Goal: Task Accomplishment & Management: Manage account settings

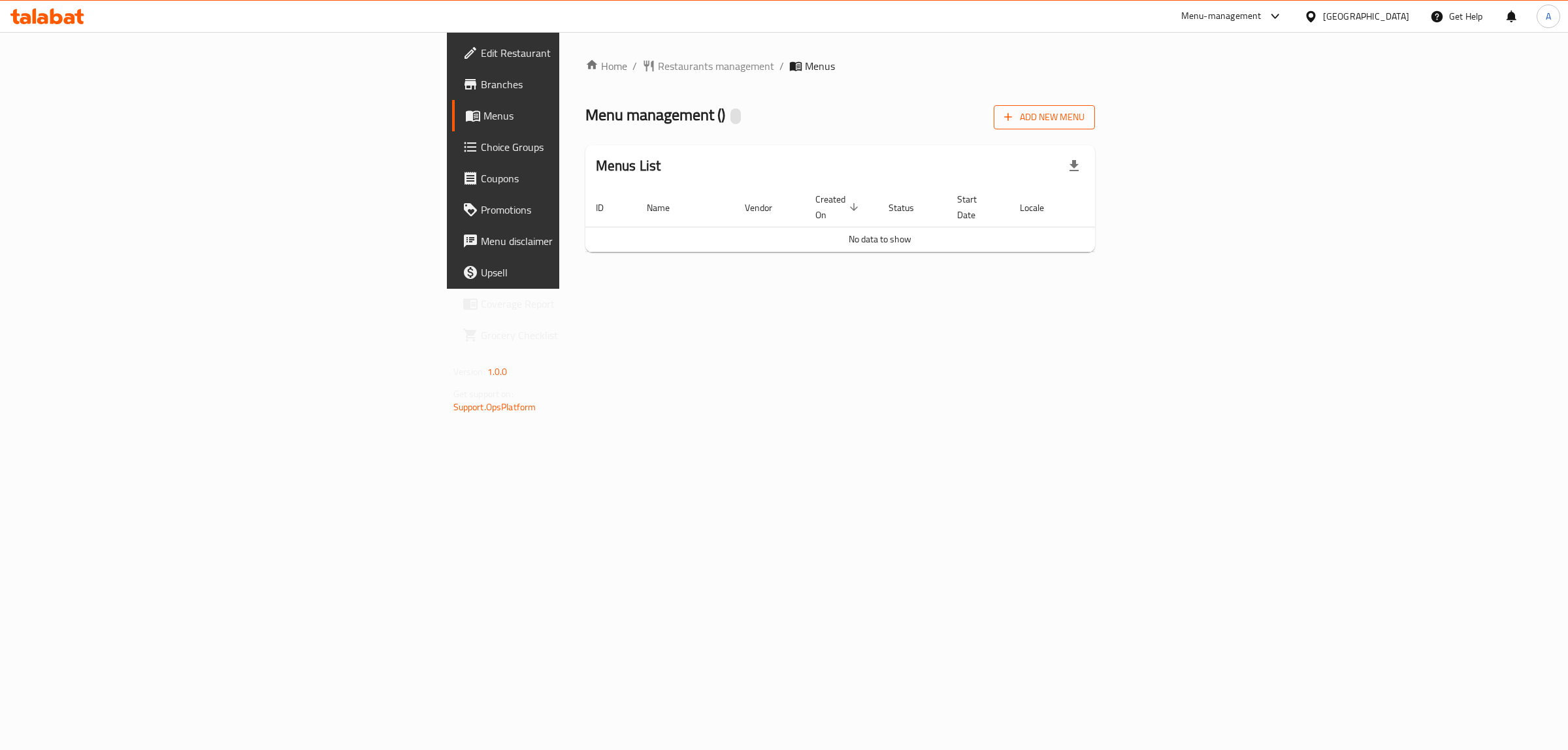
click at [1084, 124] on span "Add New Menu" at bounding box center [1044, 117] width 80 height 16
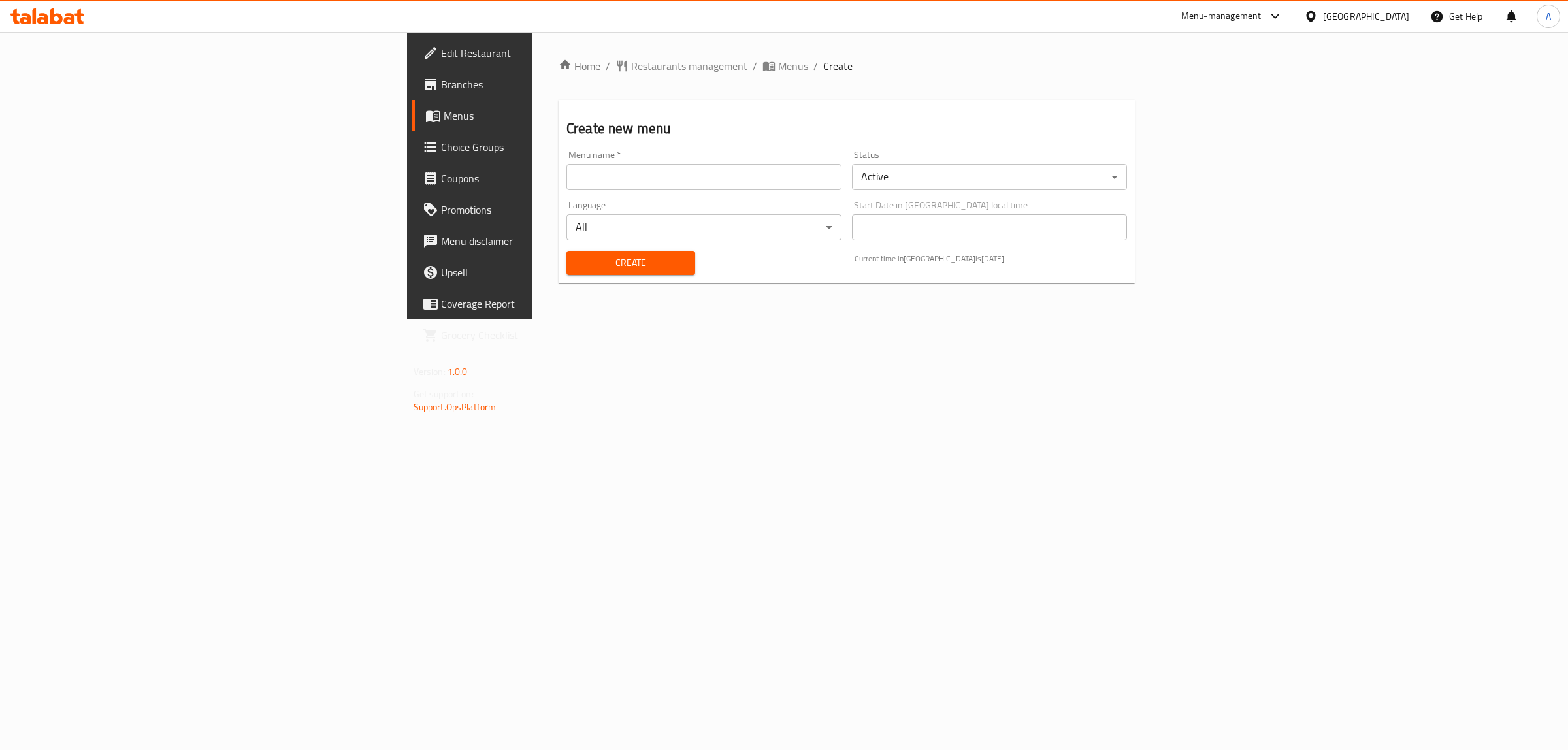
click at [793, 196] on div "Language All ​" at bounding box center [704, 220] width 286 height 50
click at [789, 194] on div "Menu name   * Menu name *" at bounding box center [704, 170] width 286 height 50
drag, startPoint x: 748, startPoint y: 181, endPoint x: 721, endPoint y: 183, distance: 27.1
click at [748, 181] on input "text" at bounding box center [703, 177] width 275 height 26
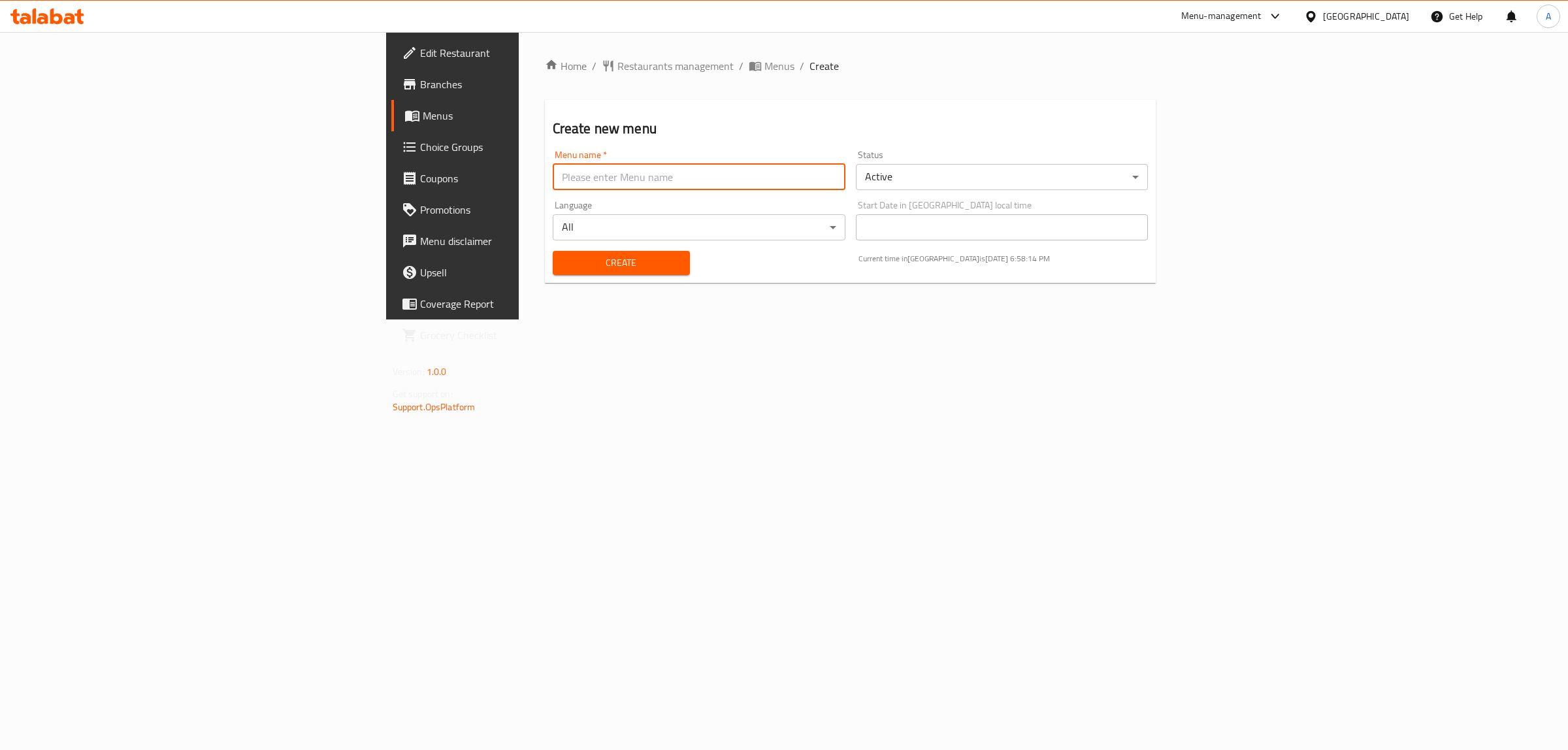
type input "1"
click at [563, 267] on span "Create" at bounding box center [622, 263] width 117 height 16
click at [552, 171] on input "text" at bounding box center [699, 177] width 293 height 26
click at [1183, 319] on div "Home / Restaurants management / Menus / Create Create new menu Menu name   * Me…" at bounding box center [850, 176] width 664 height 287
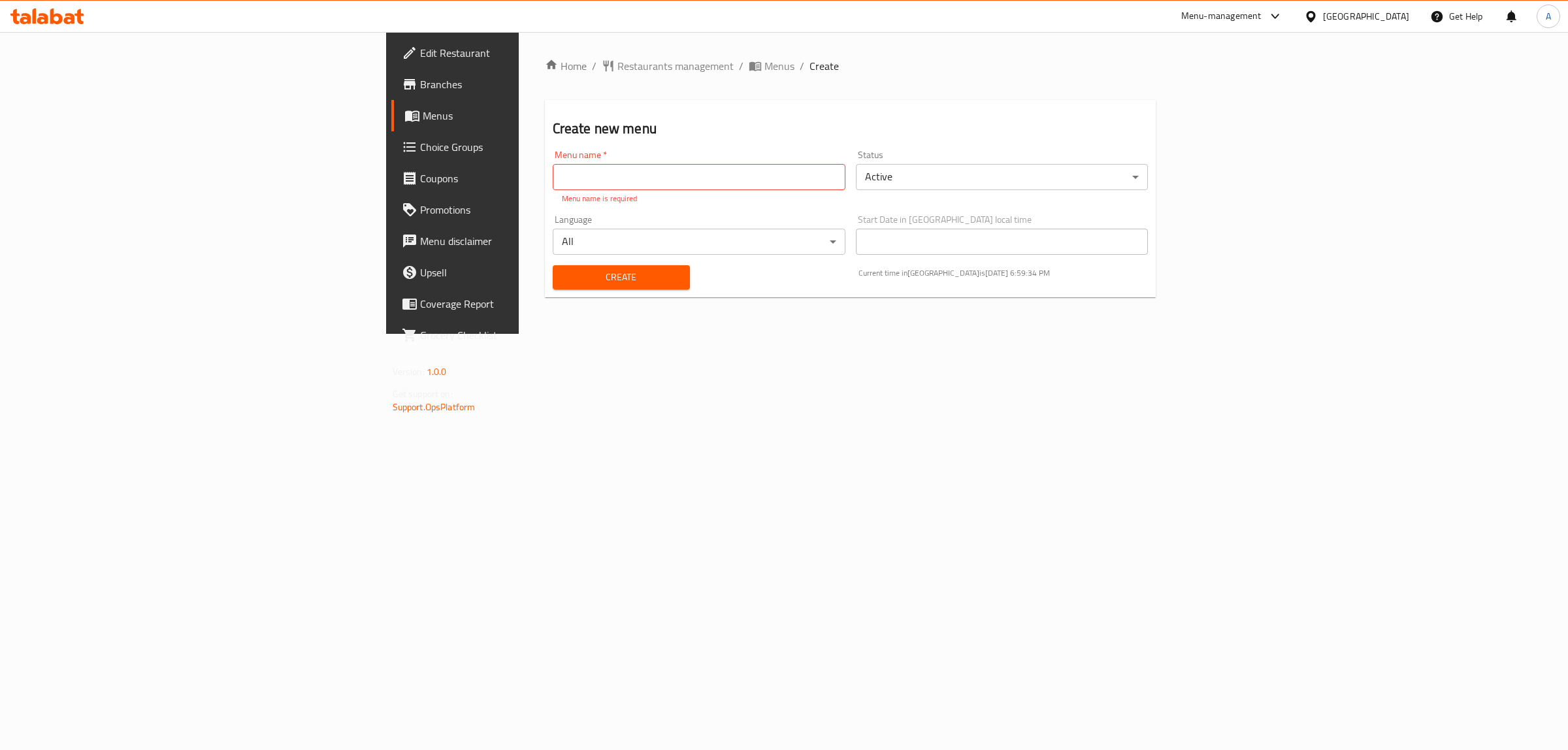
drag, startPoint x: 533, startPoint y: 179, endPoint x: 521, endPoint y: 180, distance: 12.0
click at [552, 179] on input "text" at bounding box center [699, 177] width 293 height 26
type input "1"
click at [545, 276] on div "Create" at bounding box center [622, 277] width 153 height 40
click at [563, 265] on span "Create" at bounding box center [622, 263] width 117 height 16
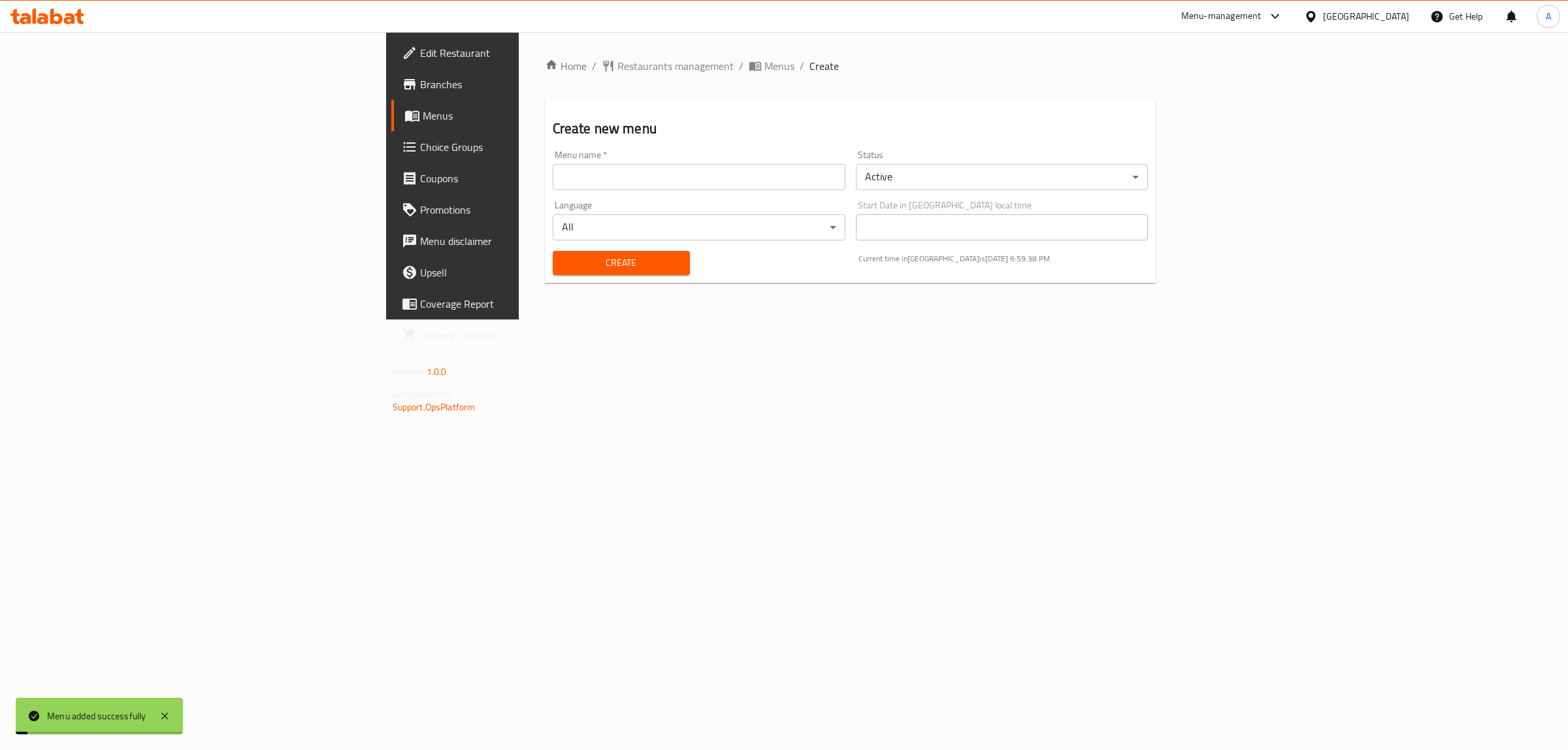
click at [423, 114] on span "Menus" at bounding box center [530, 116] width 215 height 16
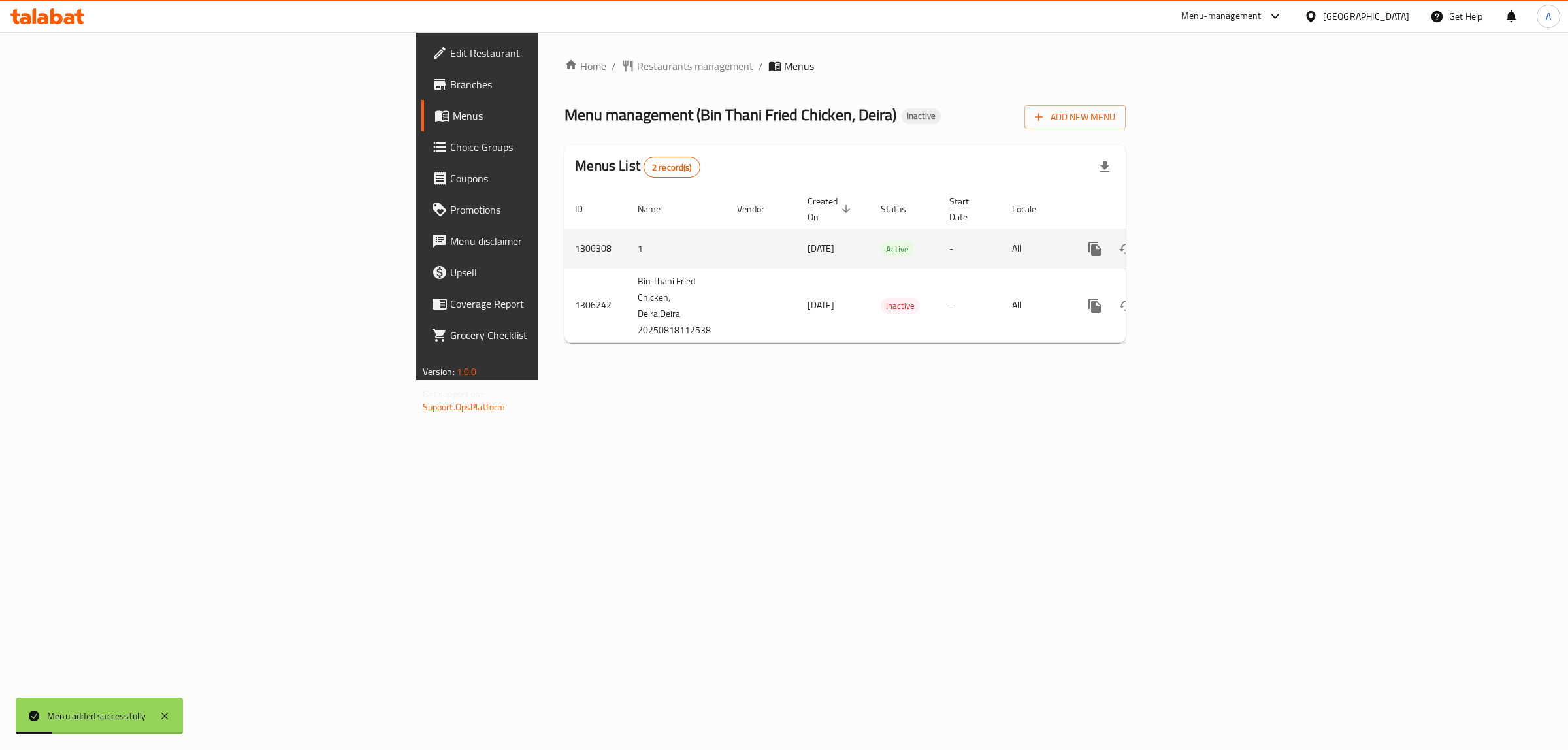
click at [1204, 243] on link "enhanced table" at bounding box center [1188, 249] width 31 height 31
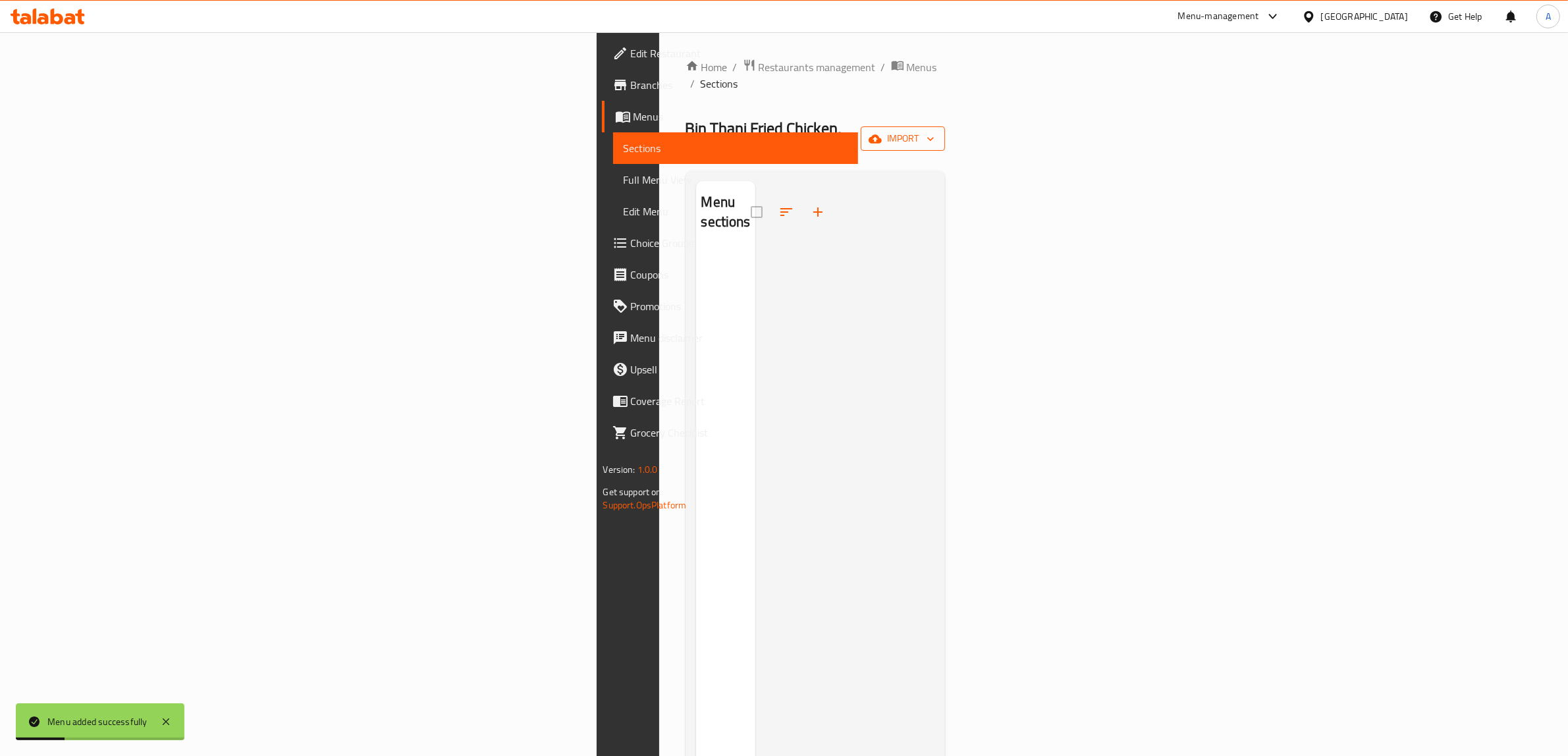
click at [881, 132] on icon "button" at bounding box center [875, 139] width 13 height 13
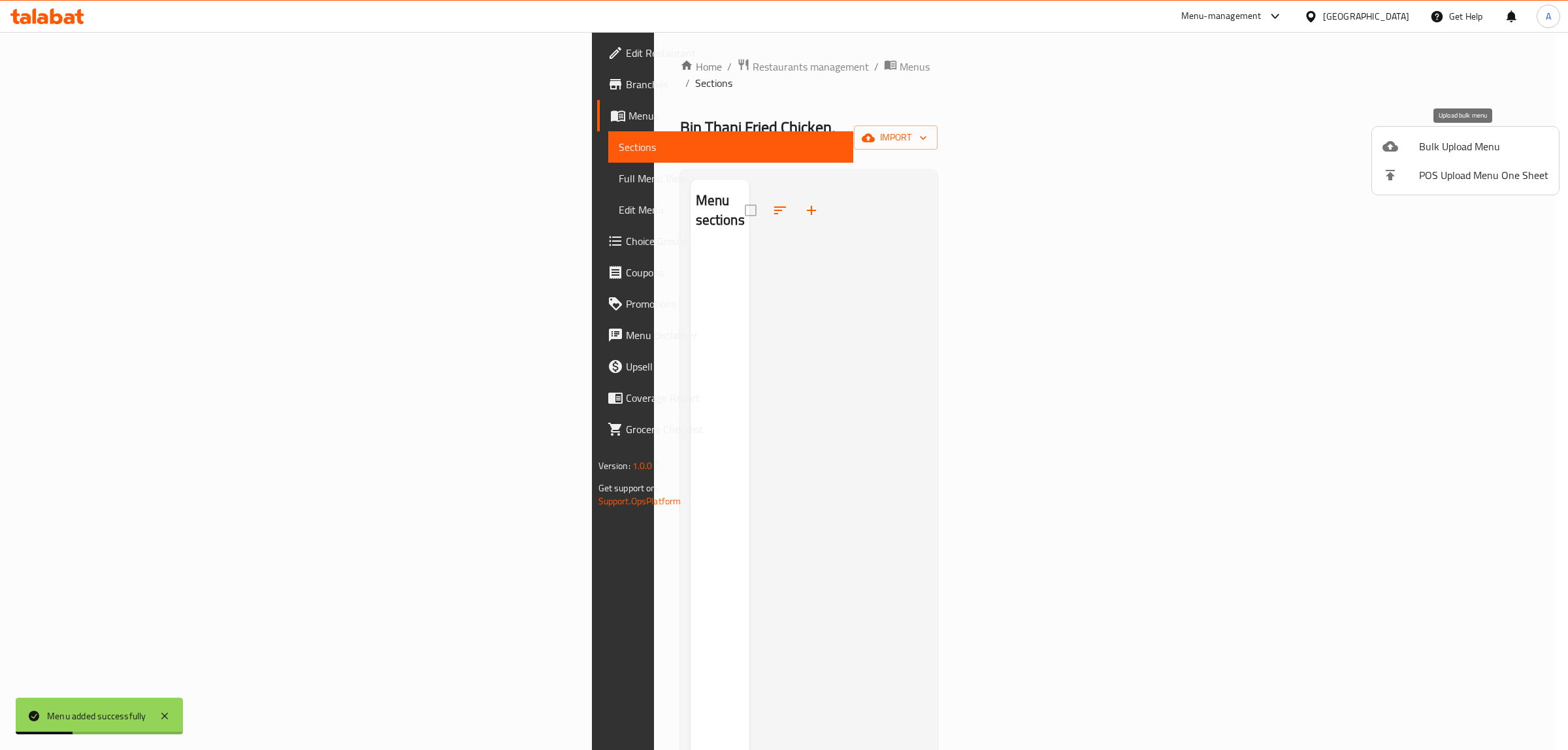
click at [1450, 141] on span "Bulk Upload Menu" at bounding box center [1483, 147] width 130 height 16
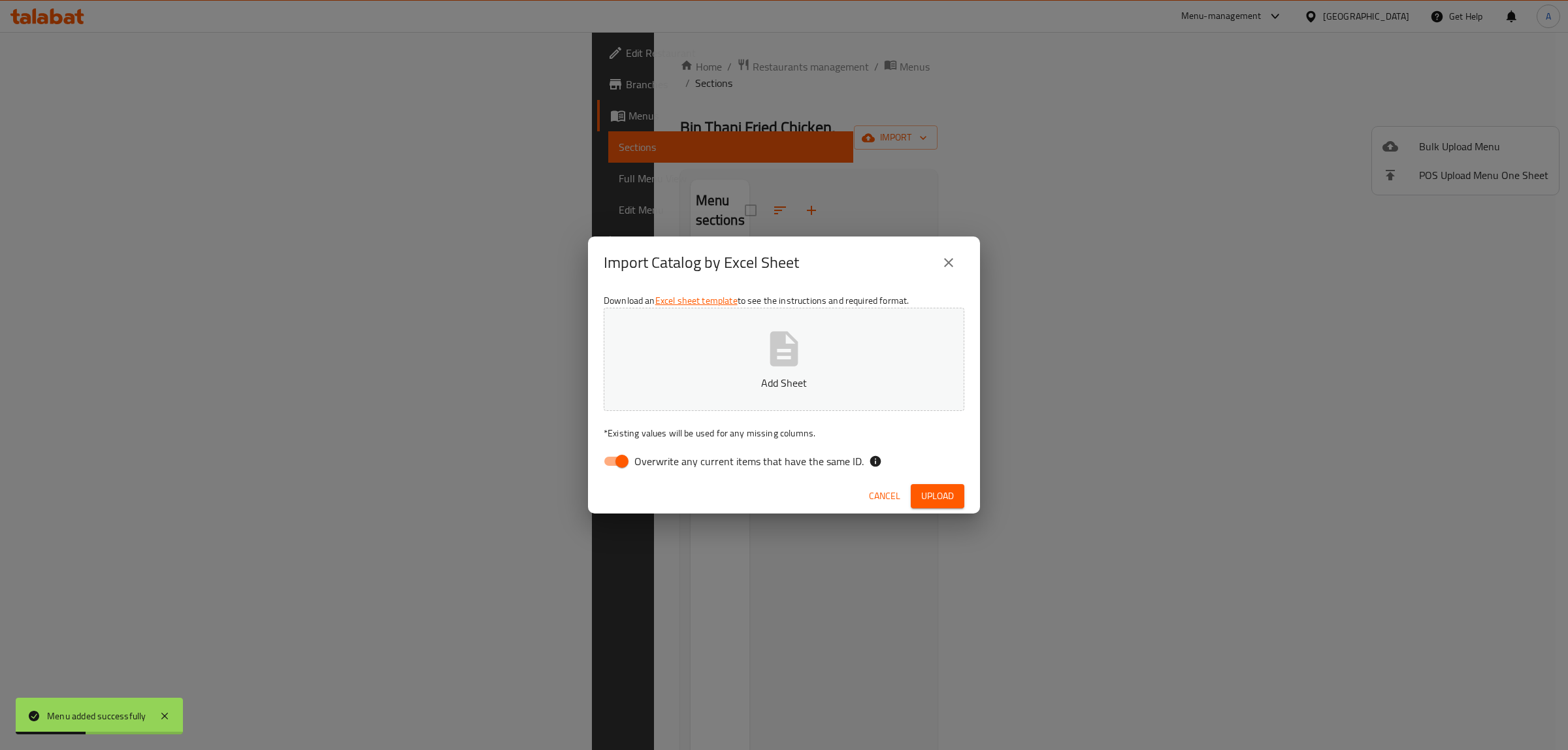
click at [727, 461] on span "Overwrite any current items that have the same ID." at bounding box center [749, 461] width 230 height 16
click at [659, 461] on input "Overwrite any current items that have the same ID." at bounding box center [622, 461] width 74 height 25
checkbox input "false"
click at [716, 378] on p "Add Sheet" at bounding box center [783, 383] width 320 height 16
click at [944, 488] on span "Upload" at bounding box center [937, 496] width 33 height 16
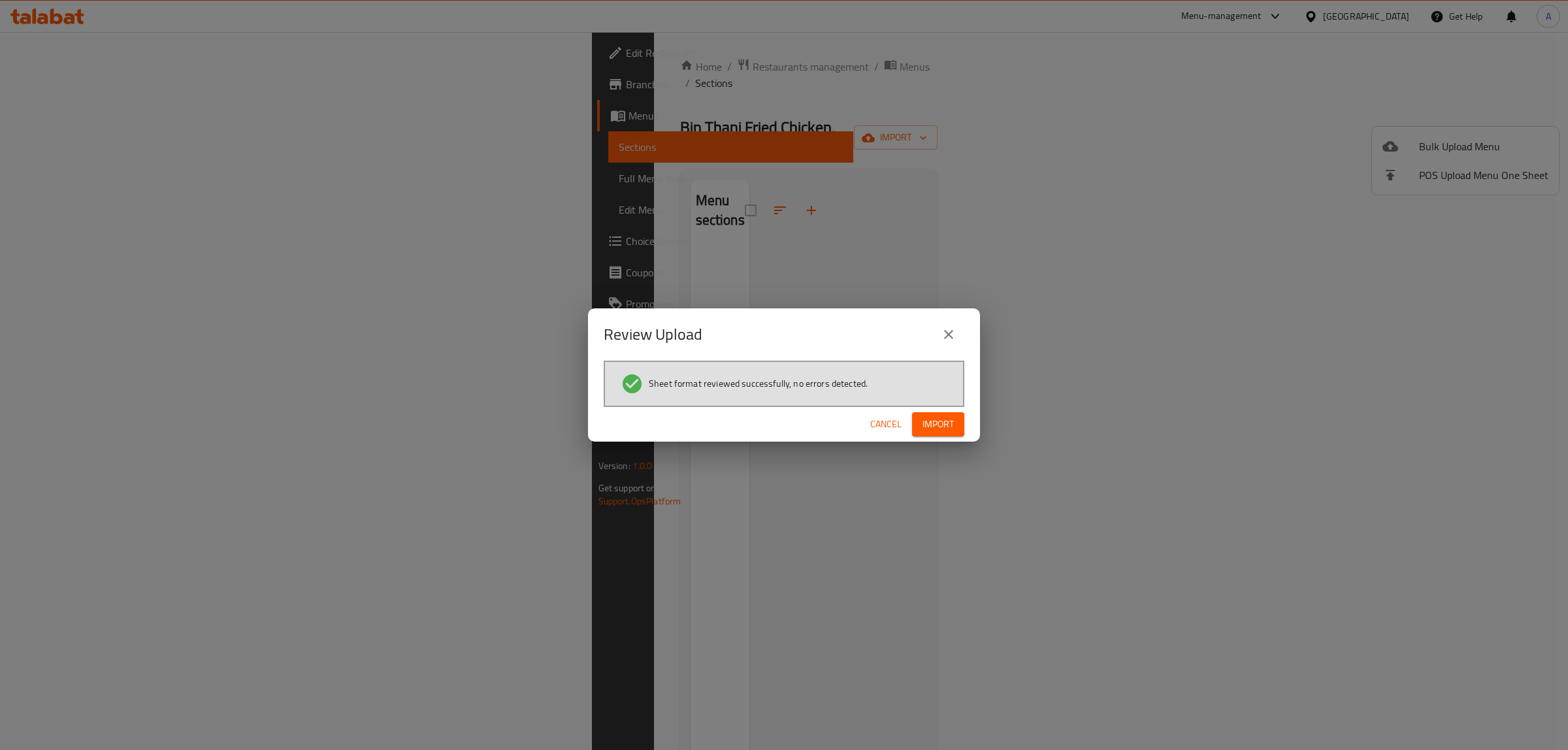
click at [934, 420] on span "Import" at bounding box center [938, 424] width 31 height 16
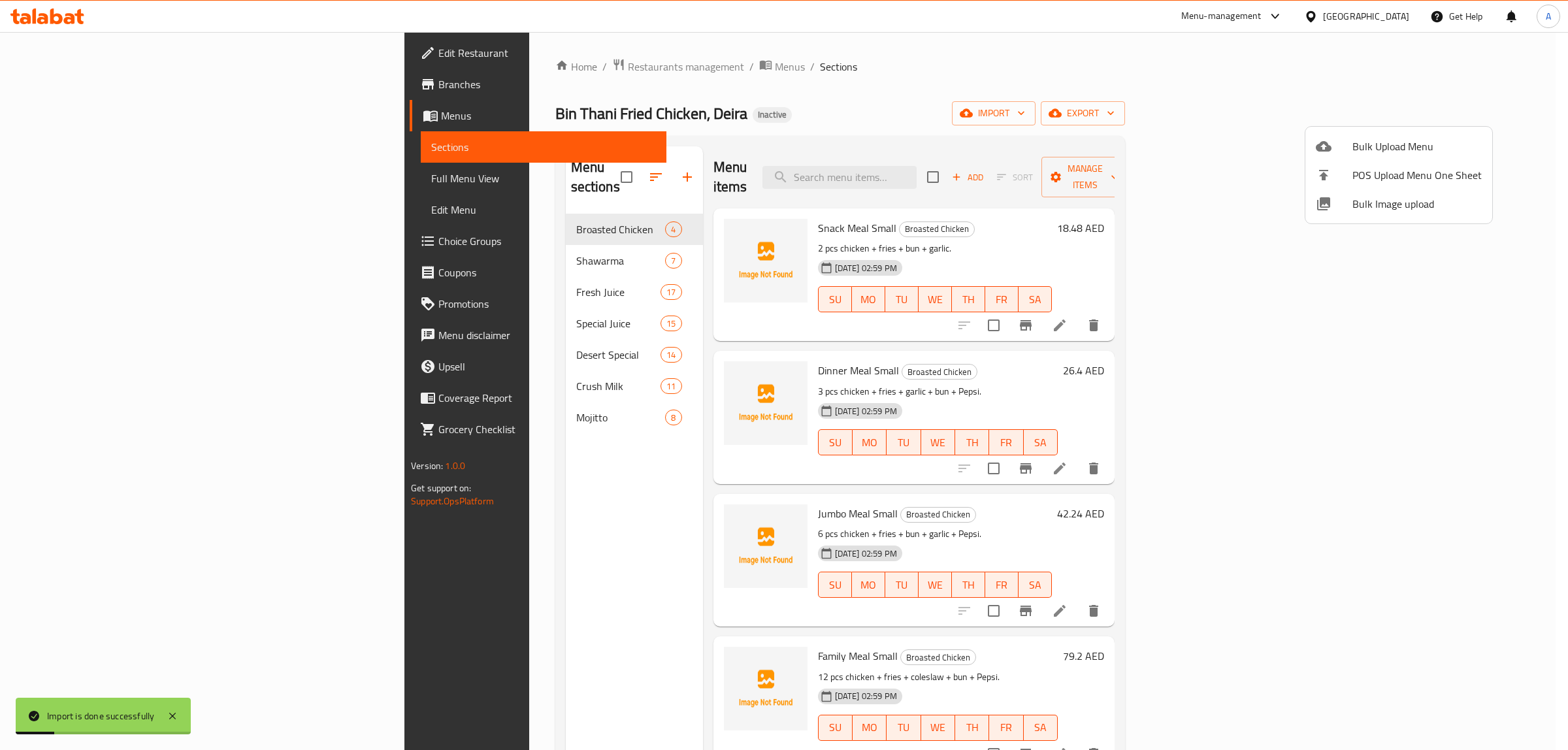
click at [785, 124] on div at bounding box center [784, 375] width 1568 height 750
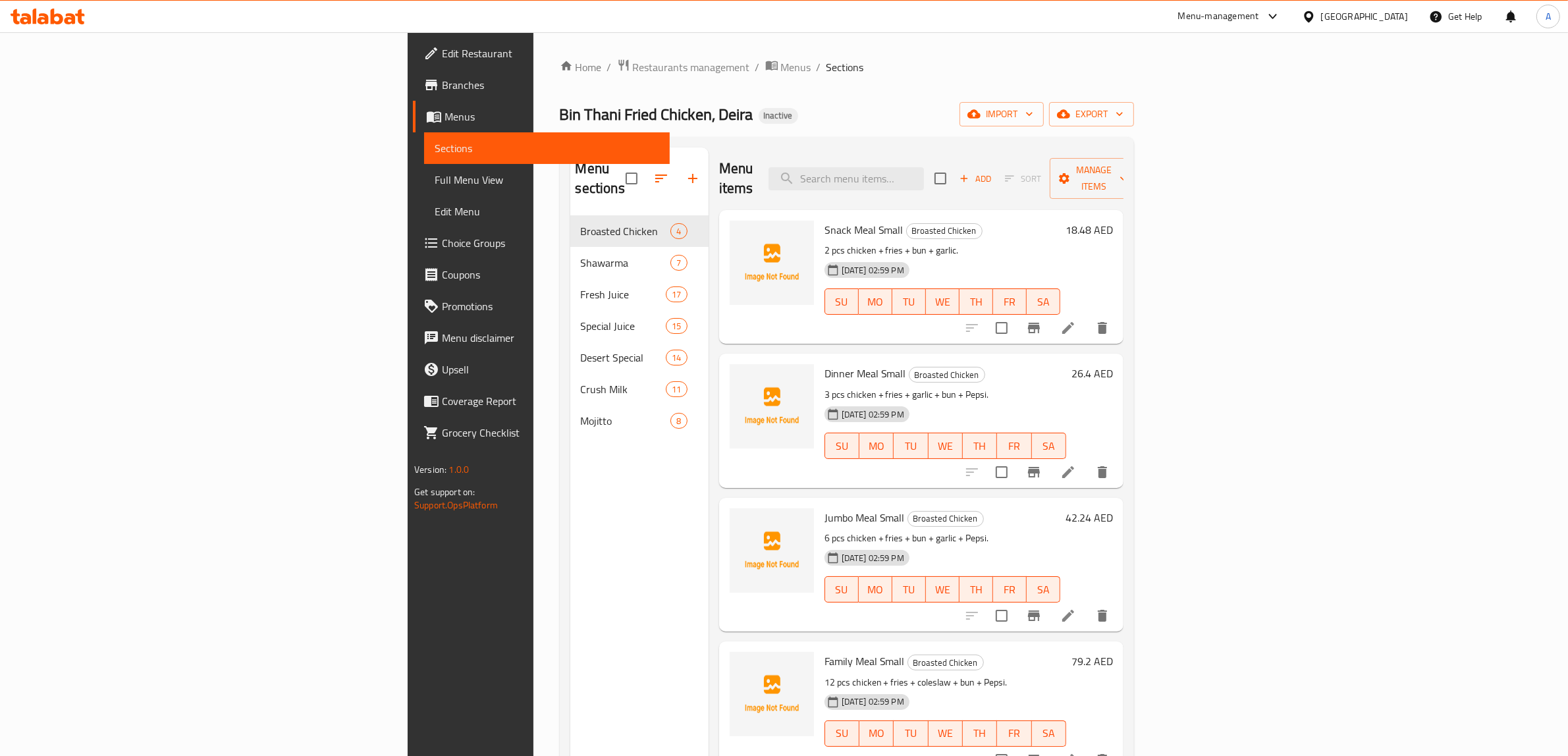
click at [1060, 220] on h6 "Snack Meal Small Broasted Chicken" at bounding box center [942, 229] width 236 height 18
click at [435, 181] on span "Full Menu View" at bounding box center [547, 180] width 225 height 16
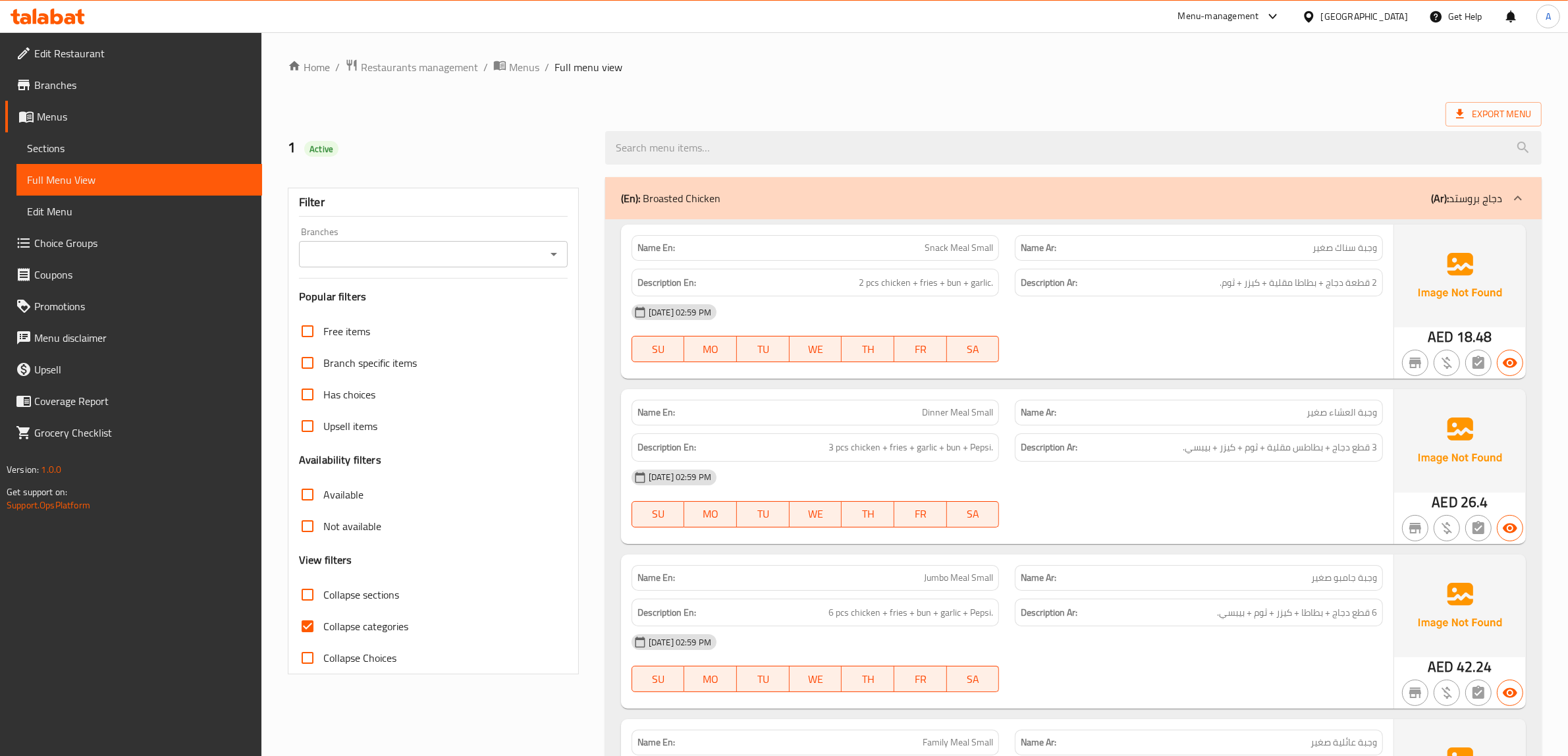
click at [325, 627] on span "Collapse categories" at bounding box center [366, 627] width 85 height 16
click at [323, 627] on input "Collapse categories" at bounding box center [307, 626] width 32 height 32
checkbox input "false"
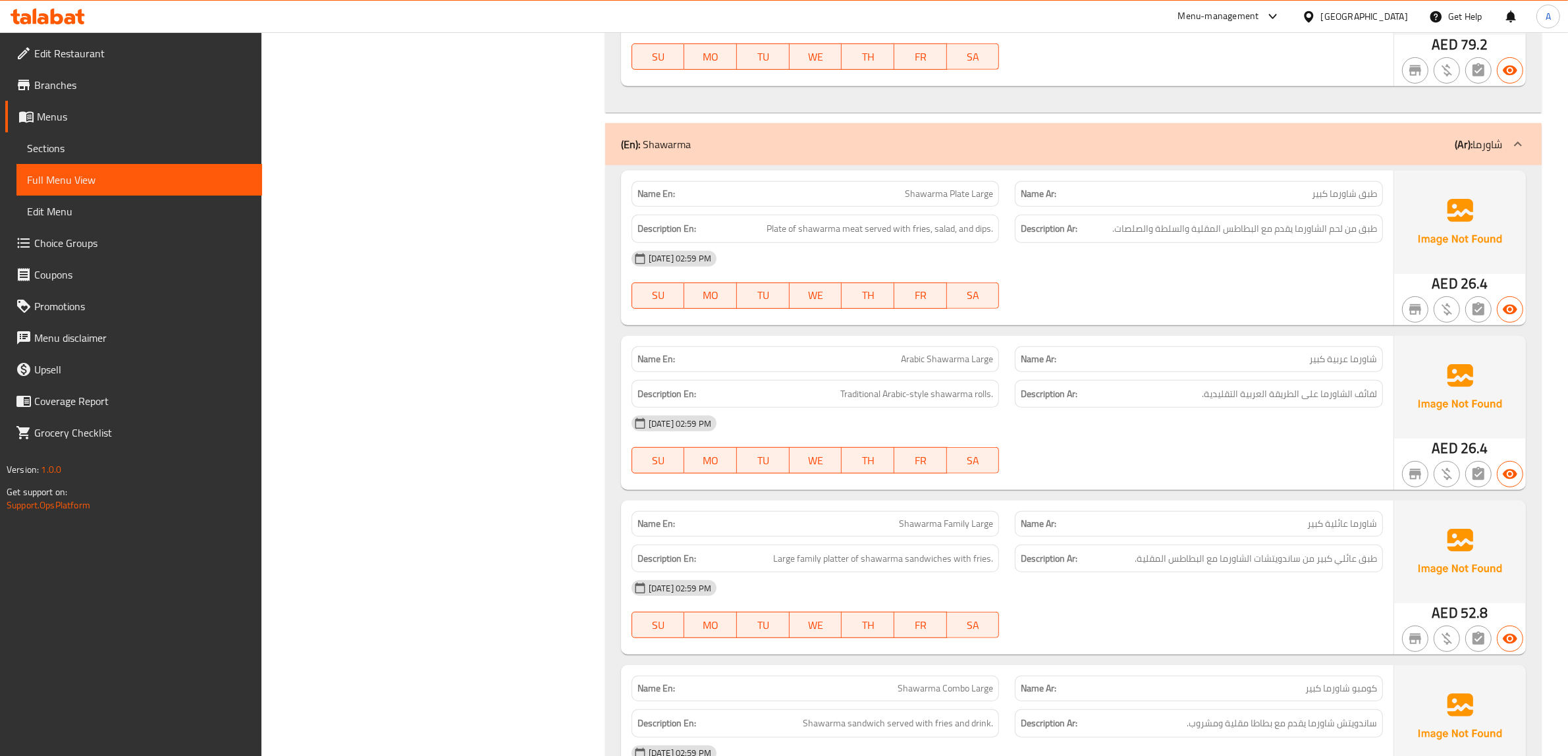
scroll to position [824, 0]
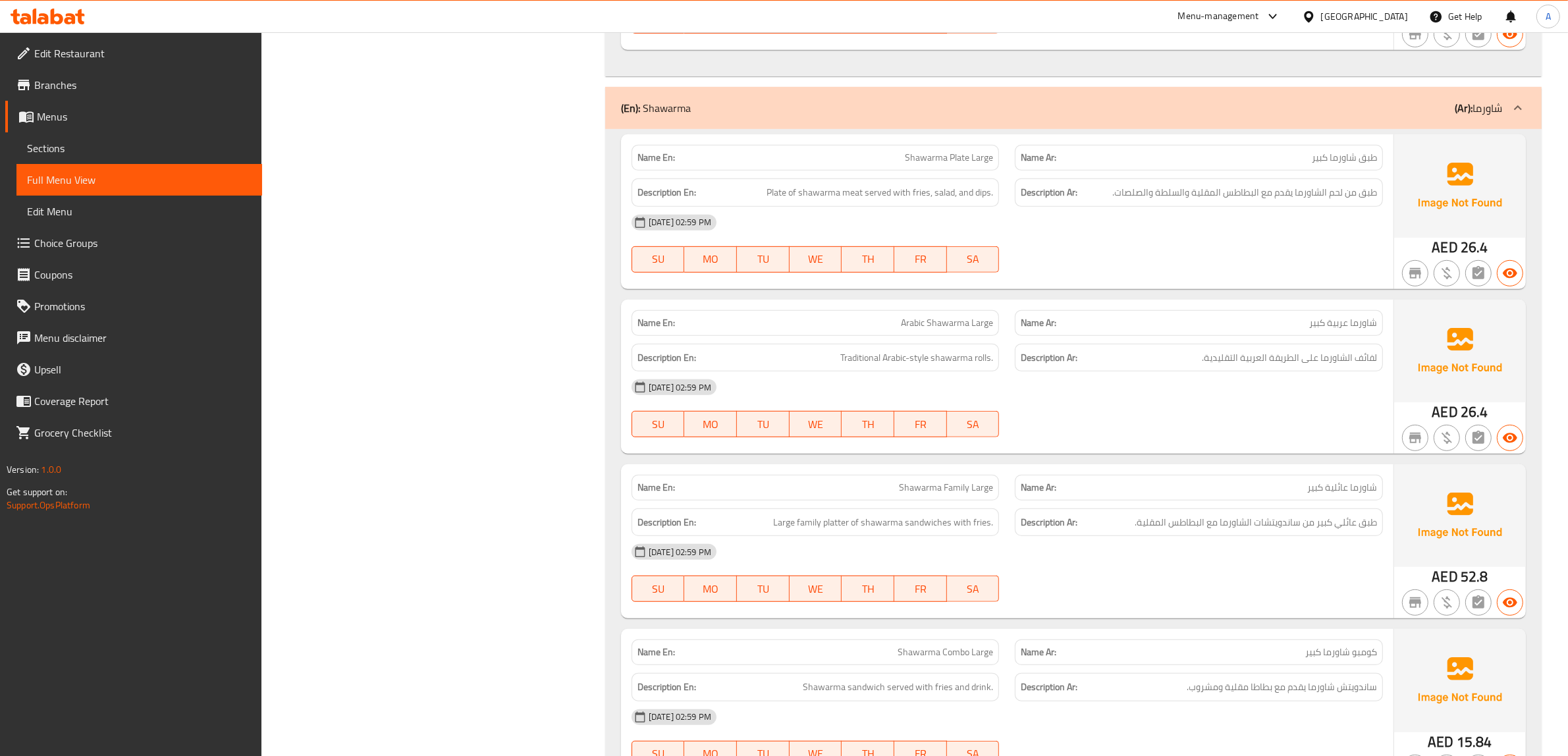
click at [86, 137] on link "Sections" at bounding box center [139, 148] width 245 height 32
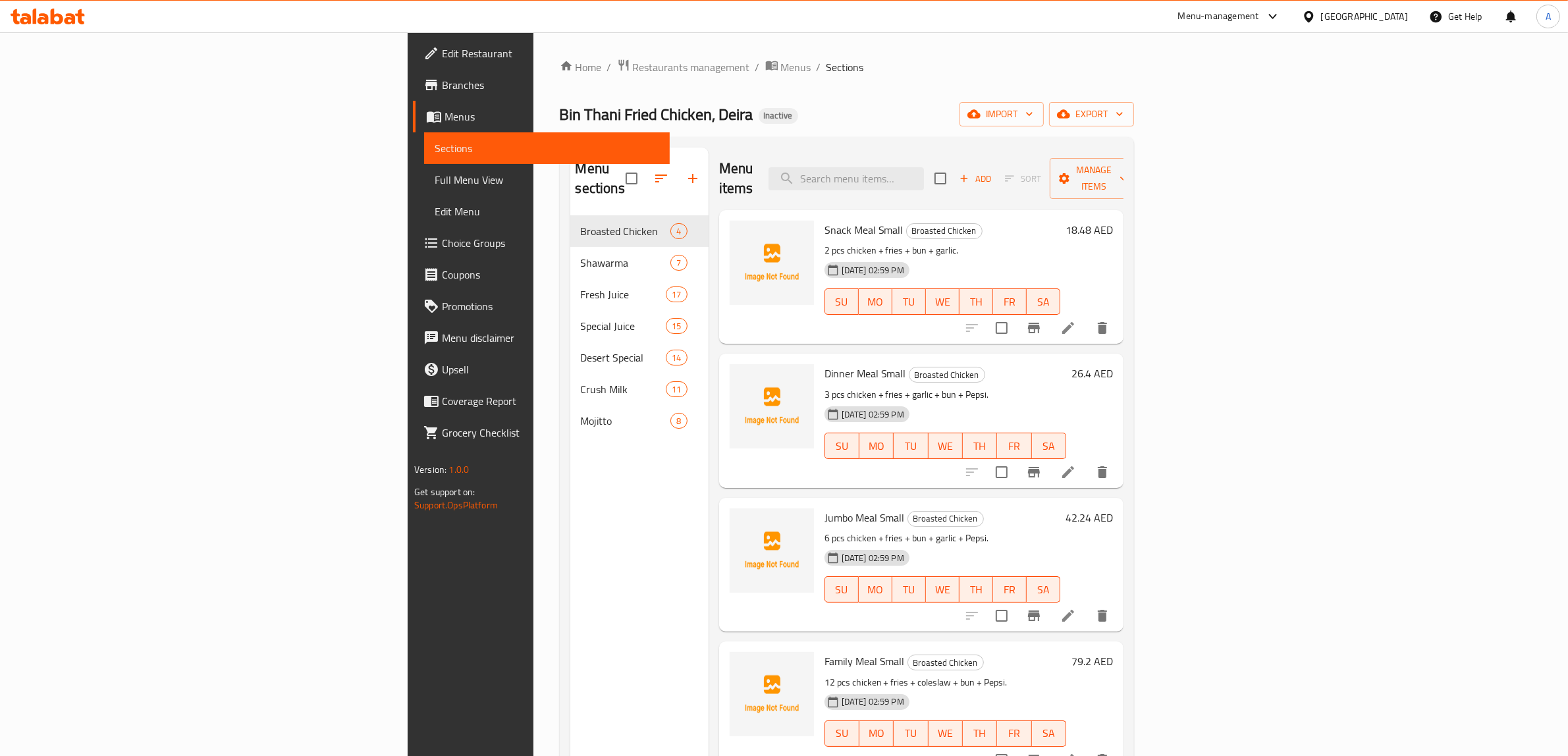
click at [993, 148] on div "Menu items Add Sort Manage items" at bounding box center [921, 179] width 404 height 62
click at [924, 170] on input "search" at bounding box center [846, 179] width 156 height 23
paste input "Shawarma Roll"
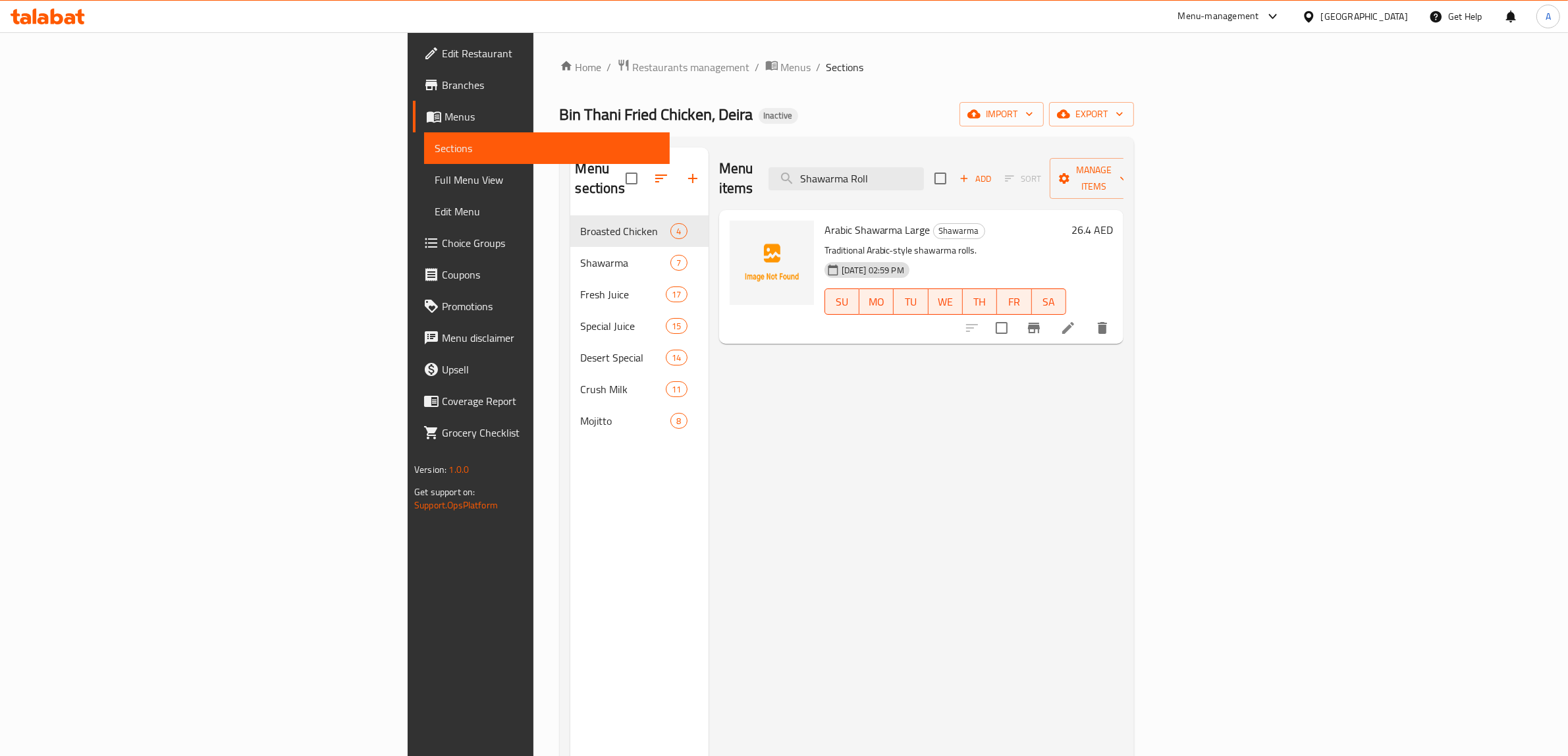
type input "Shawarma Roll"
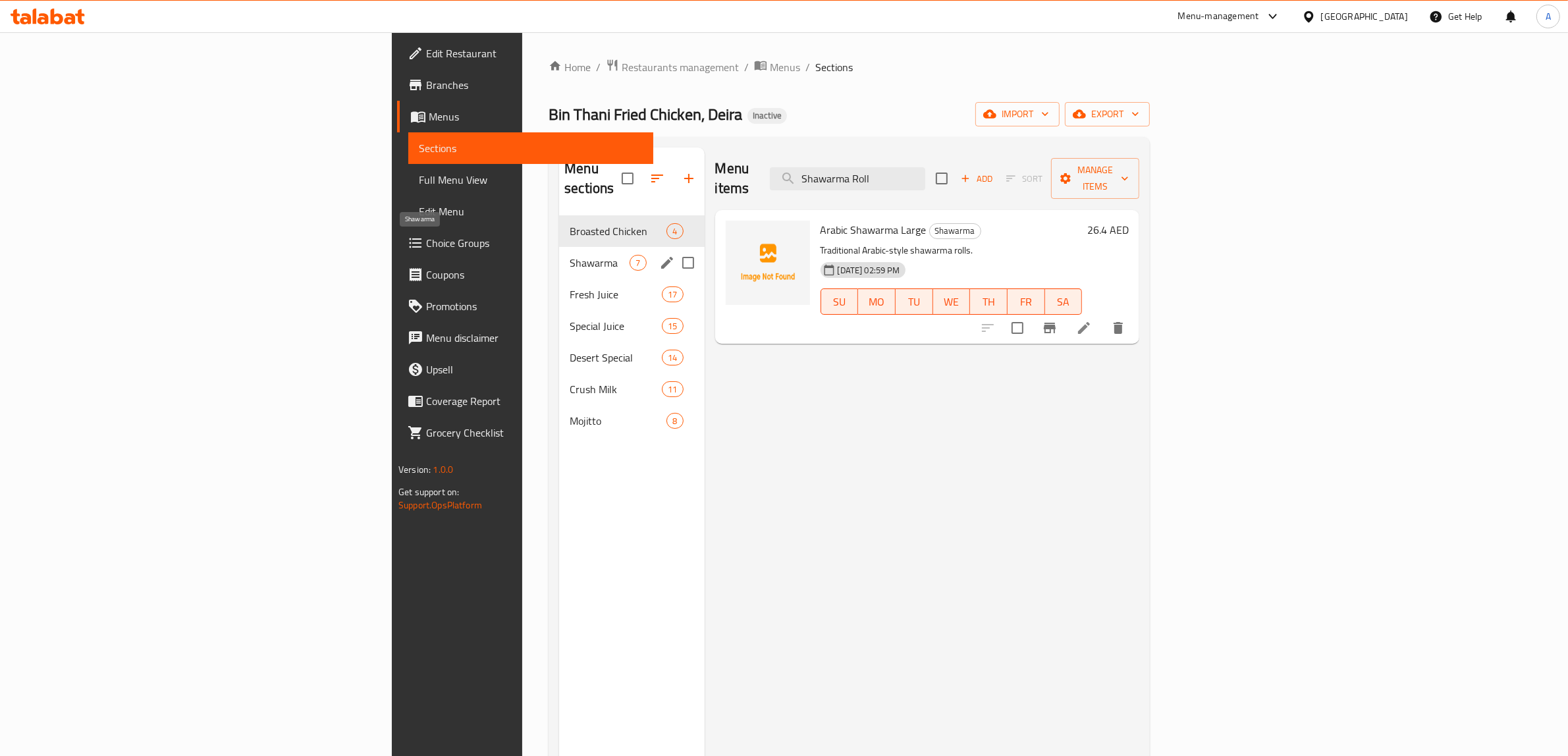
click at [570, 255] on span "Shawarma" at bounding box center [600, 263] width 60 height 16
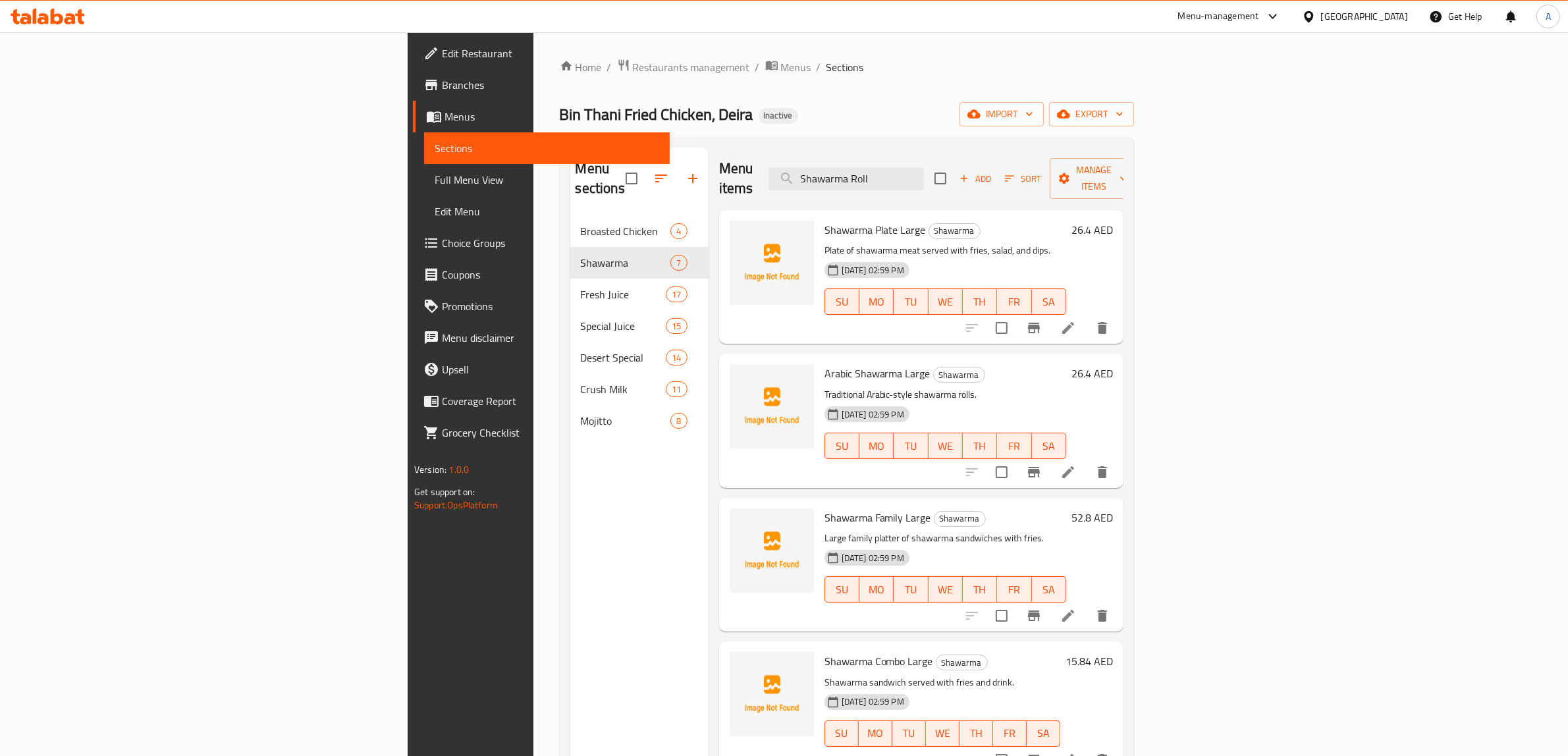
click at [986, 364] on h6 "Arabic Shawarma Large Shawarma" at bounding box center [944, 373] width 242 height 18
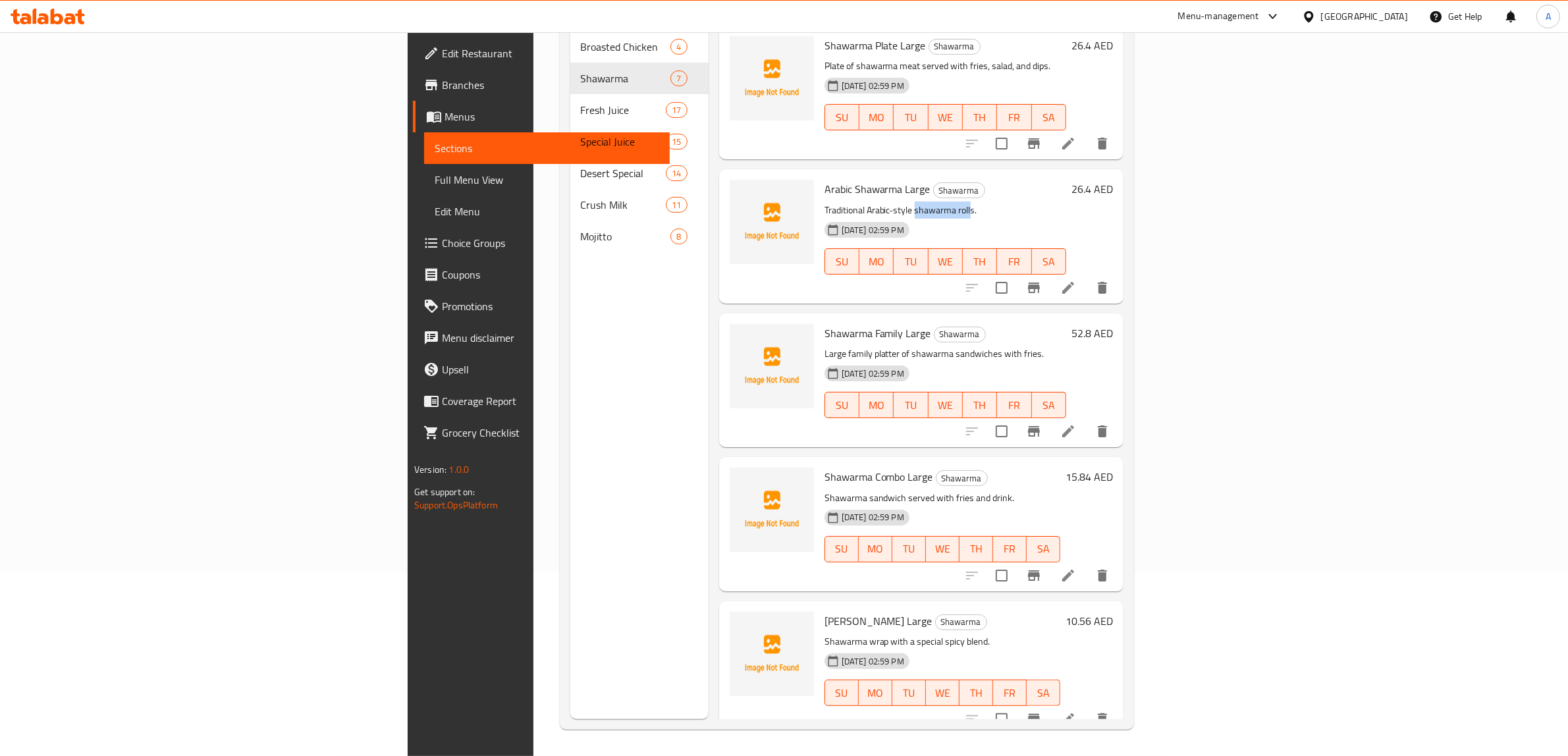
click at [435, 184] on span "Full Menu View" at bounding box center [547, 180] width 225 height 16
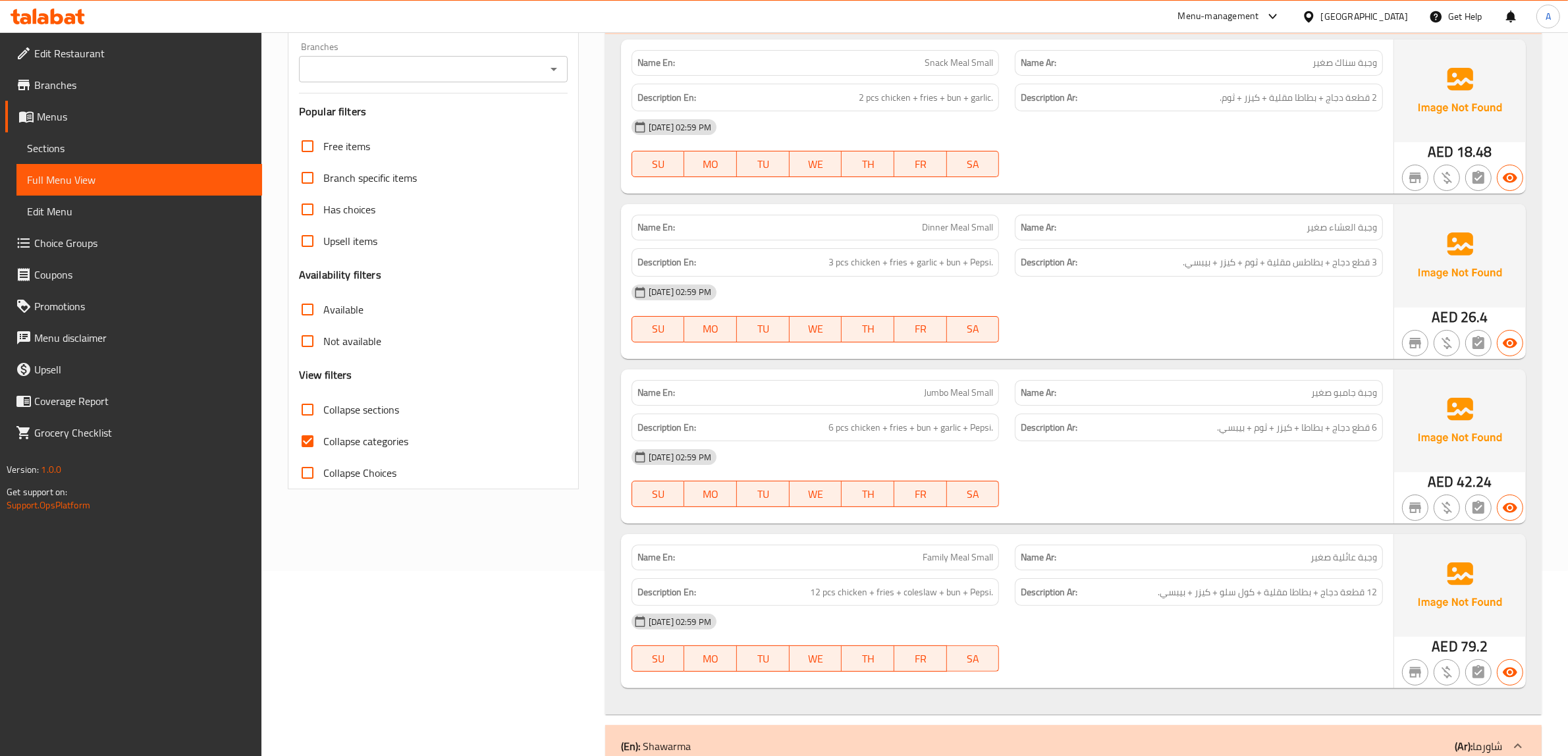
click at [336, 455] on label "Collapse categories" at bounding box center [350, 441] width 117 height 32
click at [323, 455] on input "Collapse categories" at bounding box center [307, 441] width 32 height 32
checkbox input "false"
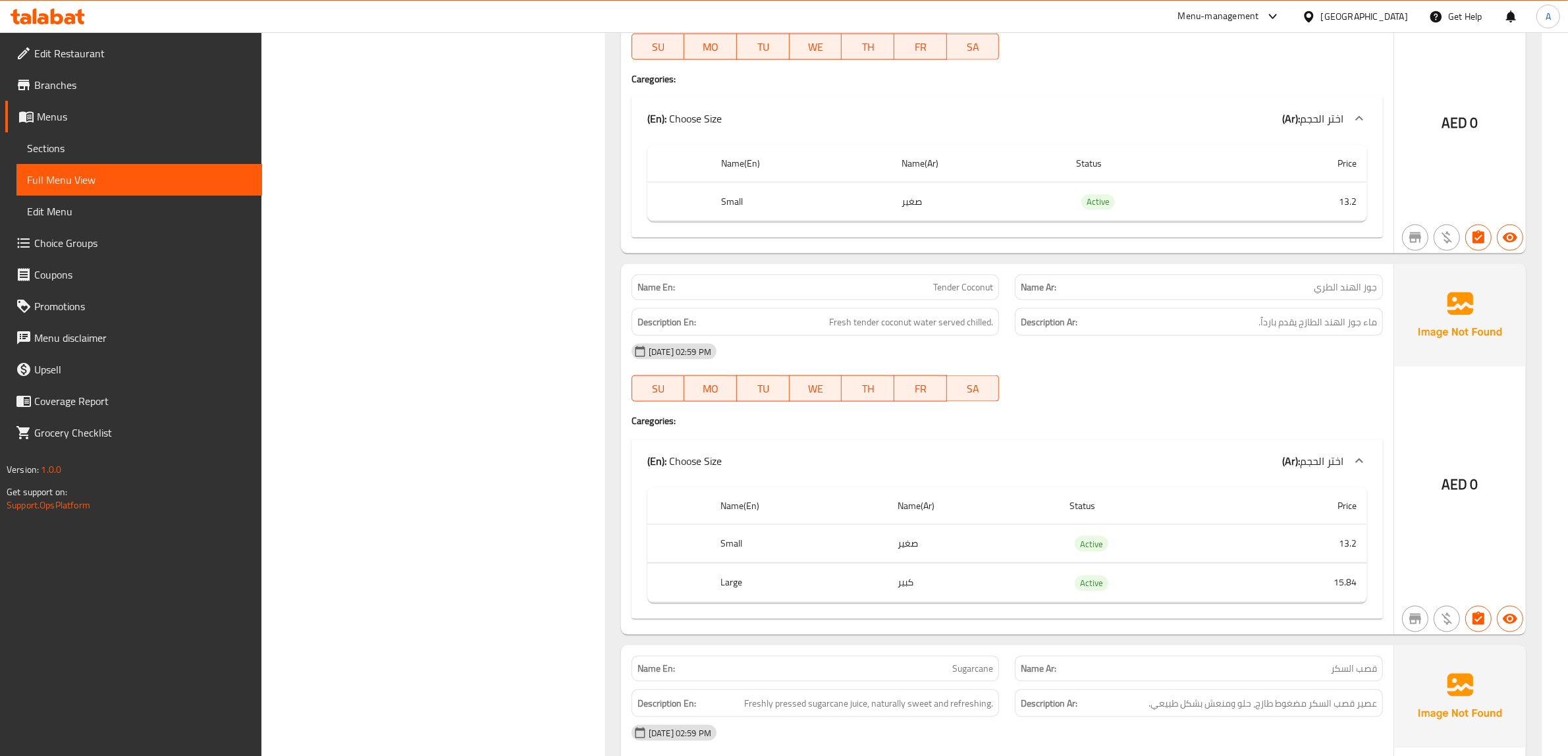
scroll to position [14756, 0]
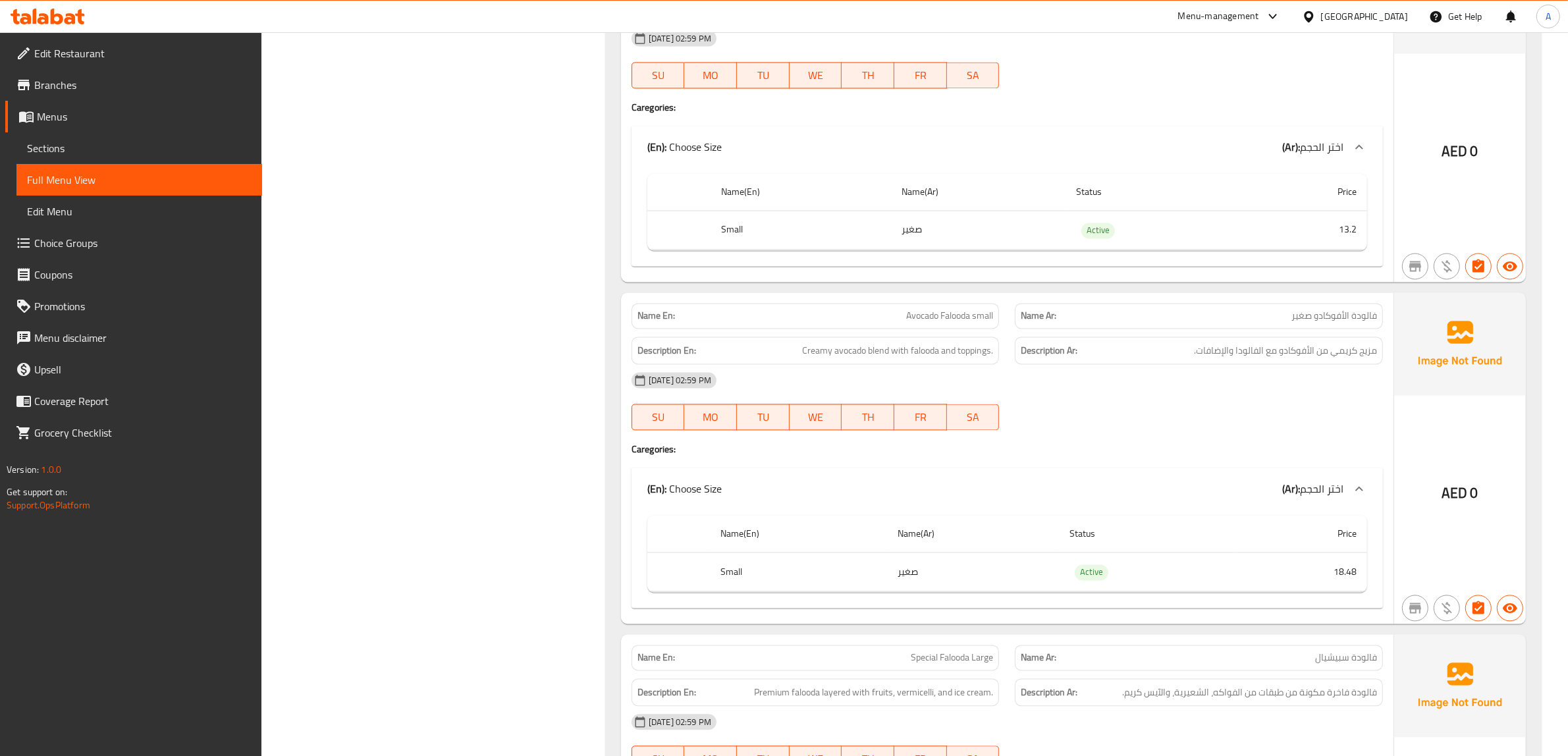
scroll to position [15909, 0]
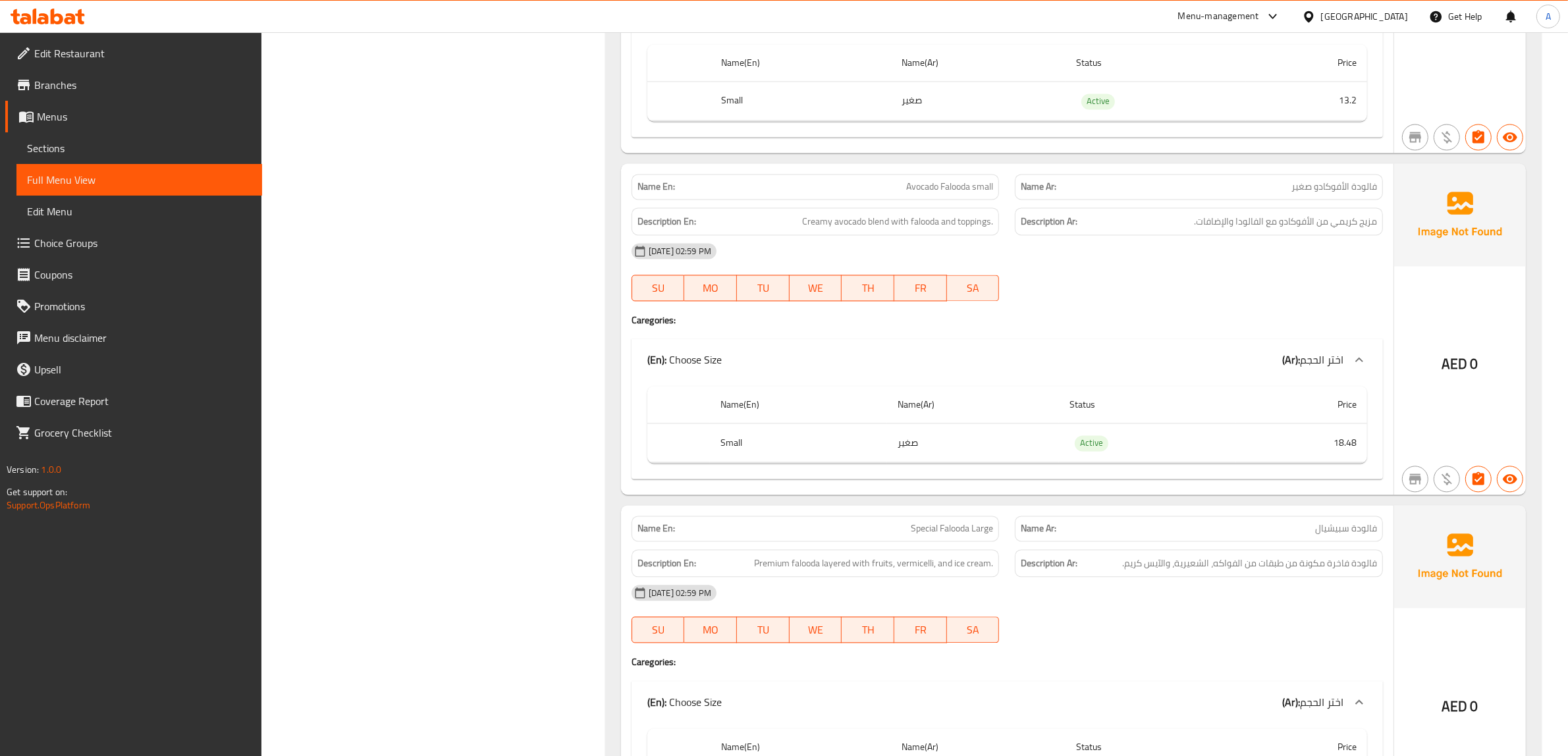
drag, startPoint x: 916, startPoint y: 254, endPoint x: 953, endPoint y: 254, distance: 37.0
copy span "Avocado Falooda"
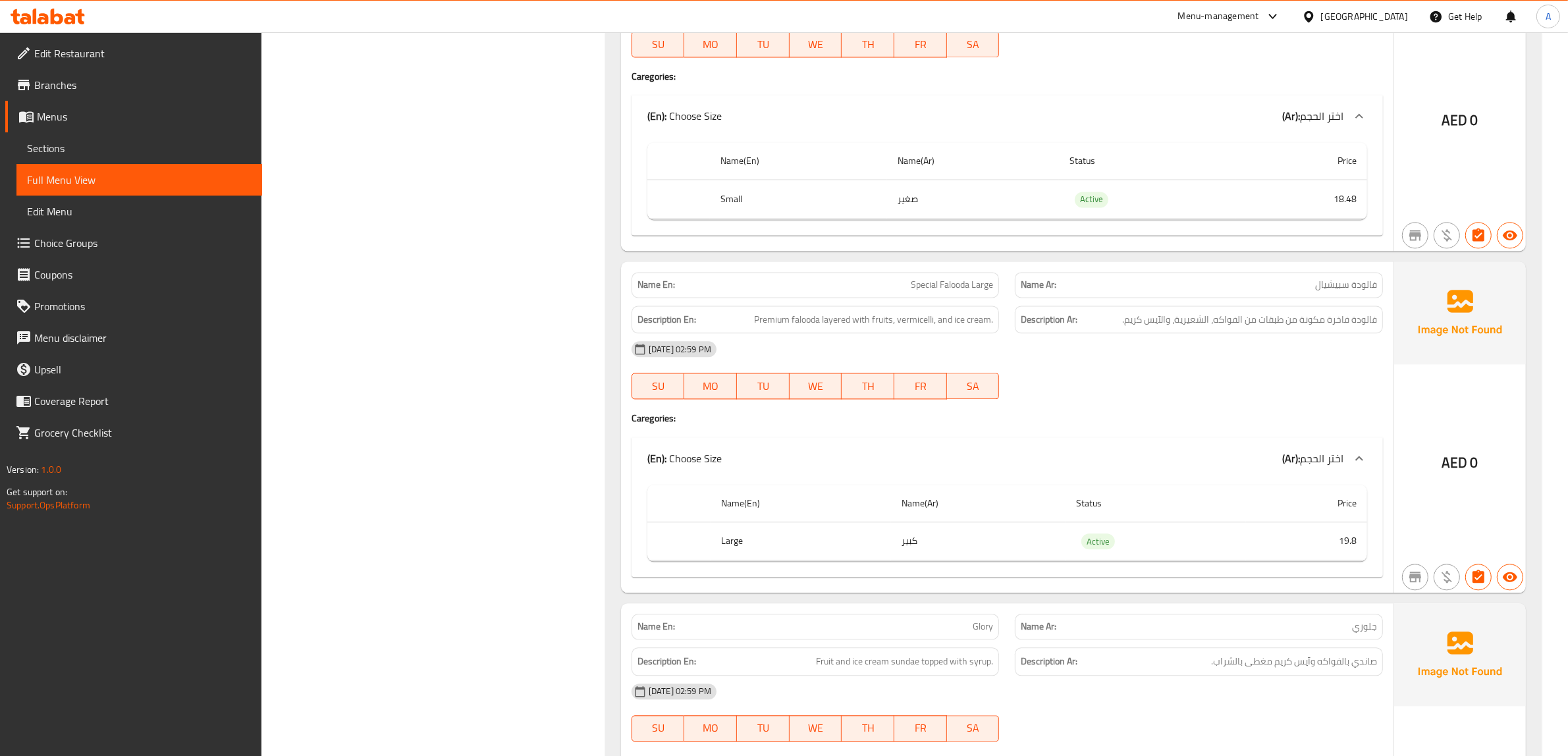
scroll to position [16157, 0]
copy span "Special Falooda Large"
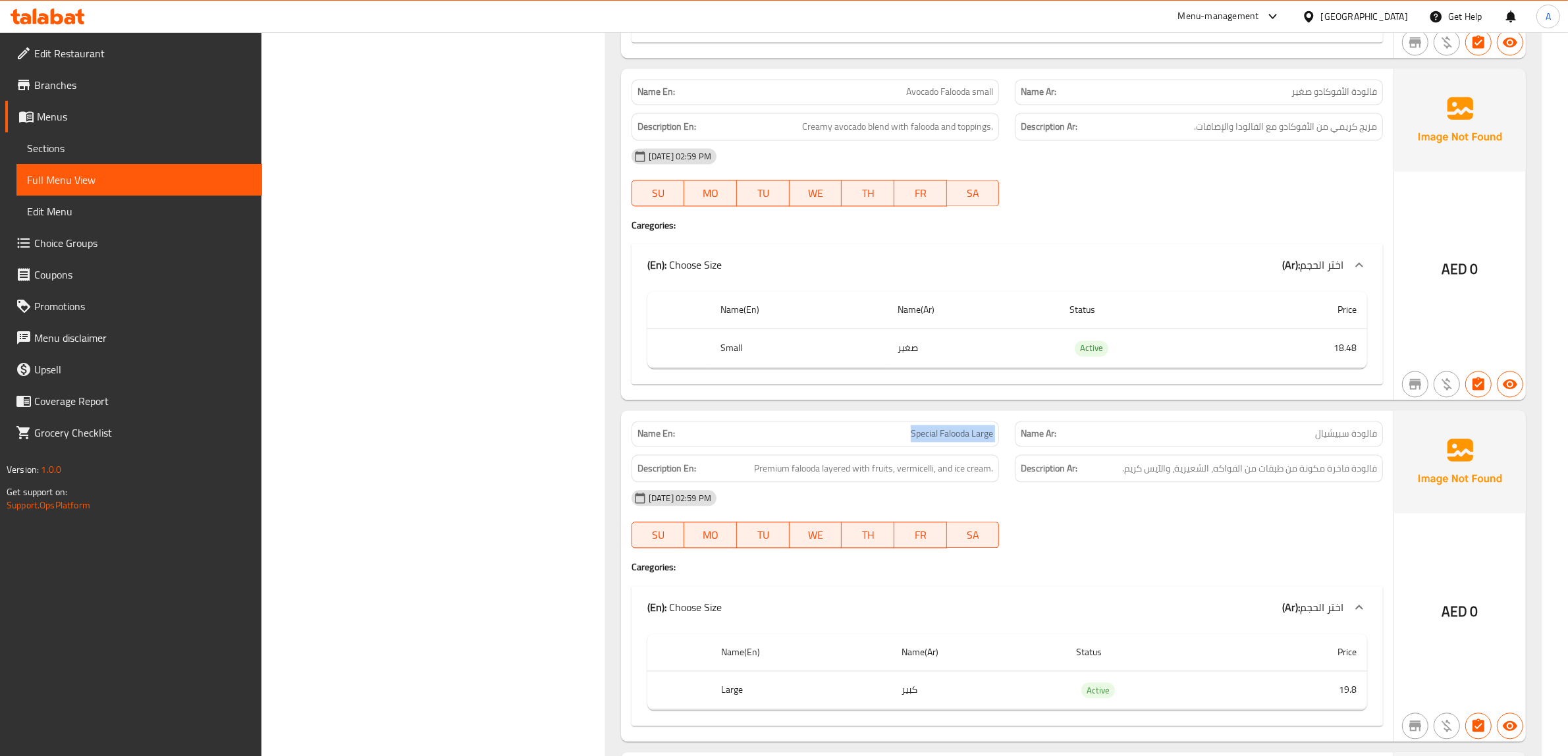
scroll to position [15827, 0]
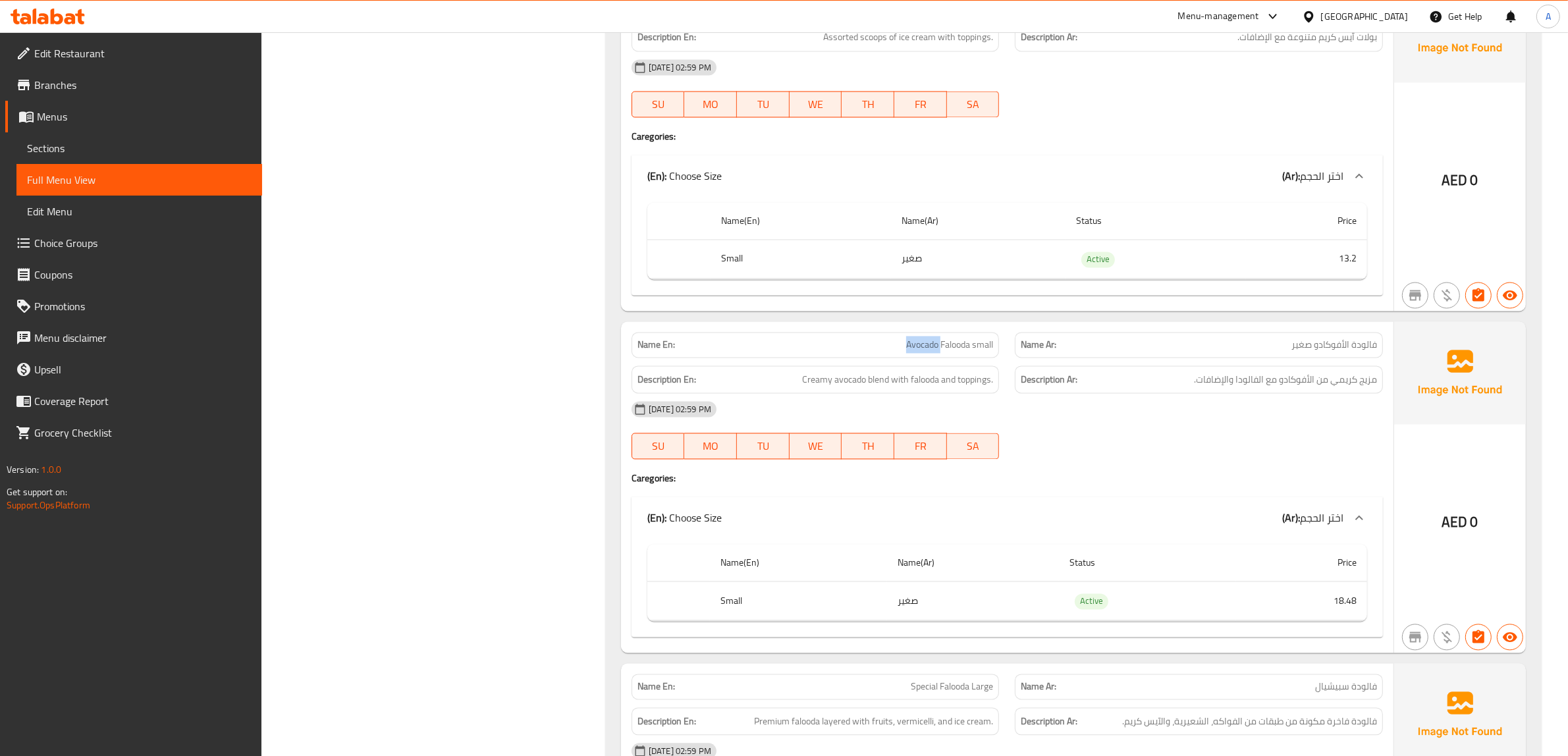
scroll to position [15744, 0]
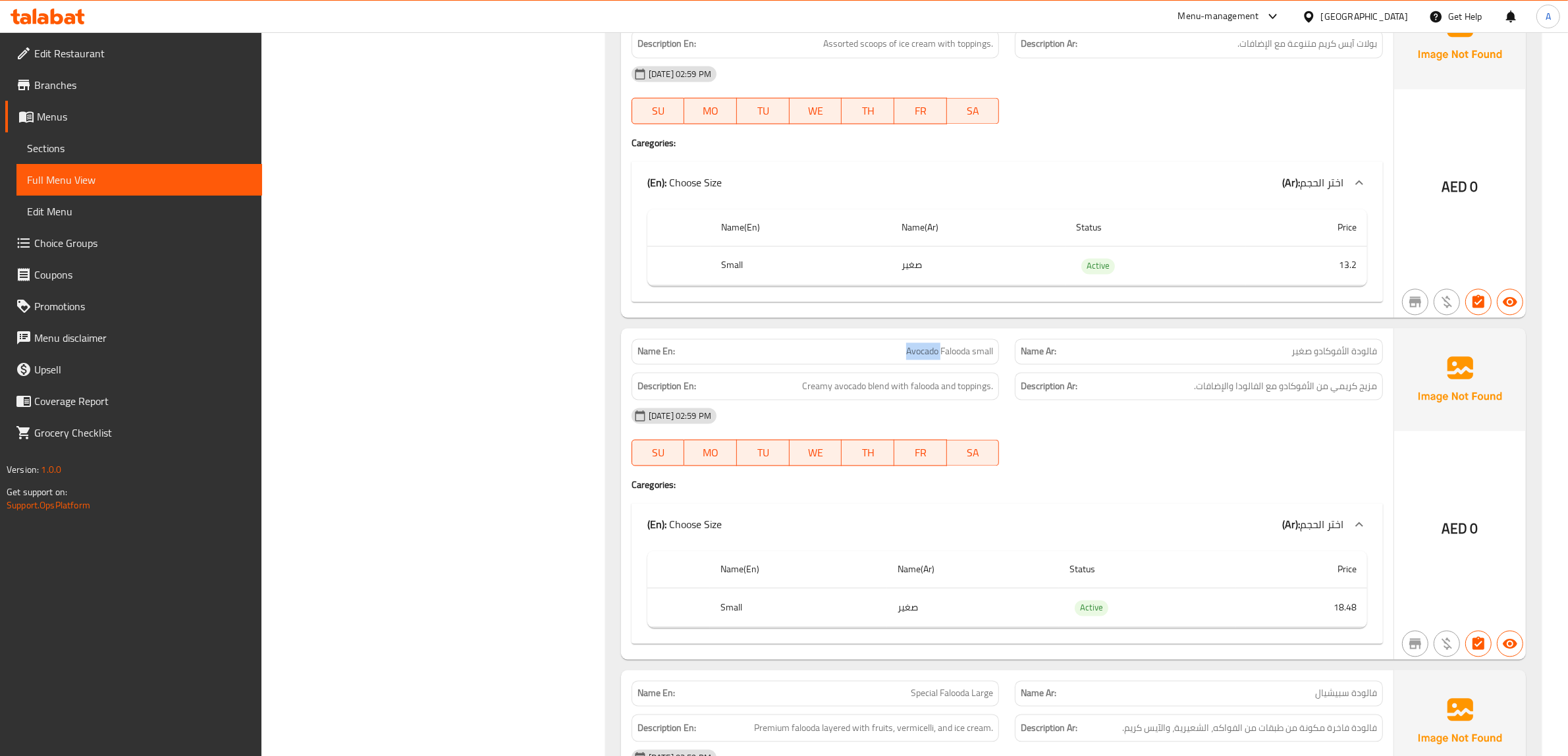
drag, startPoint x: 920, startPoint y: 422, endPoint x: 947, endPoint y: 422, distance: 27.0
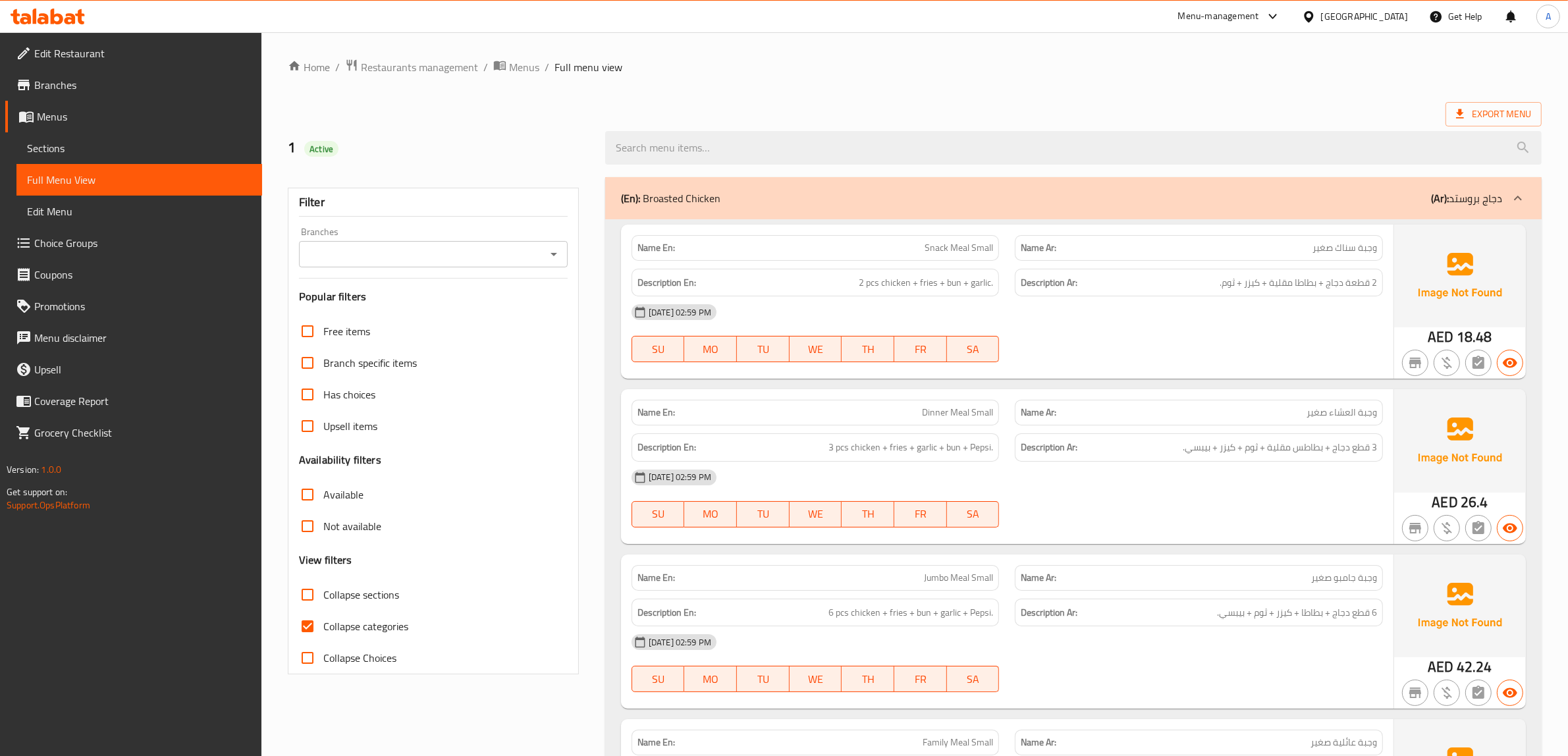
click at [78, 150] on span "Sections" at bounding box center [140, 148] width 225 height 16
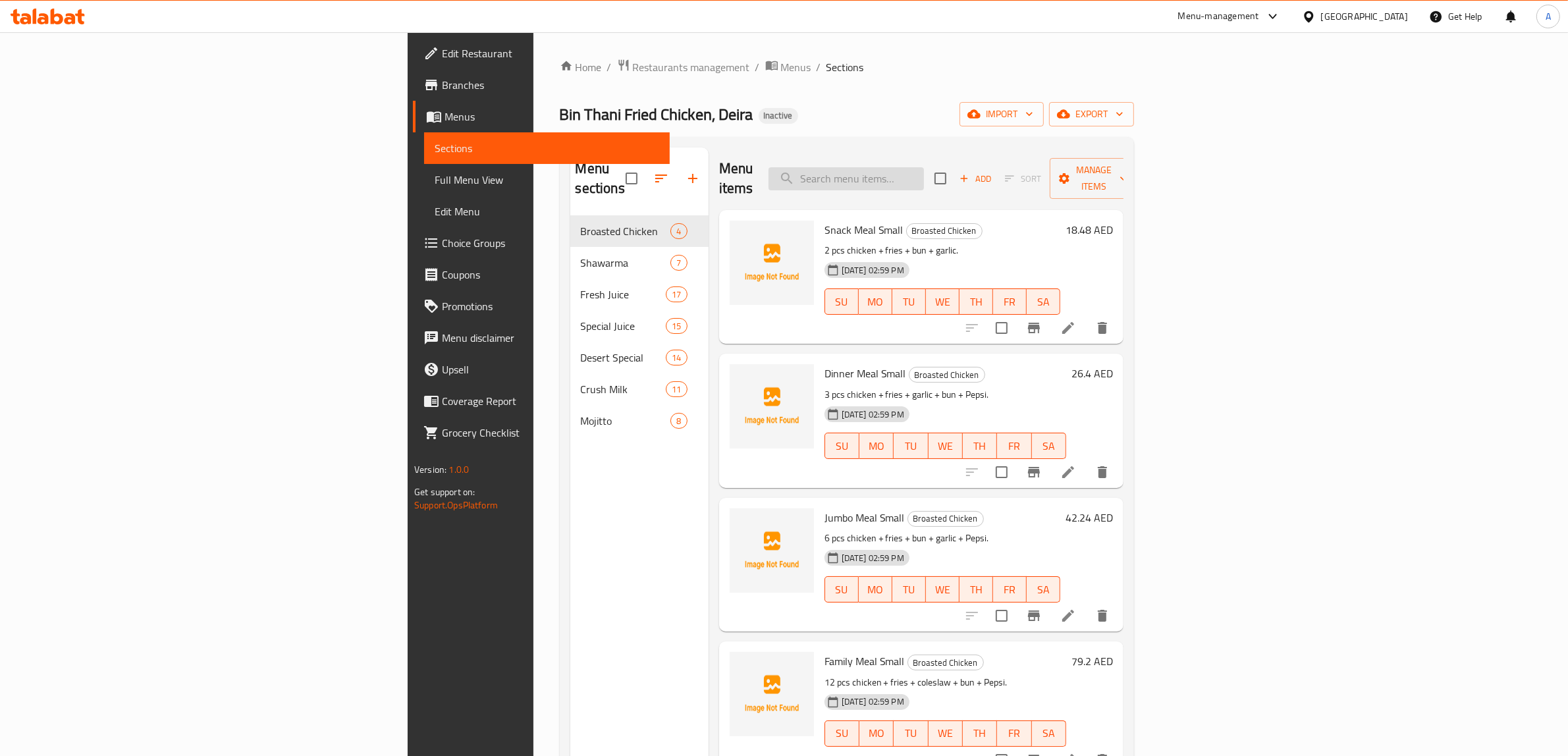
click at [924, 168] on input "search" at bounding box center [846, 179] width 156 height 23
paste input "Avocado Falooda"
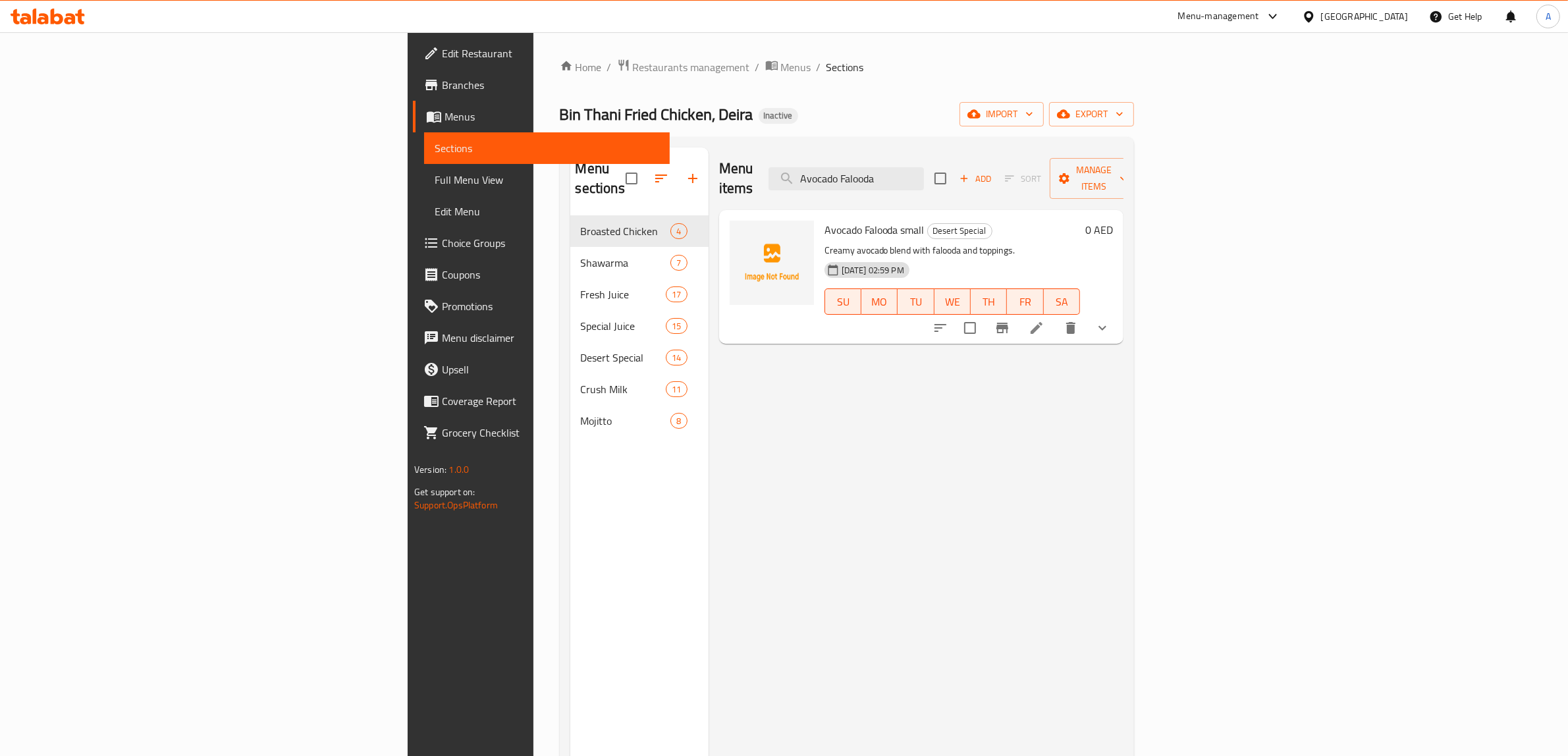
type input "Avocado Falooda"
click at [1044, 320] on icon at bounding box center [1036, 328] width 16 height 16
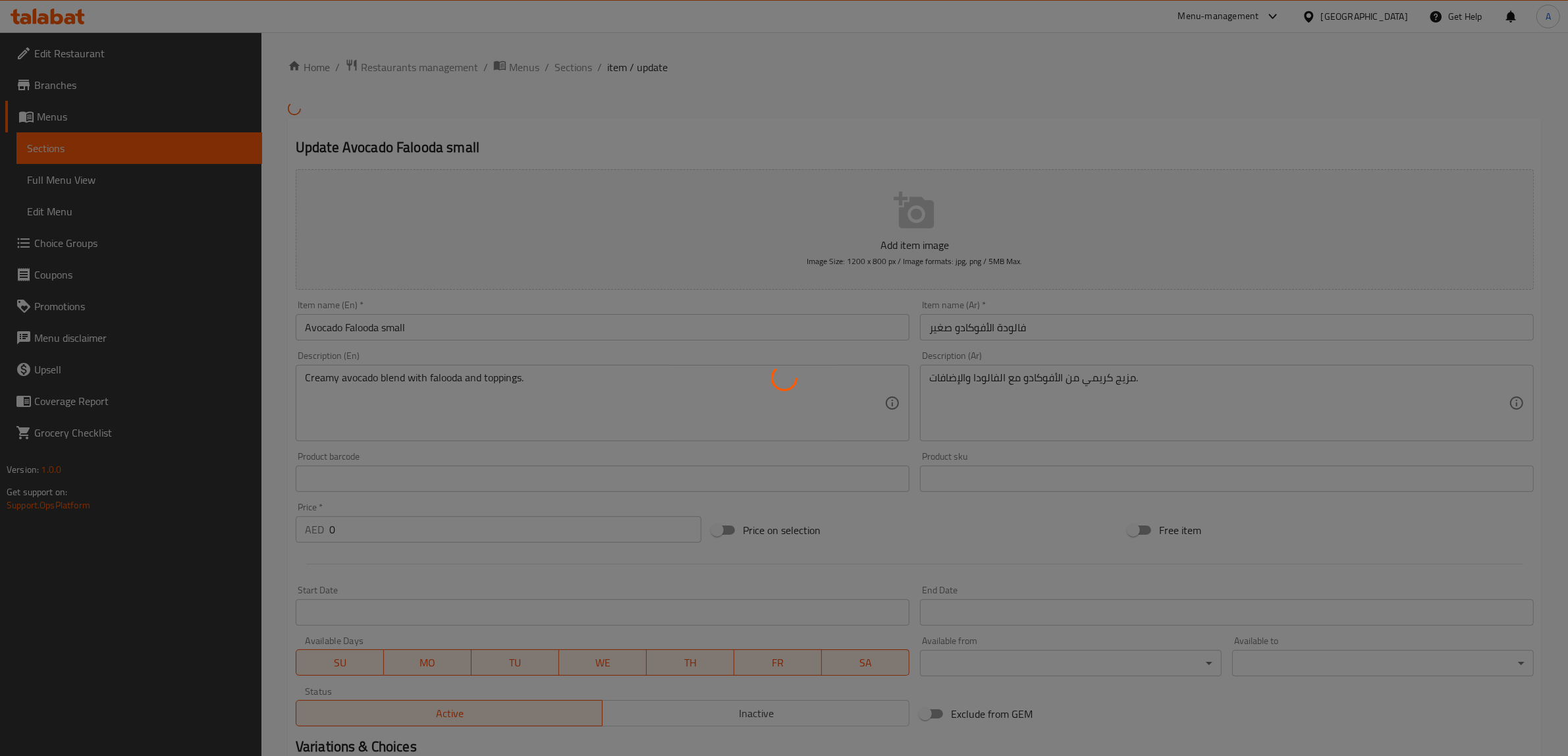
click at [731, 94] on div at bounding box center [784, 378] width 1568 height 756
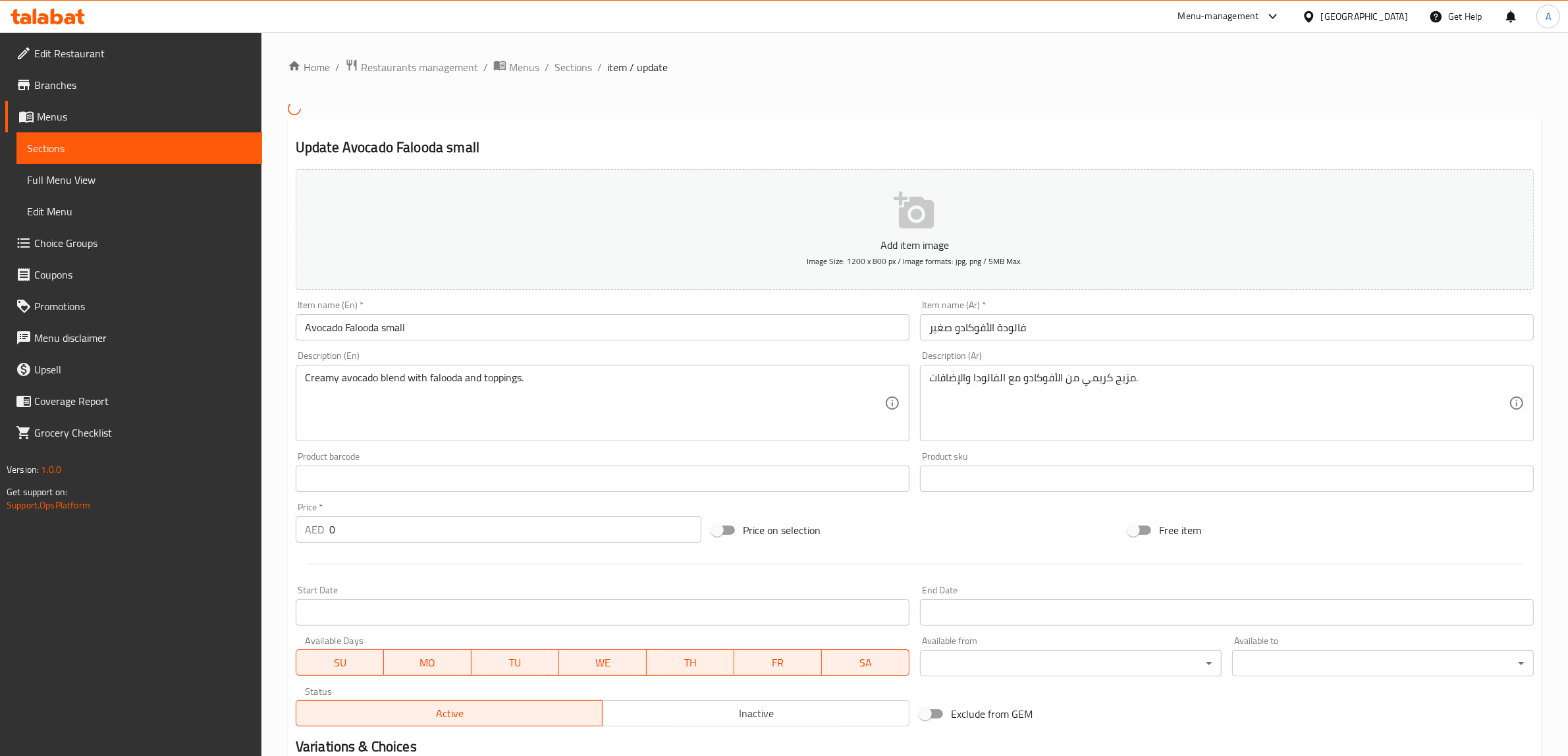
click at [396, 329] on input "Avocado Falooda small" at bounding box center [603, 328] width 614 height 26
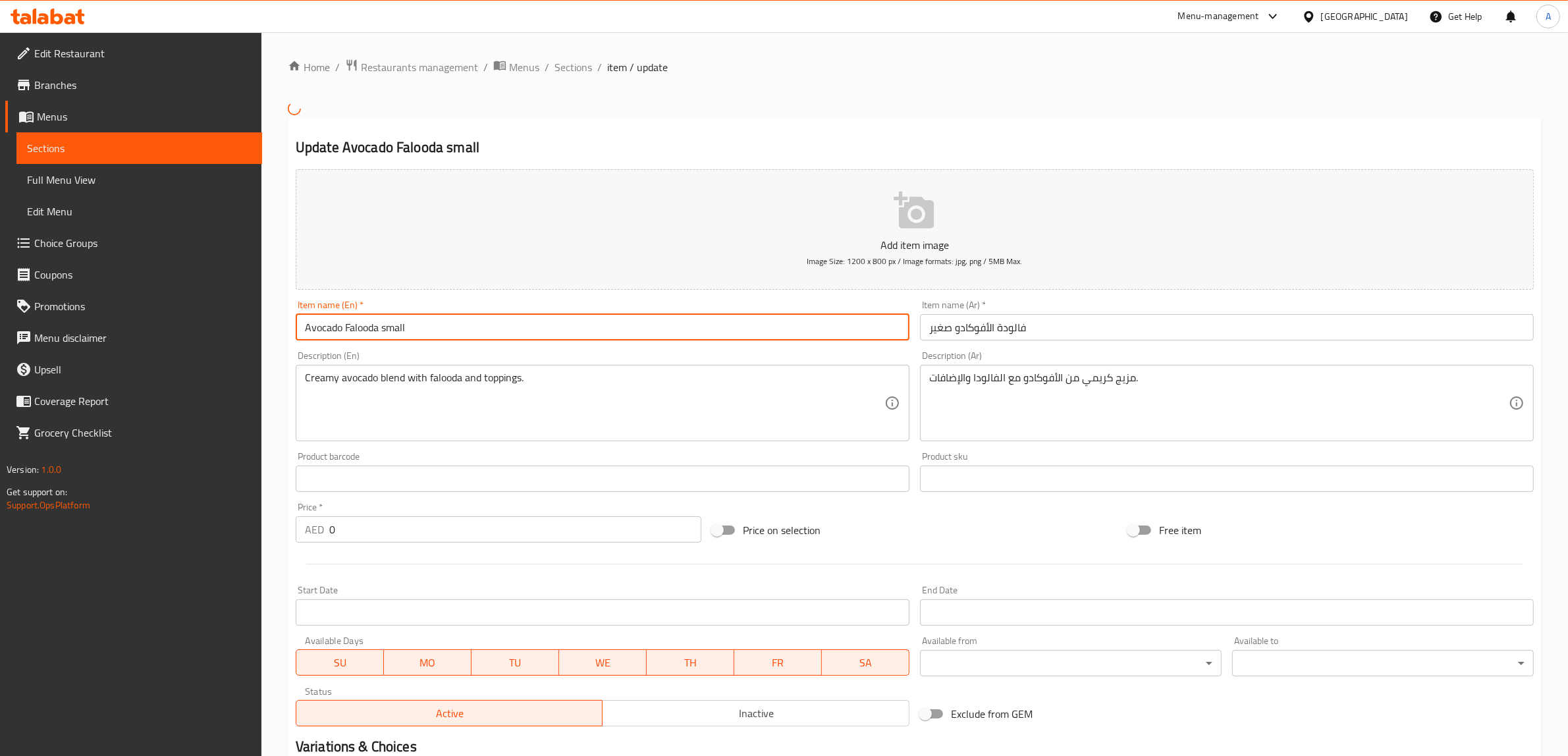
click at [396, 329] on input "Avocado Falooda small" at bounding box center [603, 328] width 614 height 26
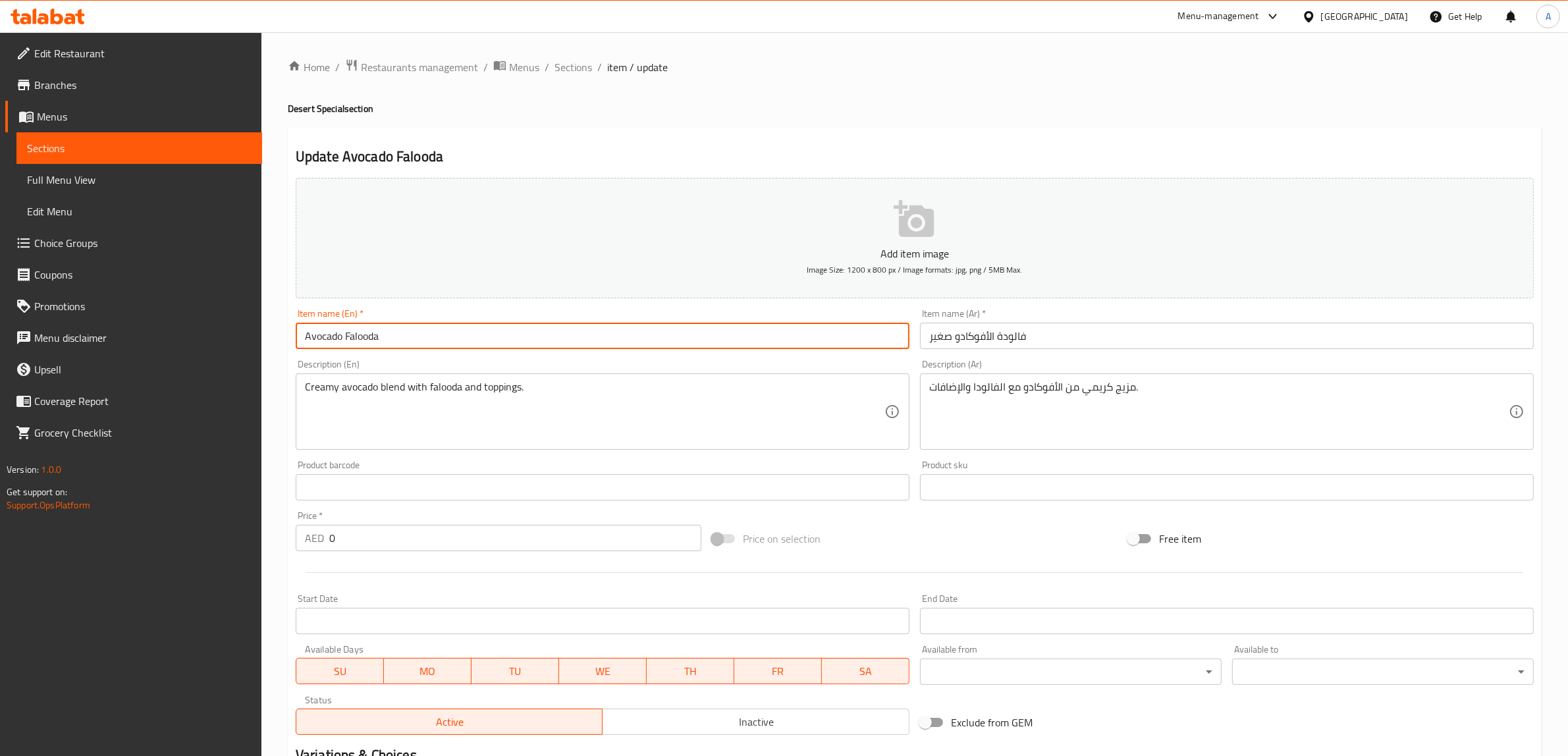
type input "Avocado Falooda"
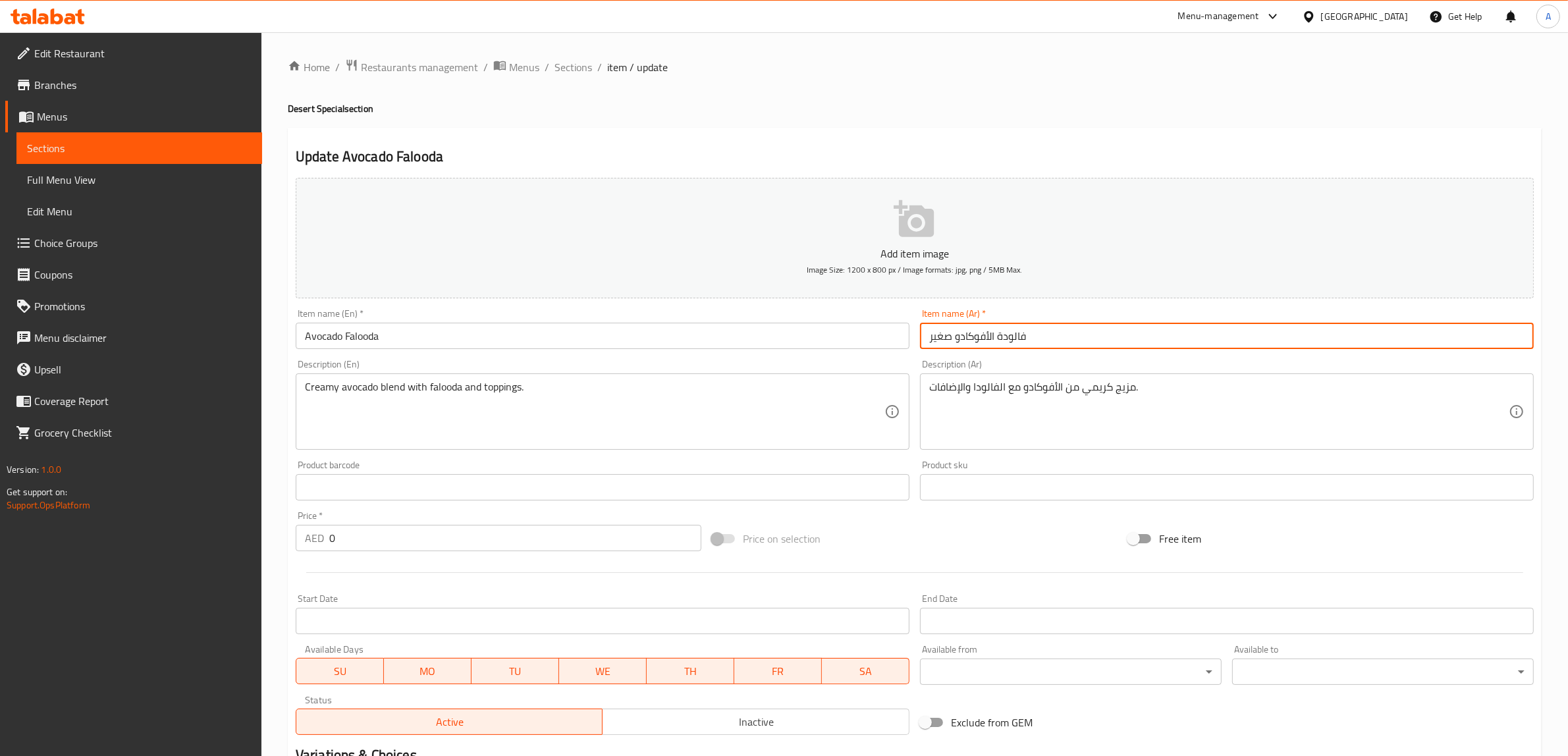
click at [936, 338] on input "فالودة الأفوكادو صغير" at bounding box center [1226, 336] width 614 height 26
type input "فالودة الأفوكادو"
click at [910, 156] on h2 "Update Avocado Falooda" at bounding box center [915, 156] width 1238 height 20
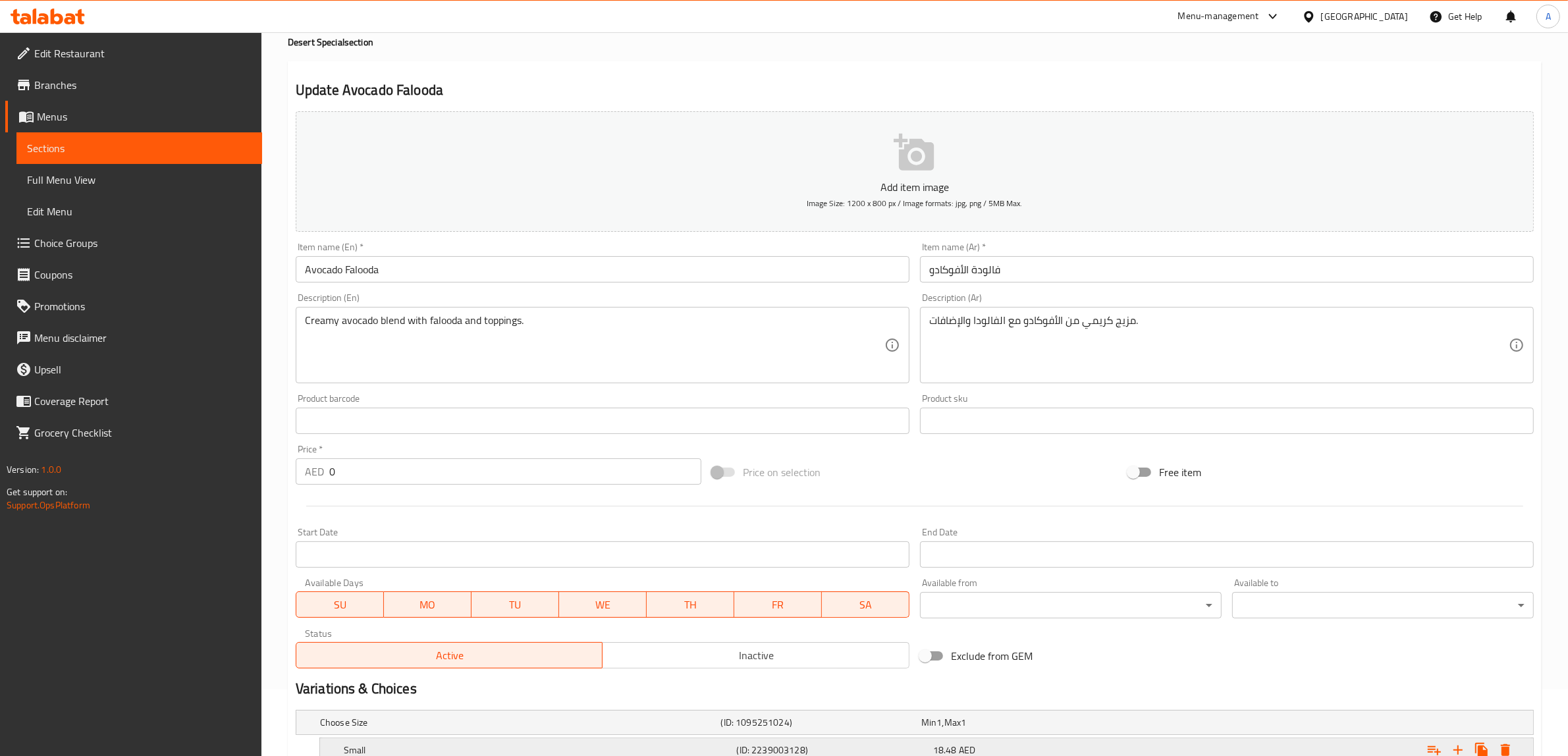
scroll to position [165, 0]
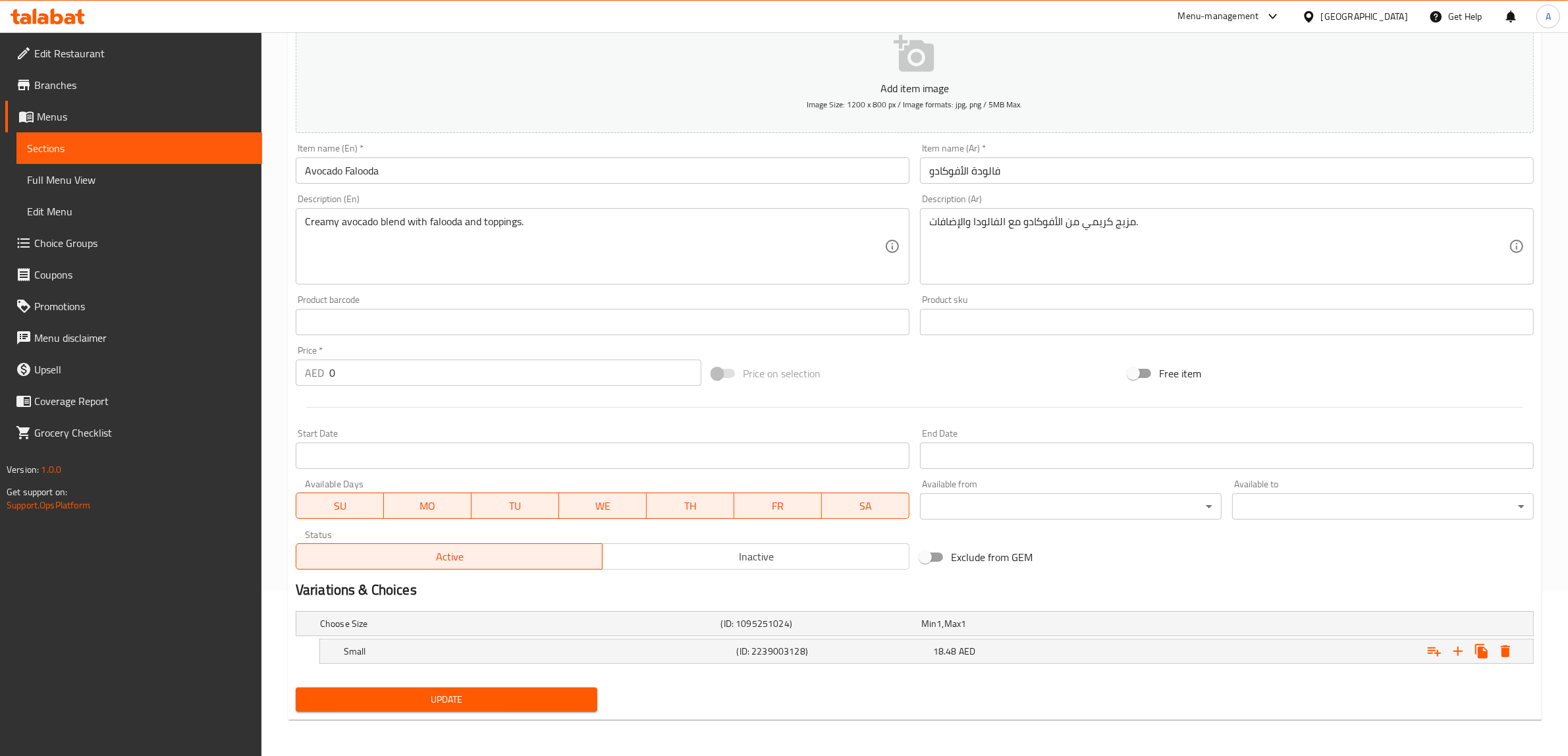
click at [438, 704] on span "Update" at bounding box center [447, 699] width 281 height 16
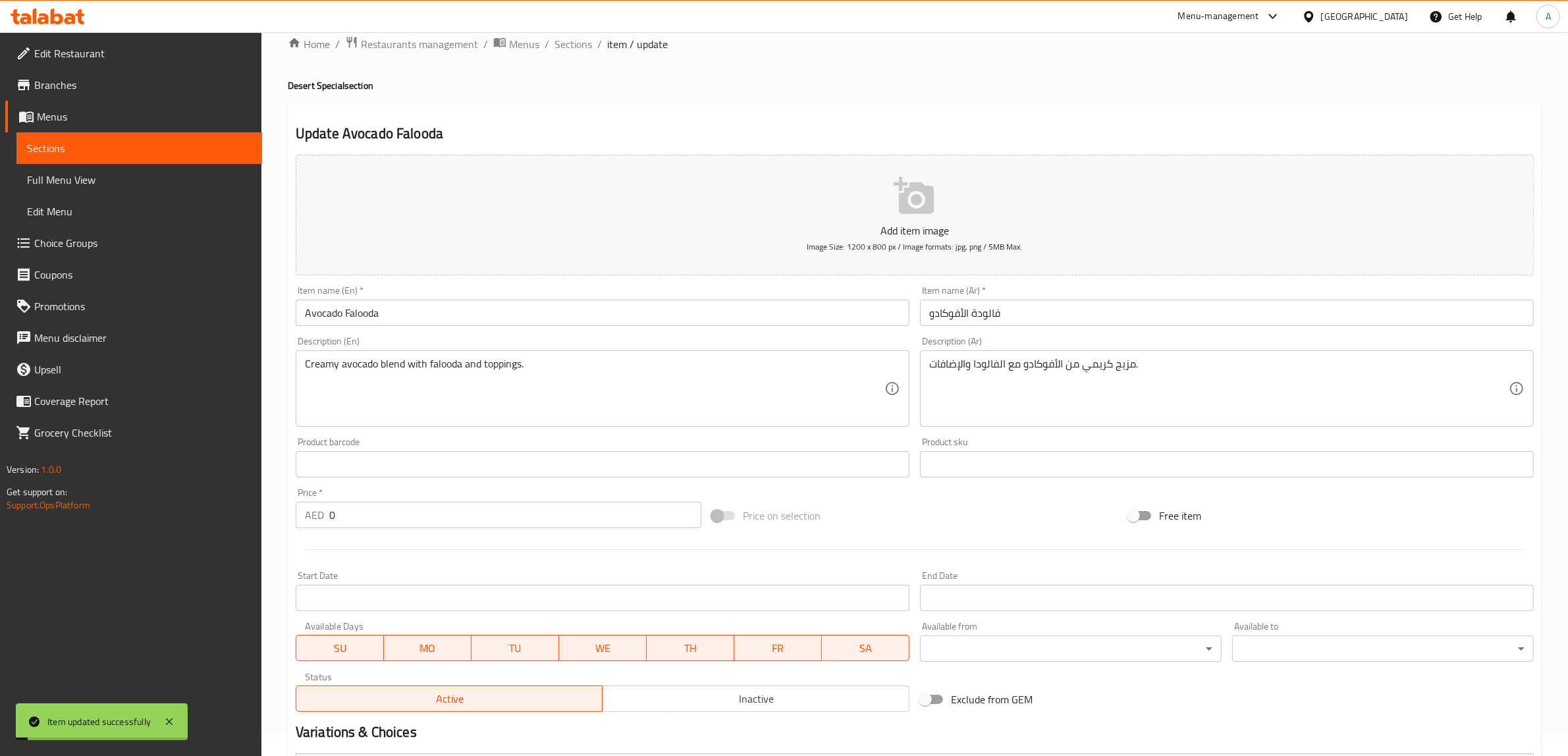
scroll to position [0, 0]
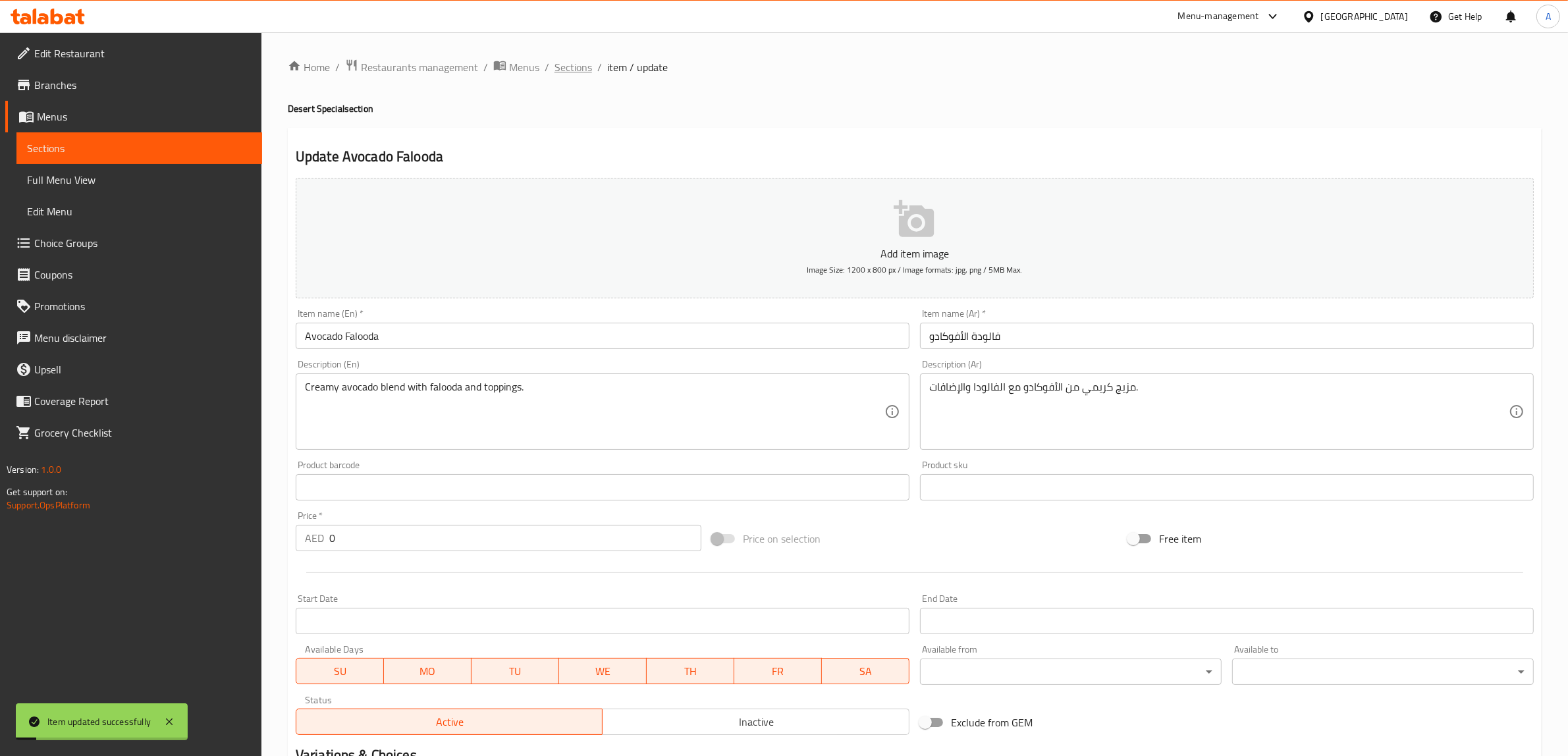
click at [563, 64] on span "Sections" at bounding box center [573, 68] width 37 height 16
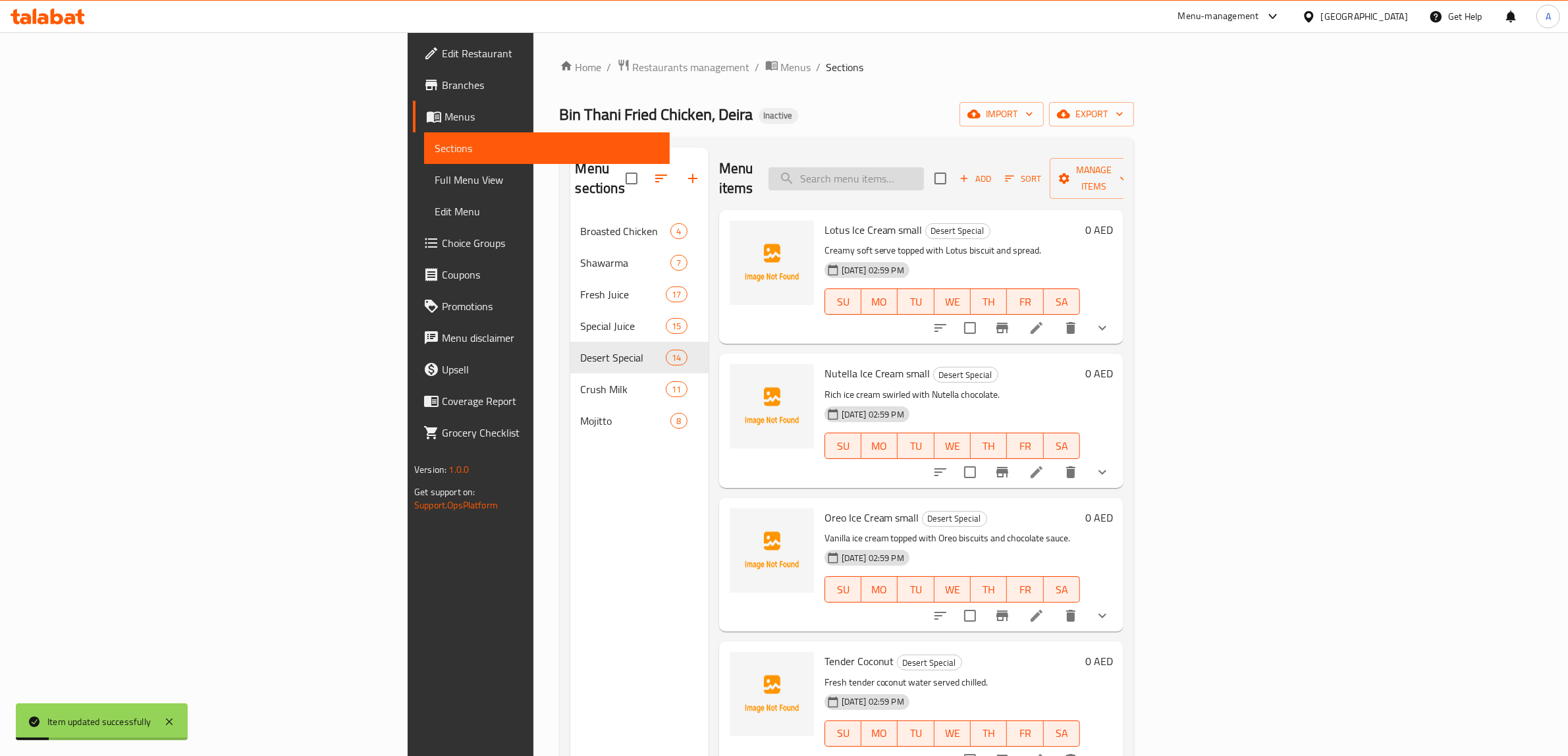
click at [924, 175] on input "search" at bounding box center [846, 179] width 156 height 23
paste input "Special Falooda Large"
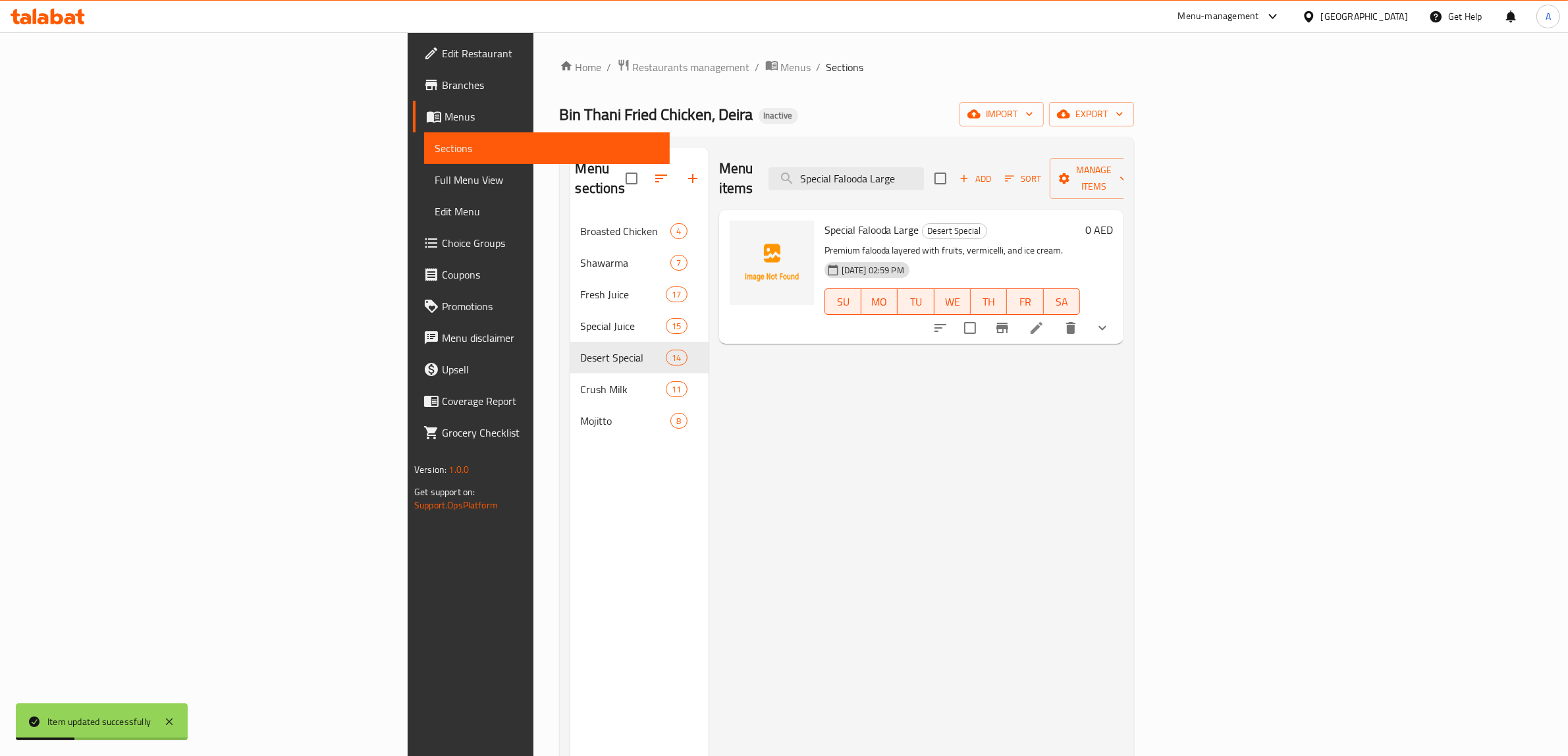
type input "Special Falooda Large"
click at [1044, 320] on icon at bounding box center [1036, 328] width 16 height 16
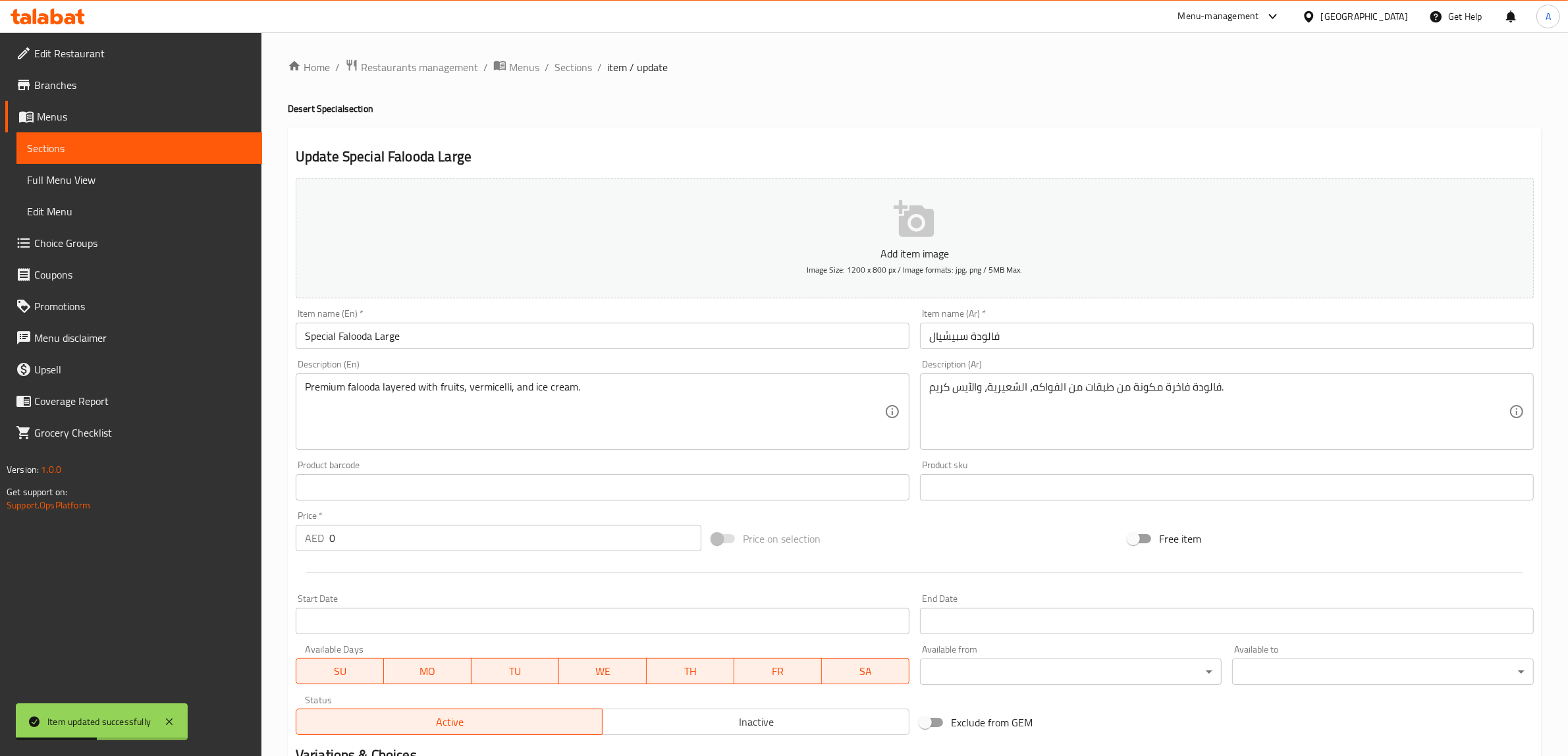
click at [390, 339] on input "Special Falooda Large" at bounding box center [603, 336] width 614 height 26
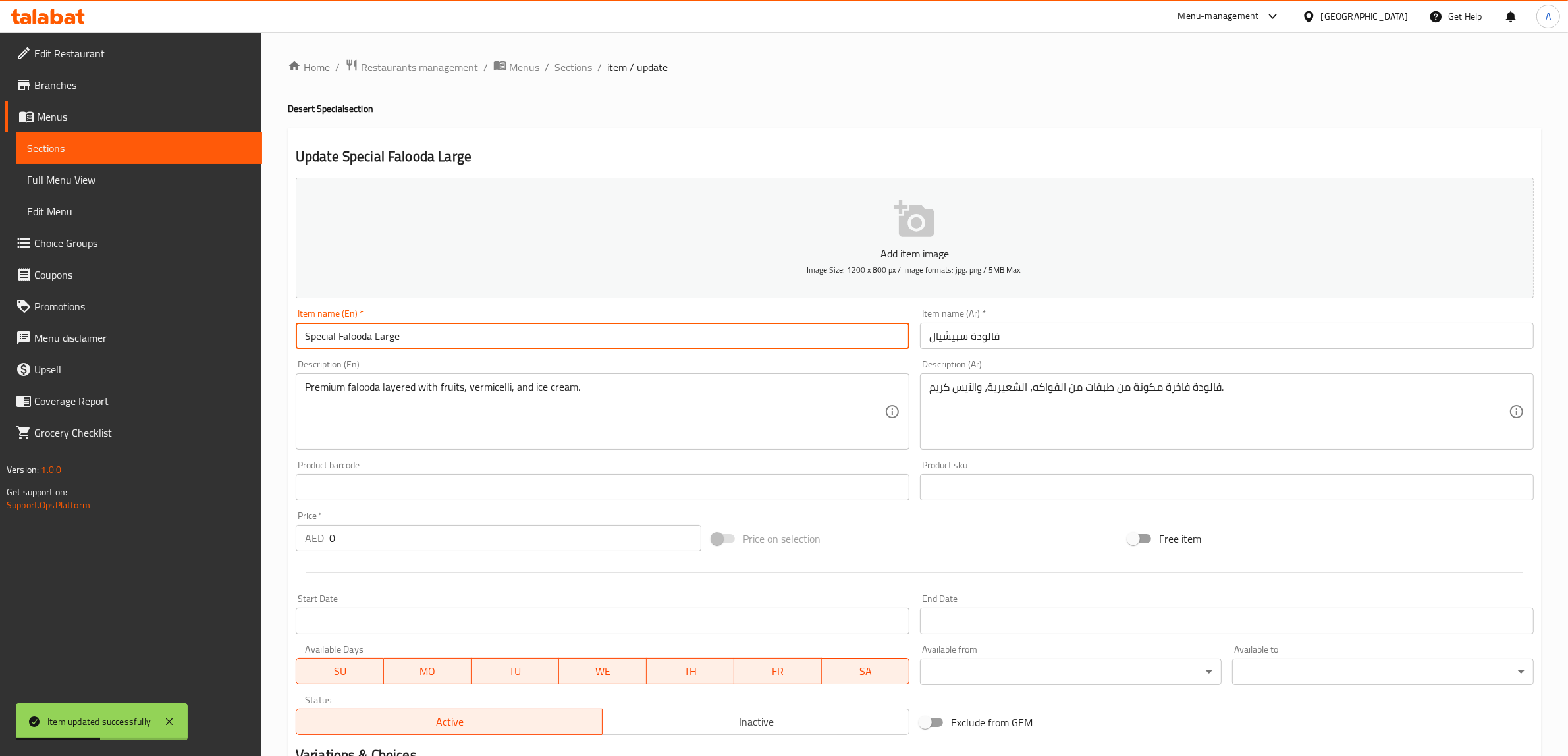
click at [390, 339] on input "Special Falooda Large" at bounding box center [603, 336] width 614 height 26
type input "Special Falooda"
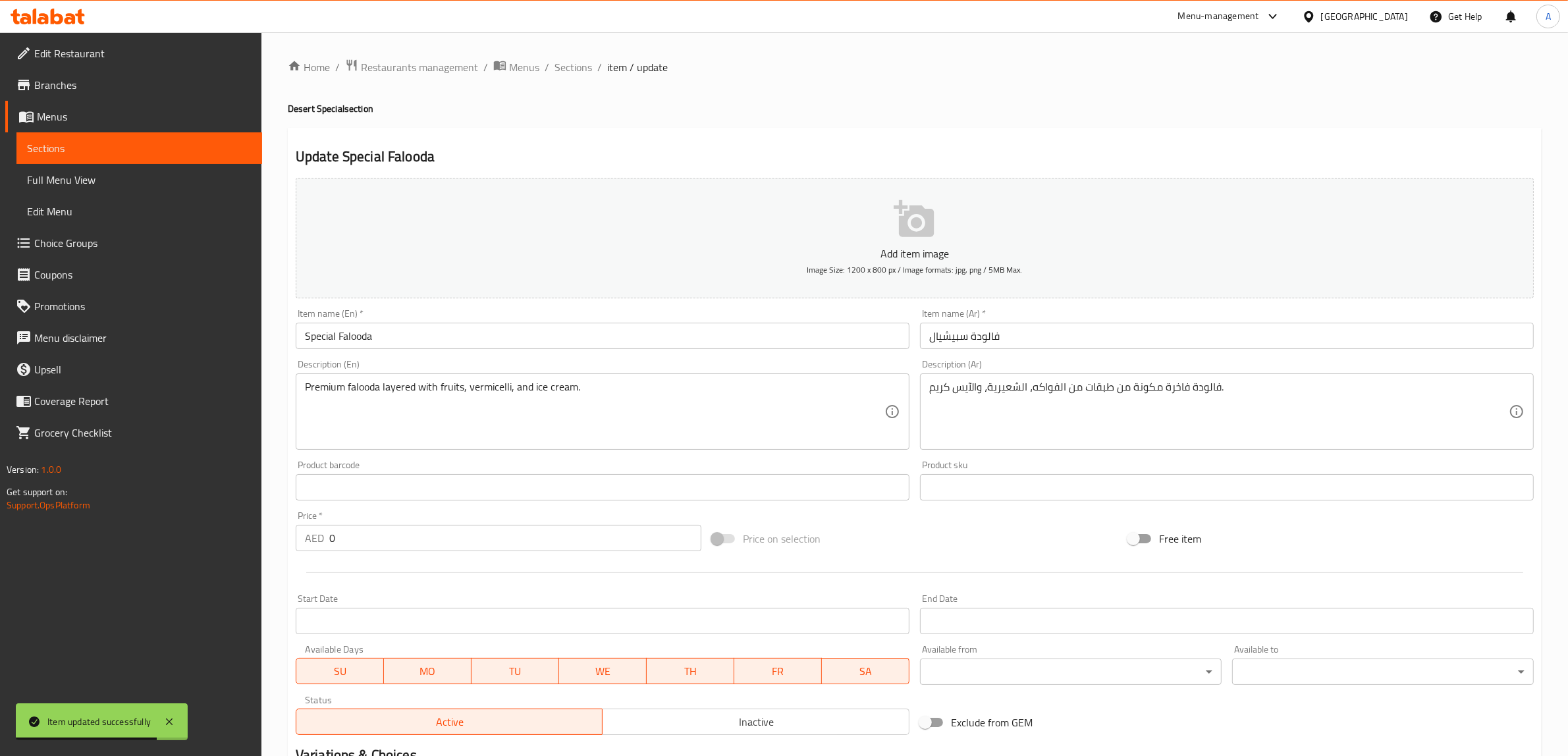
click at [726, 130] on div "Update Special Falooda Add item image Image Size: 1200 x 800 px / Image formats…" at bounding box center [914, 506] width 1254 height 757
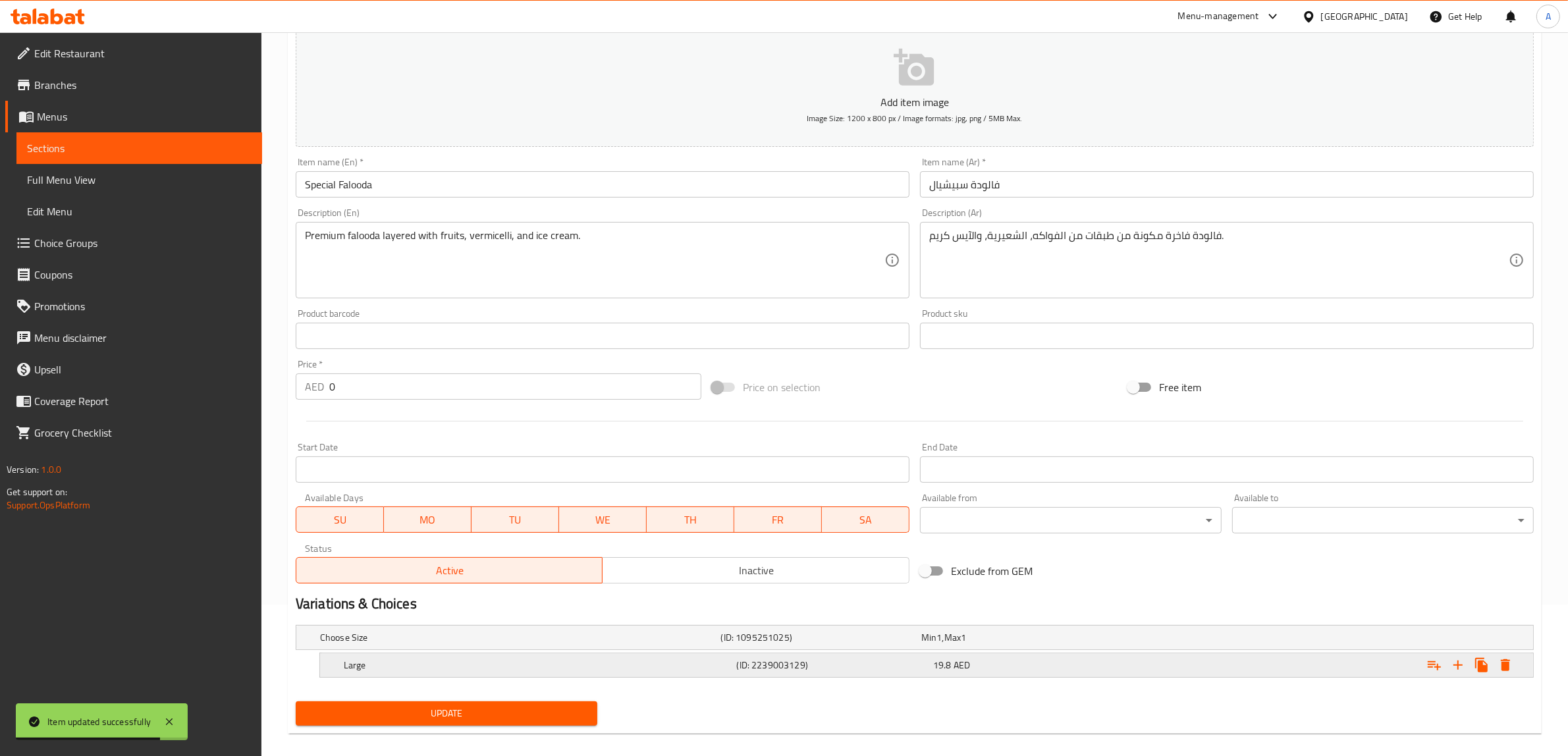
scroll to position [165, 0]
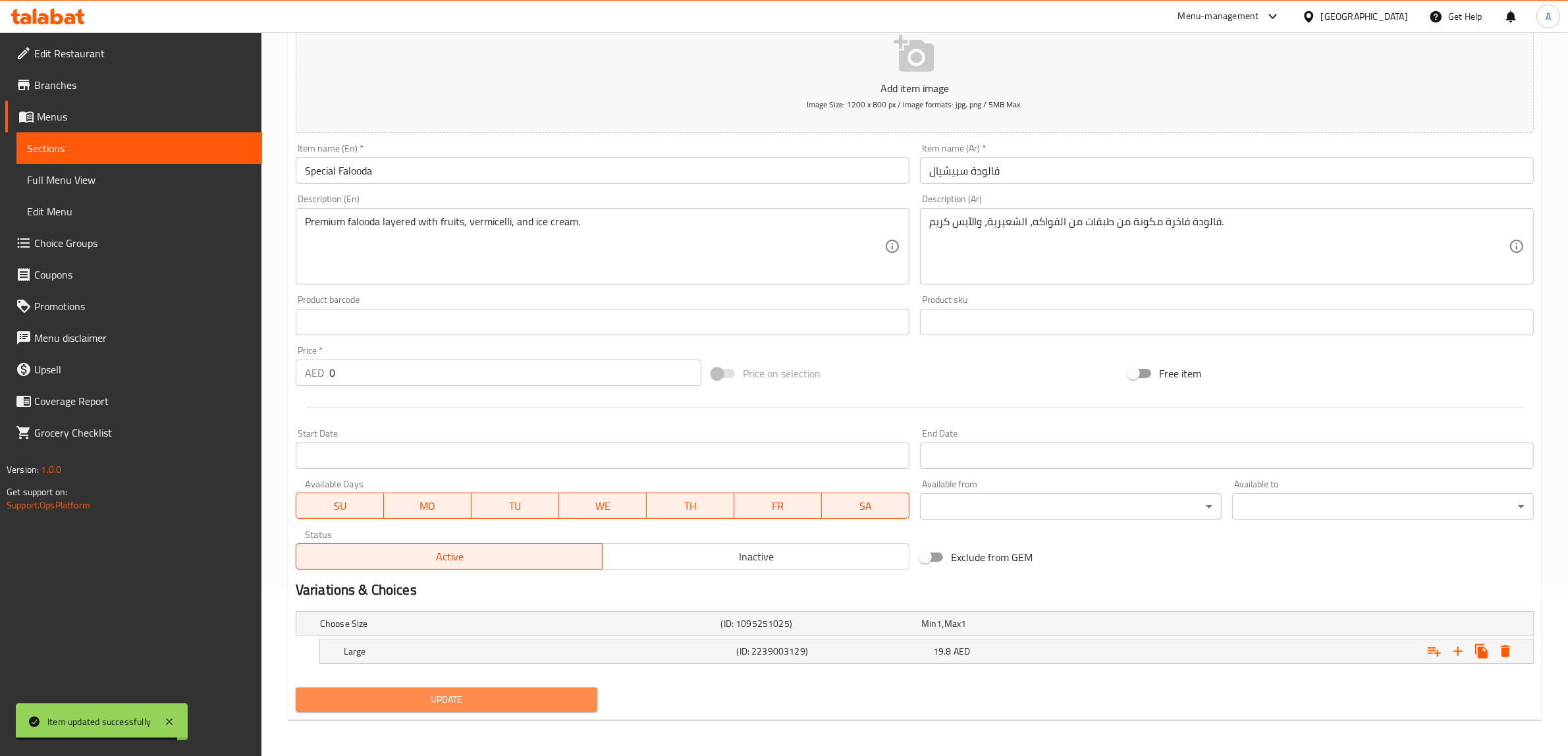
click at [494, 702] on span "Update" at bounding box center [447, 699] width 281 height 16
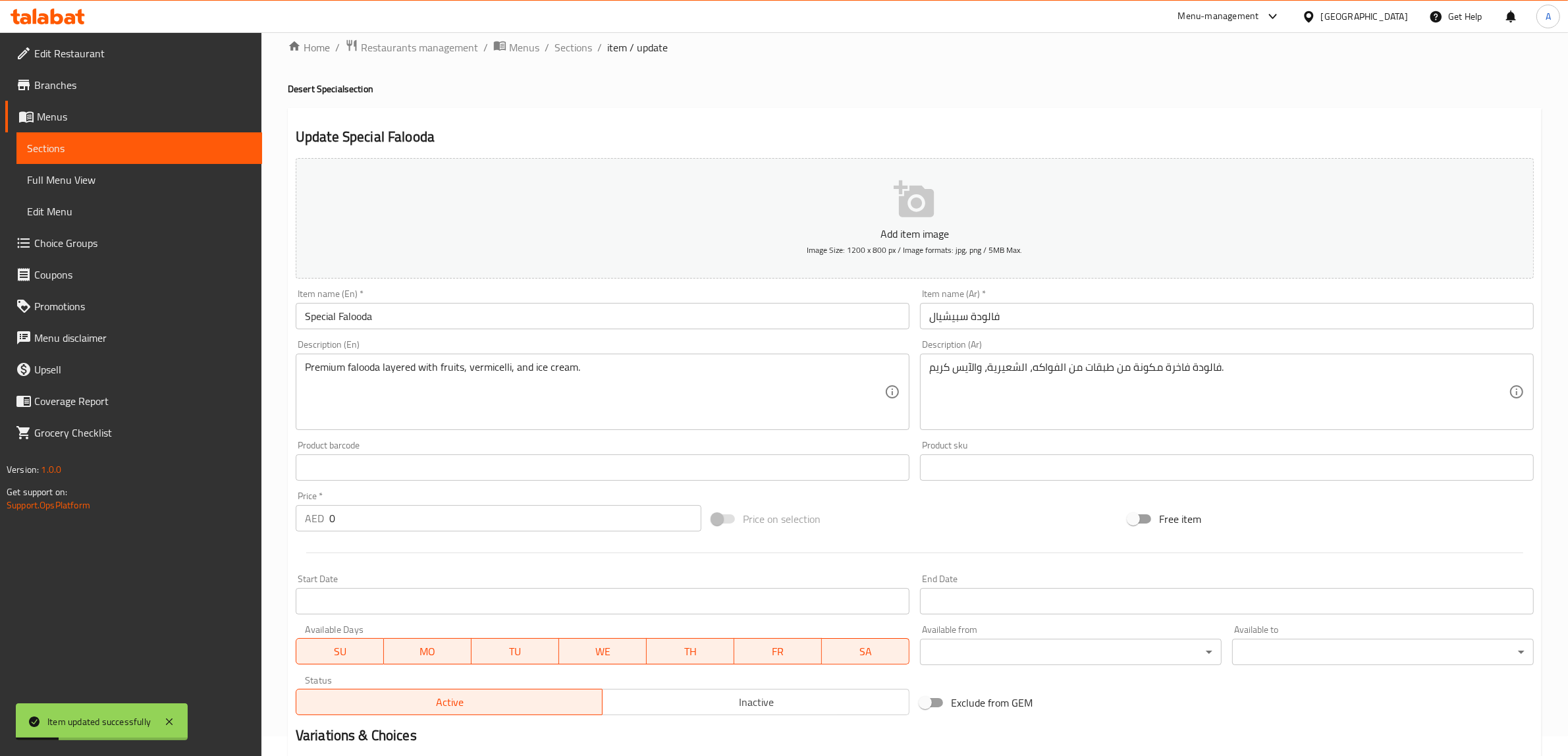
scroll to position [0, 0]
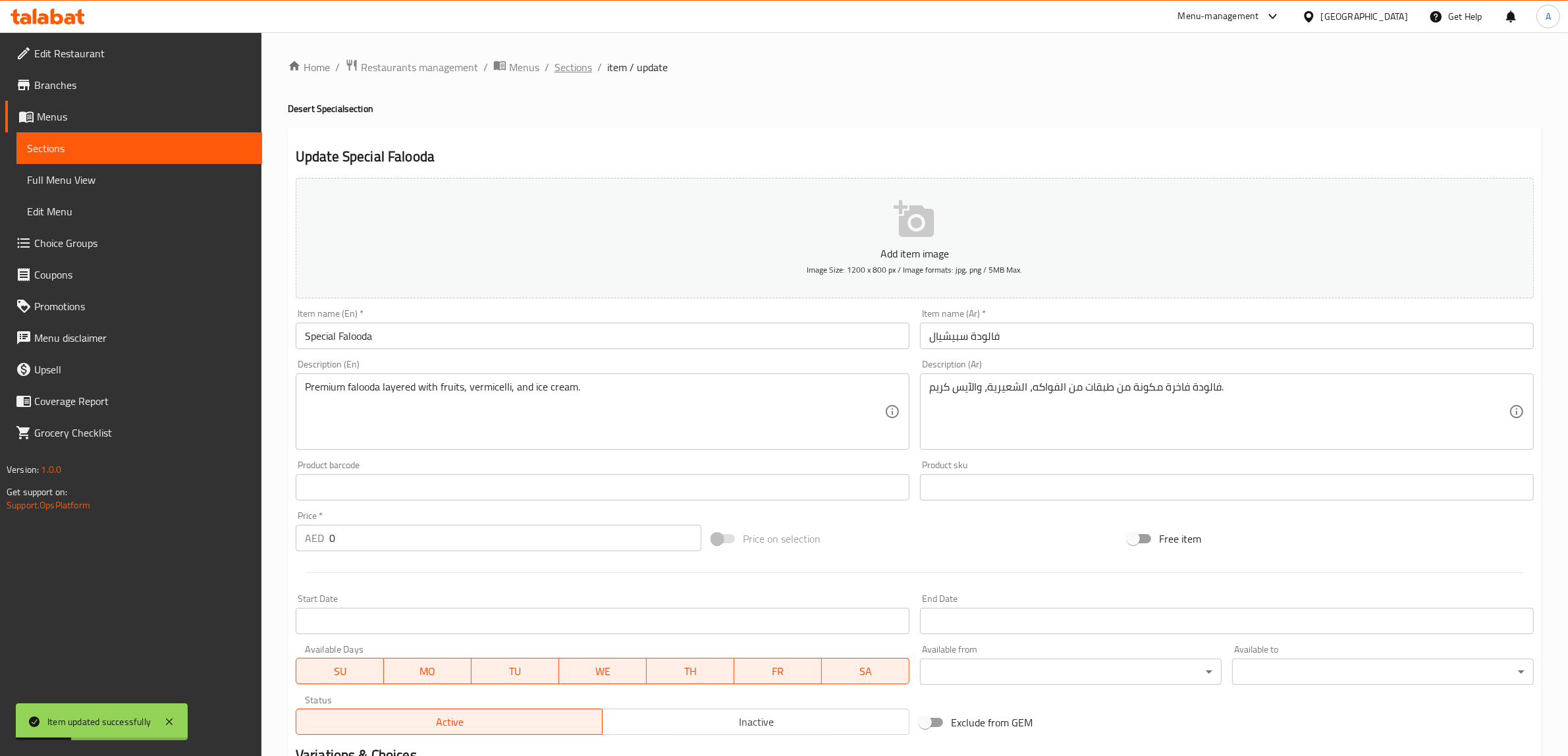
click at [575, 71] on span "Sections" at bounding box center [573, 68] width 37 height 16
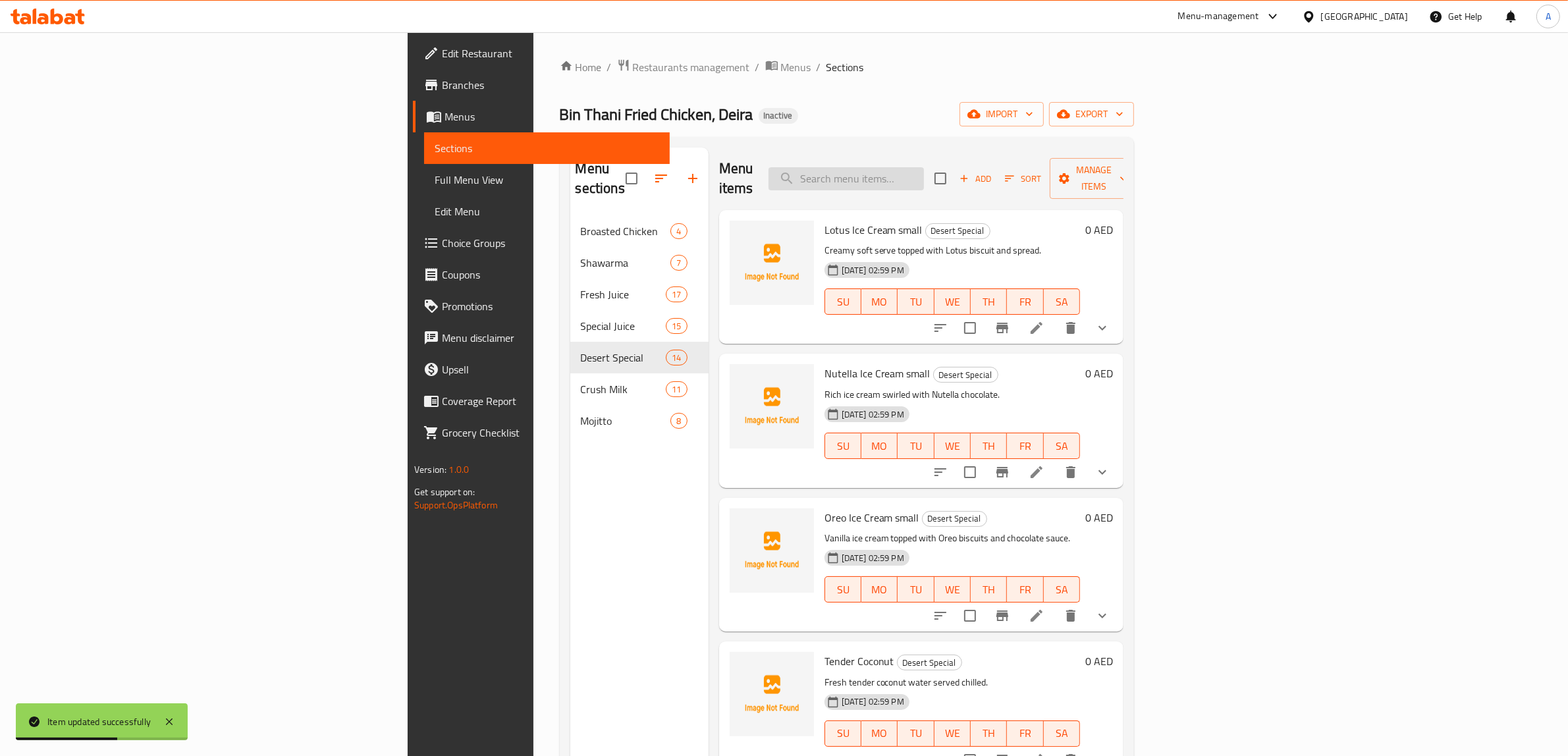
click at [924, 173] on input "search" at bounding box center [846, 179] width 156 height 23
paste input "Strawberry Milk Shake"
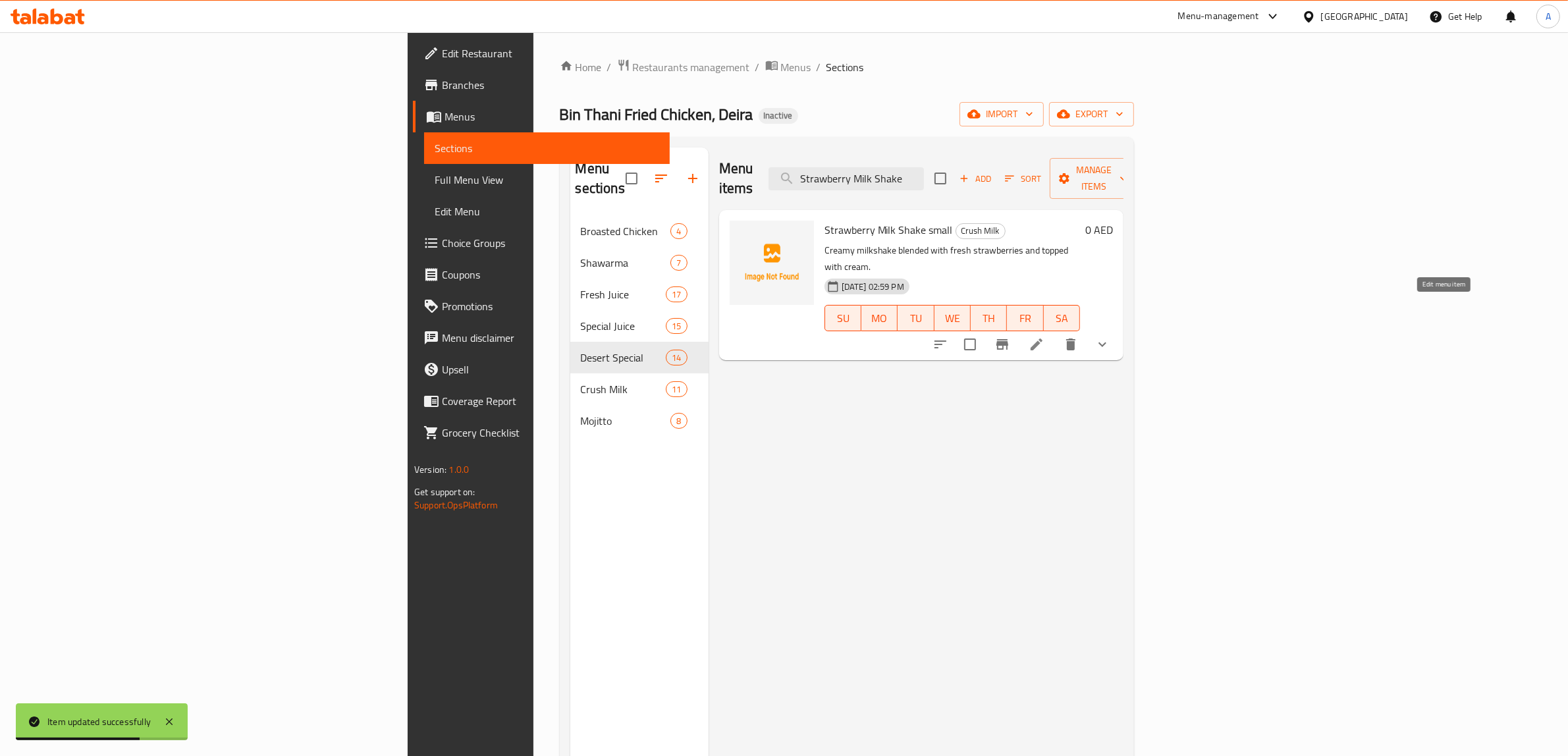
type input "Strawberry Milk Shake"
click at [1042, 339] on icon at bounding box center [1036, 345] width 12 height 12
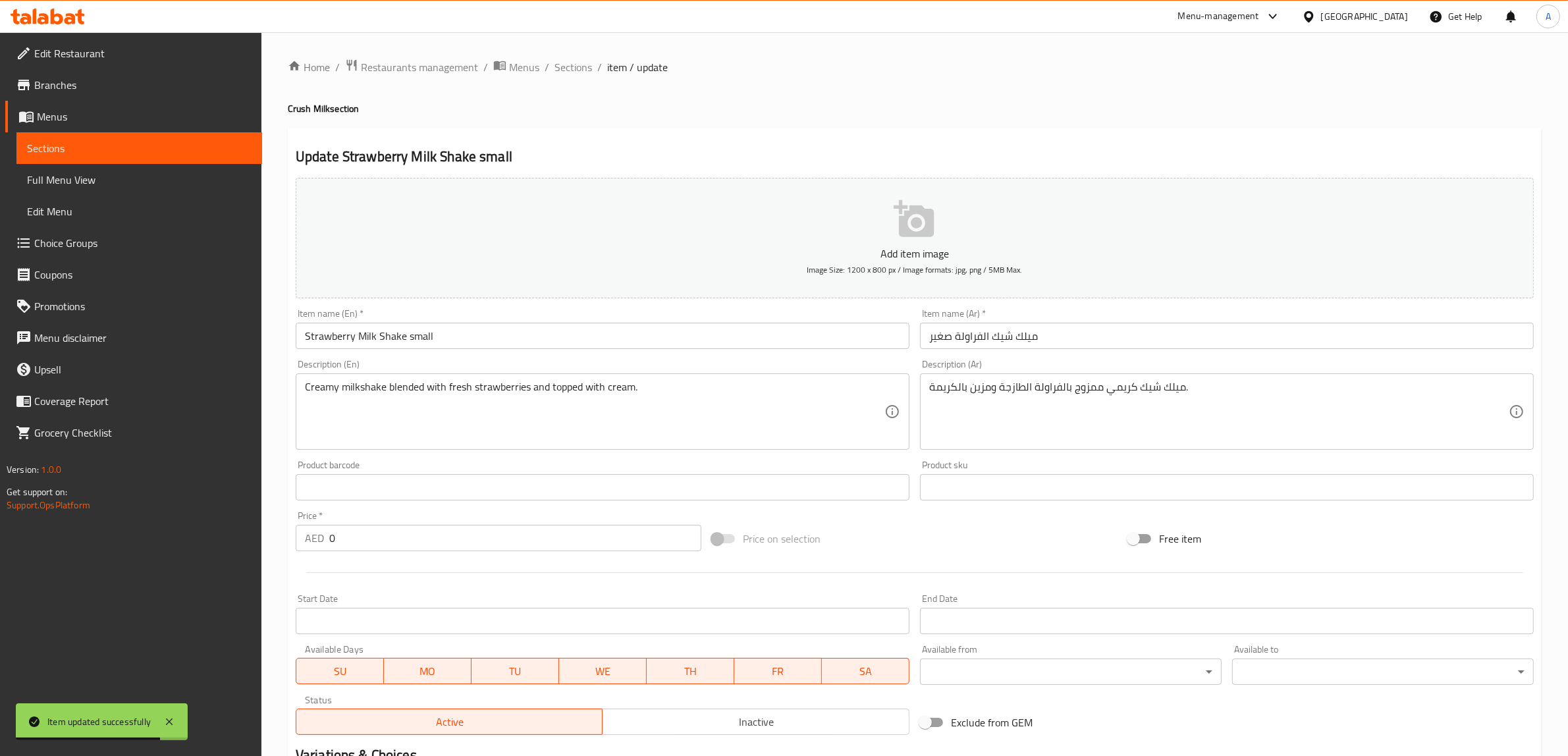
click at [412, 334] on input "Strawberry Milk Shake small" at bounding box center [603, 336] width 614 height 26
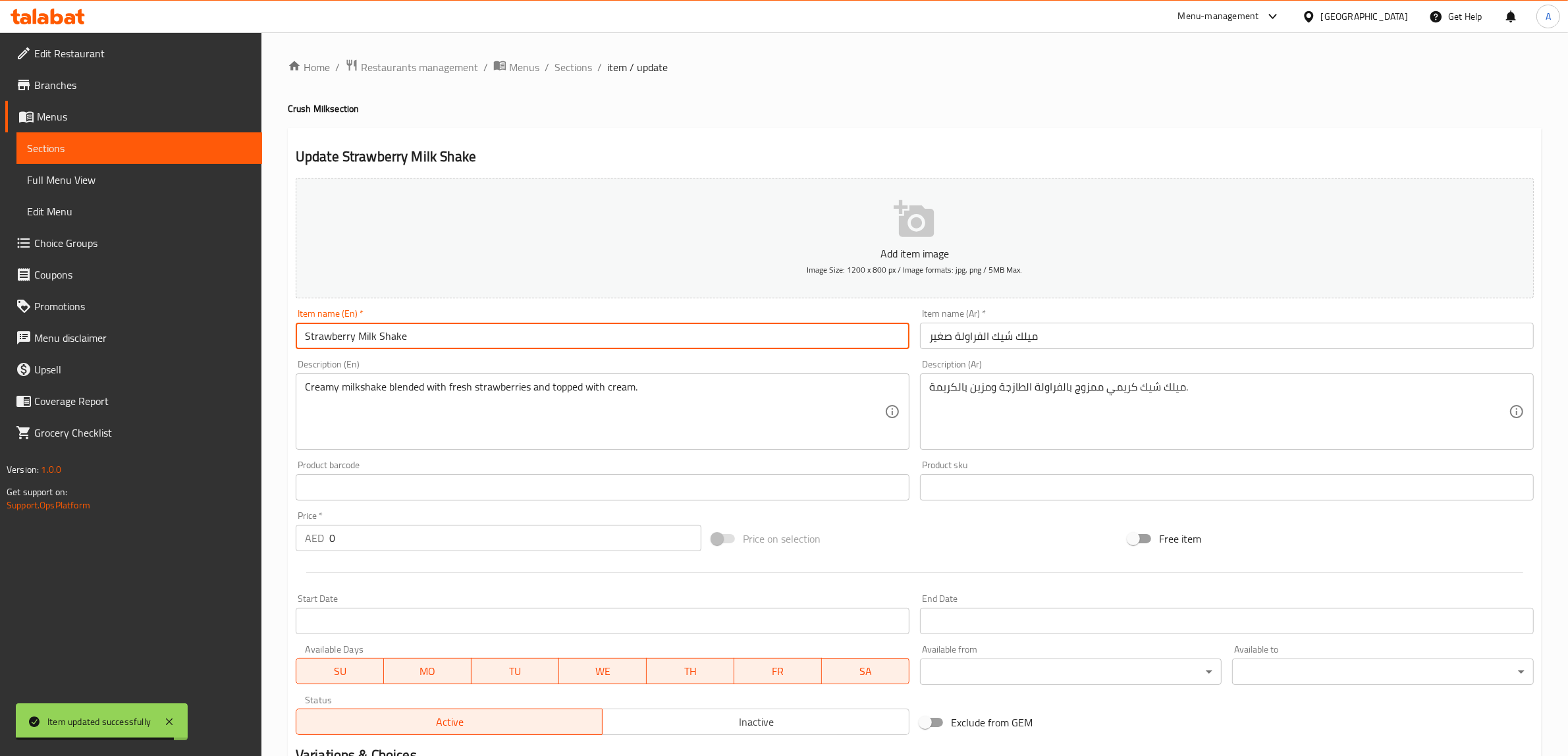
type input "Strawberry Milk Shake"
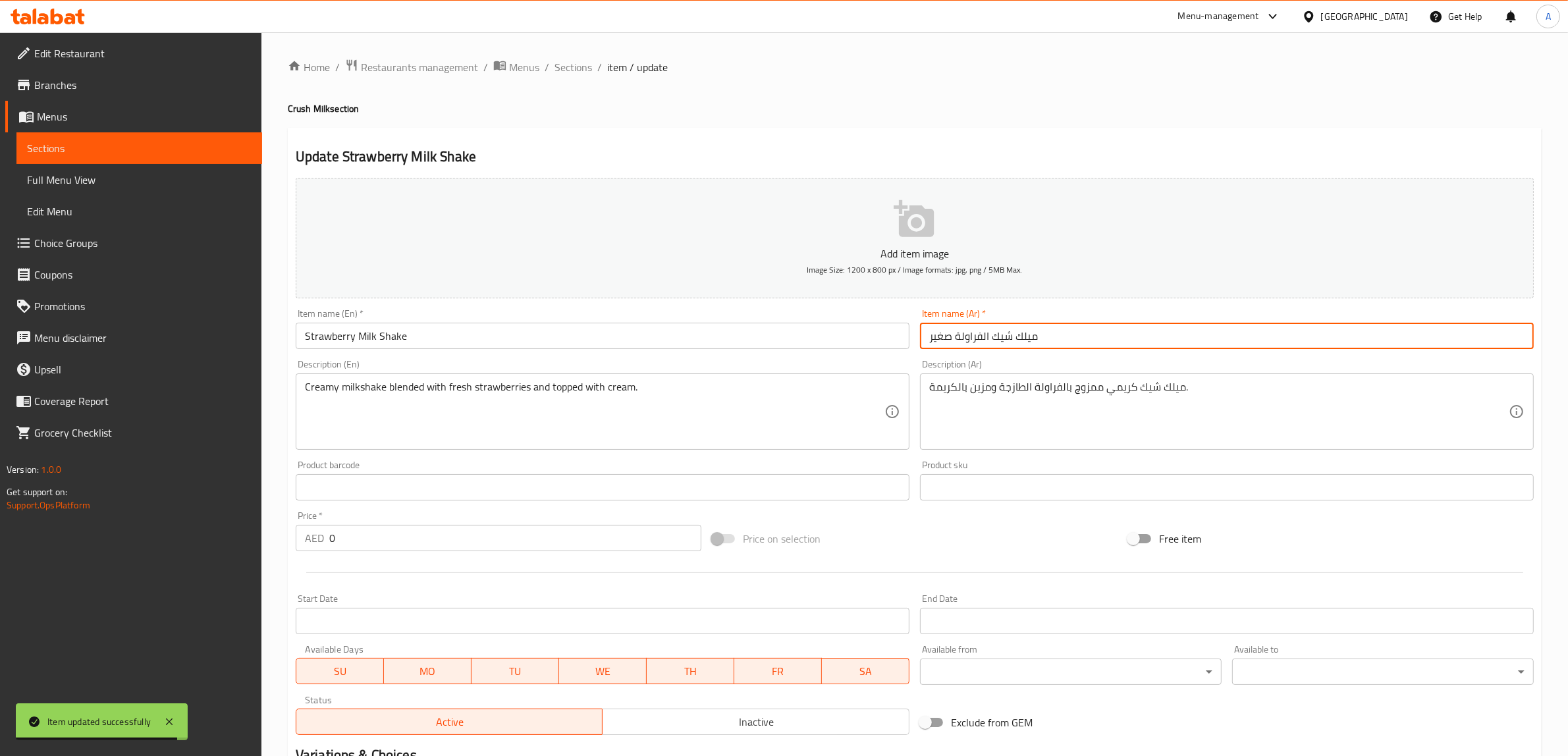
click at [950, 339] on input "ميلك شيك الفراولة صغير" at bounding box center [1226, 336] width 614 height 26
type input "ميلك شيك الفراولة"
click at [871, 140] on div "Update Strawberry Milk Shake Add item image Image Size: 1200 x 800 px / Image f…" at bounding box center [914, 506] width 1254 height 757
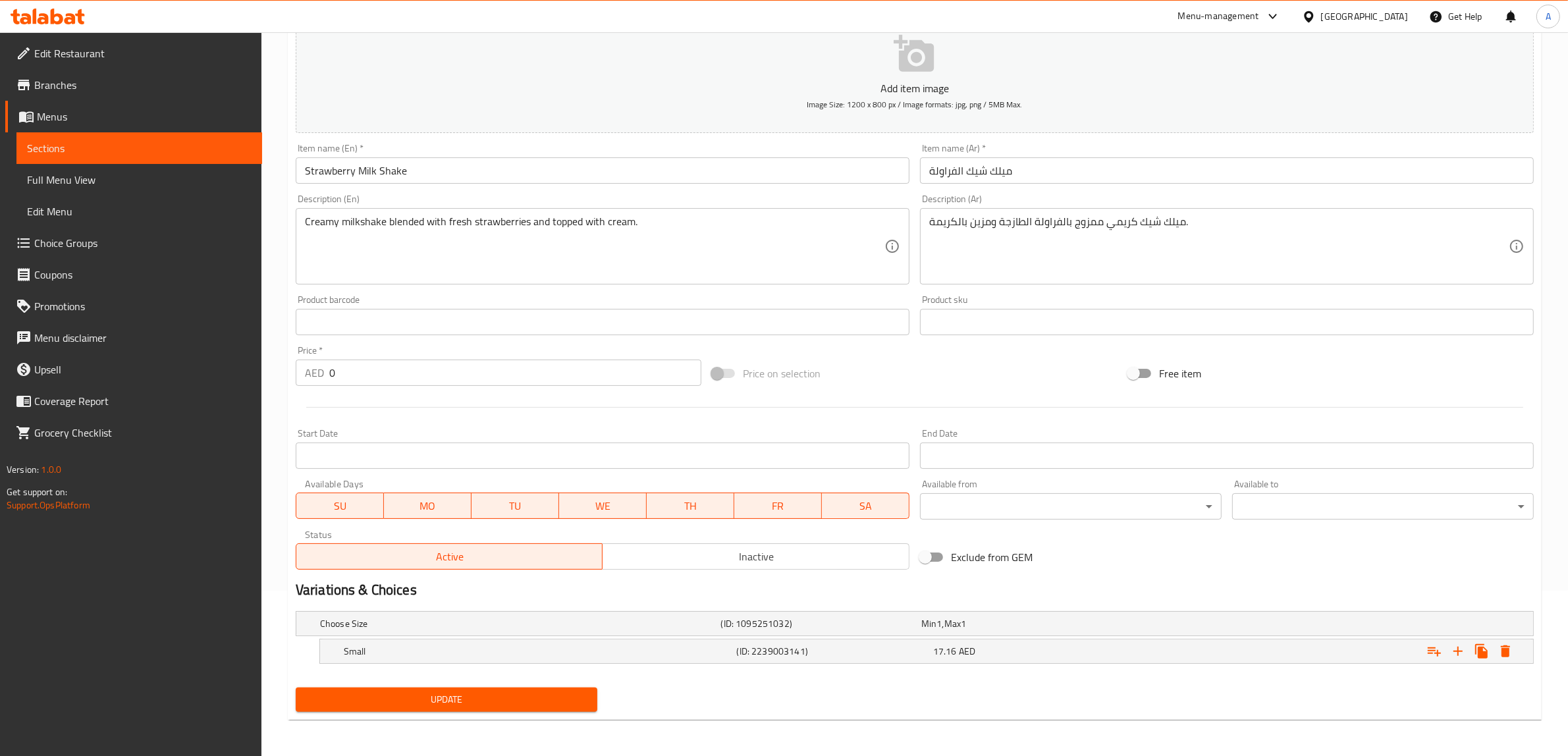
click at [532, 684] on div "Update" at bounding box center [446, 700] width 312 height 35
click at [532, 696] on span "Update" at bounding box center [447, 699] width 281 height 16
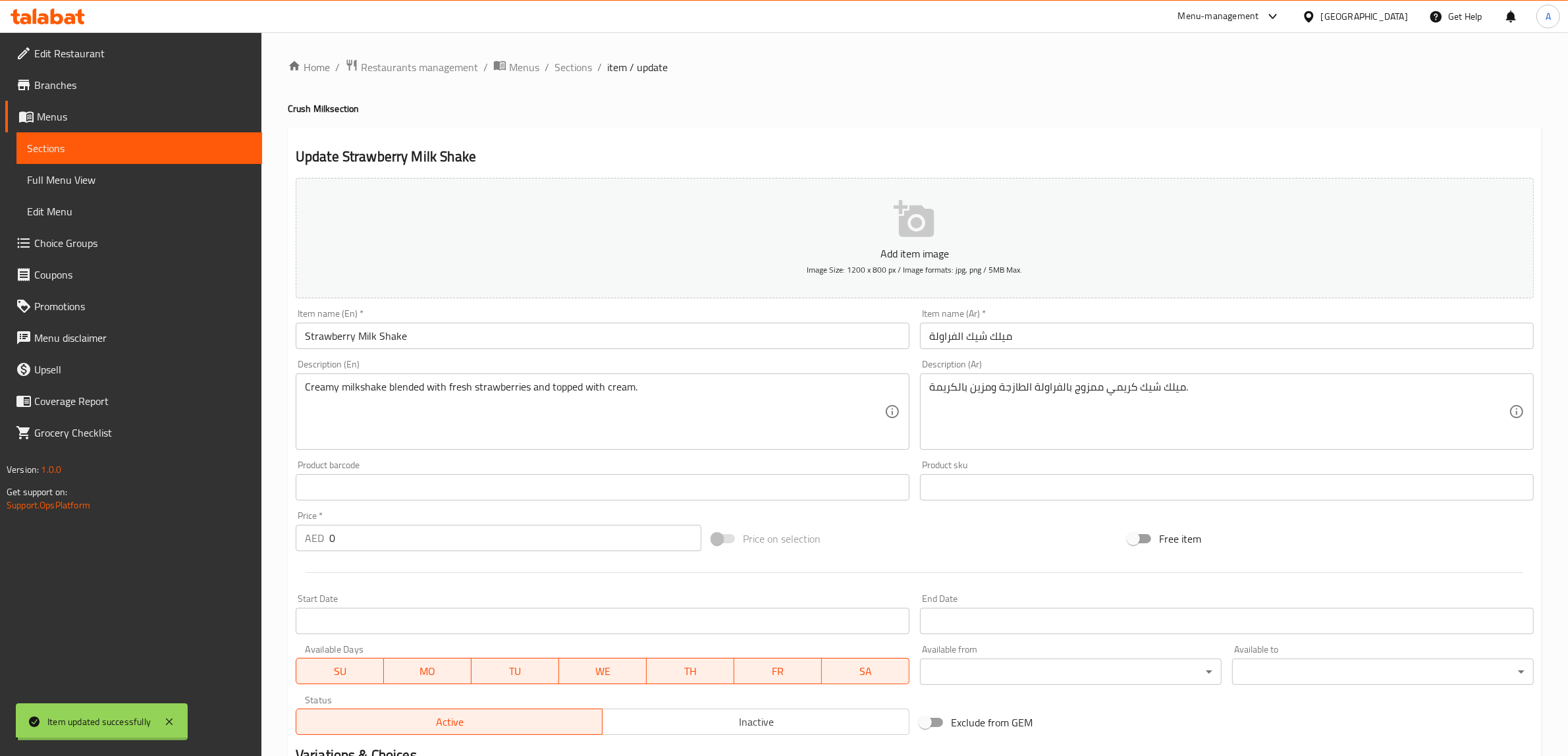
click at [568, 67] on span "Sections" at bounding box center [573, 68] width 37 height 16
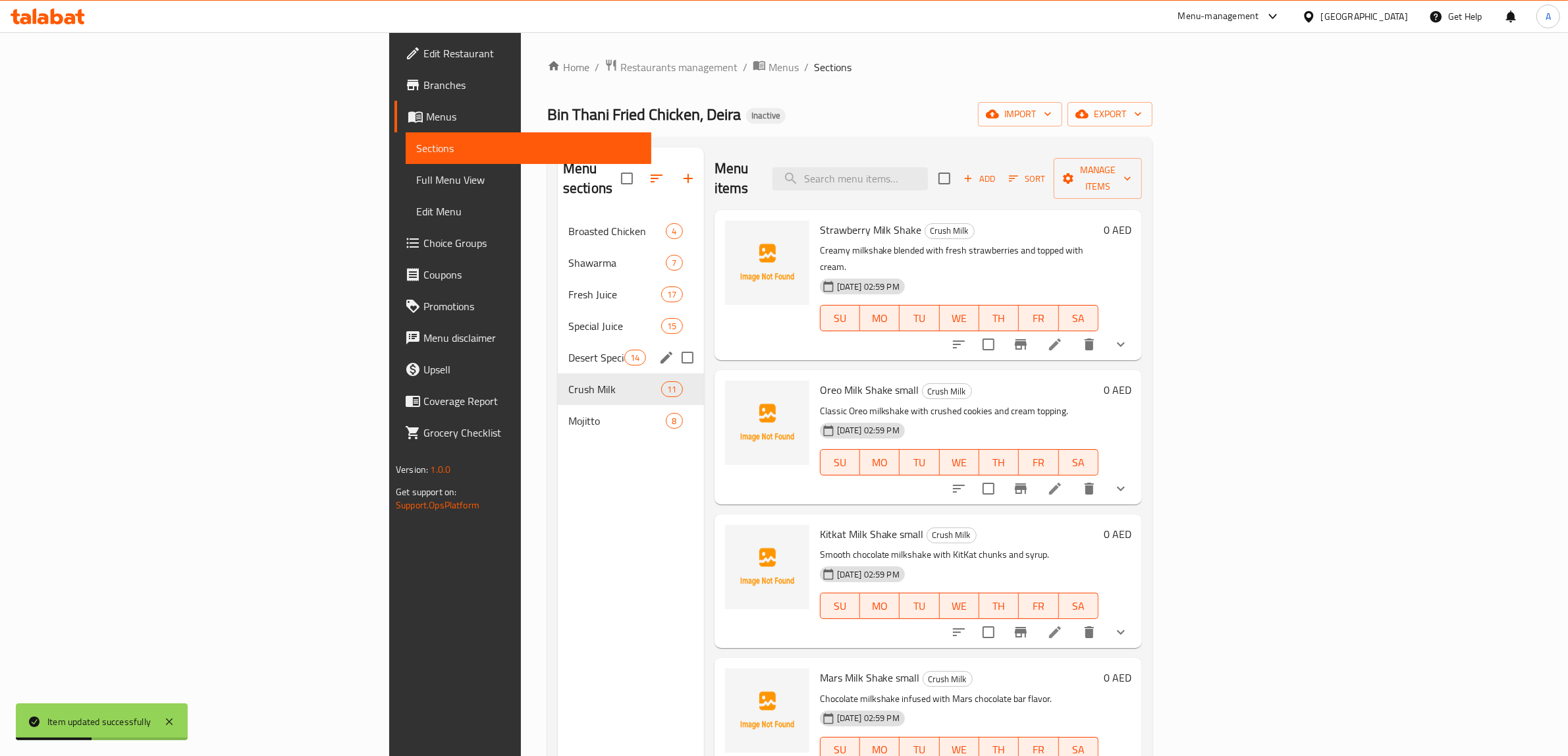
click at [557, 373] on div "Crush Milk 11" at bounding box center [630, 389] width 146 height 32
click at [557, 379] on div "Crush Milk 11" at bounding box center [630, 389] width 146 height 32
click at [659, 381] on icon "edit" at bounding box center [667, 389] width 16 height 16
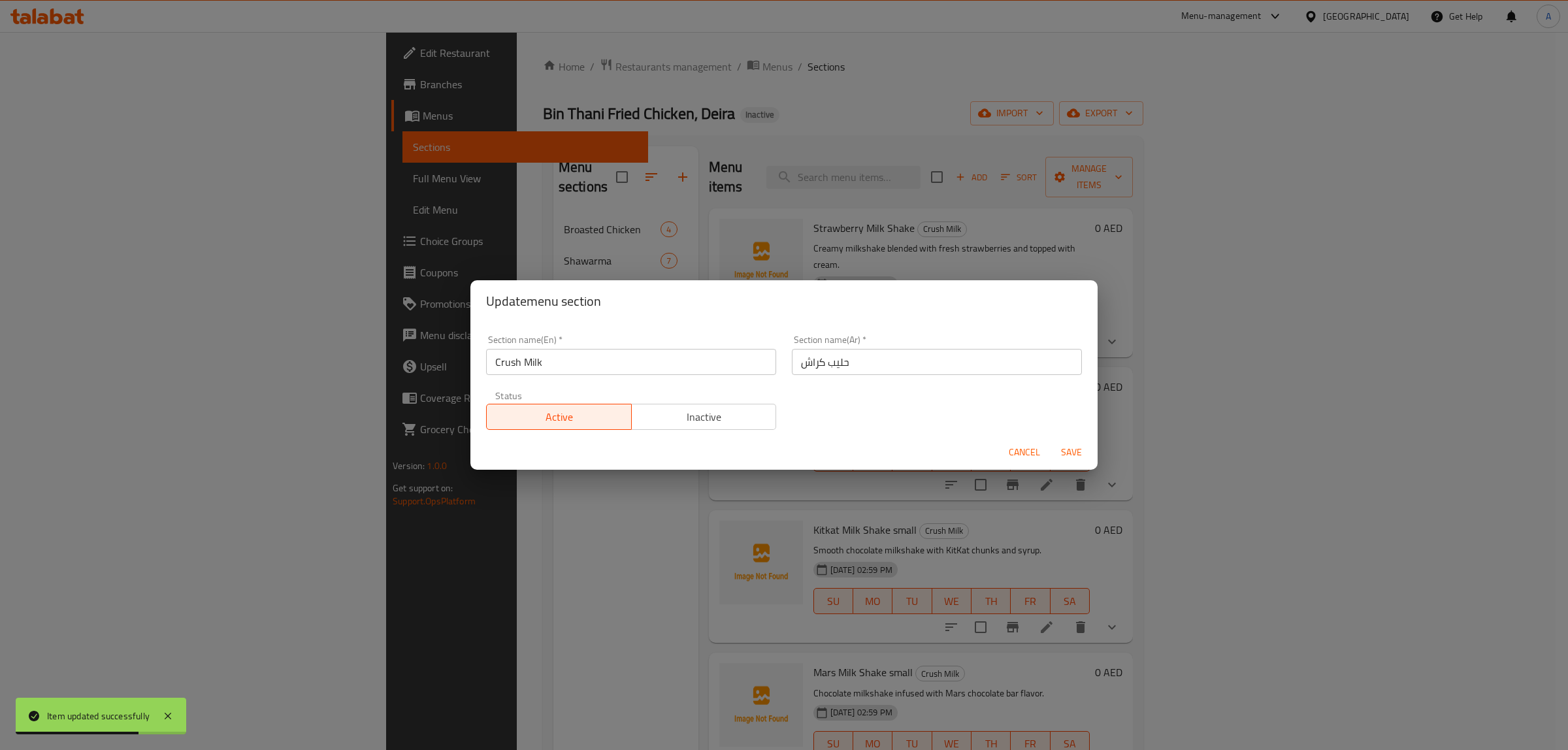
click at [1027, 452] on span "Cancel" at bounding box center [1024, 453] width 31 height 16
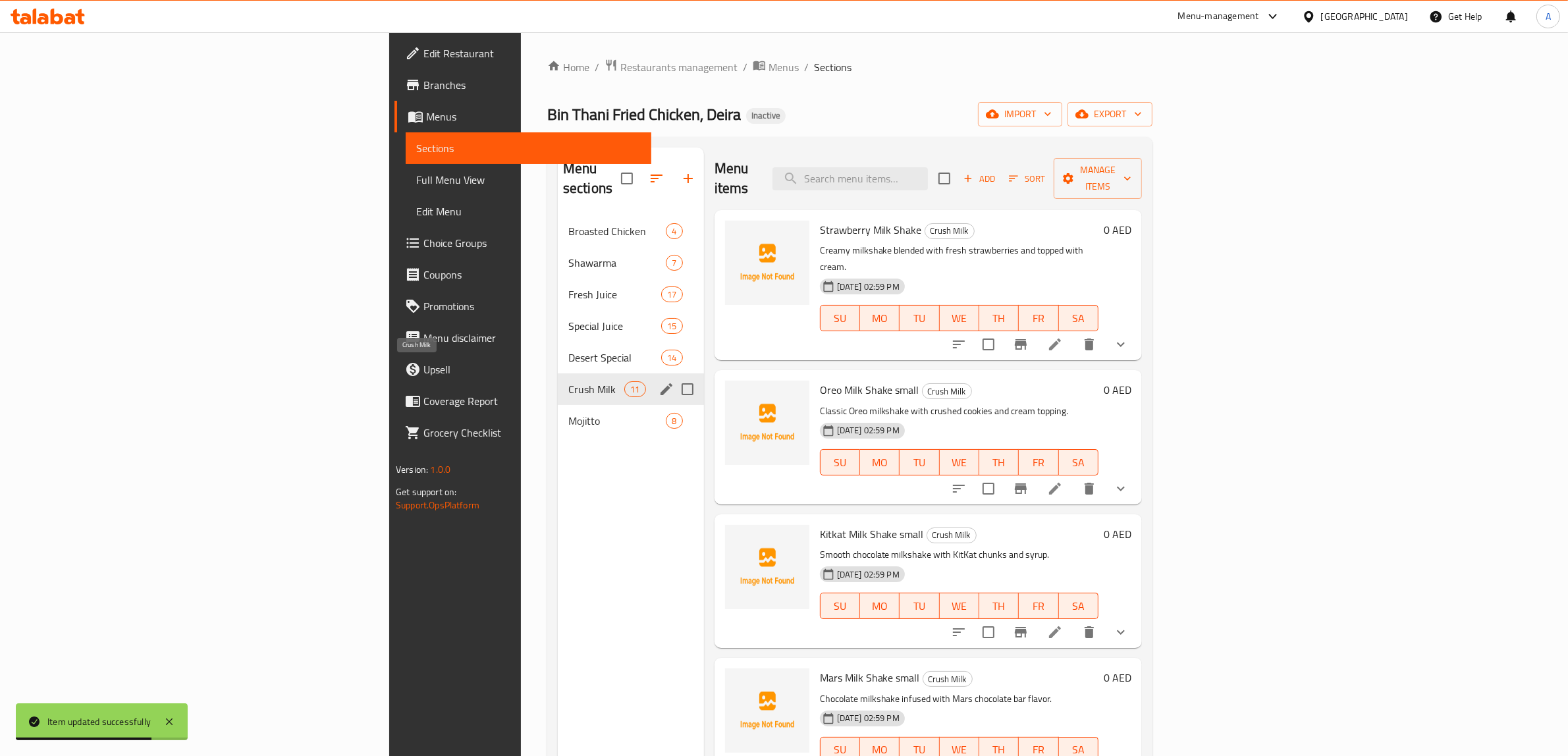
click at [568, 381] on span "Crush Milk" at bounding box center [596, 389] width 56 height 16
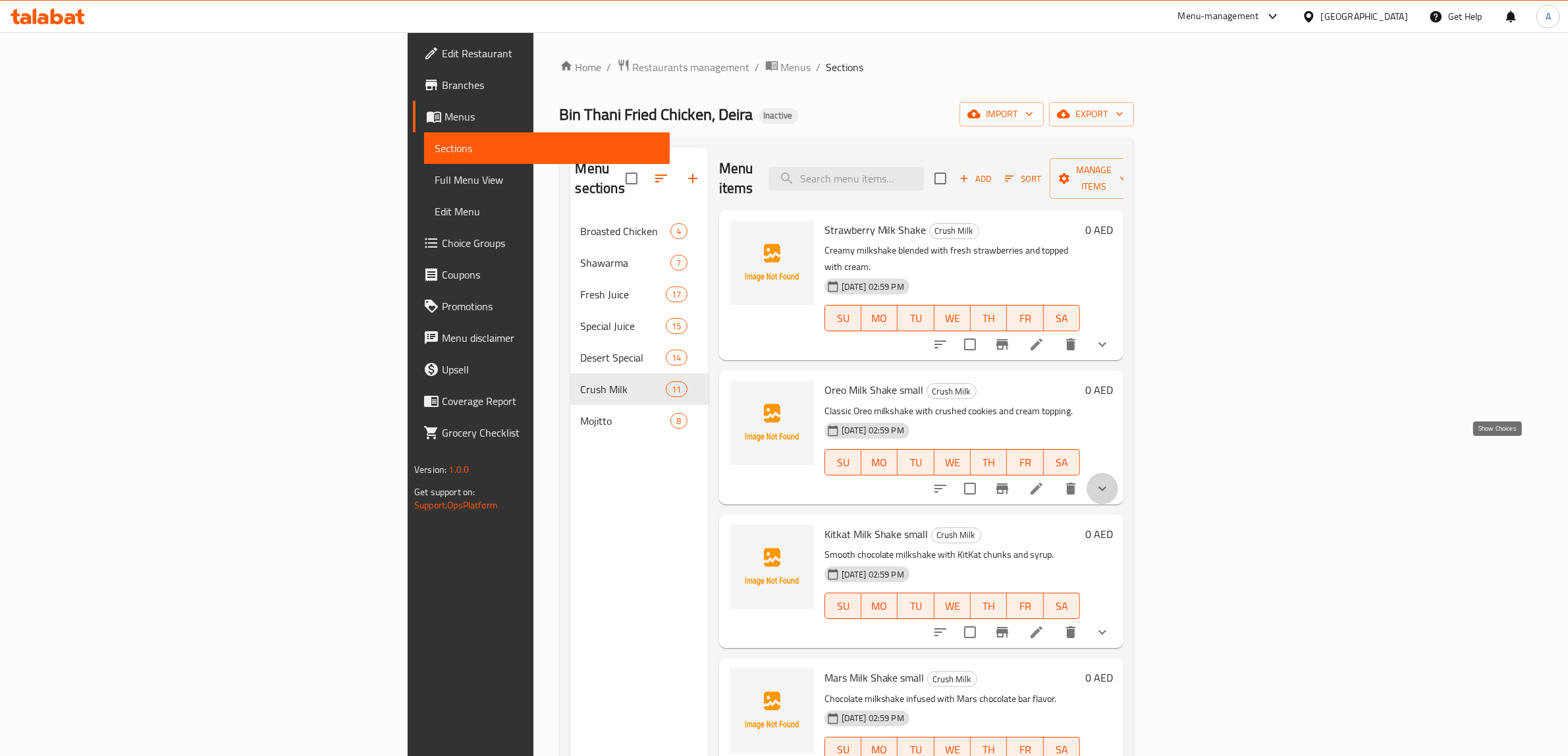
click at [1110, 480] on icon "show more" at bounding box center [1102, 489] width 16 height 16
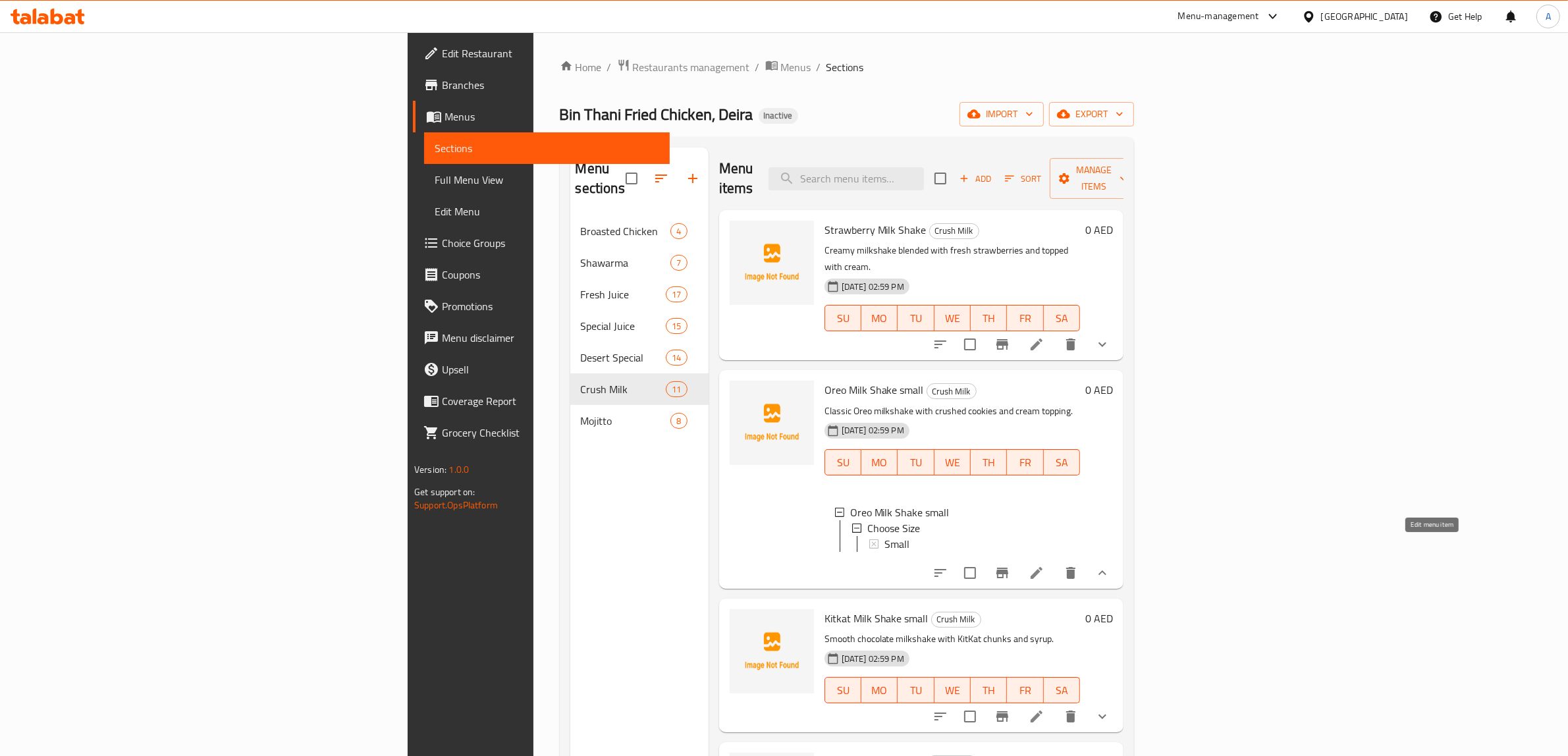
click at [1042, 567] on icon at bounding box center [1036, 573] width 12 height 12
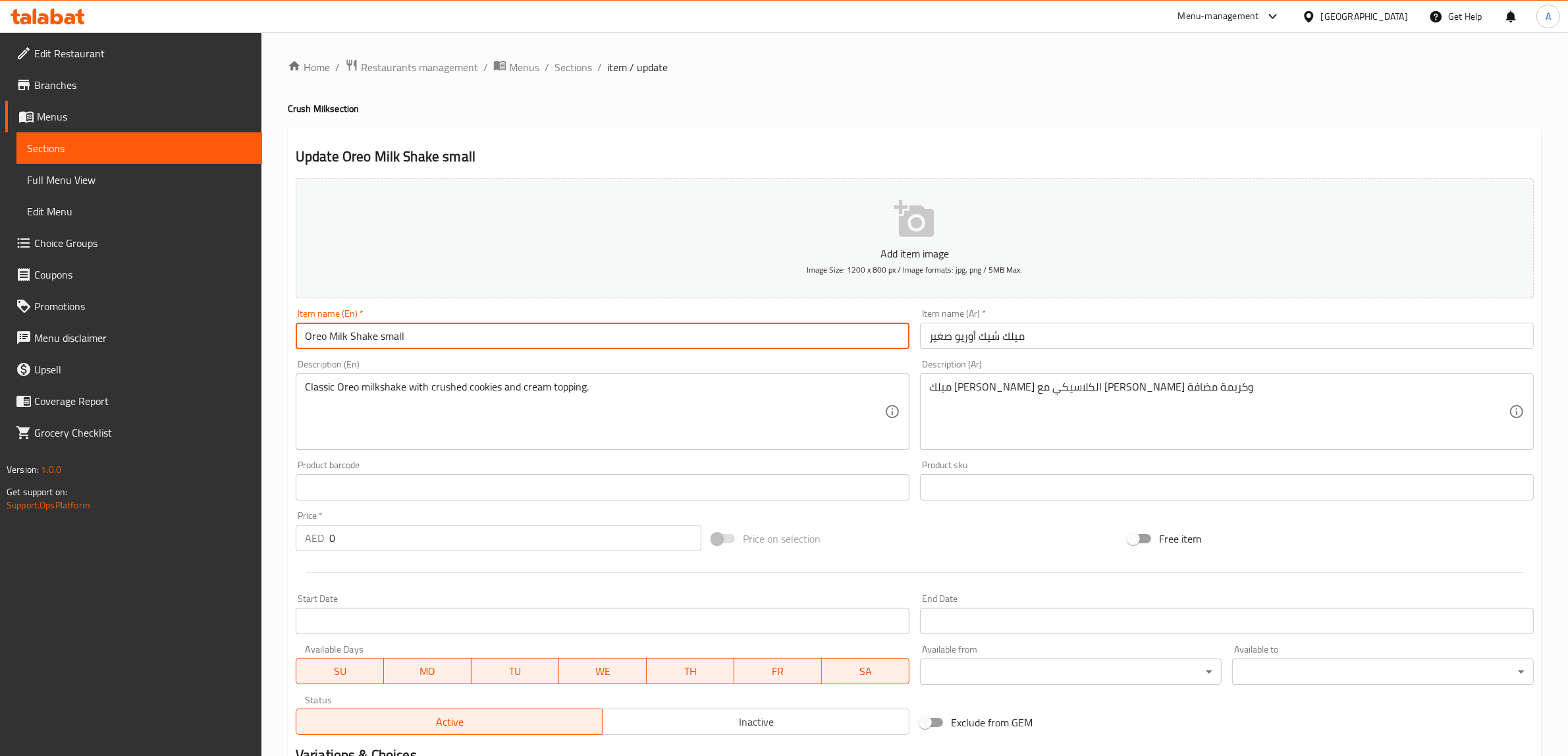
click at [391, 341] on input "Oreo Milk Shake small" at bounding box center [603, 336] width 614 height 26
type input "Oreo Milk Shake"
click at [929, 333] on input "ميلك شيك أوريو صغير" at bounding box center [1226, 336] width 614 height 26
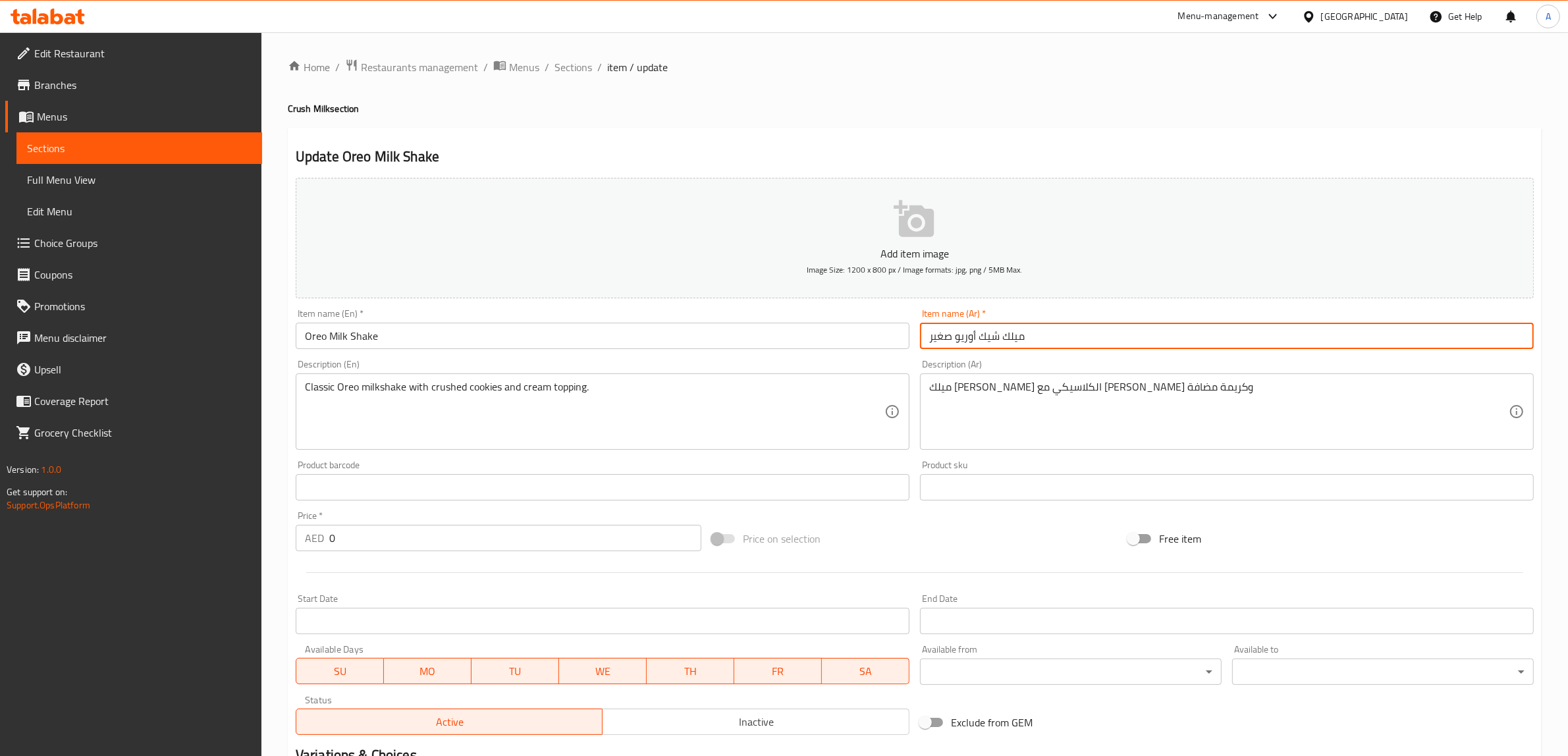
click at [942, 341] on input "ميلك شيك أوريو صغير" at bounding box center [1226, 336] width 614 height 26
type input "ميلك شيك أوريو"
click at [862, 90] on div "Home / Restaurants management / Menus / Sections / item / update Crush Milk sec…" at bounding box center [914, 478] width 1254 height 838
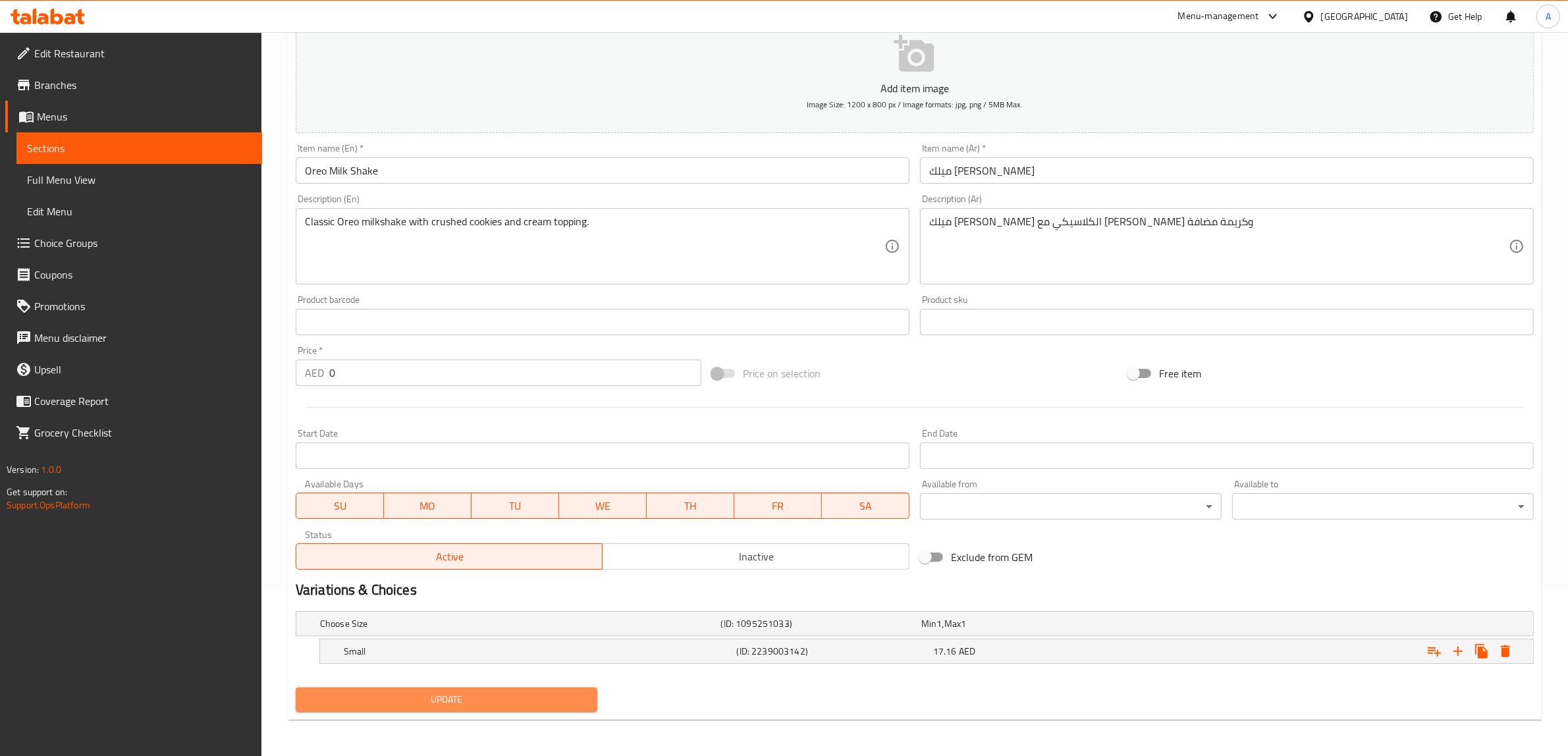
click at [513, 695] on span "Update" at bounding box center [447, 699] width 281 height 16
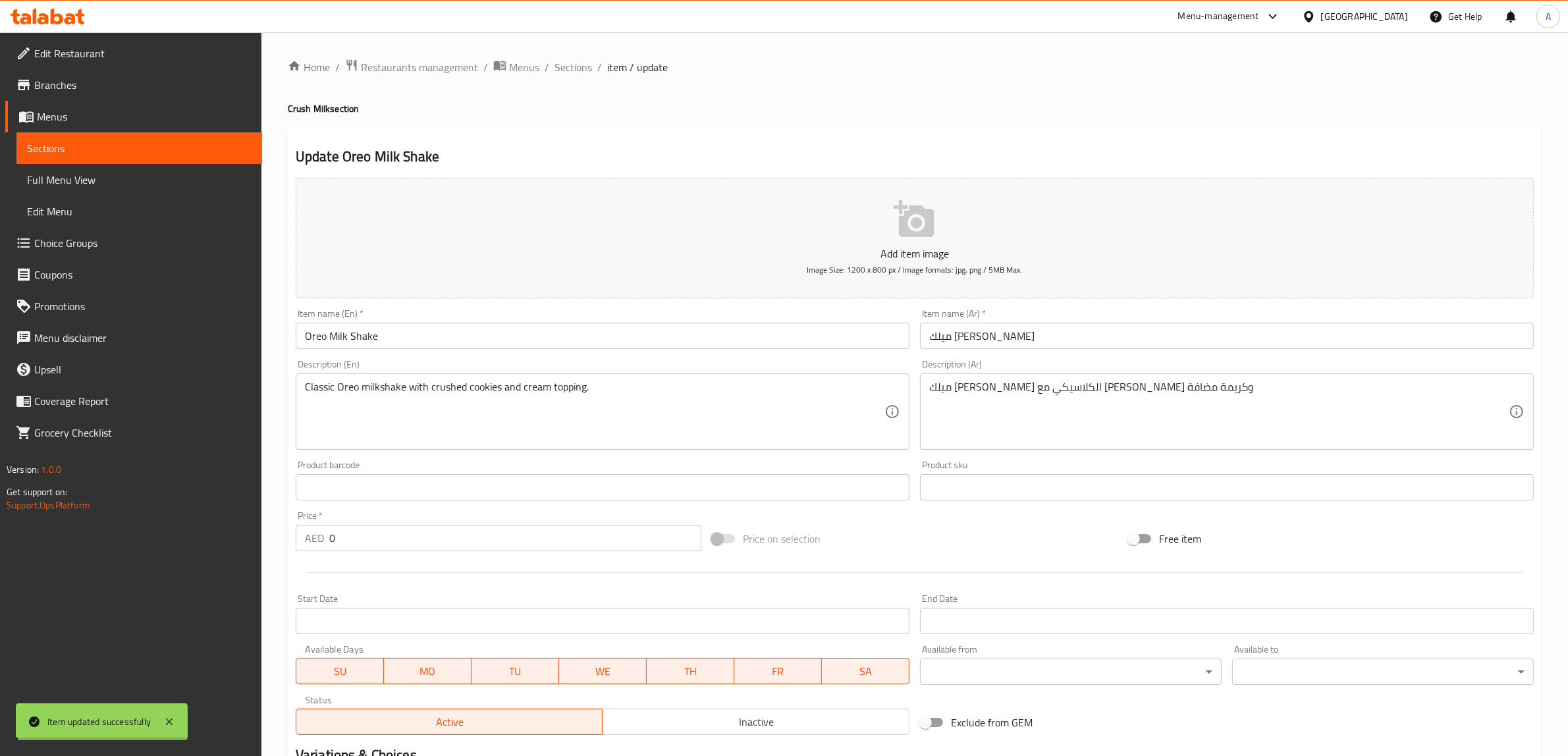
click at [570, 68] on span "Sections" at bounding box center [573, 68] width 37 height 16
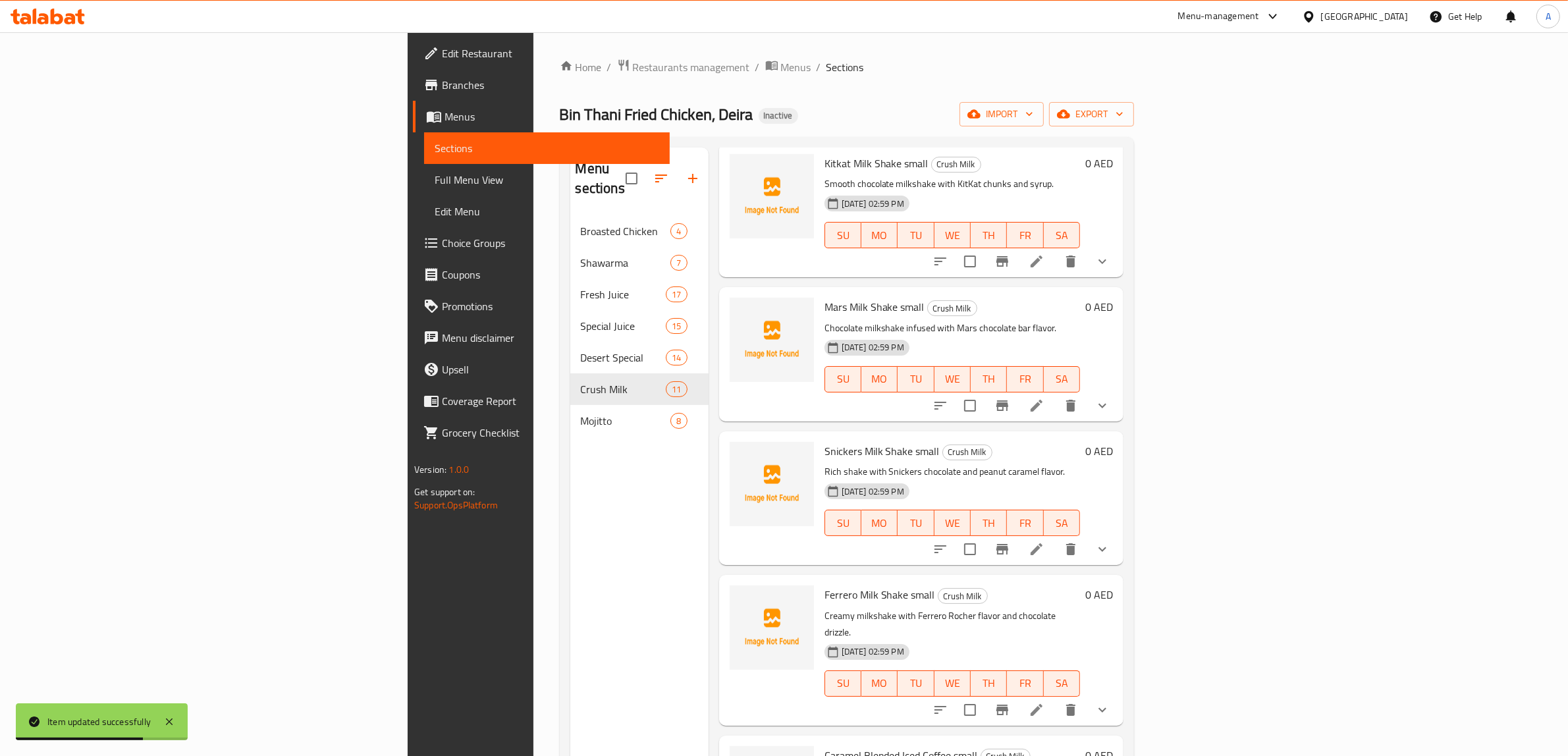
scroll to position [494, 0]
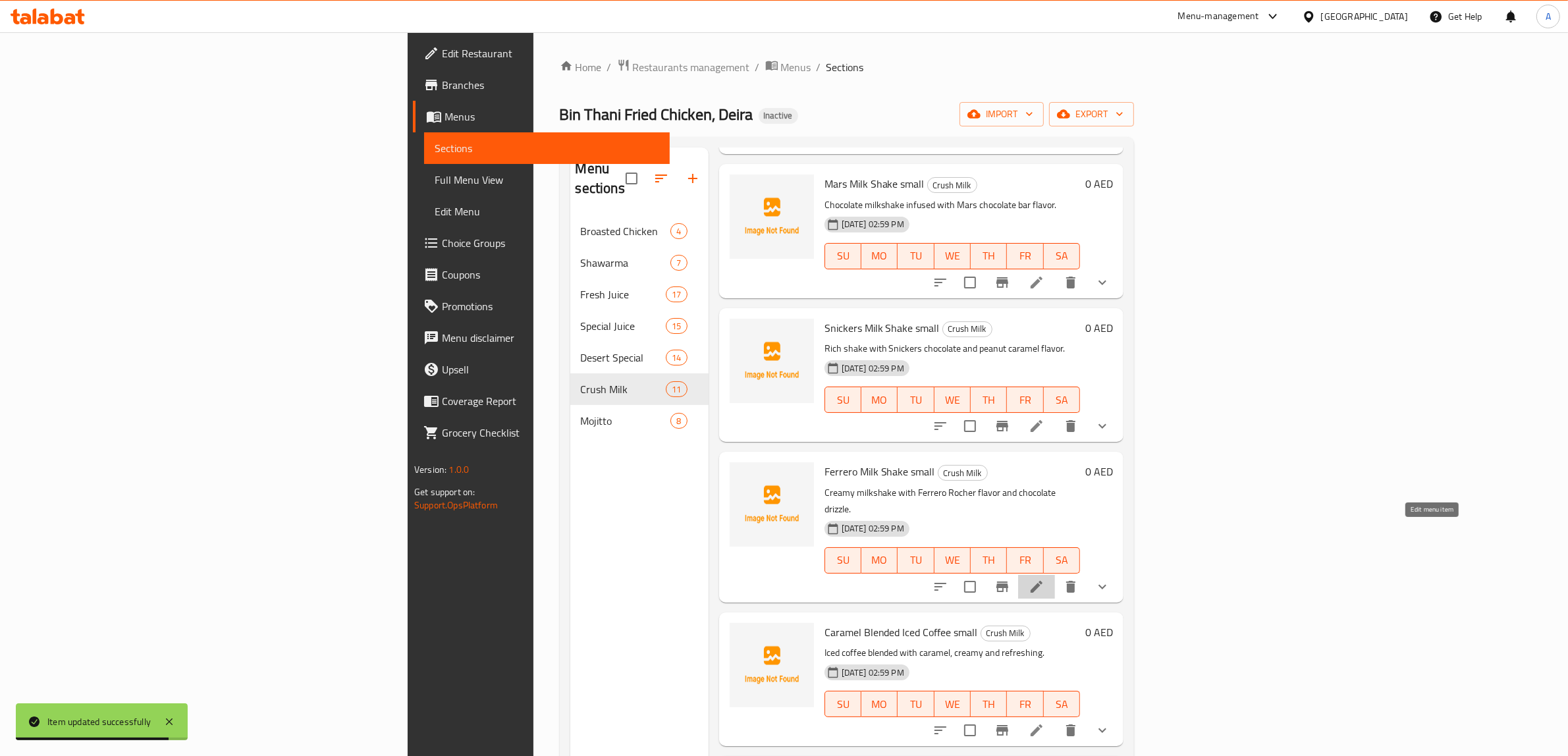
drag, startPoint x: 1433, startPoint y: 537, endPoint x: 1436, endPoint y: 530, distance: 7.6
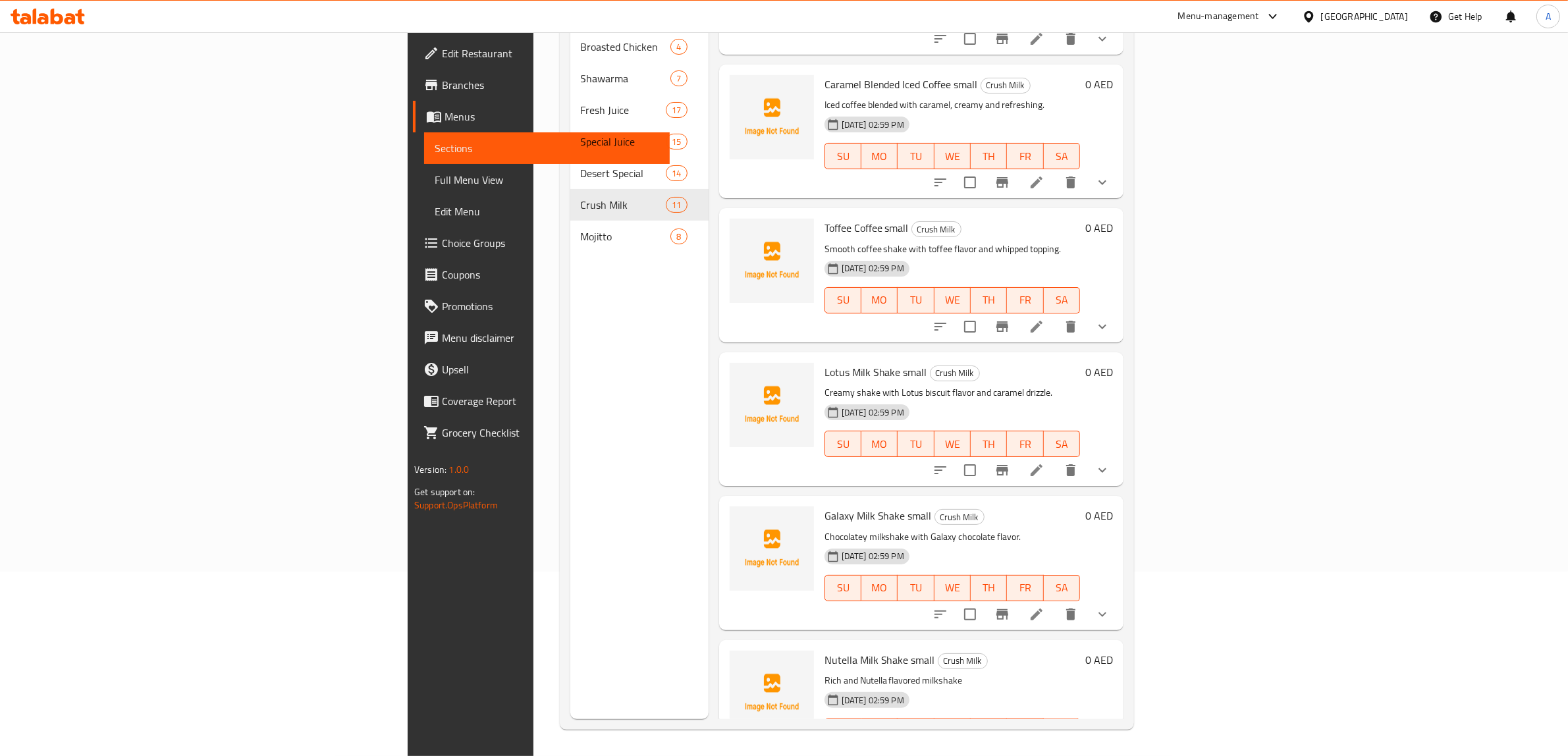
scroll to position [185, 0]
drag, startPoint x: 435, startPoint y: 383, endPoint x: 420, endPoint y: 3, distance: 380.3
click at [570, 381] on div "Menu sections Broasted Chicken 4 Shawarma 7 Fresh Juice 17 Special Juice 15 Des…" at bounding box center [639, 341] width 138 height 756
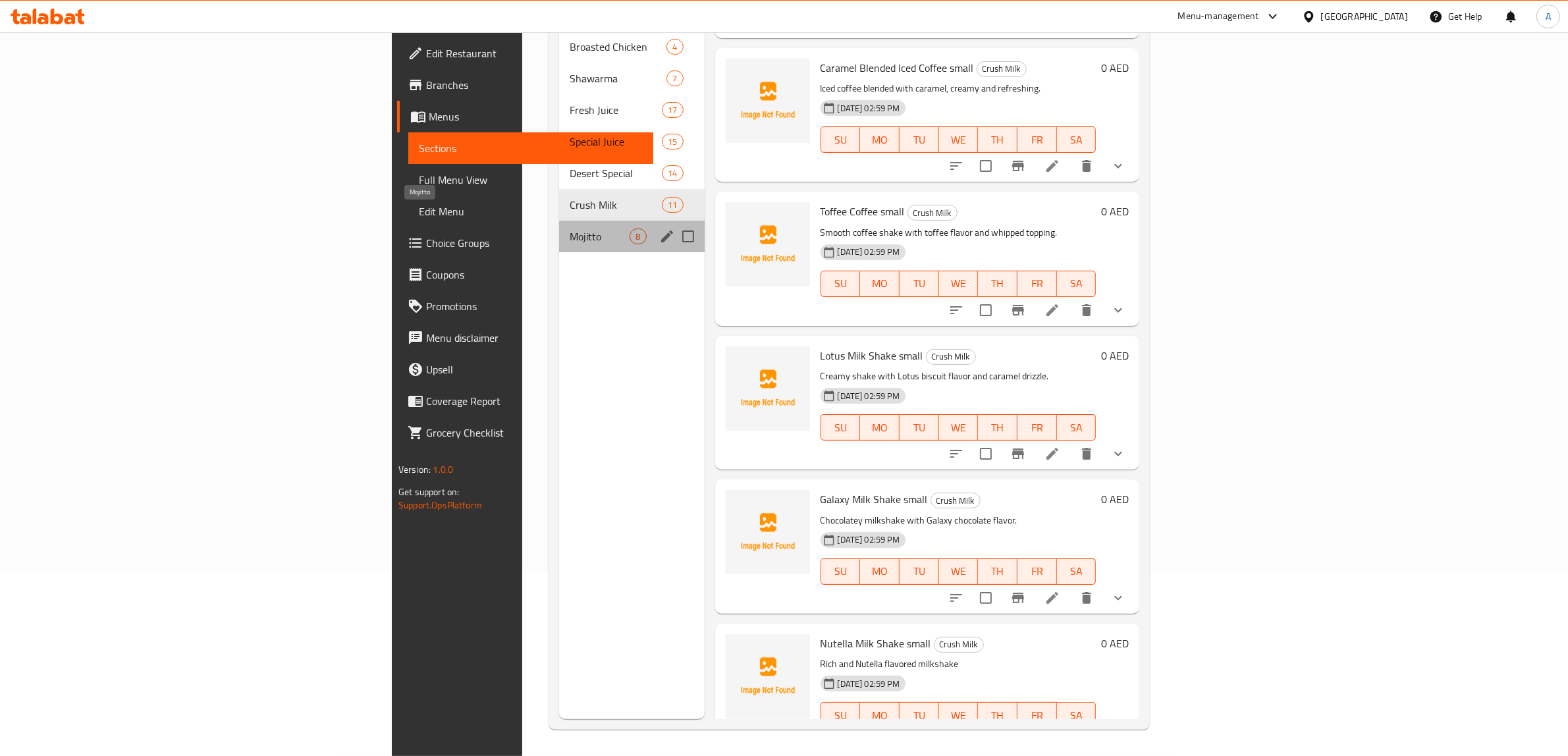
click at [570, 228] on span "Mojitto" at bounding box center [600, 237] width 60 height 16
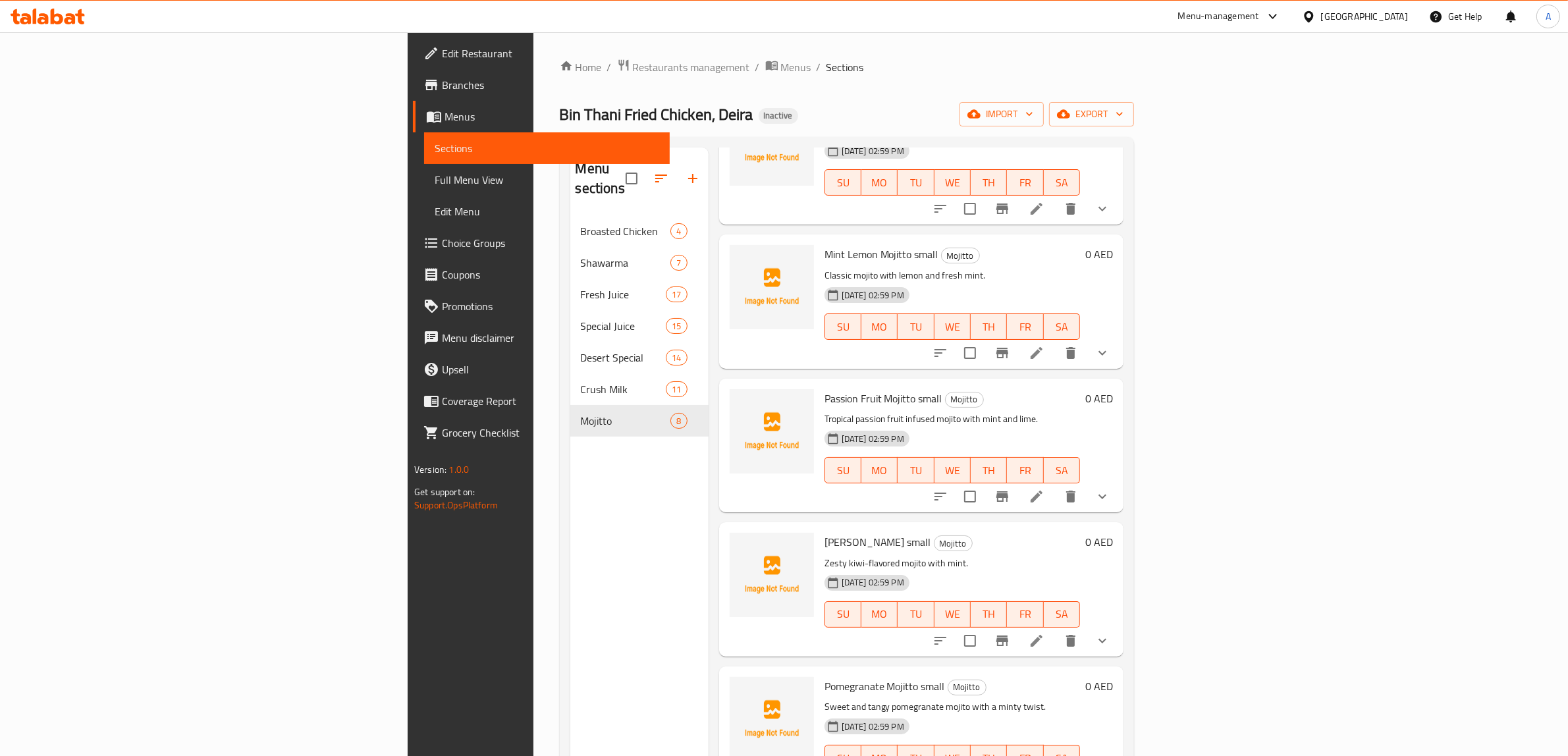
scroll to position [247, 0]
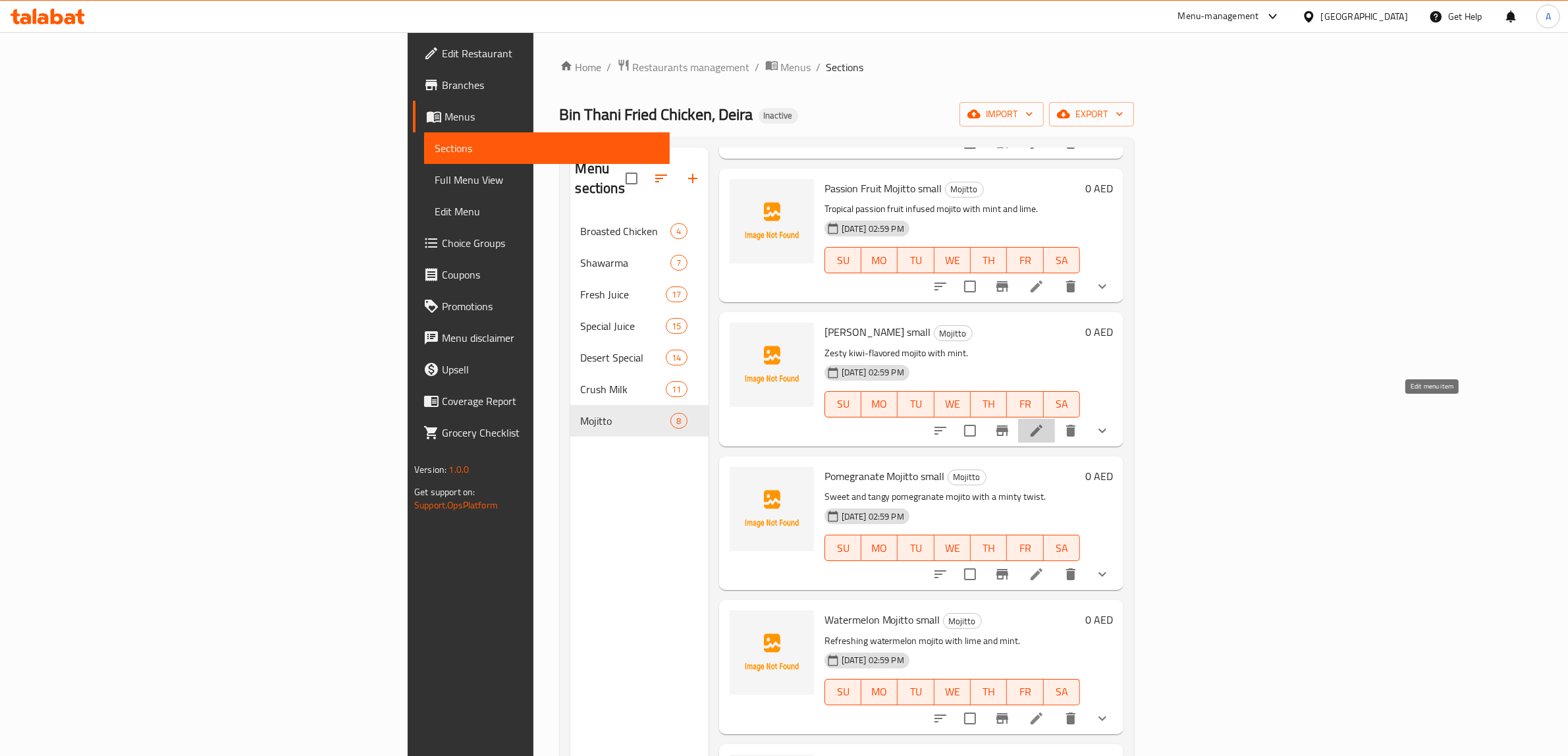
drag, startPoint x: 1430, startPoint y: 410, endPoint x: 1437, endPoint y: 458, distance: 48.5
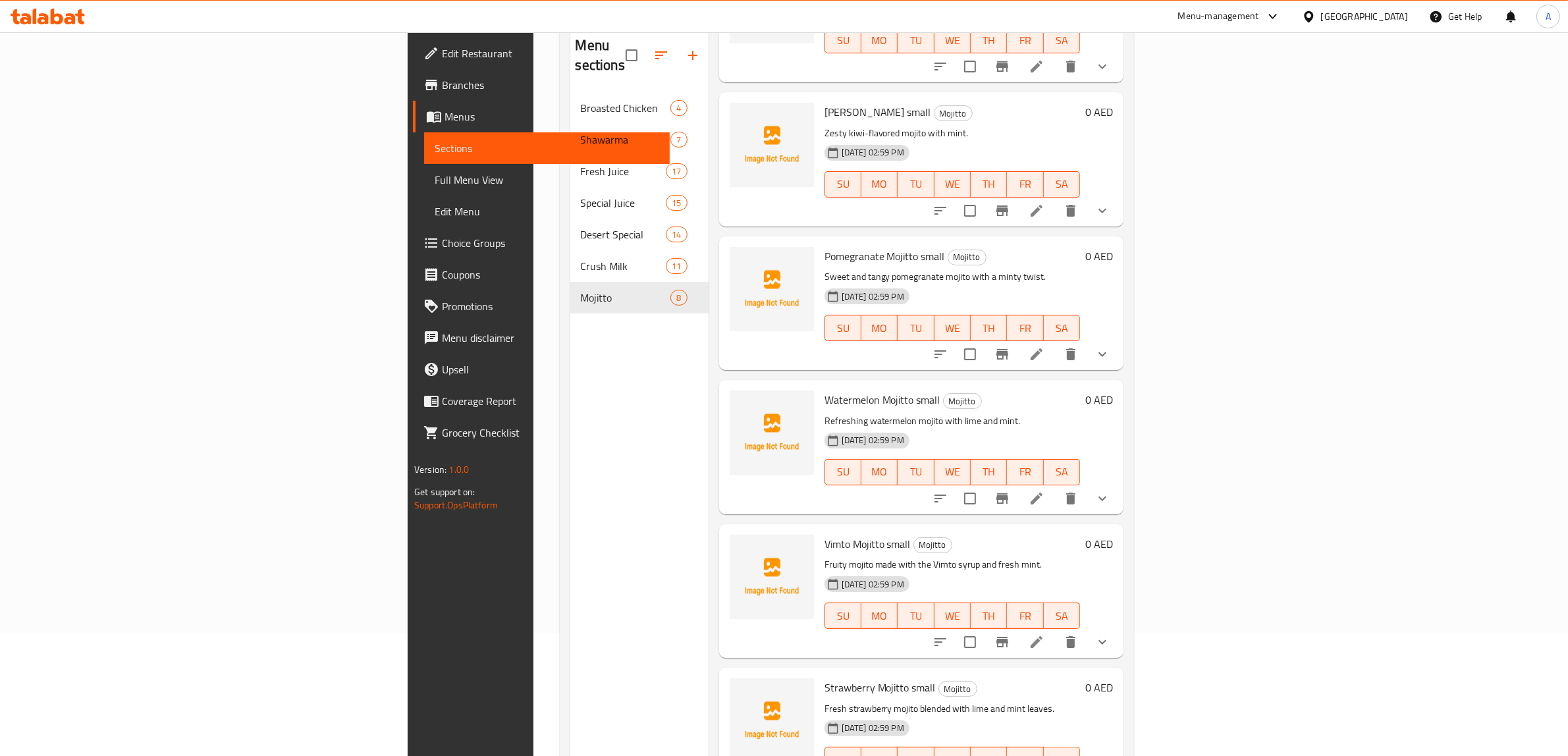
scroll to position [185, 0]
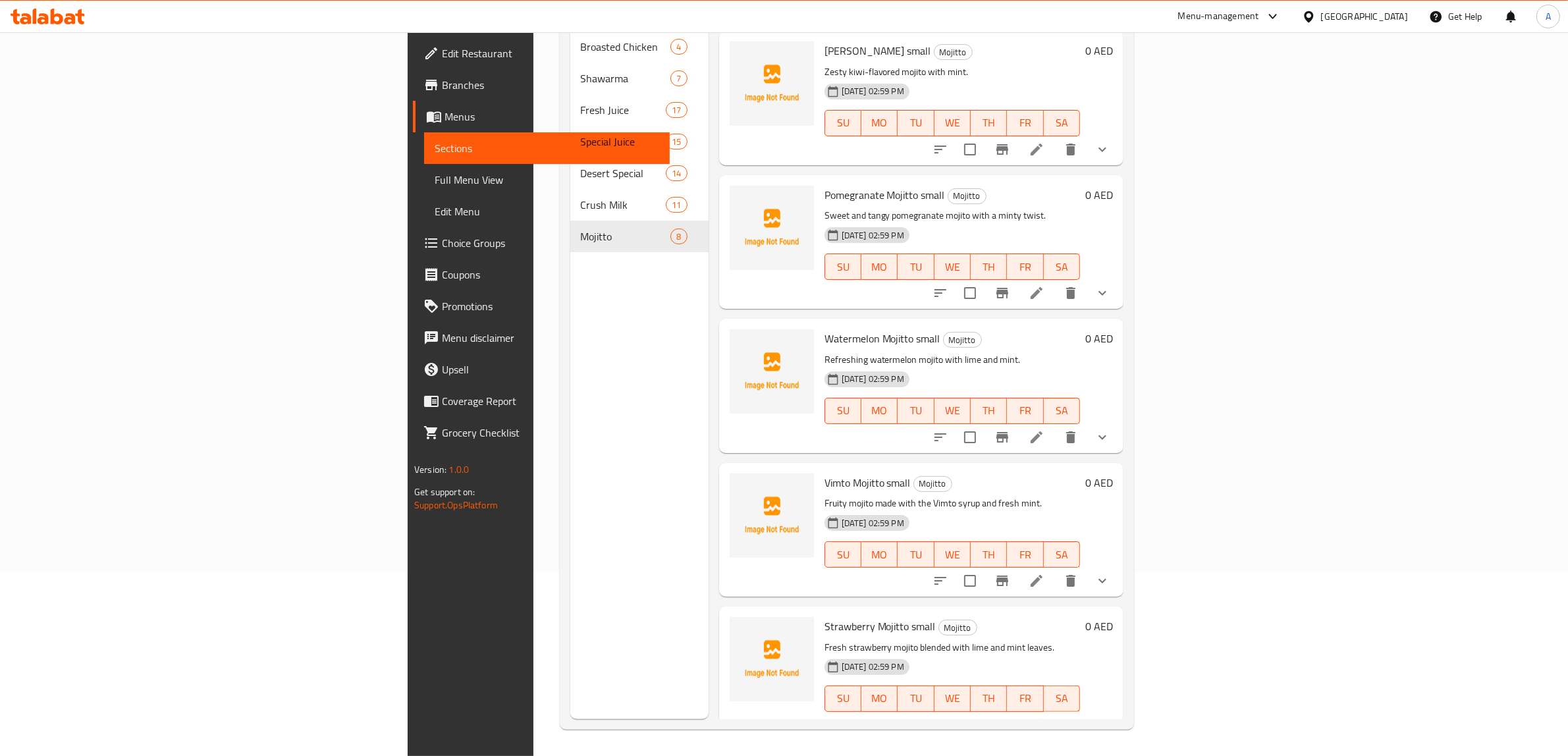
click at [570, 262] on div "Menu sections Broasted Chicken 4 Shawarma 7 Fresh Juice 17 Special Juice 15 Des…" at bounding box center [639, 341] width 138 height 756
click at [424, 188] on link "Full Menu View" at bounding box center [546, 179] width 245 height 32
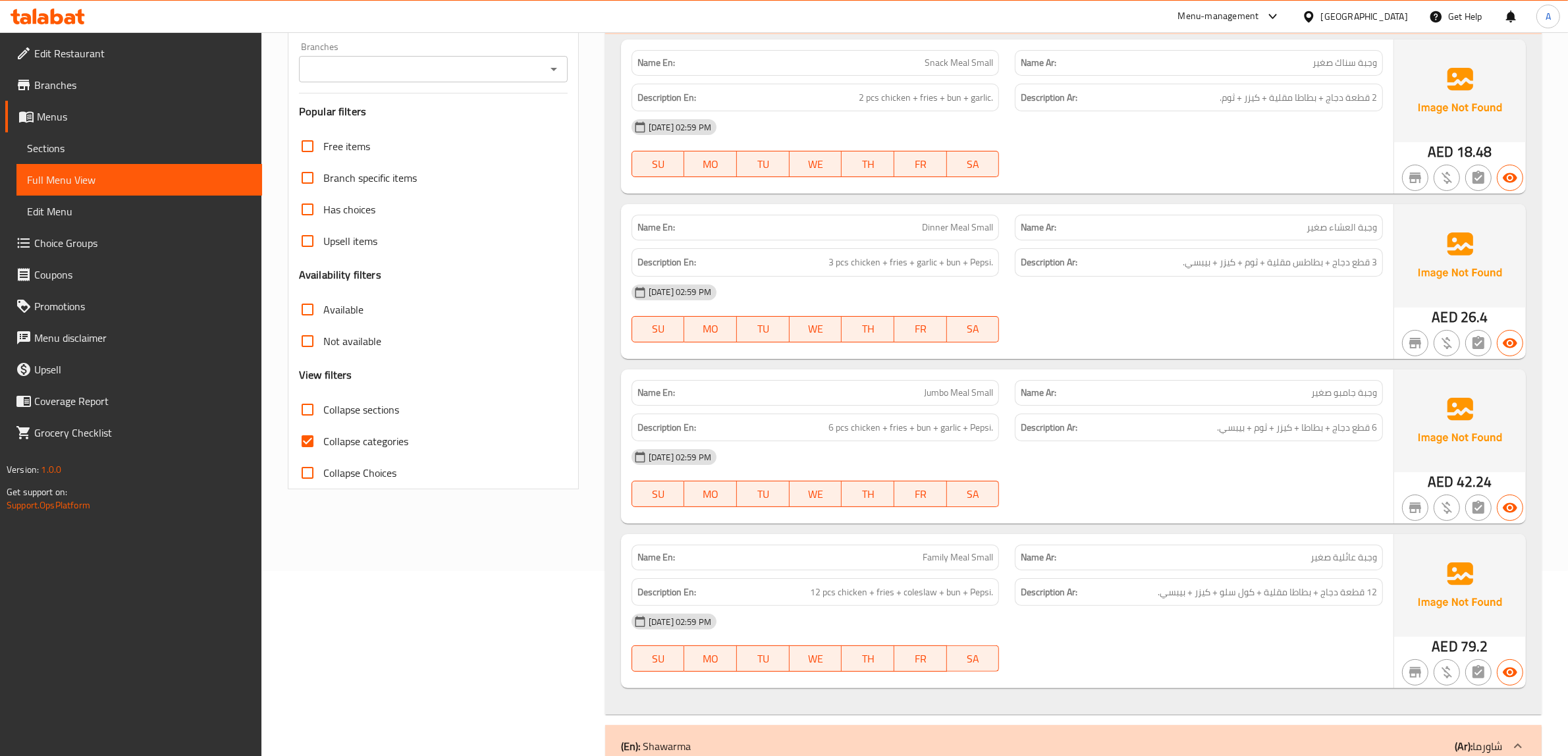
click at [384, 436] on span "Collapse categories" at bounding box center [366, 442] width 85 height 16
click at [323, 436] on input "Collapse categories" at bounding box center [307, 441] width 32 height 32
checkbox input "false"
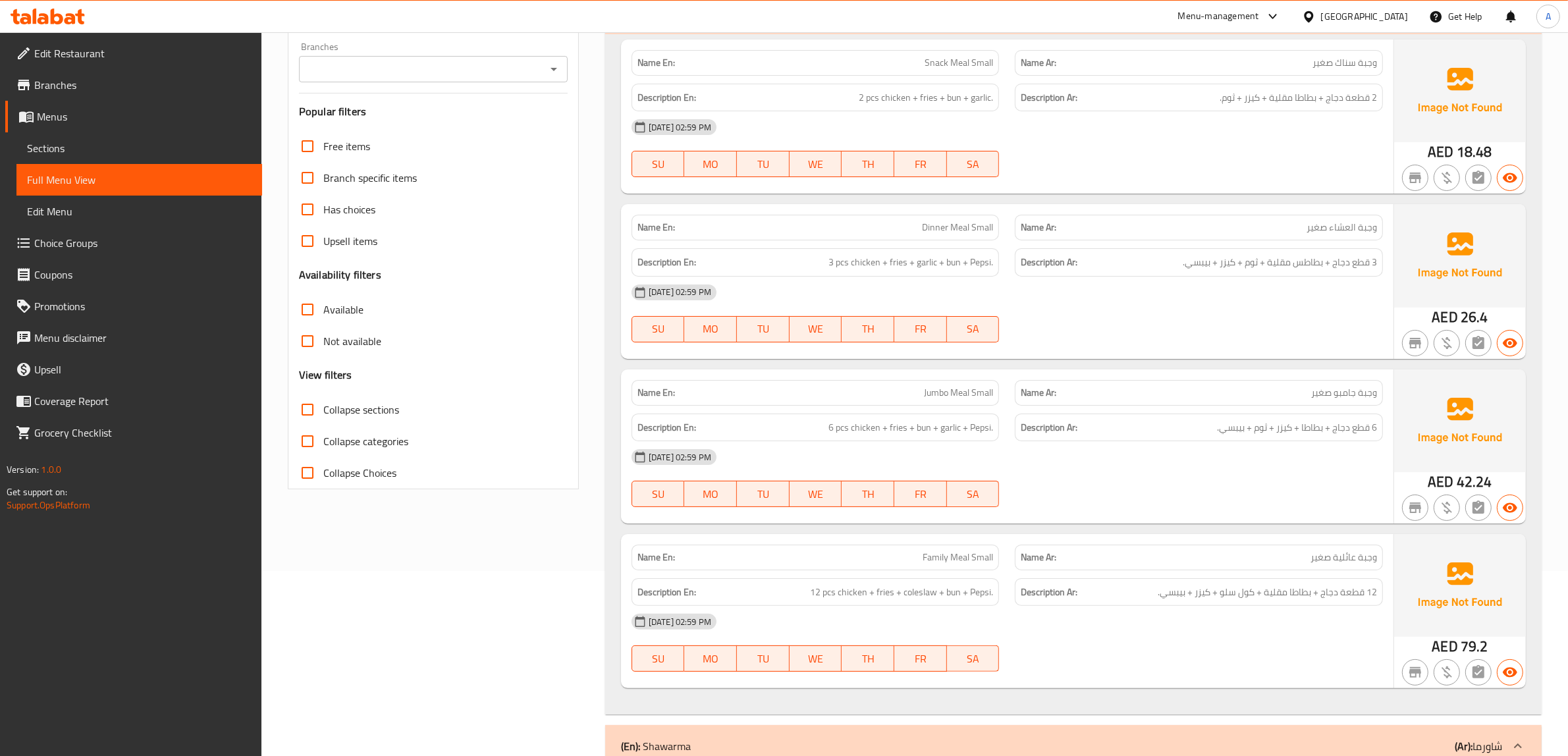
scroll to position [25044, 0]
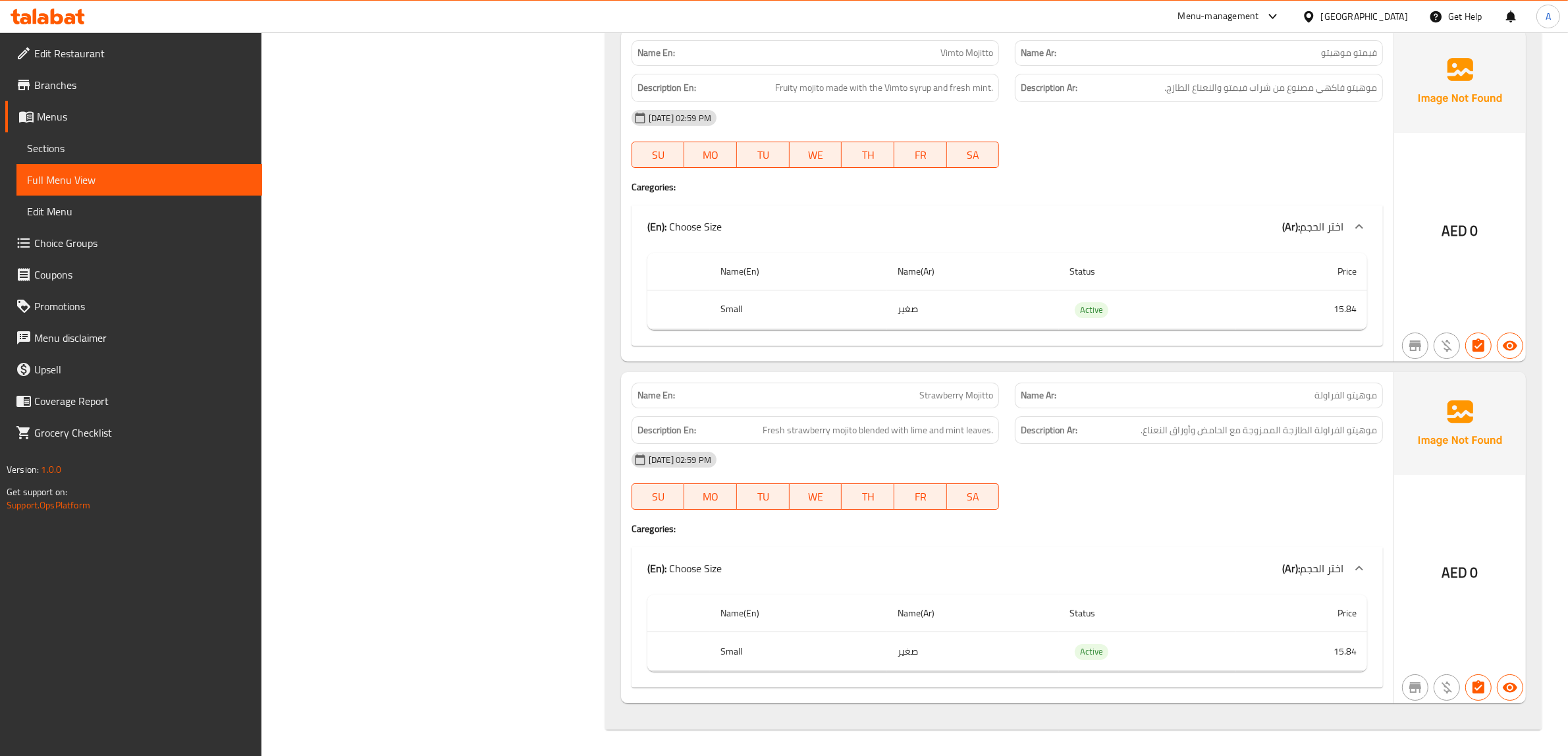
drag, startPoint x: 549, startPoint y: 503, endPoint x: 480, endPoint y: 742, distance: 248.8
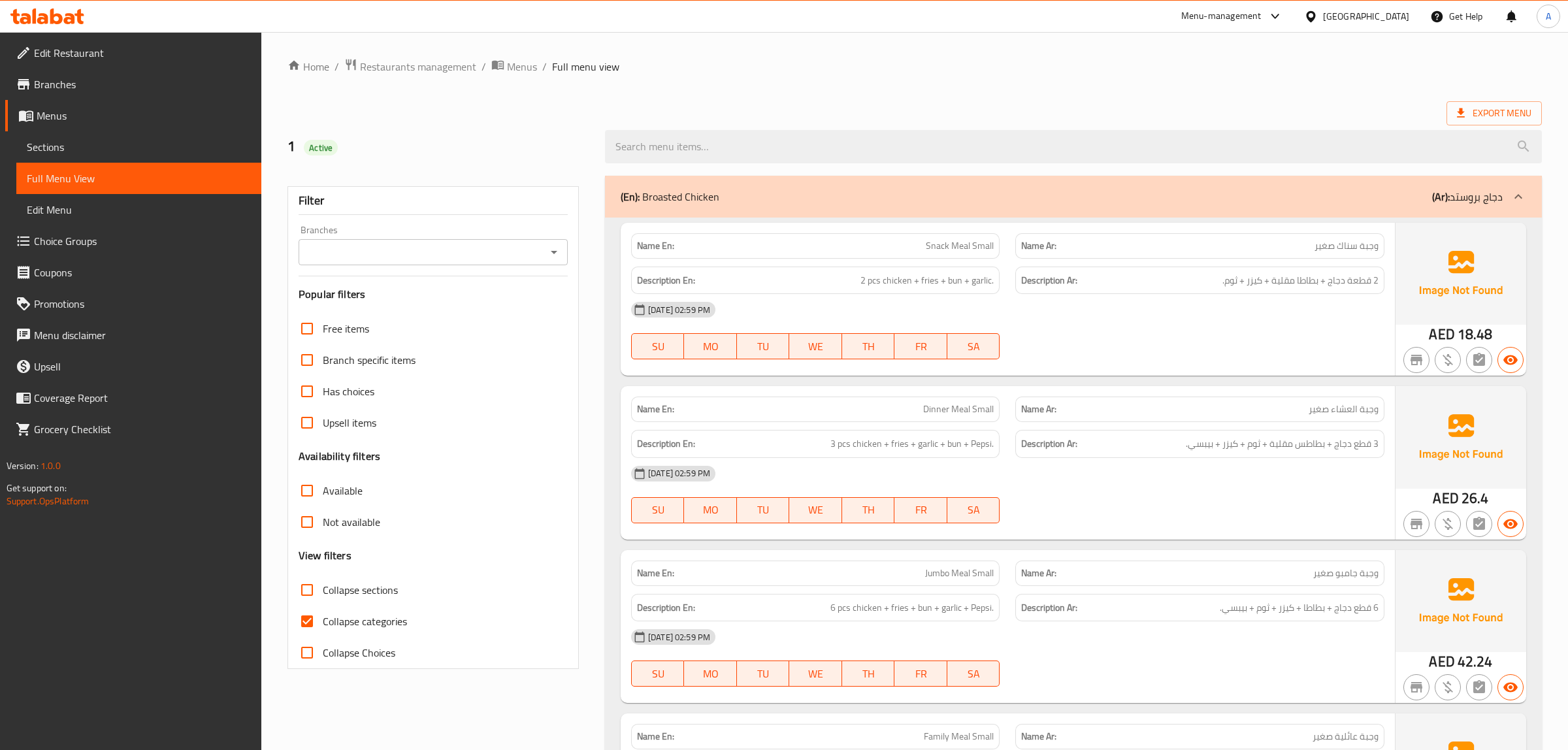
click at [353, 617] on span "Collapse categories" at bounding box center [363, 622] width 85 height 16
click at [321, 617] on input "Collapse categories" at bounding box center [305, 621] width 31 height 31
checkbox input "false"
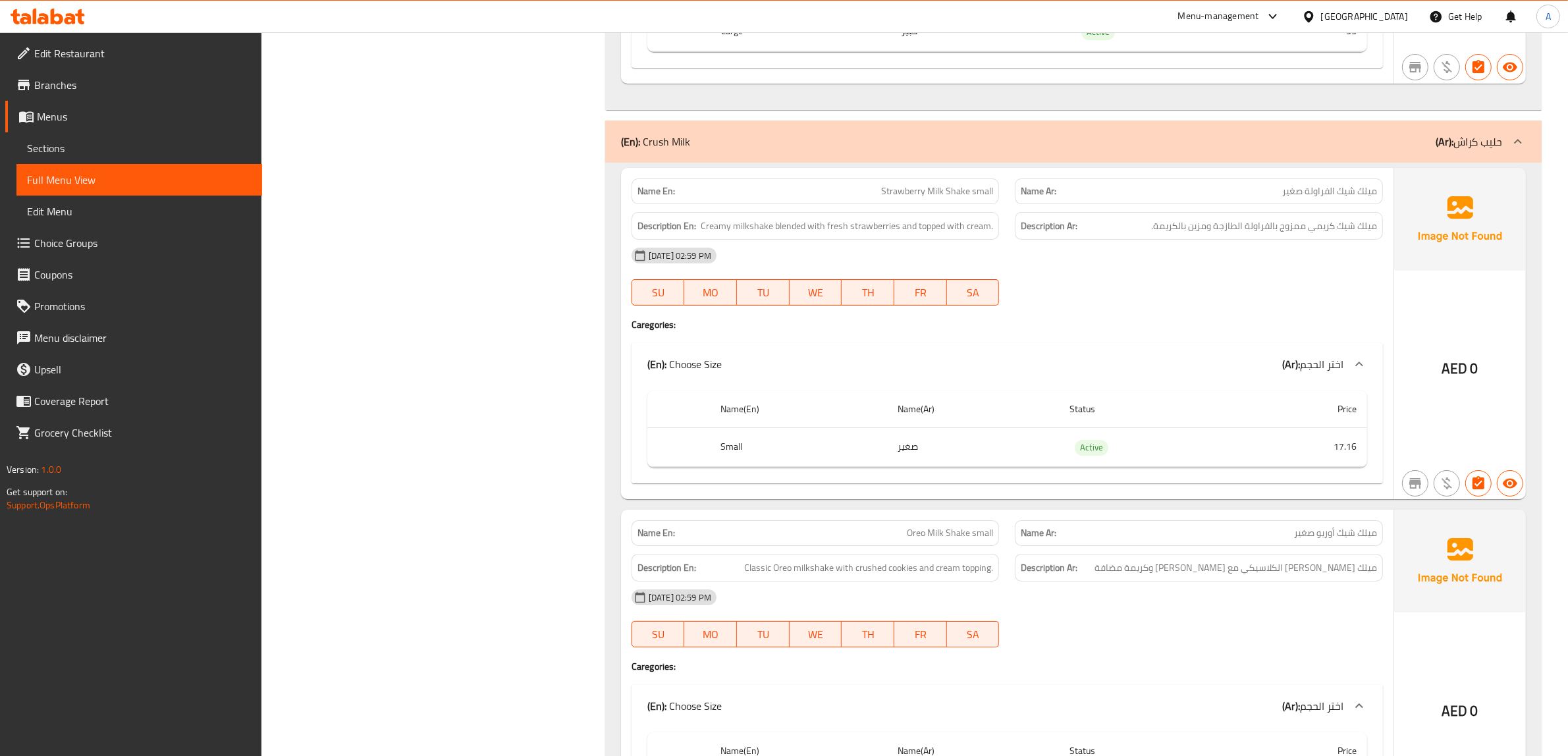
scroll to position [18996, 0]
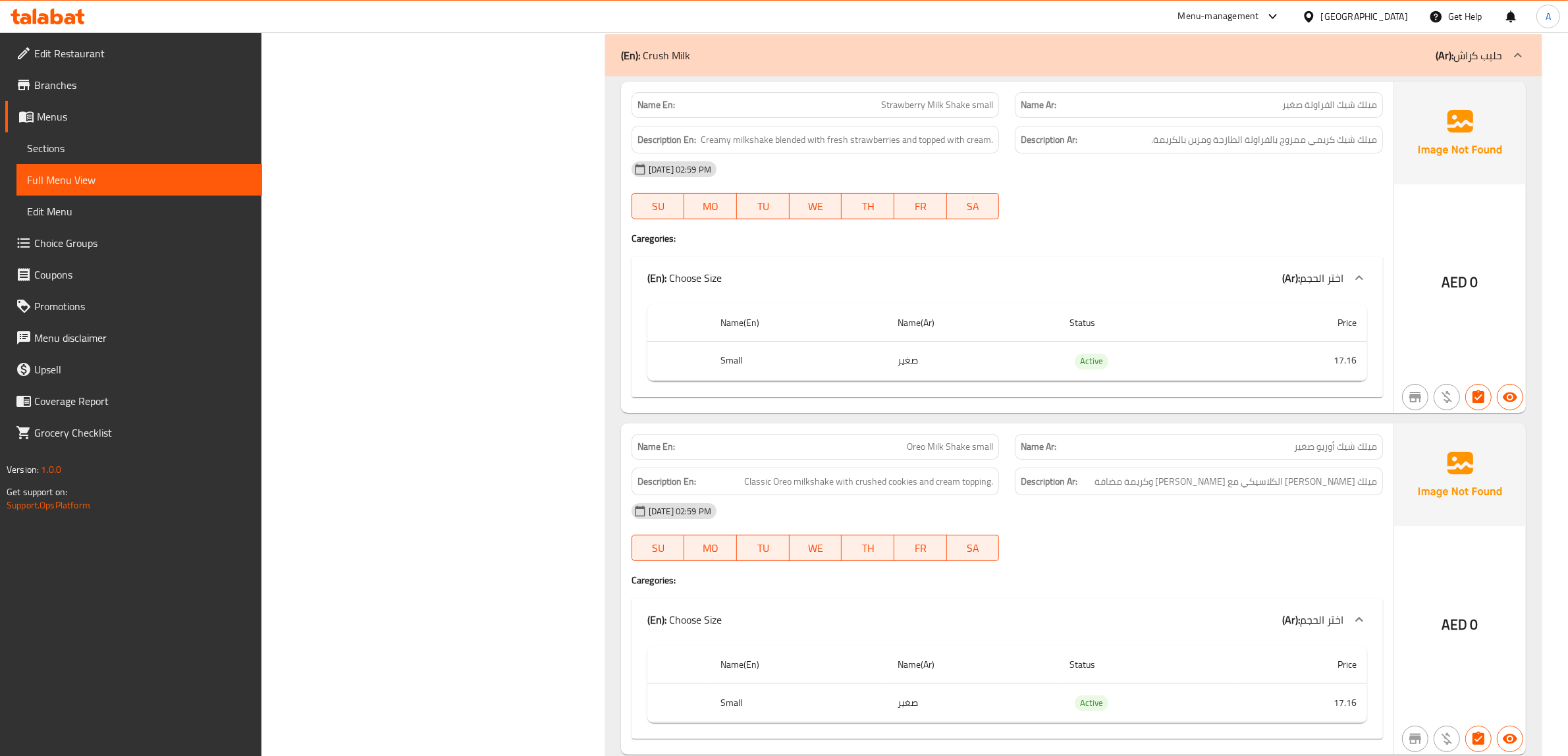
drag, startPoint x: 896, startPoint y: 188, endPoint x: 955, endPoint y: 186, distance: 59.0
copy span "Strawberry Milk Shake"
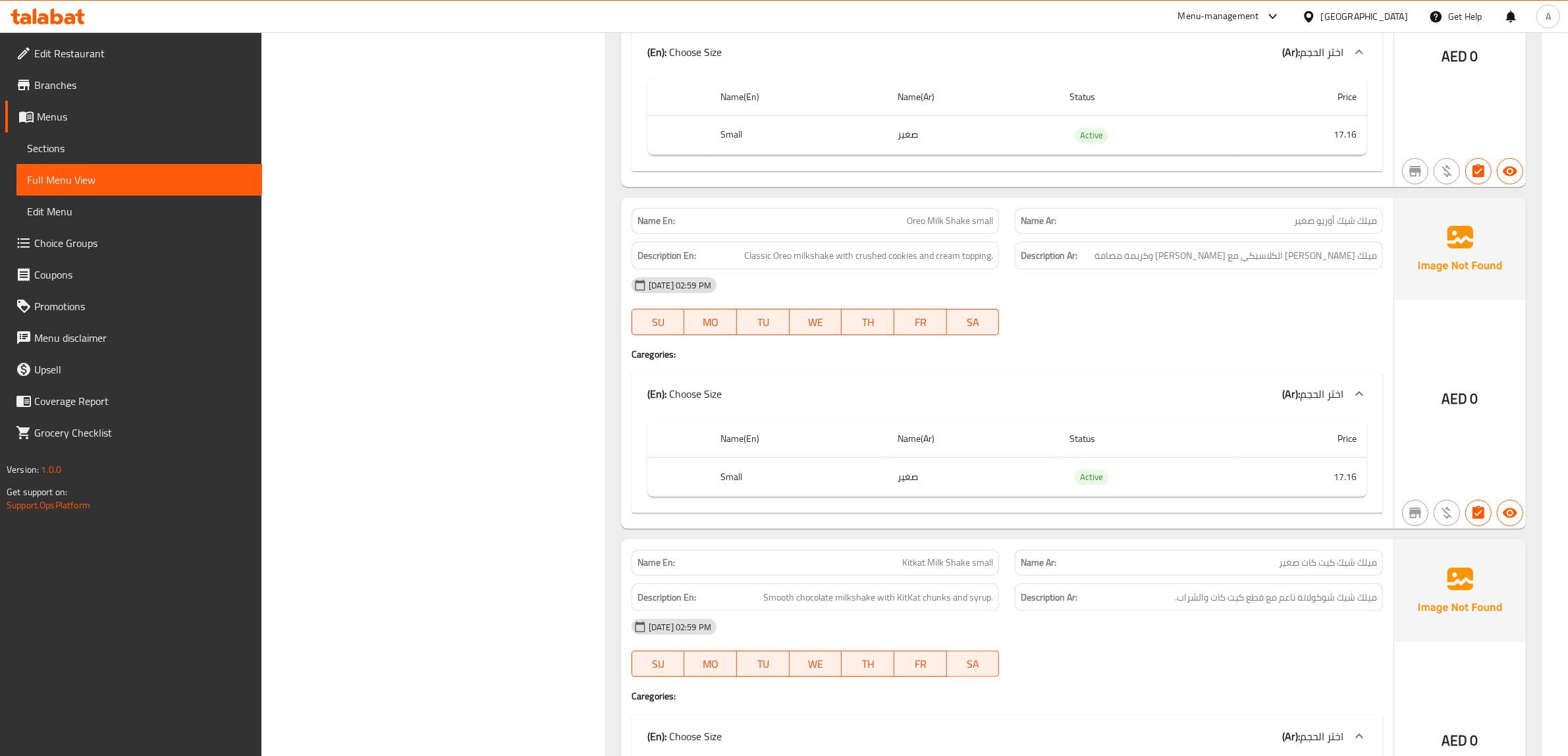
scroll to position [19242, 0]
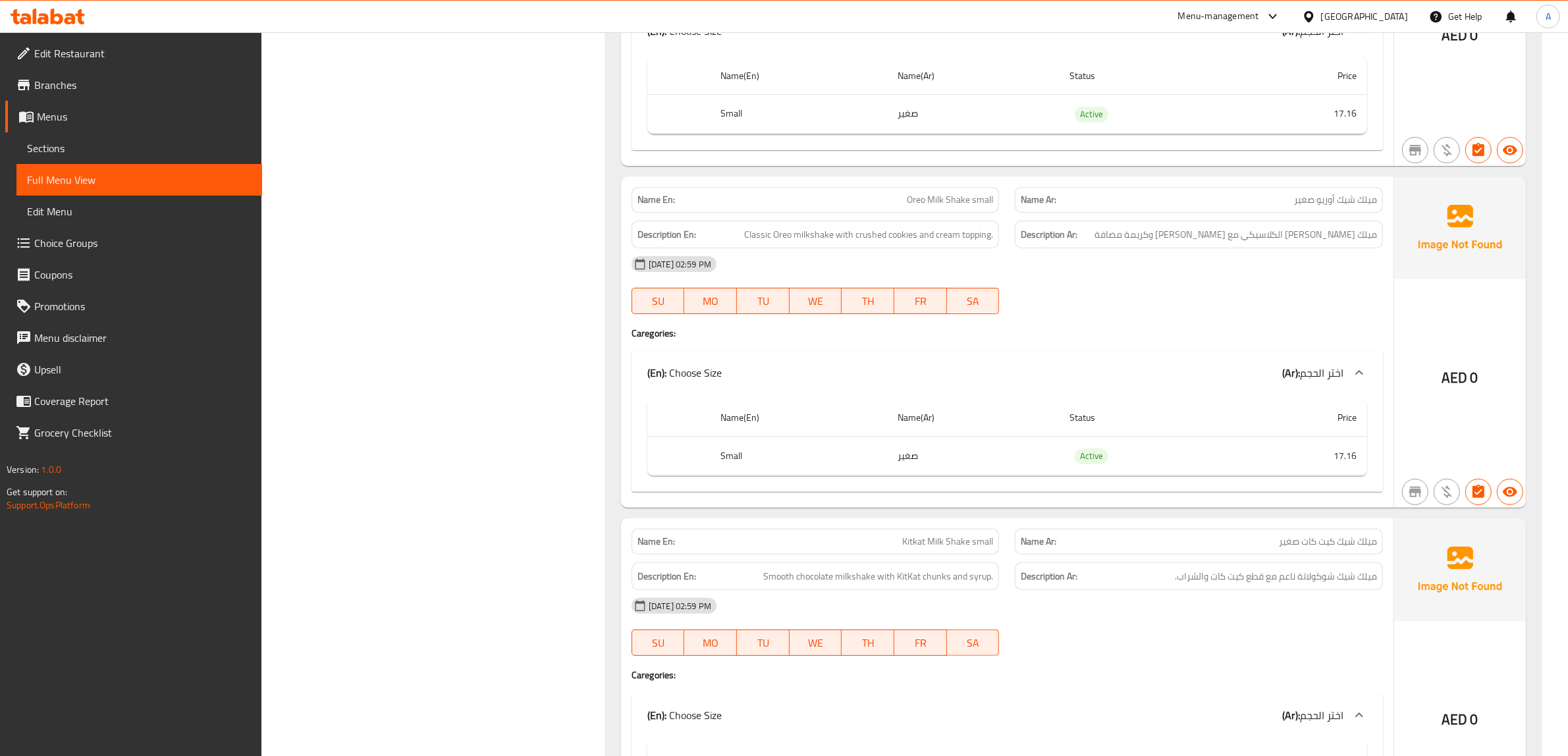
drag, startPoint x: 916, startPoint y: 284, endPoint x: 971, endPoint y: 284, distance: 55.0
copy span "Oreo Milk Shake"
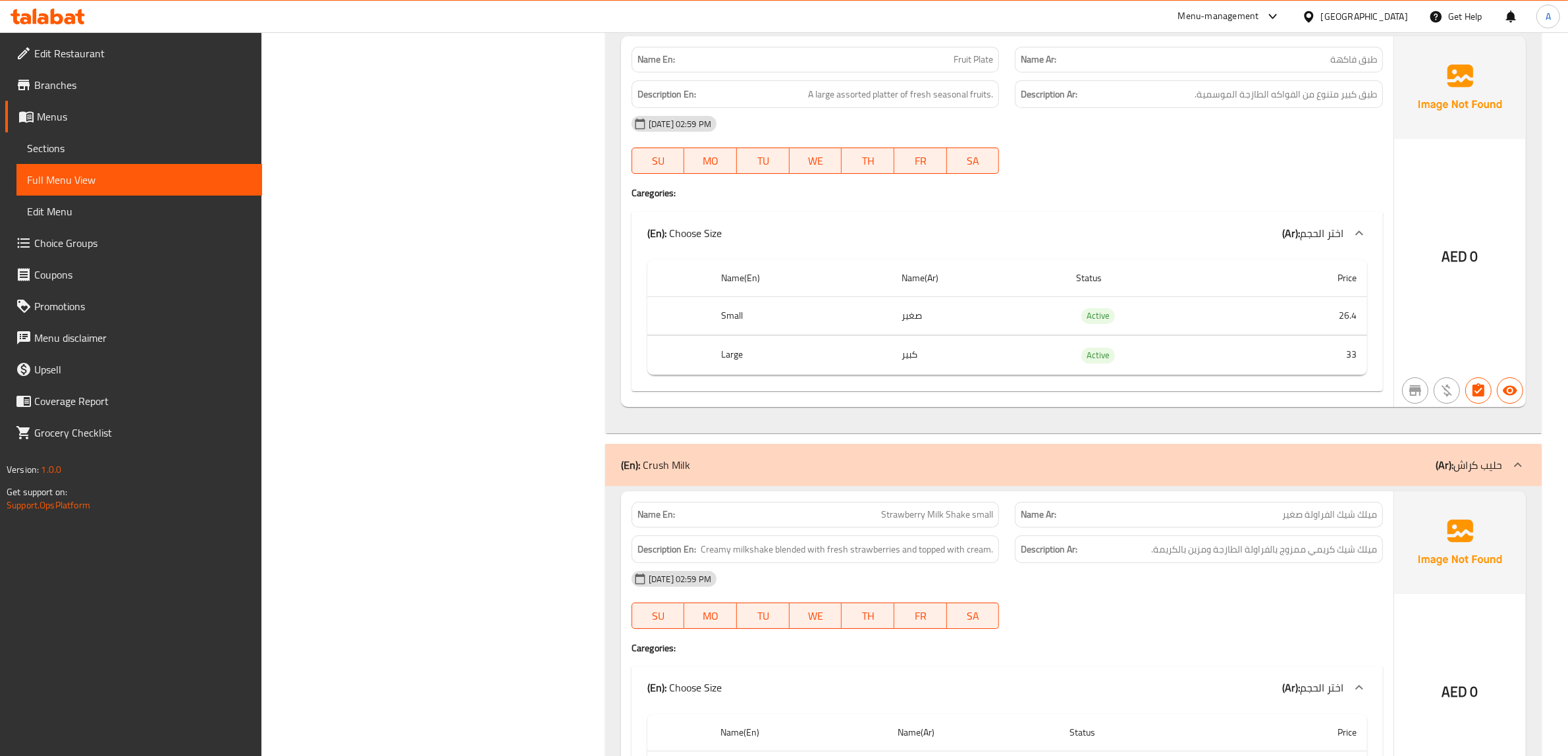
scroll to position [18583, 0]
copy span "Fruit Plate"
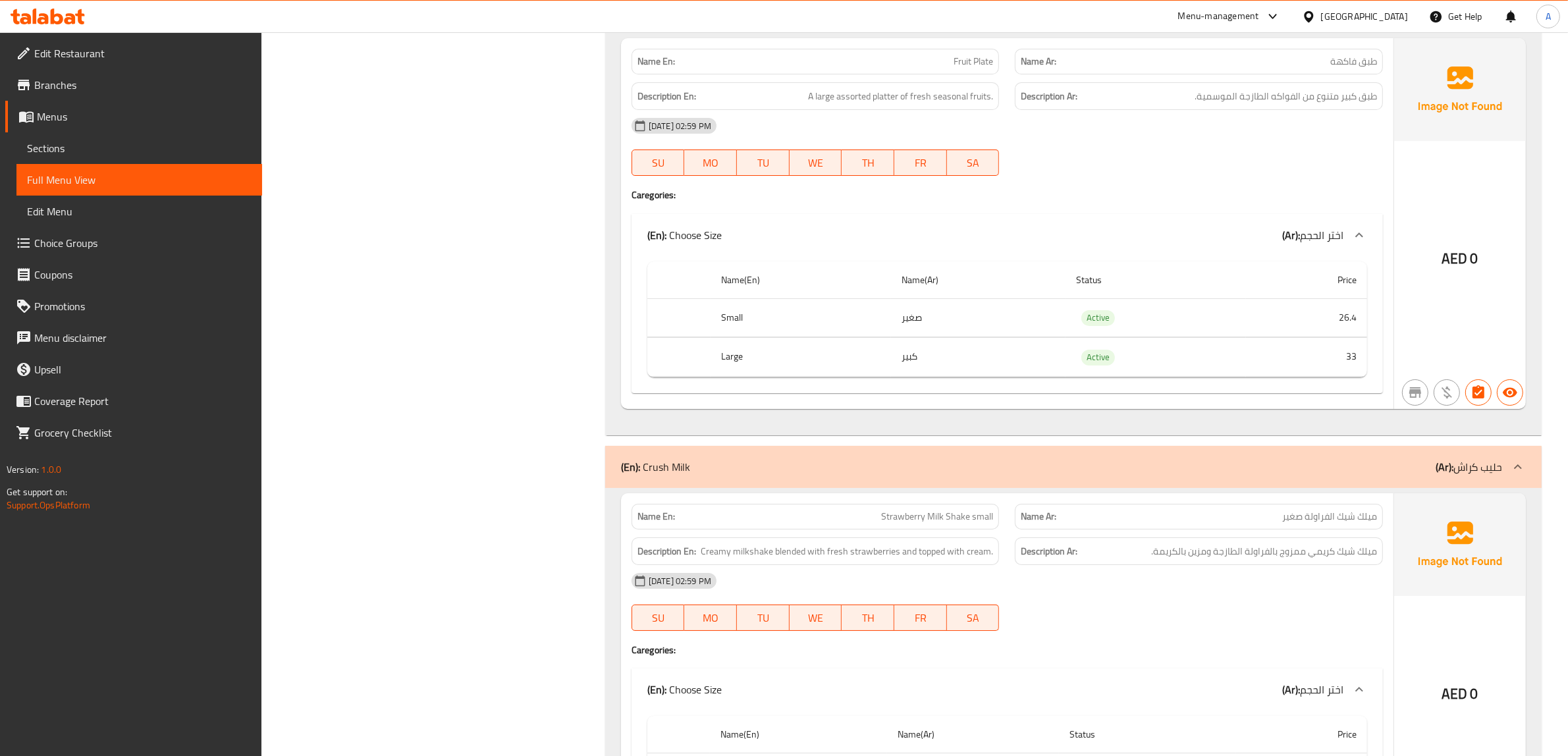
drag, startPoint x: 887, startPoint y: 594, endPoint x: 958, endPoint y: 598, distance: 71.1
copy span "Strawberry Milk Shake"
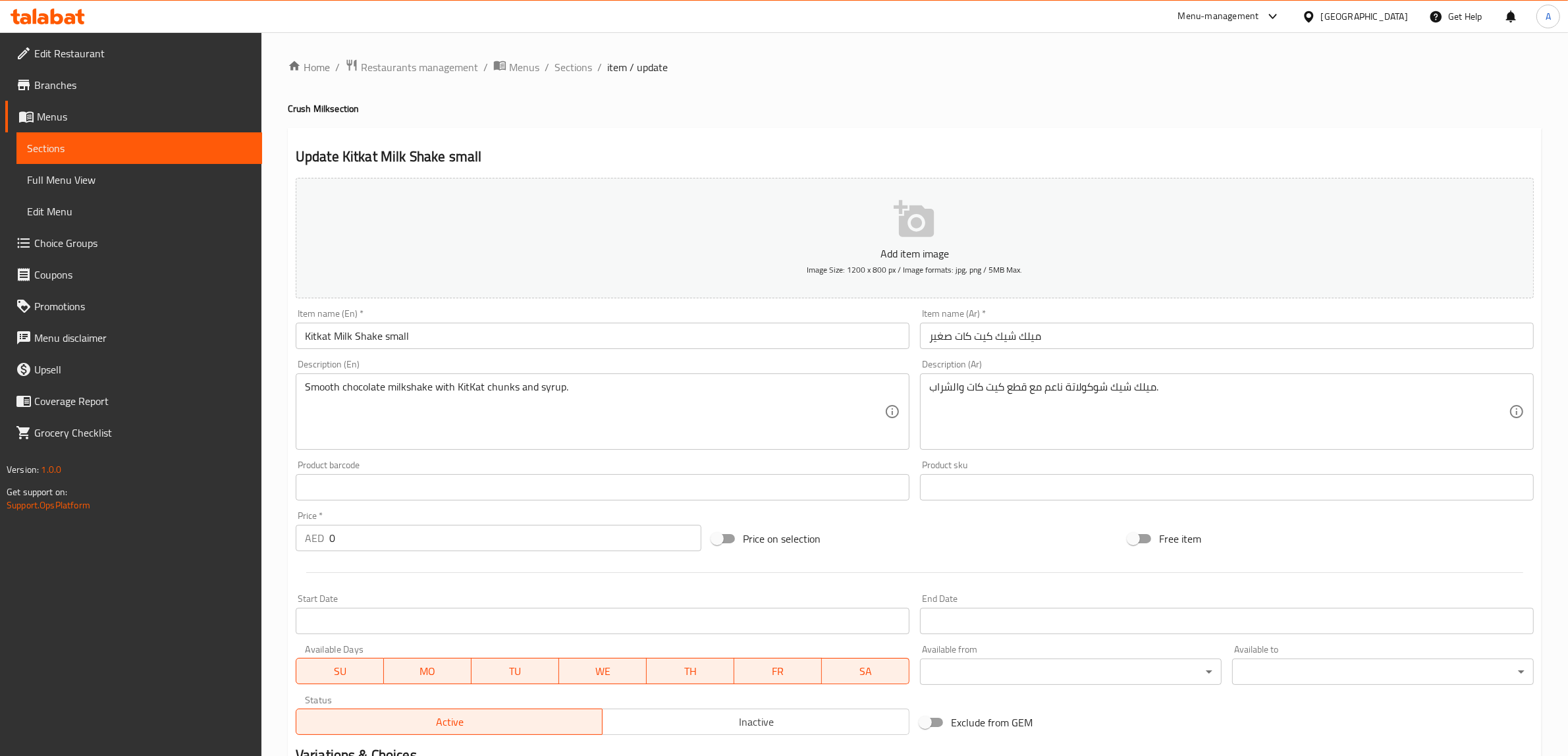
click at [393, 340] on input "Kitkat Milk Shake small" at bounding box center [603, 336] width 614 height 26
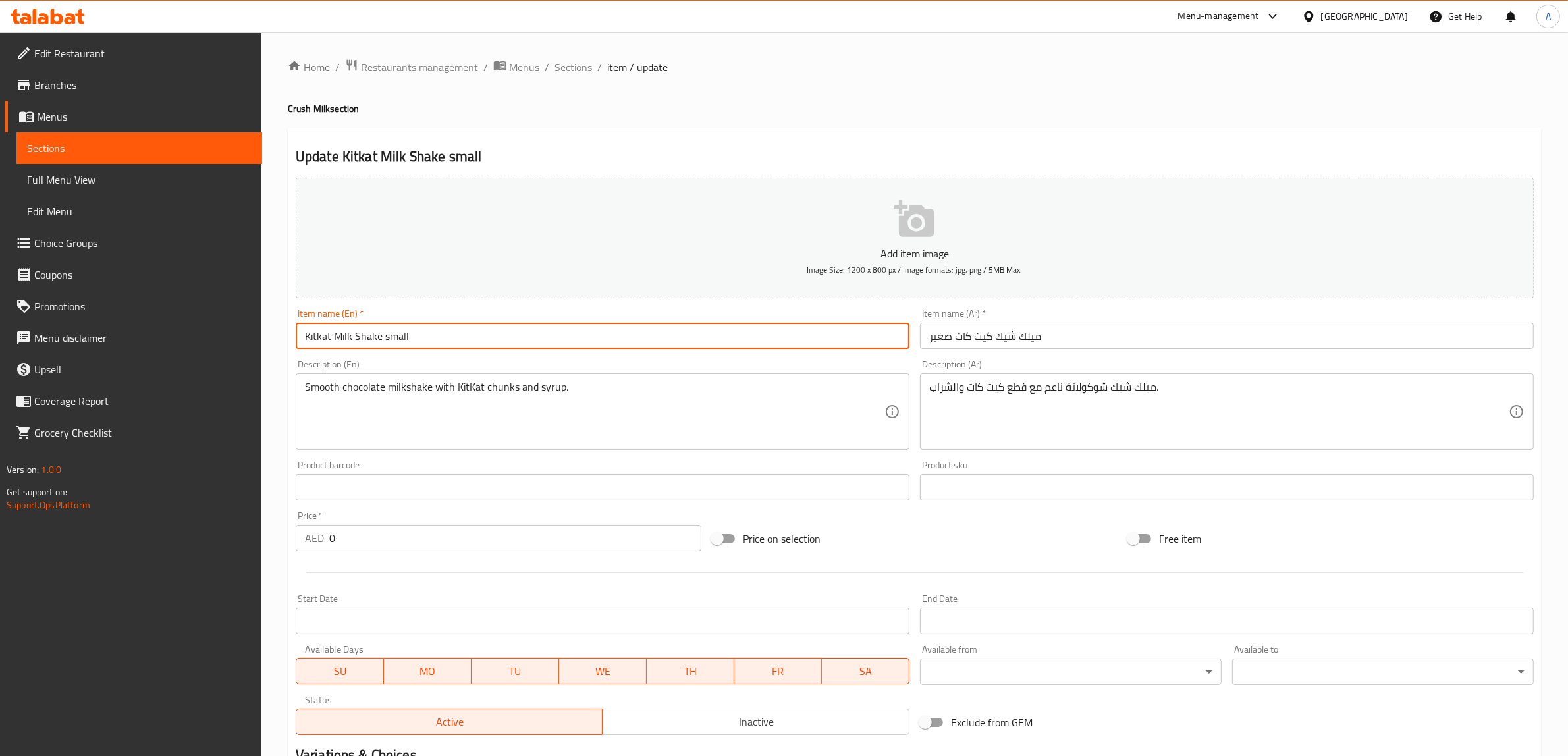
click at [393, 340] on input "Kitkat Milk Shake small" at bounding box center [603, 336] width 614 height 26
type input "Kitkat Milk Shake"
click at [940, 334] on input "ميلك شيك كيت كات صغير" at bounding box center [1226, 336] width 614 height 26
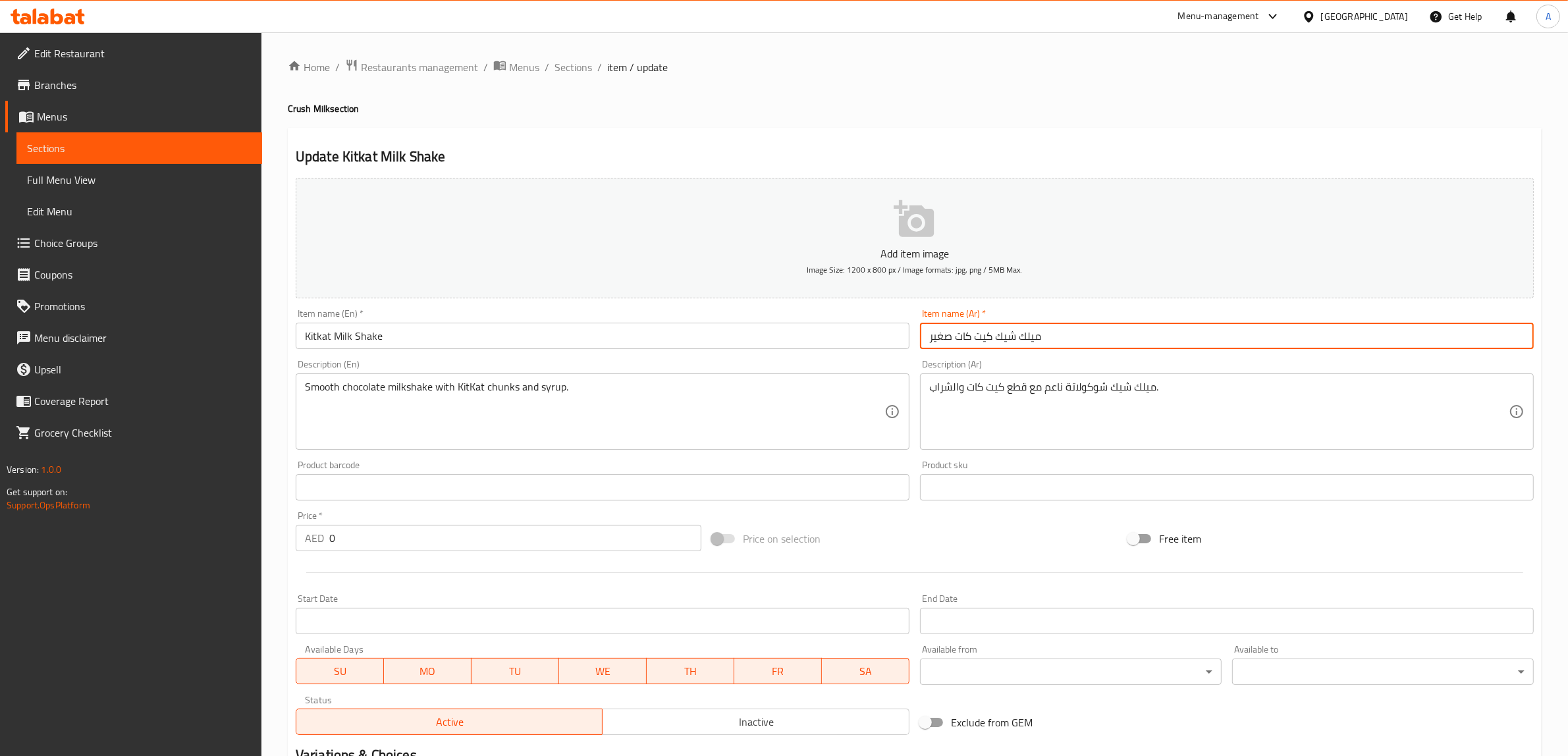
click at [940, 334] on input "ميلك شيك كيت كات صغير" at bounding box center [1226, 336] width 614 height 26
type input "ميلك شيك كيت كات"
click at [854, 137] on div "Update Kitkat Milk Shake Add item image Image Size: 1200 x 800 px / Image forma…" at bounding box center [914, 506] width 1254 height 757
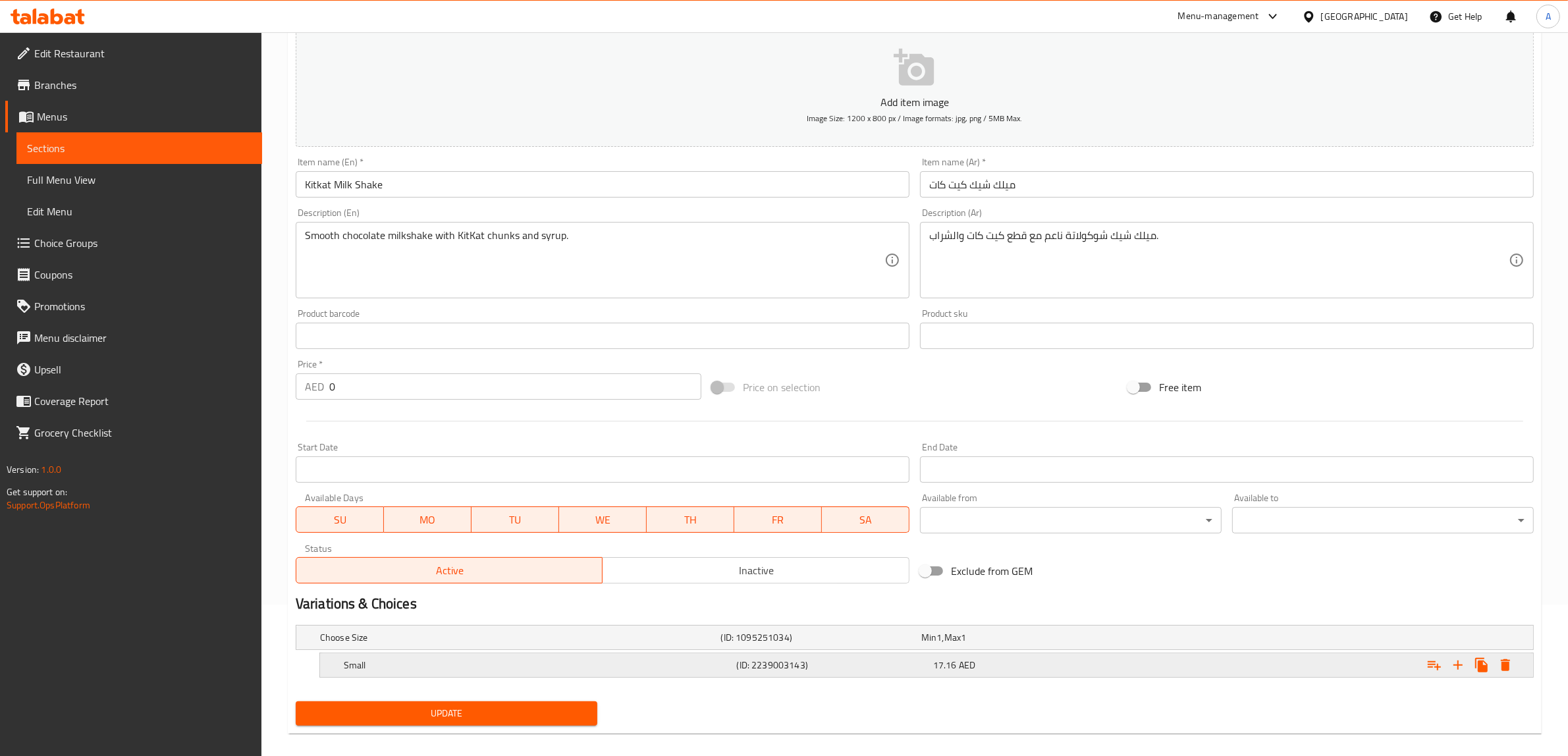
scroll to position [165, 0]
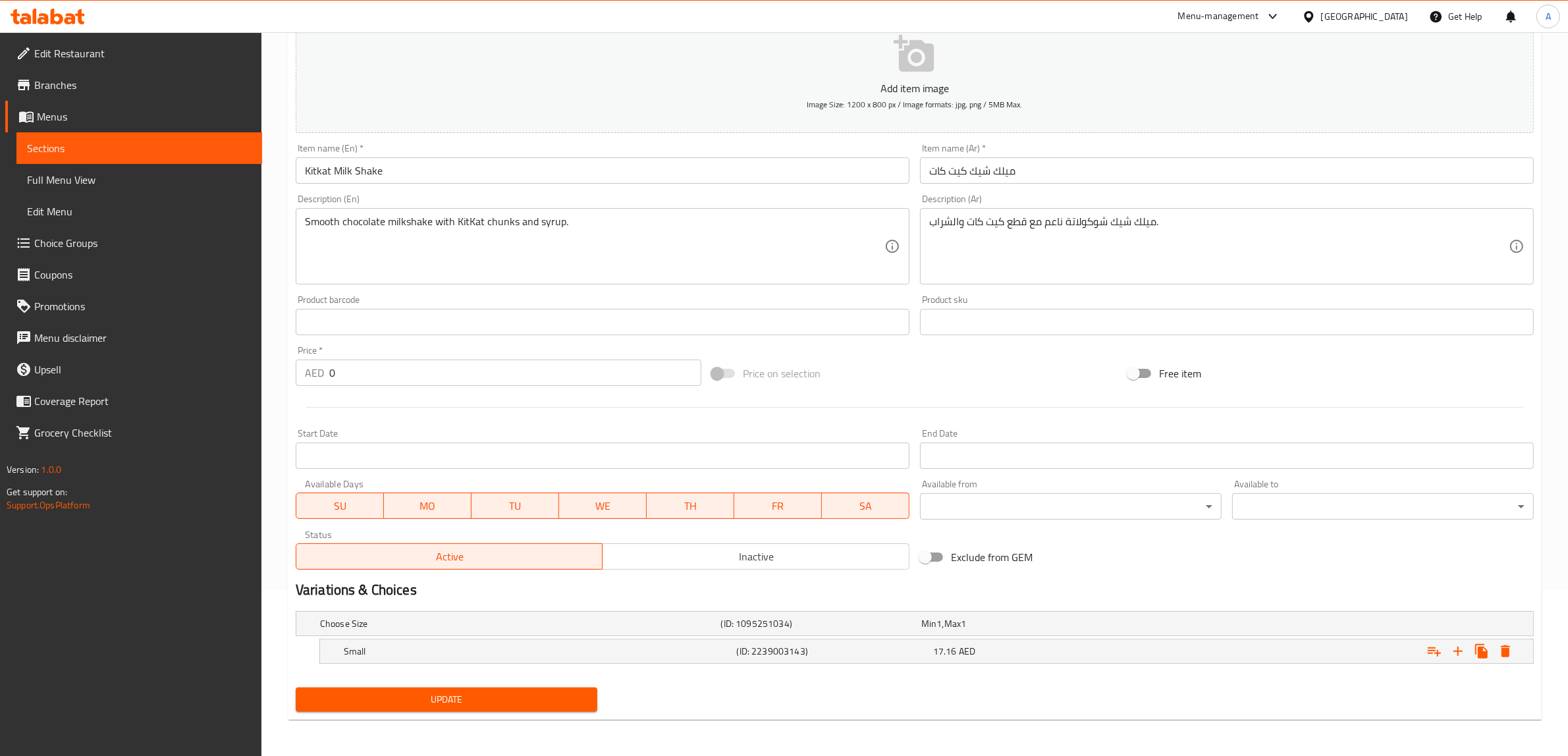
click at [511, 693] on span "Update" at bounding box center [447, 699] width 281 height 16
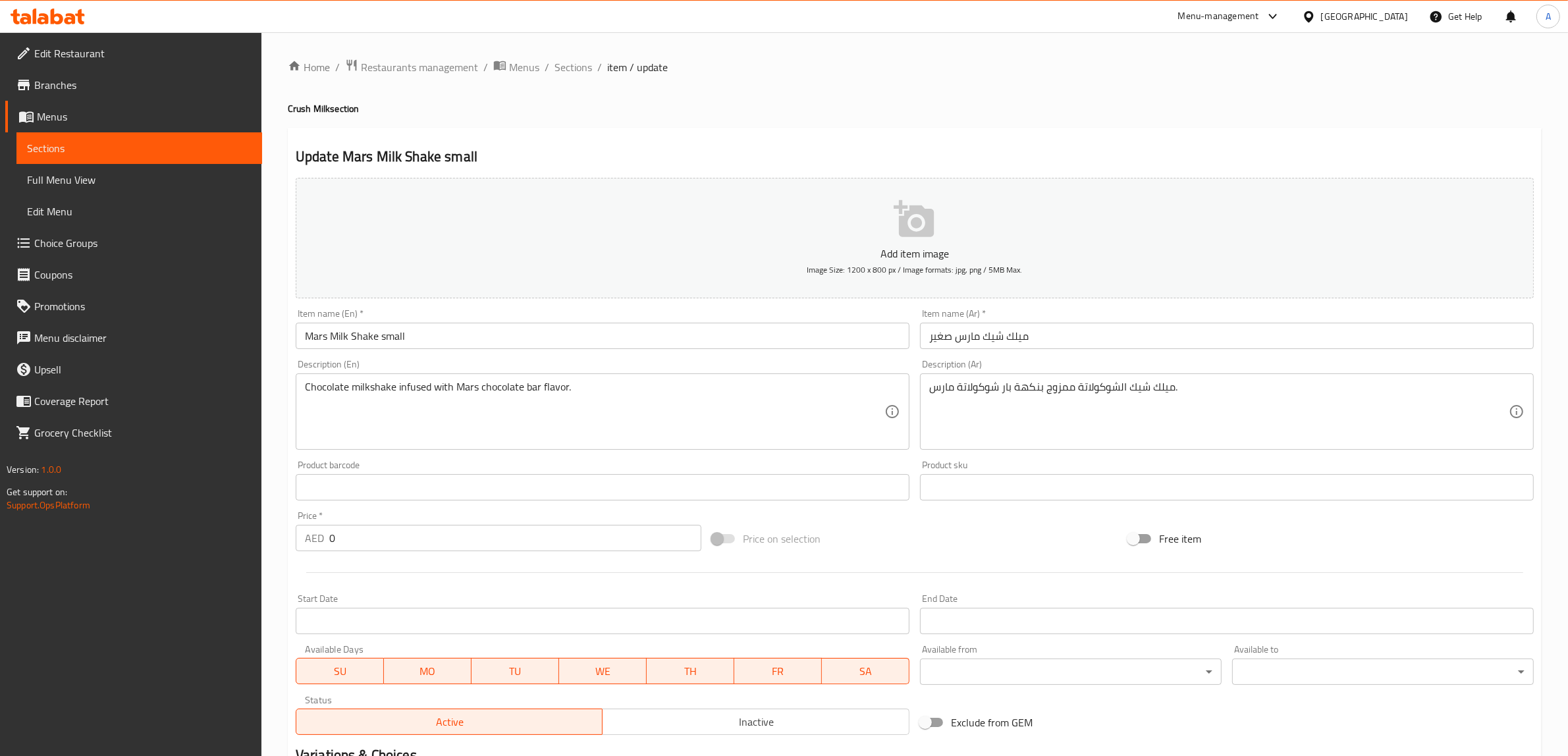
click at [391, 334] on input "Mars Milk Shake small" at bounding box center [603, 336] width 614 height 26
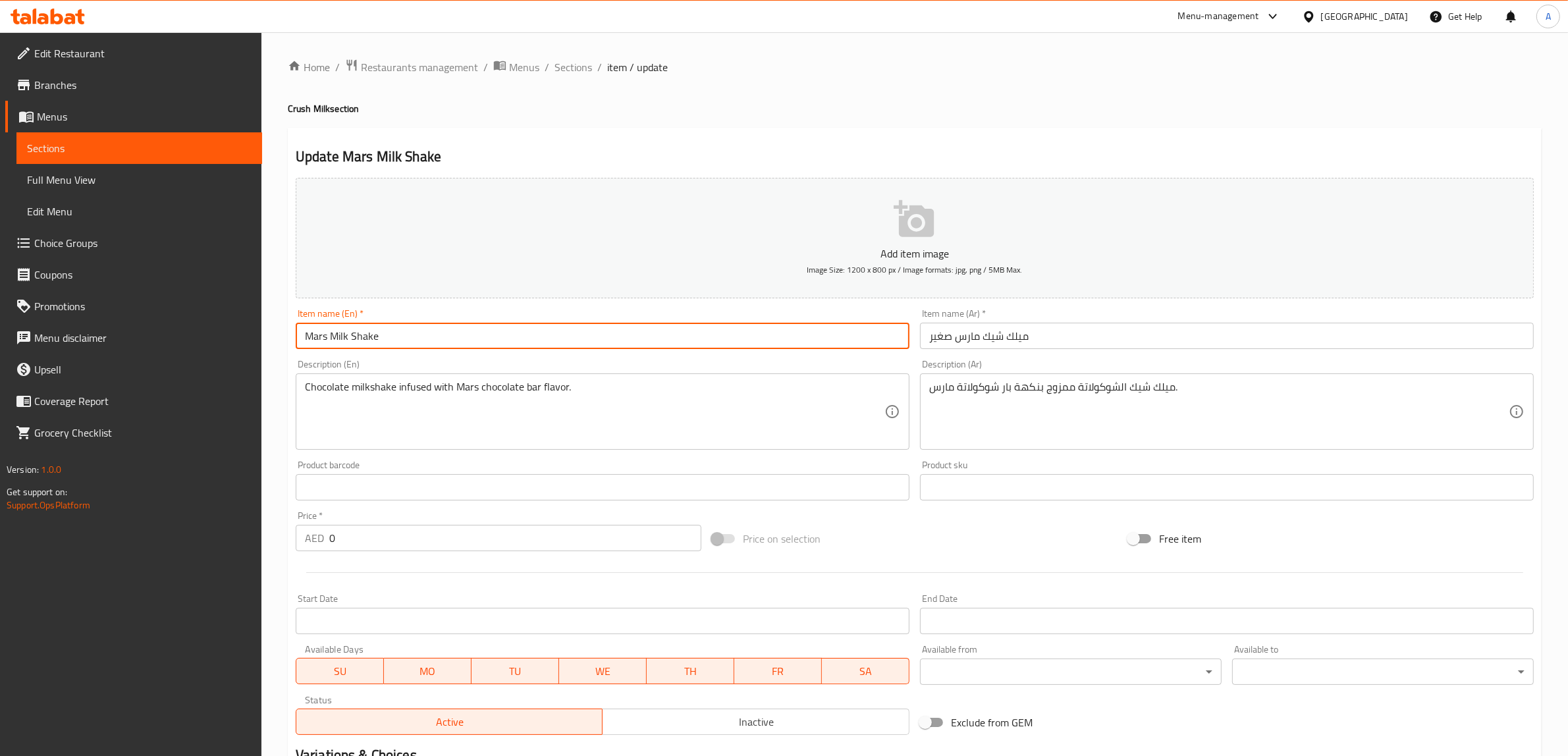
type input "Mars Milk Shake"
click at [935, 336] on input "ميلك شيك مارس صغير" at bounding box center [1226, 336] width 614 height 26
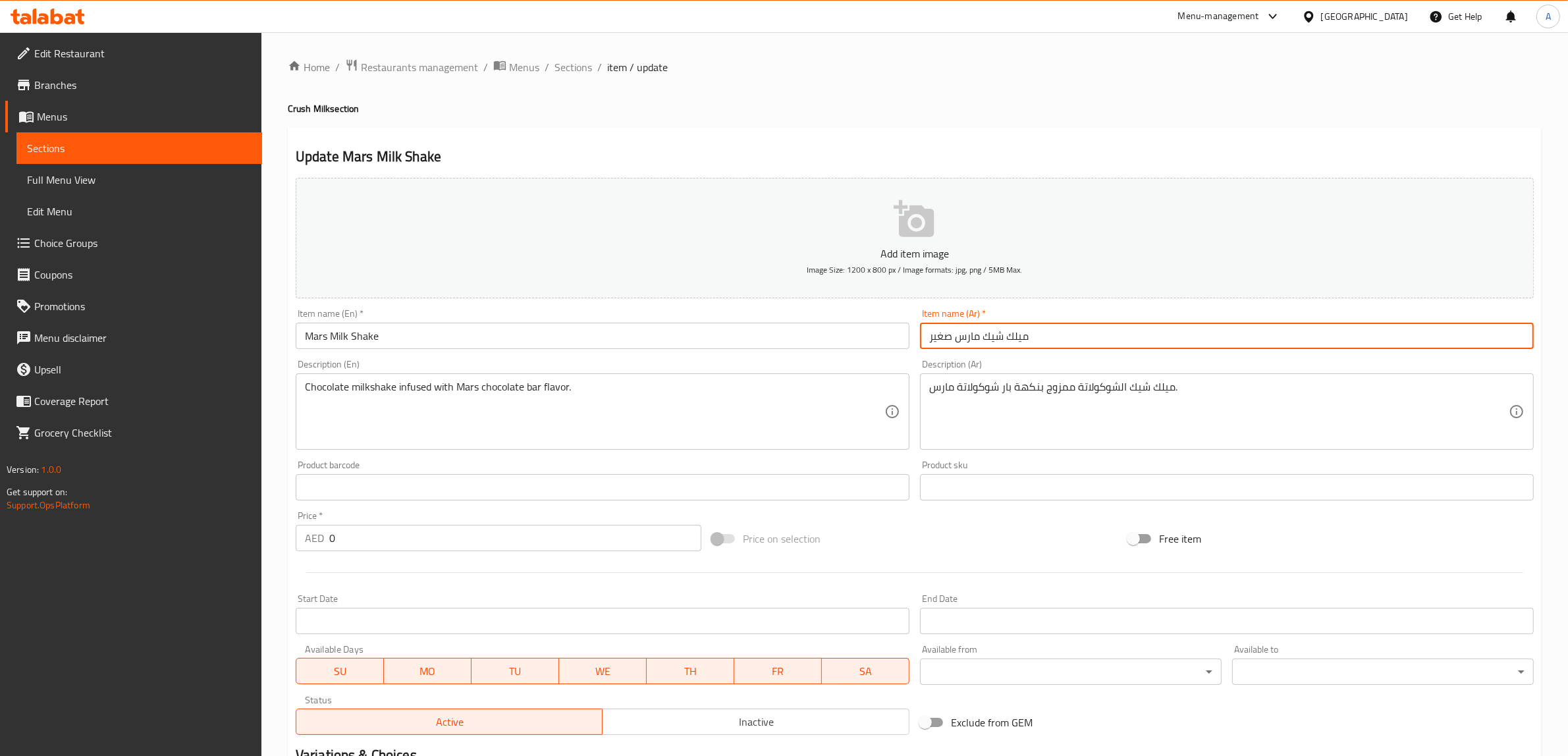
click at [935, 336] on input "ميلك شيك مارس صغير" at bounding box center [1226, 336] width 614 height 26
type input "ميلك شيك مارس"
click at [867, 105] on h4 "Crush Milk section" at bounding box center [914, 109] width 1254 height 13
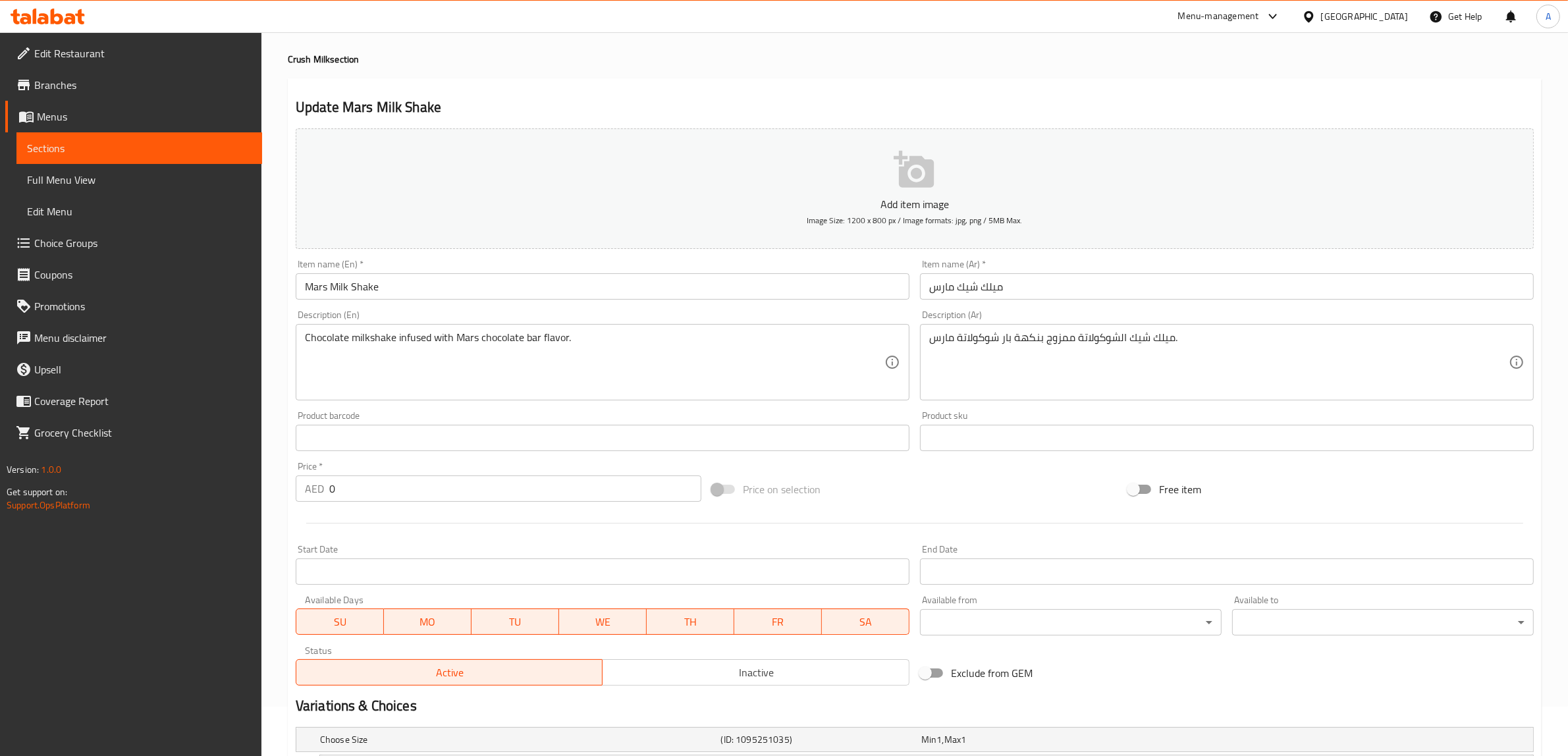
scroll to position [165, 0]
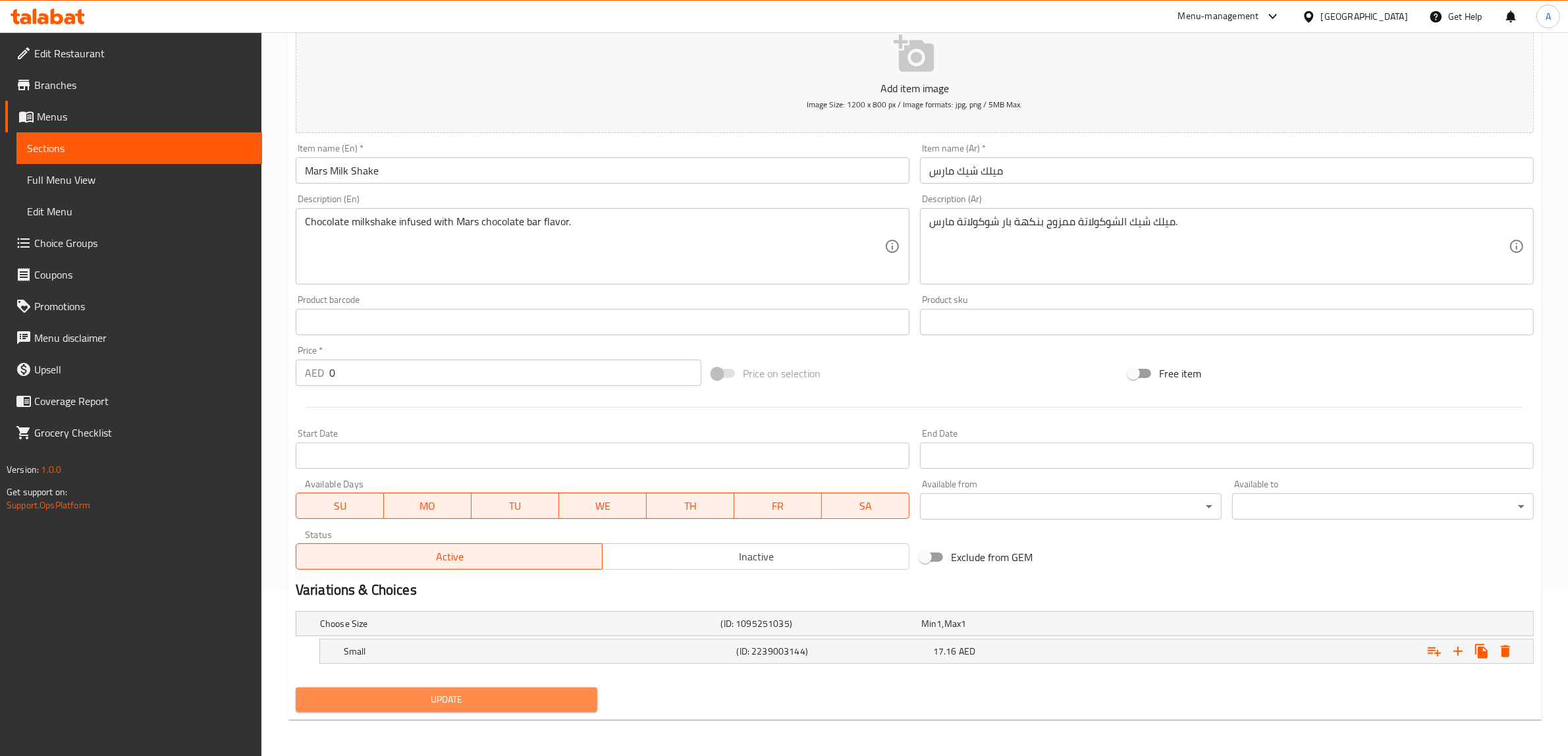
click at [499, 694] on span "Update" at bounding box center [447, 699] width 281 height 16
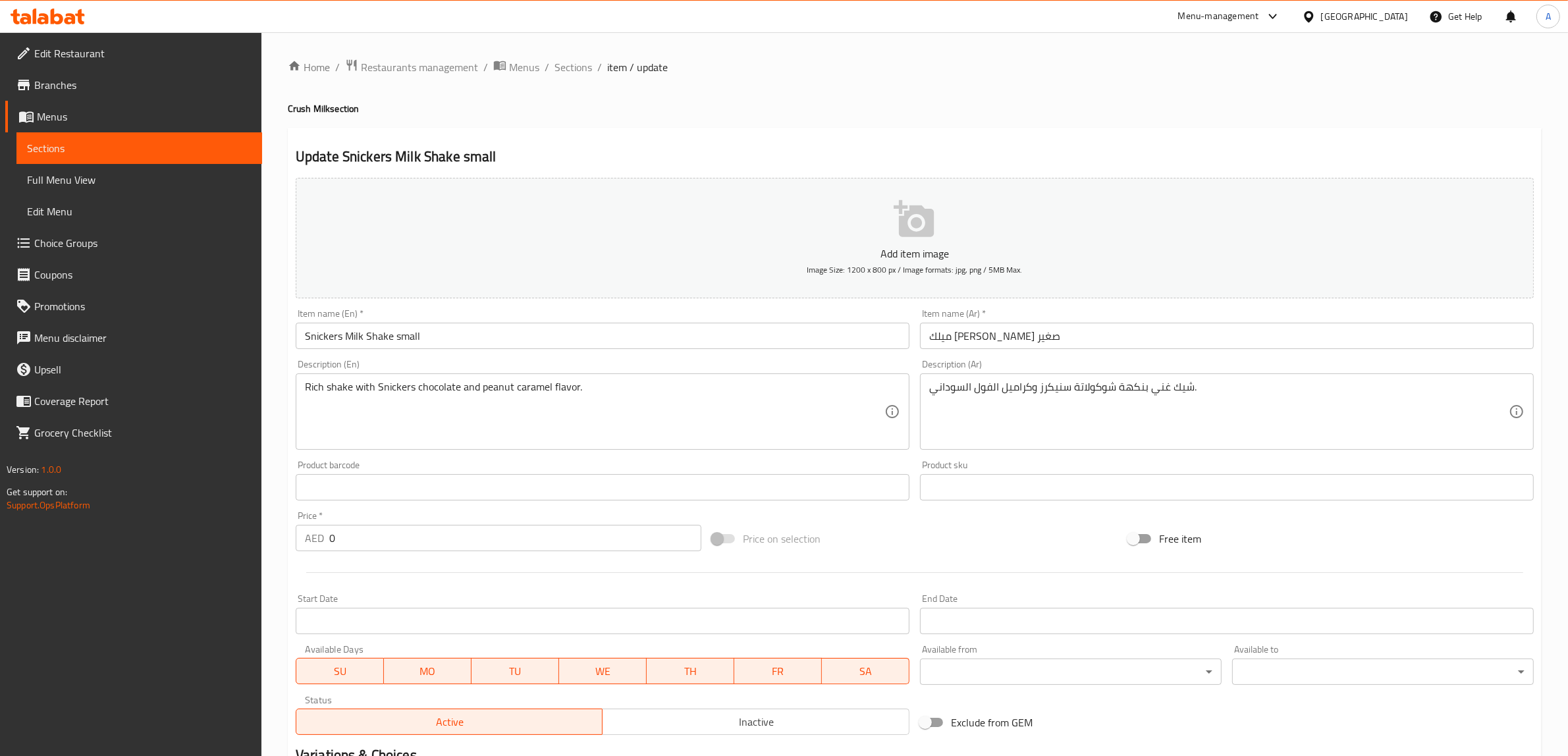
click at [408, 331] on input "Snickers Milk Shake small" at bounding box center [603, 336] width 614 height 26
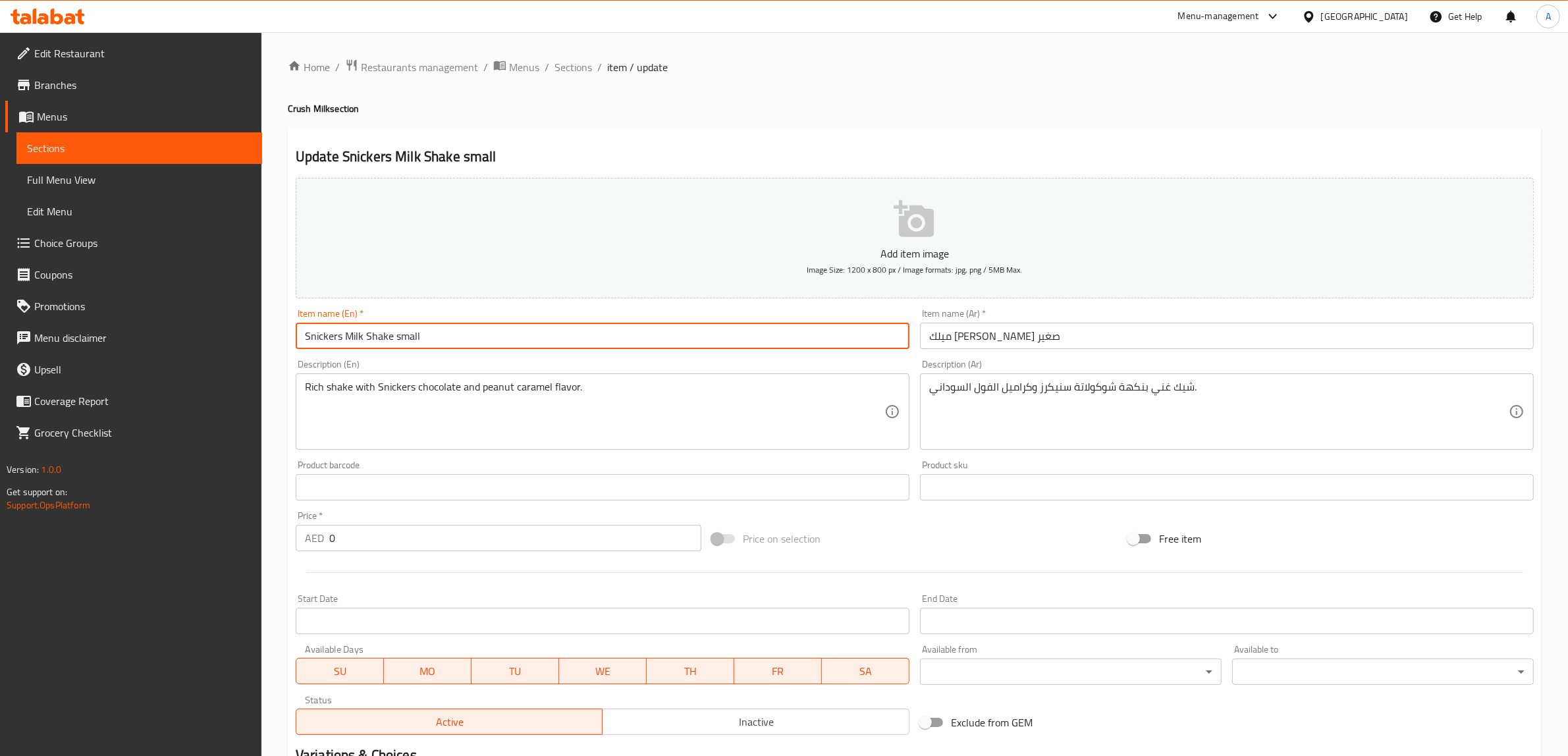
click at [408, 331] on input "Snickers Milk Shake small" at bounding box center [603, 336] width 614 height 26
type input "Snickers Milk Shake"
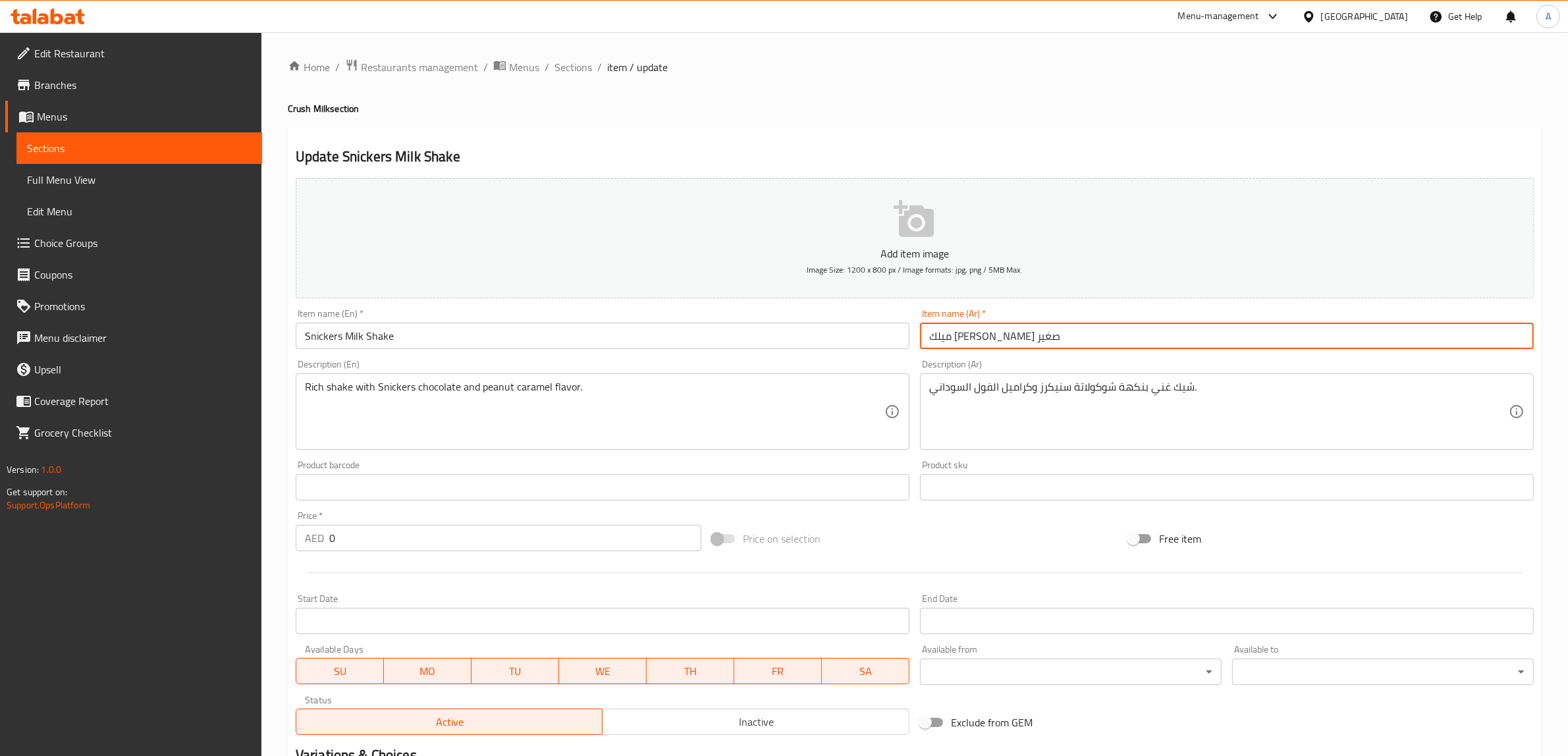
click at [943, 336] on input "ميلك [PERSON_NAME] صغير" at bounding box center [1226, 336] width 614 height 26
type input "ميلك [PERSON_NAME]"
click at [877, 104] on h4 "Crush Milk section" at bounding box center [914, 109] width 1254 height 13
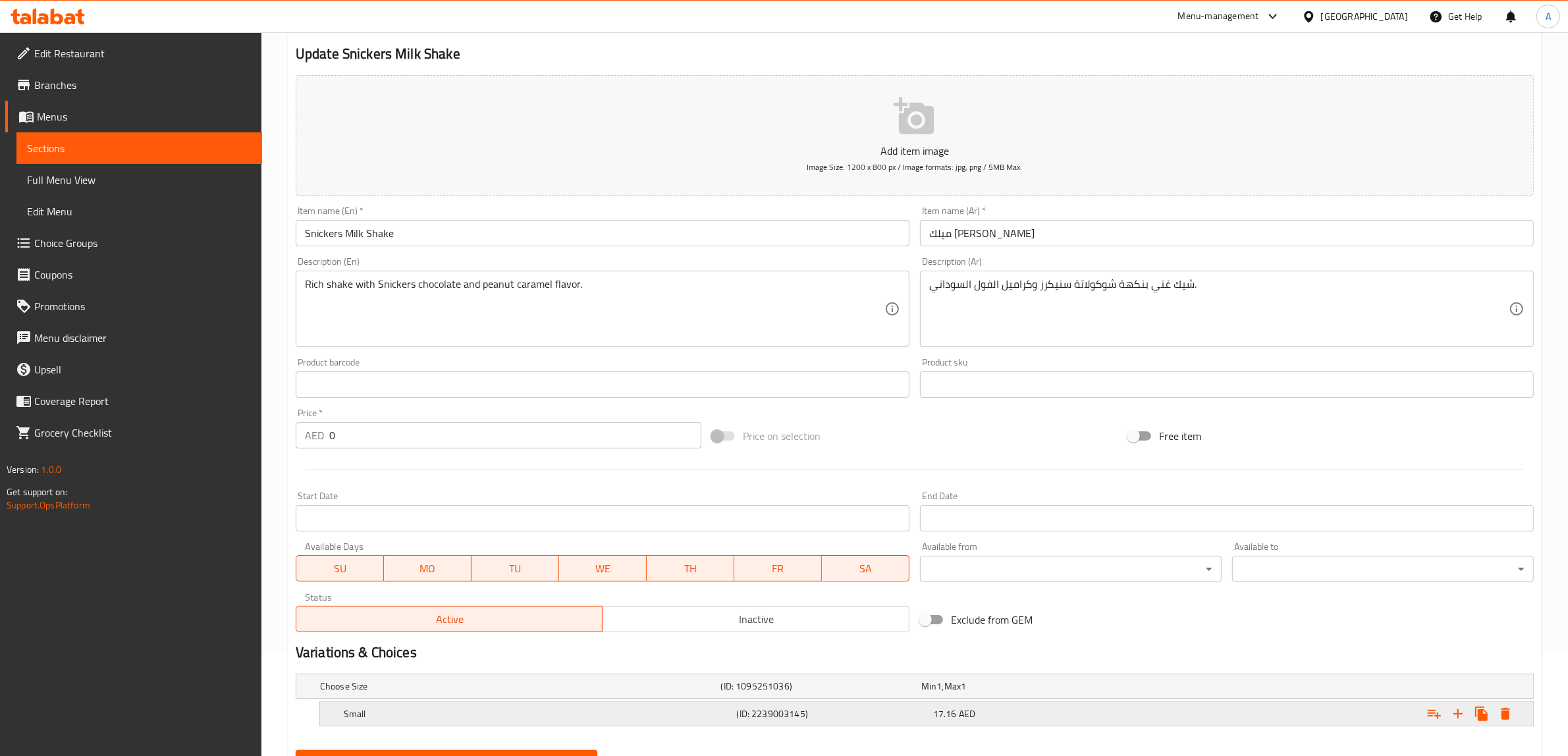
scroll to position [165, 0]
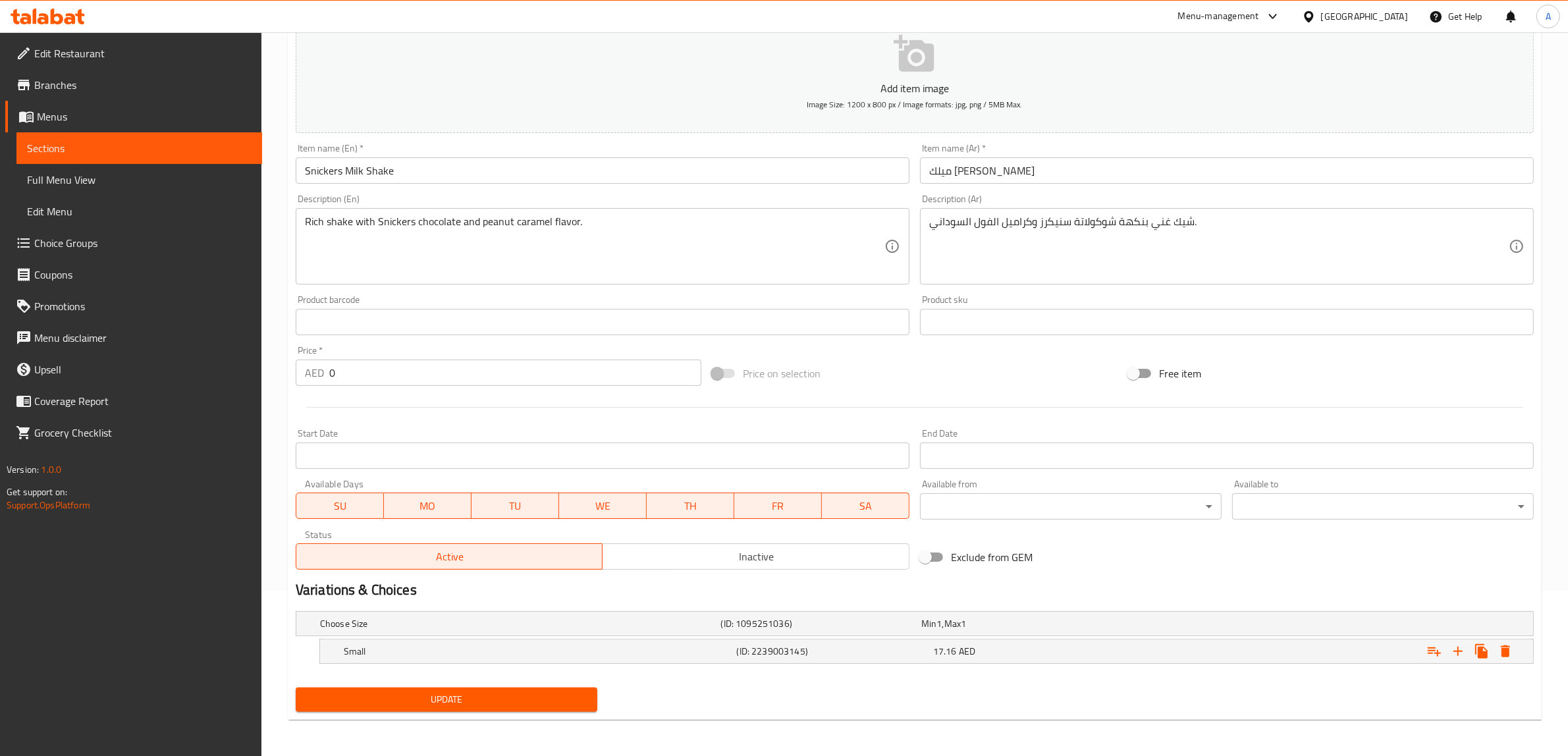
click at [528, 703] on span "Update" at bounding box center [447, 699] width 281 height 16
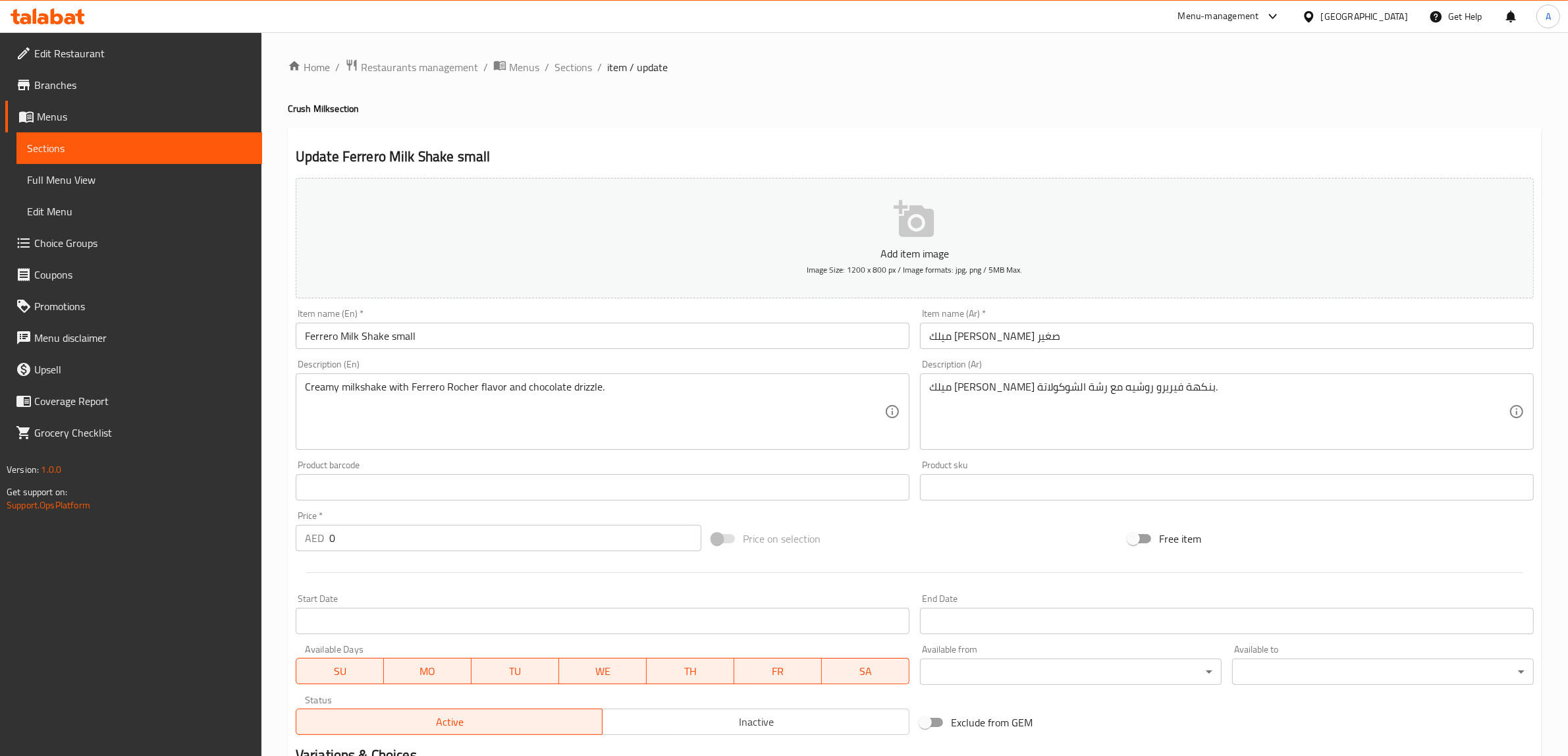
click at [400, 331] on input "Ferrero Milk Shake small" at bounding box center [603, 336] width 614 height 26
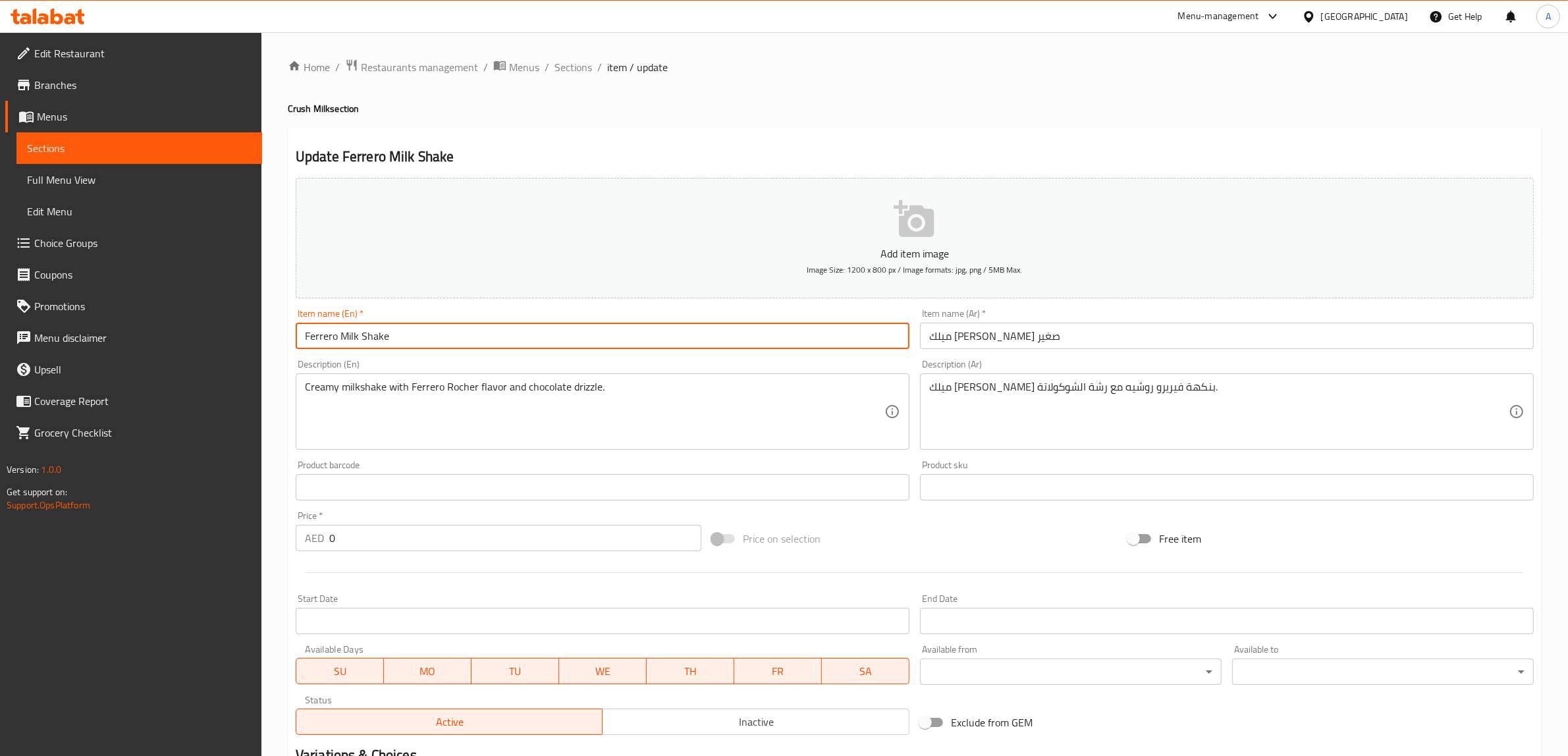
type input "Ferrero Milk Shake"
click at [936, 334] on input "ميلك [PERSON_NAME] صغير" at bounding box center [1226, 336] width 614 height 26
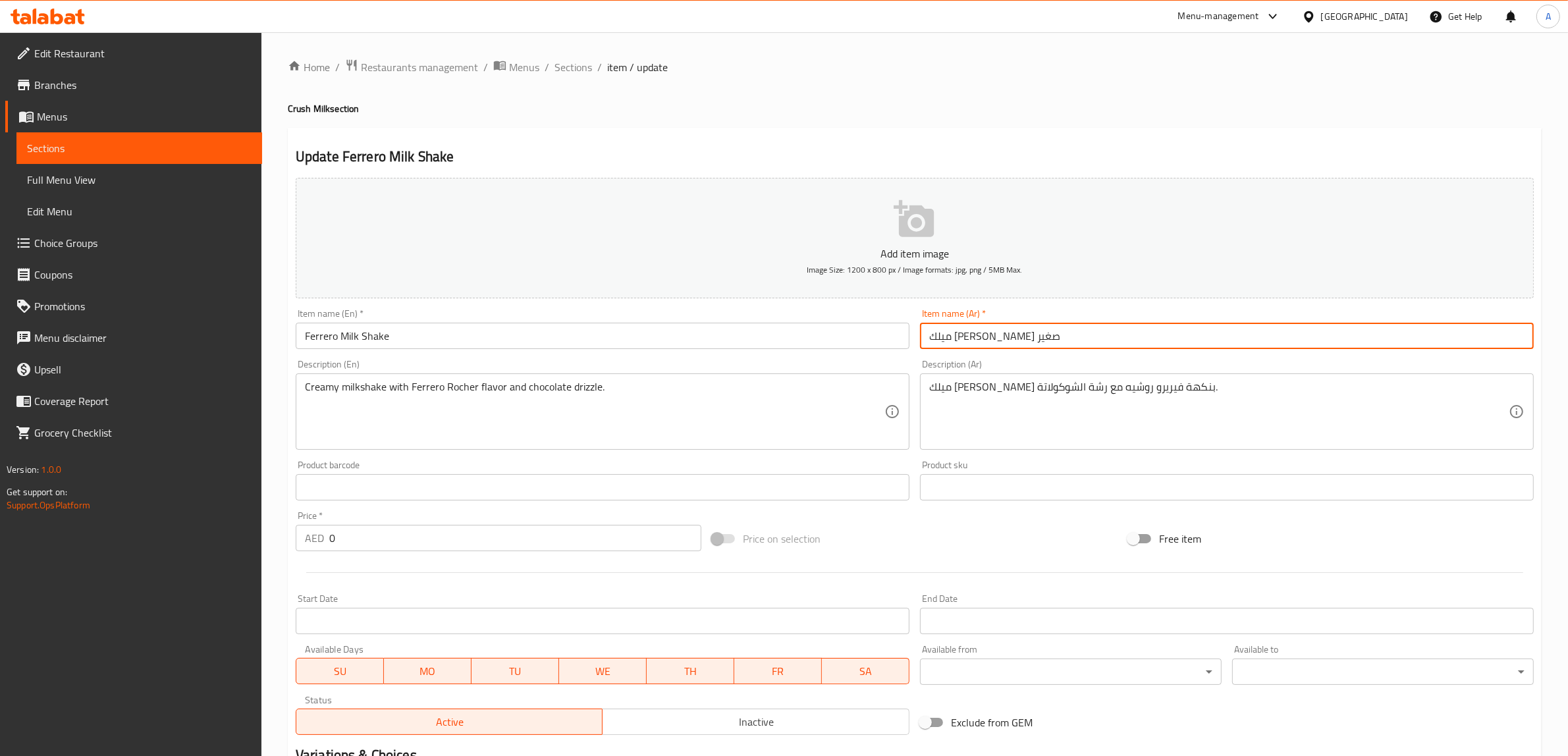
click at [936, 334] on input "ميلك [PERSON_NAME] صغير" at bounding box center [1226, 336] width 614 height 26
type input "ميلك [PERSON_NAME]"
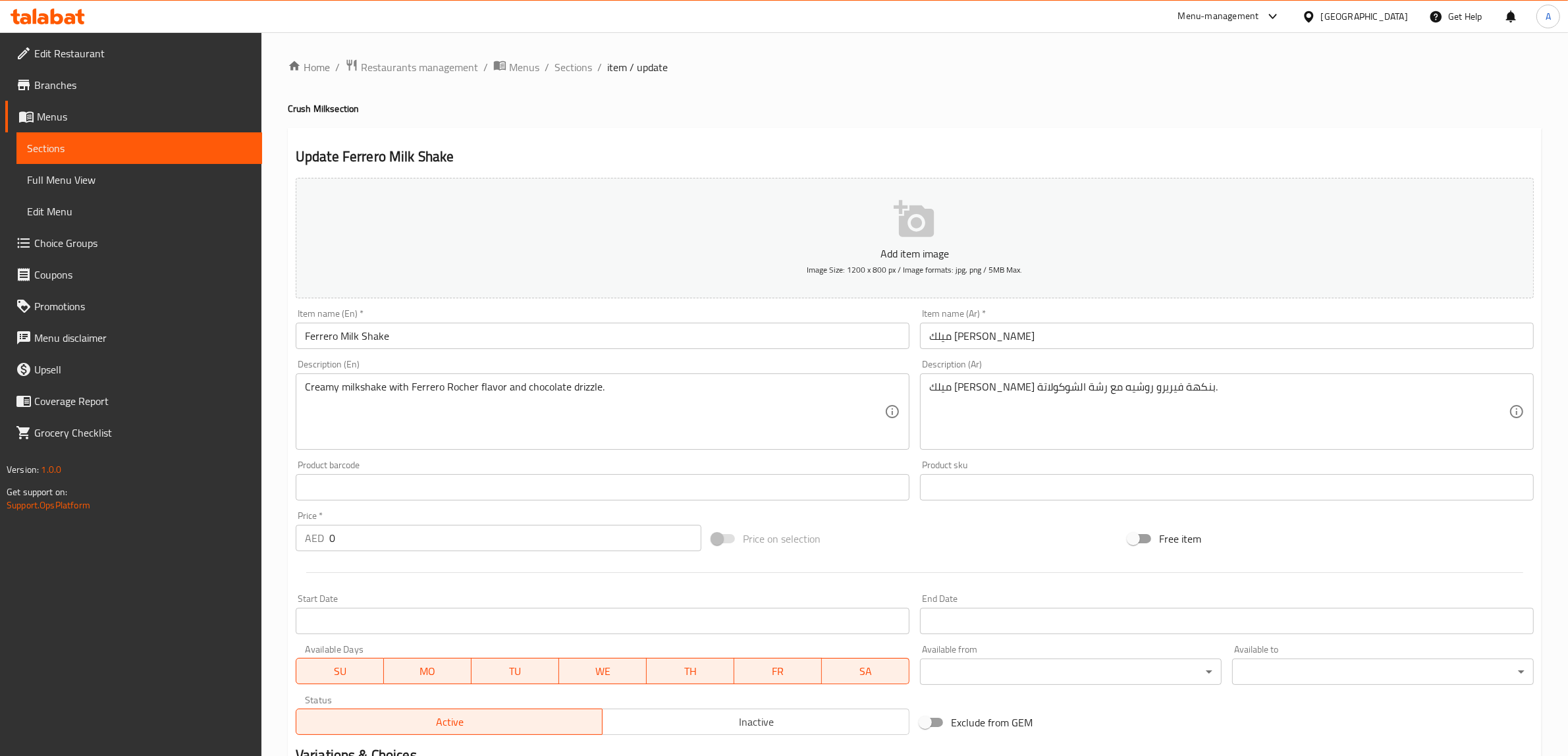
click at [837, 118] on div "Home / Restaurants management / Menus / Sections / item / update Crush Milk sec…" at bounding box center [914, 478] width 1254 height 838
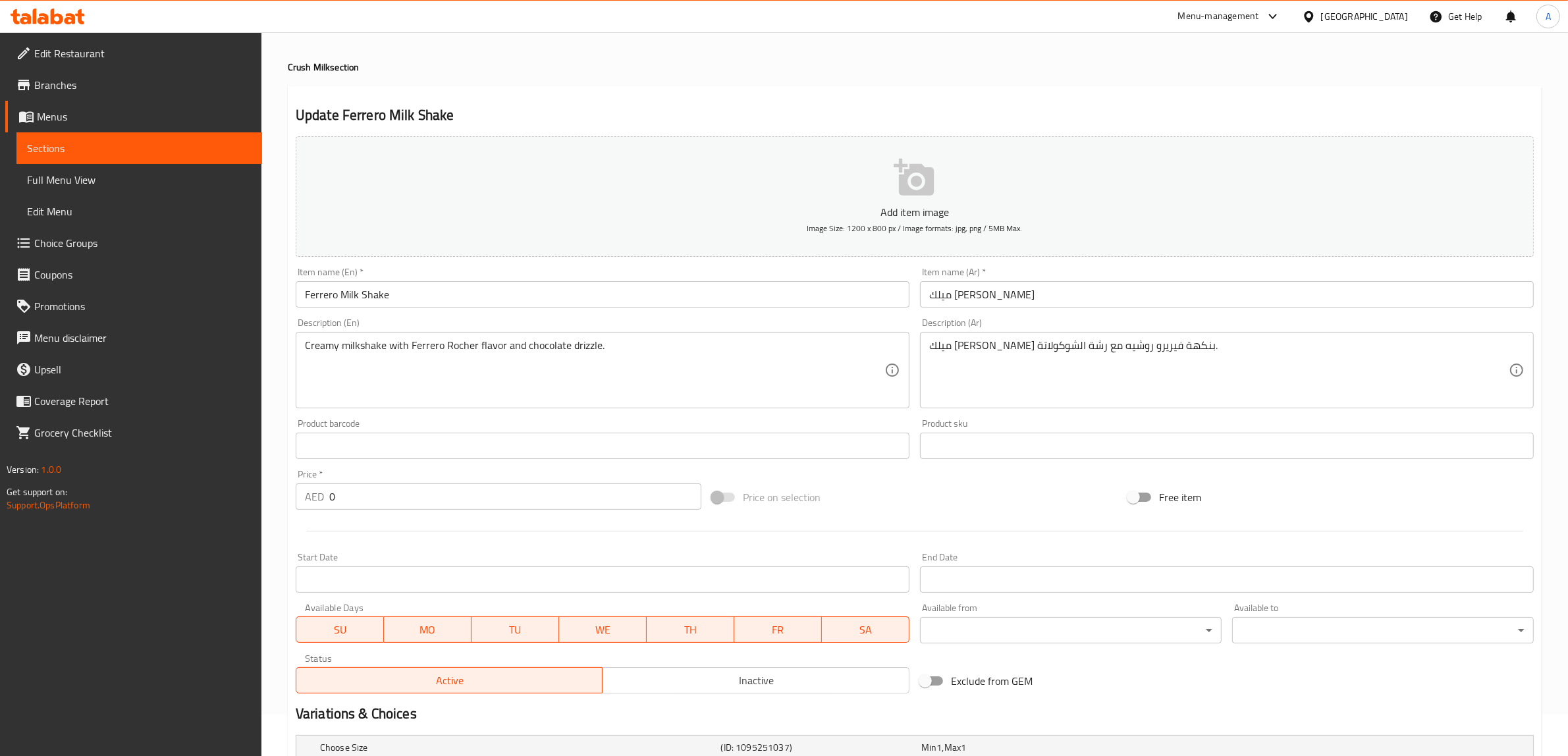
scroll to position [165, 0]
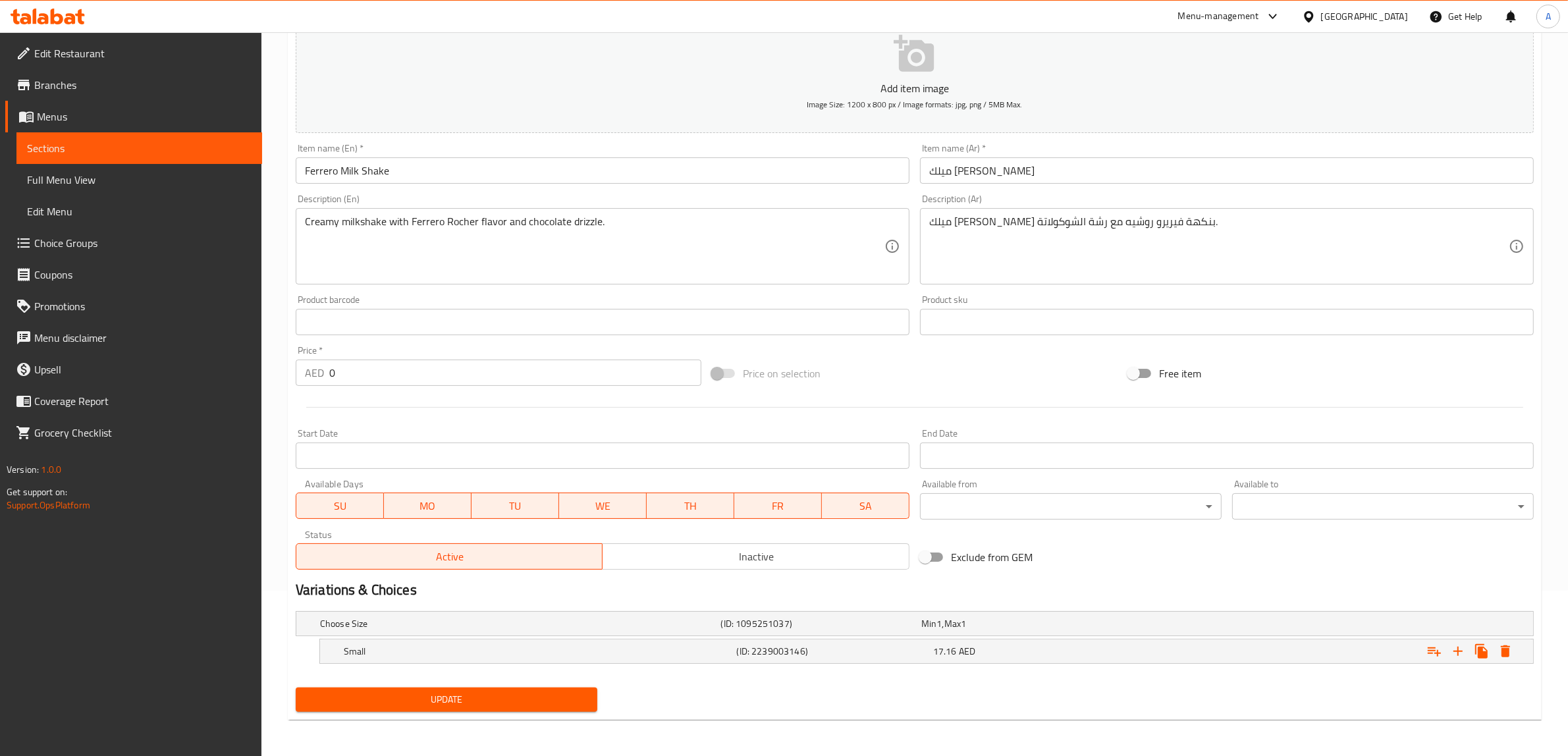
click at [513, 695] on span "Update" at bounding box center [447, 699] width 281 height 16
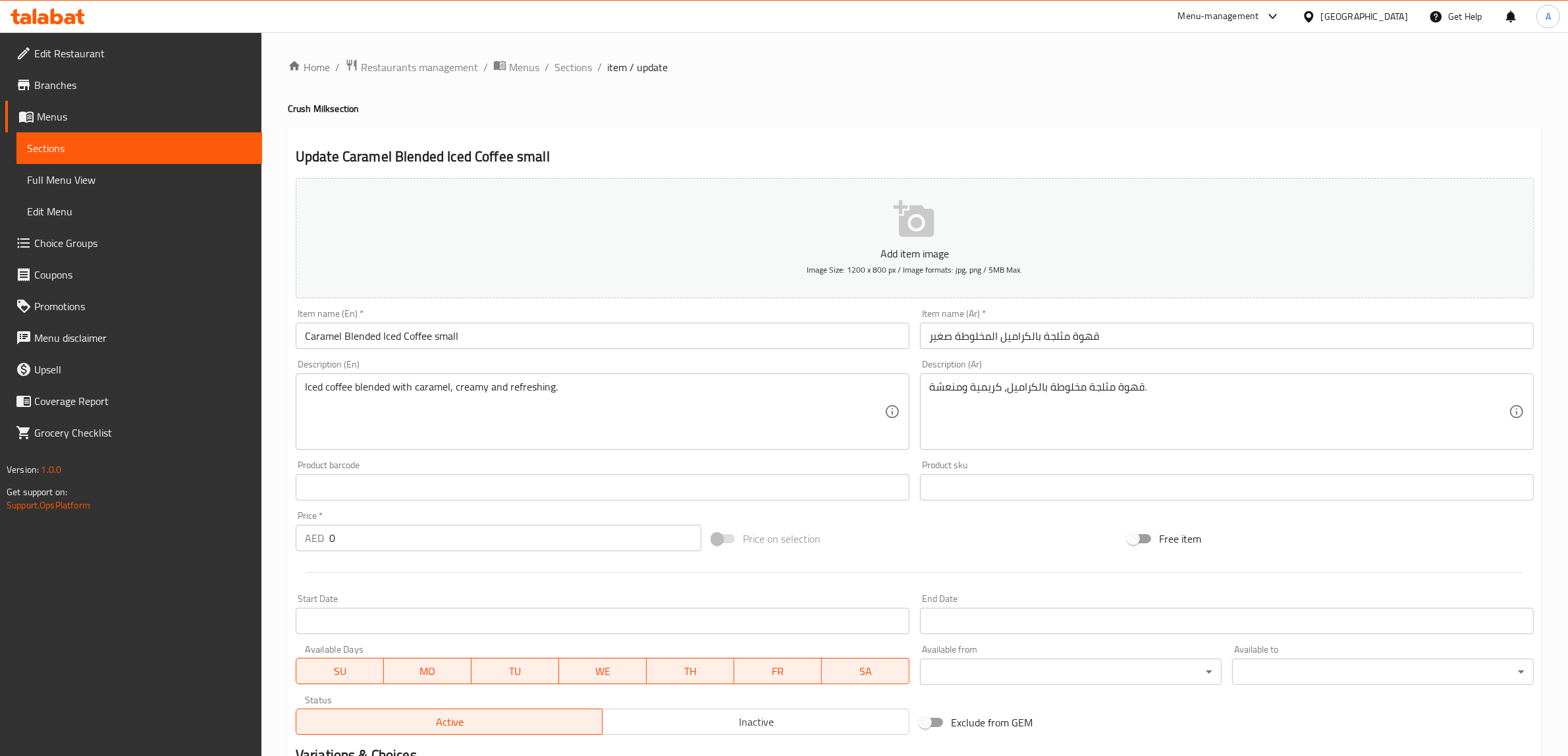
click at [452, 328] on input "Caramel Blended Iced Coffee small" at bounding box center [603, 336] width 614 height 26
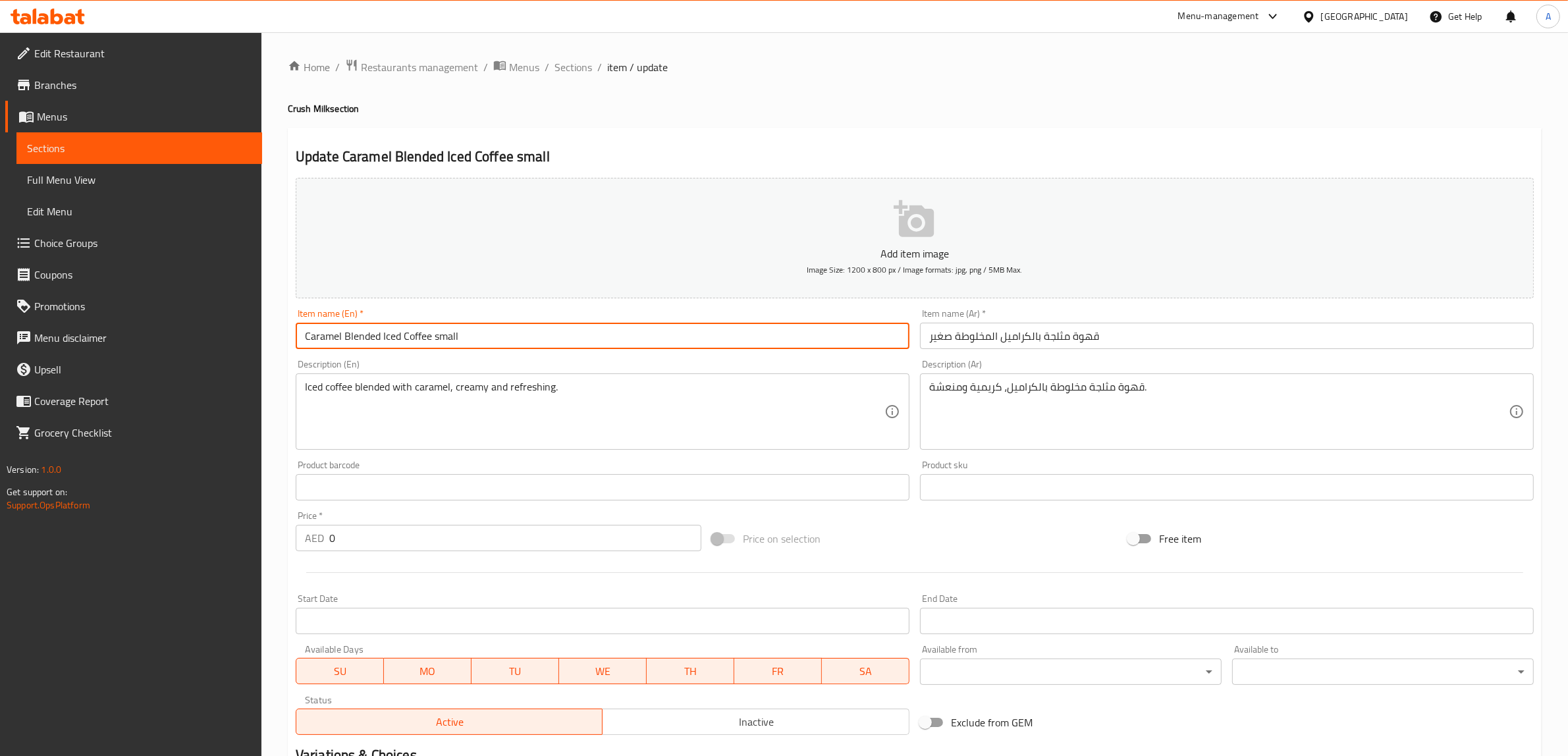
click at [452, 328] on input "Caramel Blended Iced Coffee small" at bounding box center [603, 336] width 614 height 26
type input "Caramel Blended Iced Coffee"
click at [943, 336] on input "قهوة مثلجة بالكراميل المخلوطة صغير" at bounding box center [1226, 336] width 614 height 26
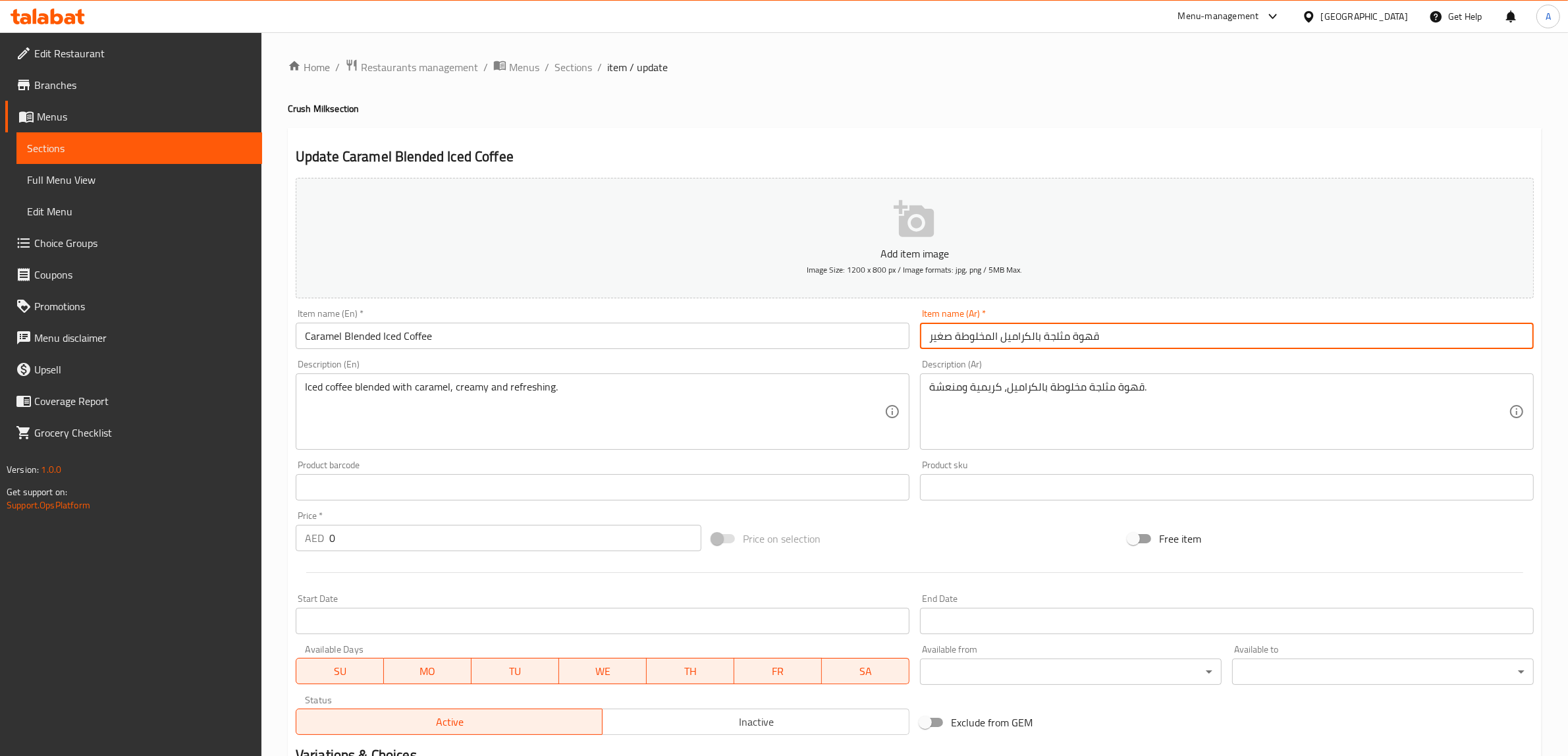
click at [943, 336] on input "قهوة مثلجة بالكراميل المخلوطة صغير" at bounding box center [1226, 336] width 614 height 26
type input "قهوة مثلجة بالكراميل المخلوطة"
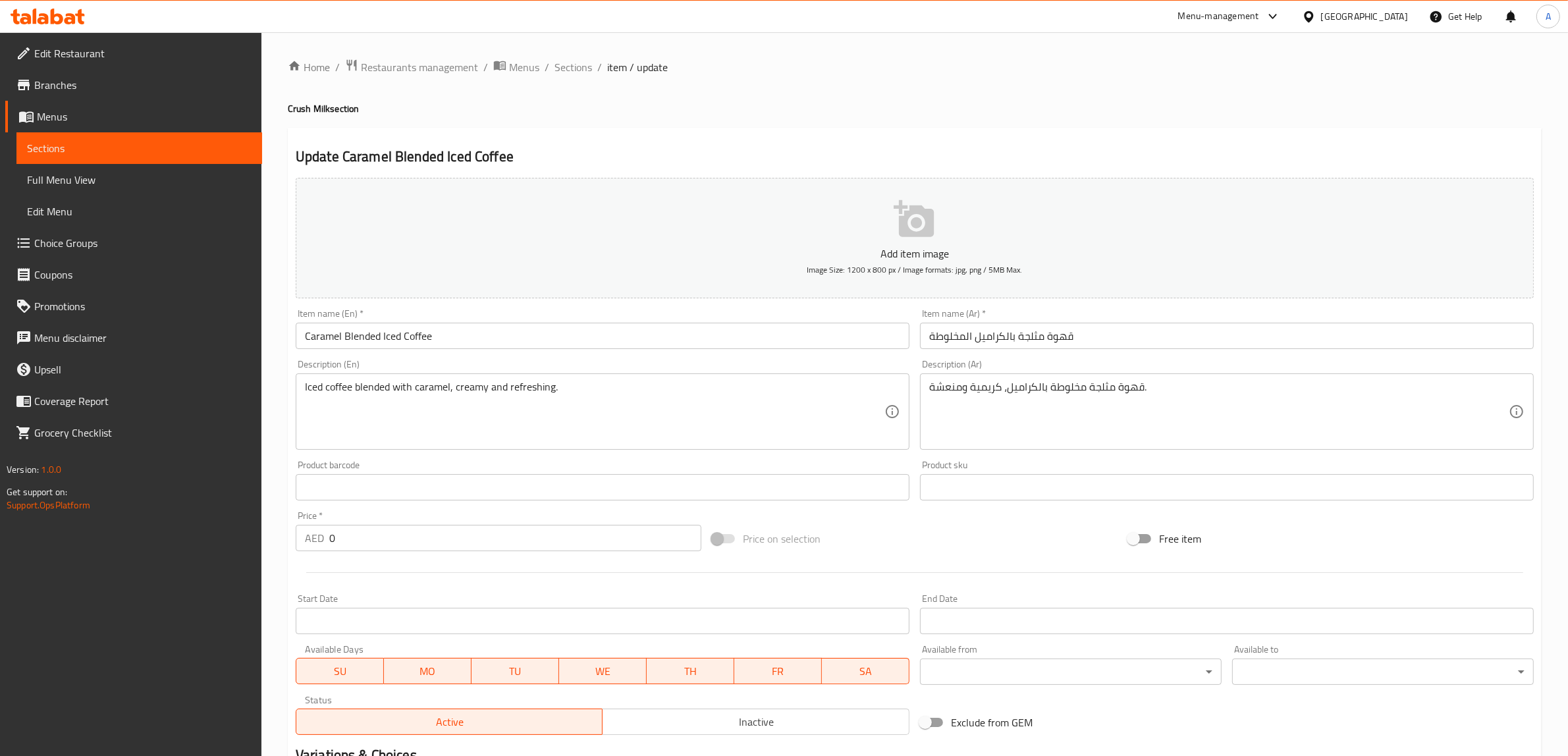
click at [872, 124] on div "Home / Restaurants management / Menus / Sections / item / update Crush Milk sec…" at bounding box center [914, 478] width 1254 height 838
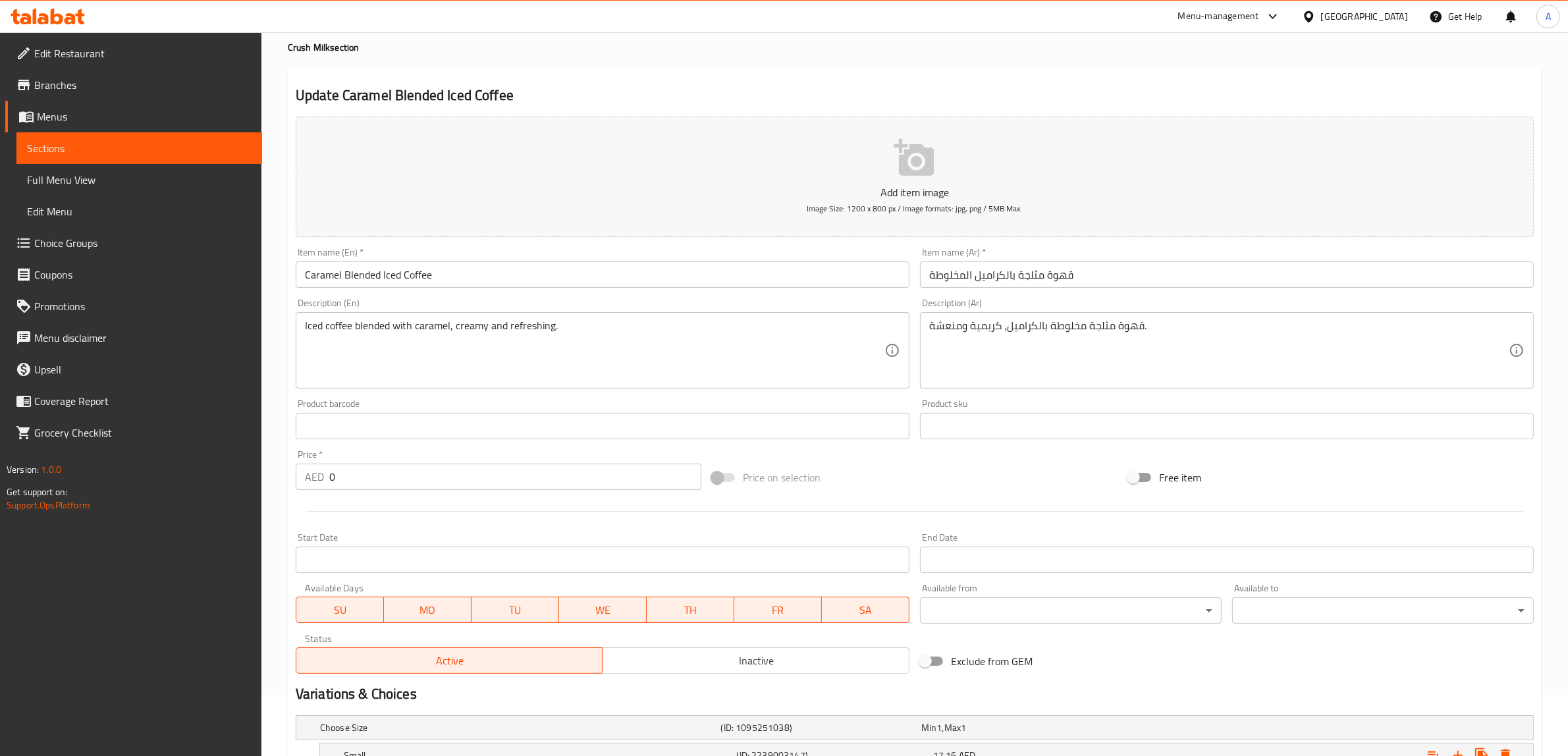
scroll to position [165, 0]
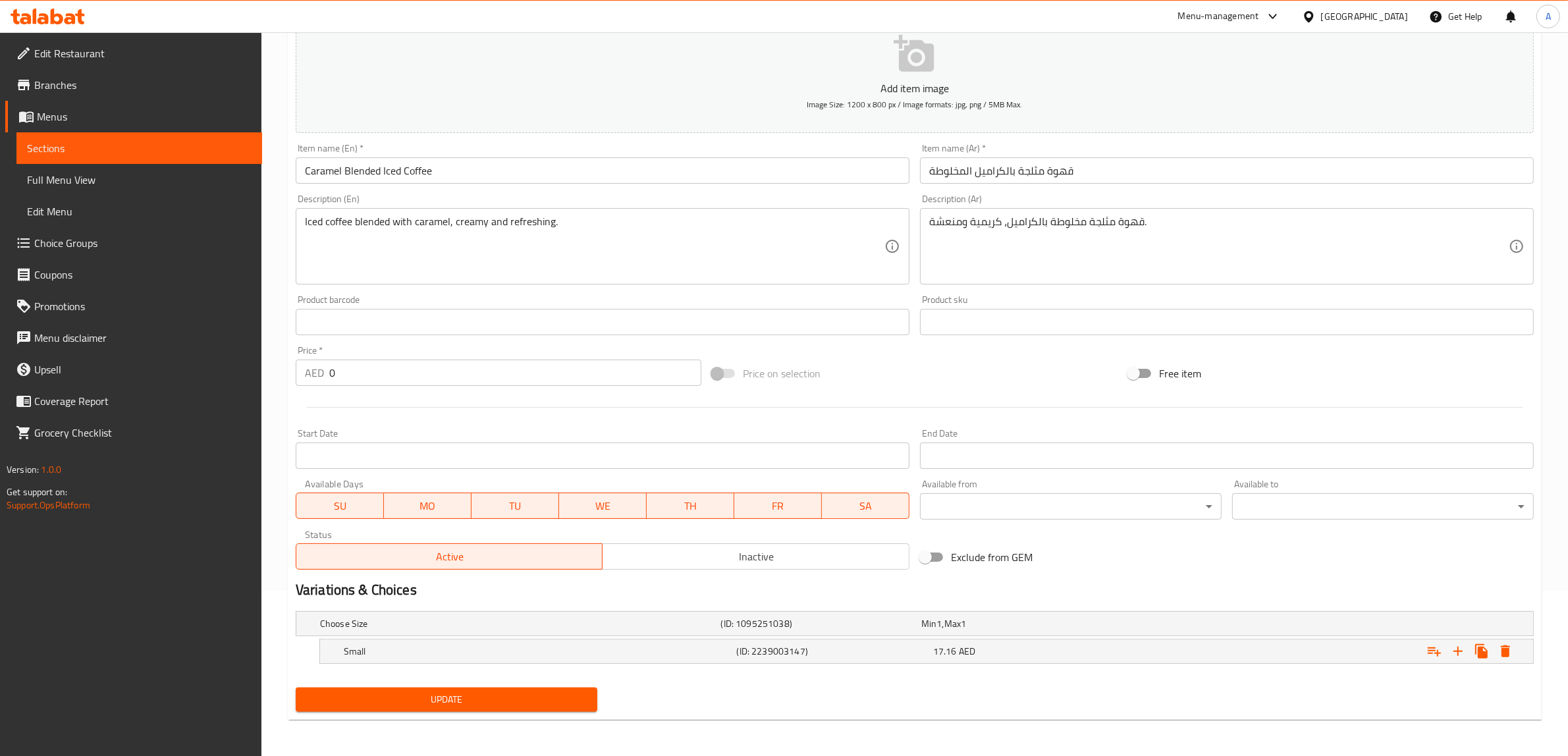
click at [511, 696] on span "Update" at bounding box center [447, 699] width 281 height 16
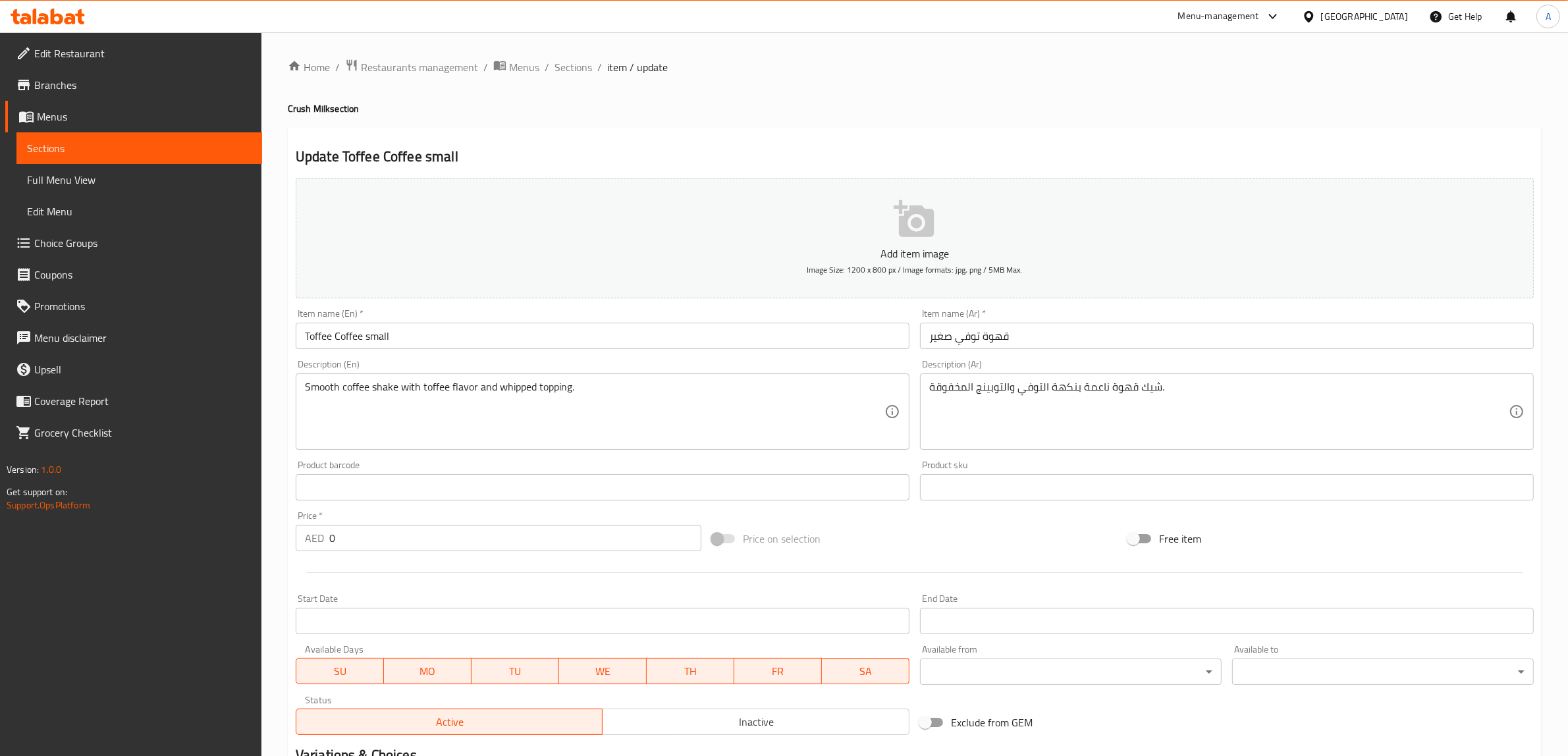
click at [944, 334] on input "قهوة توفي صغير" at bounding box center [1226, 336] width 614 height 26
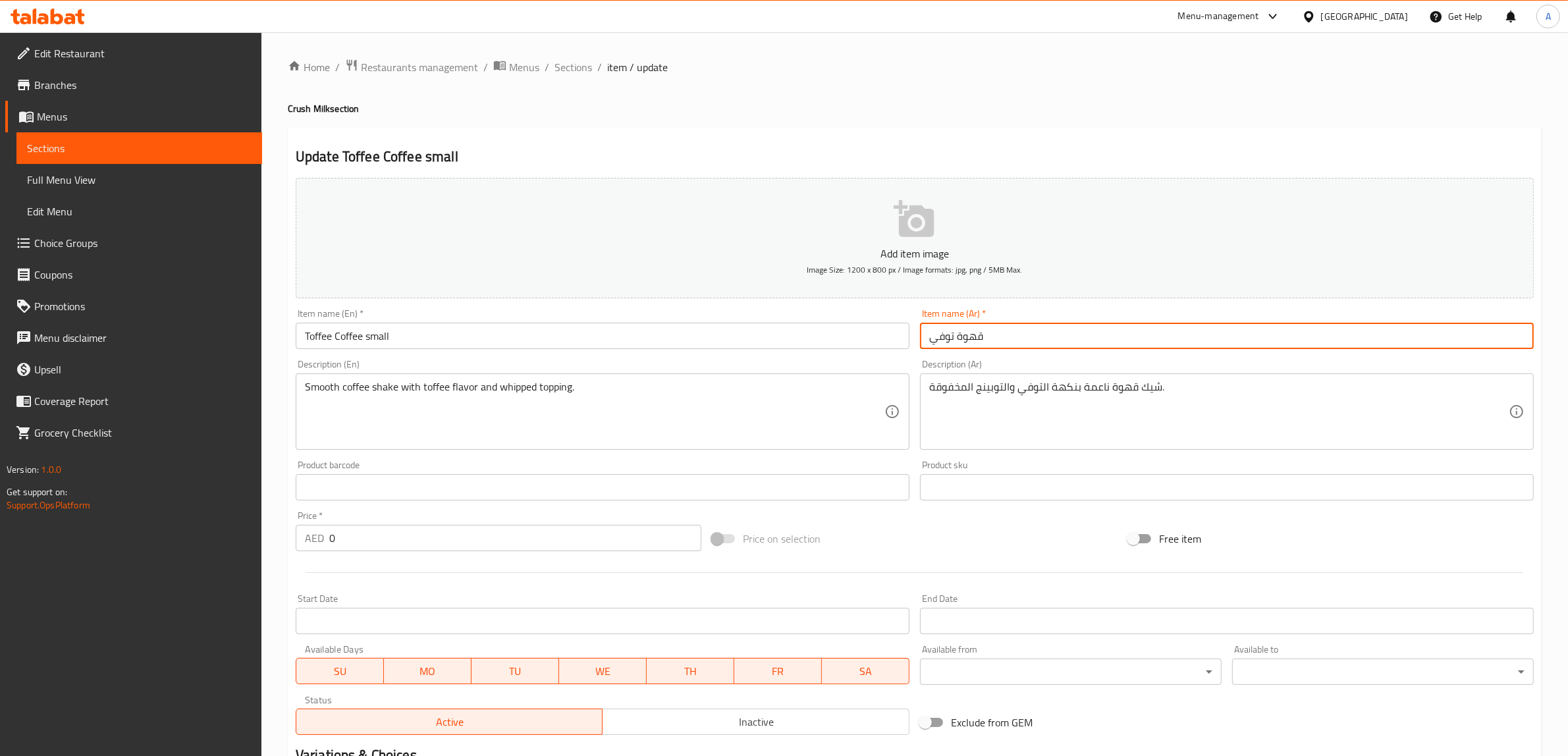
type input "قهوة توفي"
click at [389, 330] on input "Toffee Coffee small" at bounding box center [603, 336] width 614 height 26
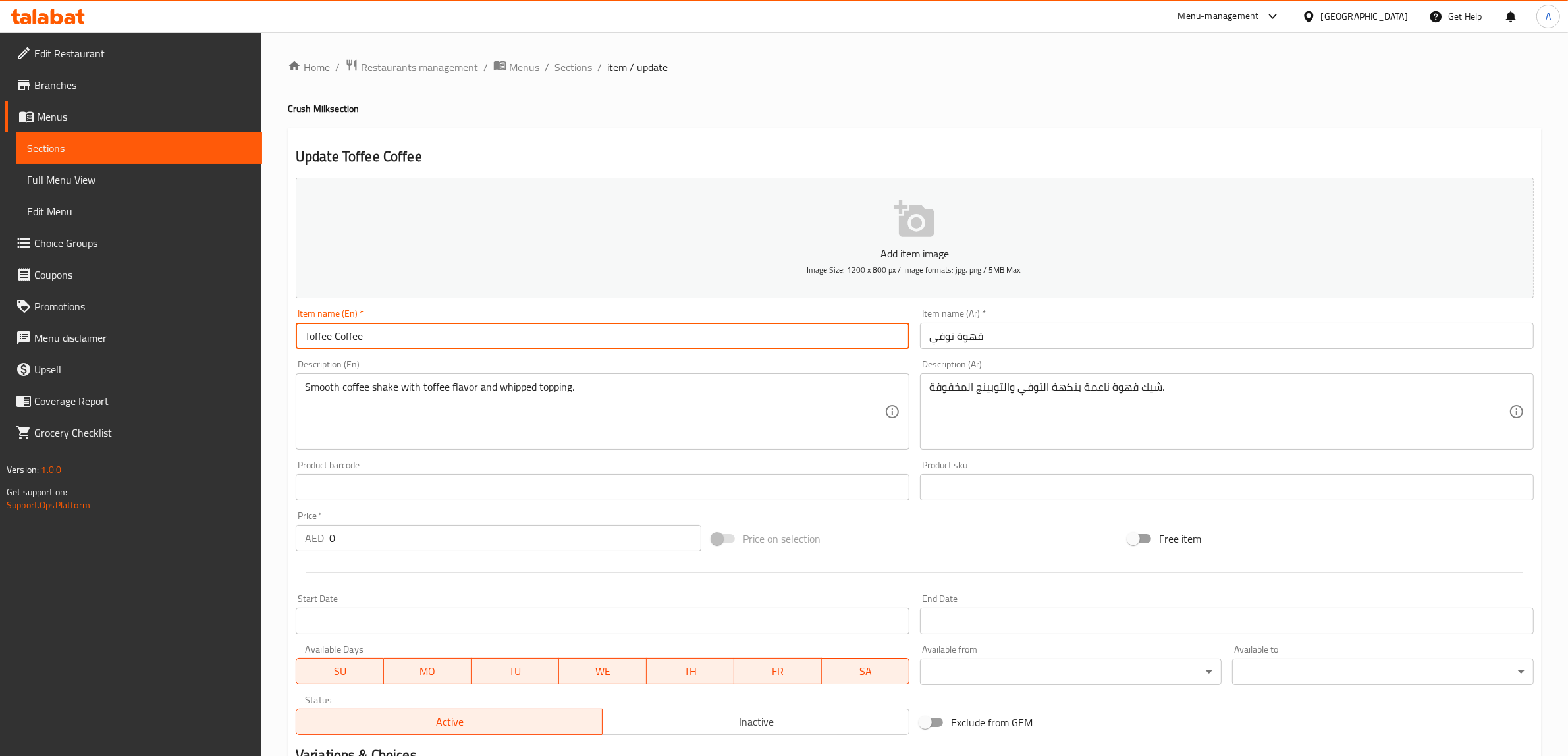
type input "Toffee Coffee"
click at [731, 116] on div "Home / Restaurants management / Menus / Sections / item / update Crush Milk sec…" at bounding box center [914, 478] width 1254 height 838
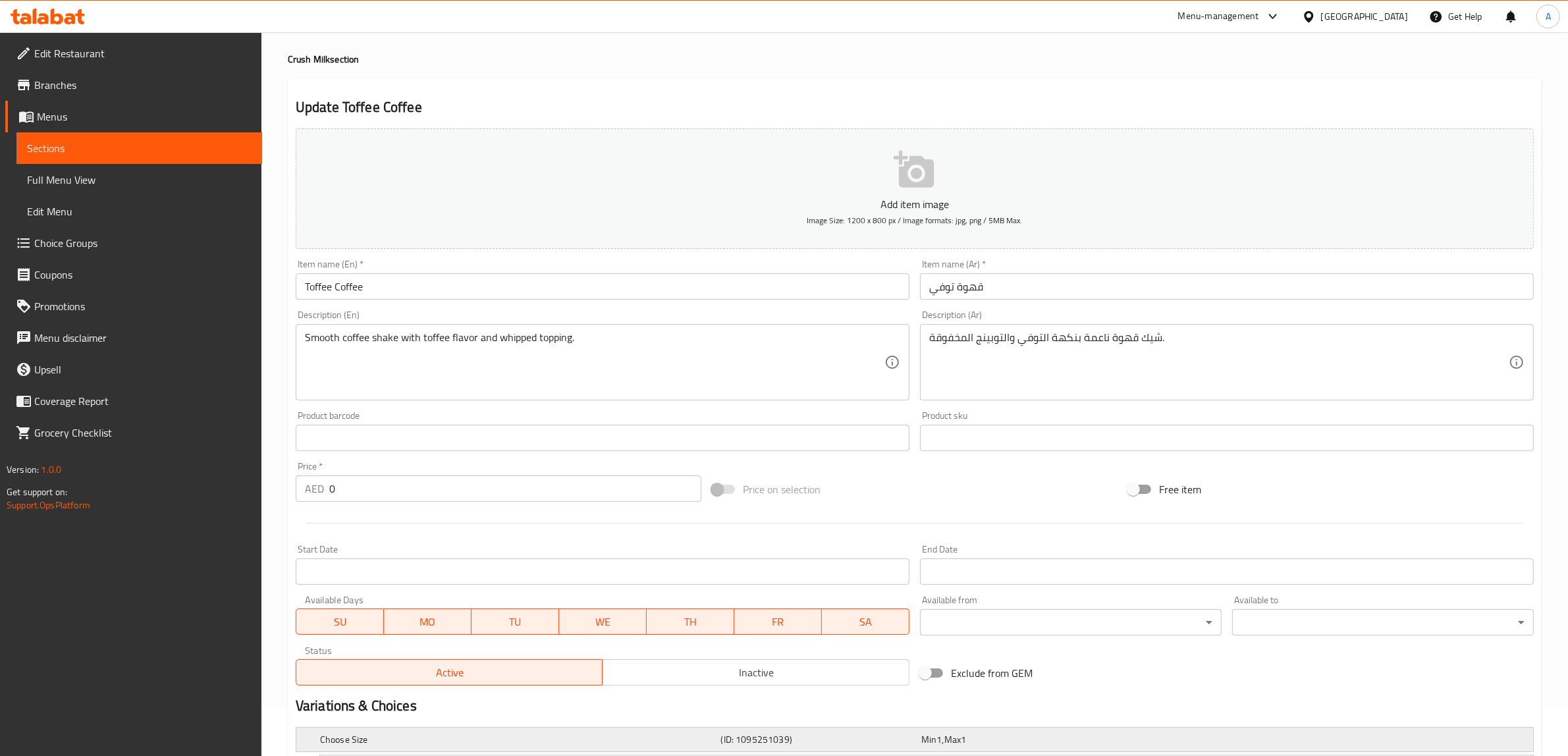
scroll to position [165, 0]
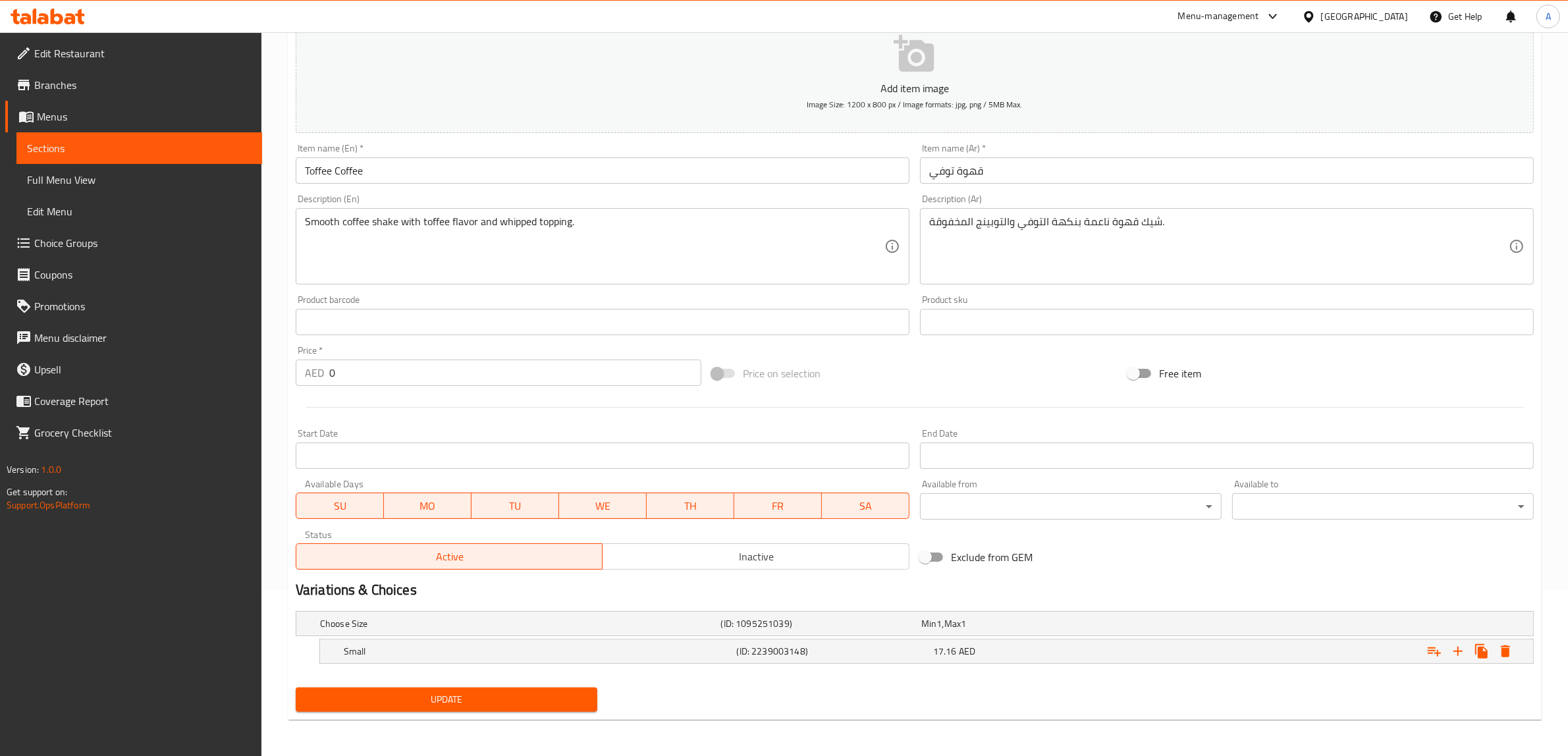
click at [535, 696] on span "Update" at bounding box center [447, 699] width 281 height 16
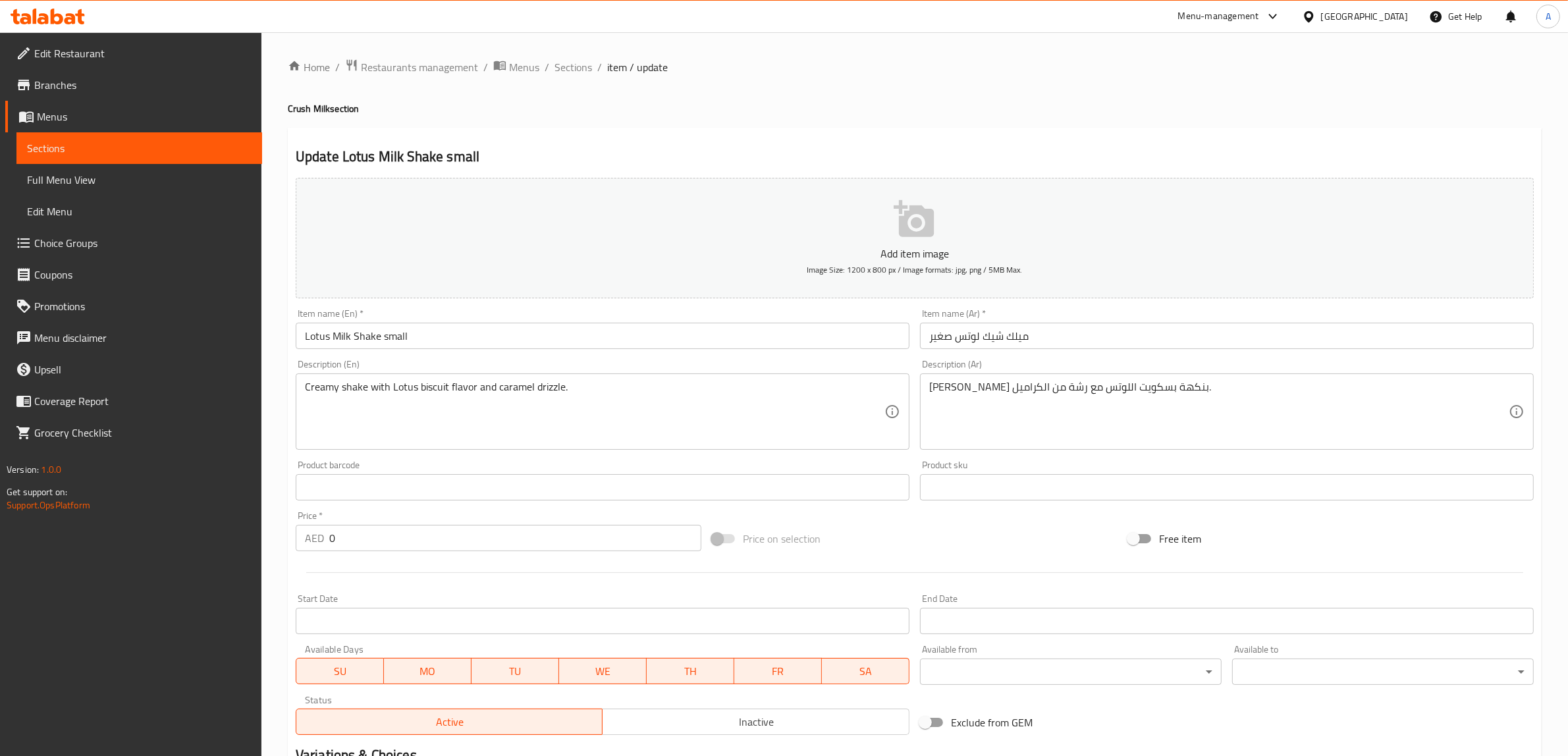
click at [395, 326] on input "Lotus Milk Shake small" at bounding box center [603, 336] width 614 height 26
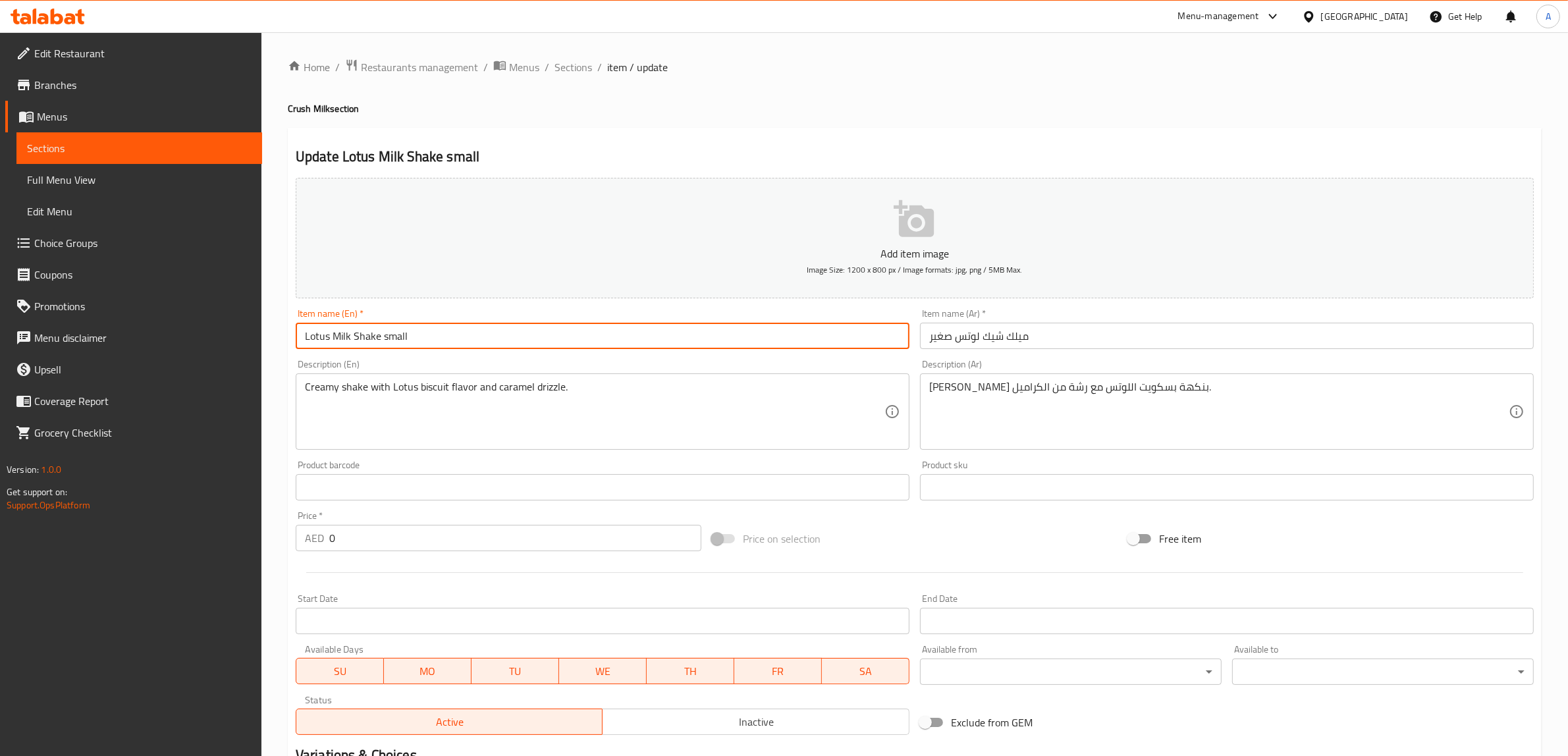
click at [395, 326] on input "Lotus Milk Shake small" at bounding box center [603, 336] width 614 height 26
type input "Lotus Milk Shake"
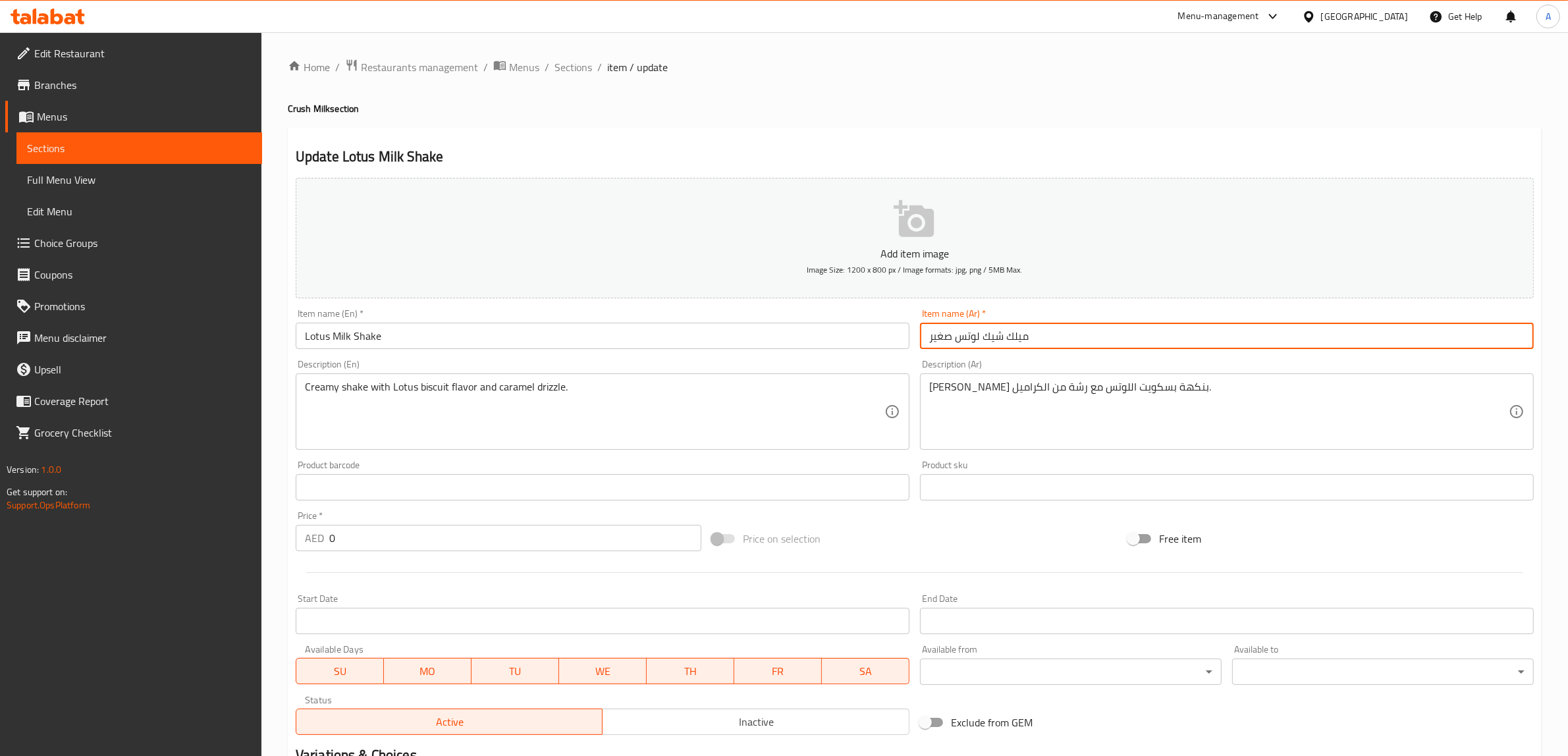
click at [942, 336] on input "ميلك شيك لوتس صغير" at bounding box center [1226, 336] width 614 height 26
type input "ميلك [PERSON_NAME]"
click at [886, 102] on h4 "Crush Milk section" at bounding box center [914, 109] width 1254 height 13
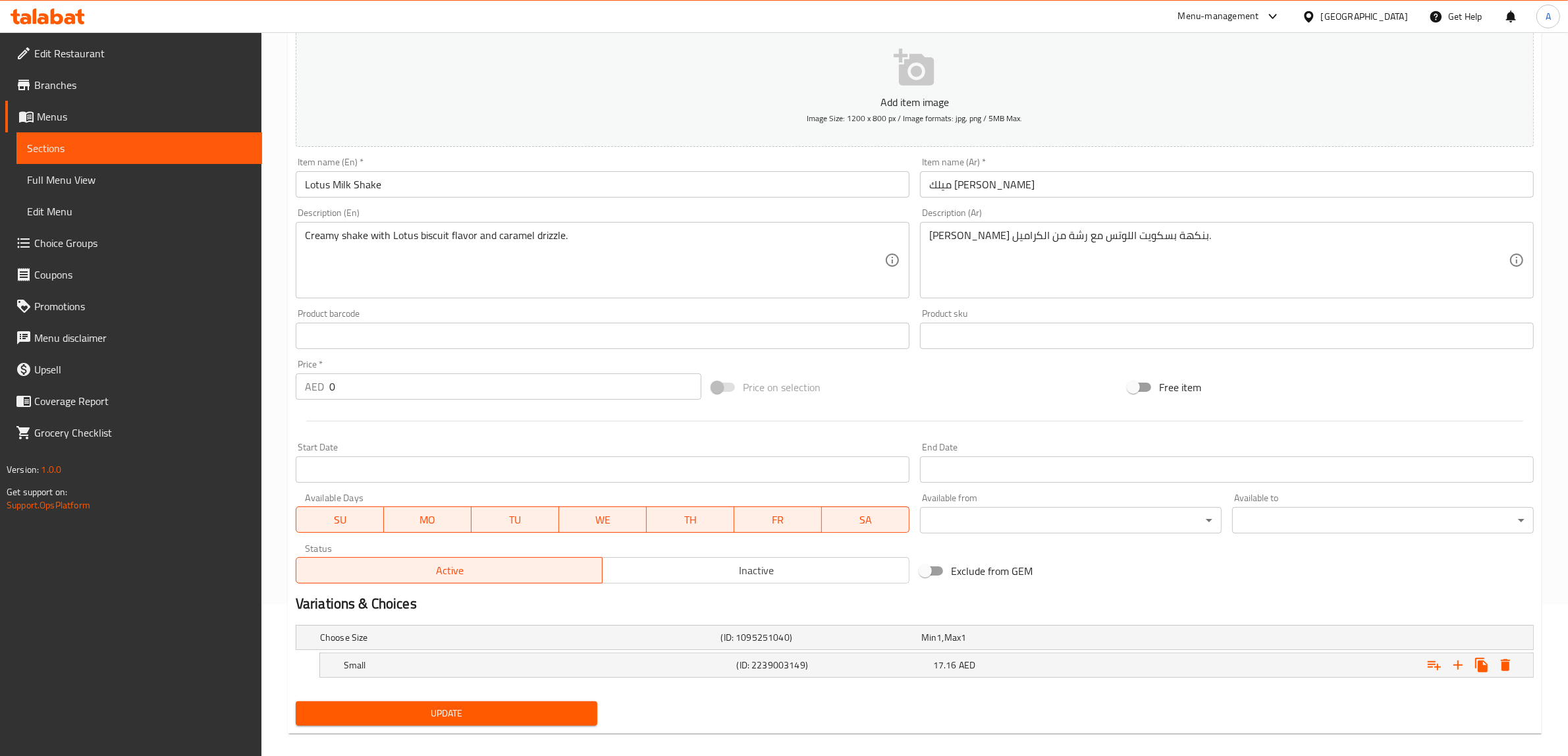
scroll to position [165, 0]
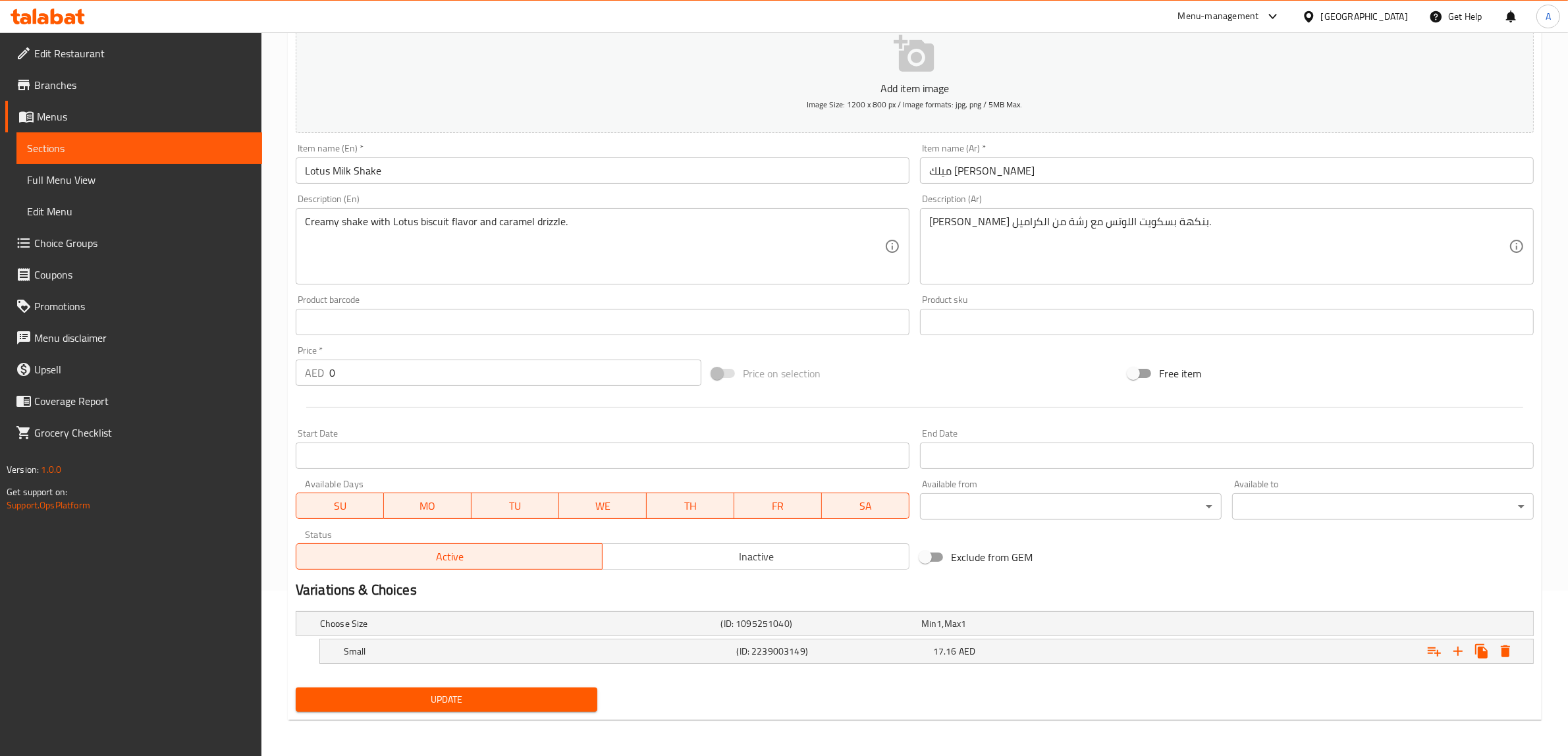
click at [557, 705] on span "Update" at bounding box center [447, 699] width 281 height 16
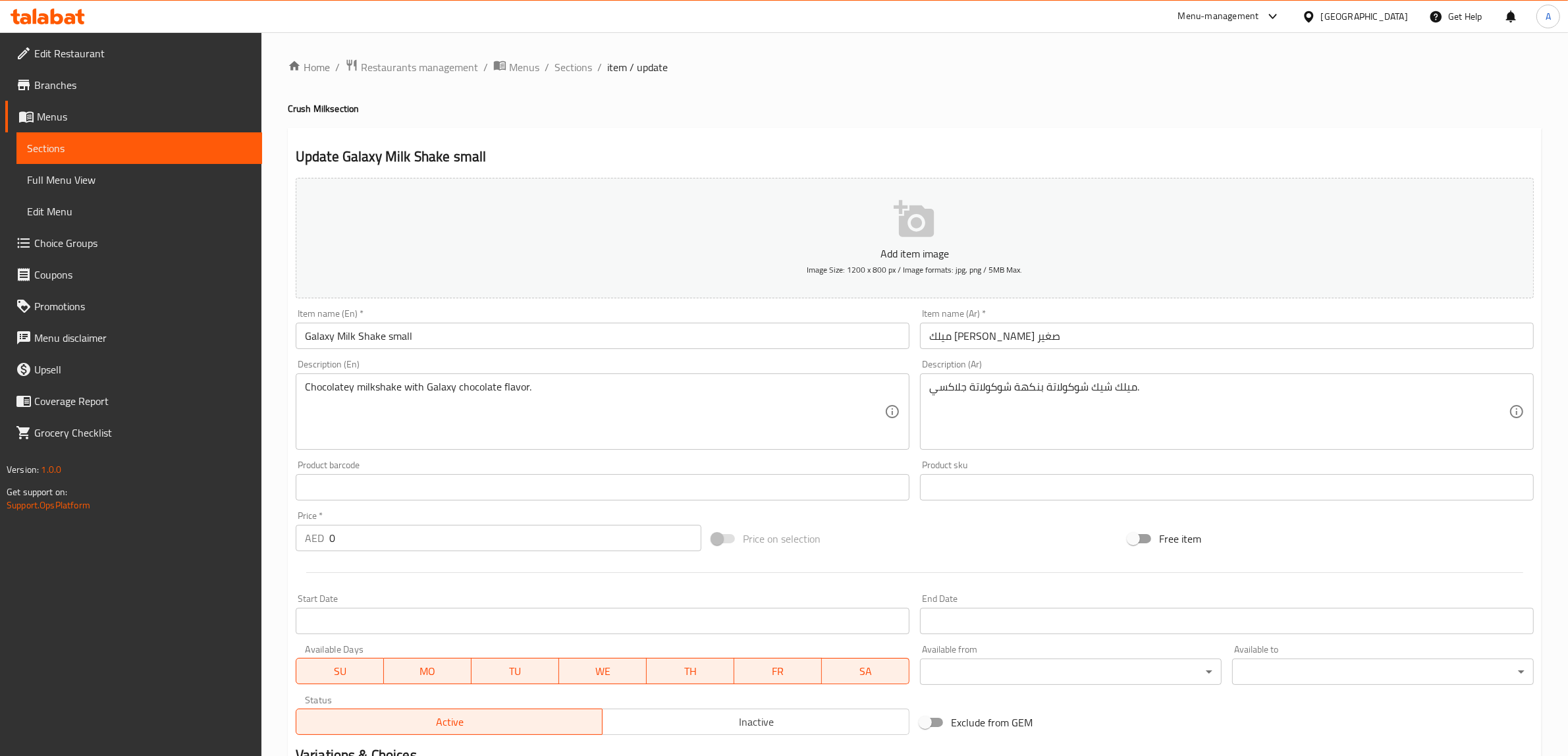
click at [398, 340] on input "Galaxy Milk Shake small" at bounding box center [603, 336] width 614 height 26
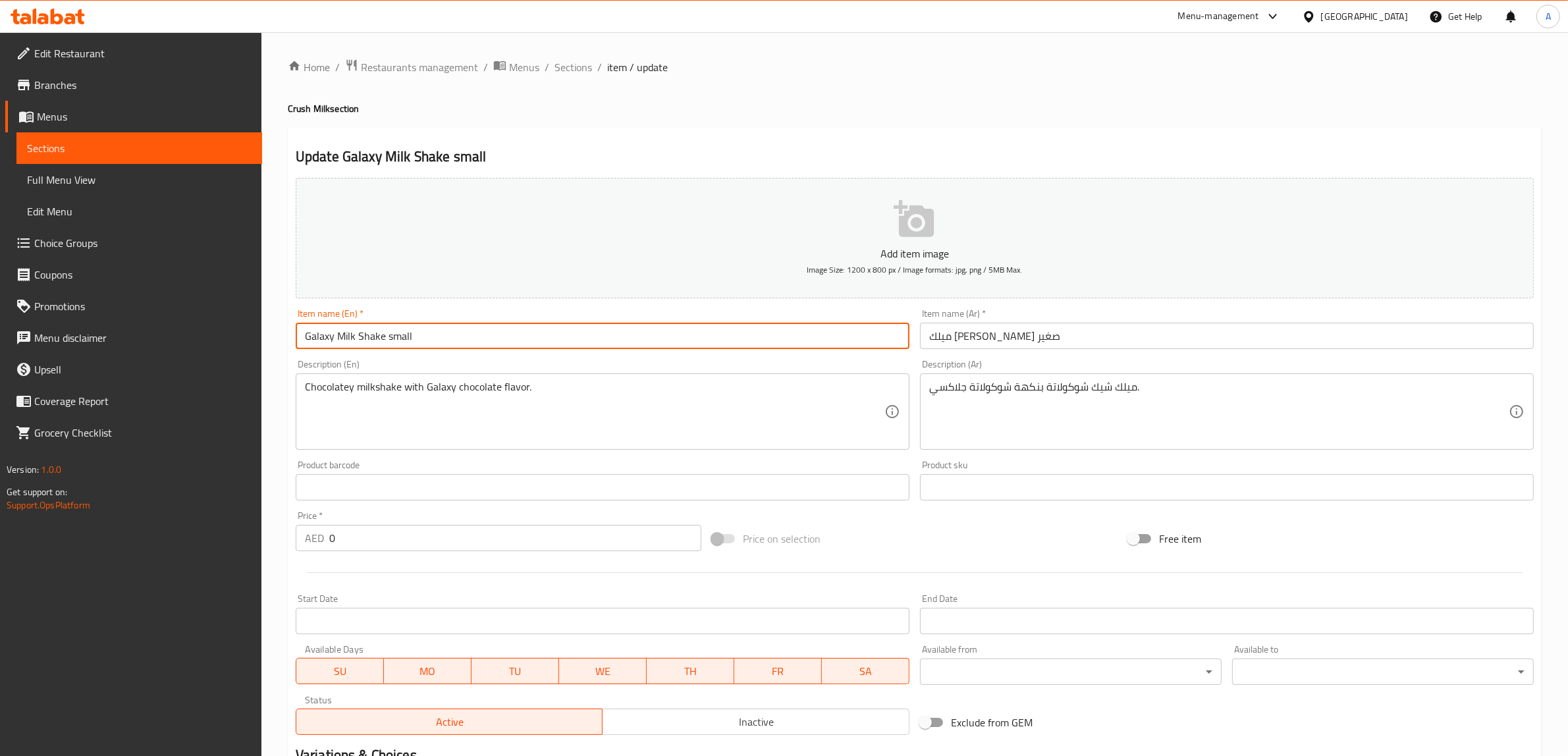
click at [398, 340] on input "Galaxy Milk Shake small" at bounding box center [603, 336] width 614 height 26
type input "Galaxy Milk Shake"
click at [940, 337] on input "ميلك [PERSON_NAME] صغير" at bounding box center [1226, 336] width 614 height 26
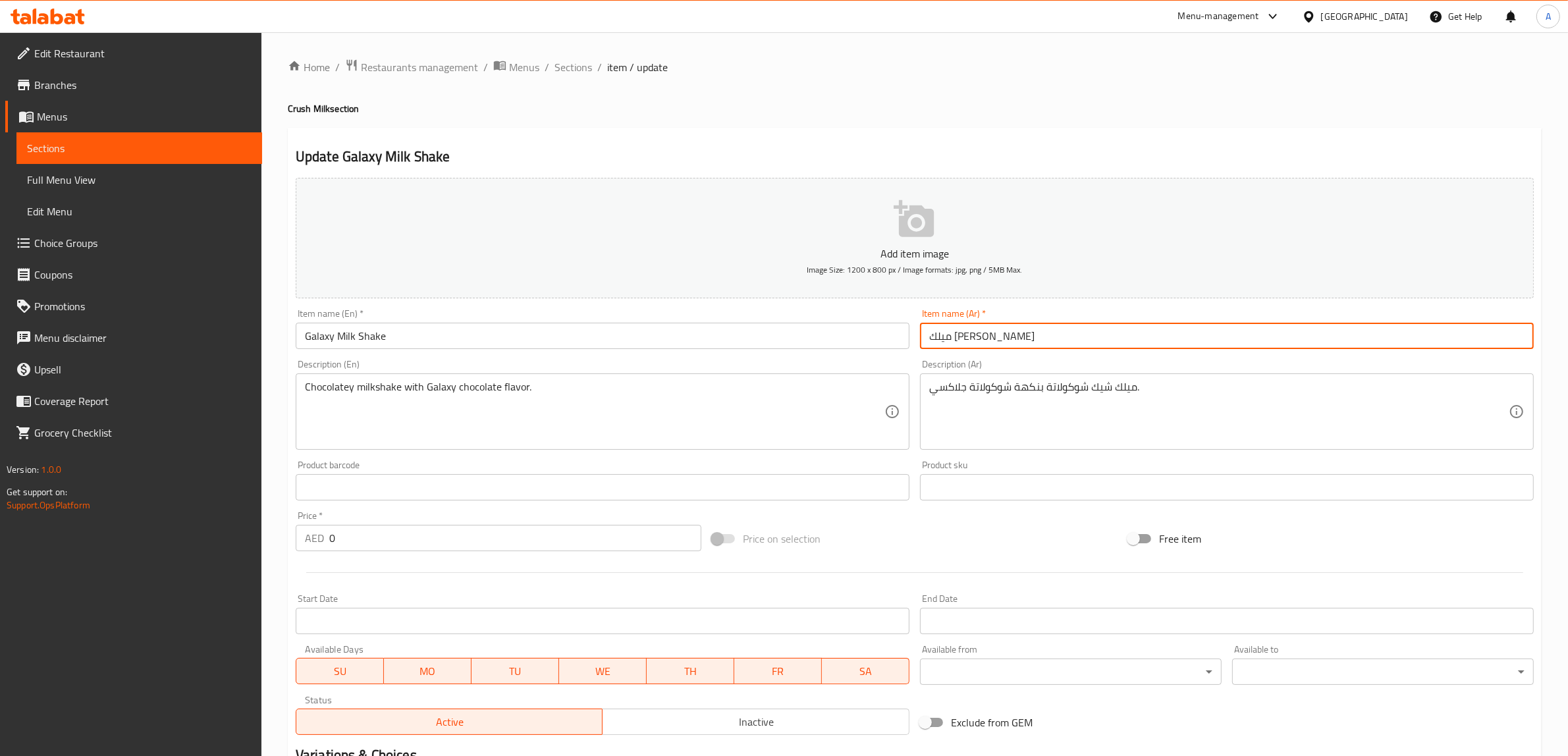
type input "ميلك [PERSON_NAME]"
click at [857, 120] on div "Home / Restaurants management / Menus / Sections / item / update Crush Milk sec…" at bounding box center [914, 478] width 1254 height 838
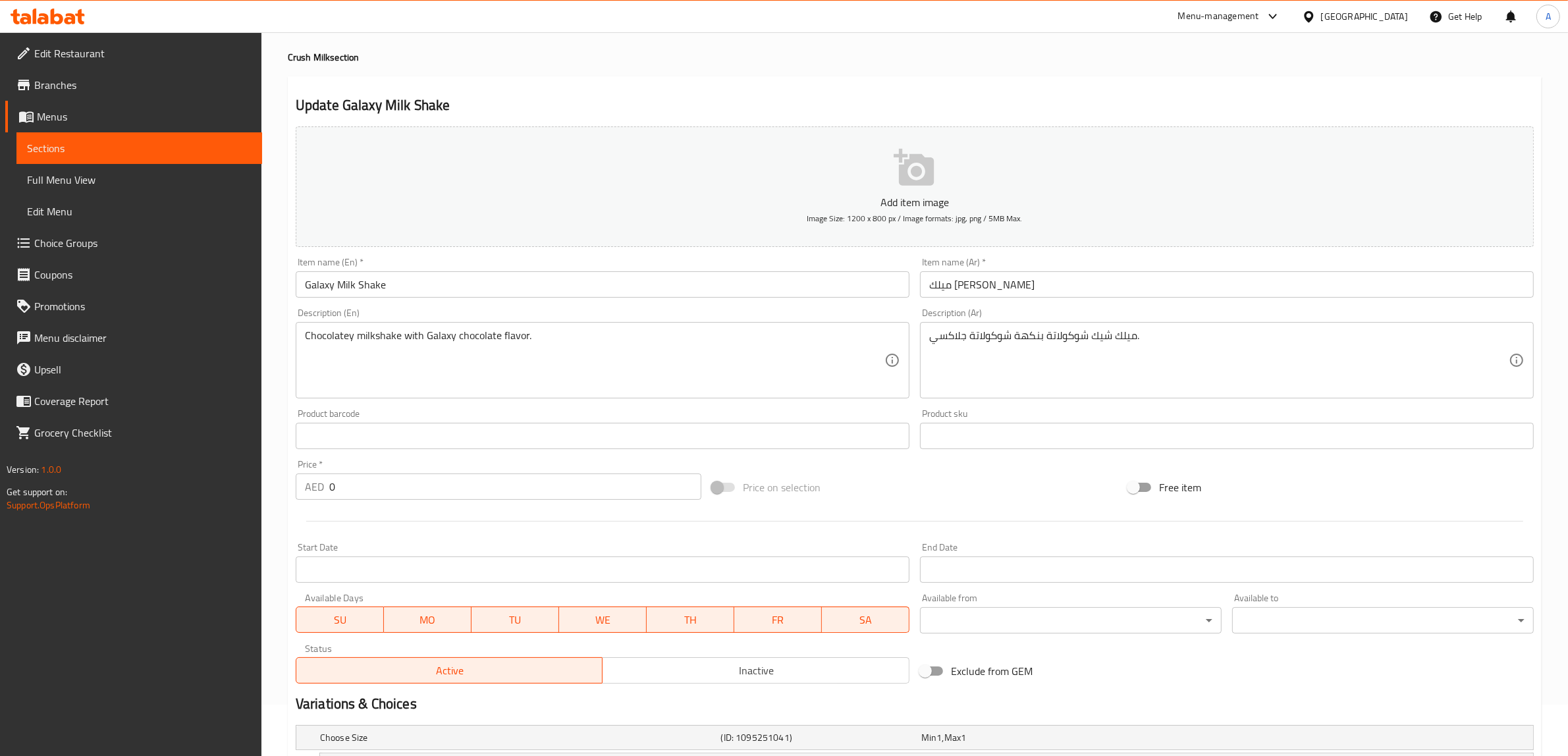
scroll to position [165, 0]
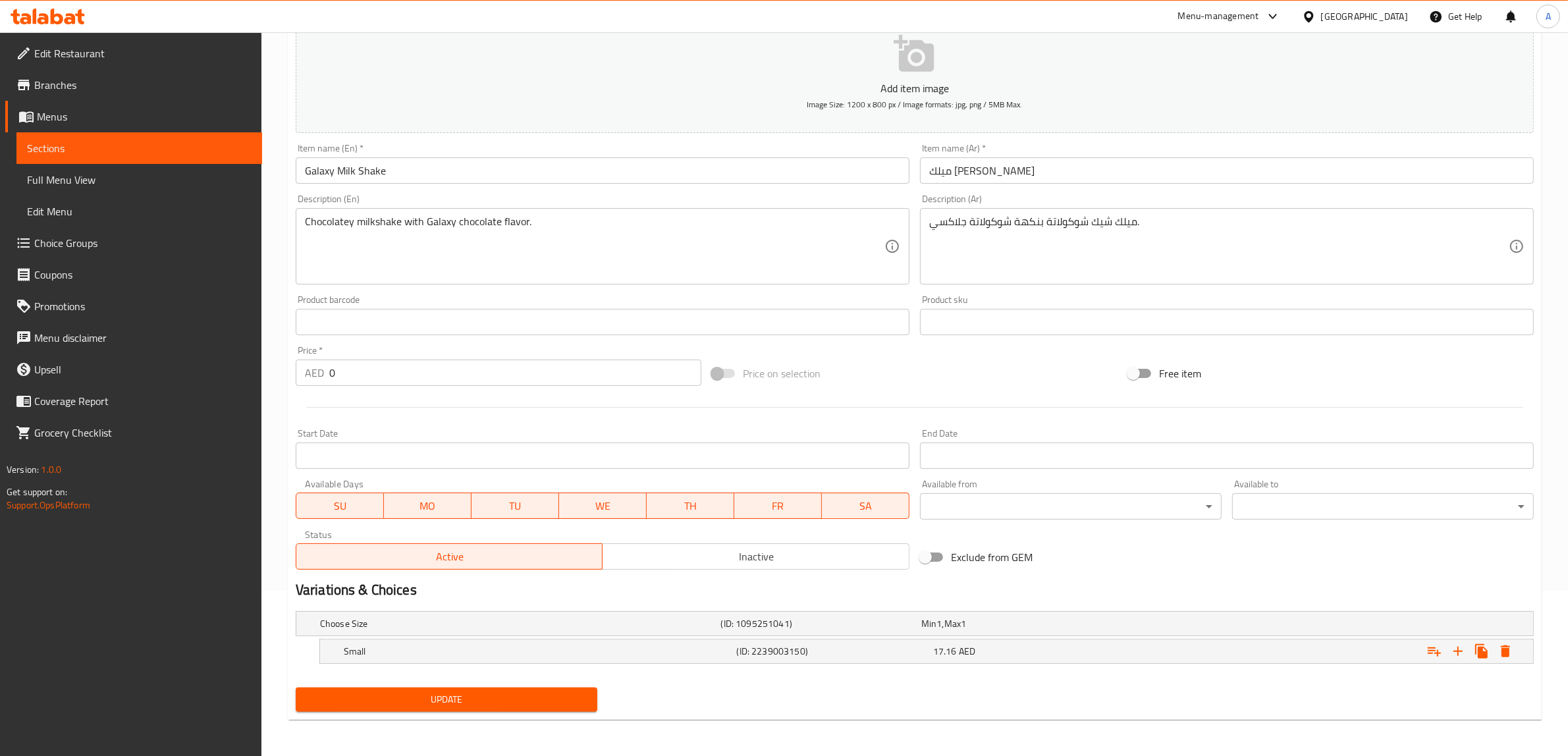
click at [473, 692] on span "Update" at bounding box center [447, 699] width 281 height 16
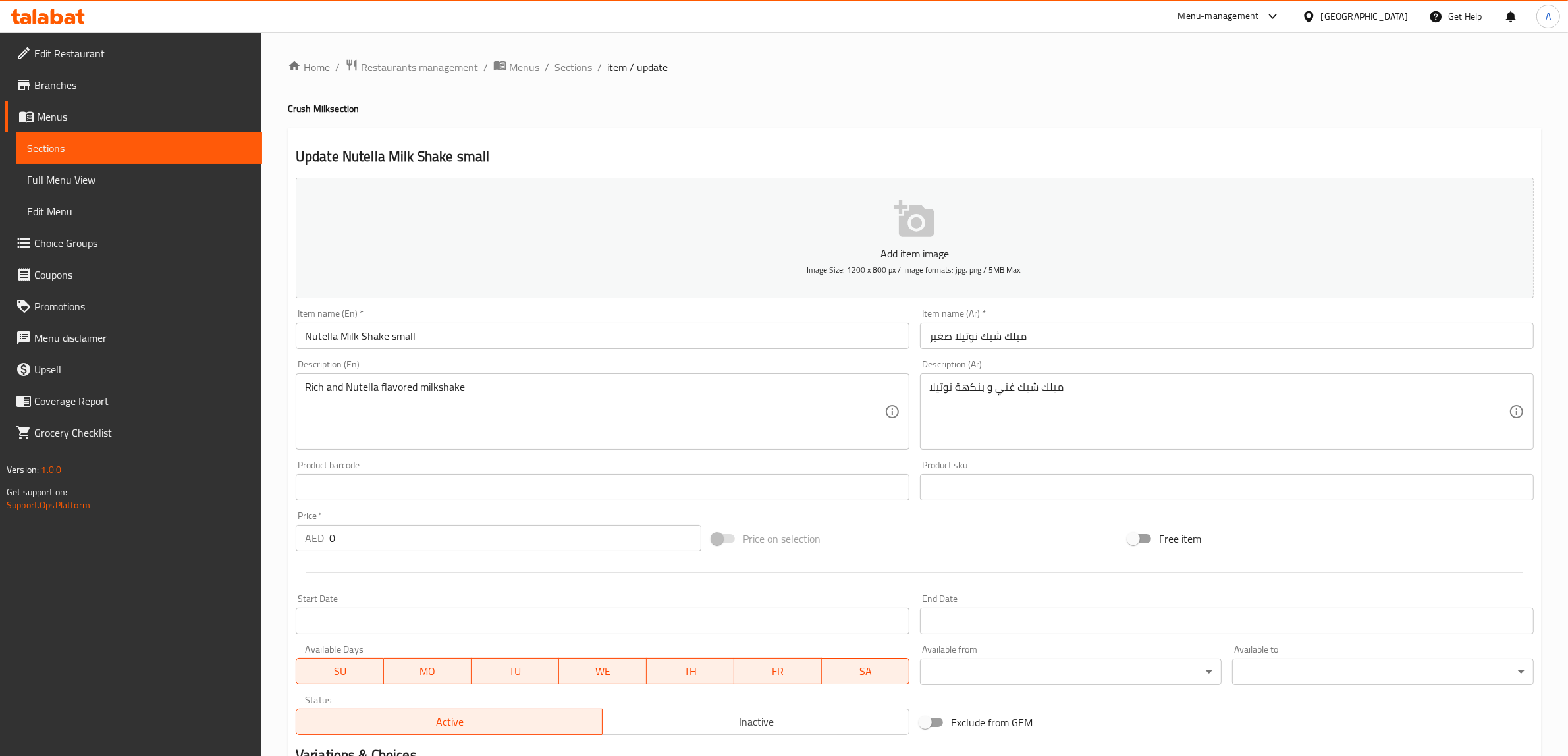
click at [409, 336] on input "Nutella Milk Shake small" at bounding box center [603, 336] width 614 height 26
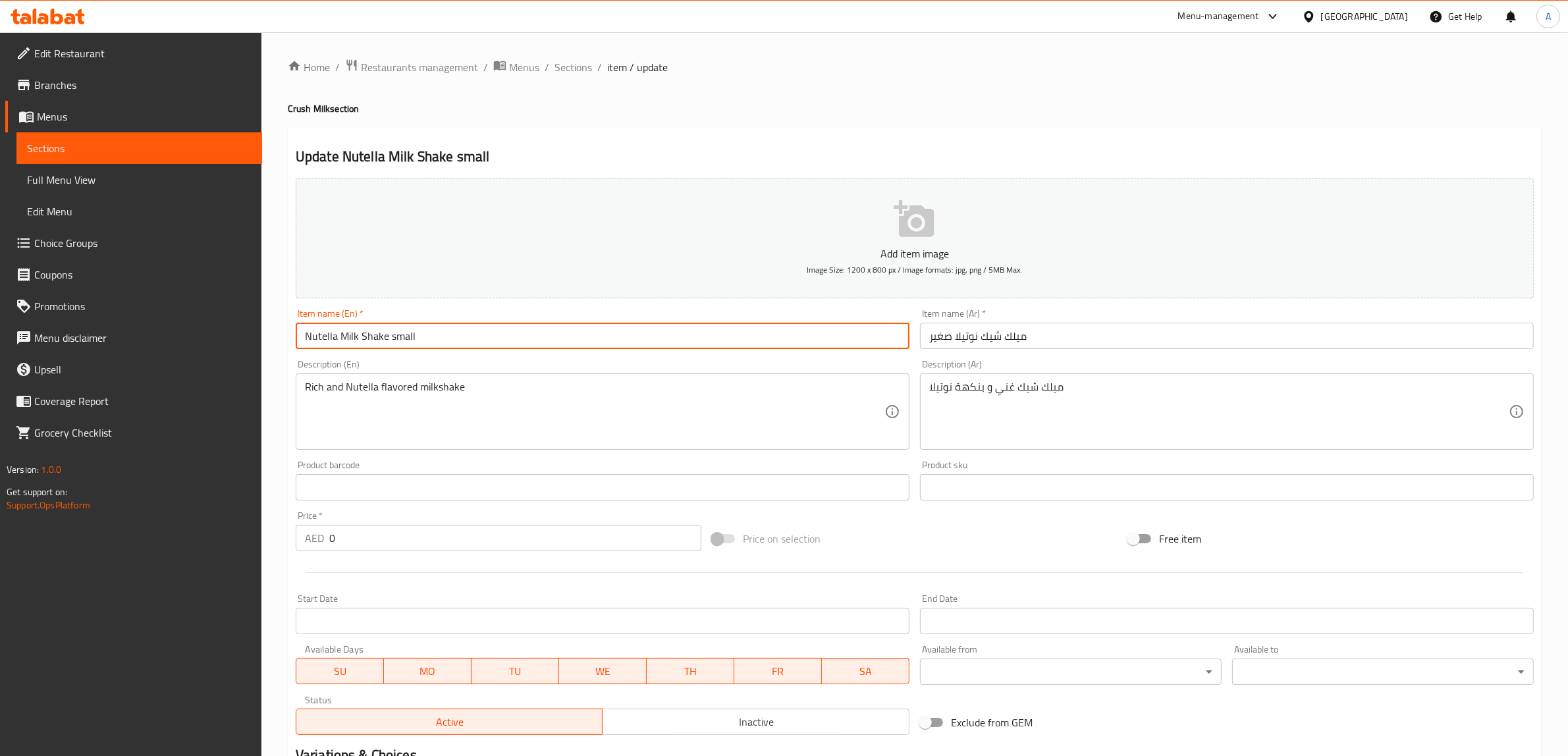
click at [409, 336] on input "Nutella Milk Shake small" at bounding box center [603, 336] width 614 height 26
type input "Nutella Milk Shake"
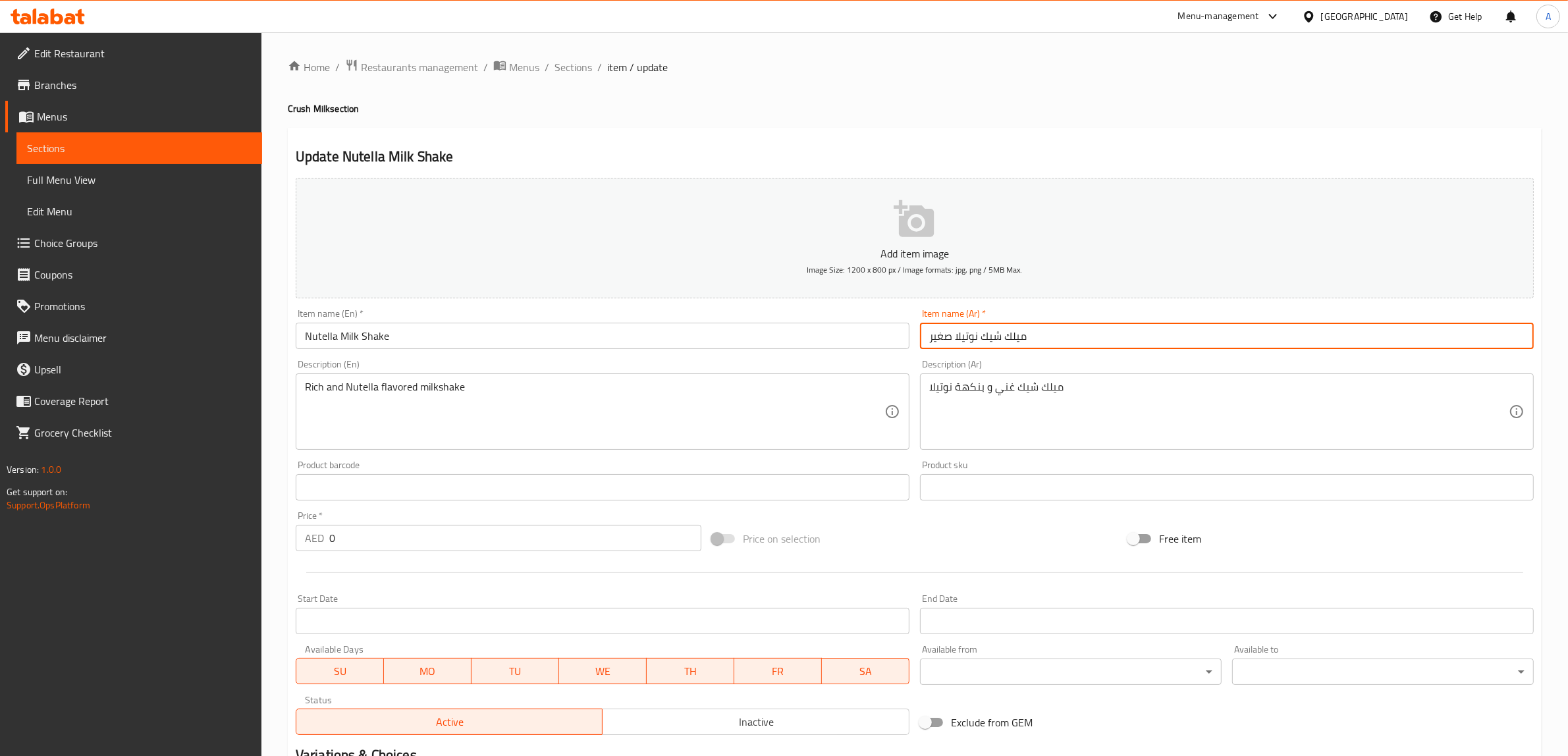
click at [939, 340] on input "ميلك شيك نوتيلا صغير" at bounding box center [1226, 336] width 614 height 26
type input "ميلك شيك نوتيلا"
click at [886, 156] on h2 "Update Nutella Milk Shake" at bounding box center [915, 156] width 1238 height 20
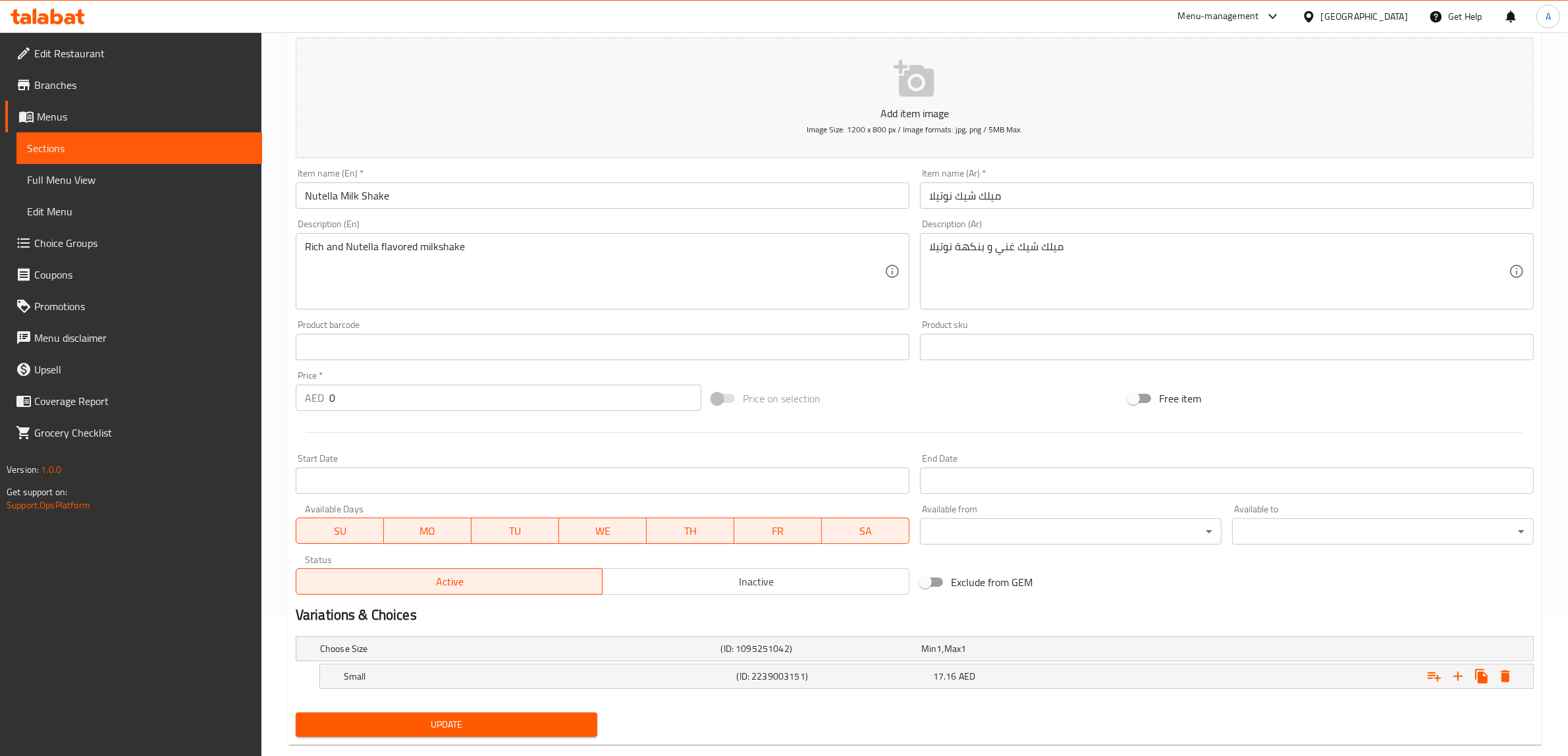
scroll to position [165, 0]
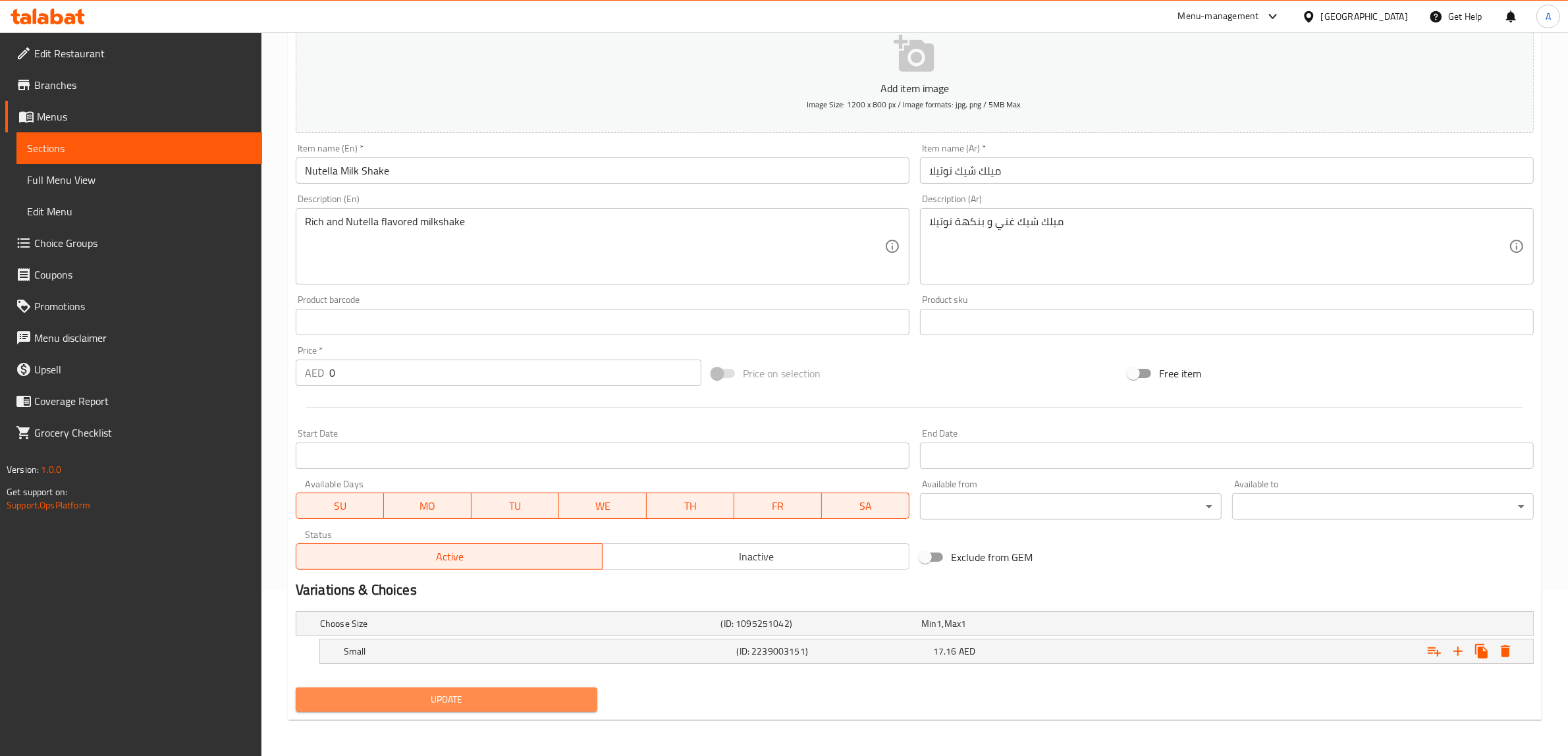
click at [458, 702] on span "Update" at bounding box center [447, 699] width 281 height 16
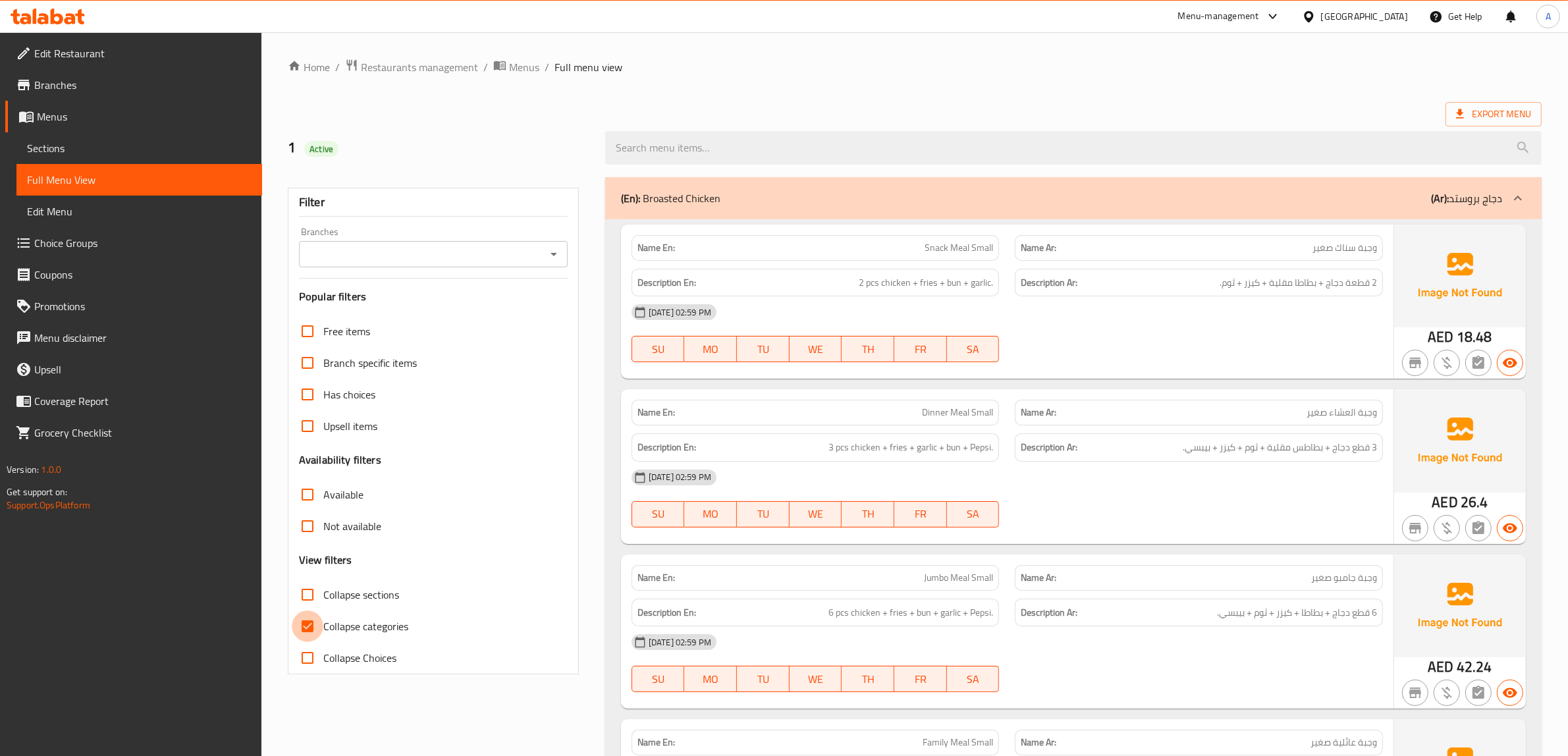
click at [319, 627] on input "Collapse categories" at bounding box center [307, 626] width 32 height 32
checkbox input "false"
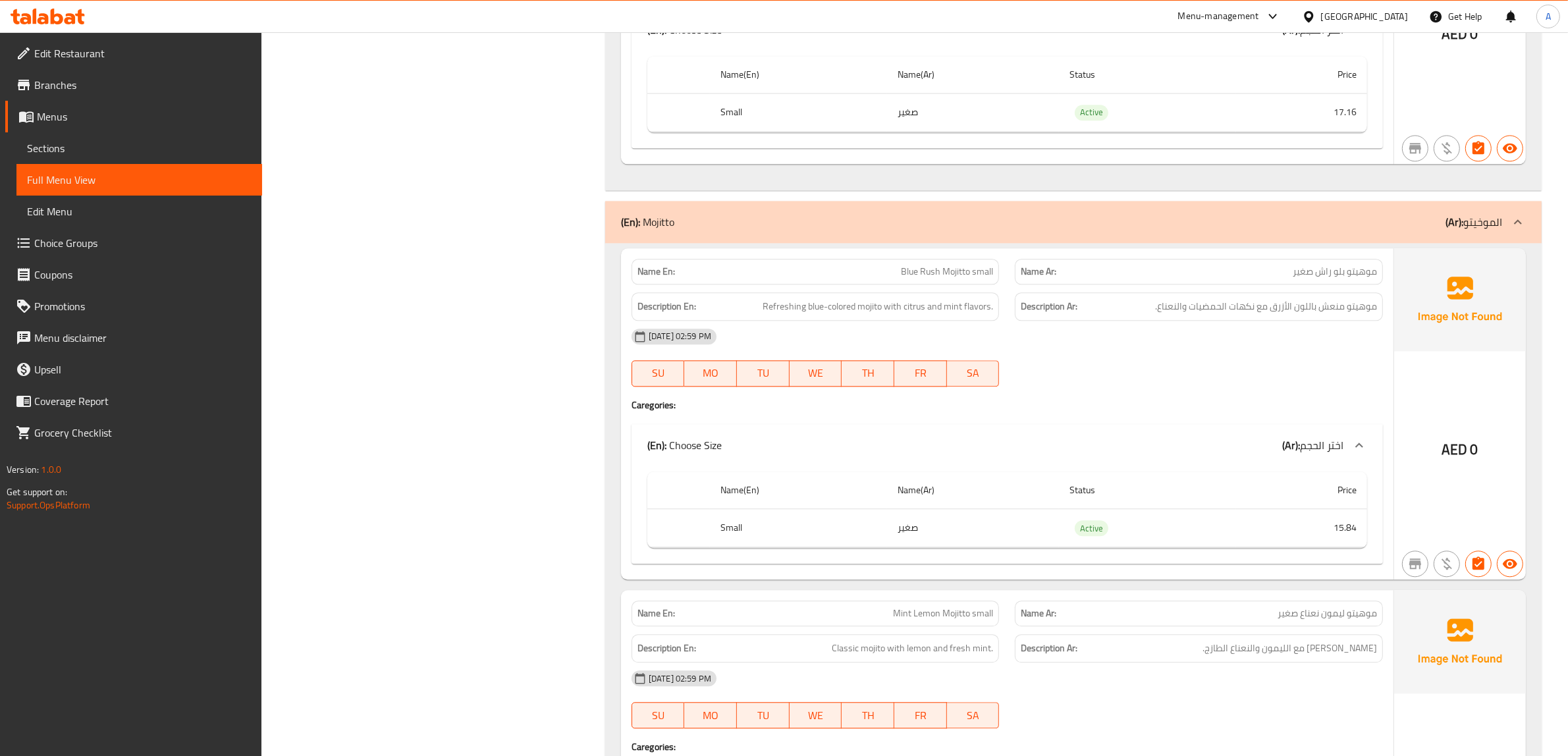
scroll to position [22674, 0]
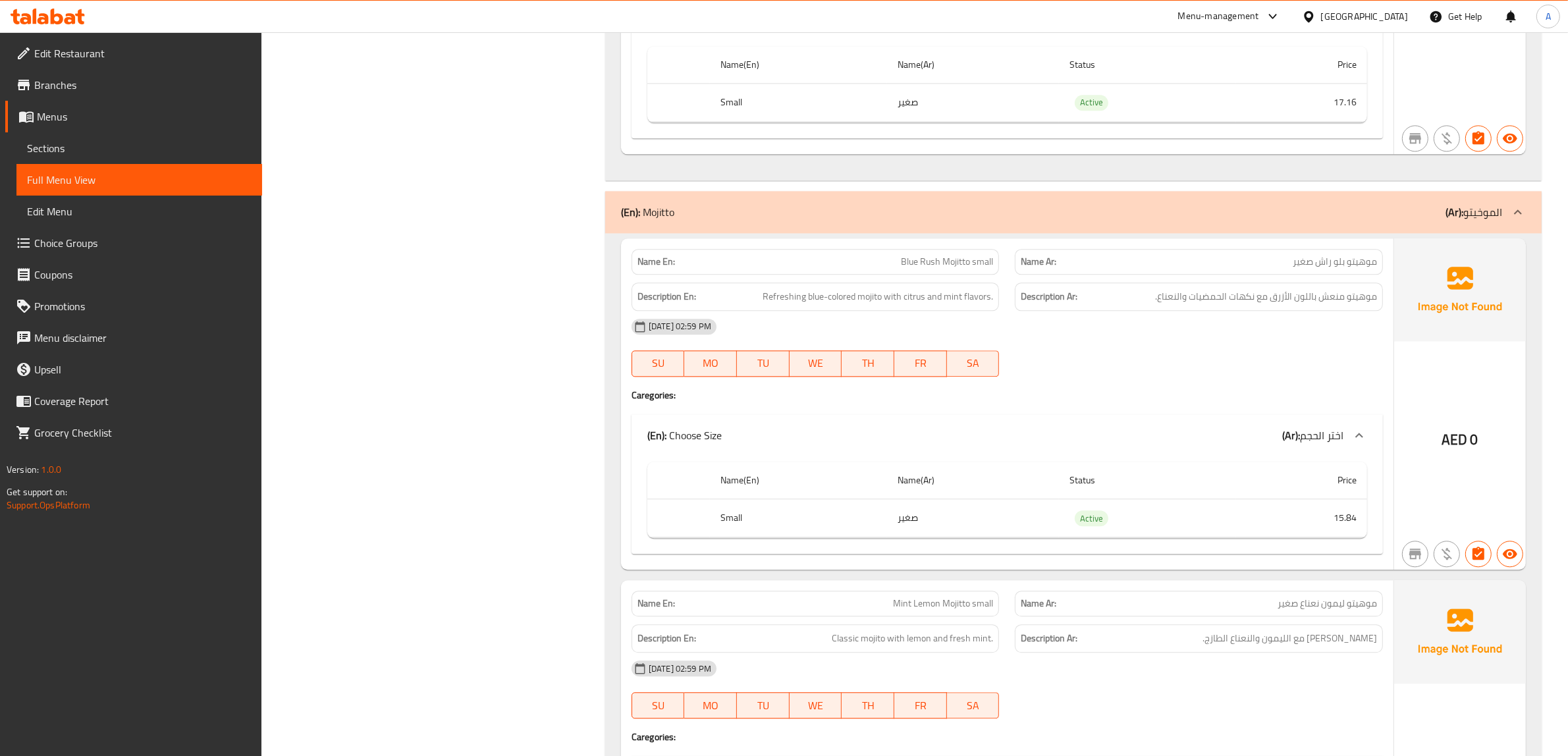
click at [76, 101] on link "Menus" at bounding box center [134, 116] width 257 height 32
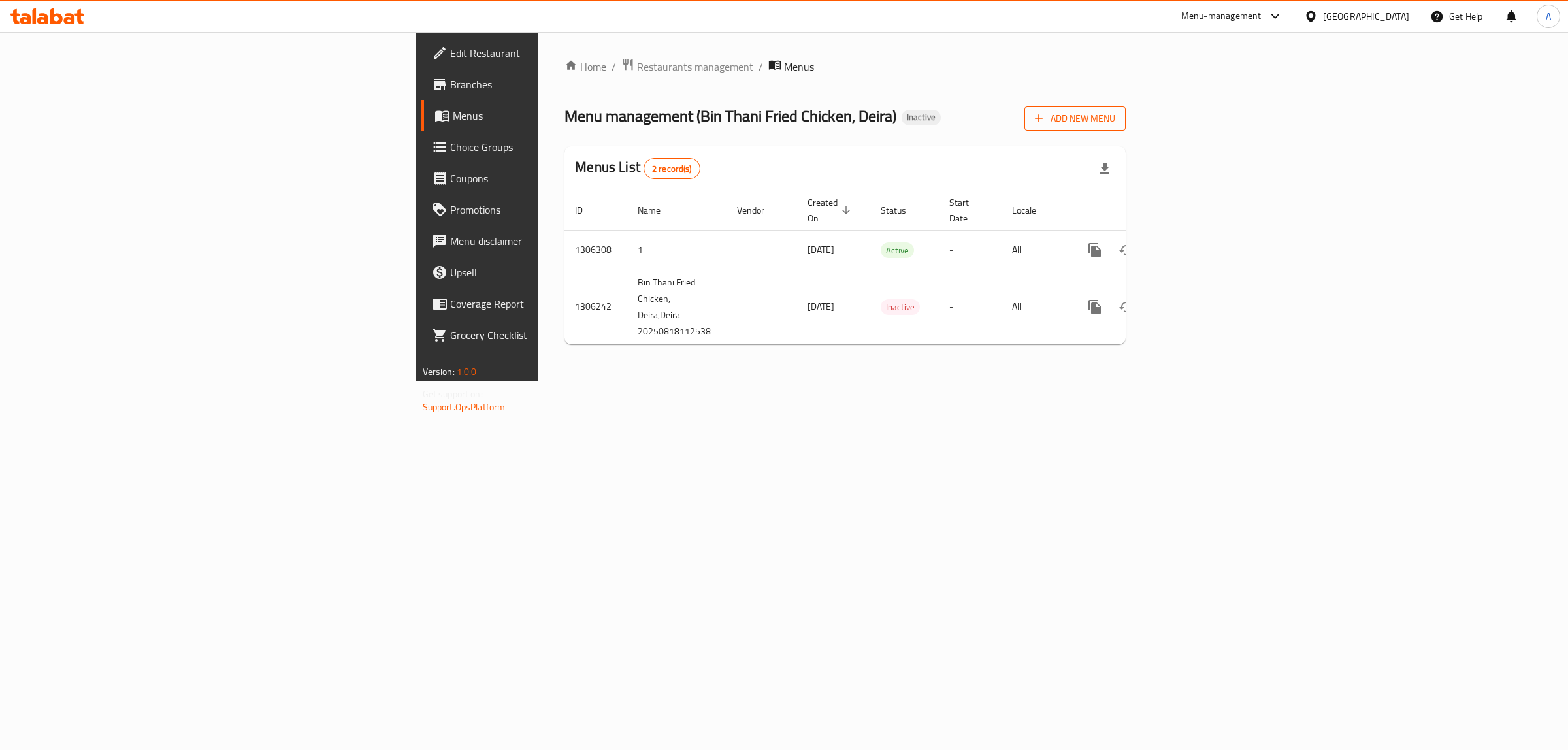
click at [1126, 109] on button "Add New Menu" at bounding box center [1075, 118] width 101 height 24
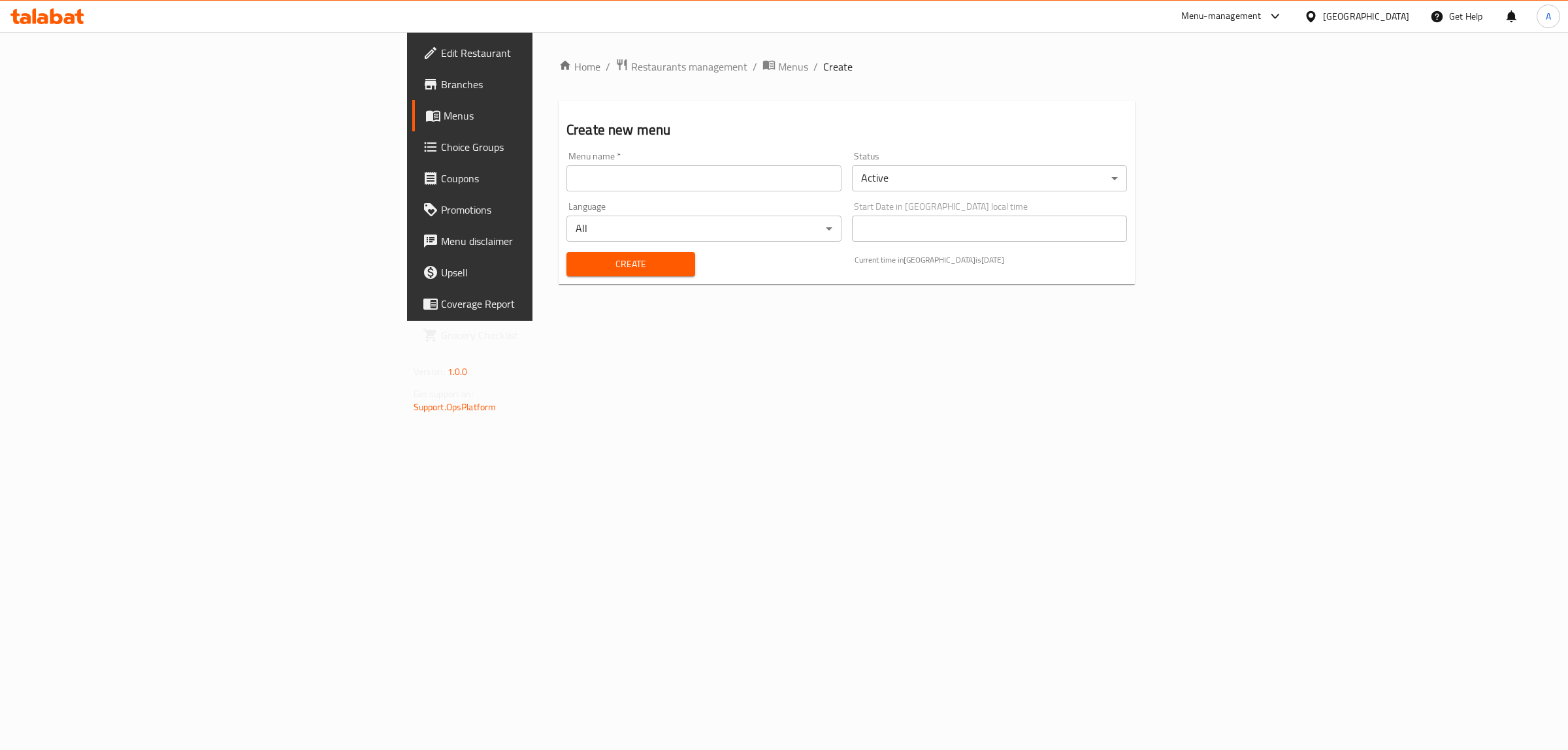
click at [619, 185] on input "text" at bounding box center [703, 179] width 275 height 26
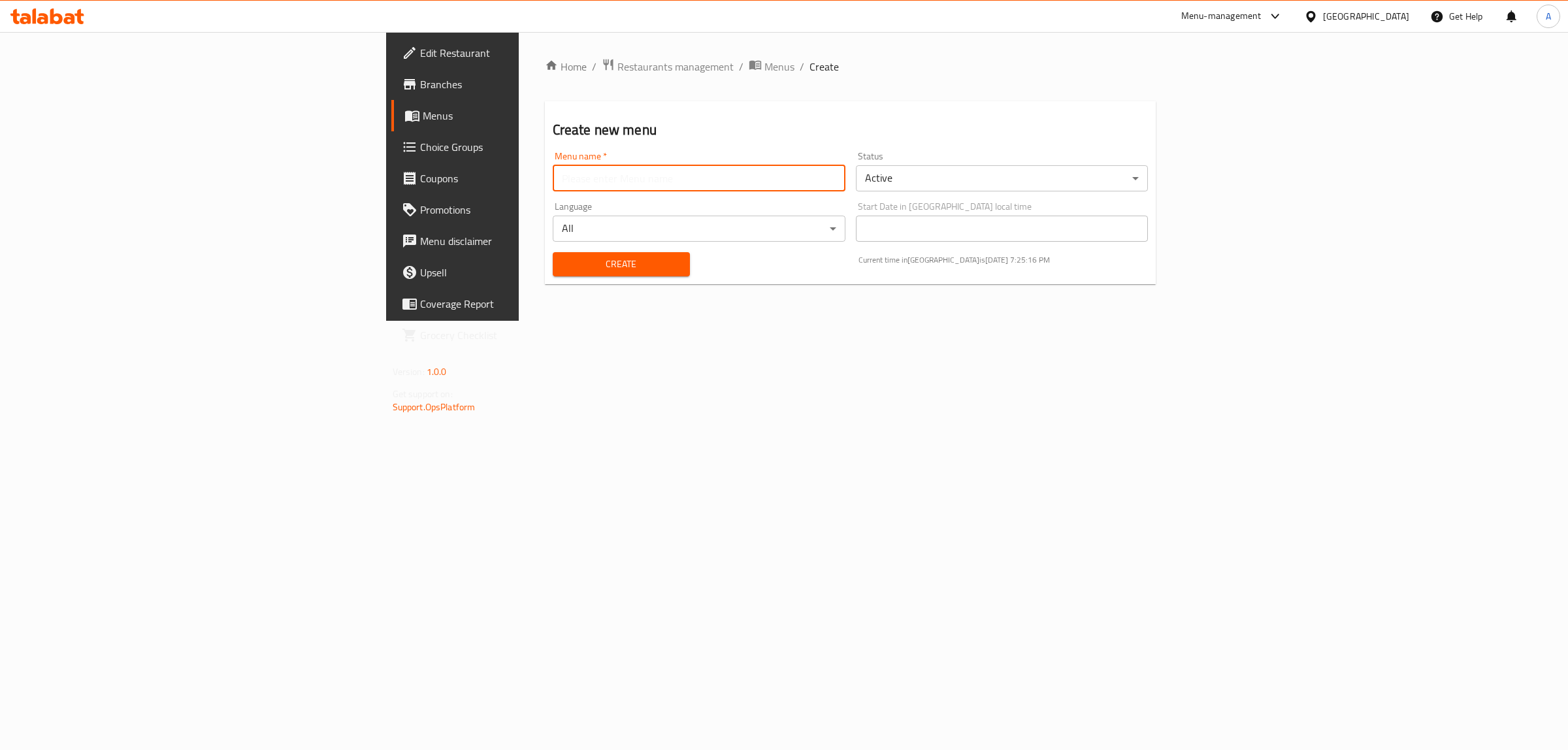
type input "2"
click at [563, 271] on span "Create" at bounding box center [622, 264] width 117 height 16
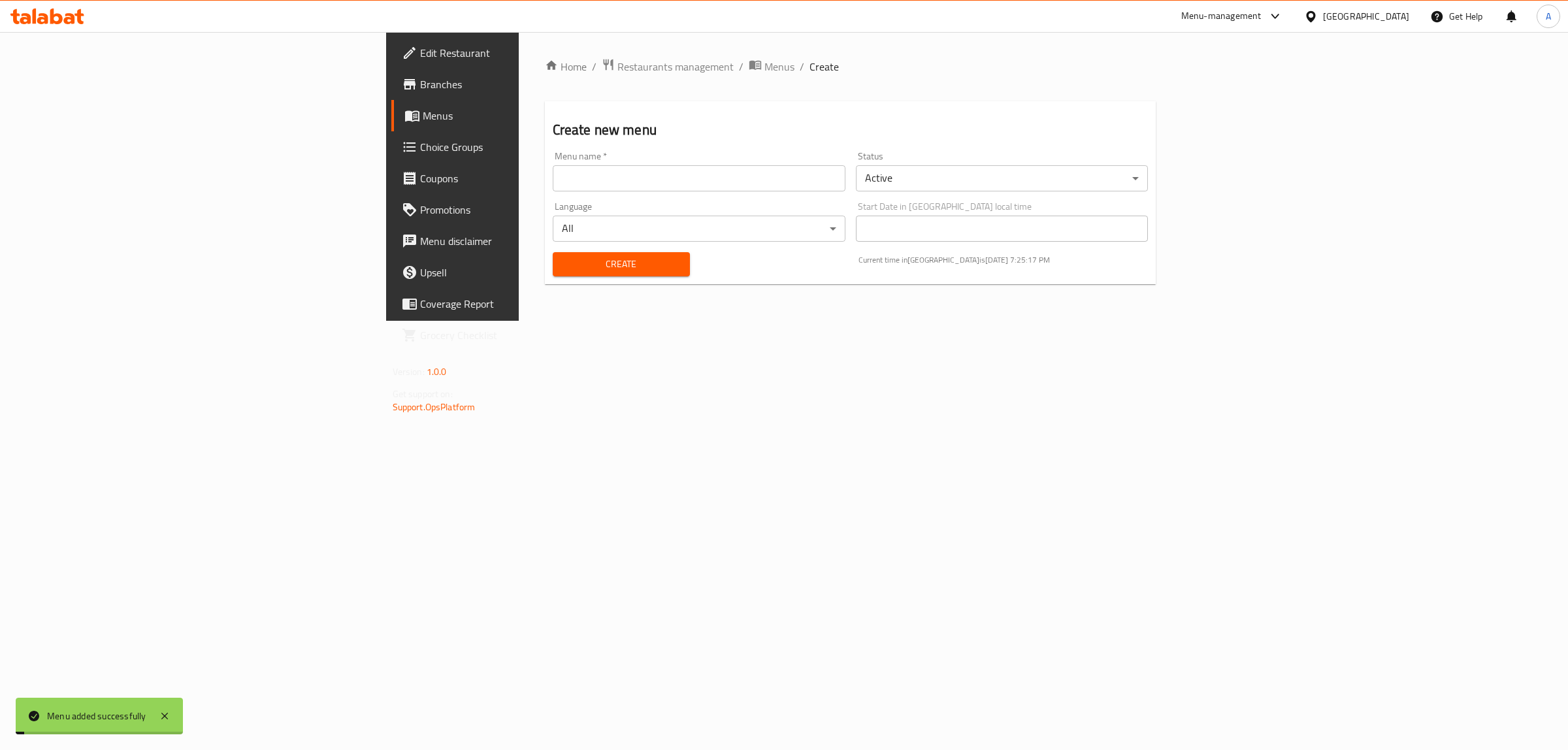
click at [423, 122] on span "Menus" at bounding box center [530, 116] width 215 height 16
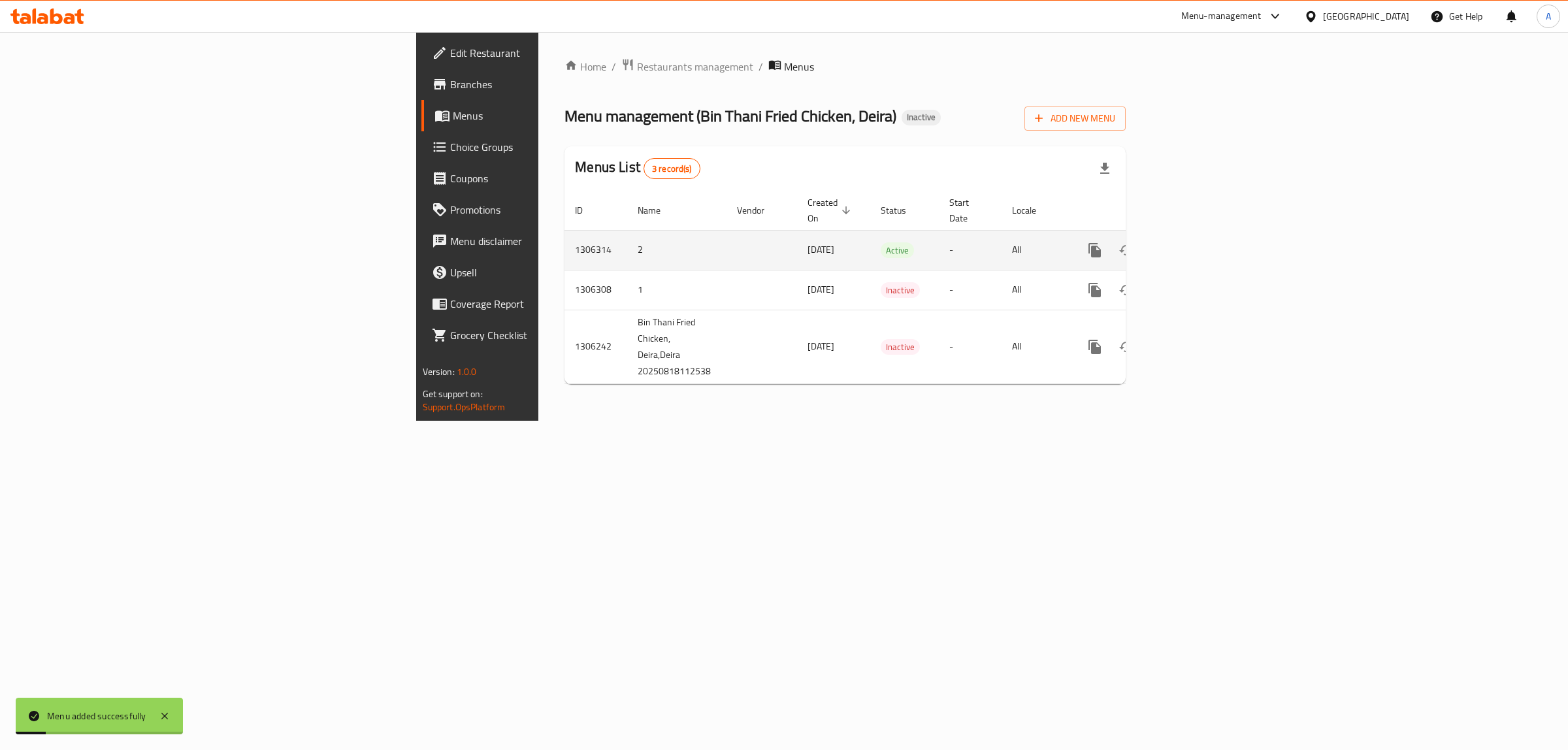
click at [1196, 243] on icon "enhanced table" at bounding box center [1189, 251] width 16 height 16
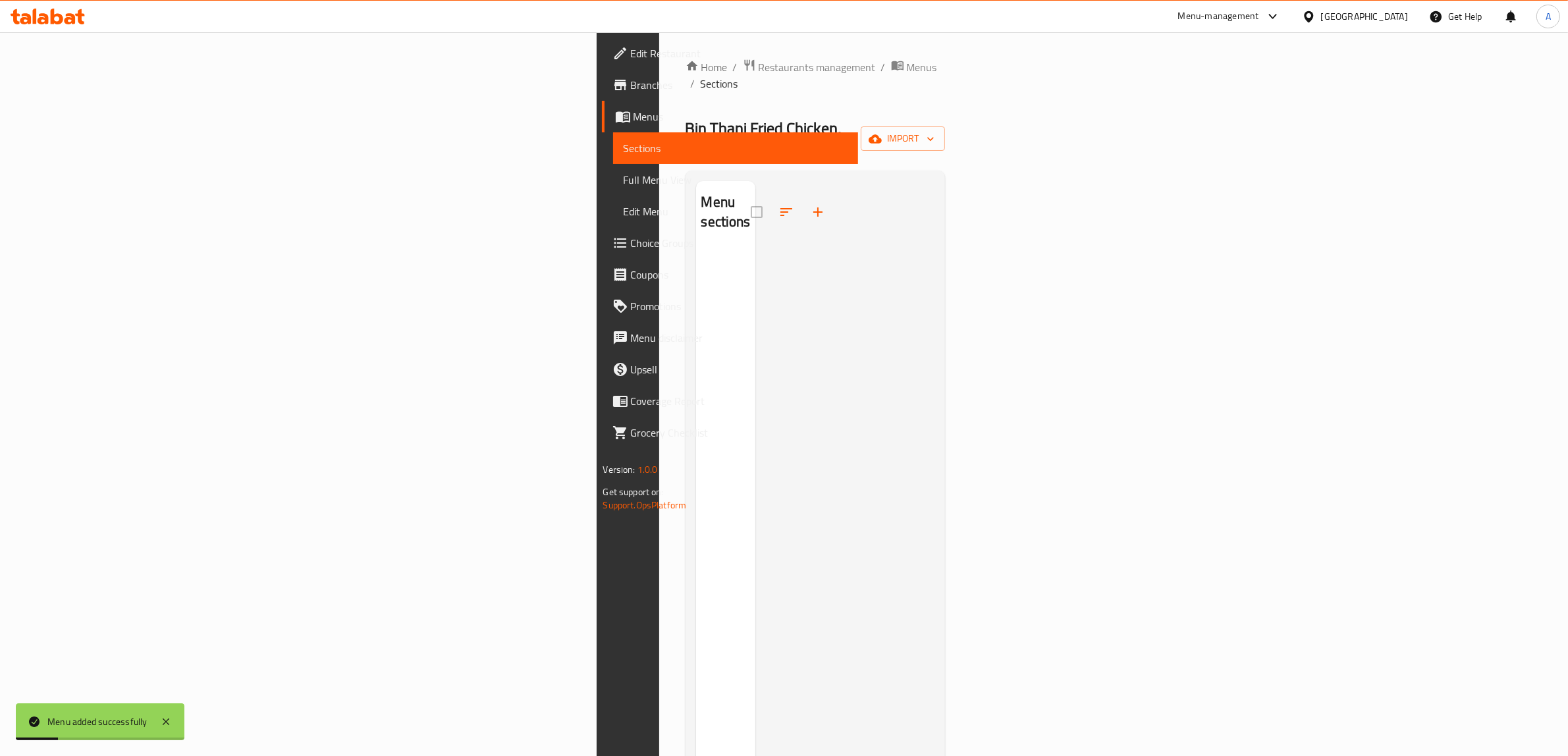
click at [945, 99] on div "Home / Restaurants management / Menus / Sections Bin Thani Fried Chicken, Deira…" at bounding box center [815, 503] width 260 height 889
click at [945, 134] on div "Home / Restaurants management / Menus / Sections Bin Thani Fried Chicken, Deira…" at bounding box center [815, 503] width 260 height 889
click at [945, 126] on button "import" at bounding box center [903, 138] width 84 height 24
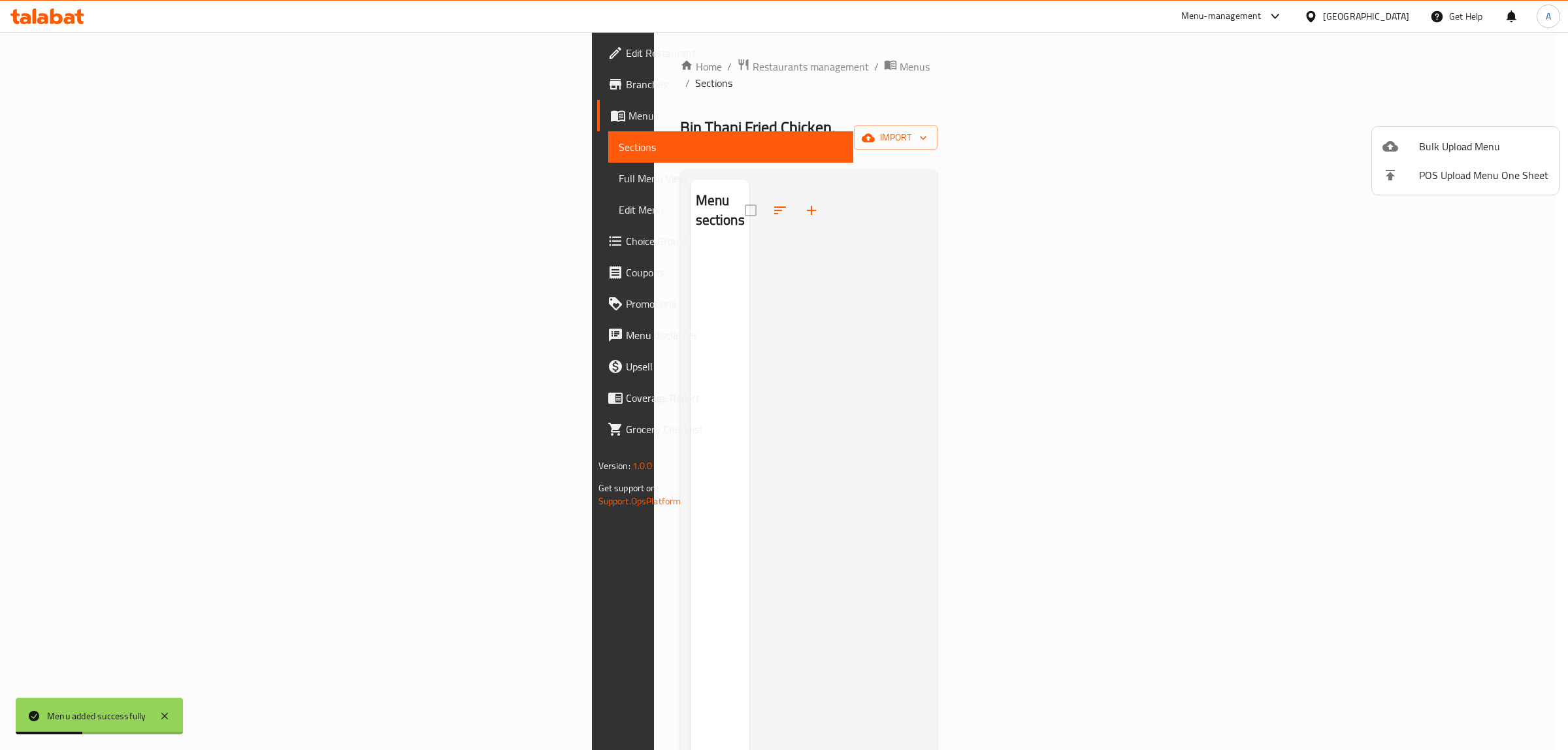
click at [1011, 321] on div at bounding box center [784, 375] width 1568 height 750
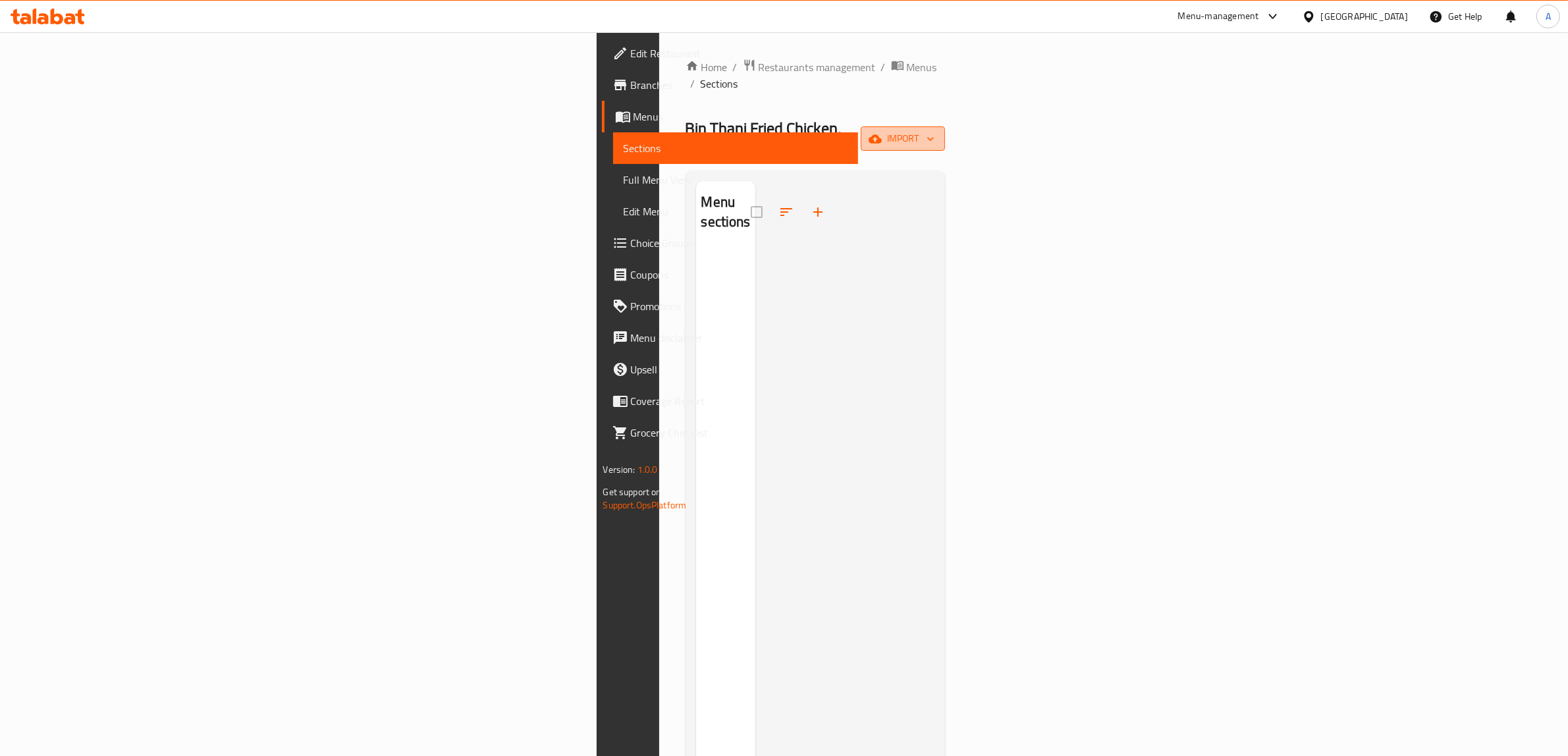
click at [934, 131] on span "import" at bounding box center [903, 139] width 63 height 16
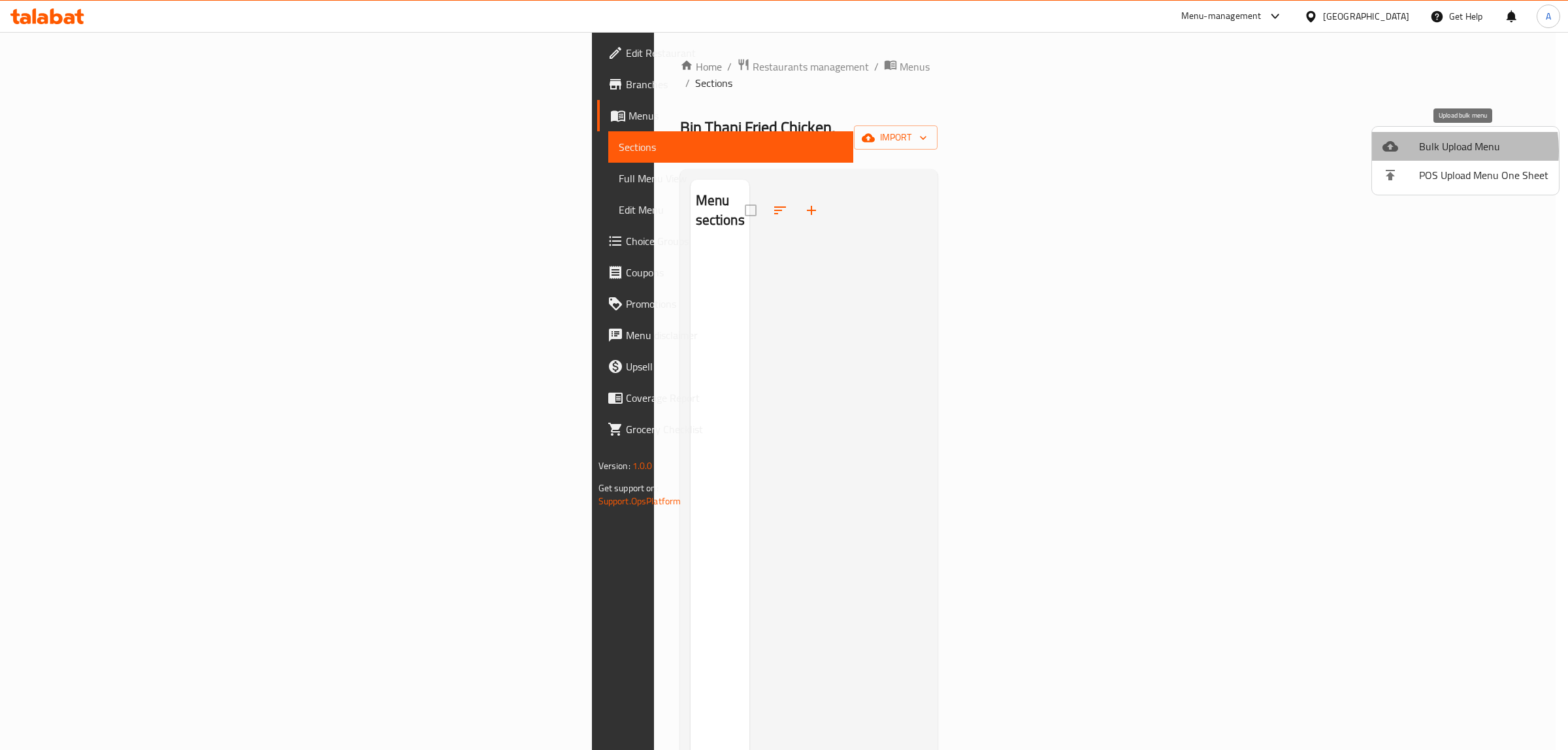
click at [1416, 151] on div at bounding box center [1400, 147] width 36 height 16
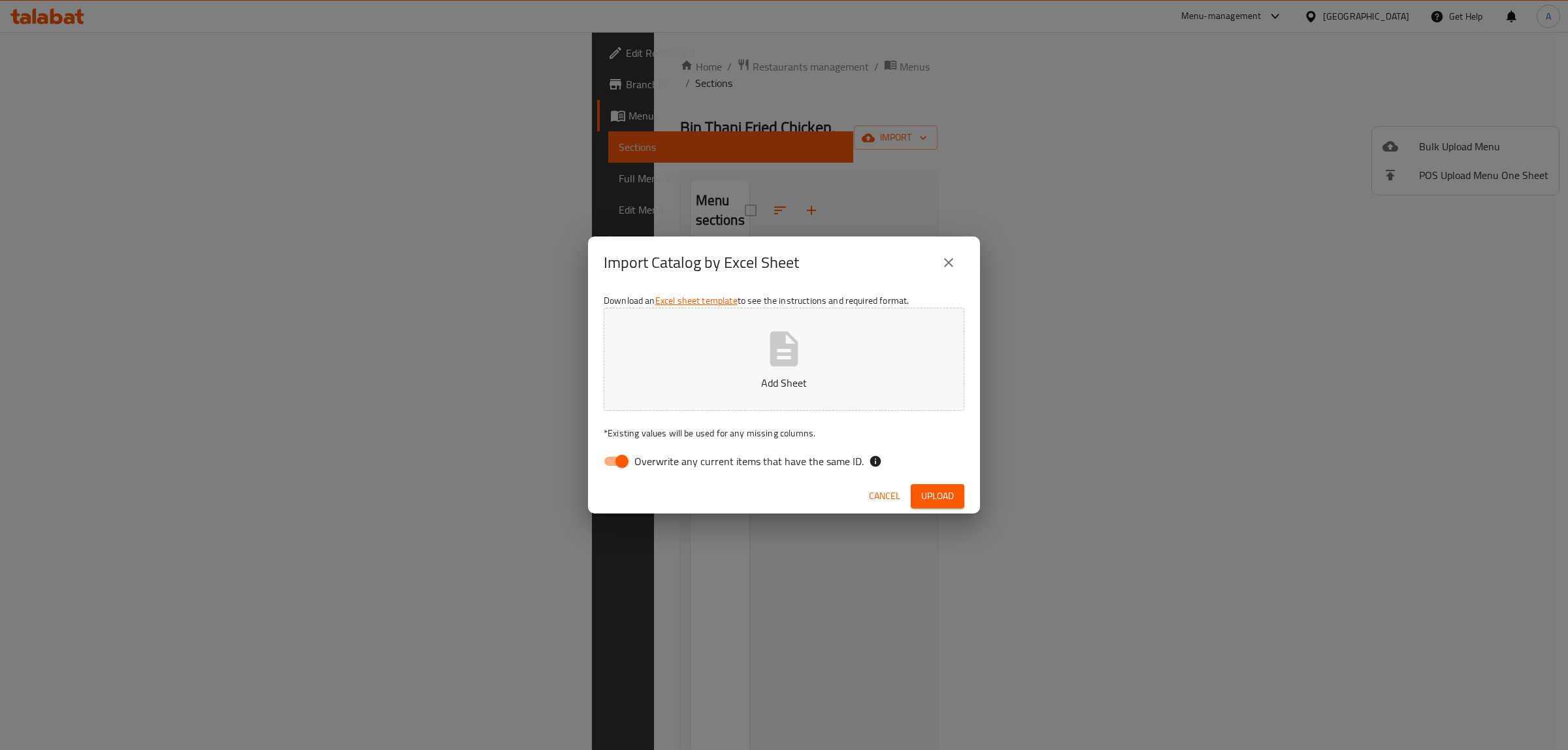
click at [699, 464] on span "Overwrite any current items that have the same ID." at bounding box center [749, 461] width 230 height 16
click at [659, 464] on input "Overwrite any current items that have the same ID." at bounding box center [622, 461] width 74 height 25
checkbox input "false"
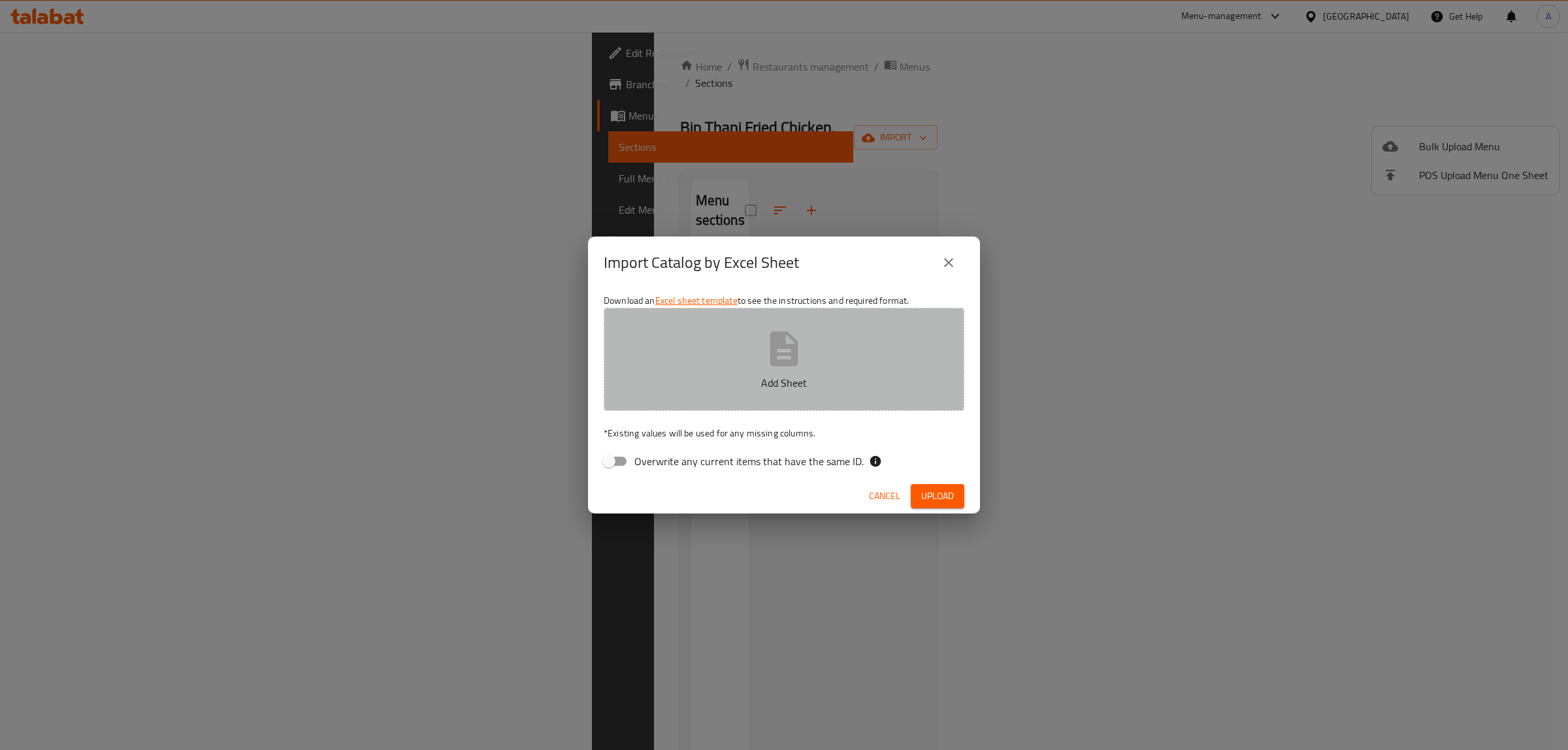
click at [736, 353] on button "Add Sheet" at bounding box center [783, 359] width 361 height 103
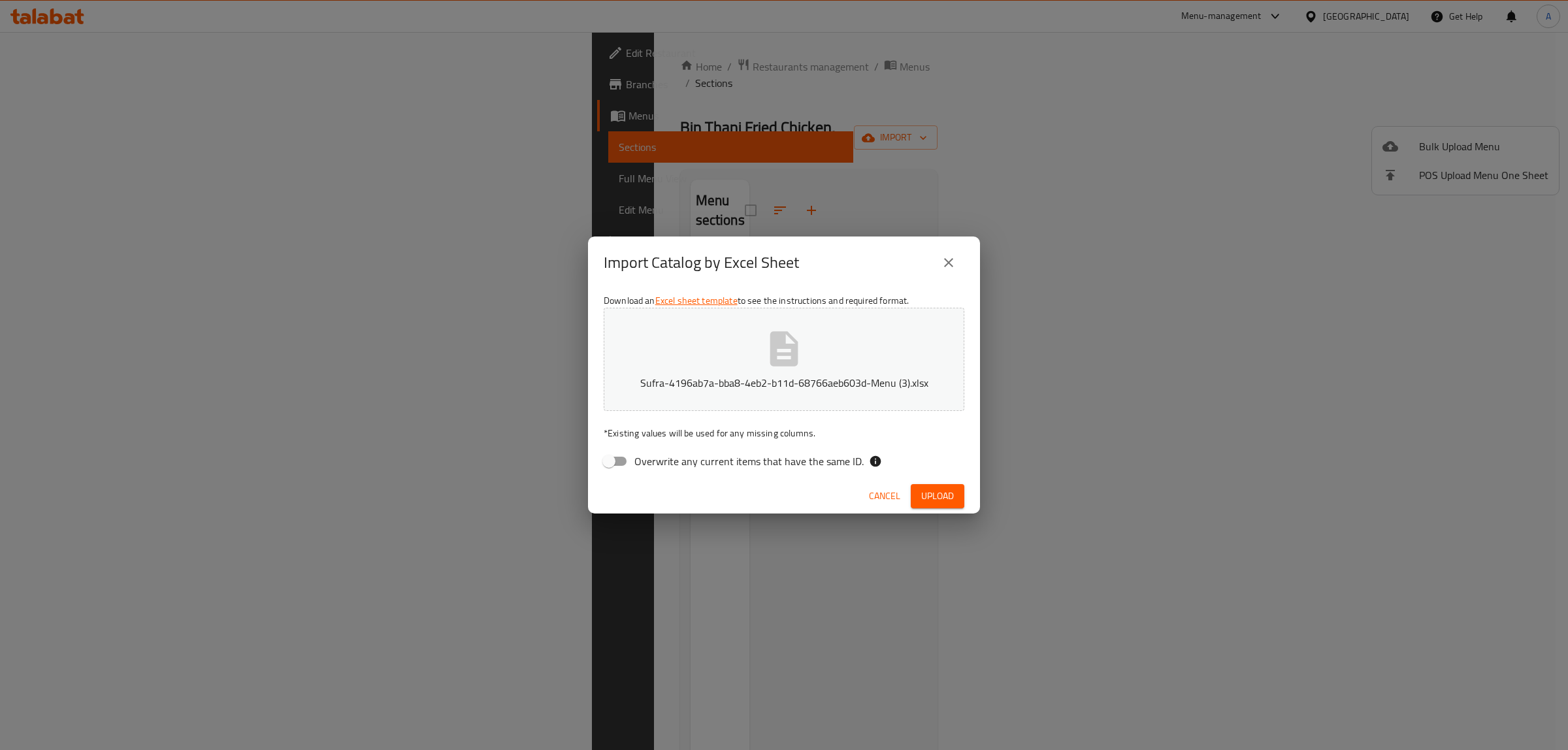
click at [943, 489] on span "Upload" at bounding box center [937, 496] width 33 height 16
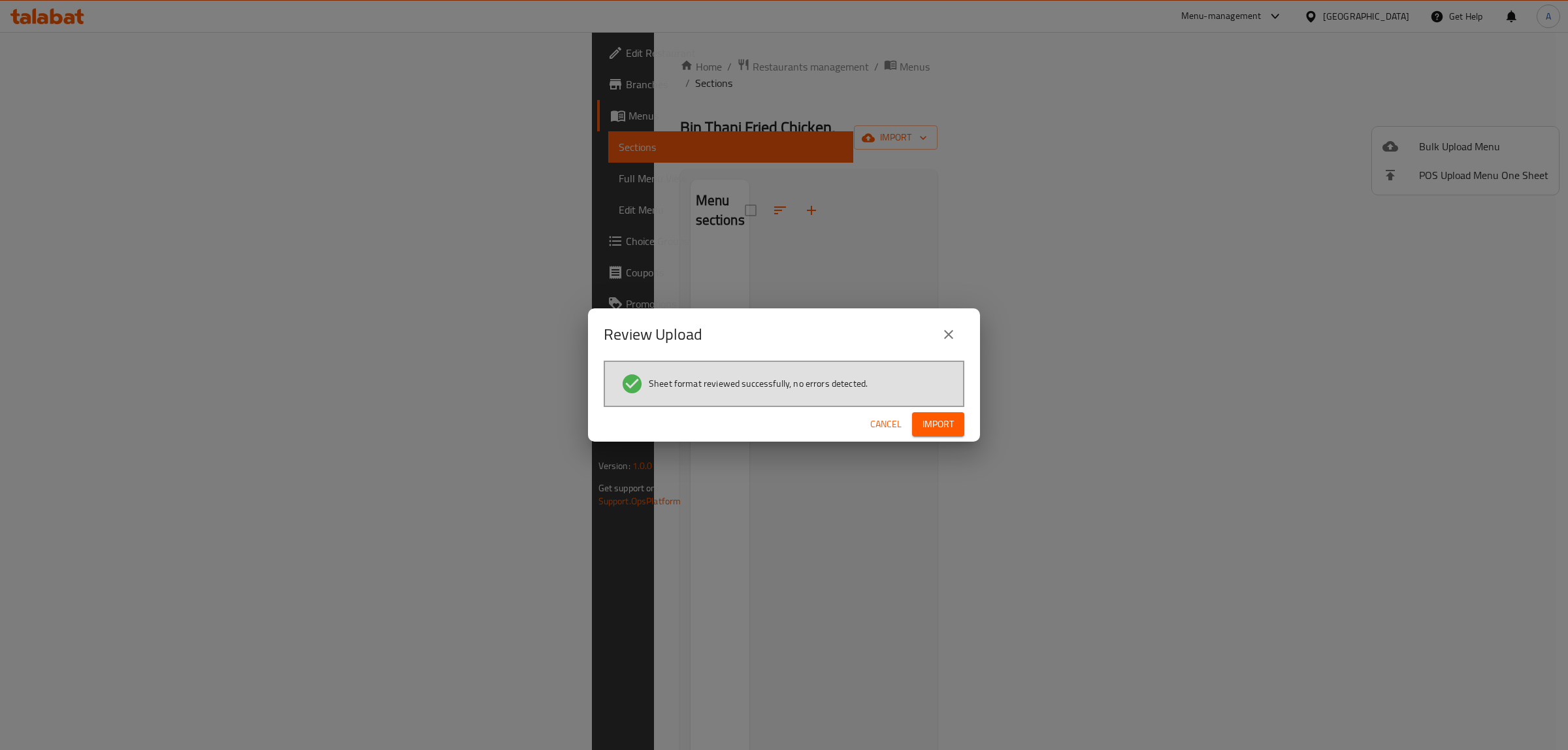
click at [939, 423] on span "Import" at bounding box center [938, 424] width 31 height 16
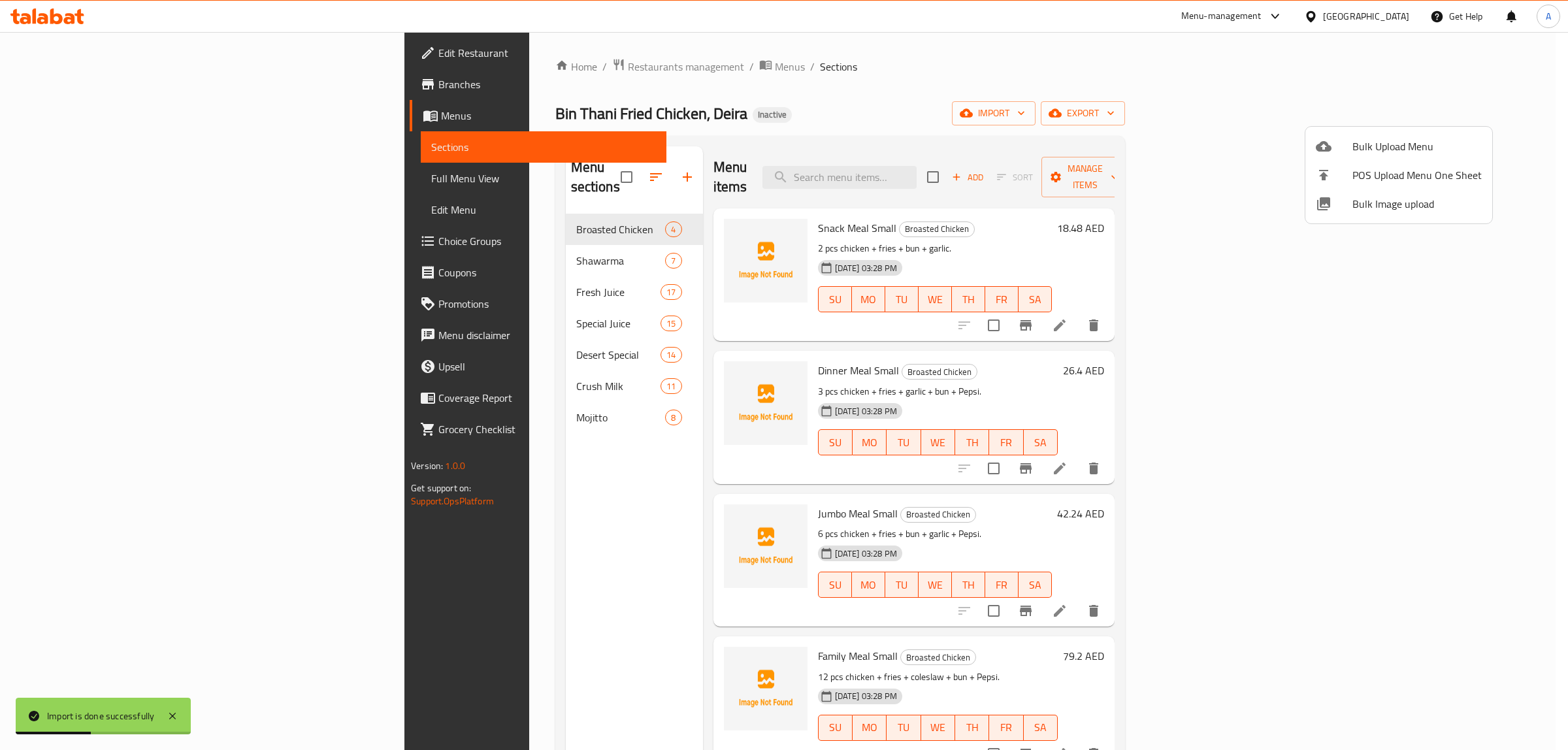
click at [125, 173] on div at bounding box center [784, 375] width 1568 height 750
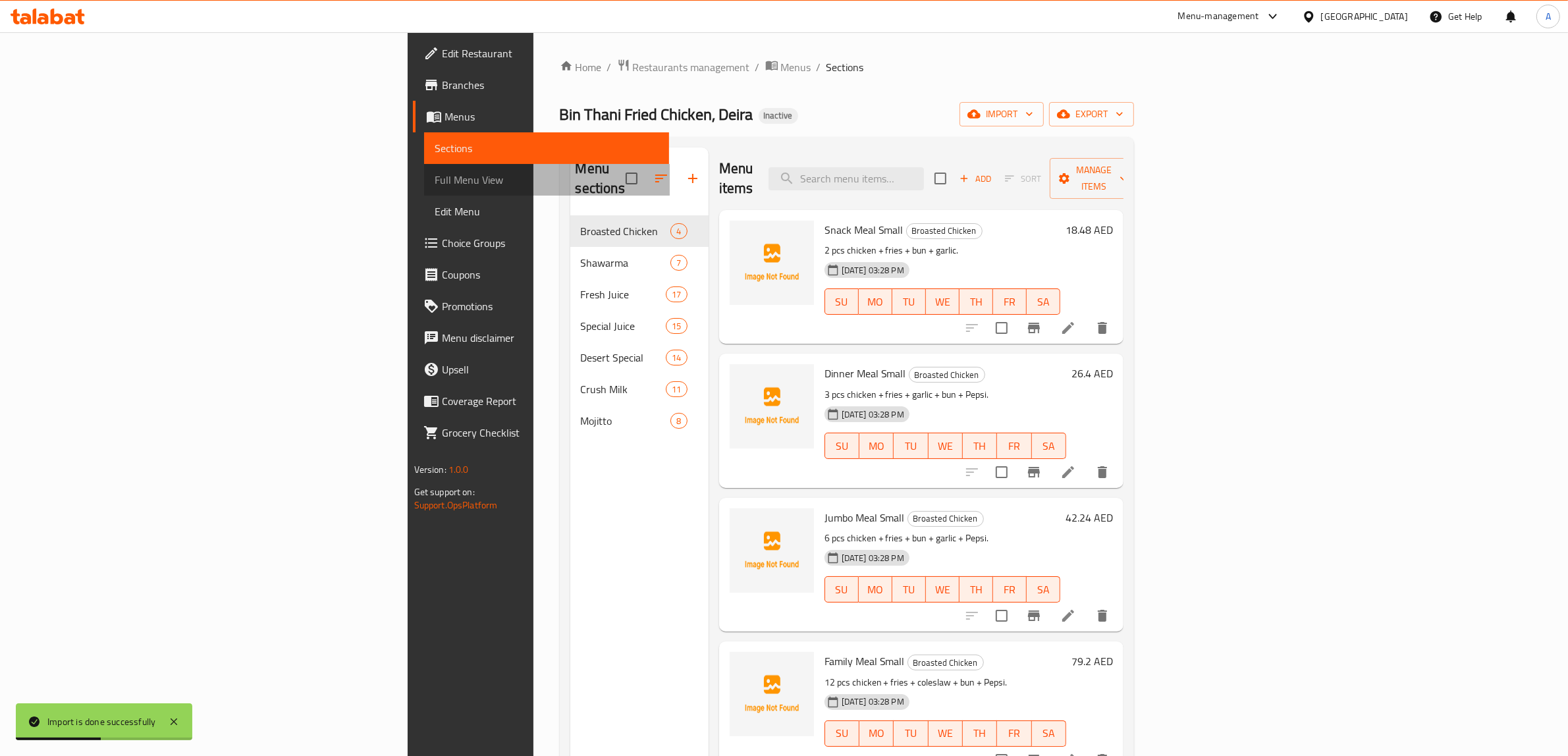
click at [435, 183] on span "Full Menu View" at bounding box center [547, 180] width 225 height 16
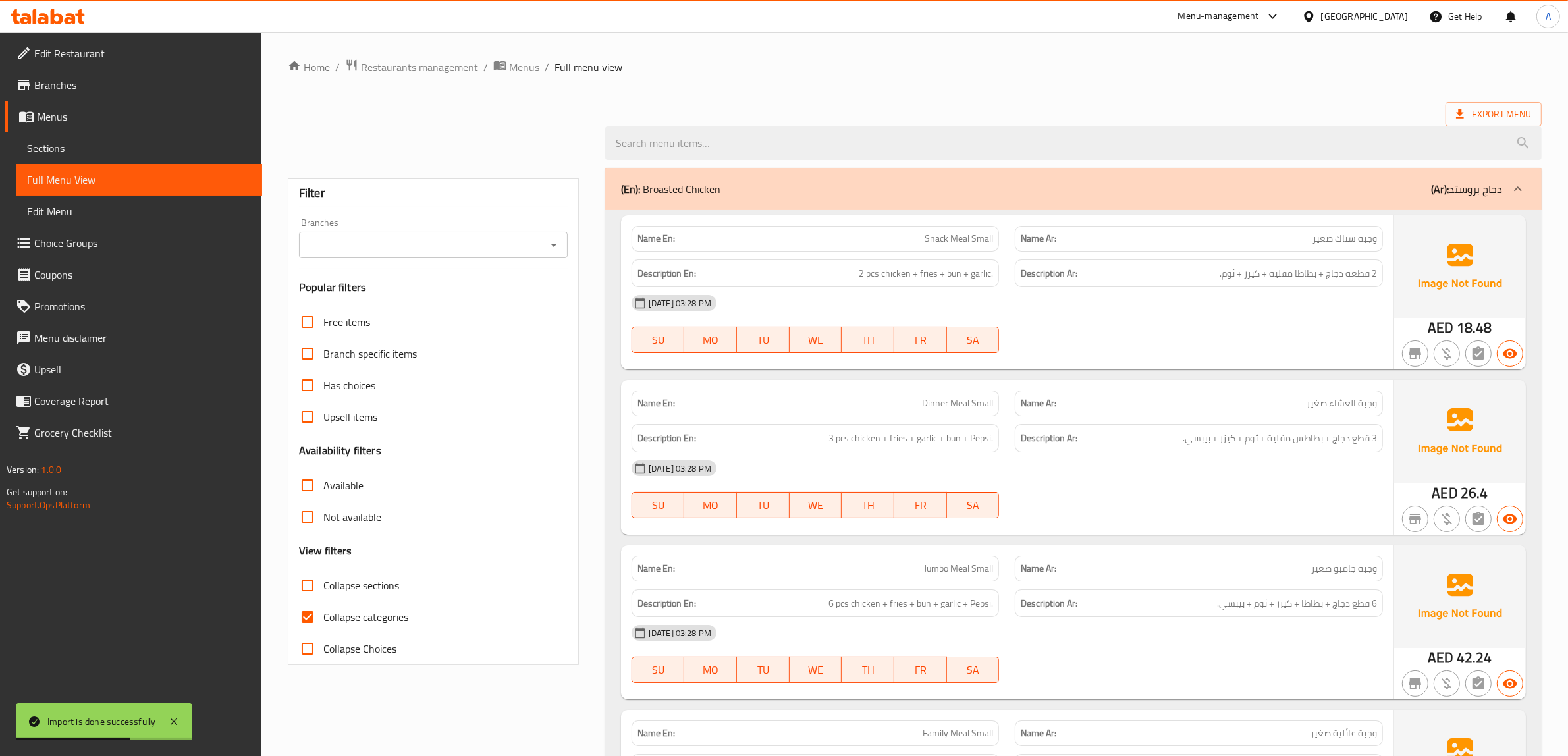
click at [350, 621] on span "Collapse categories" at bounding box center [366, 617] width 85 height 16
click at [323, 621] on input "Collapse categories" at bounding box center [307, 617] width 32 height 32
checkbox input "false"
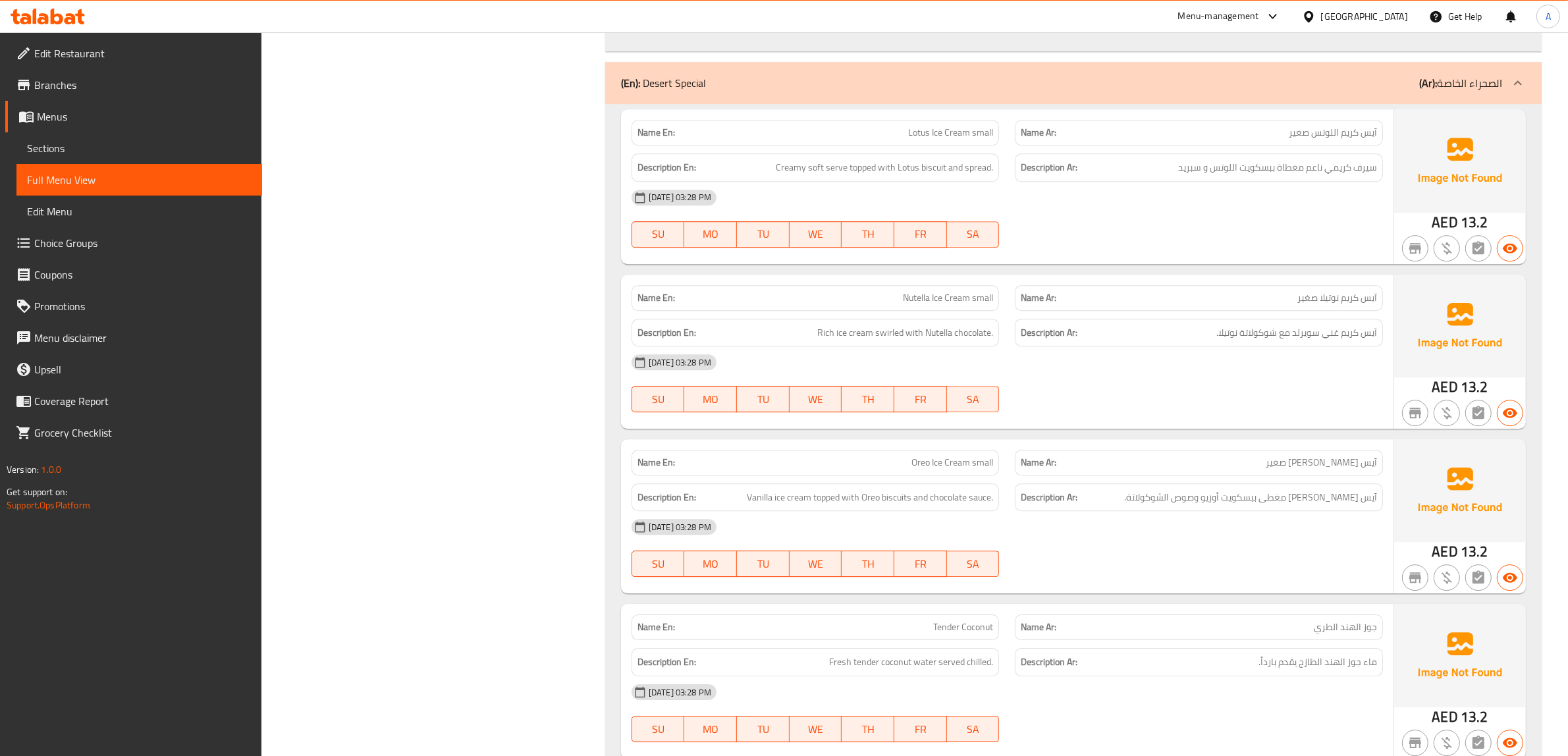
scroll to position [11197, 0]
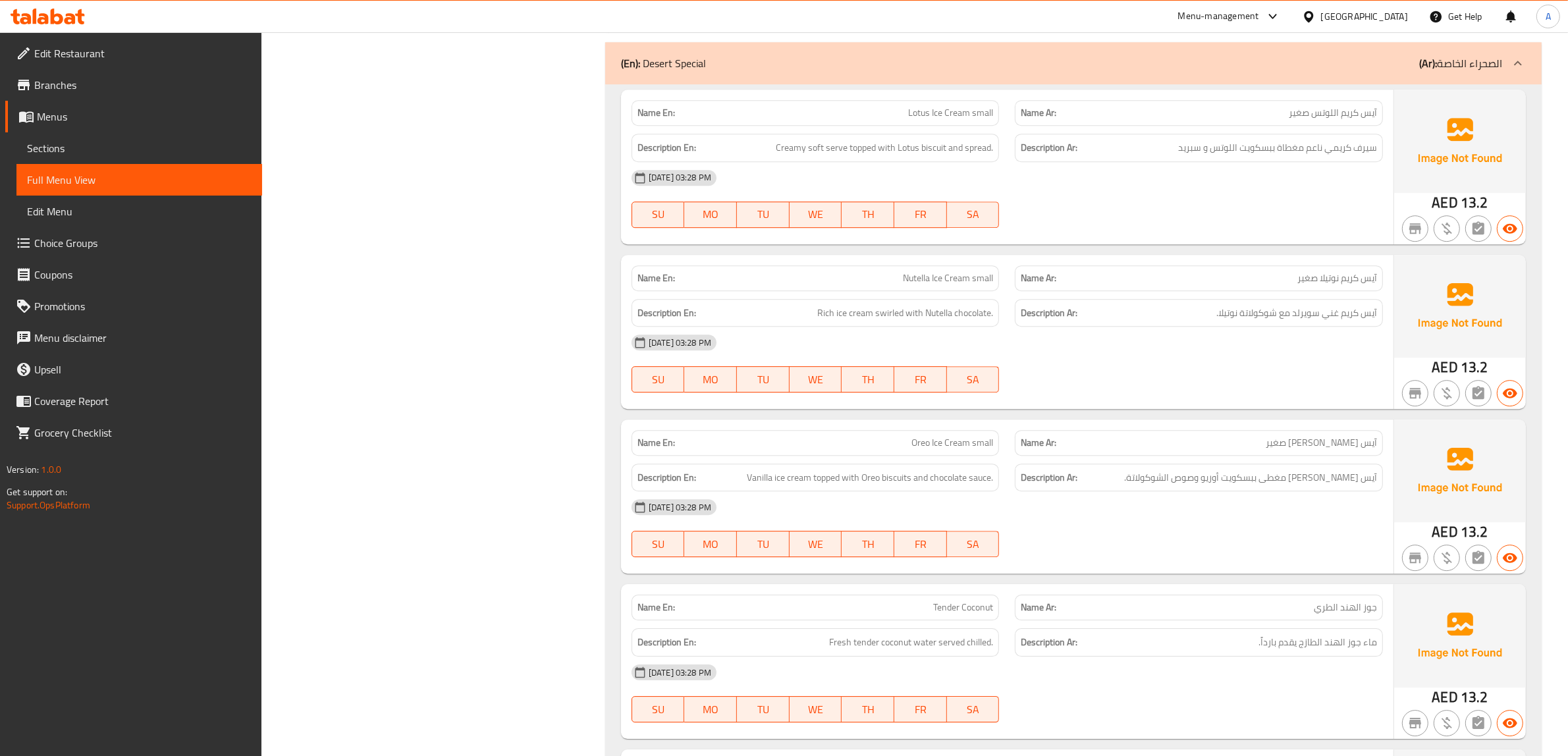
click at [82, 142] on span "Sections" at bounding box center [140, 148] width 225 height 16
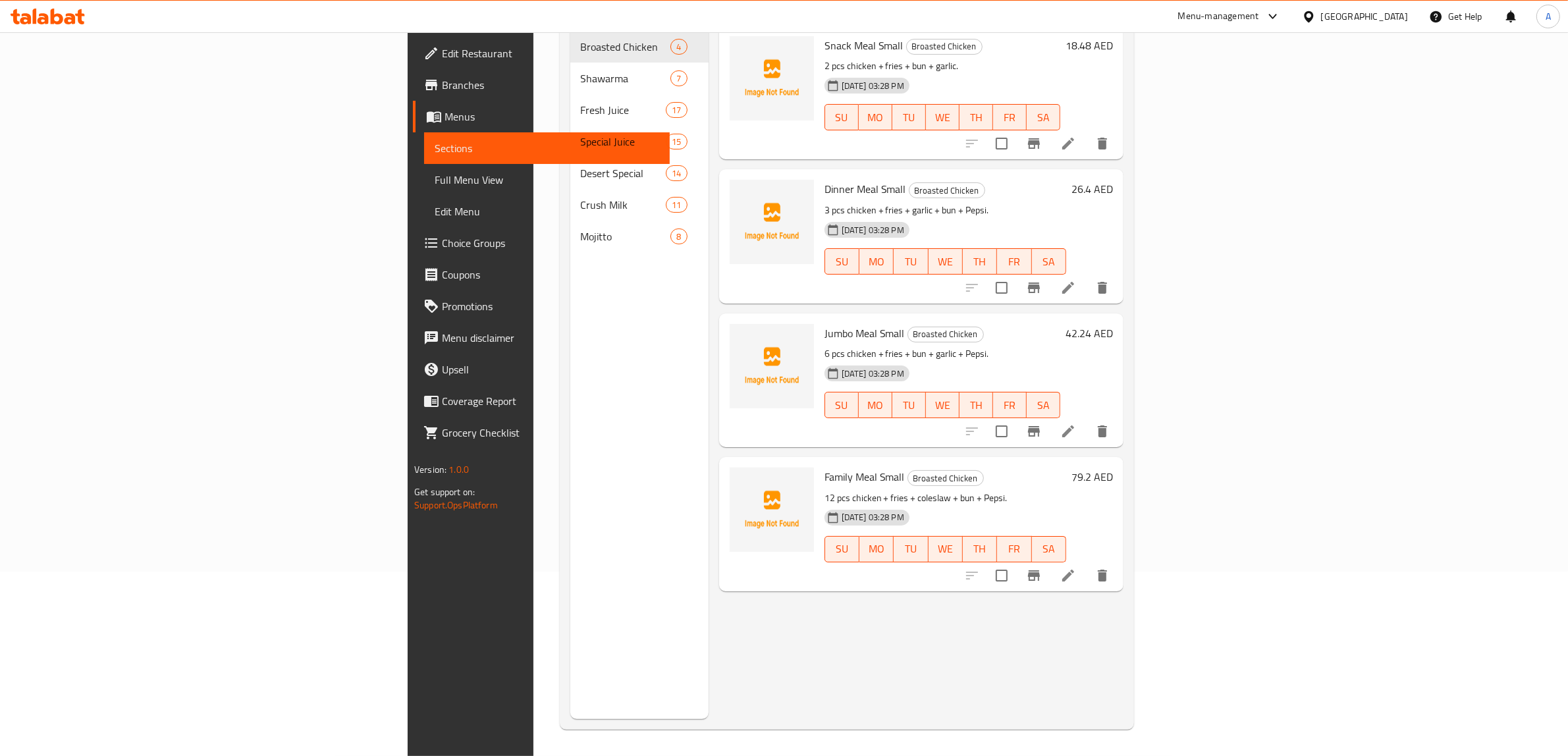
scroll to position [185, 0]
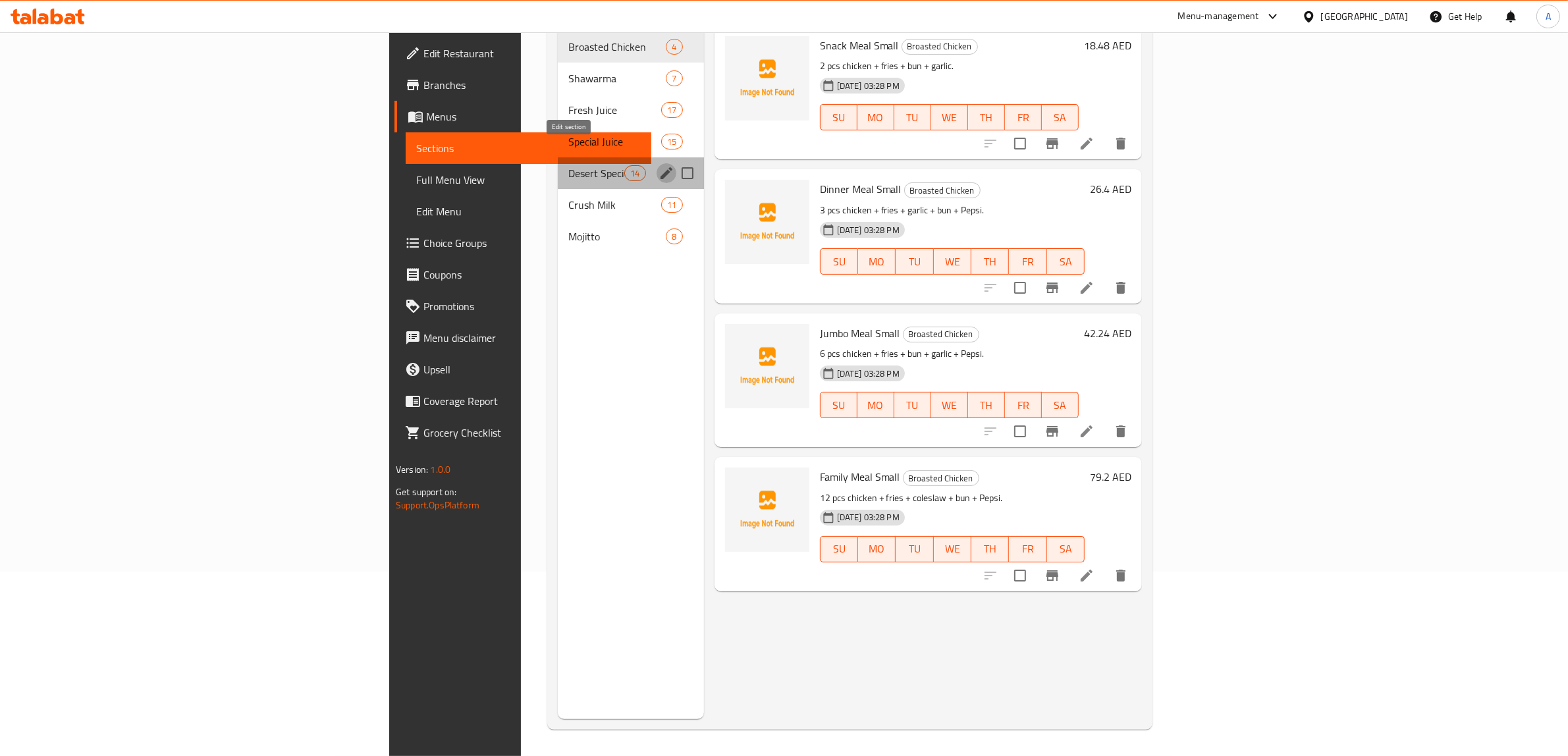
click at [659, 165] on icon "edit" at bounding box center [667, 173] width 16 height 16
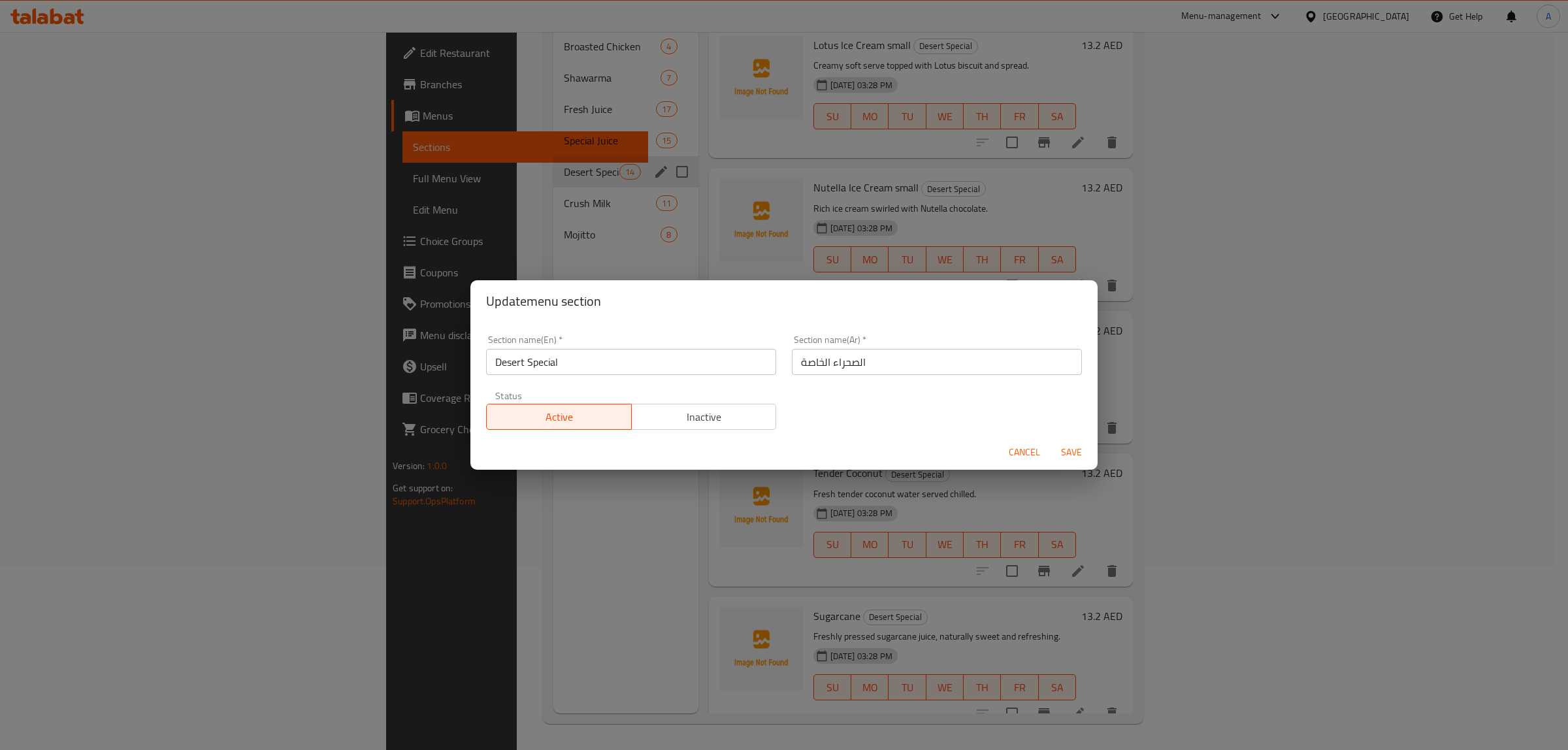
click at [503, 362] on input "Desert Special" at bounding box center [631, 362] width 290 height 26
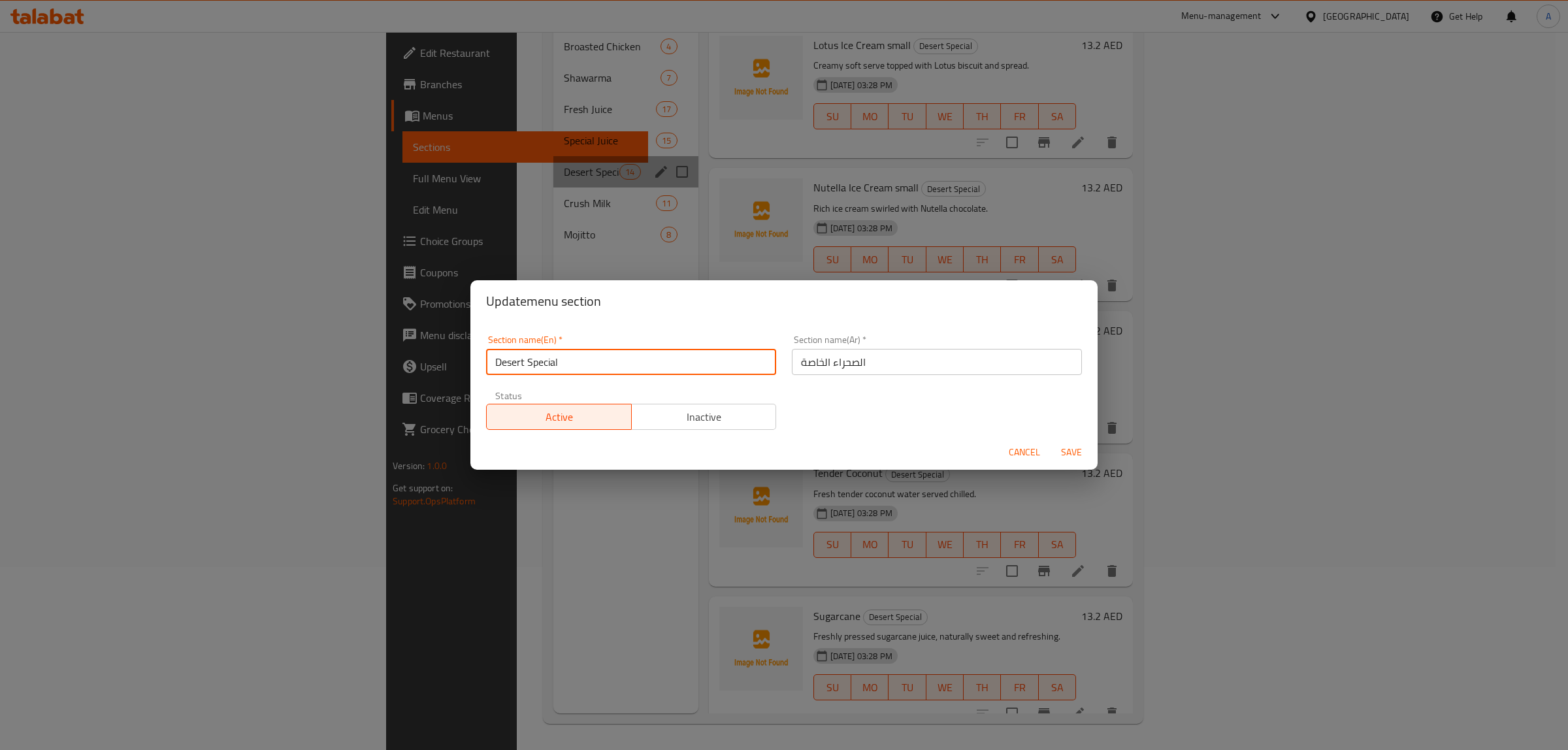
click at [508, 360] on input "Desert Special" at bounding box center [631, 362] width 290 height 26
type input "Dessert Special"
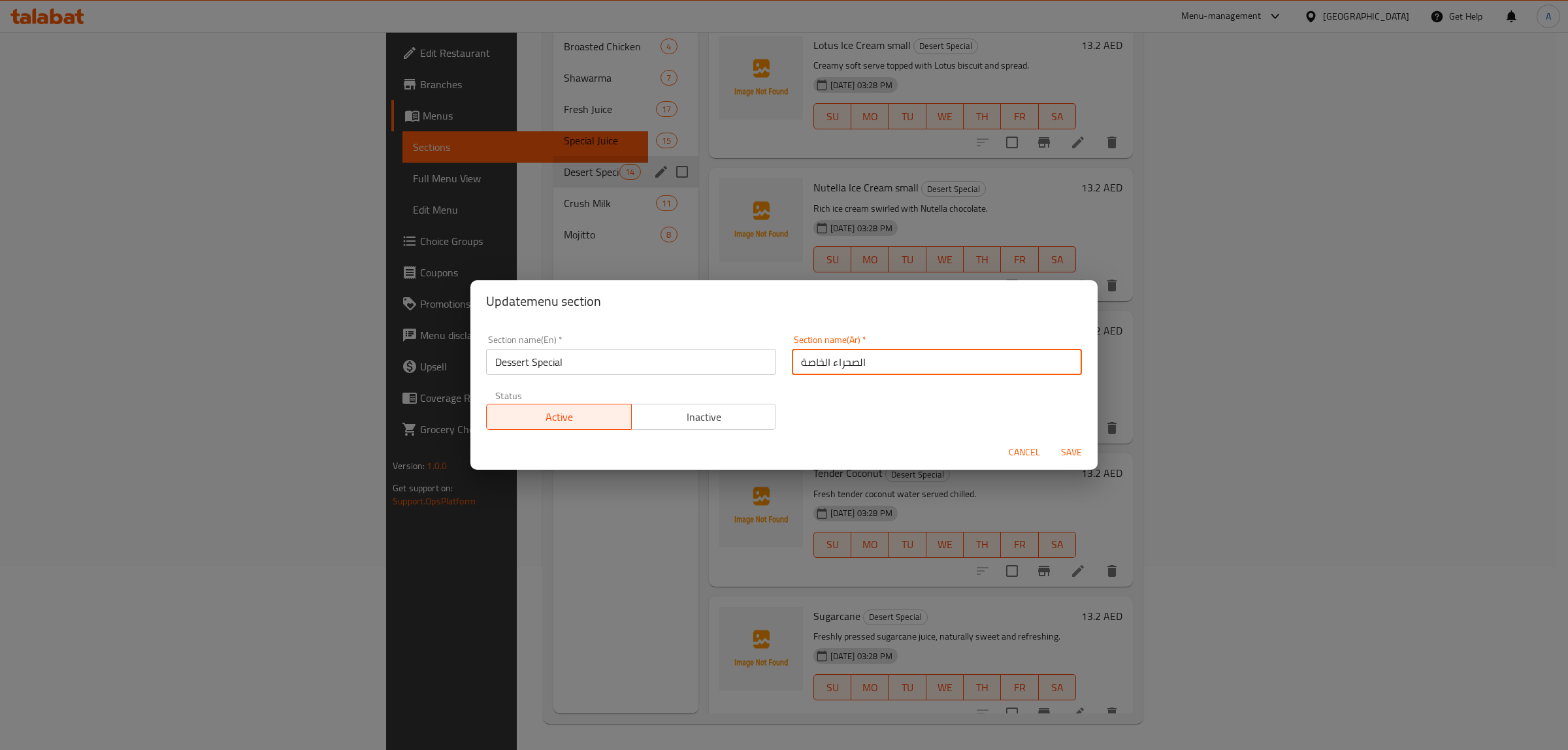
click at [855, 368] on input "الصحراء الخاصة" at bounding box center [937, 362] width 290 height 26
type input "الحلوي الخاصة"
click at [1076, 454] on span "Save" at bounding box center [1071, 453] width 31 height 16
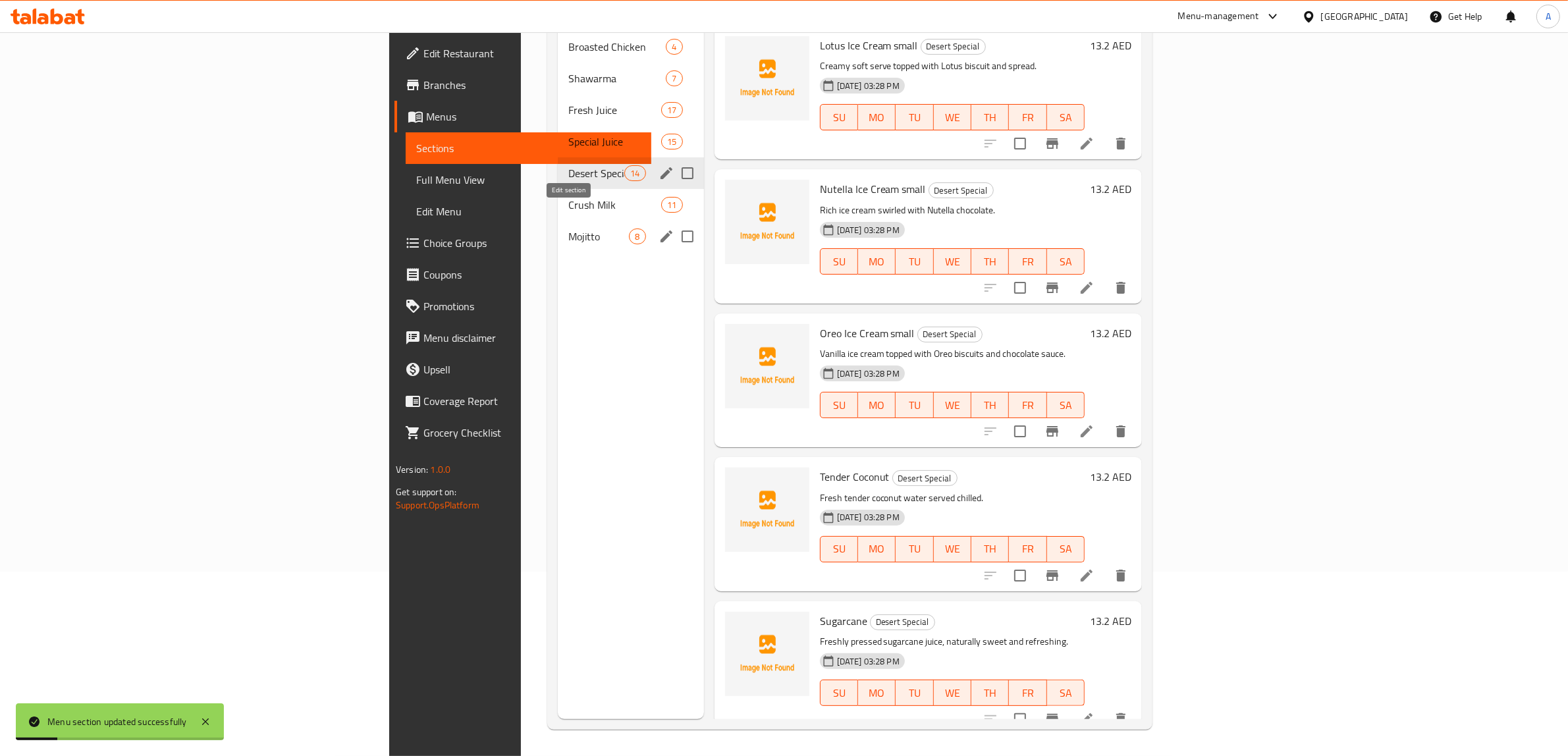
click at [659, 228] on icon "edit" at bounding box center [667, 237] width 16 height 16
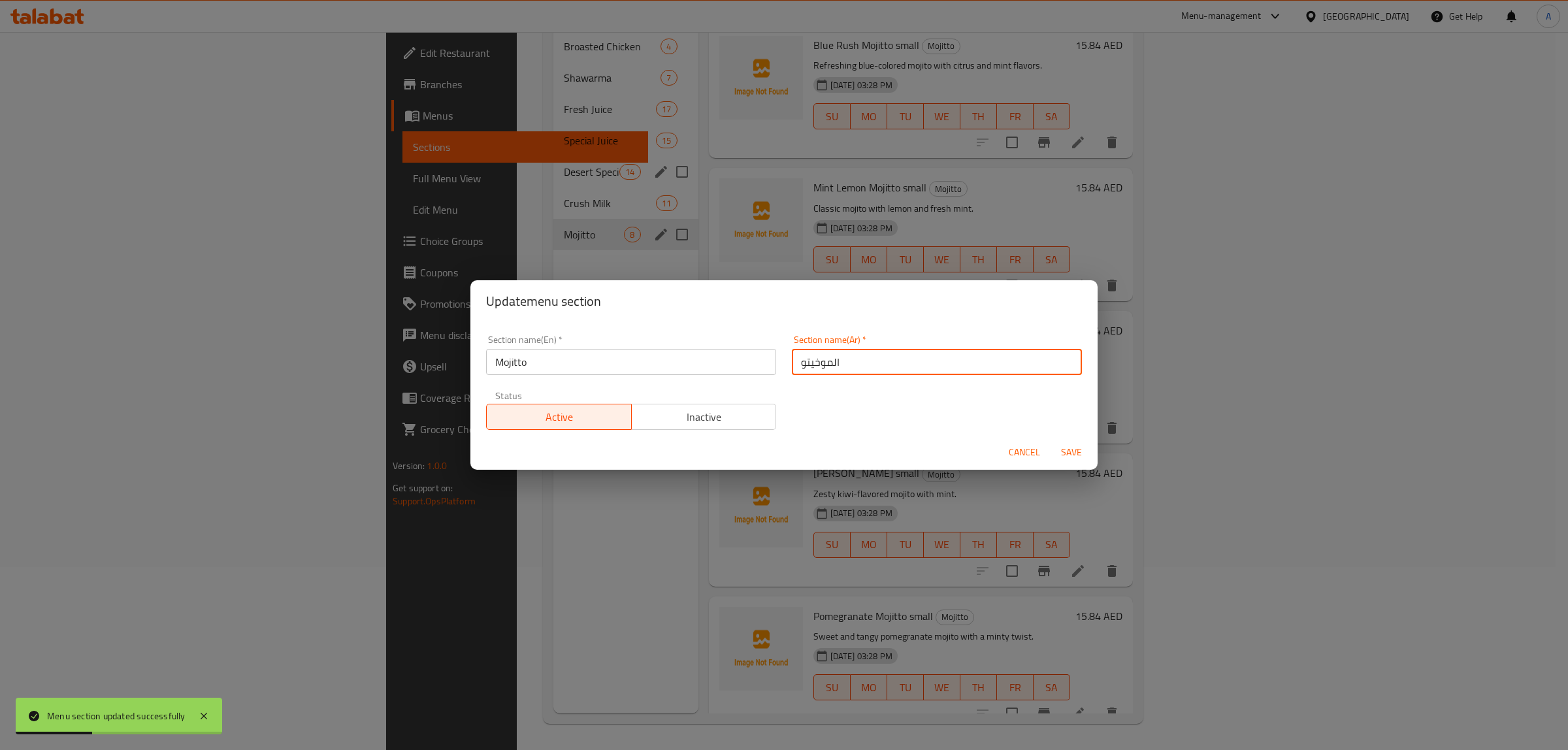
click at [811, 354] on input "الموخيتو" at bounding box center [937, 362] width 290 height 26
type input "الموهيتو"
click at [1075, 452] on span "Save" at bounding box center [1071, 453] width 31 height 16
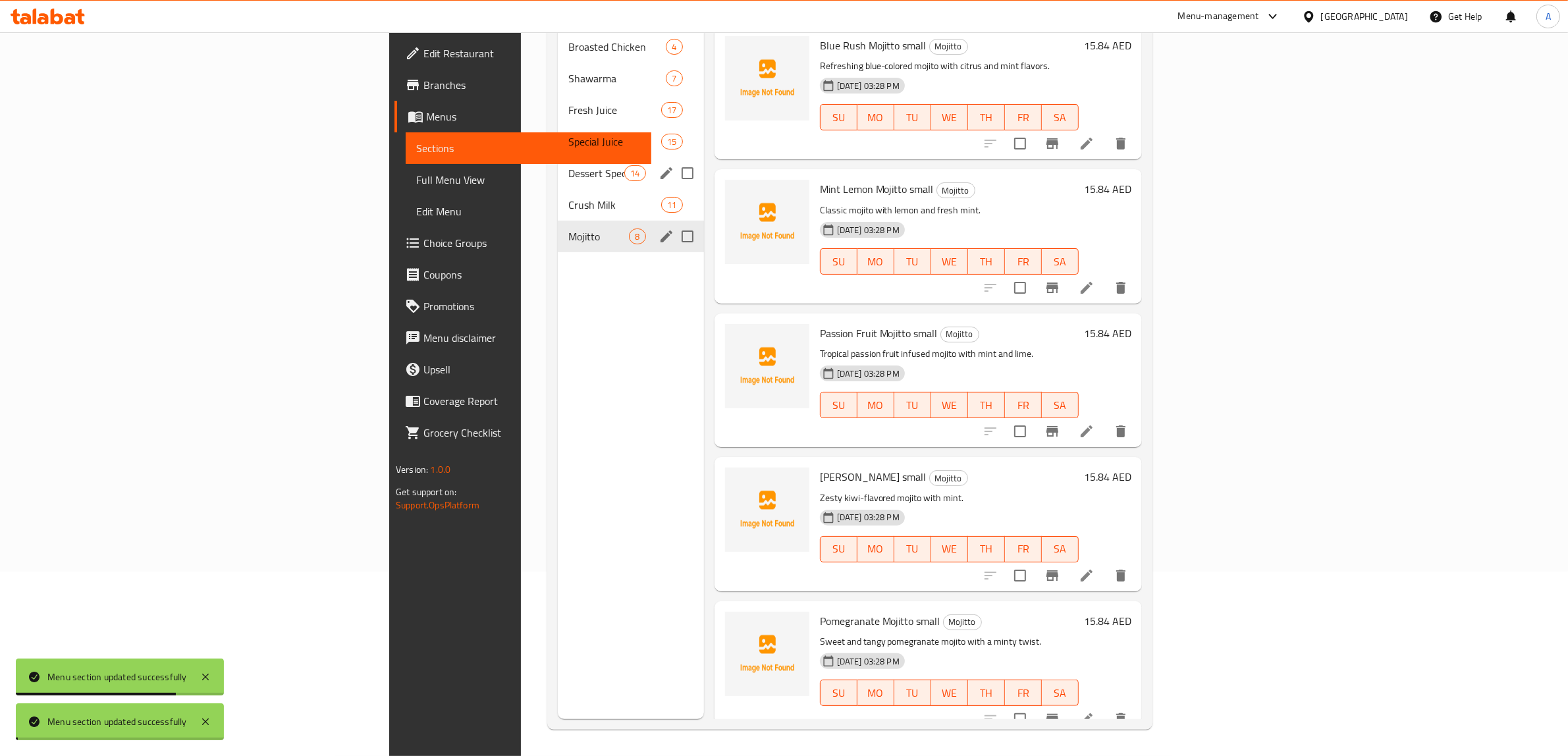
click at [557, 357] on div "Menu sections Broasted Chicken 4 Shawarma 7 Fresh Juice 17 Special Juice 15 Des…" at bounding box center [630, 341] width 146 height 756
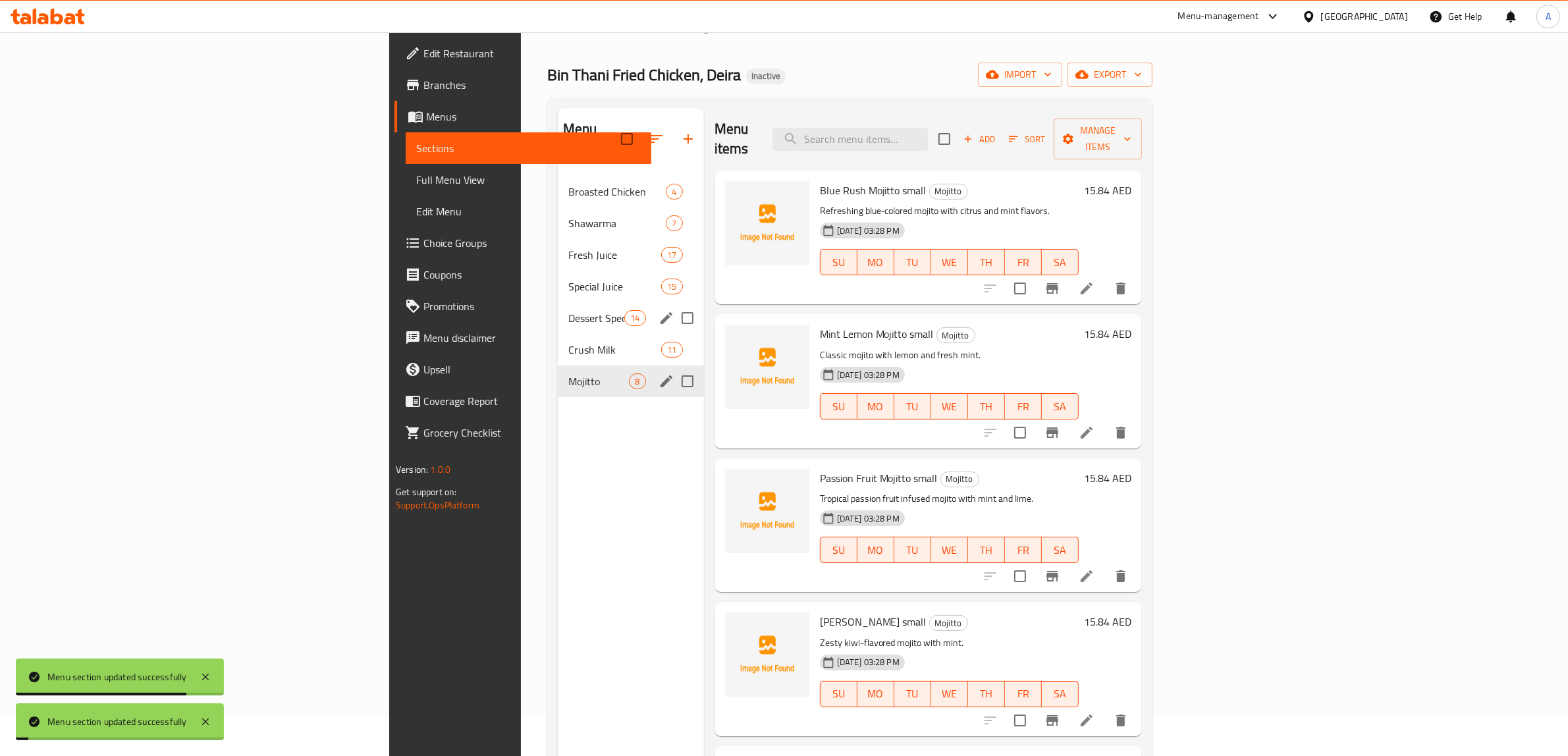
scroll to position [21, 0]
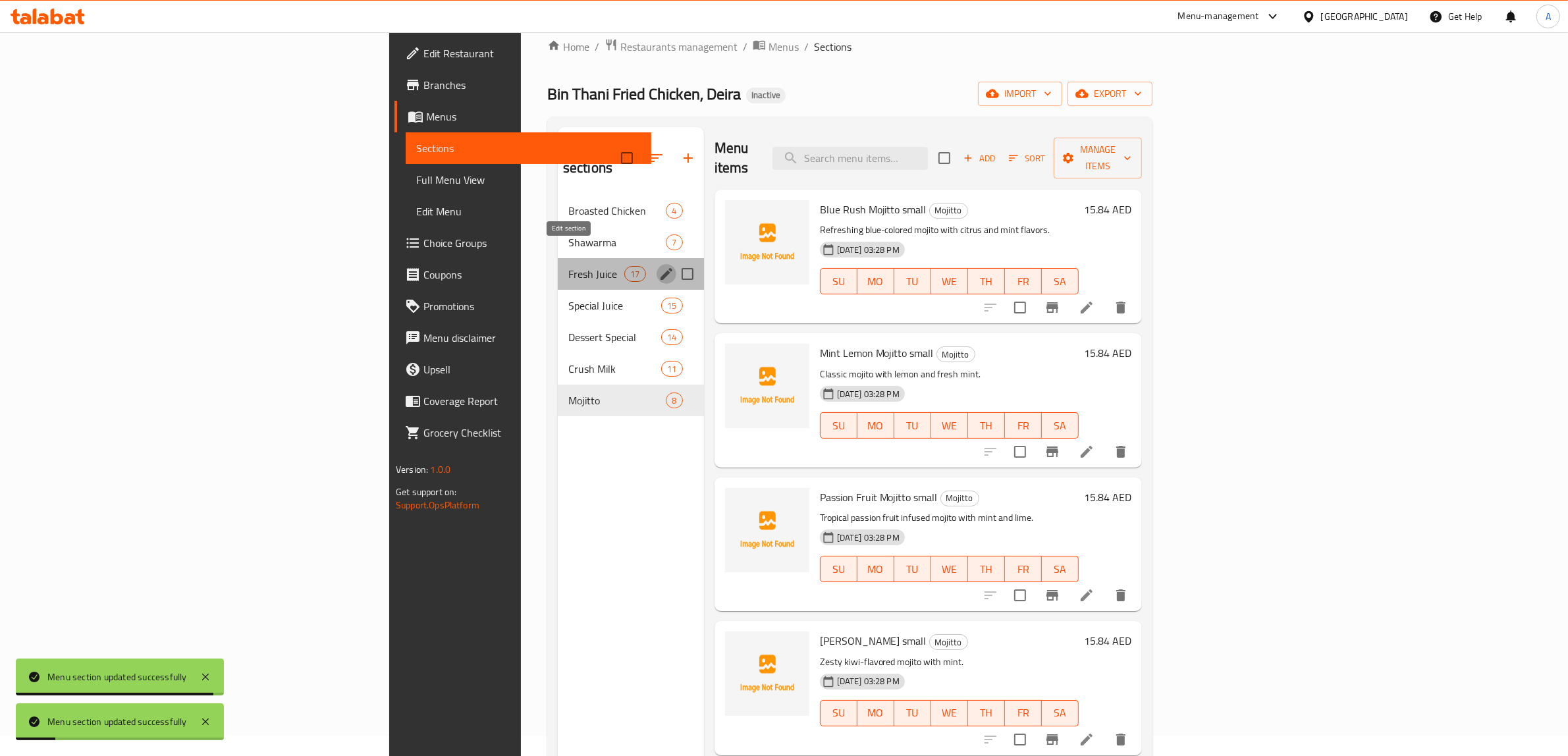
click at [660, 268] on icon "edit" at bounding box center [666, 274] width 12 height 12
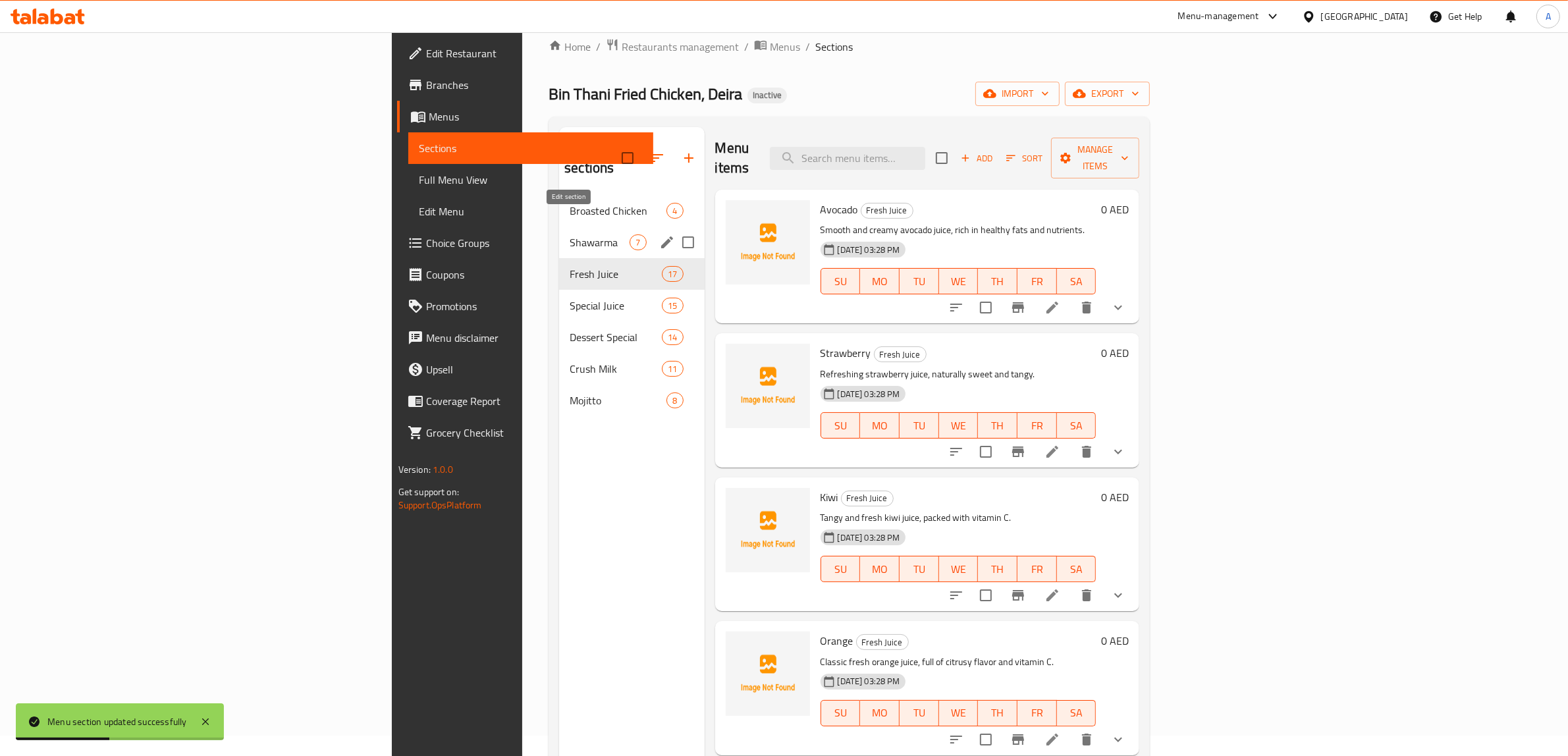
click at [661, 237] on icon "edit" at bounding box center [667, 242] width 12 height 12
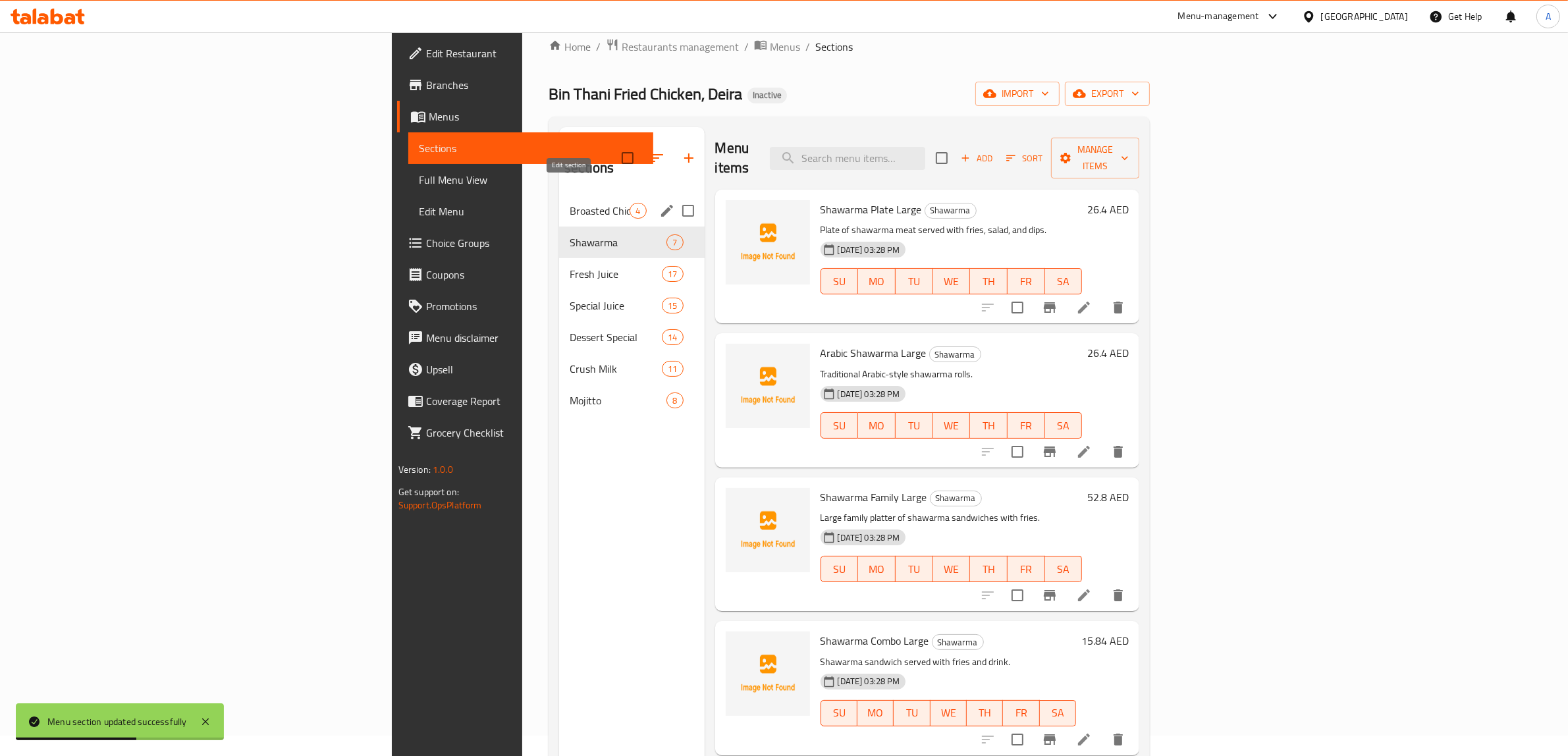
click at [659, 203] on icon "edit" at bounding box center [667, 211] width 16 height 16
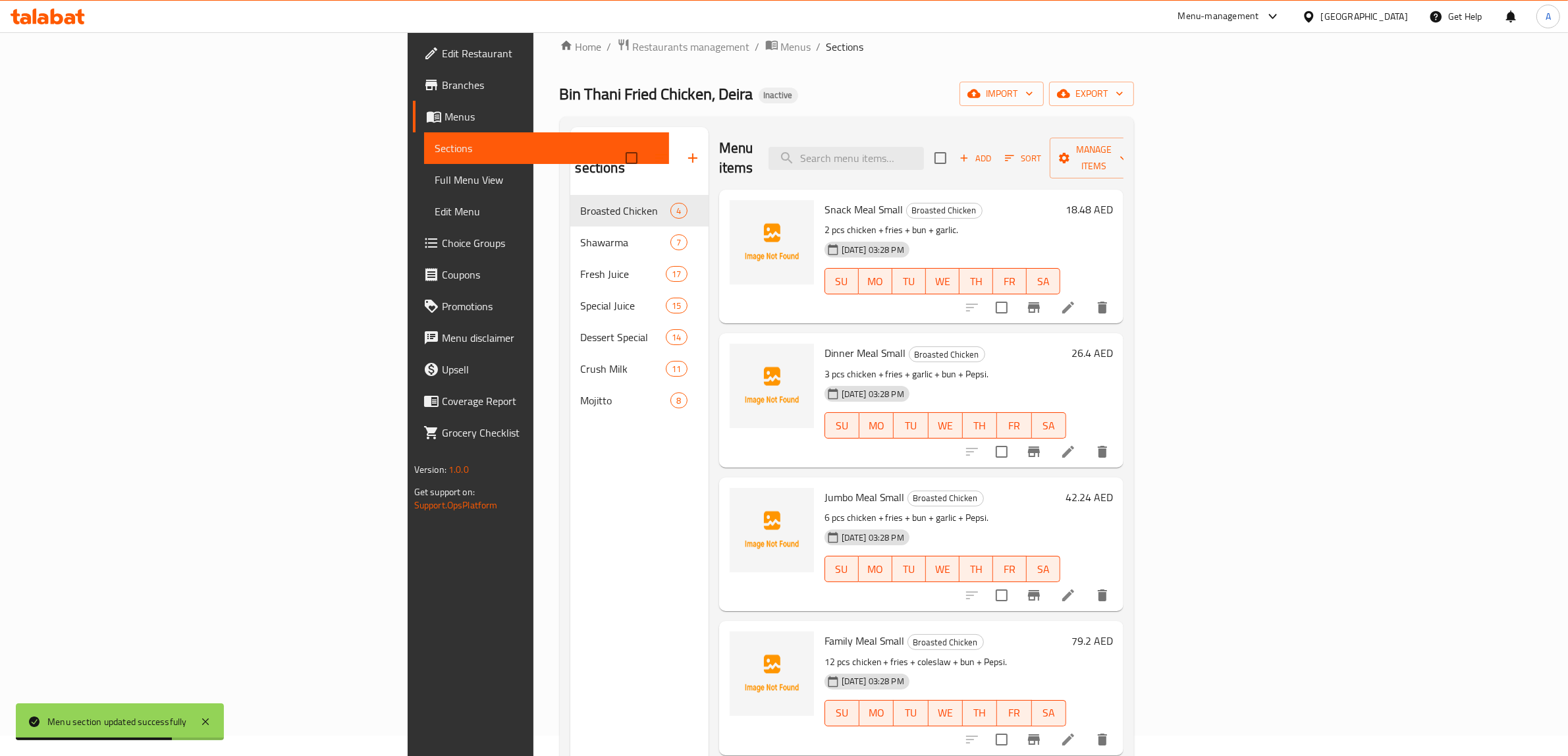
click at [435, 176] on span "Full Menu View" at bounding box center [547, 180] width 225 height 16
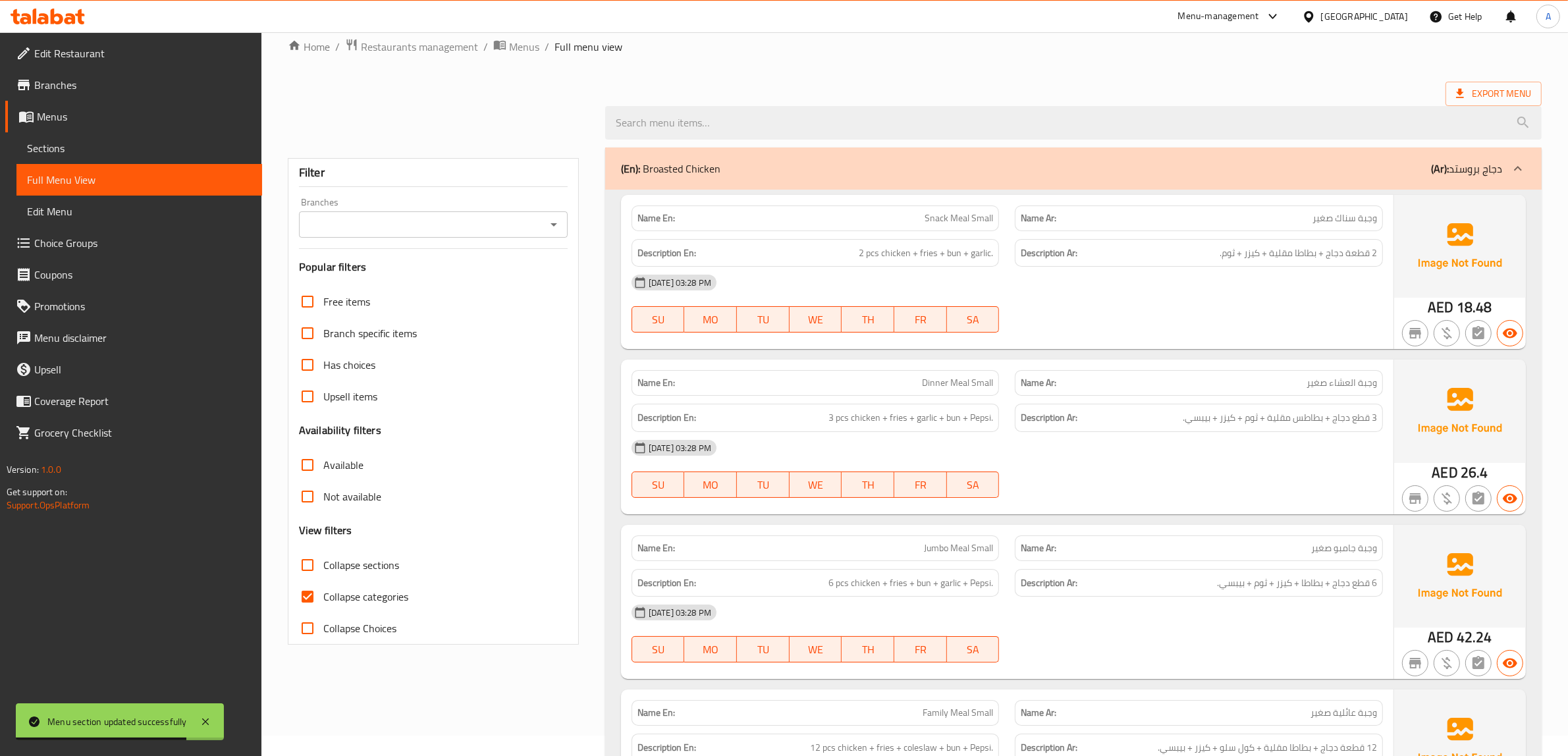
click at [330, 600] on span "Collapse categories" at bounding box center [366, 597] width 85 height 16
click at [323, 600] on input "Collapse categories" at bounding box center [307, 597] width 32 height 32
checkbox input "false"
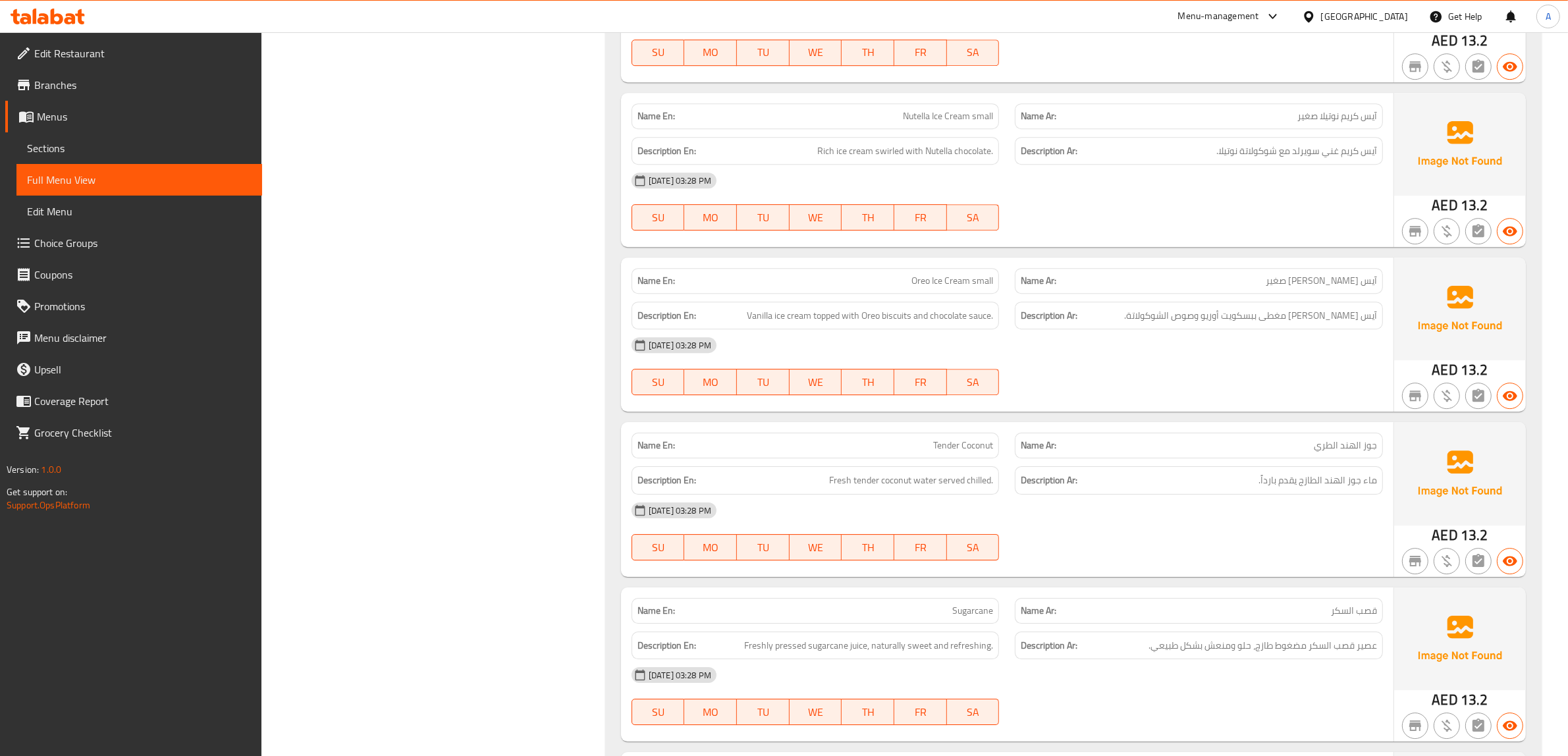
scroll to position [11383, 0]
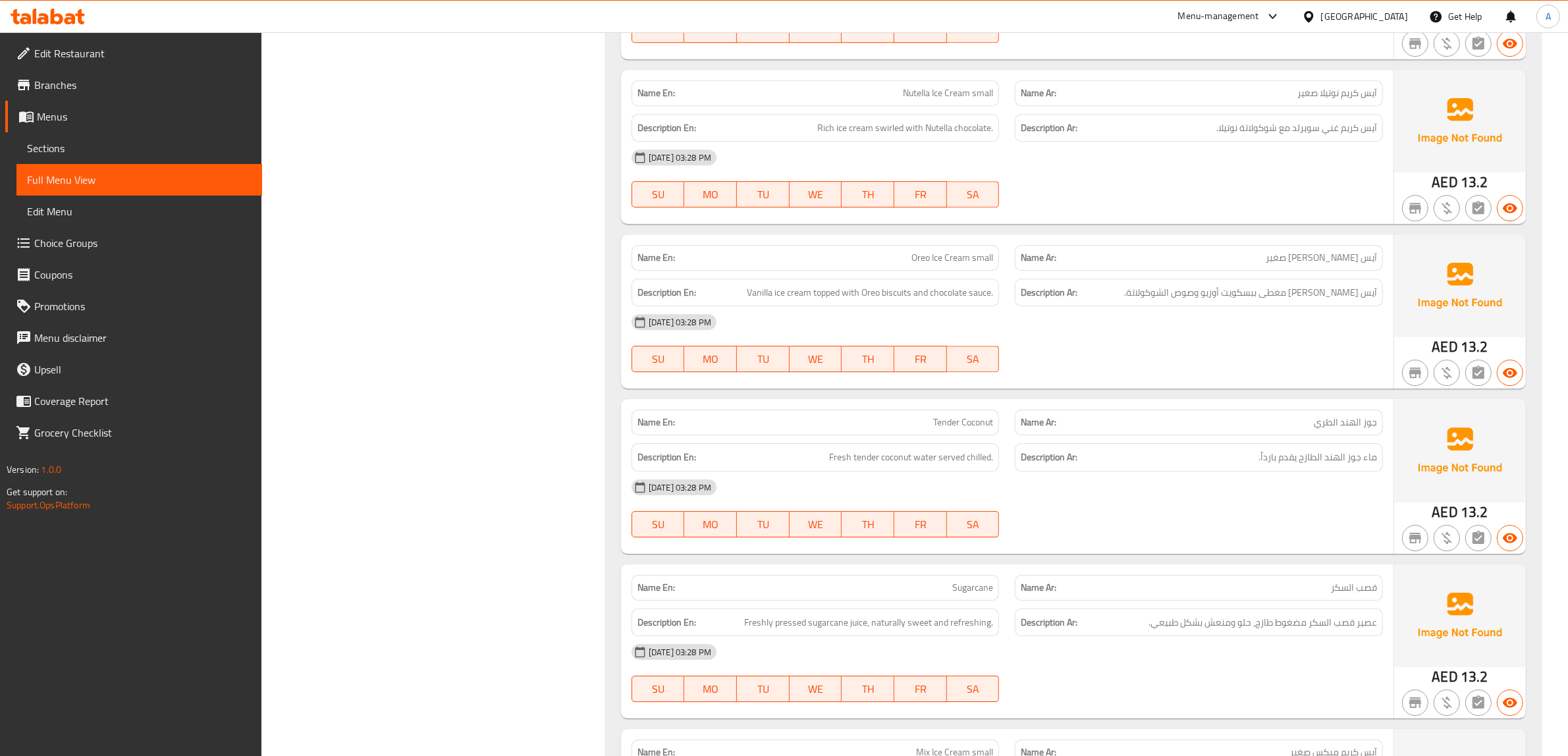
copy span "Tender Coconut"
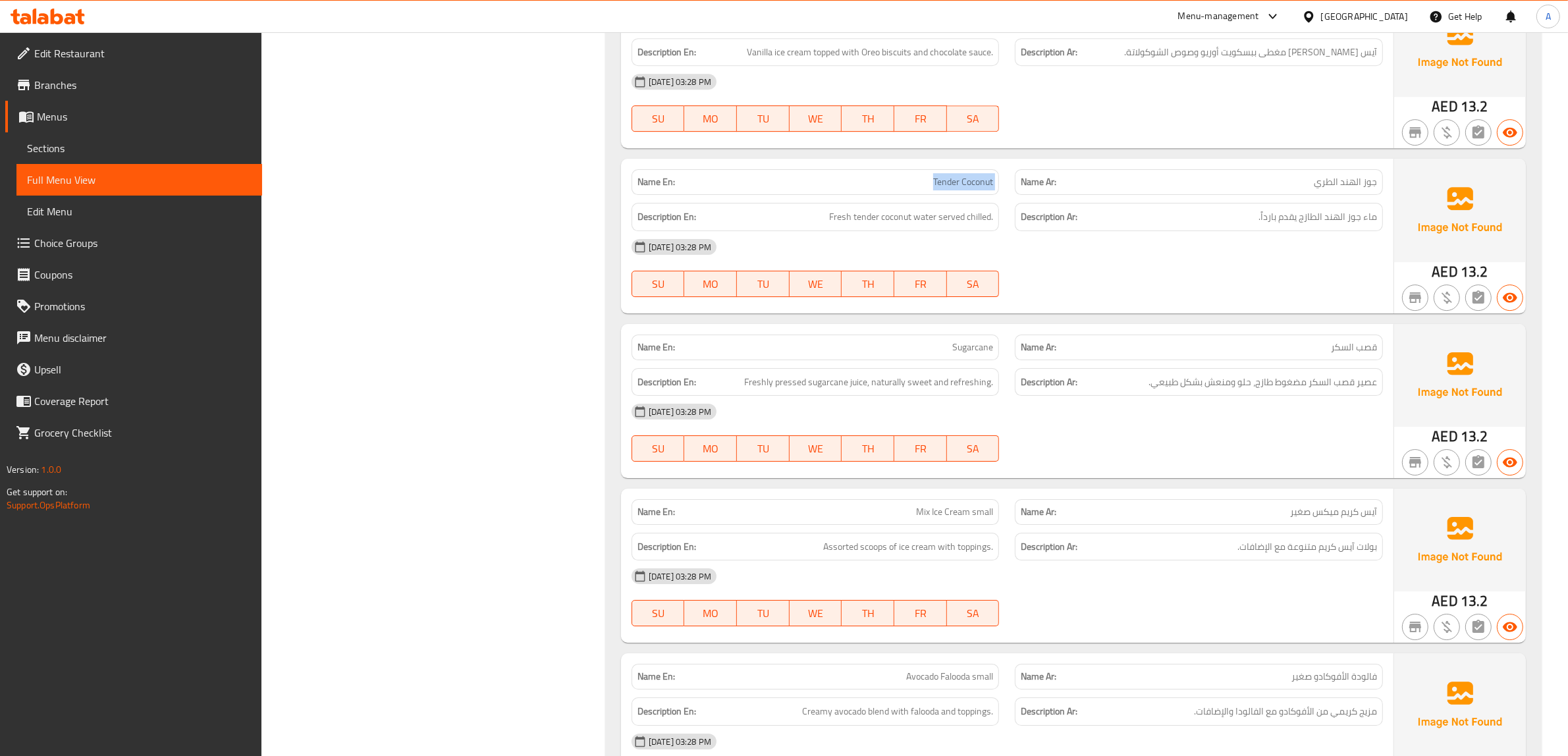
scroll to position [11629, 0]
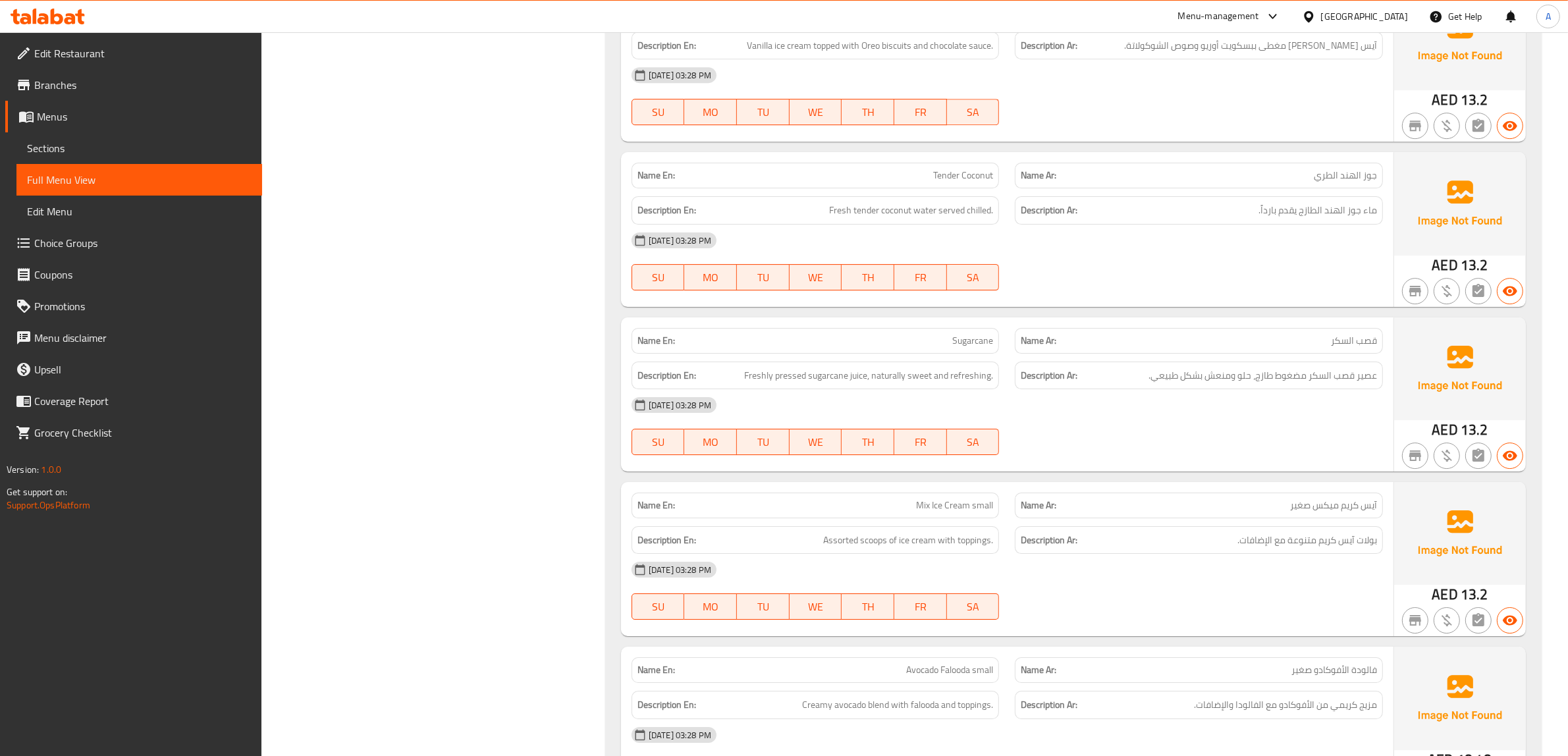
copy span "Sugarcane"
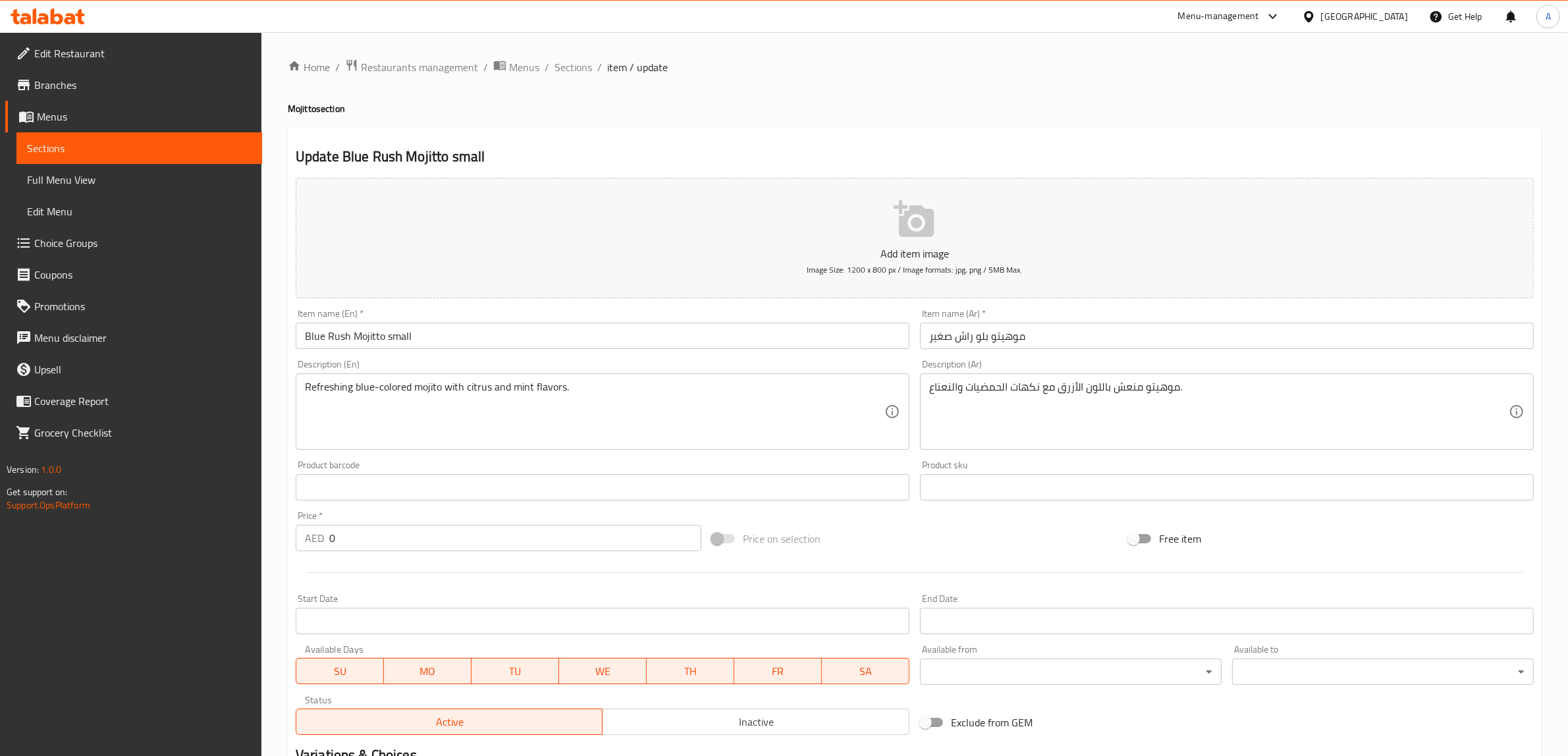
click at [392, 336] on input "Blue Rush Mojitto small" at bounding box center [603, 336] width 614 height 26
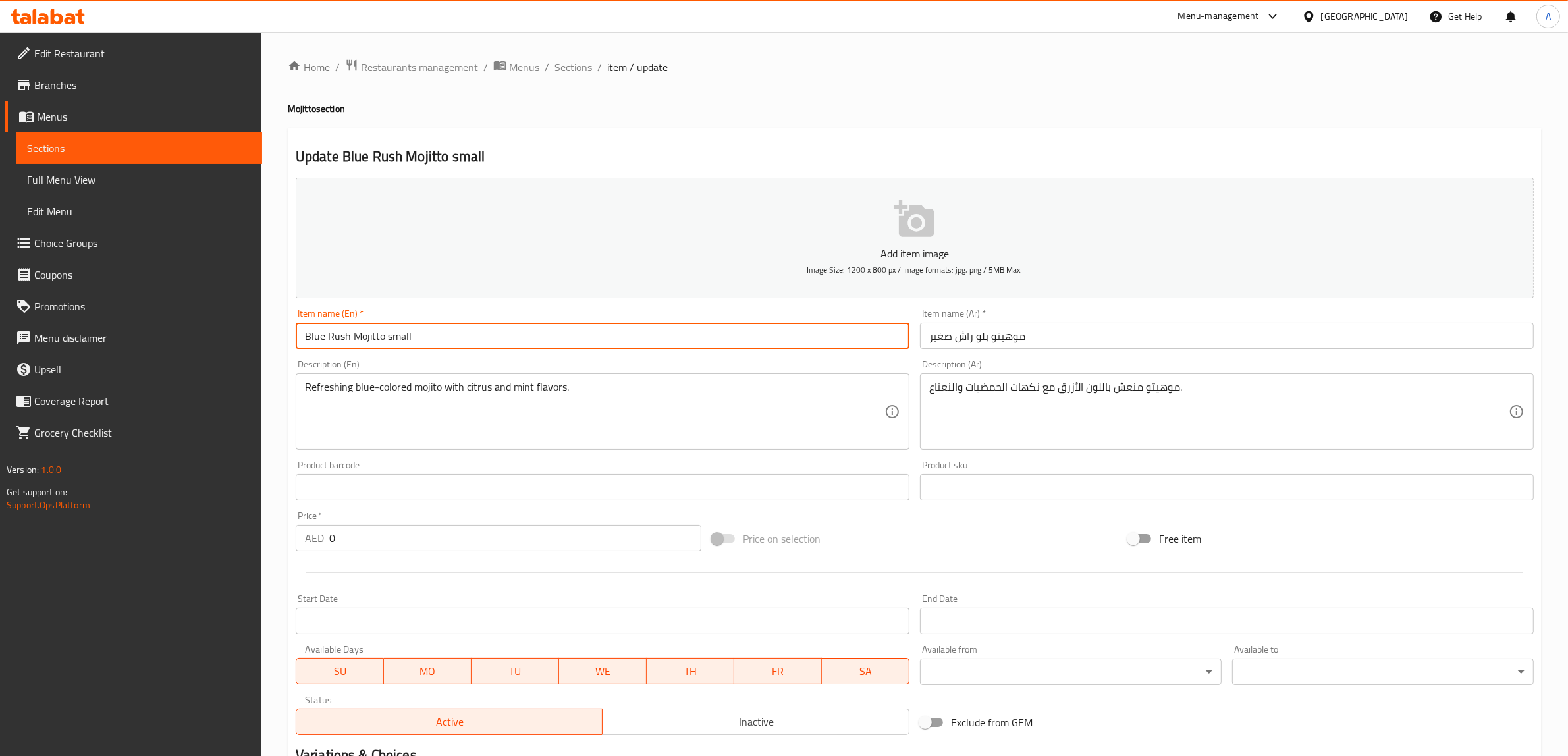
click at [392, 336] on input "Blue Rush Mojitto small" at bounding box center [603, 336] width 614 height 26
type input "Blue Rush Mojitto"
click at [939, 336] on input "موهيتو بلو راش صغير" at bounding box center [1226, 336] width 614 height 26
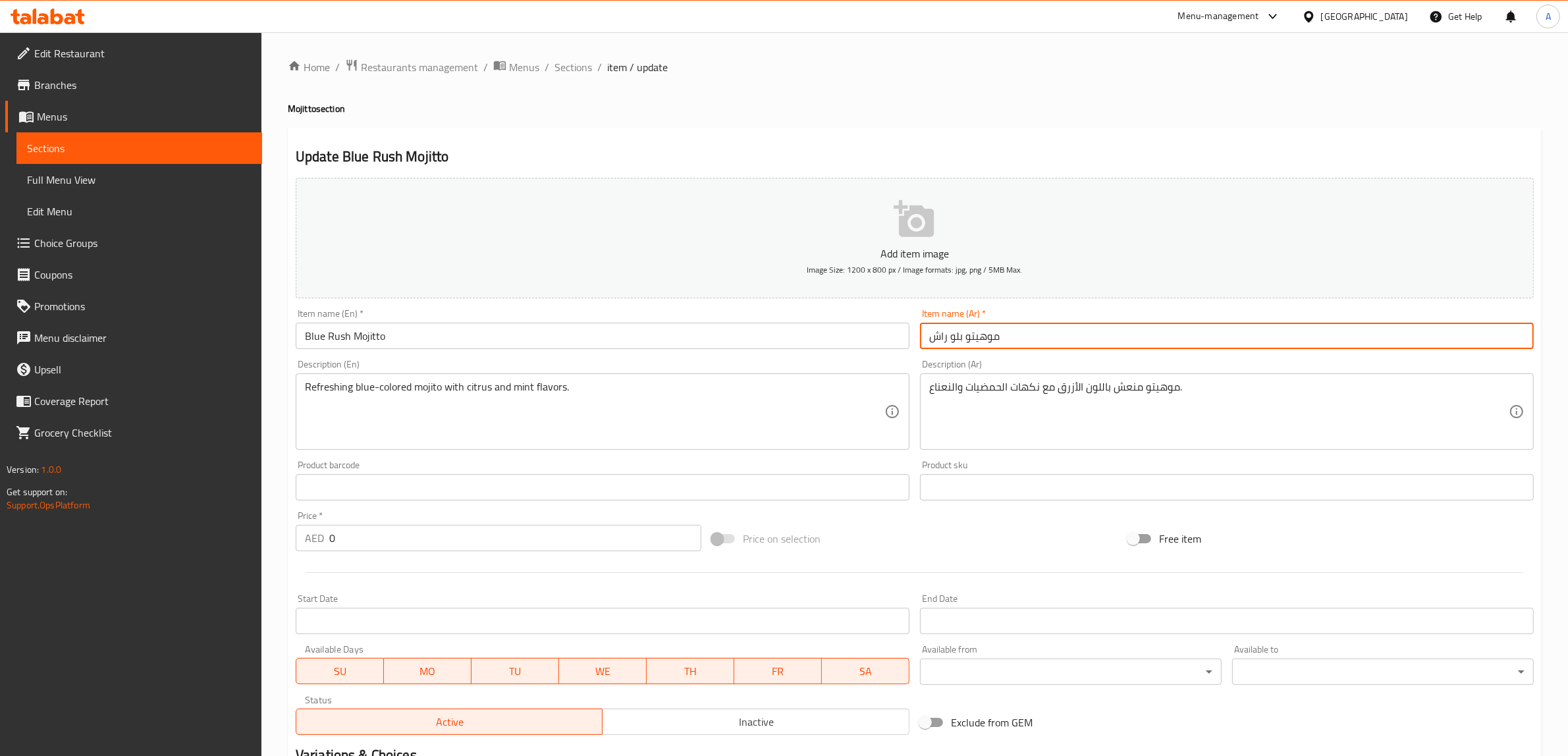
type input "موهيتو بلو راش"
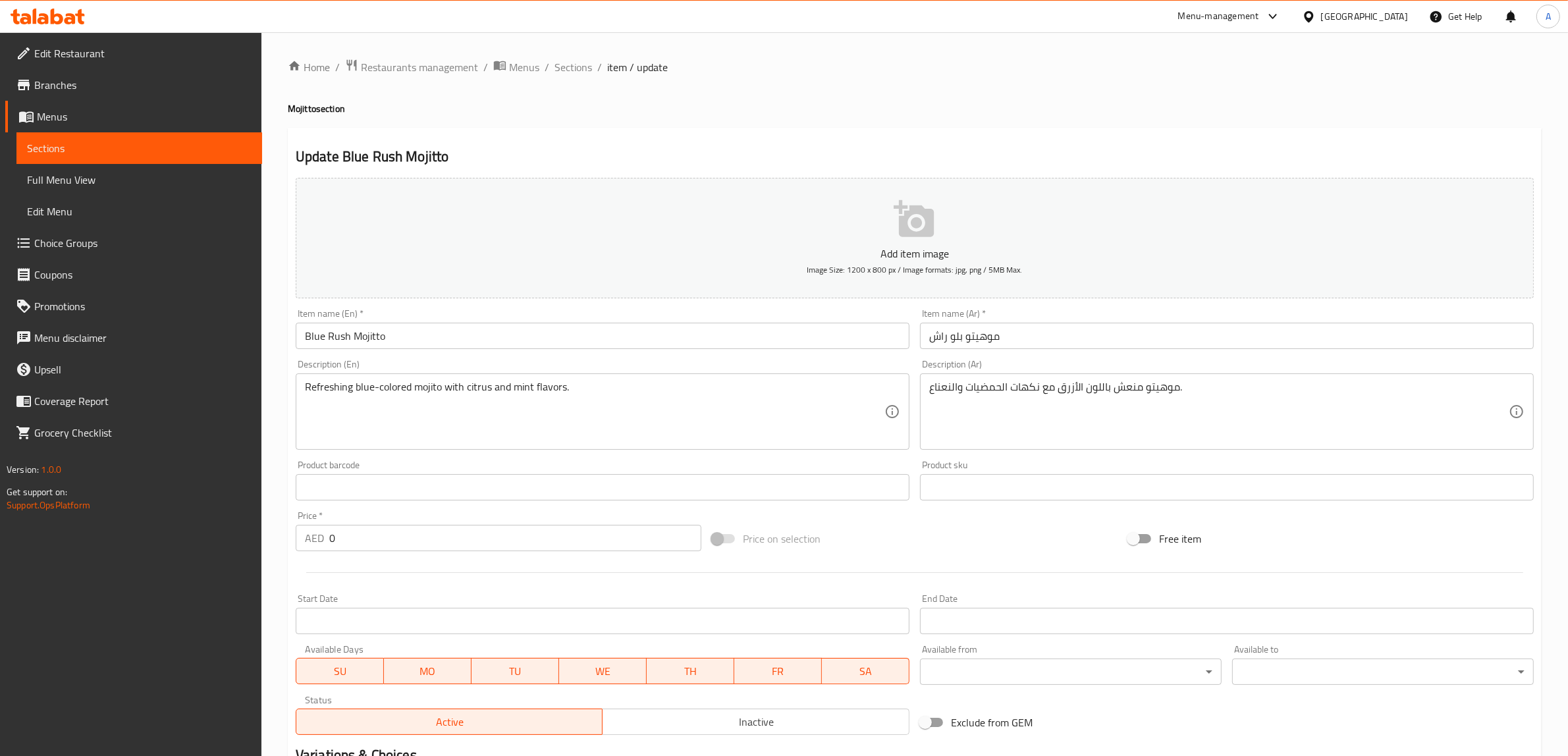
click at [848, 116] on div "Home / Restaurants management / Menus / Sections / item / update Mojitto sectio…" at bounding box center [914, 478] width 1254 height 838
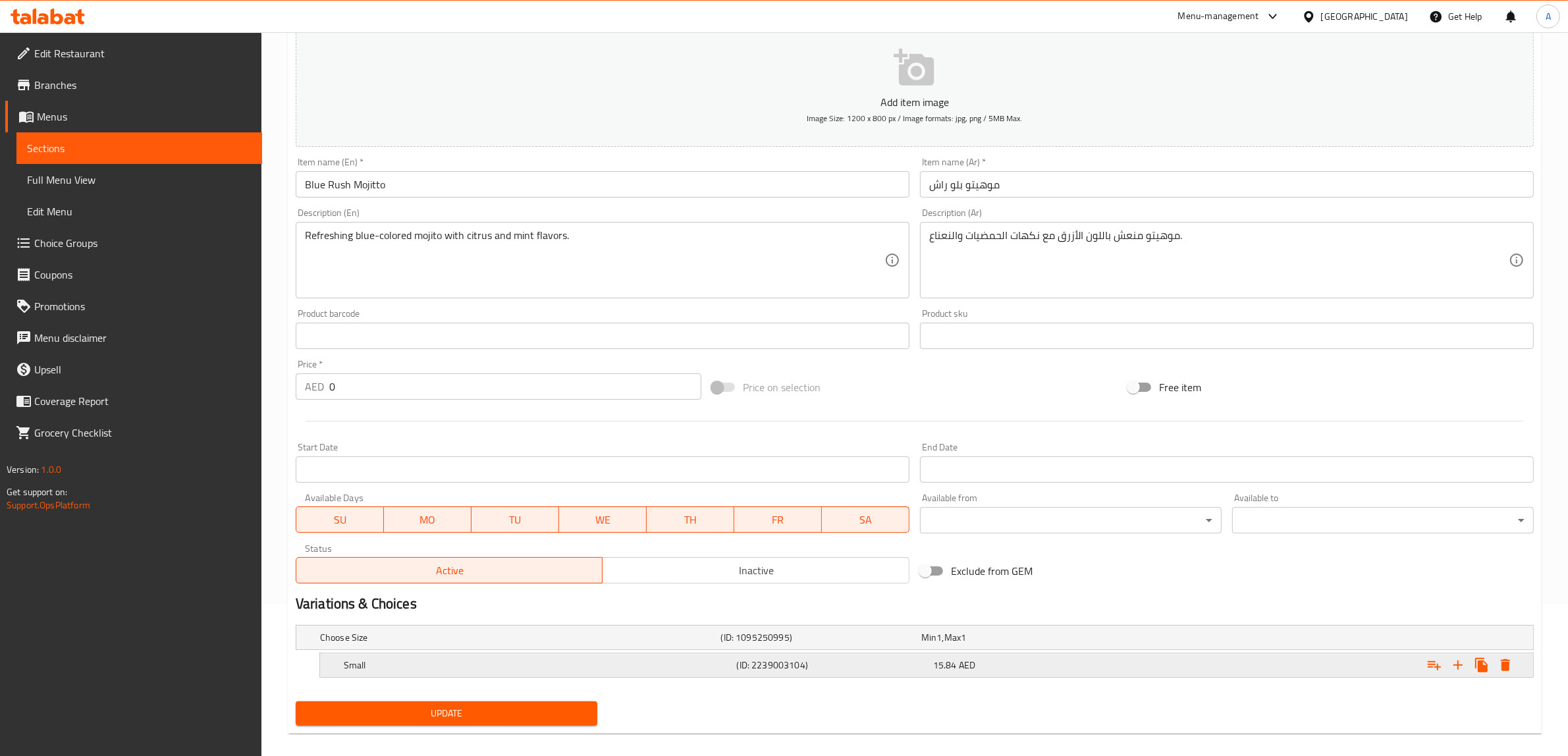
scroll to position [165, 0]
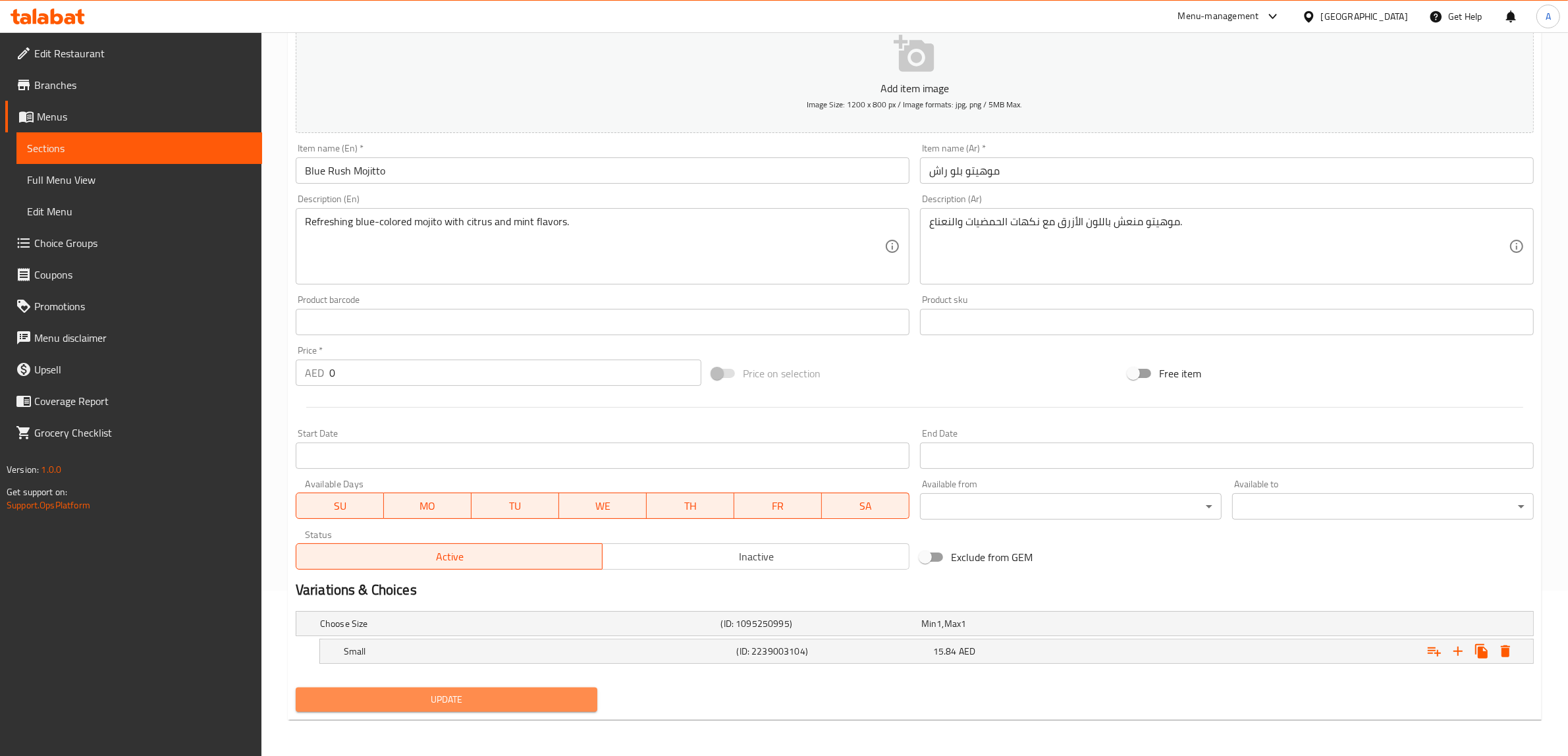
click at [438, 690] on button "Update" at bounding box center [447, 699] width 302 height 24
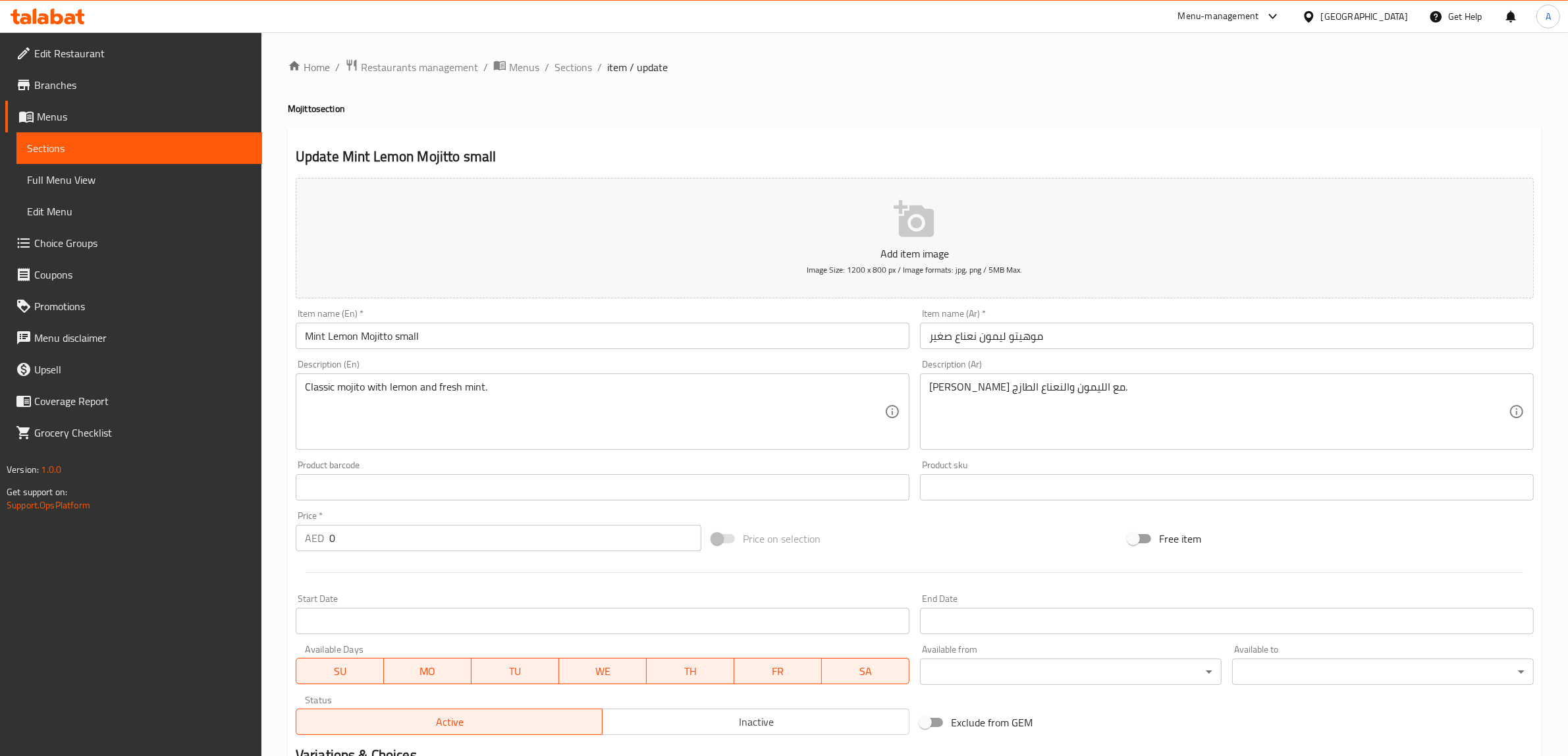
click at [409, 334] on input "Mint Lemon Mojitto small" at bounding box center [603, 336] width 614 height 26
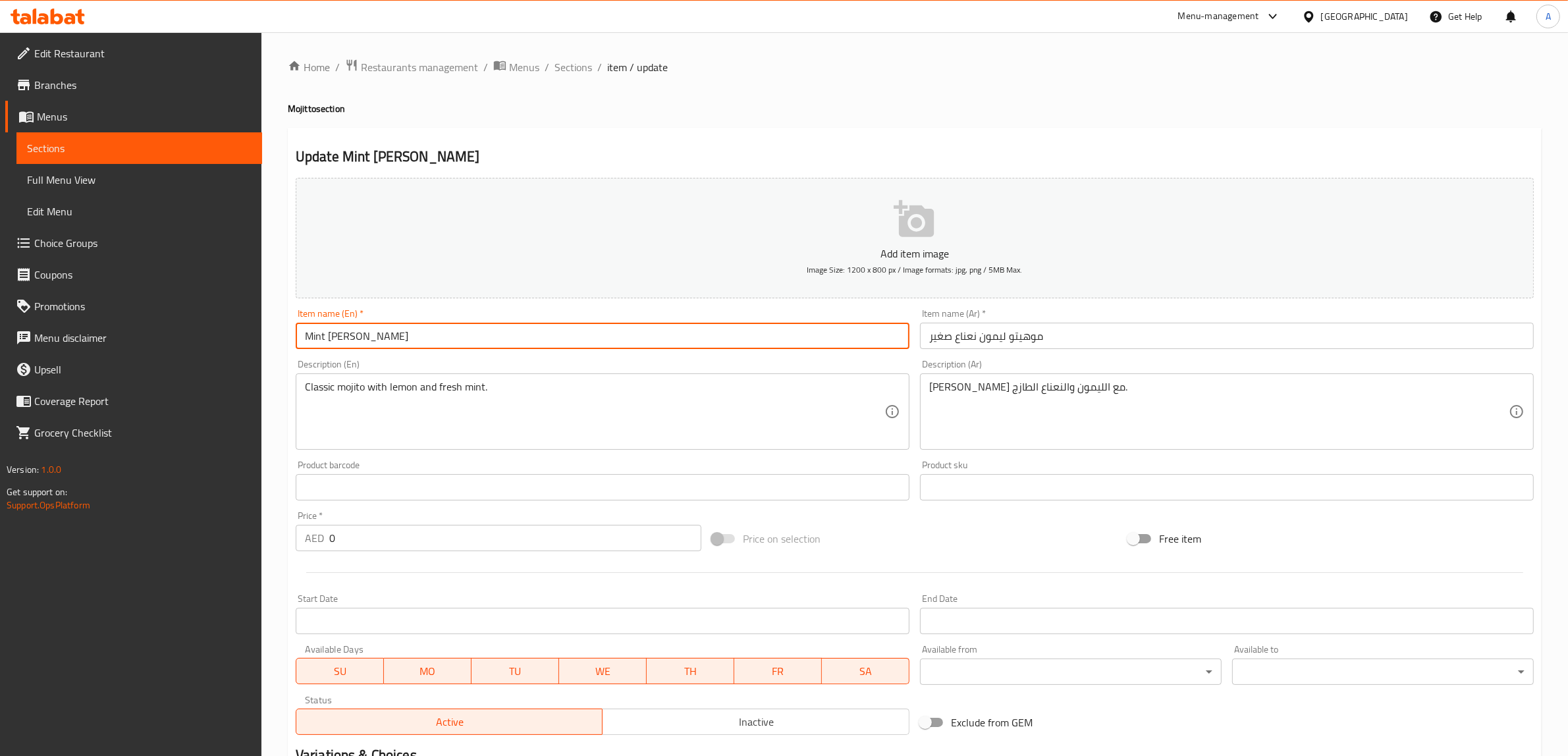
type input "Mint Lemon Mojitto"
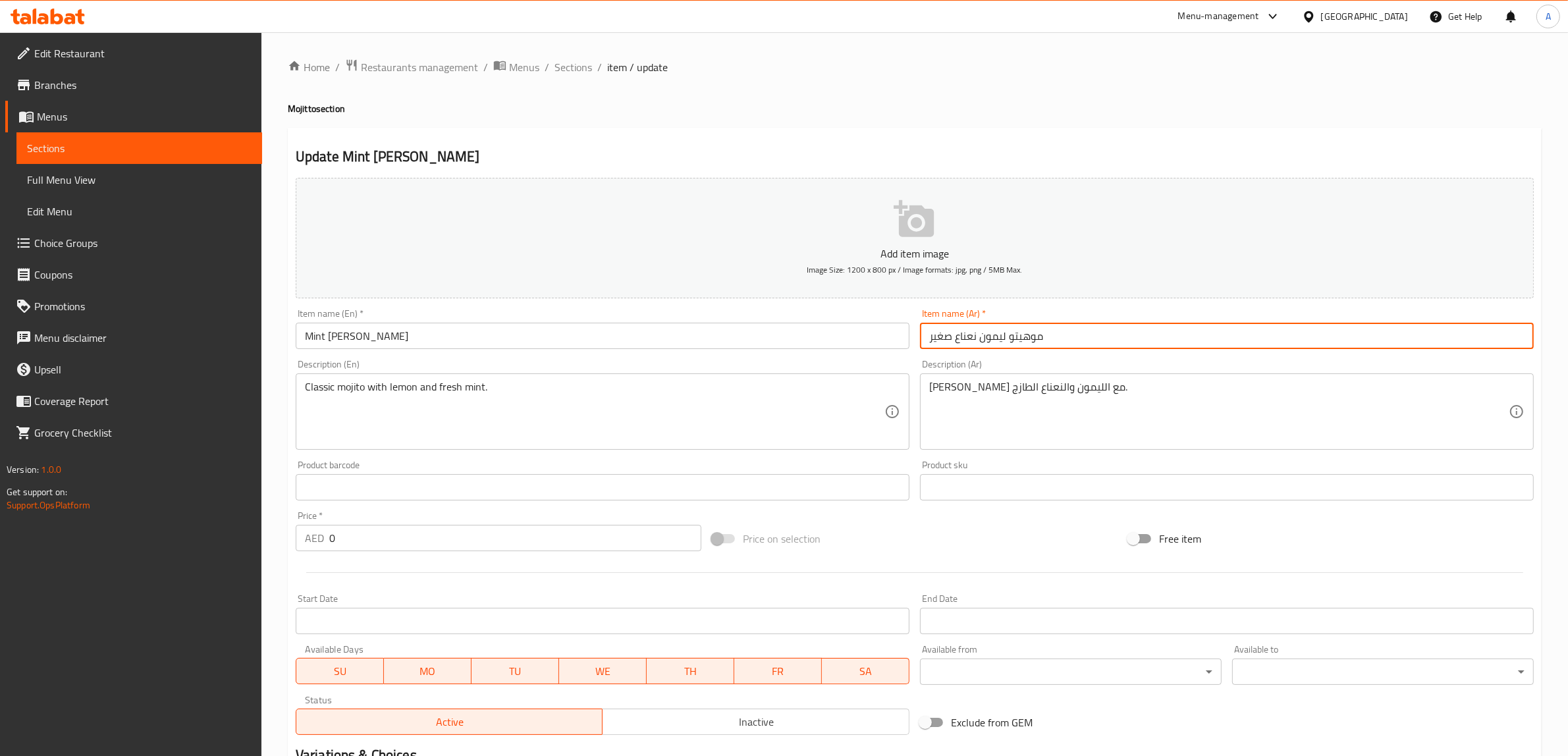
click at [939, 336] on input "موهيتو ليمون نعناع صغير" at bounding box center [1226, 336] width 614 height 26
type input "موهيتو ليمون نعناع"
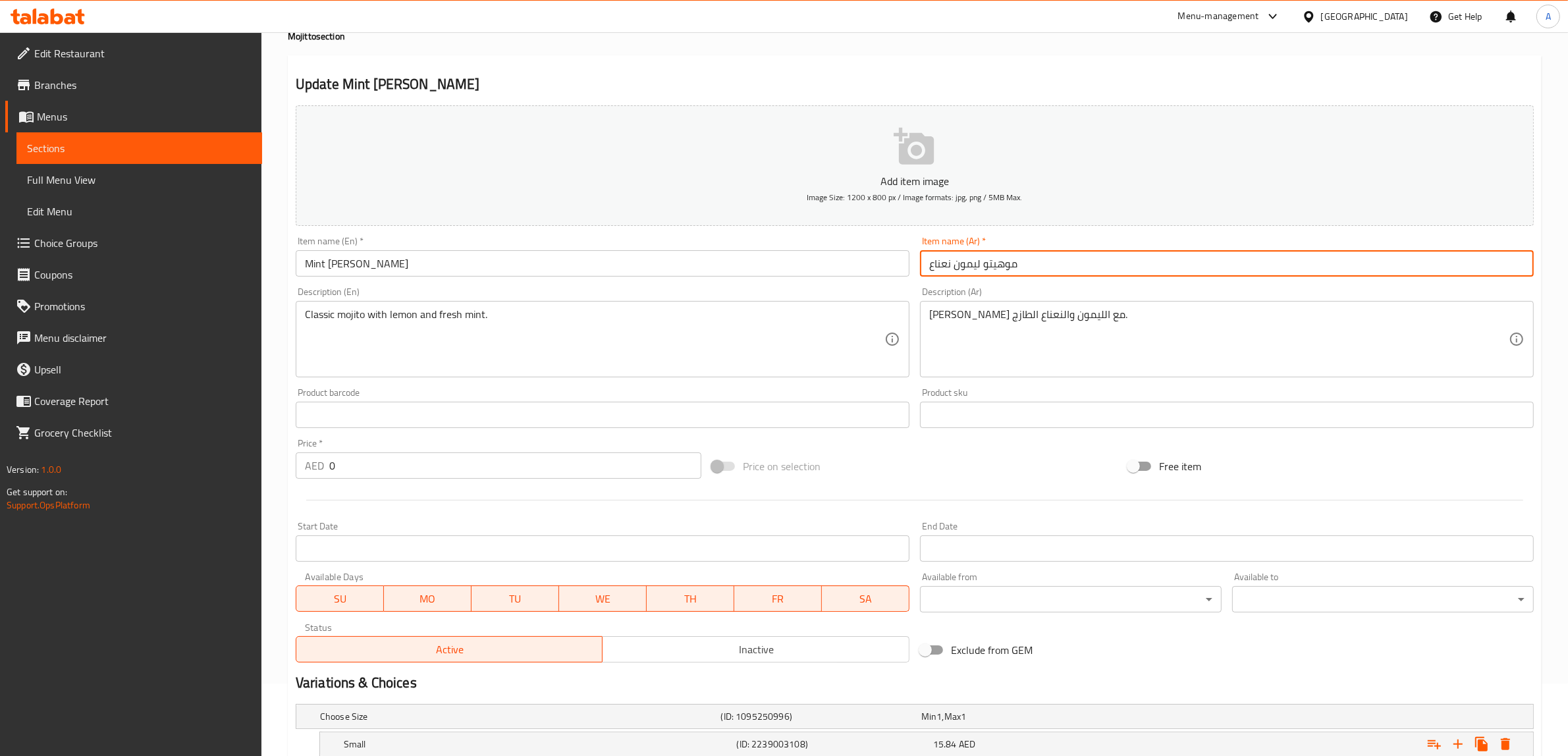
scroll to position [165, 0]
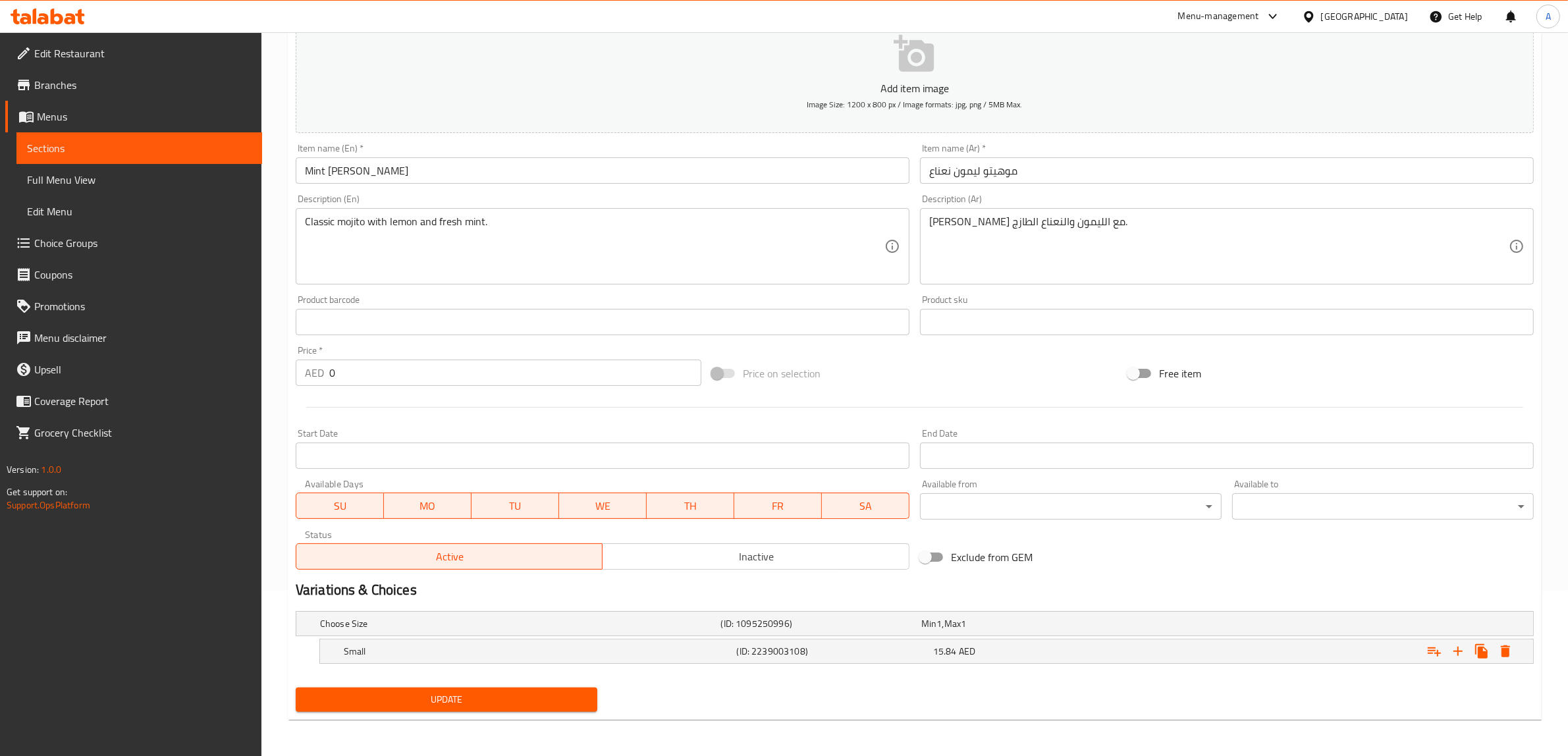
click at [475, 719] on div "Update Mint Lemon Mojitto Add item image Image Size: 1200 x 800 px / Image form…" at bounding box center [914, 341] width 1254 height 757
click at [482, 688] on button "Update" at bounding box center [447, 699] width 302 height 24
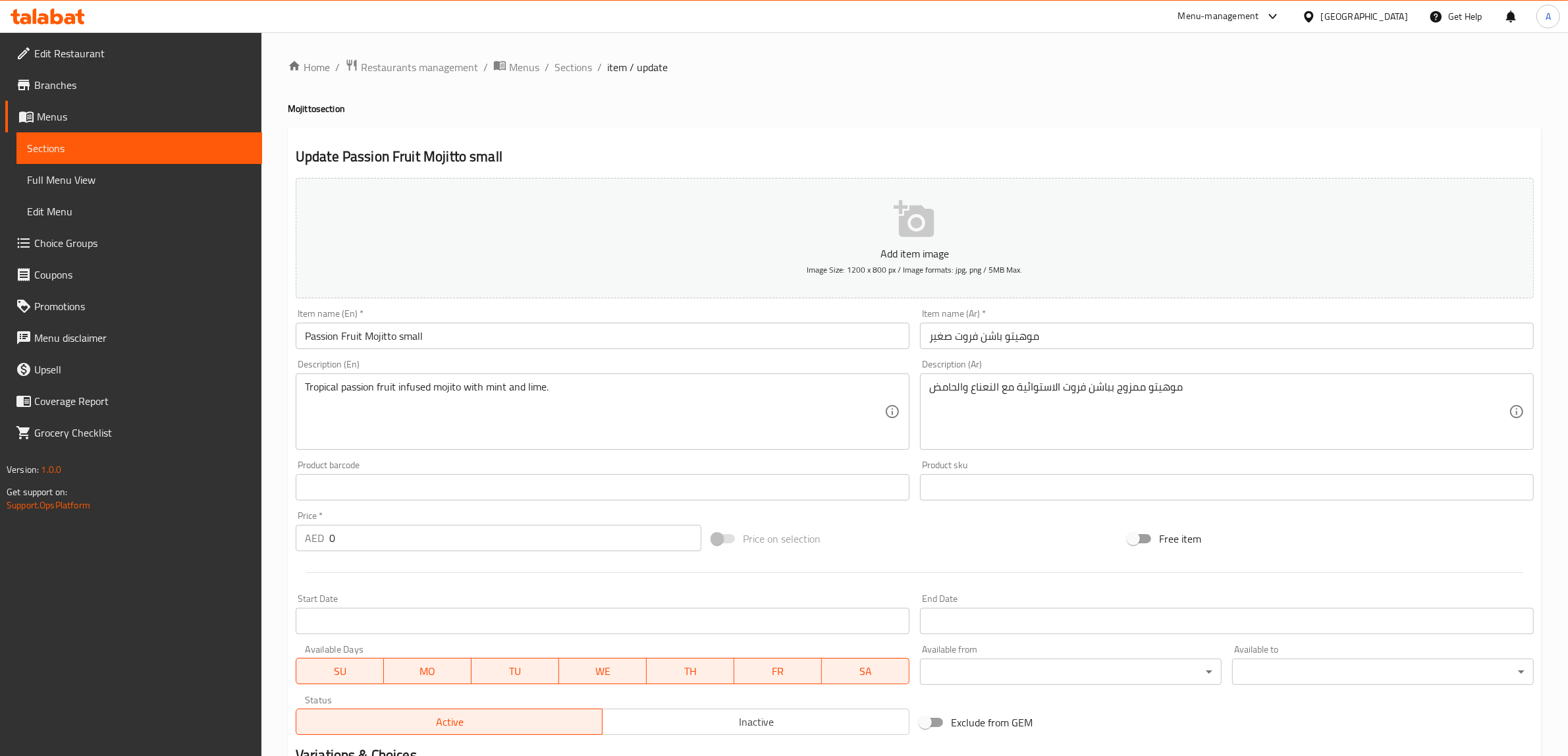
click at [945, 336] on input "موهيتو باشن فروت صغير" at bounding box center [1226, 336] width 614 height 26
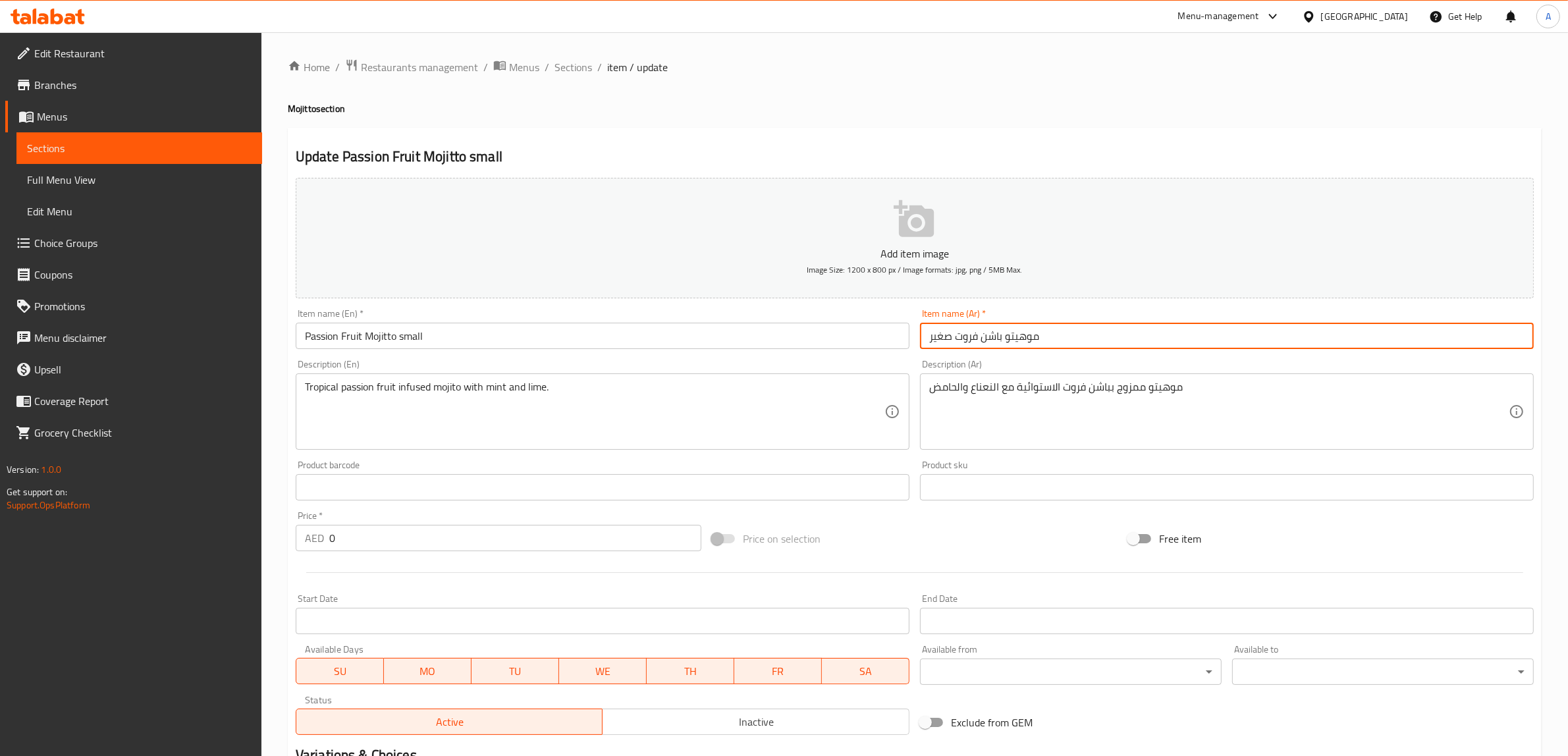
click at [945, 336] on input "موهيتو باشن فروت صغير" at bounding box center [1226, 336] width 614 height 26
type input "موهيتو باشن فروت"
click at [407, 331] on input "Passion Fruit Mojitto small" at bounding box center [603, 336] width 614 height 26
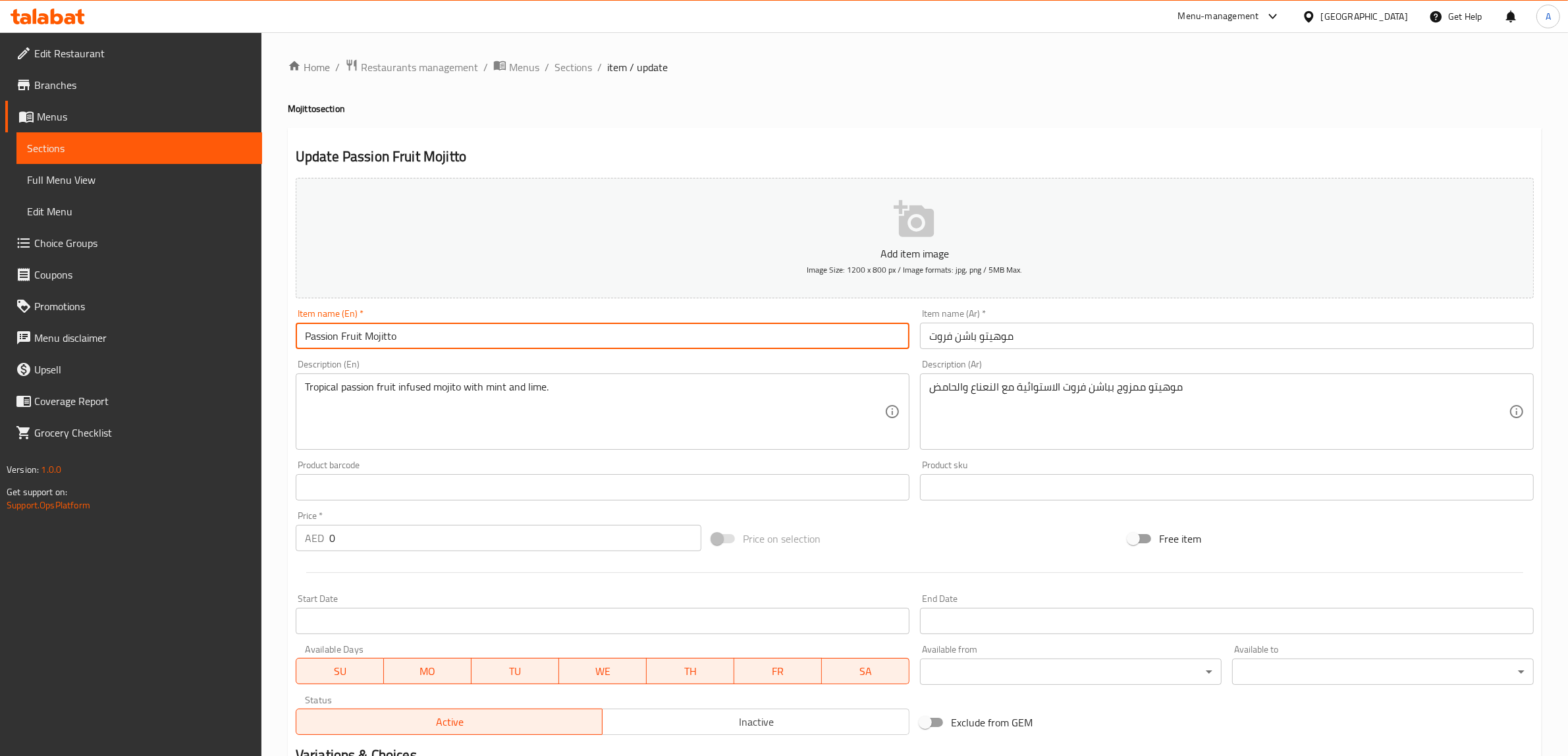
type input "Passion Fruit Mojitto"
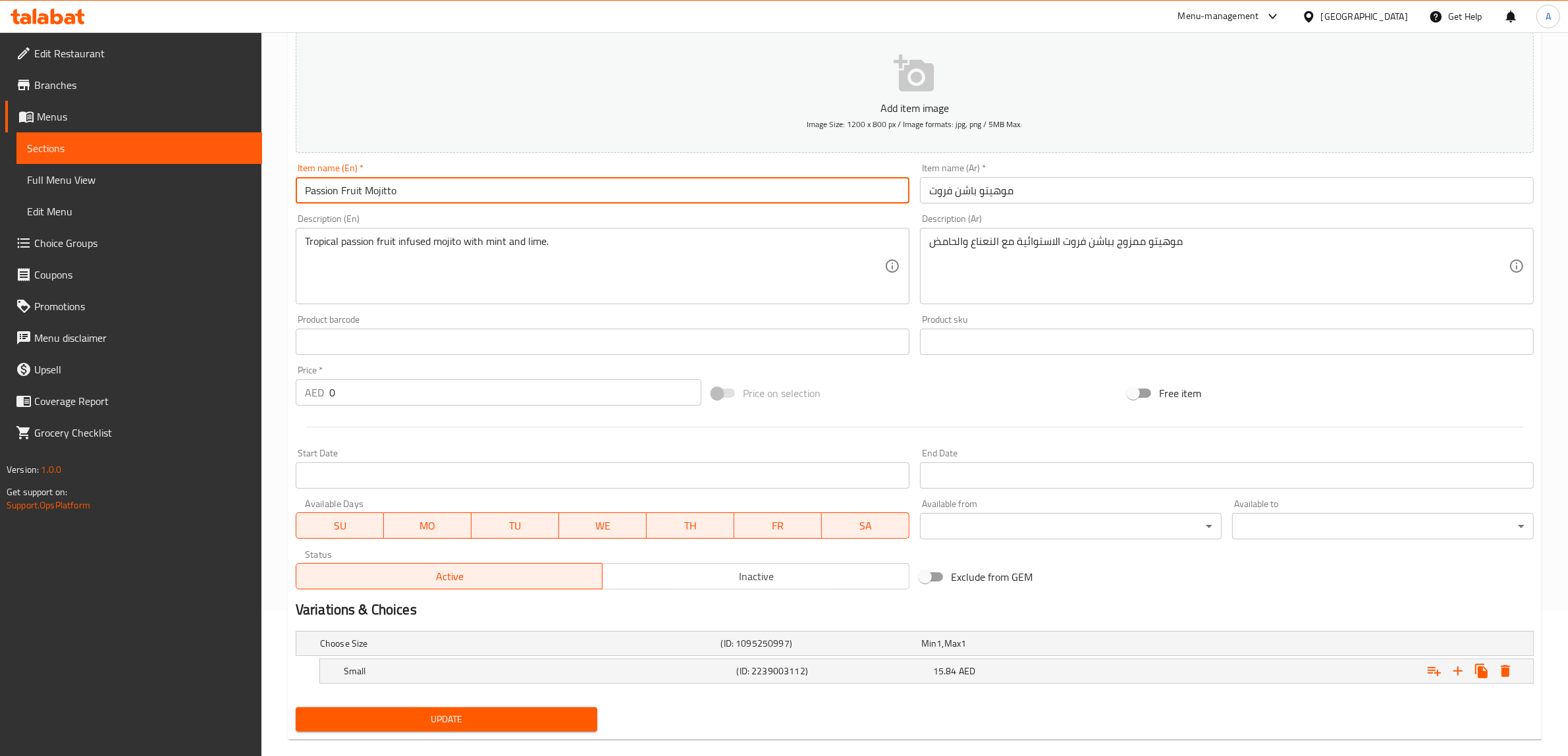
scroll to position [165, 0]
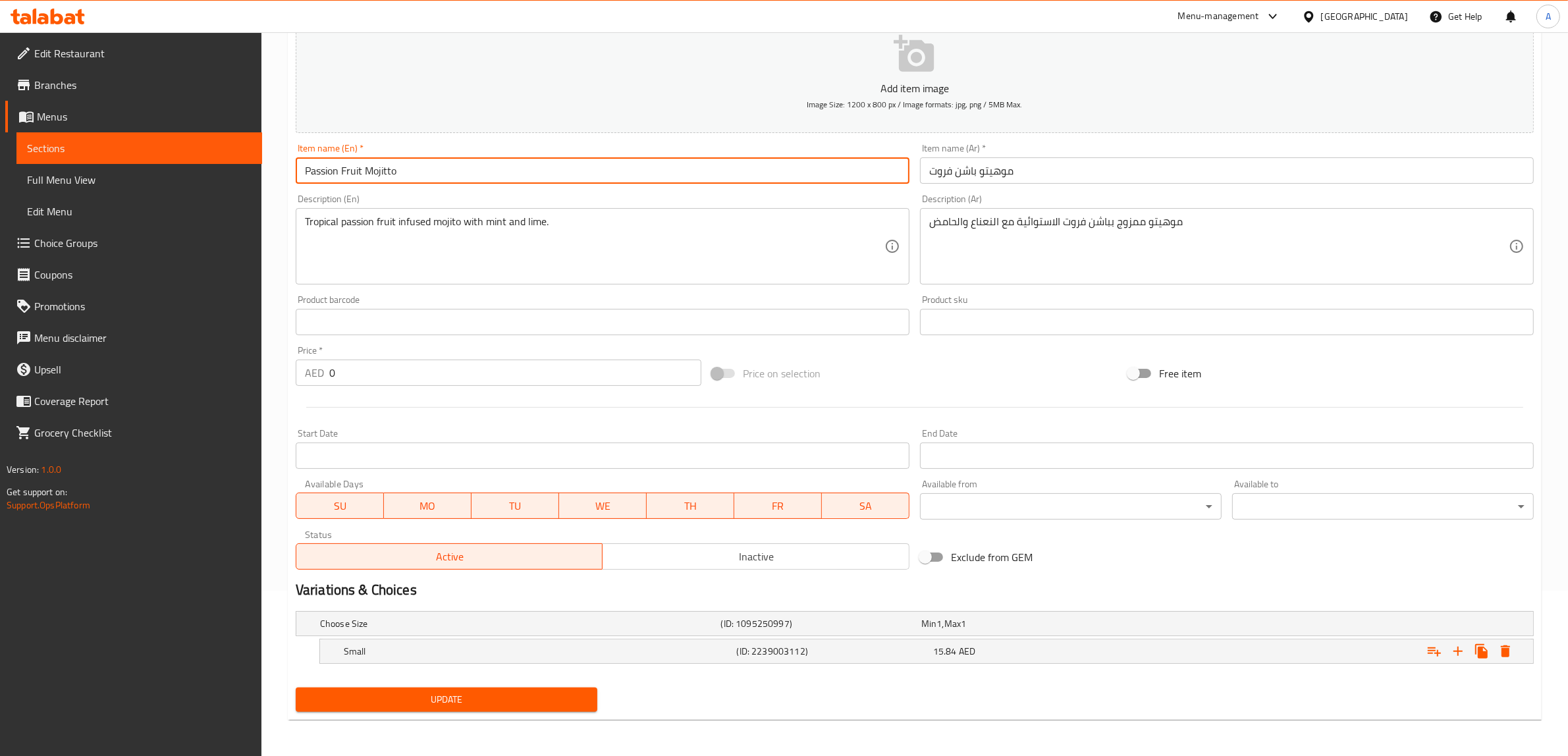
click at [474, 694] on span "Update" at bounding box center [447, 699] width 281 height 16
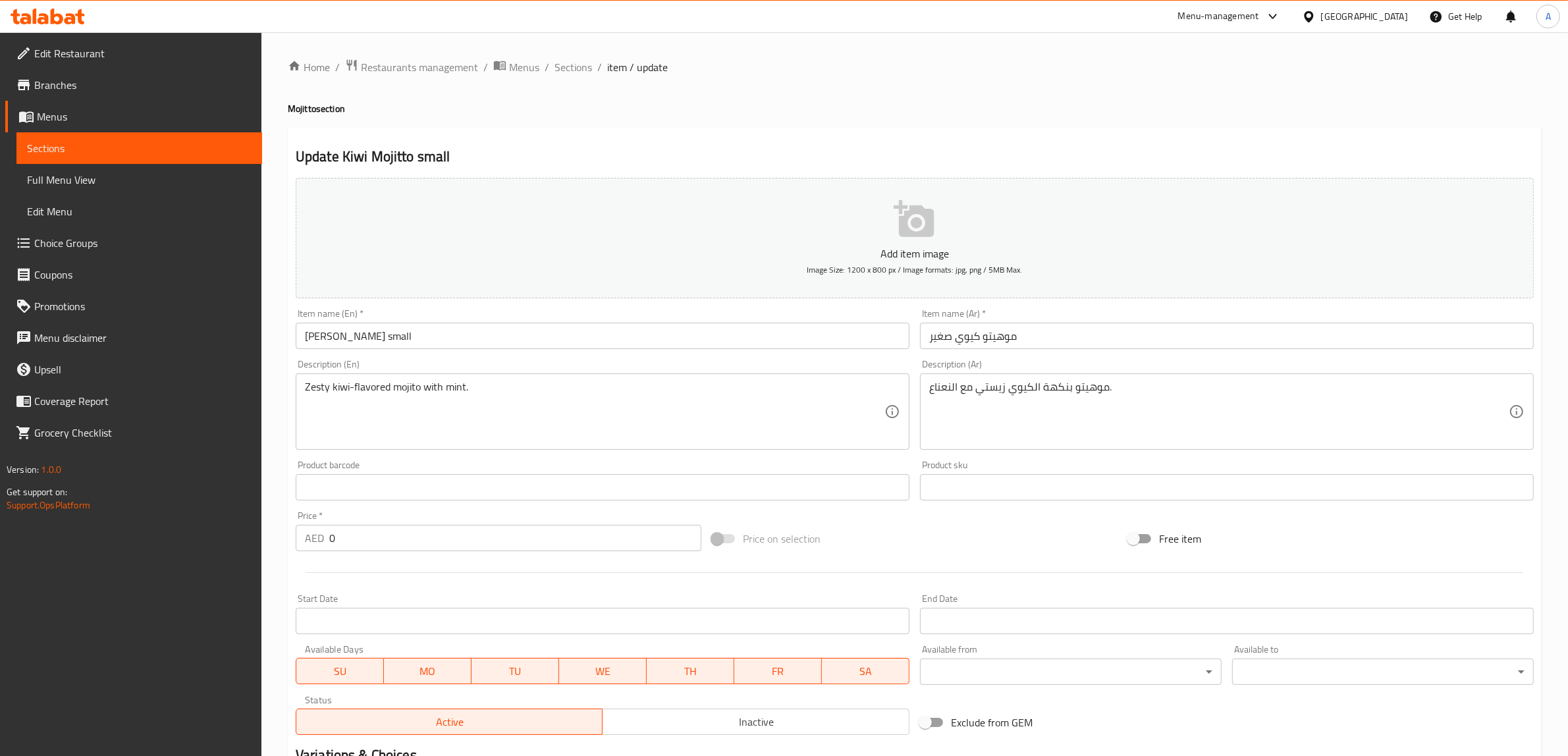
click at [937, 338] on input "موهيتو كيوي صغير" at bounding box center [1226, 336] width 614 height 26
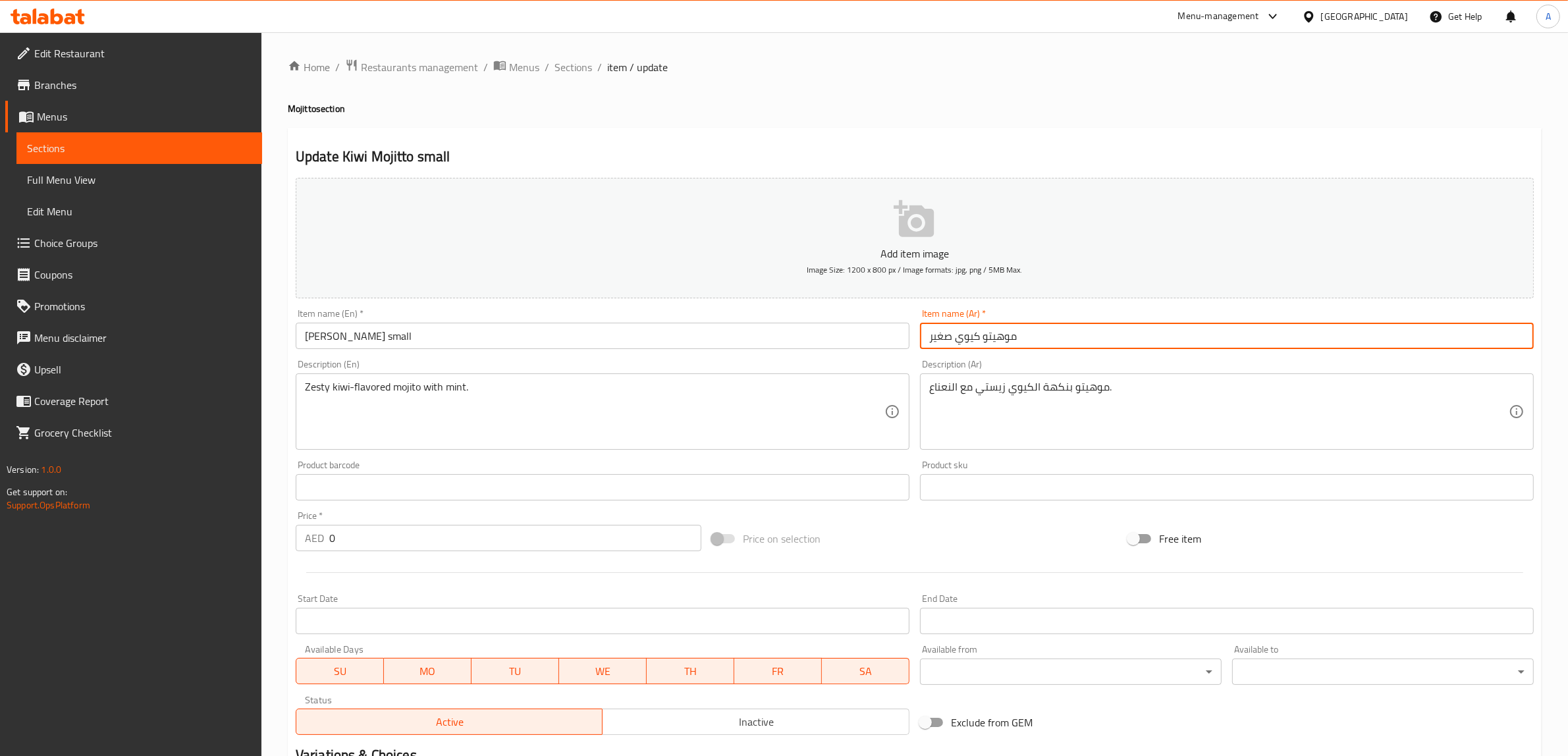
click at [937, 338] on input "موهيتو كيوي صغير" at bounding box center [1226, 336] width 614 height 26
type input "موهيتو كيوي"
click at [383, 339] on input "Kiwi Mojitto small" at bounding box center [603, 336] width 614 height 26
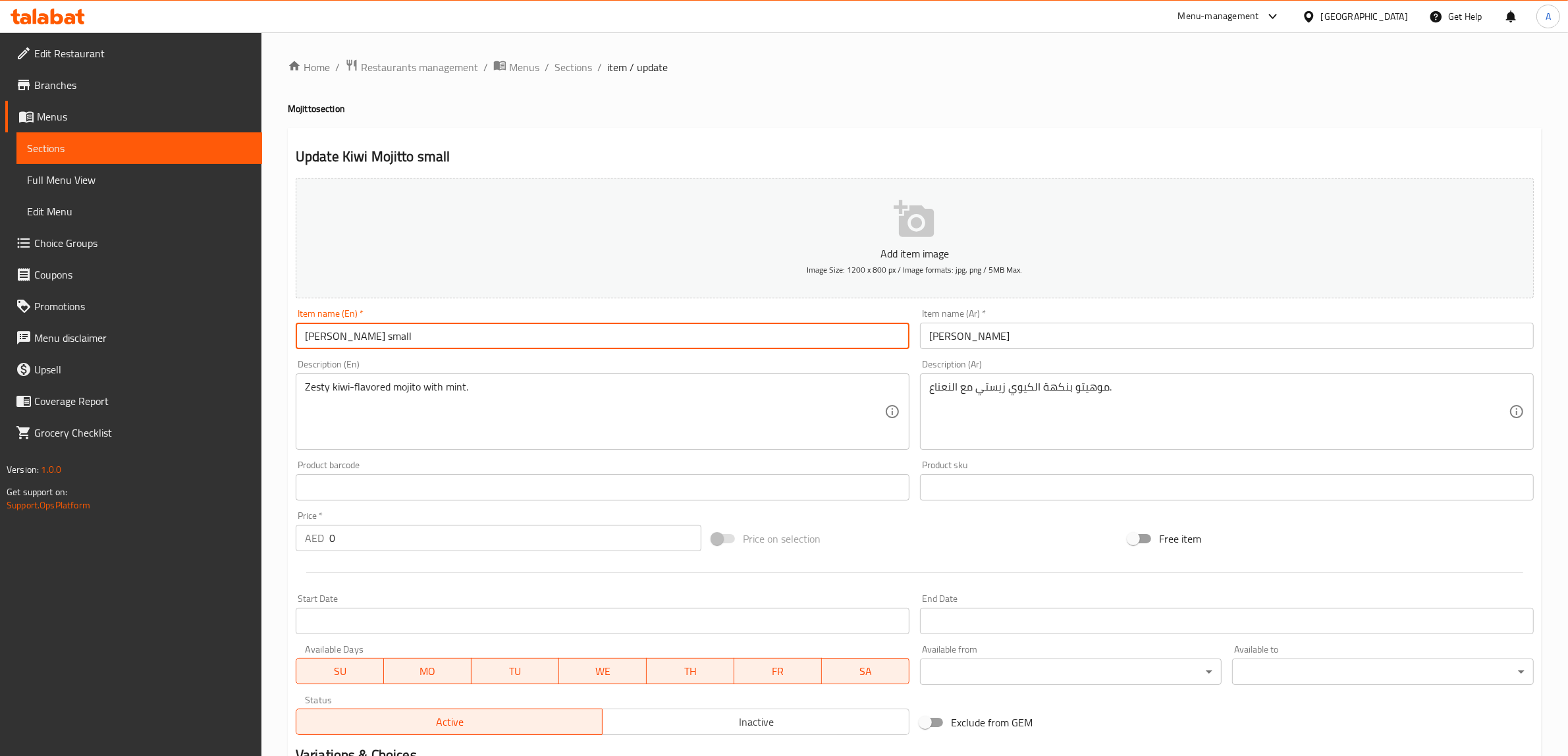
click at [379, 339] on input "Kiwi Mojitto small" at bounding box center [603, 336] width 614 height 26
type input "[PERSON_NAME]"
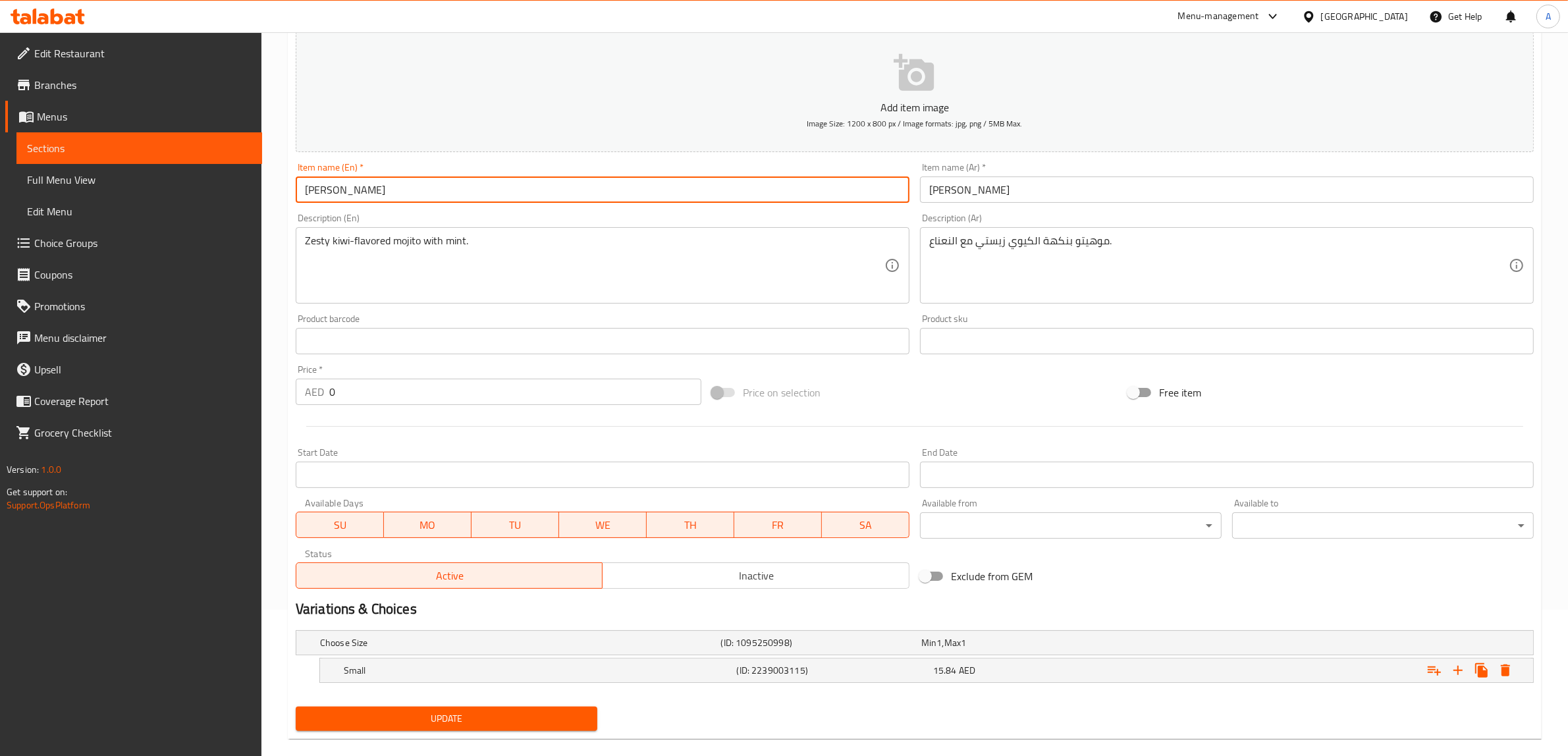
scroll to position [165, 0]
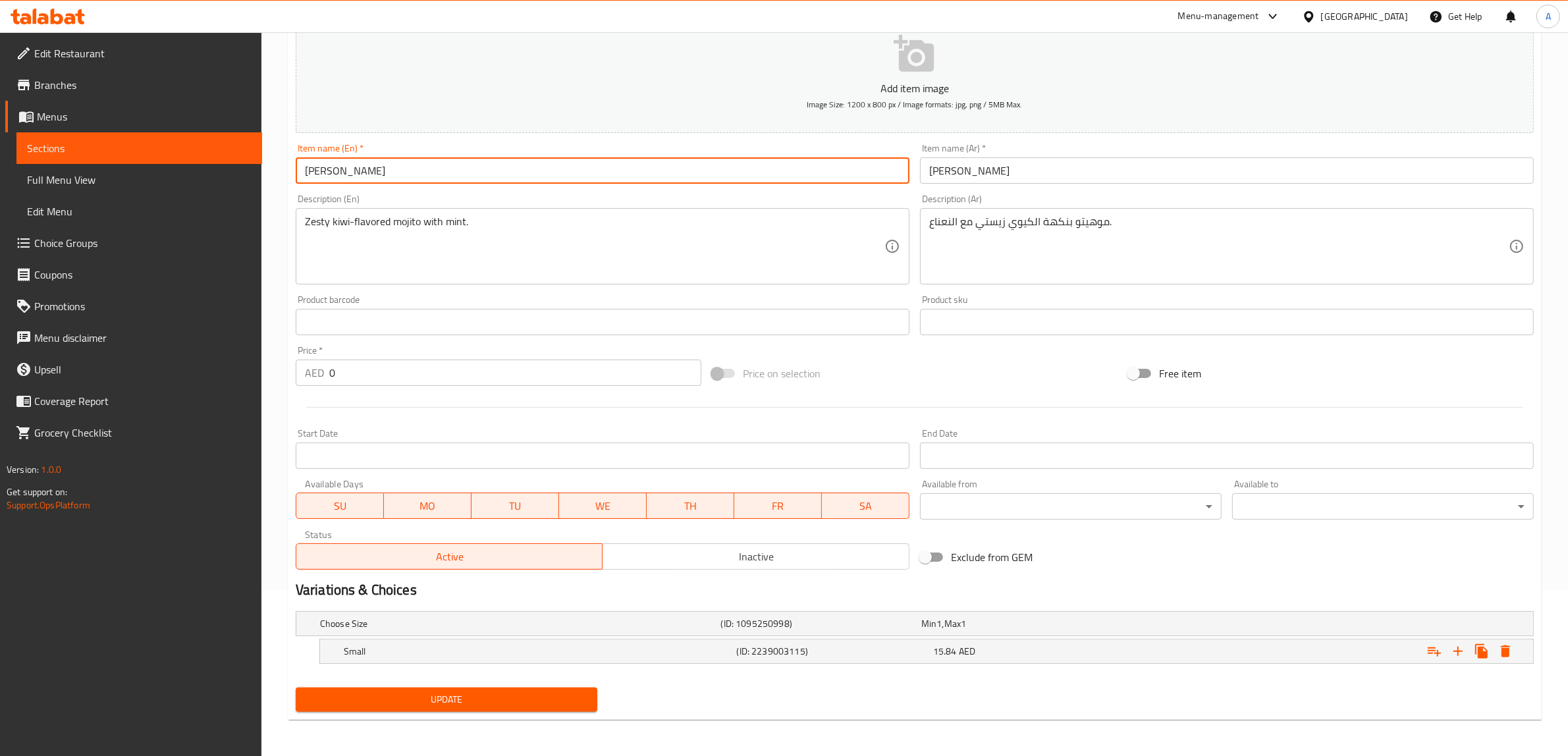
click at [430, 689] on button "Update" at bounding box center [447, 699] width 302 height 24
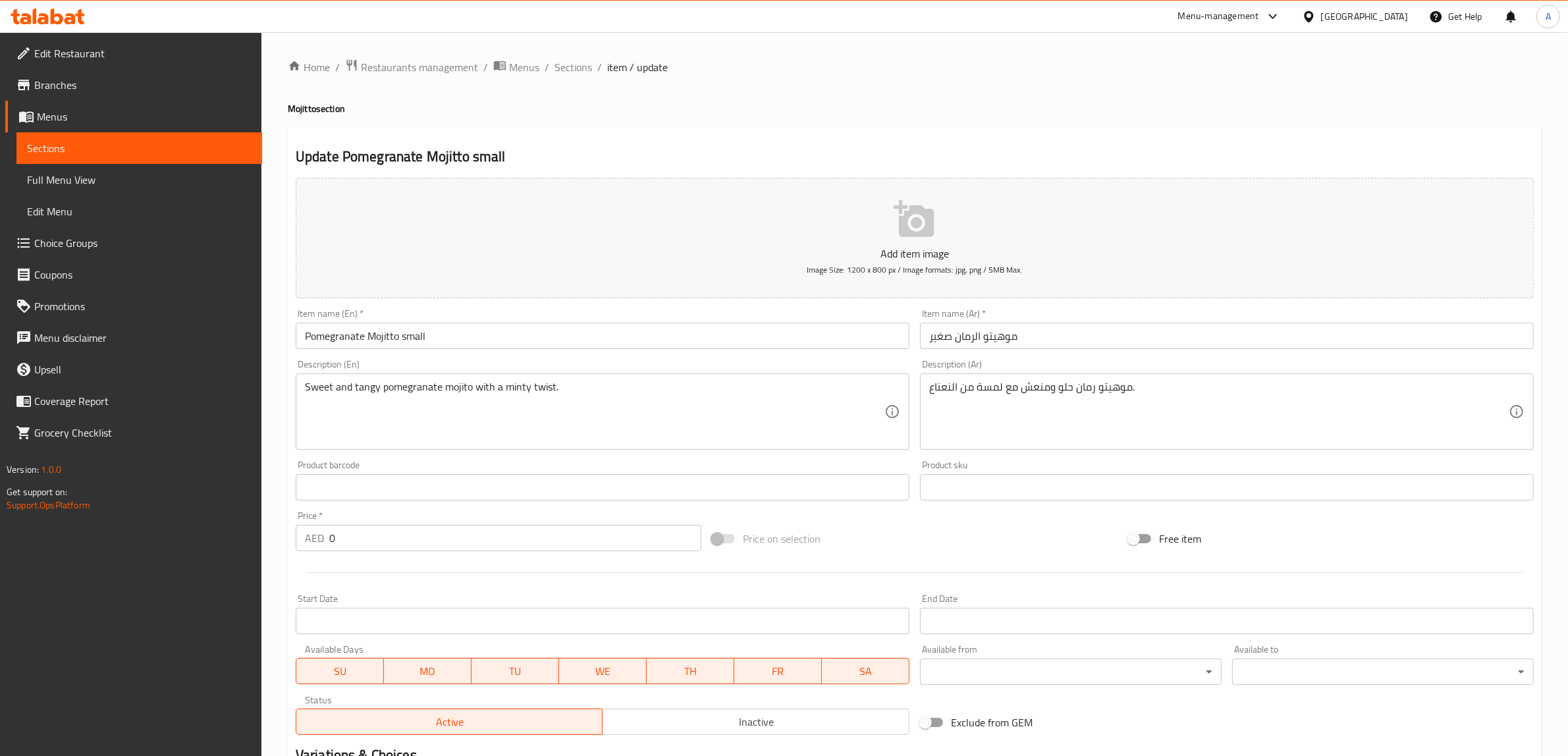
click at [943, 334] on input "موهيتو الرمان صغير" at bounding box center [1226, 336] width 614 height 26
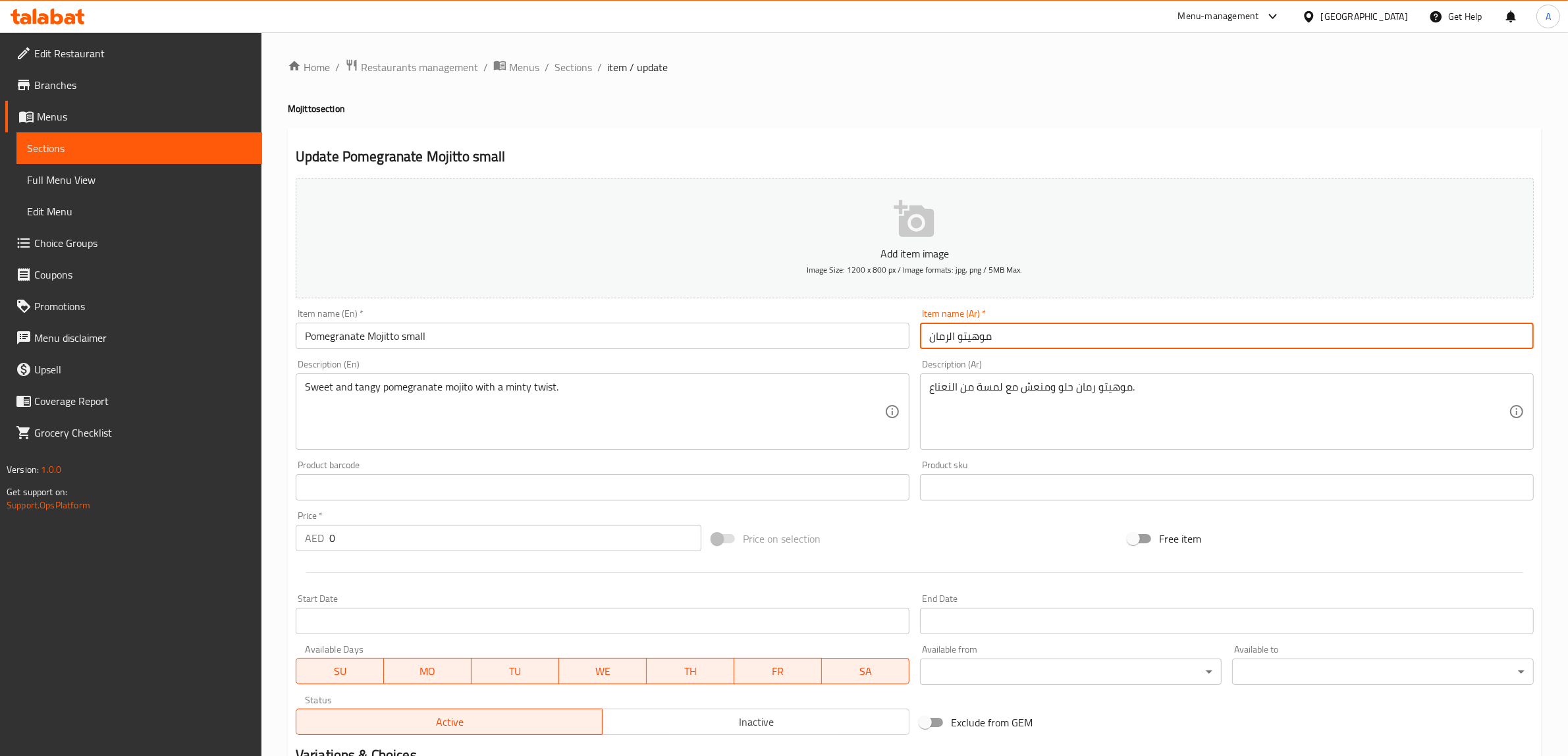
type input "موهيتو الرمان"
click at [413, 337] on input "Pomegranate Mojitto small" at bounding box center [603, 336] width 614 height 26
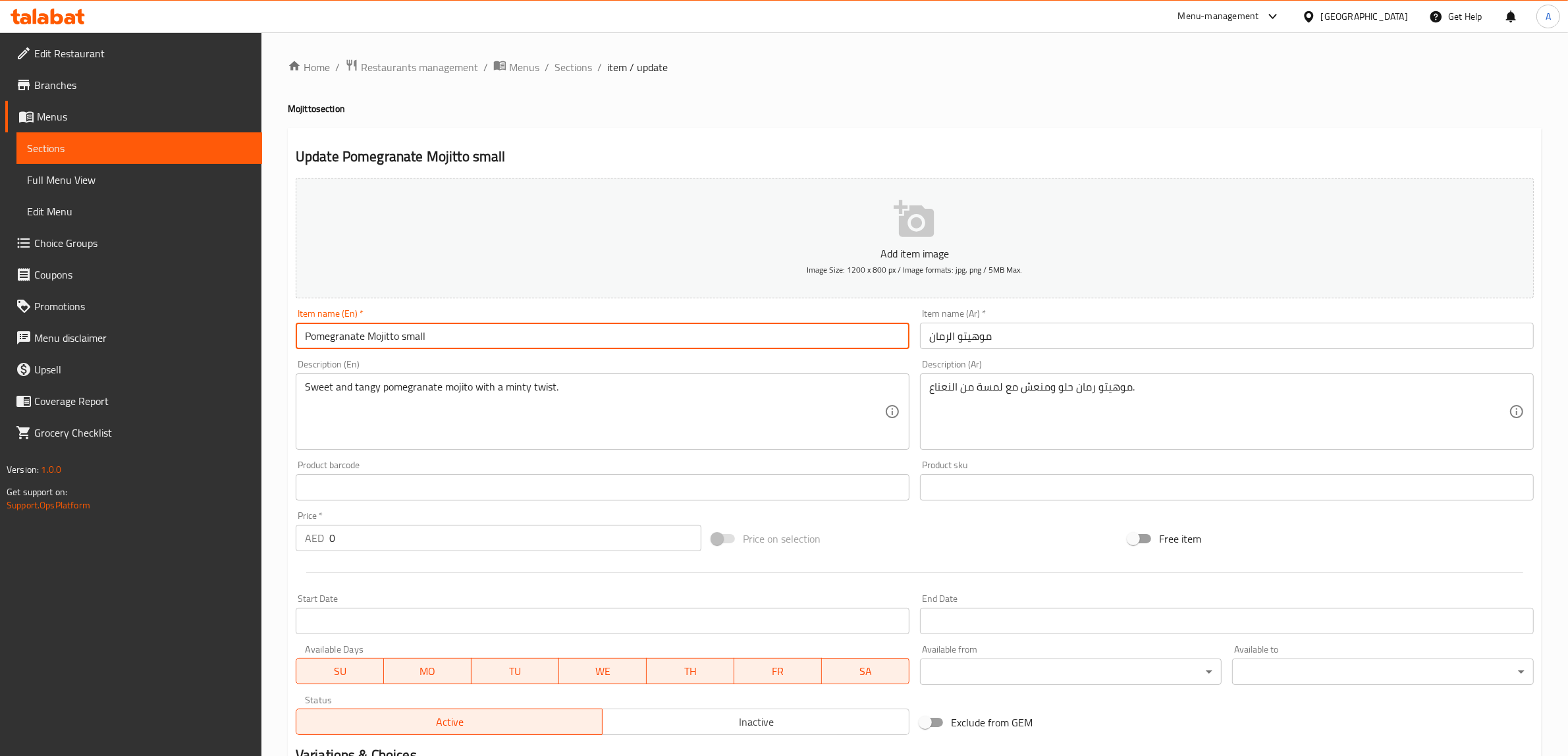
click at [413, 337] on input "Pomegranate Mojitto small" at bounding box center [603, 336] width 614 height 26
type input "Pomegranate Mojitto"
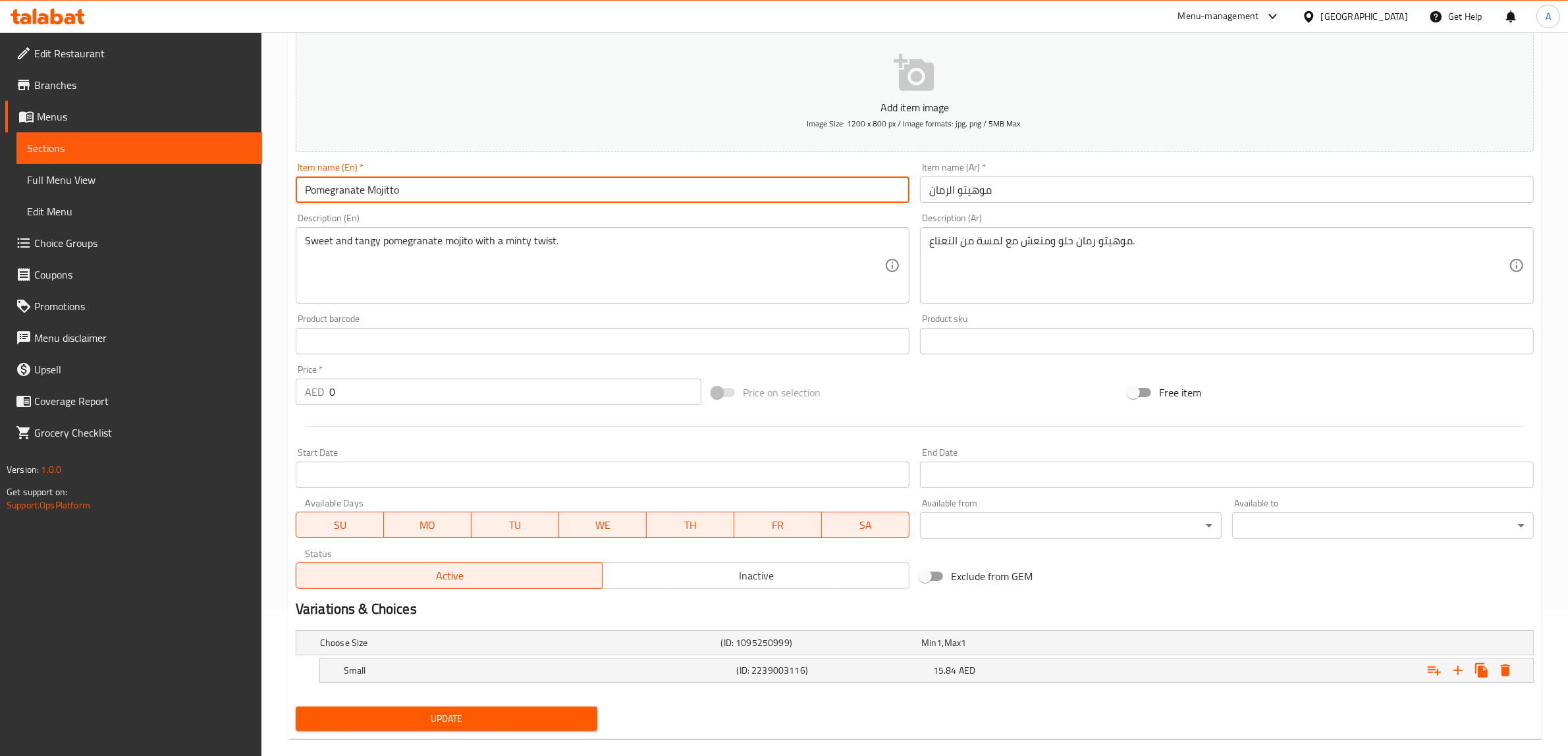
scroll to position [165, 0]
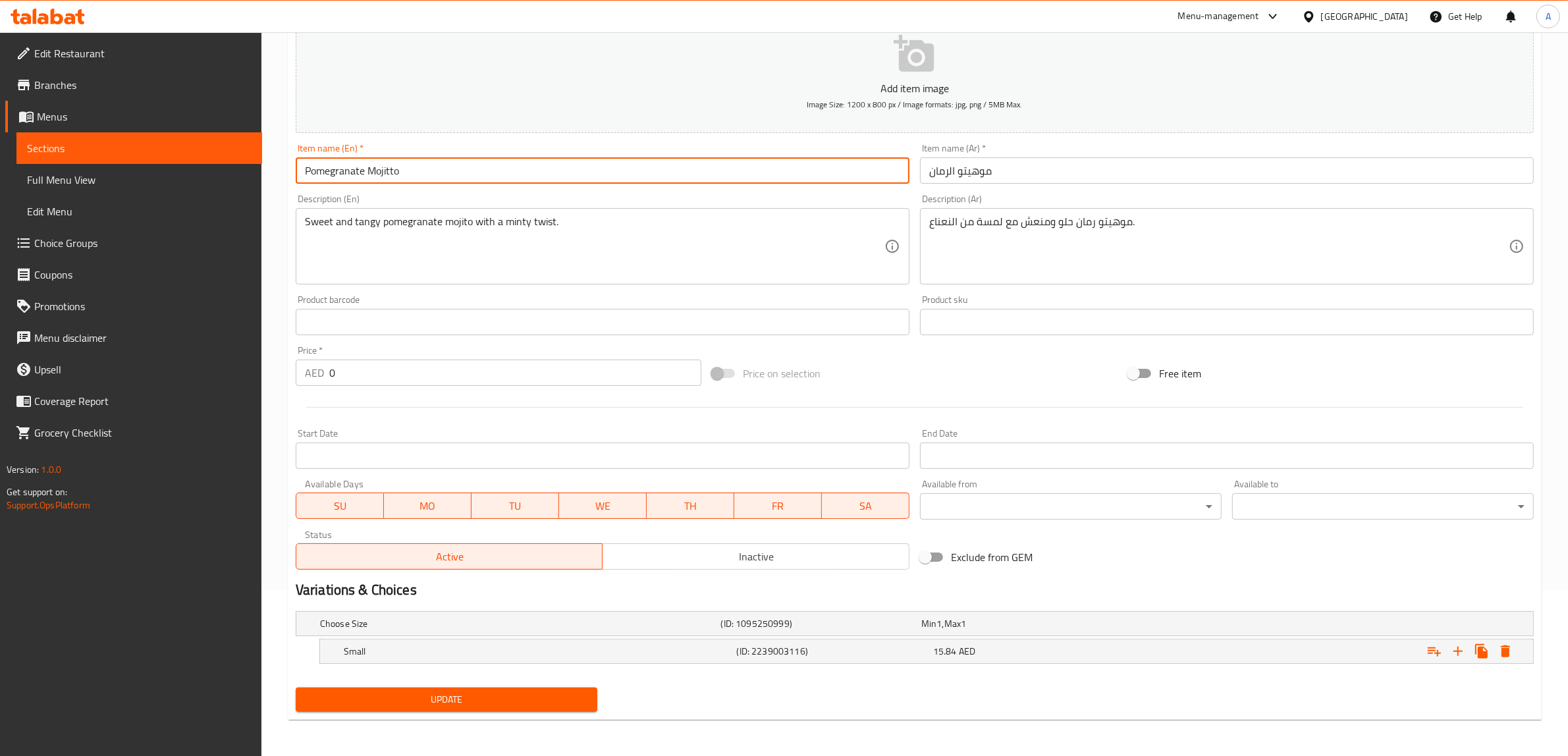
click at [477, 696] on span "Update" at bounding box center [447, 699] width 281 height 16
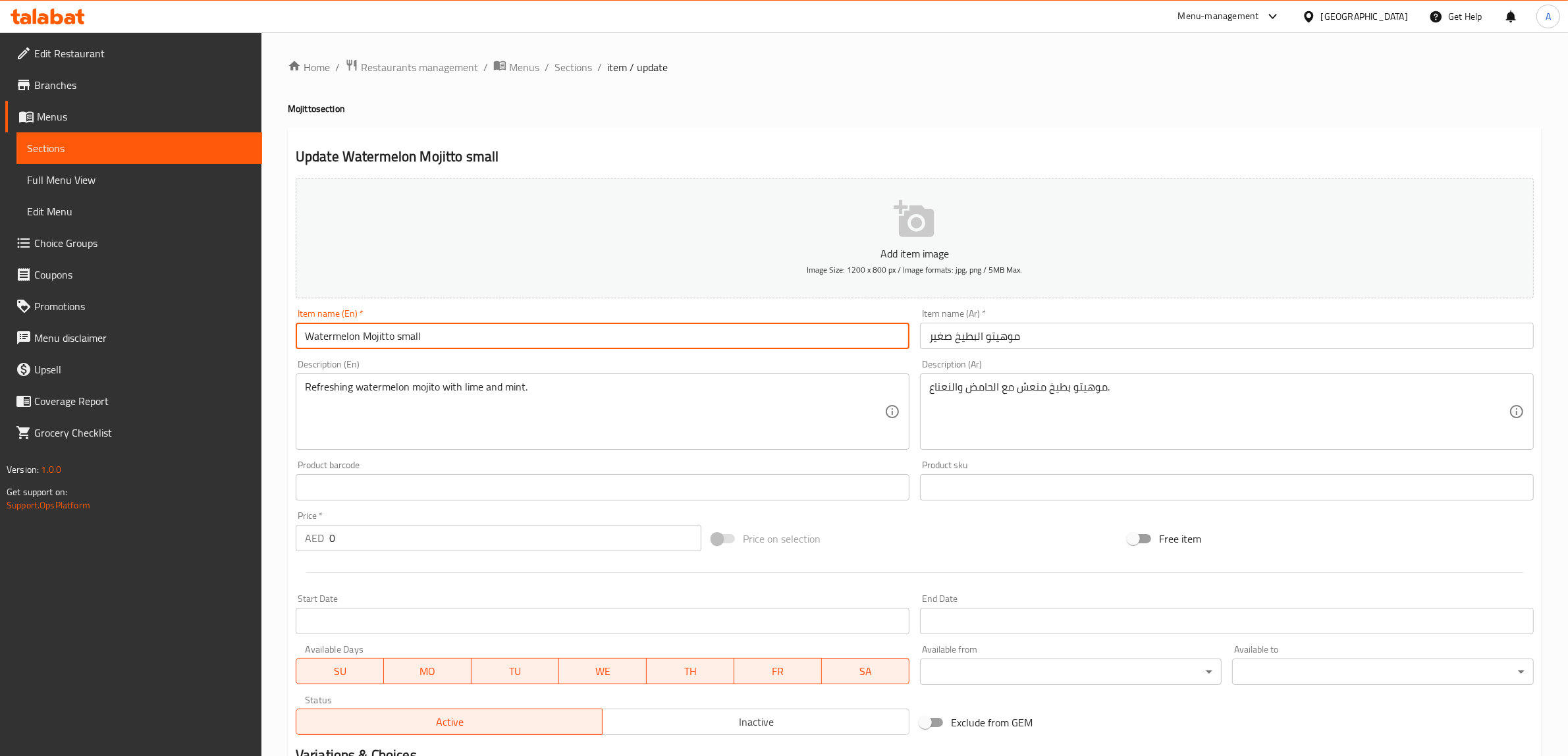
click at [405, 334] on input "Watermelon Mojitto small" at bounding box center [603, 336] width 614 height 26
type input "Watermelon Mojitto"
click at [935, 340] on input "موهيتو البطيخ صغير" at bounding box center [1226, 336] width 614 height 26
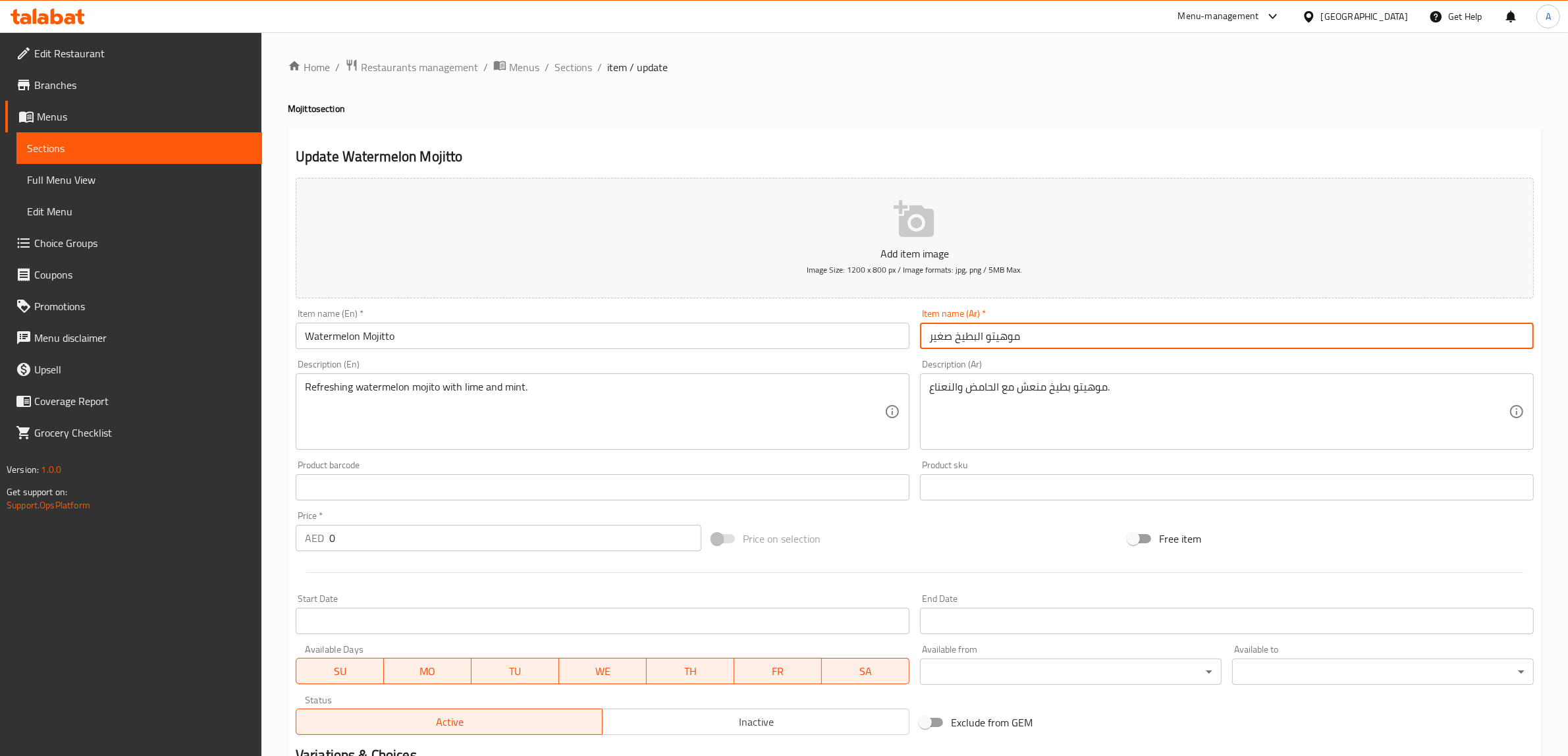
click at [935, 340] on input "موهيتو البطيخ صغير" at bounding box center [1226, 336] width 614 height 26
type input "موهيتو البطيخ"
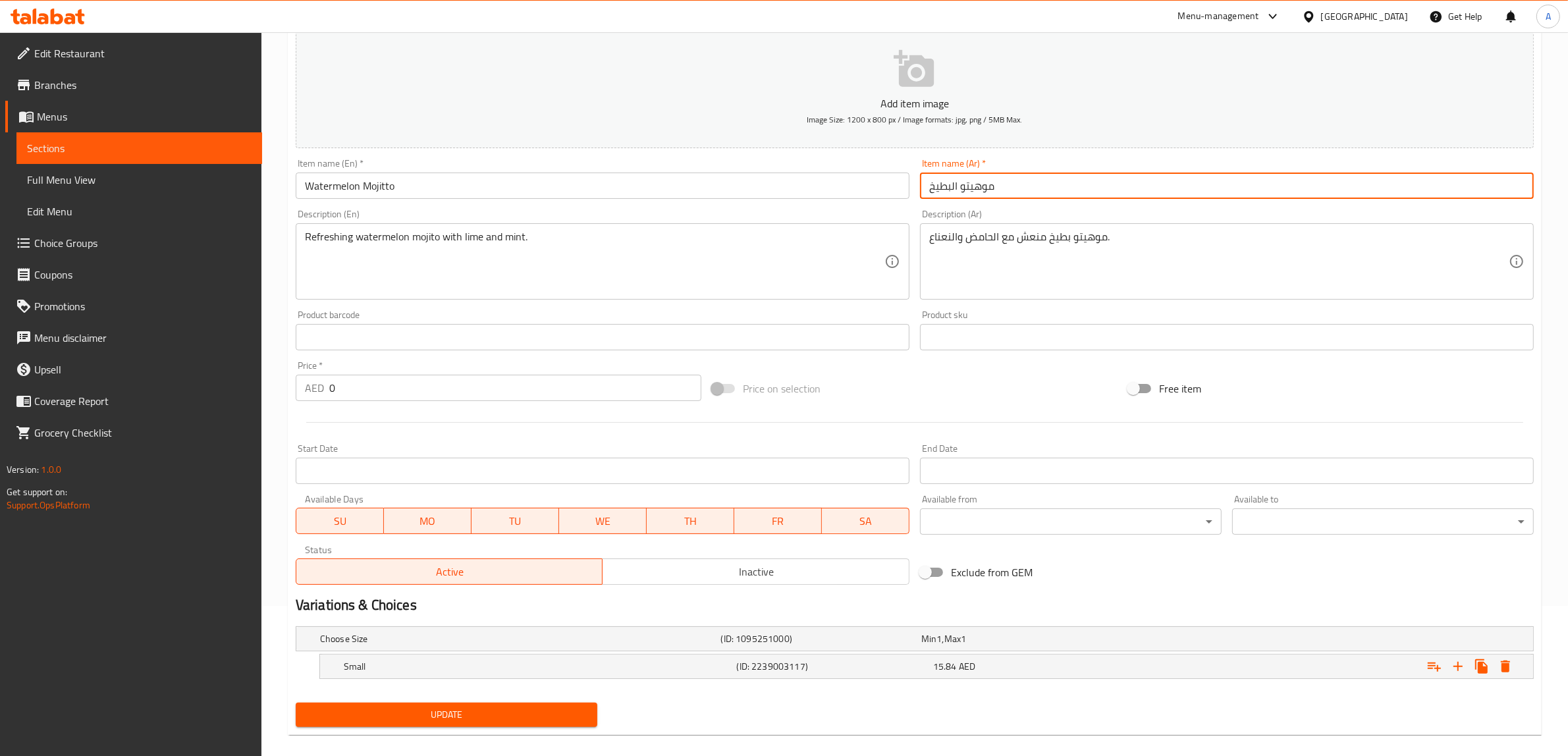
scroll to position [165, 0]
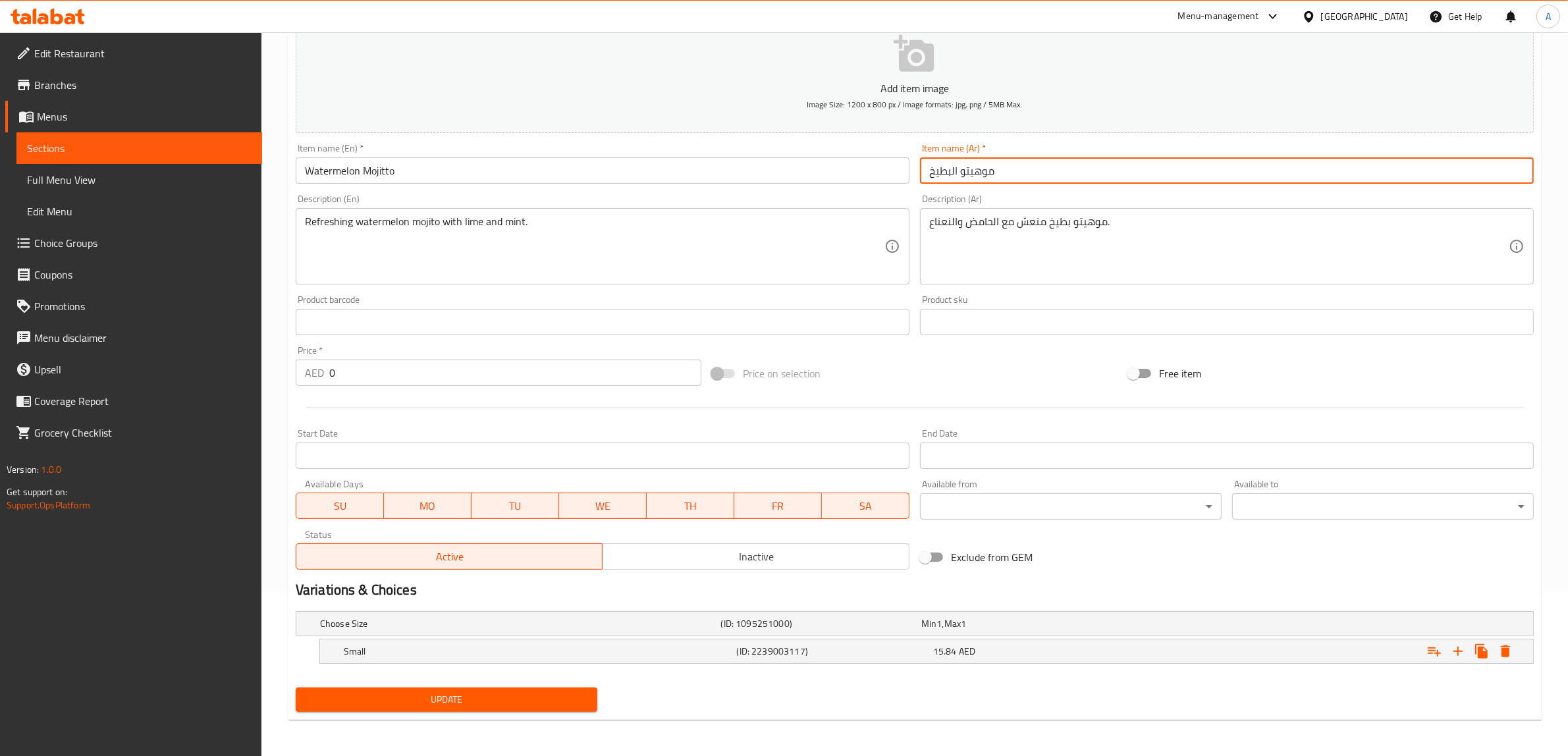
drag, startPoint x: 505, startPoint y: 705, endPoint x: 538, endPoint y: 566, distance: 142.9
click at [505, 699] on span "Update" at bounding box center [447, 699] width 281 height 16
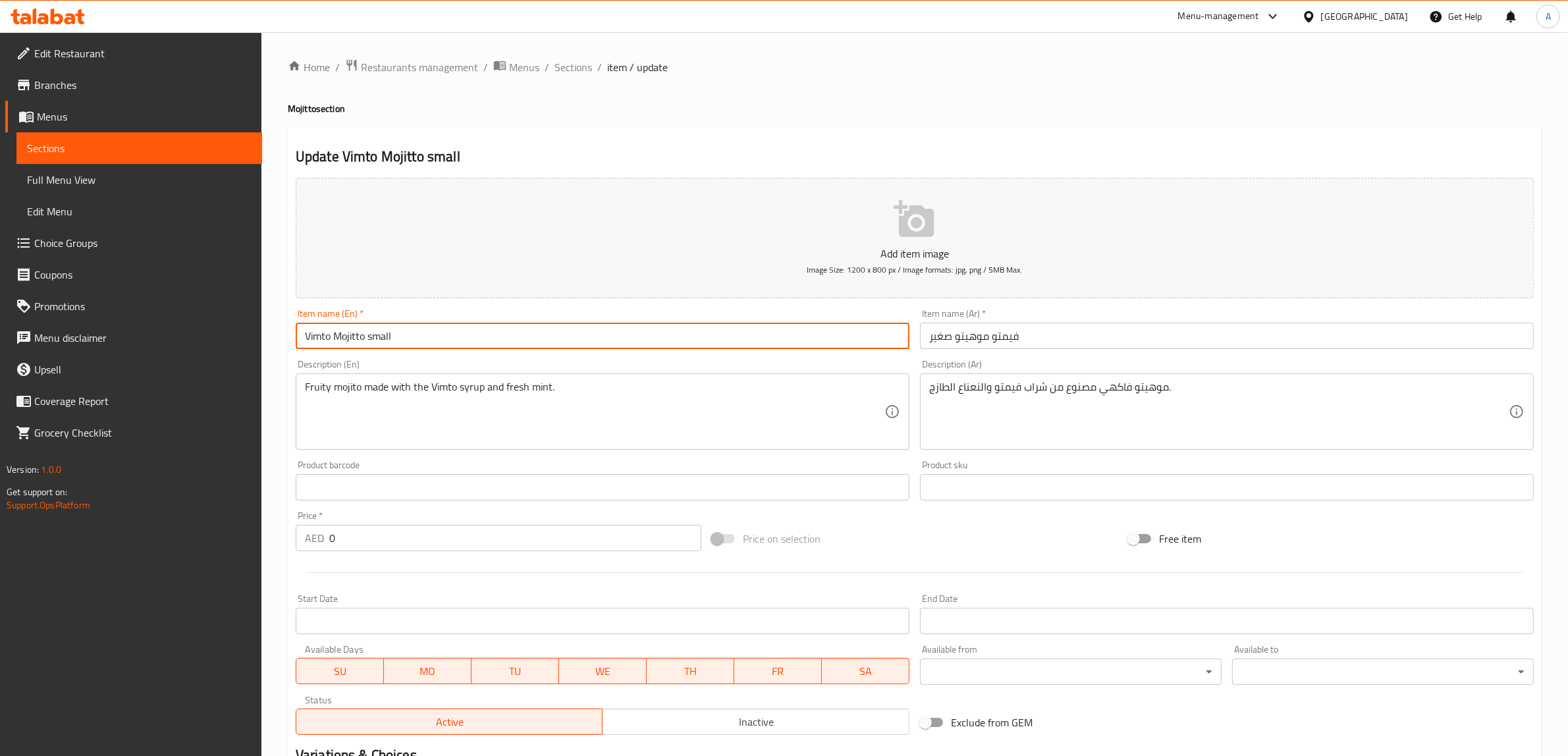
click at [383, 337] on input "Vimto Mojitto small" at bounding box center [603, 336] width 614 height 26
type input "Vimto Mojitto"
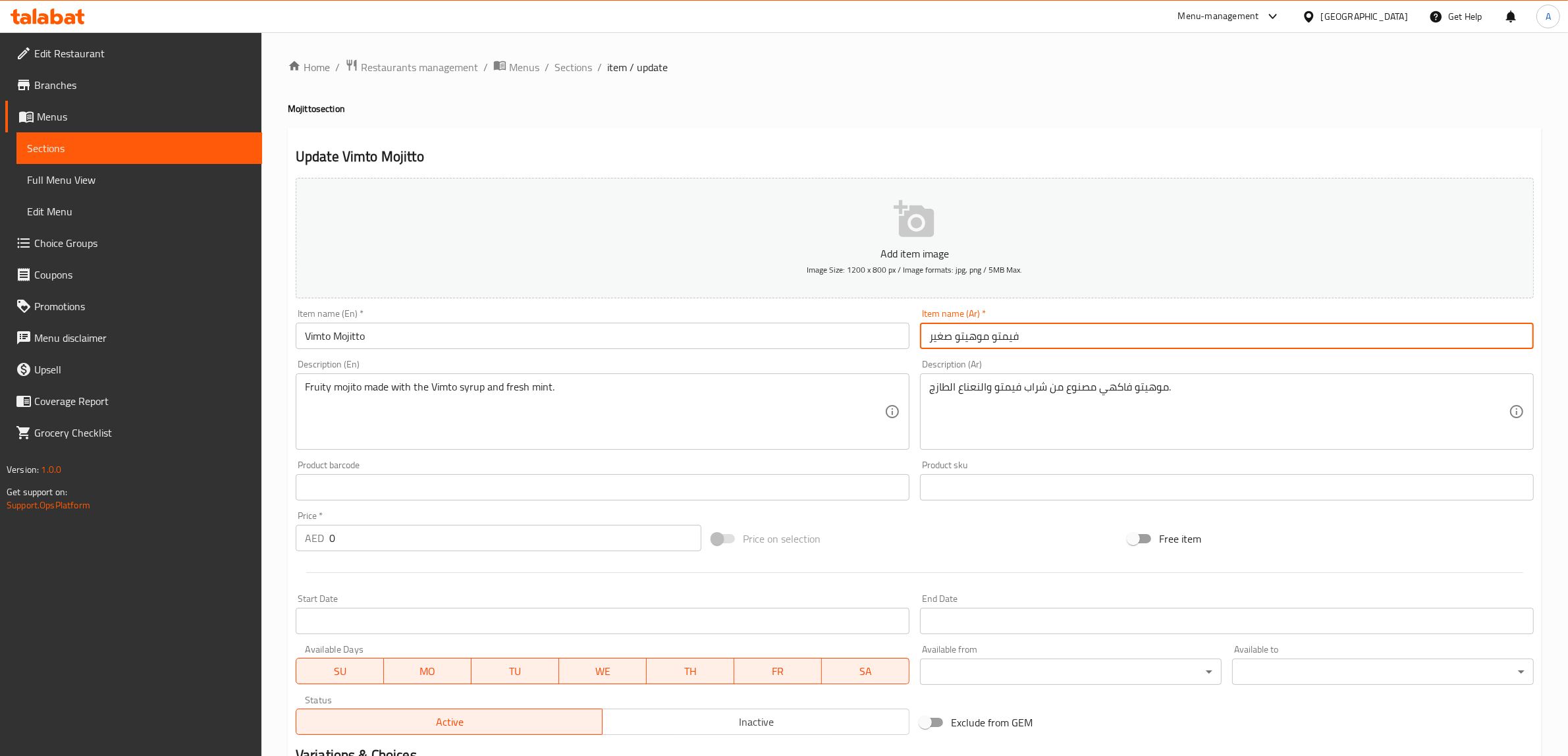
click at [940, 337] on input "فيمتو موهيتو صغير" at bounding box center [1226, 336] width 614 height 26
type input "فيمتو موهيتو"
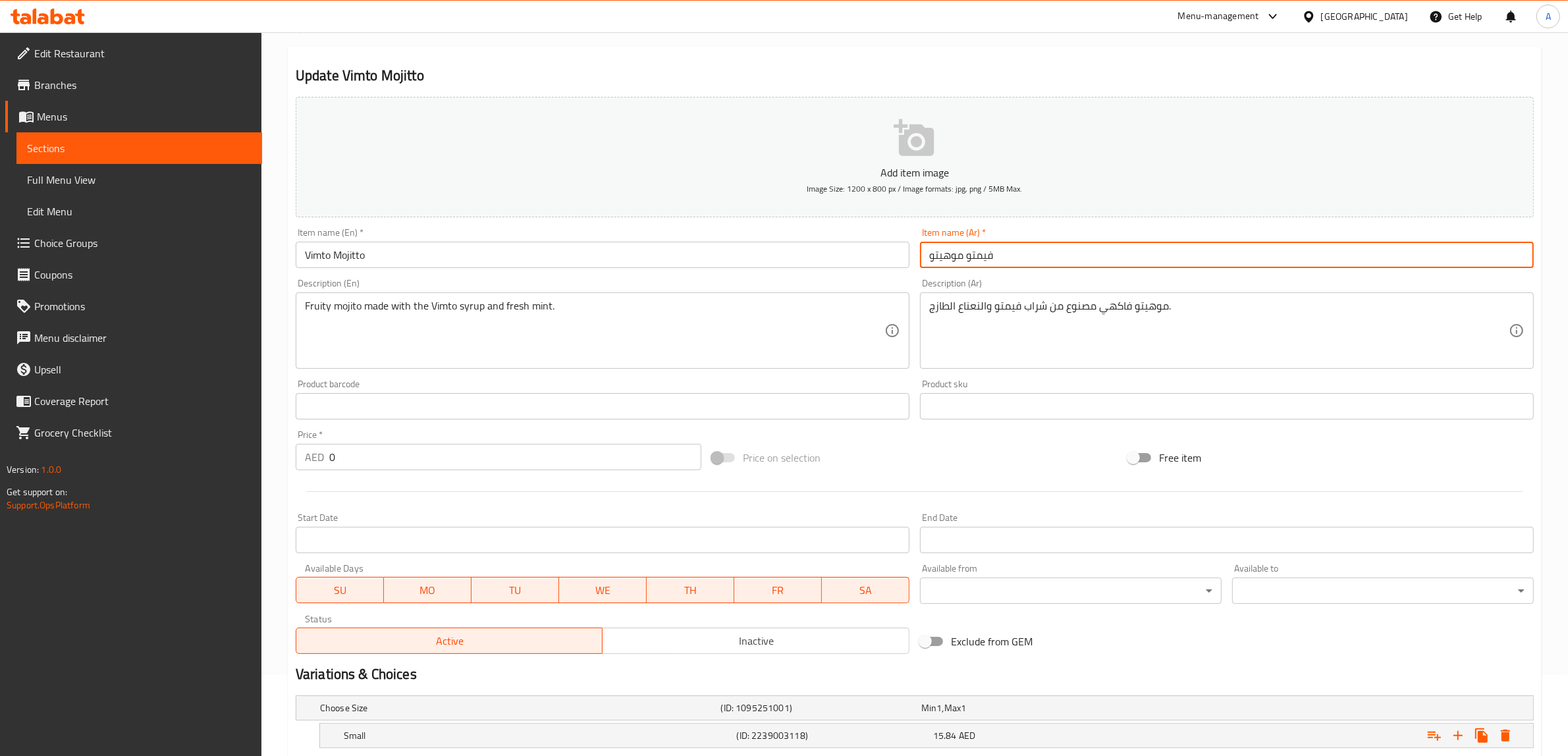
scroll to position [165, 0]
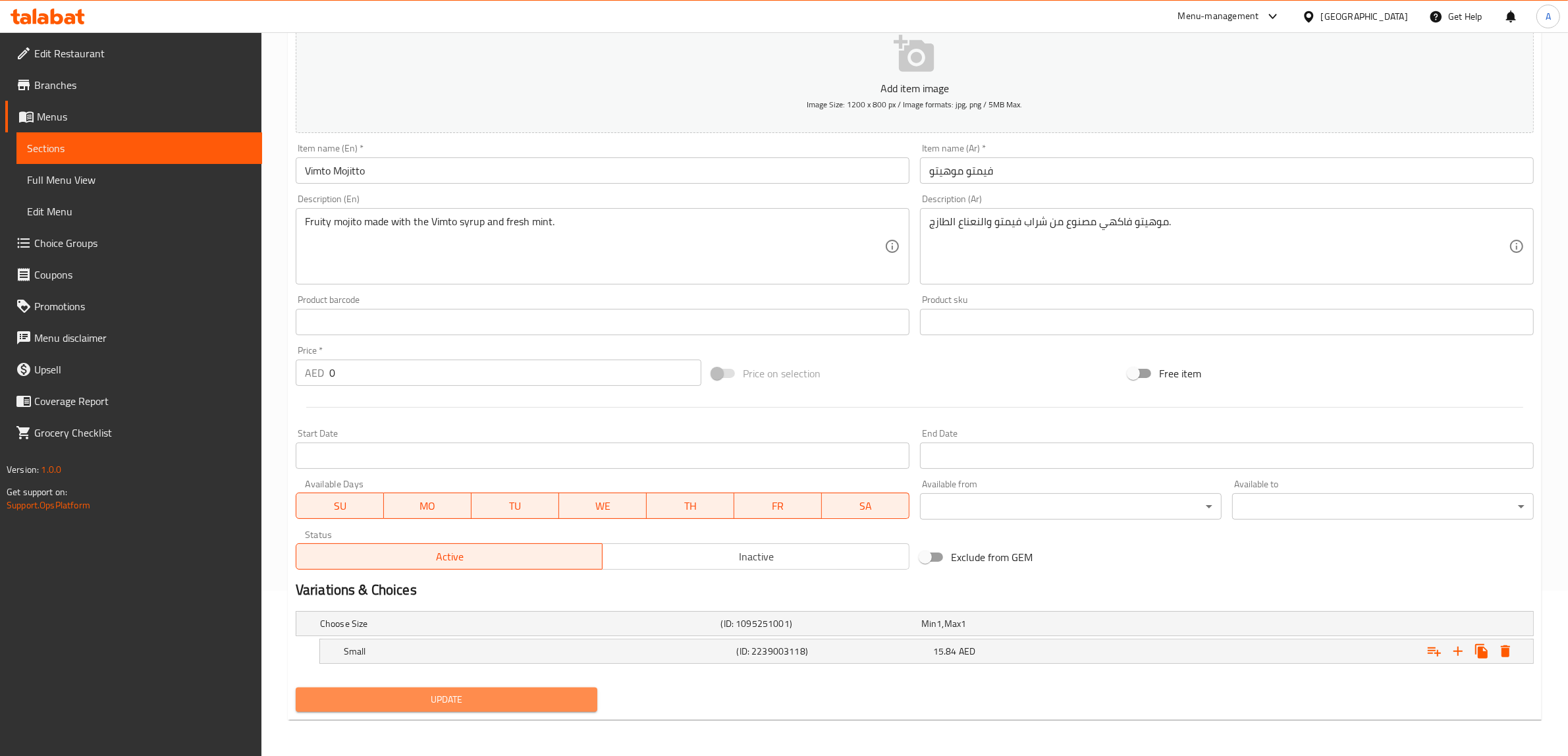
click at [528, 709] on button "Update" at bounding box center [447, 699] width 302 height 24
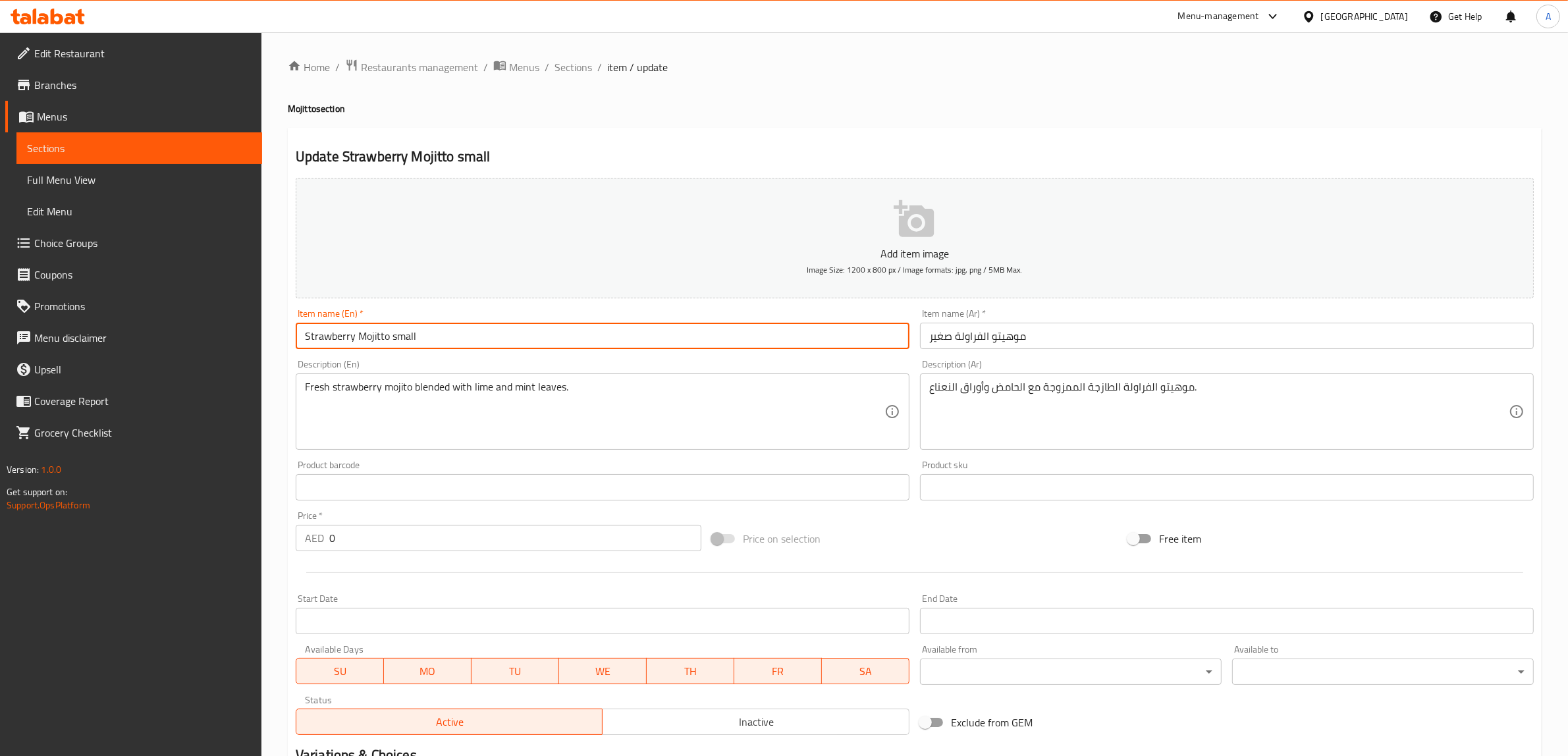
click at [409, 333] on input "Strawberry Mojitto small" at bounding box center [603, 336] width 614 height 26
type input "Strawberry Mojitto"
click at [953, 334] on input "موهيتو الفراولة صغير" at bounding box center [1226, 336] width 614 height 26
click at [948, 333] on input "موهيتو الفراولة صغير" at bounding box center [1226, 336] width 614 height 26
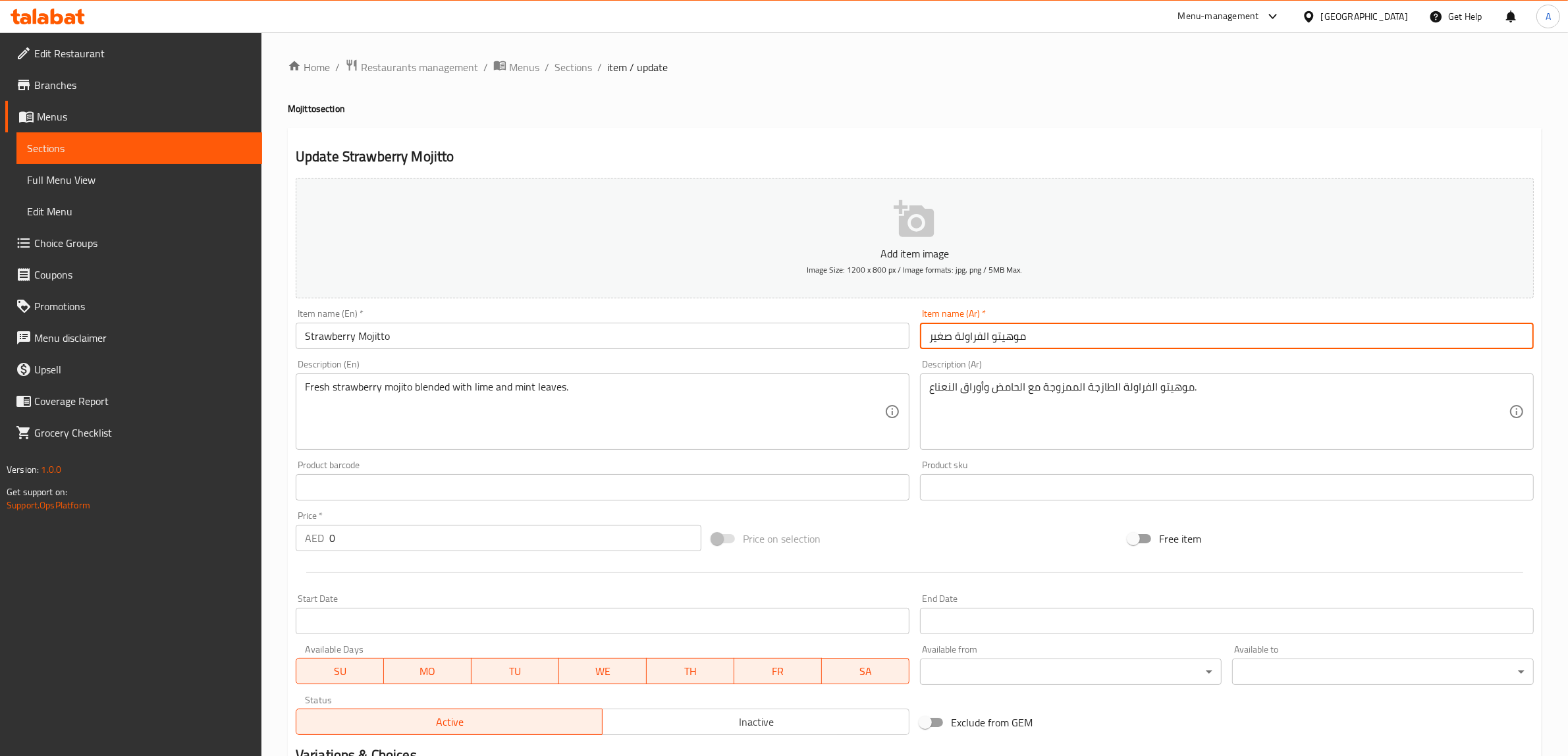
click at [948, 333] on input "موهيتو الفراولة صغير" at bounding box center [1226, 336] width 614 height 26
type input "موهيتو الفراولة"
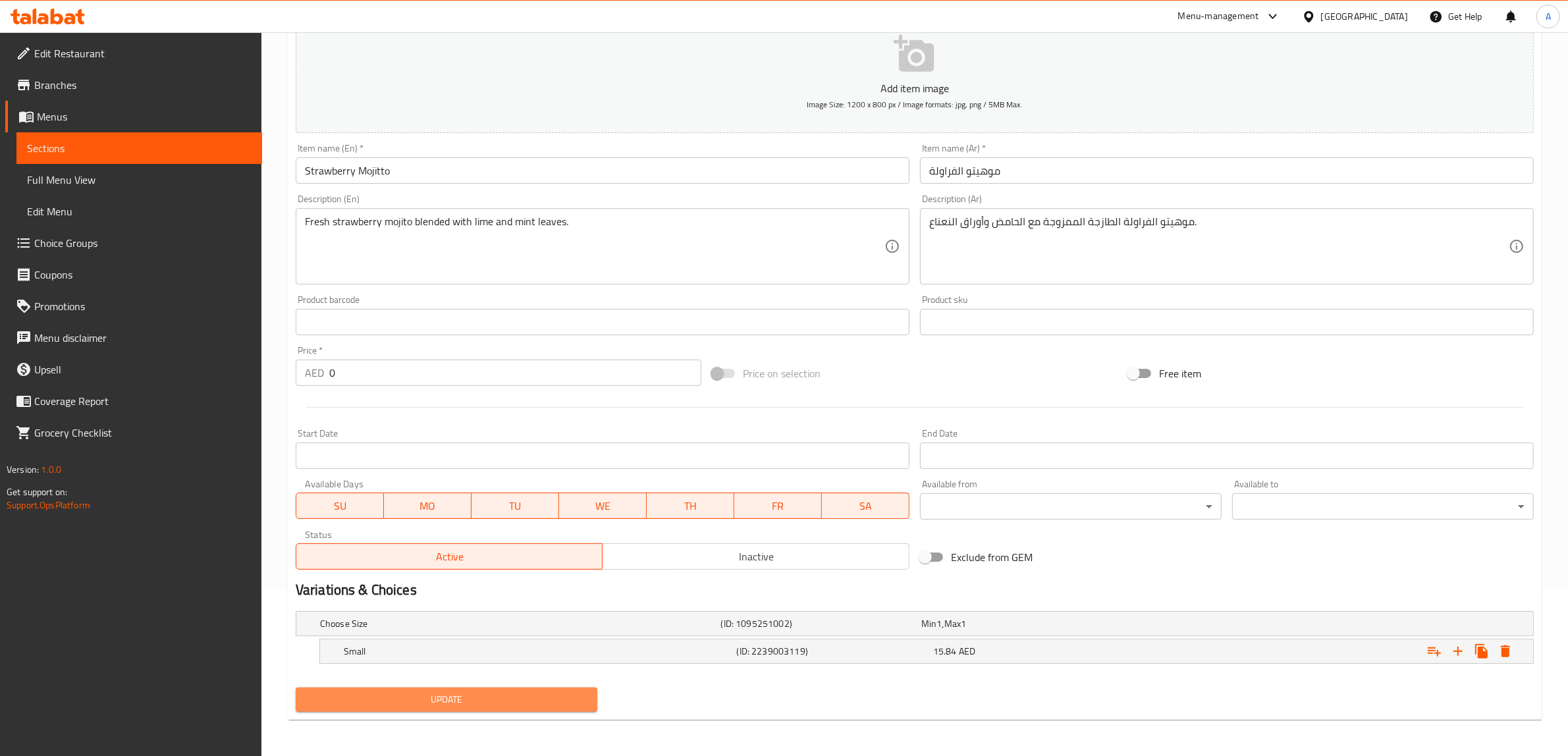
click at [498, 703] on span "Update" at bounding box center [447, 699] width 281 height 16
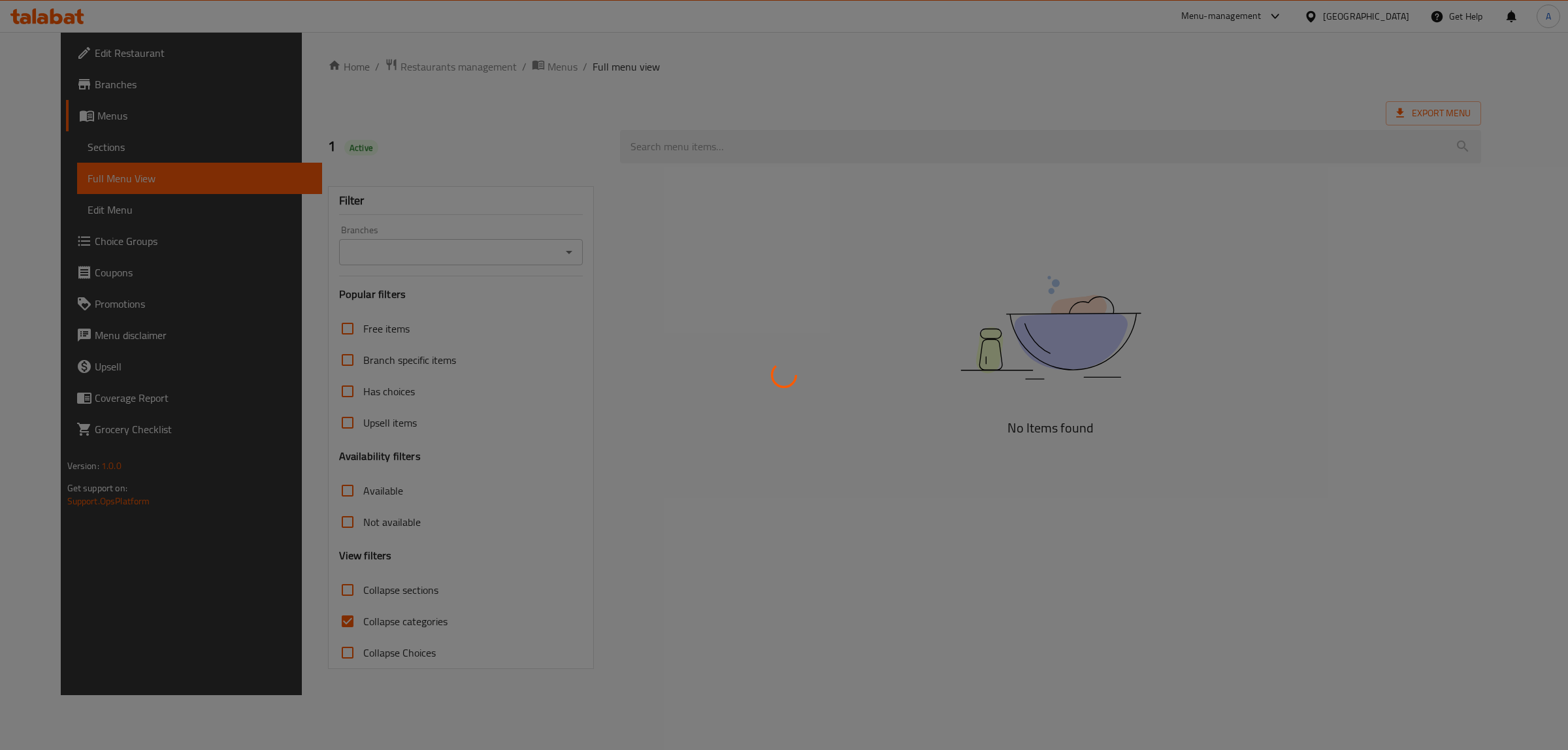
click at [313, 617] on div at bounding box center [784, 375] width 1568 height 750
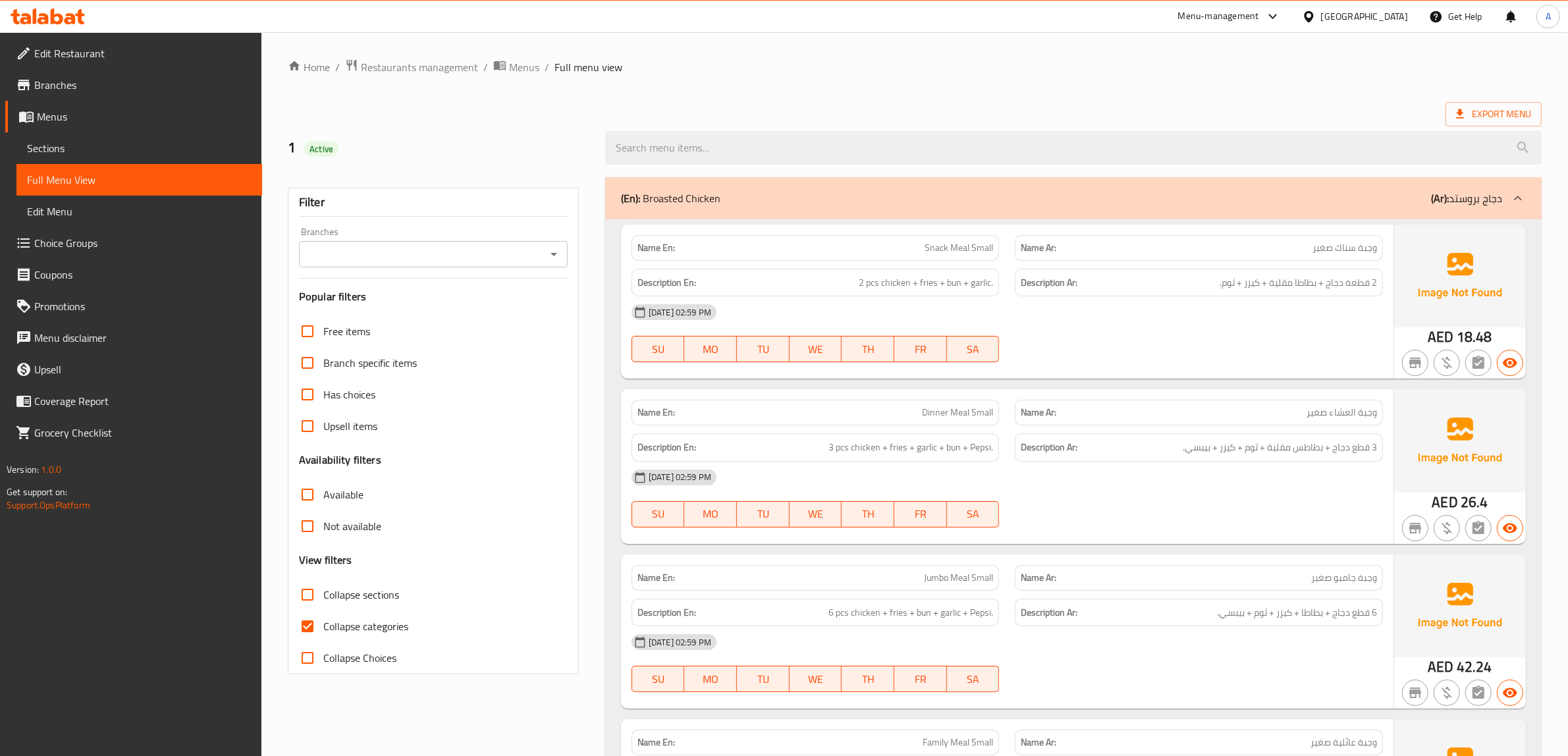
click at [338, 627] on span "Collapse categories" at bounding box center [366, 627] width 85 height 16
click at [323, 627] on input "Collapse categories" at bounding box center [307, 626] width 32 height 32
checkbox input "false"
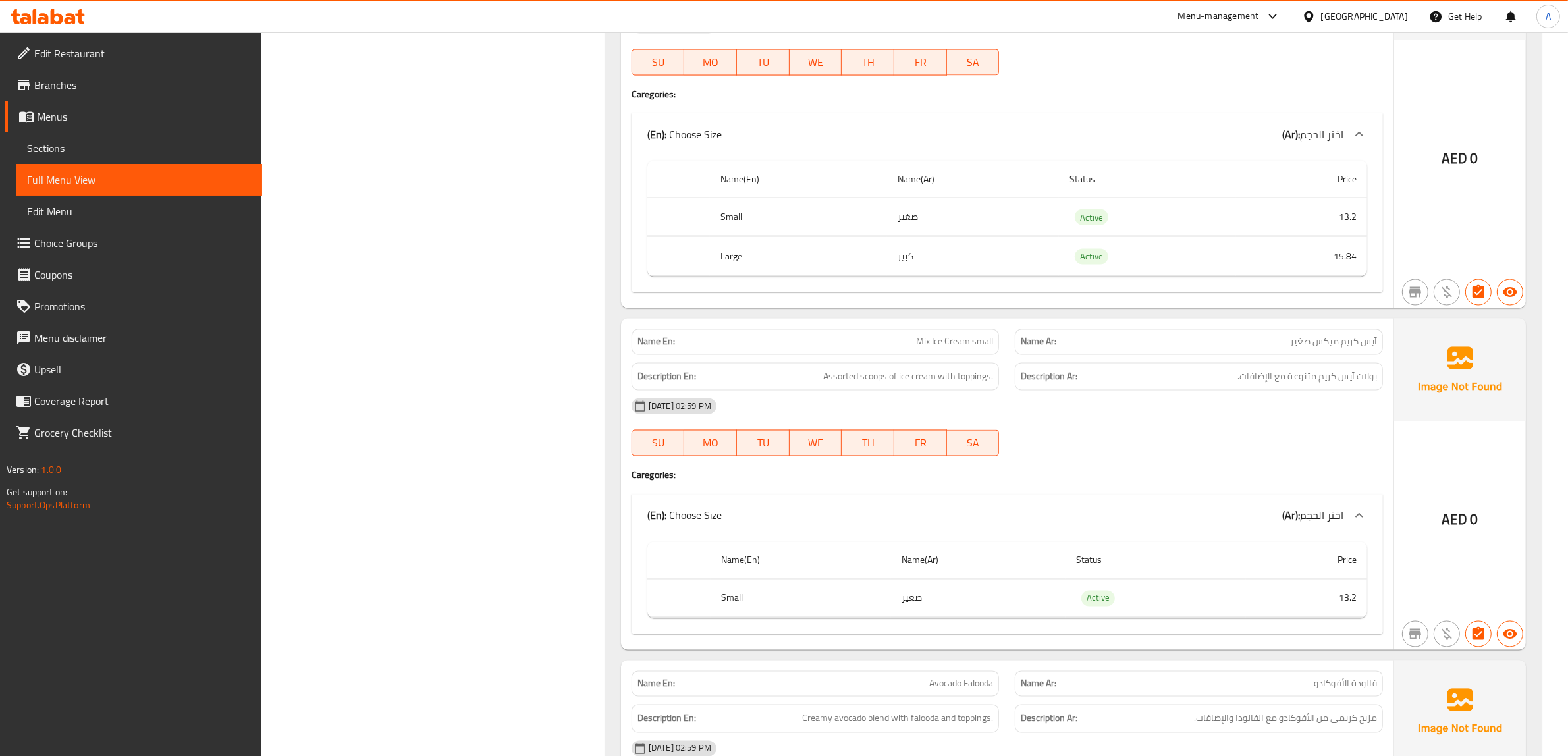
scroll to position [25044, 0]
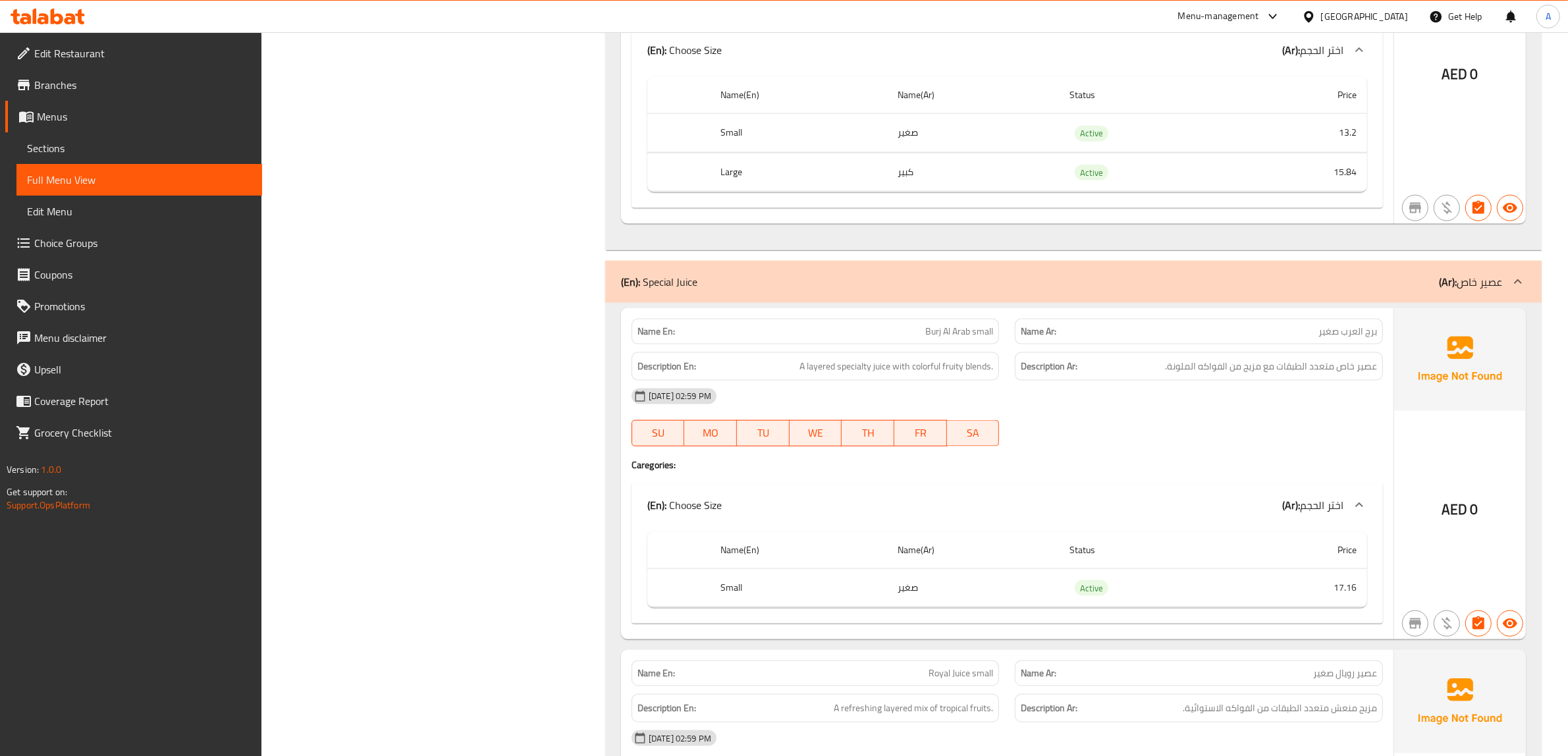
scroll to position [8563, 0]
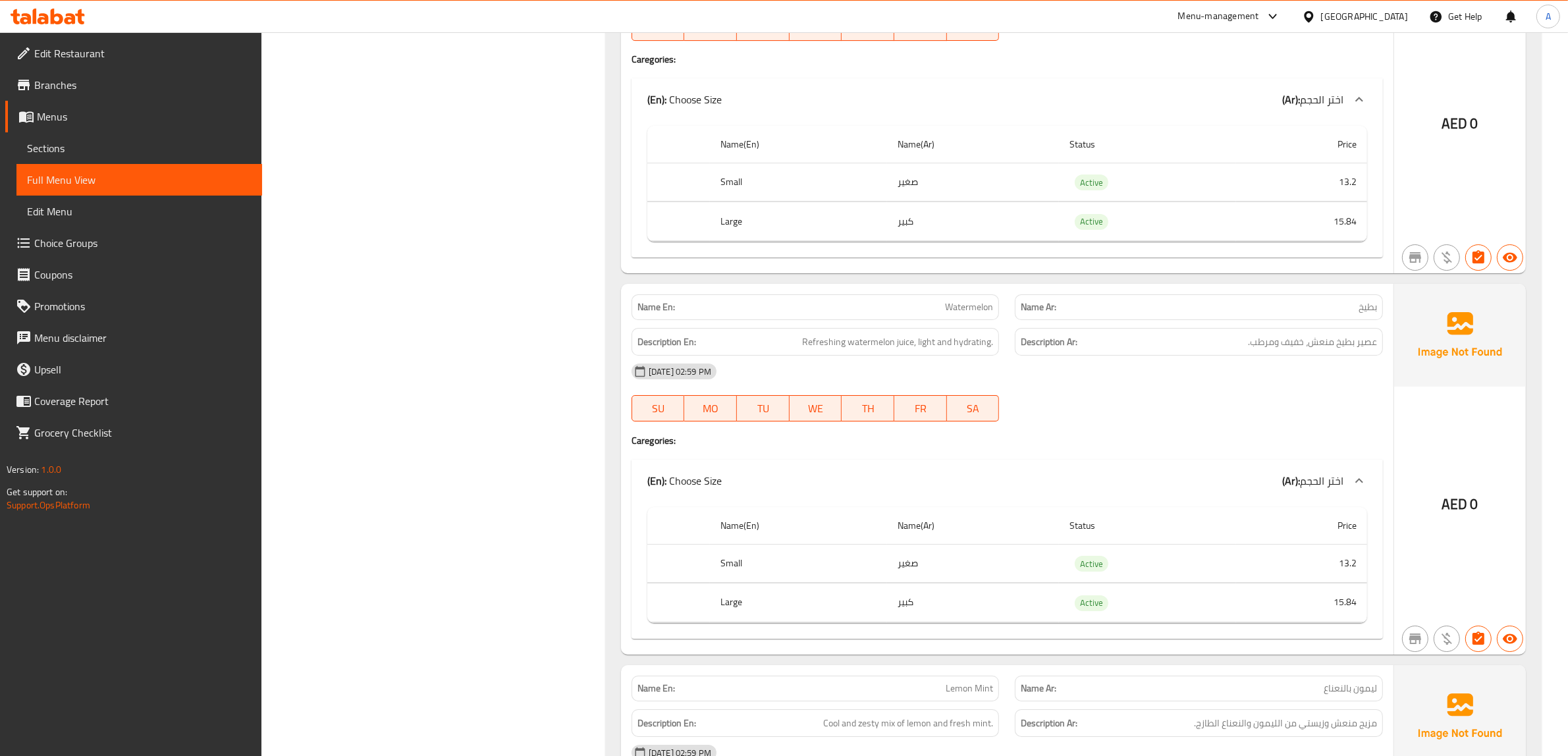
scroll to position [5599, 0]
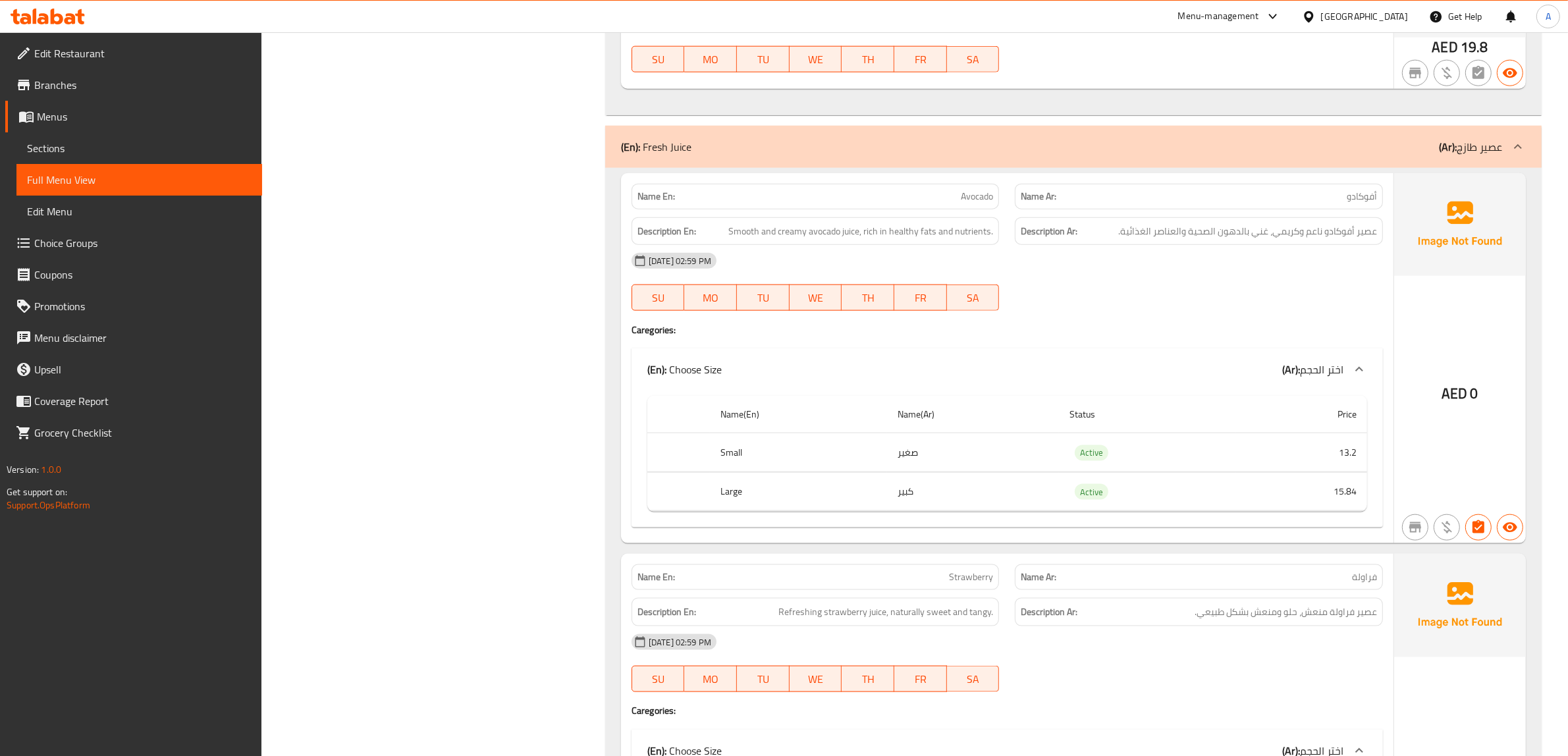
scroll to position [2141, 0]
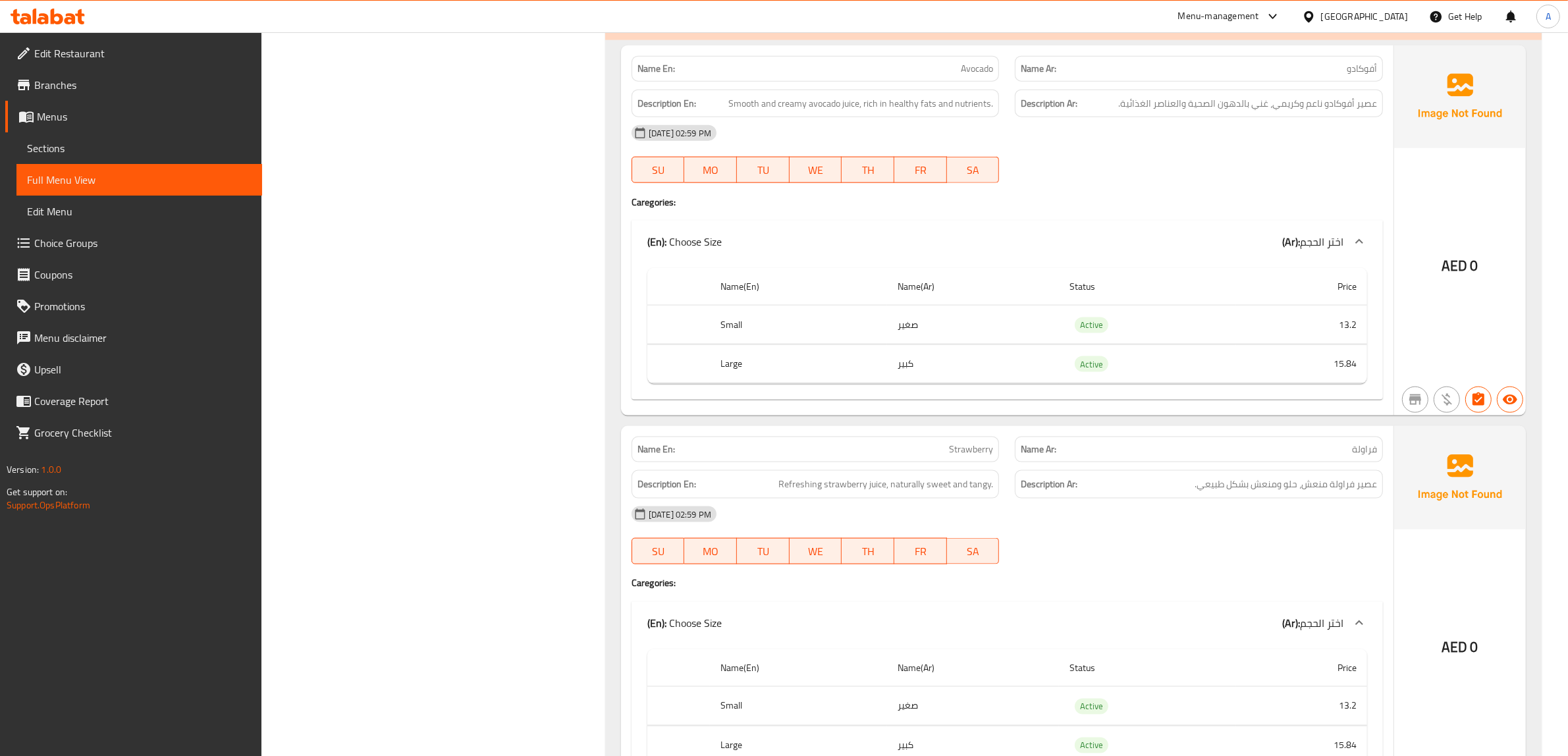
click at [1346, 320] on td "13.2" at bounding box center [1301, 325] width 131 height 39
copy td "13.2"
click at [1239, 263] on div "(En): Choose Size (Ar): اختر الحجم" at bounding box center [1007, 241] width 751 height 42
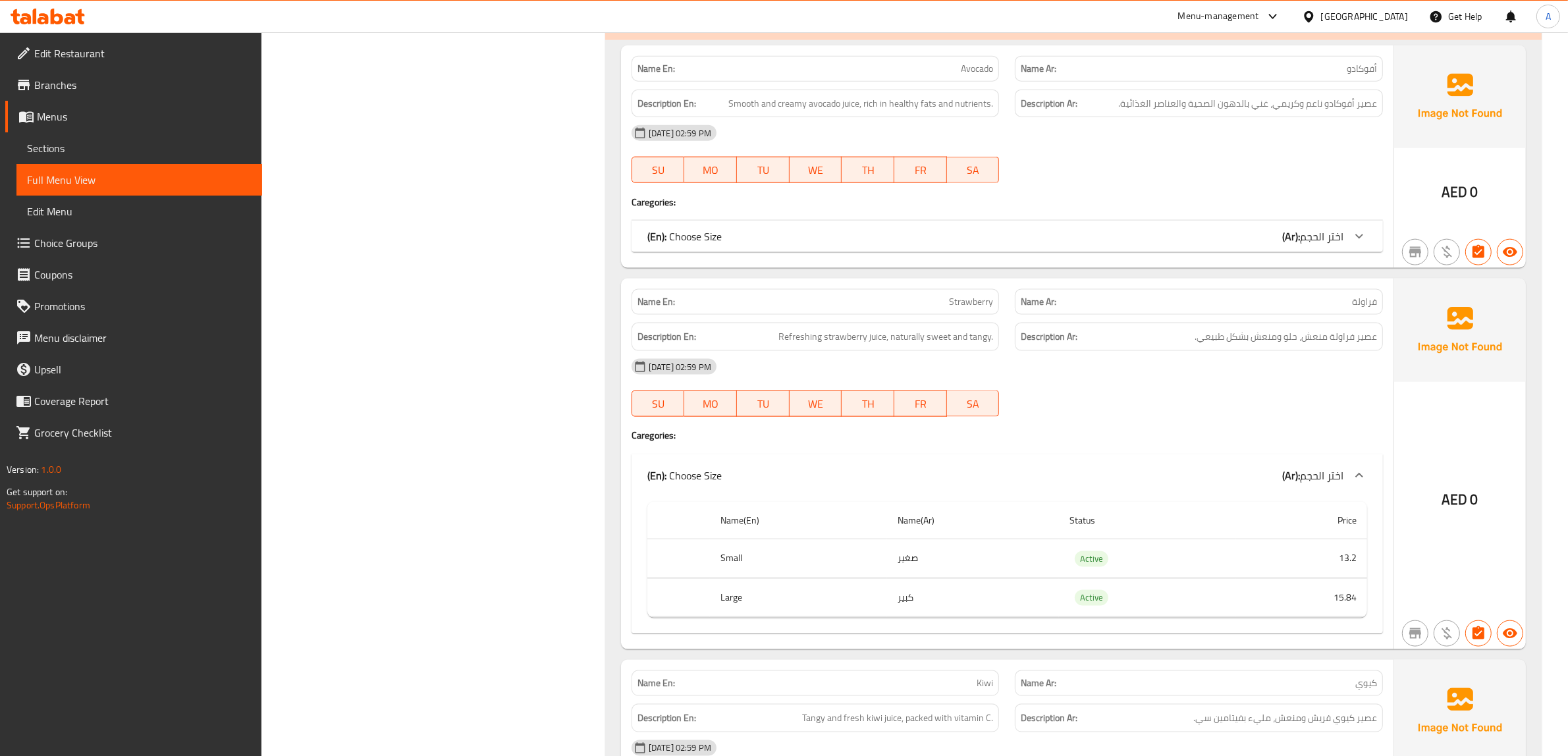
scroll to position [2048, 0]
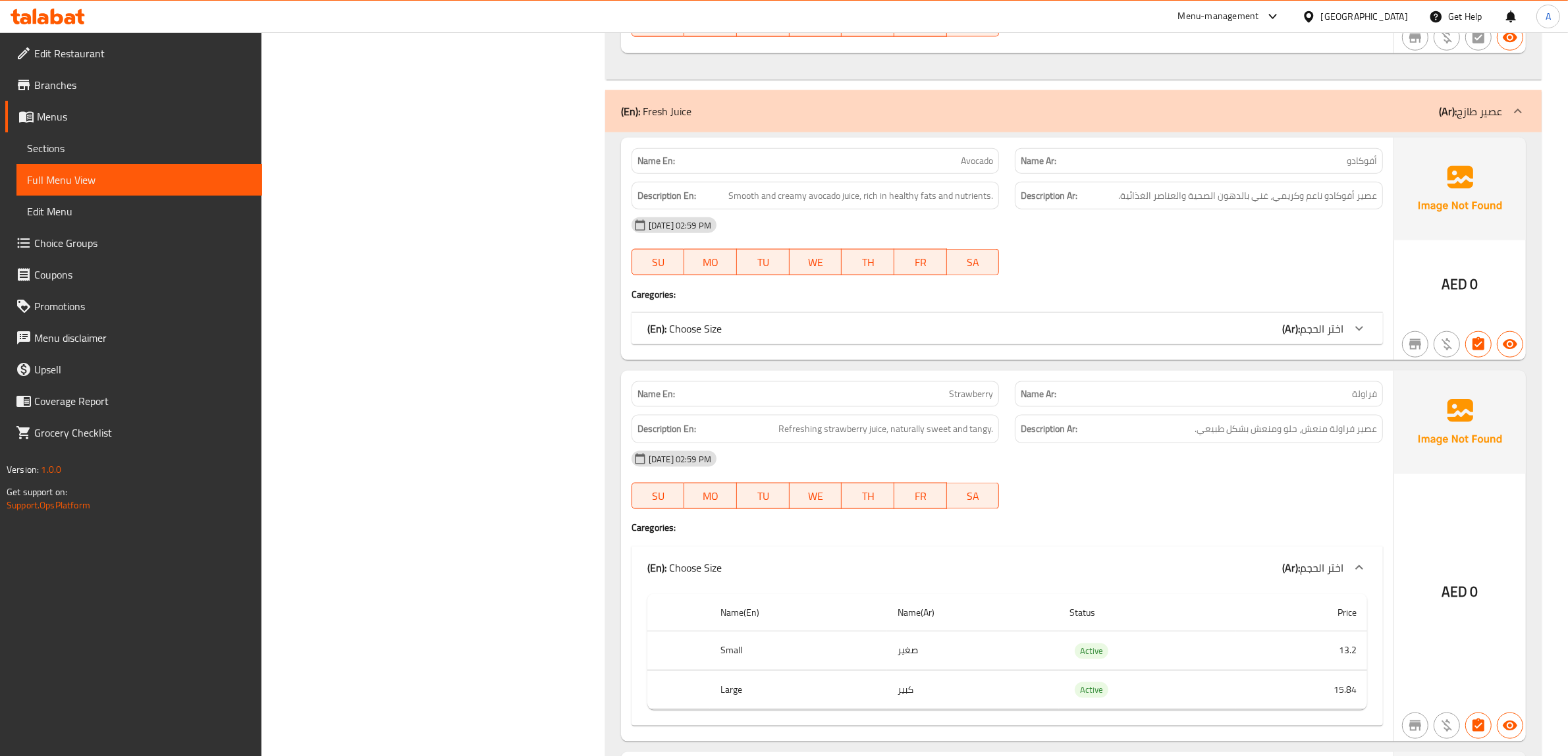
click at [1153, 328] on div "(En): Choose Size (Ar): اختر الحجم" at bounding box center [995, 329] width 696 height 16
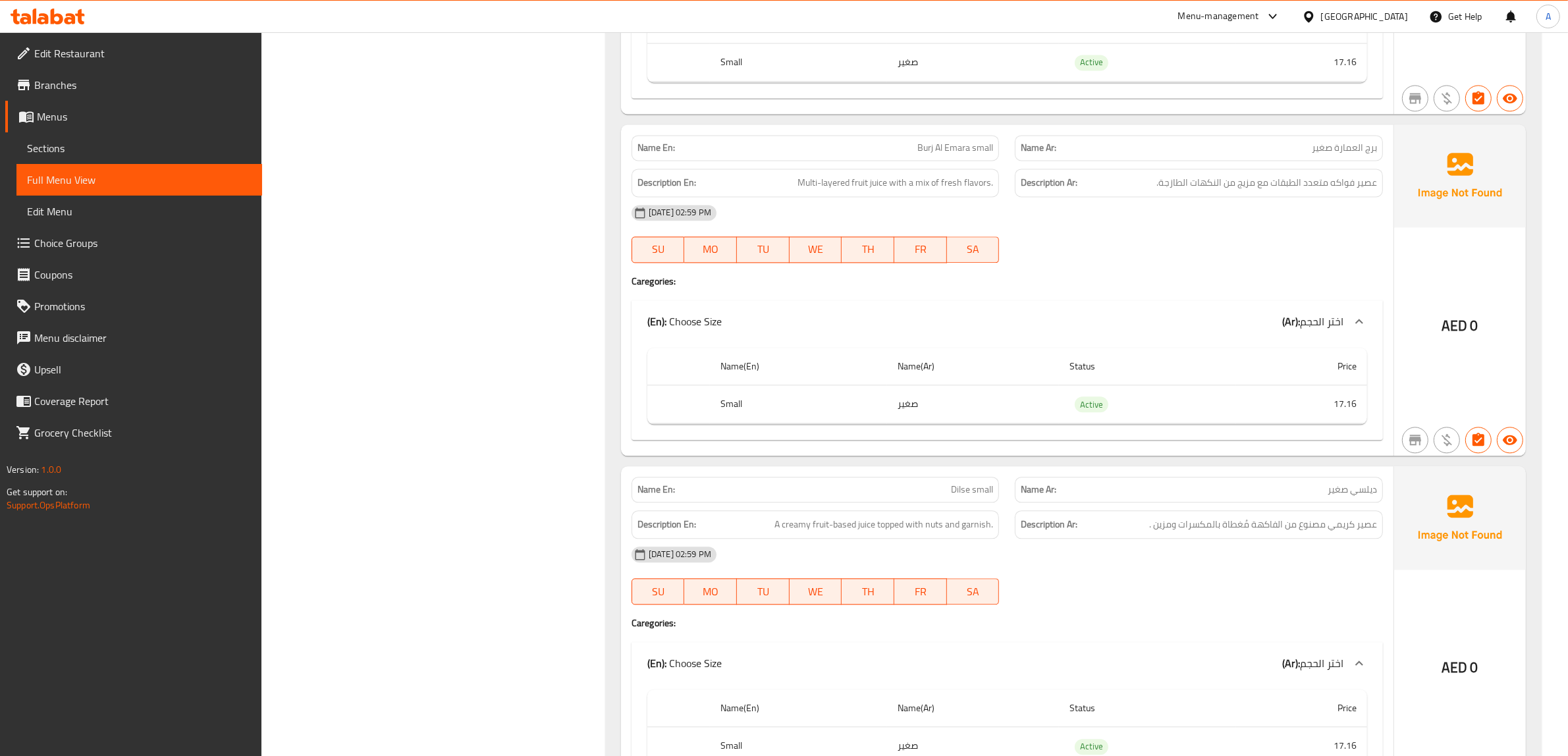
scroll to position [10019, 0]
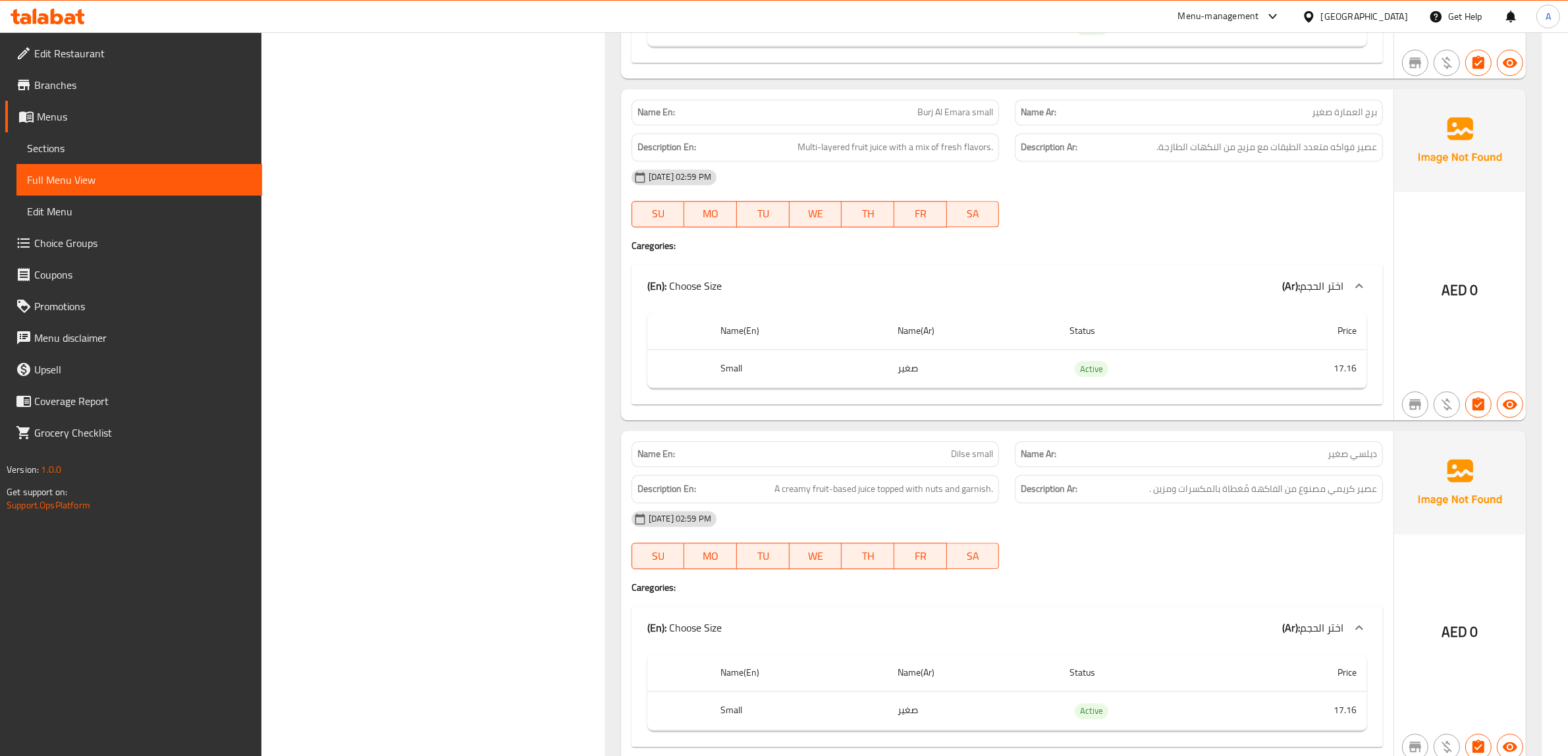
copy td "17.16"
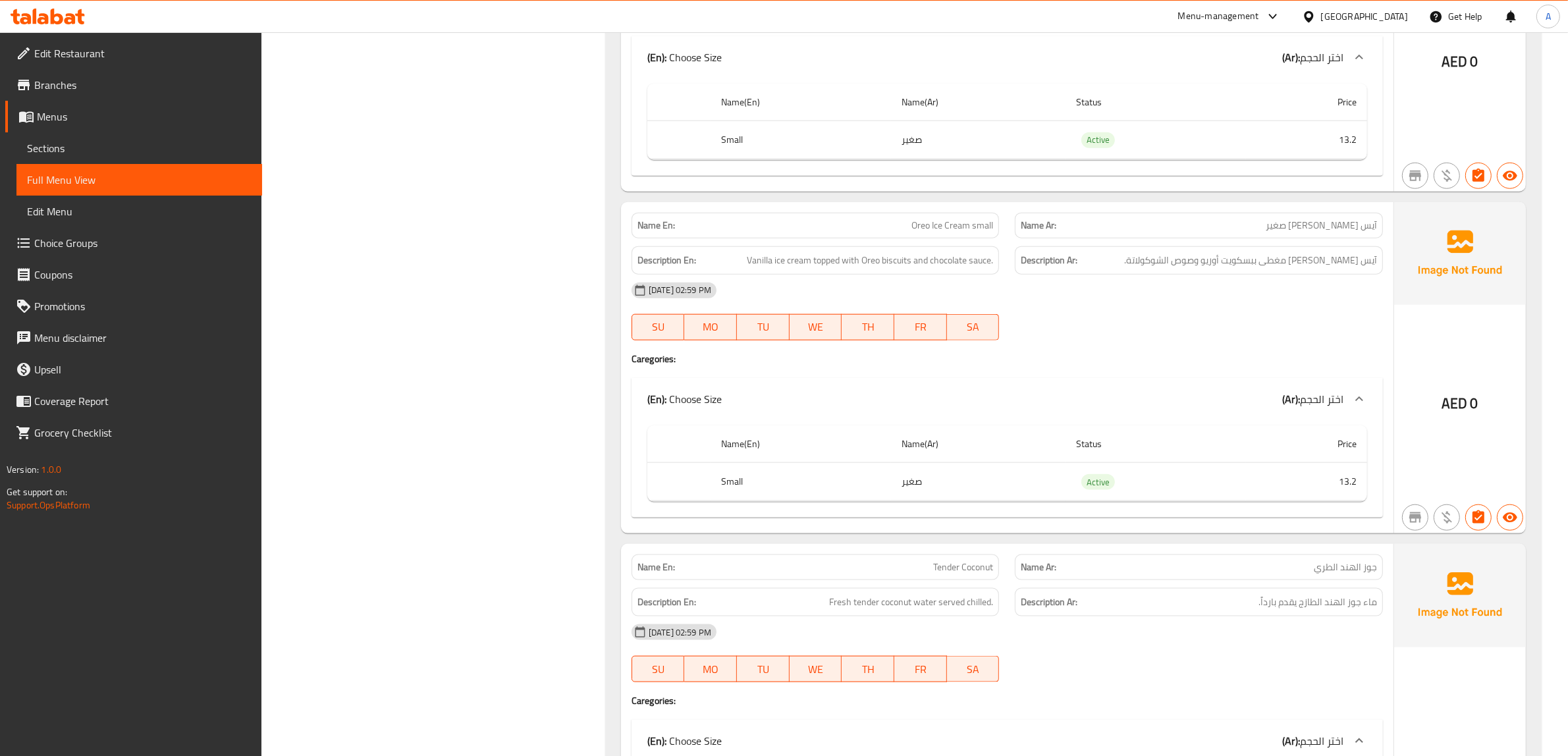
scroll to position [14470, 0]
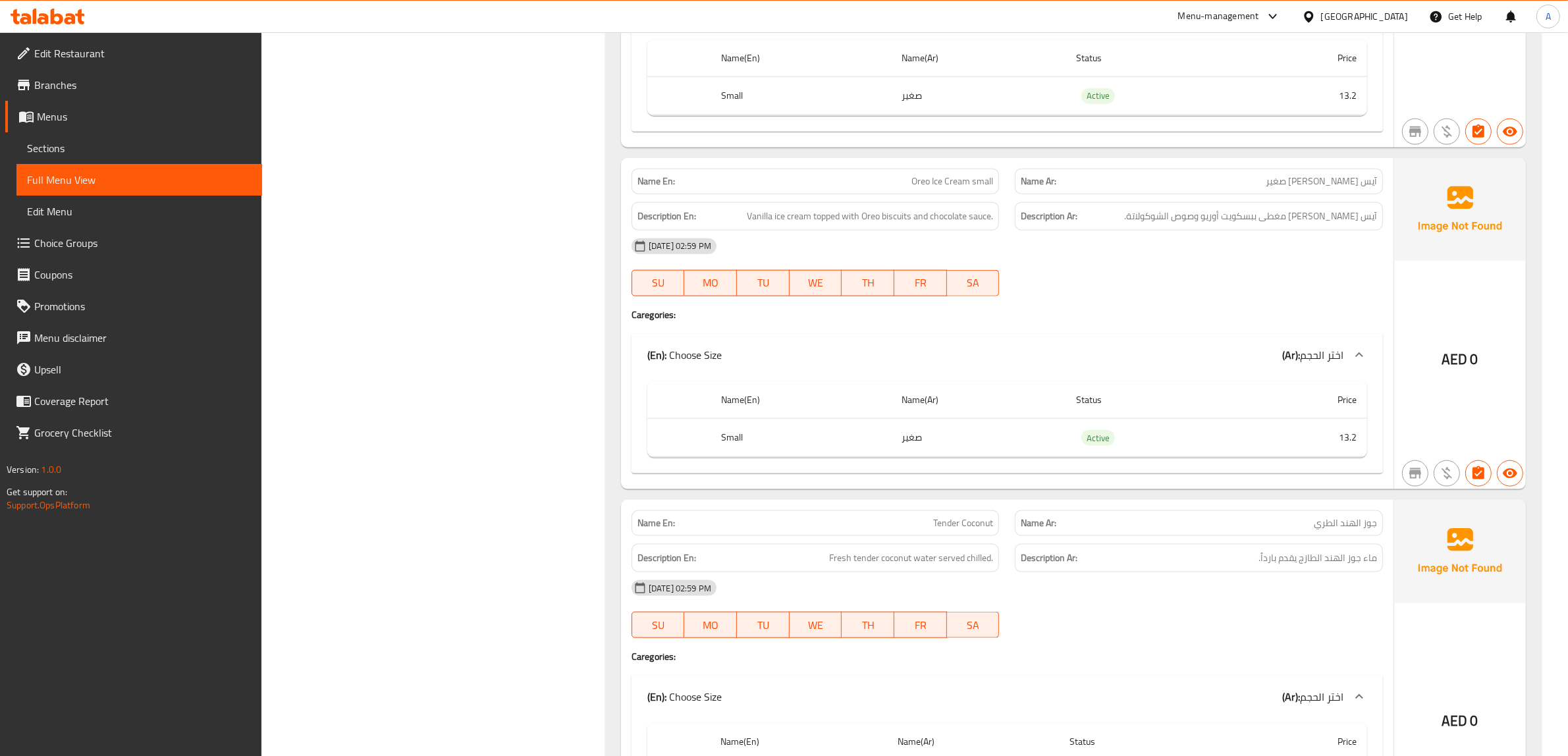
copy td "13.2"
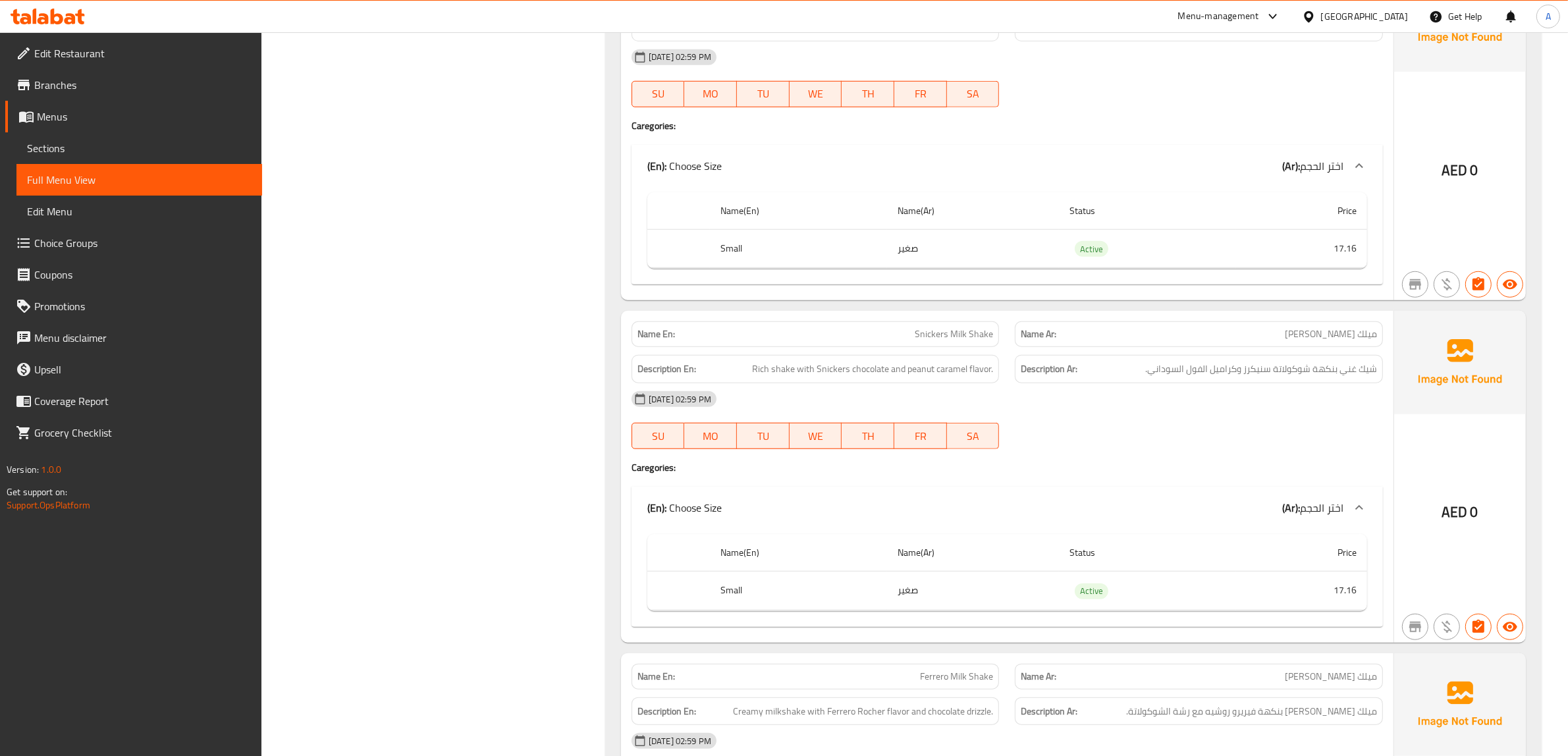
scroll to position [20530, 0]
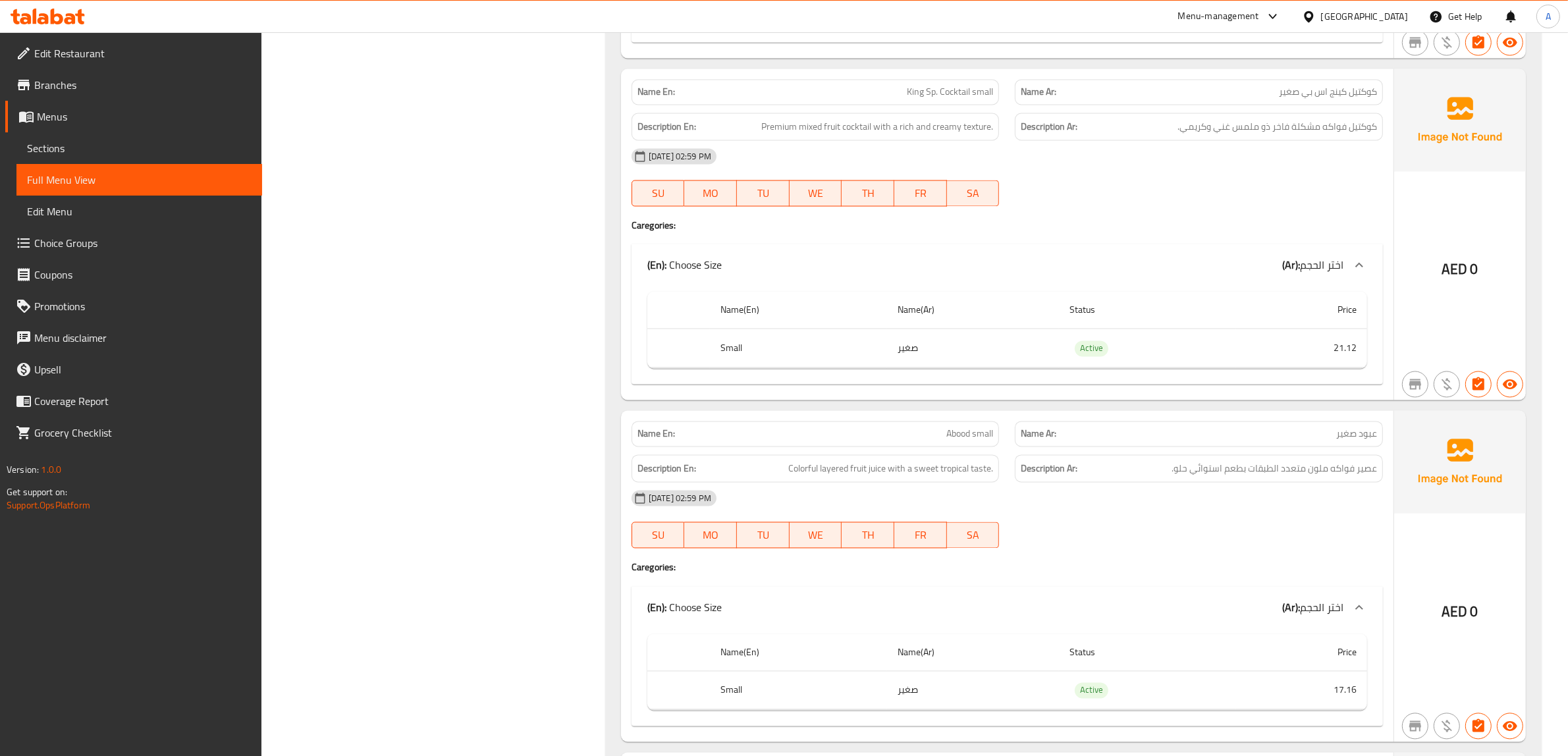
scroll to position [0, 0]
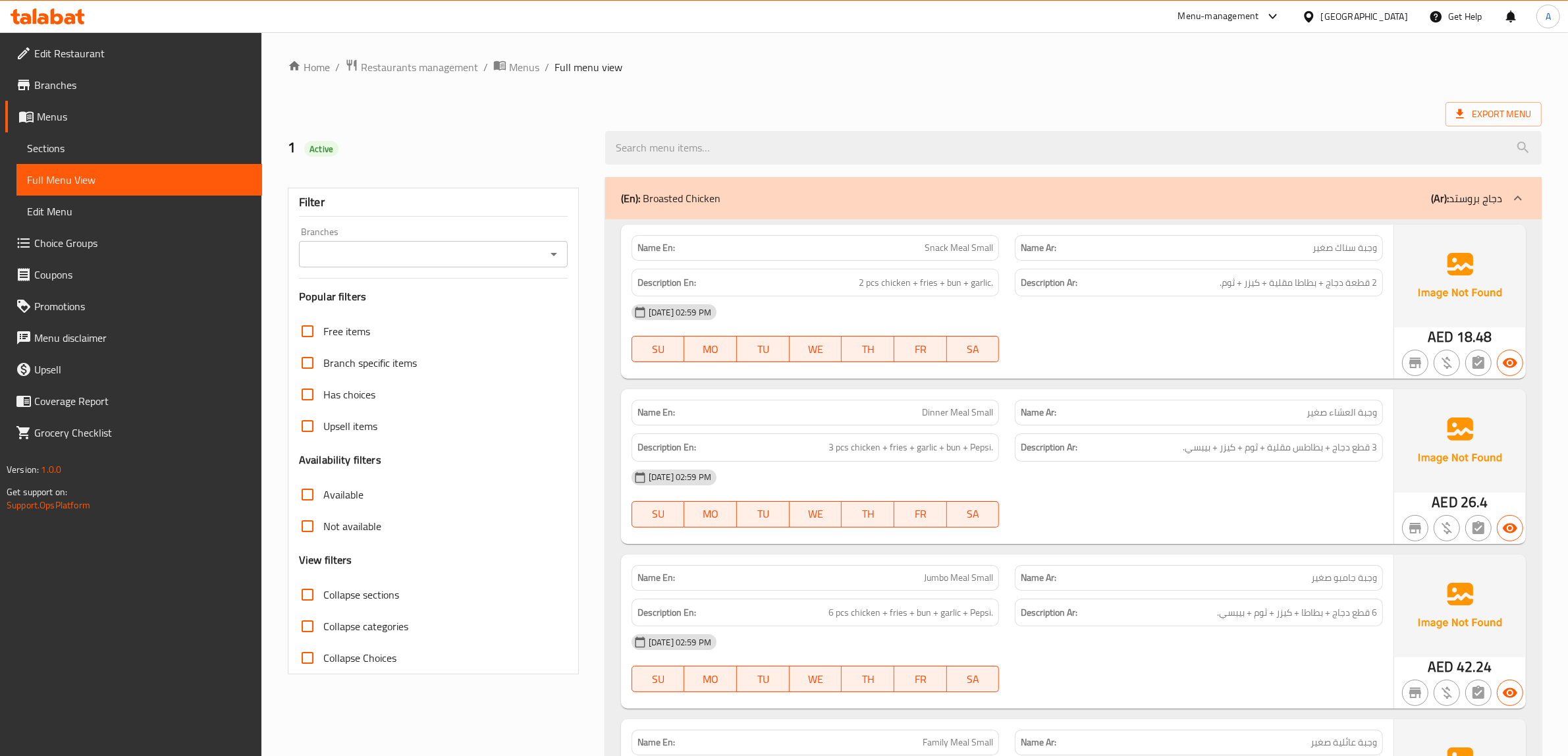
click at [749, 63] on ol "Home / Restaurants management / Menus / Full menu view" at bounding box center [914, 67] width 1254 height 17
click at [700, 107] on div "Export Menu" at bounding box center [914, 114] width 1254 height 24
click at [57, 156] on div at bounding box center [790, 378] width 1580 height 756
click at [57, 148] on span "Sections" at bounding box center [140, 148] width 225 height 16
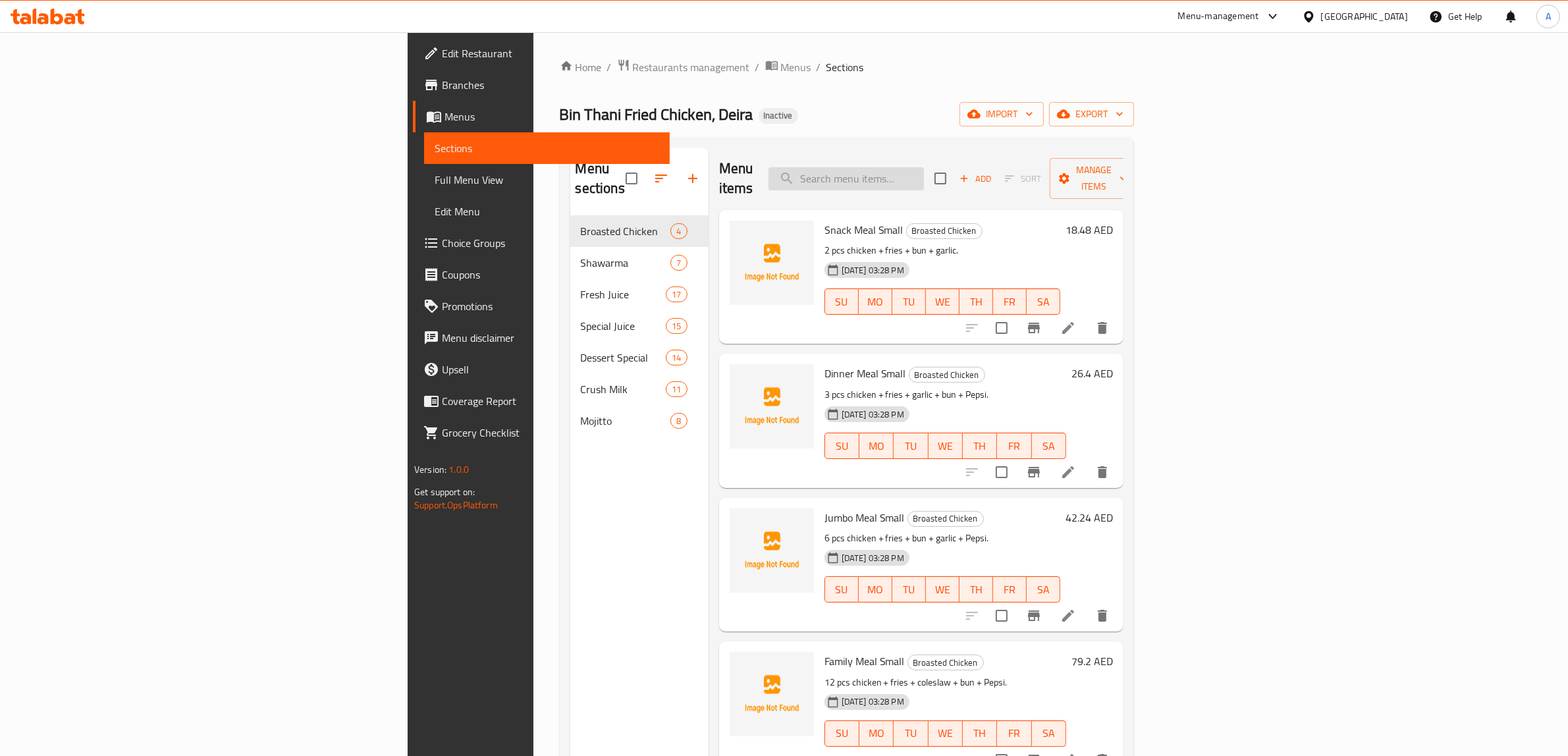
click at [924, 168] on input "search" at bounding box center [846, 179] width 156 height 23
paste input "Tender Coconut"
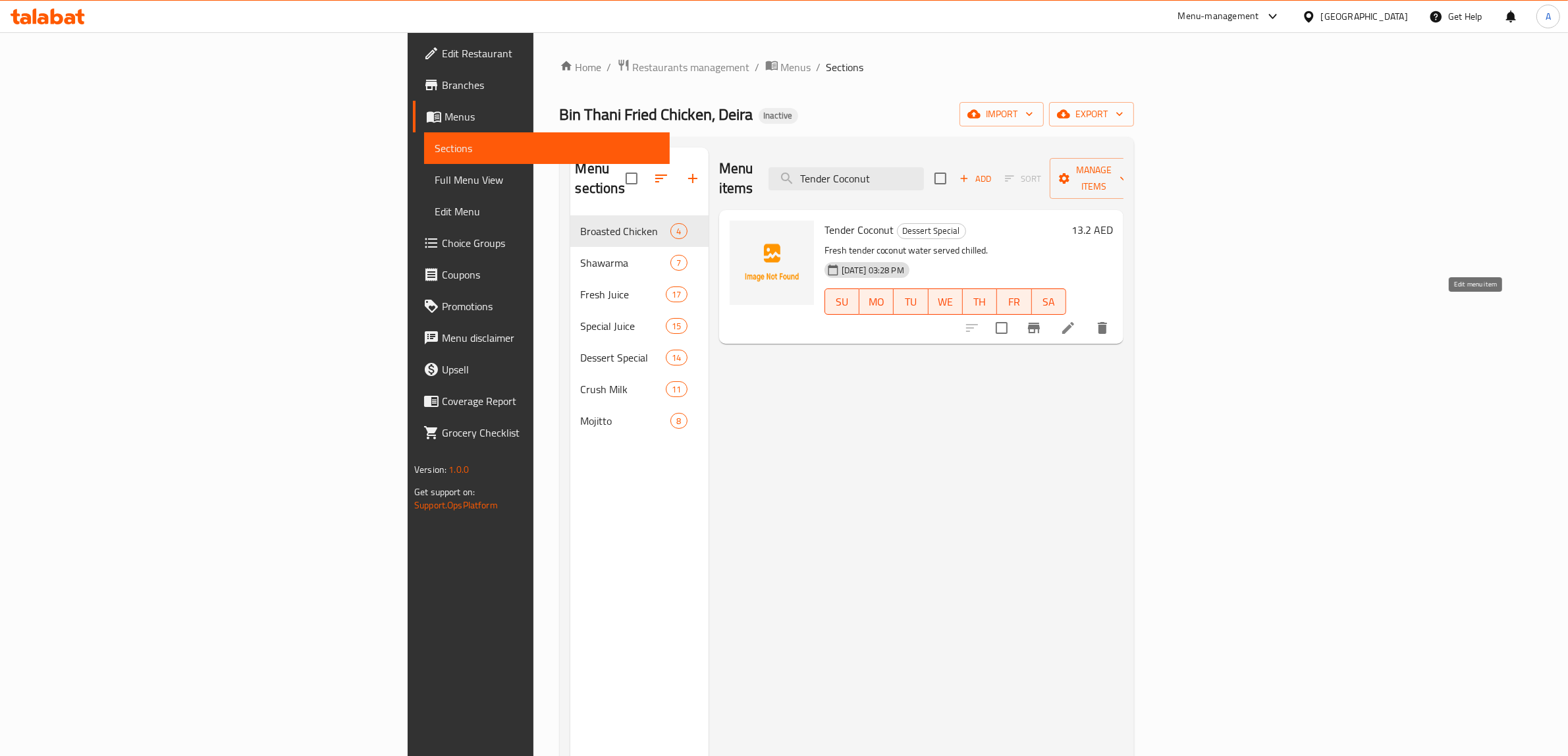
type input "Tender Coconut"
click at [1074, 322] on icon at bounding box center [1068, 328] width 12 height 12
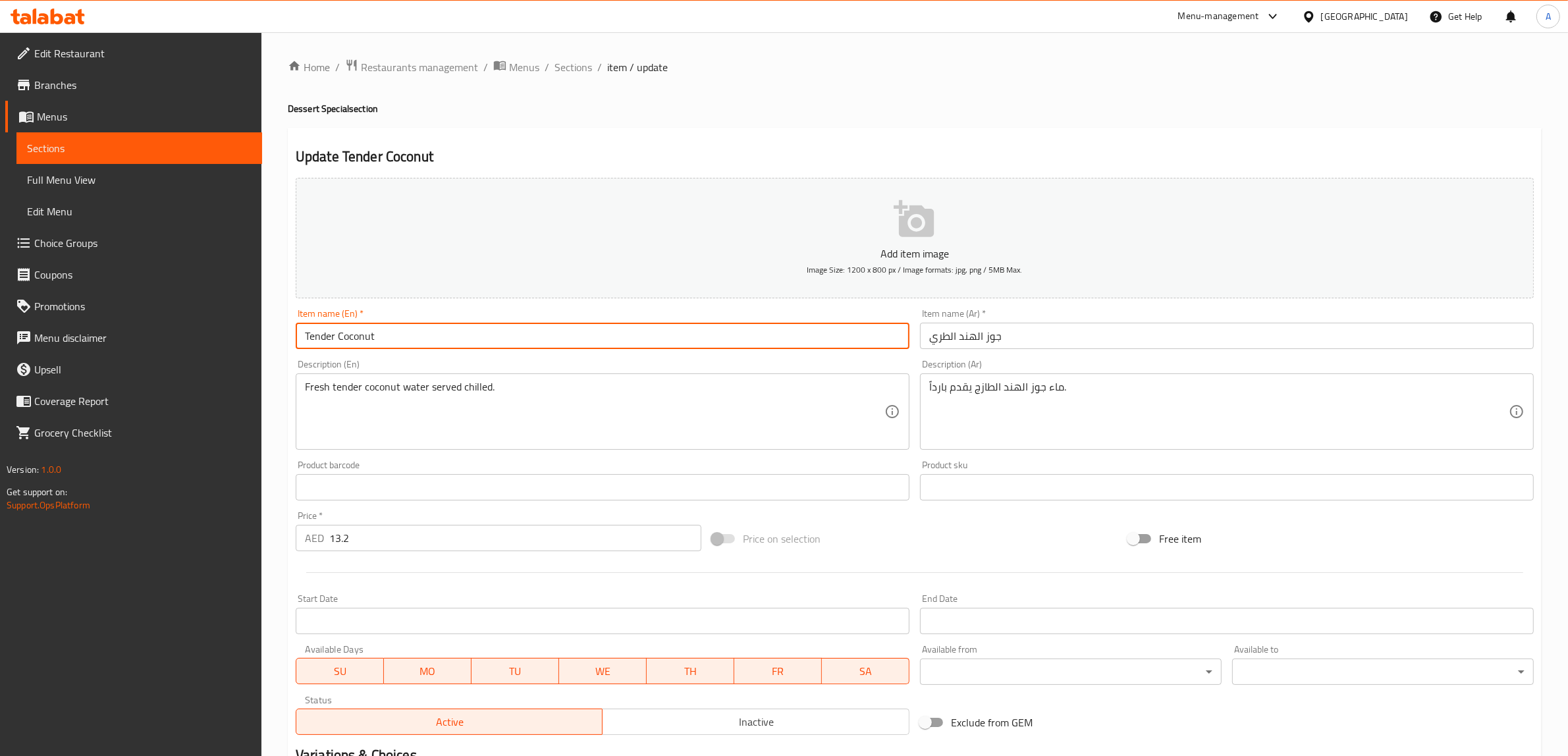
click at [472, 323] on input "Tender Coconut" at bounding box center [603, 336] width 614 height 26
type input "Tender Coconut small"
click at [1091, 326] on input "جوز الهند الطري" at bounding box center [1226, 336] width 614 height 26
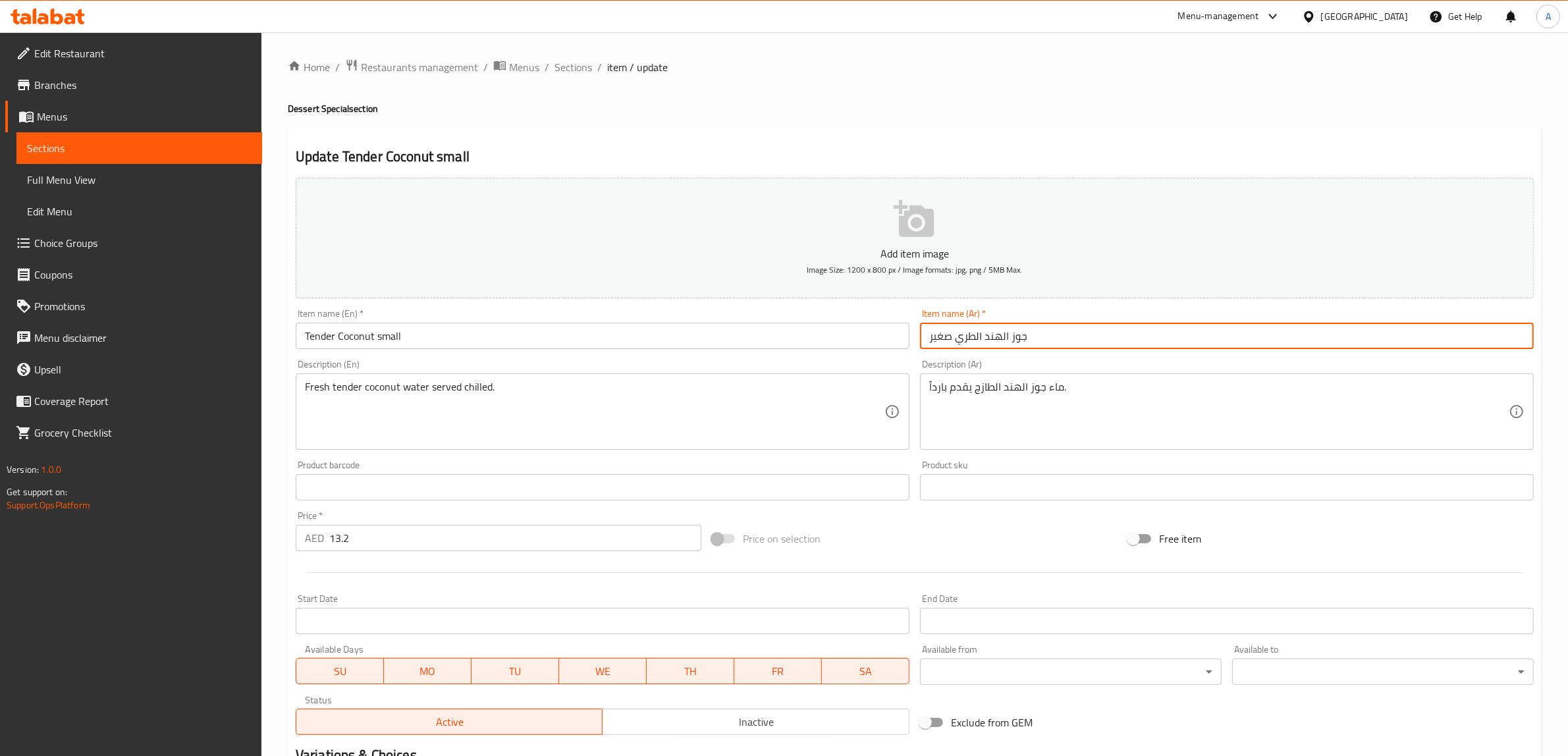
type input "جوز الهند الطري صغير"
click at [945, 159] on h2 "Update Tender Coconut small" at bounding box center [915, 156] width 1238 height 20
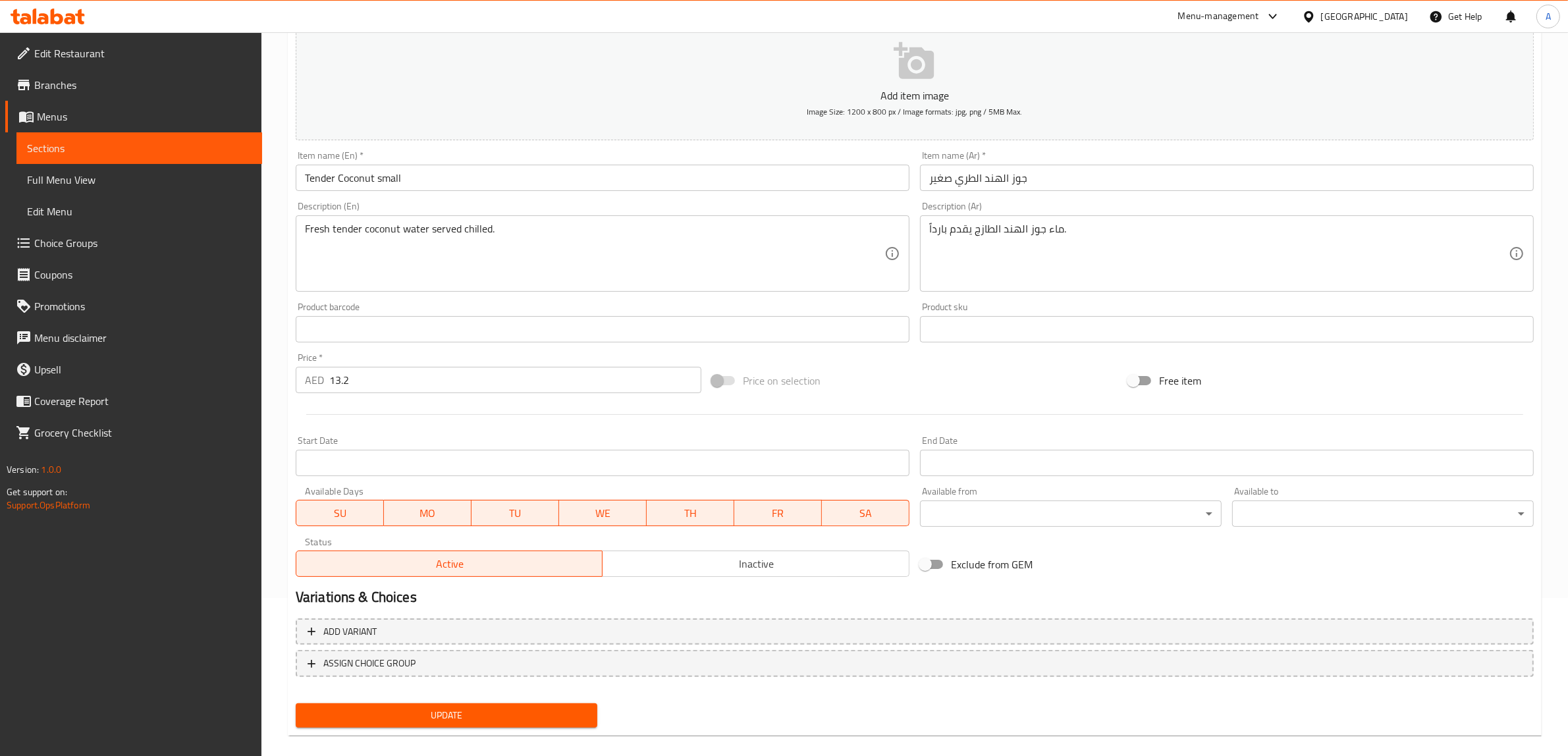
scroll to position [172, 0]
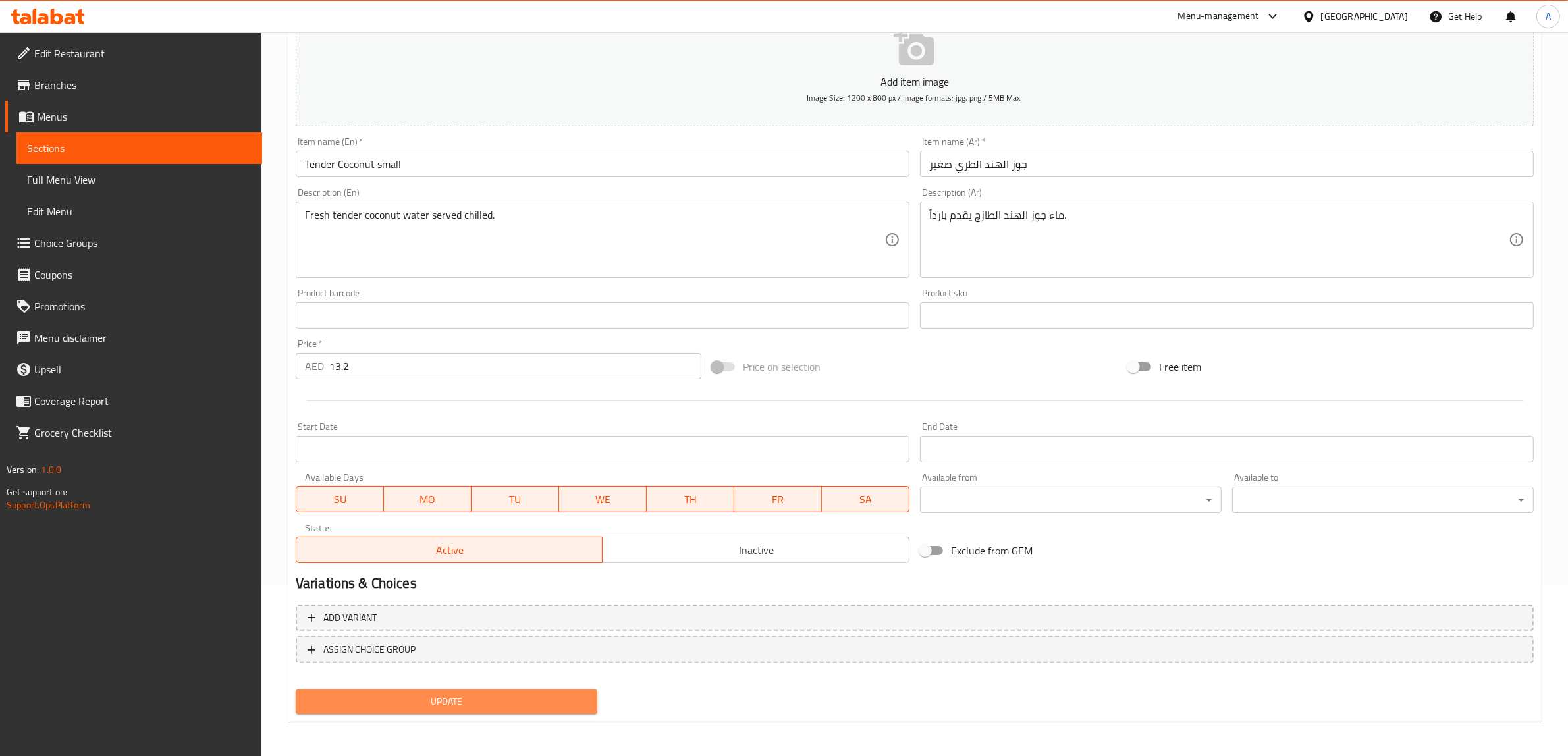
click at [479, 702] on span "Update" at bounding box center [447, 702] width 281 height 16
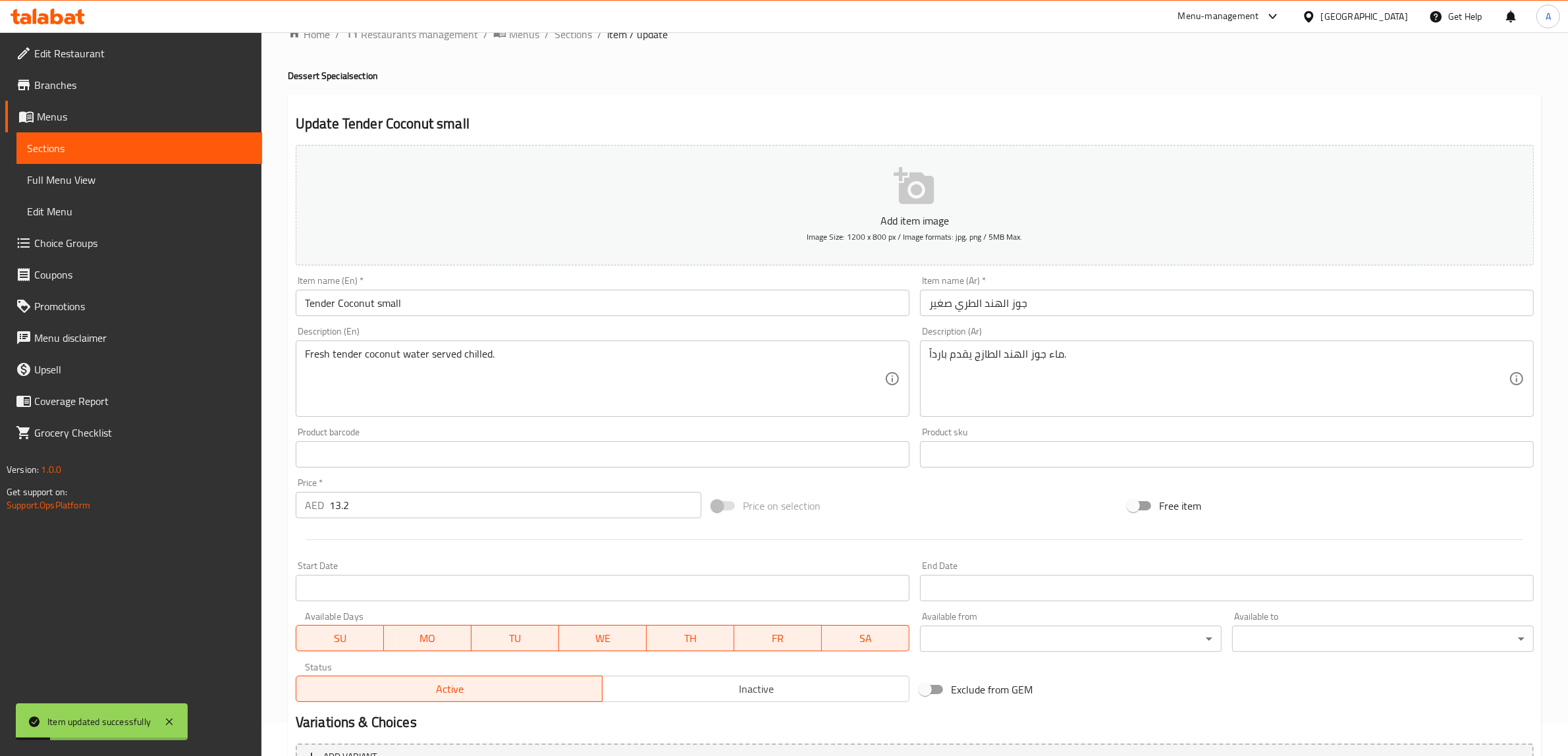
scroll to position [7, 0]
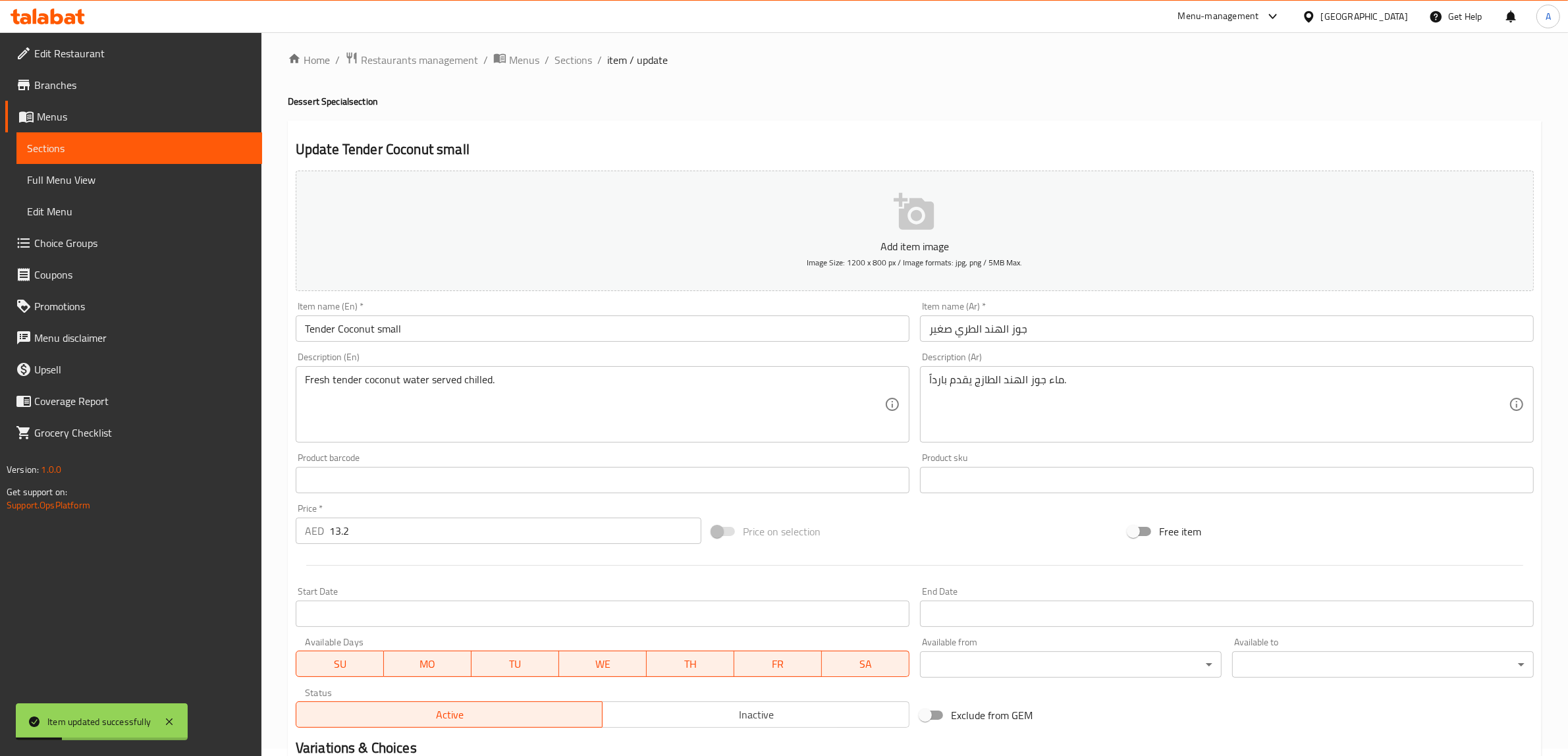
click at [387, 328] on input "Tender Coconut small" at bounding box center [603, 328] width 614 height 26
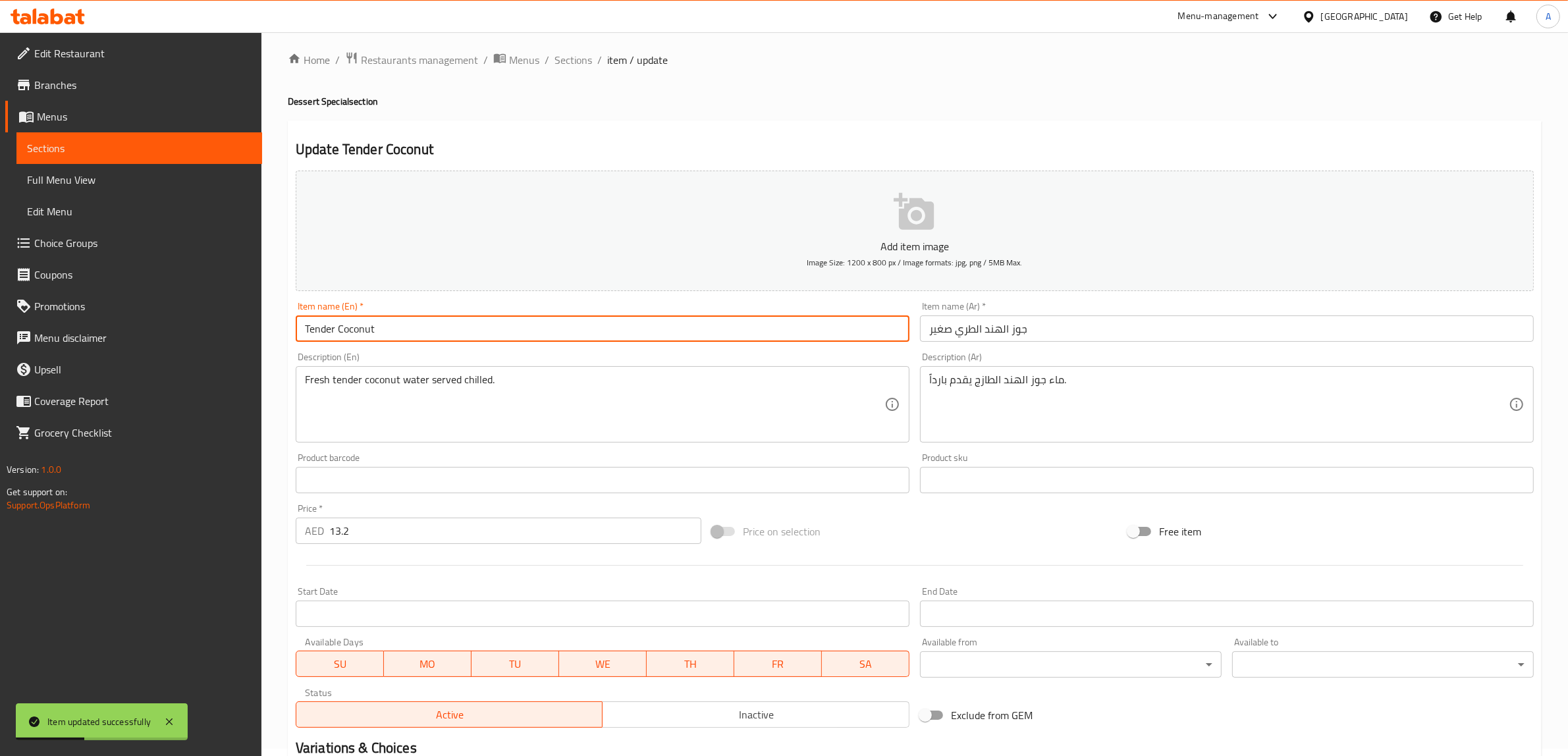
type input "Tender Coconut"
click at [946, 325] on input "جوز الهند الطري صغير" at bounding box center [1226, 328] width 614 height 26
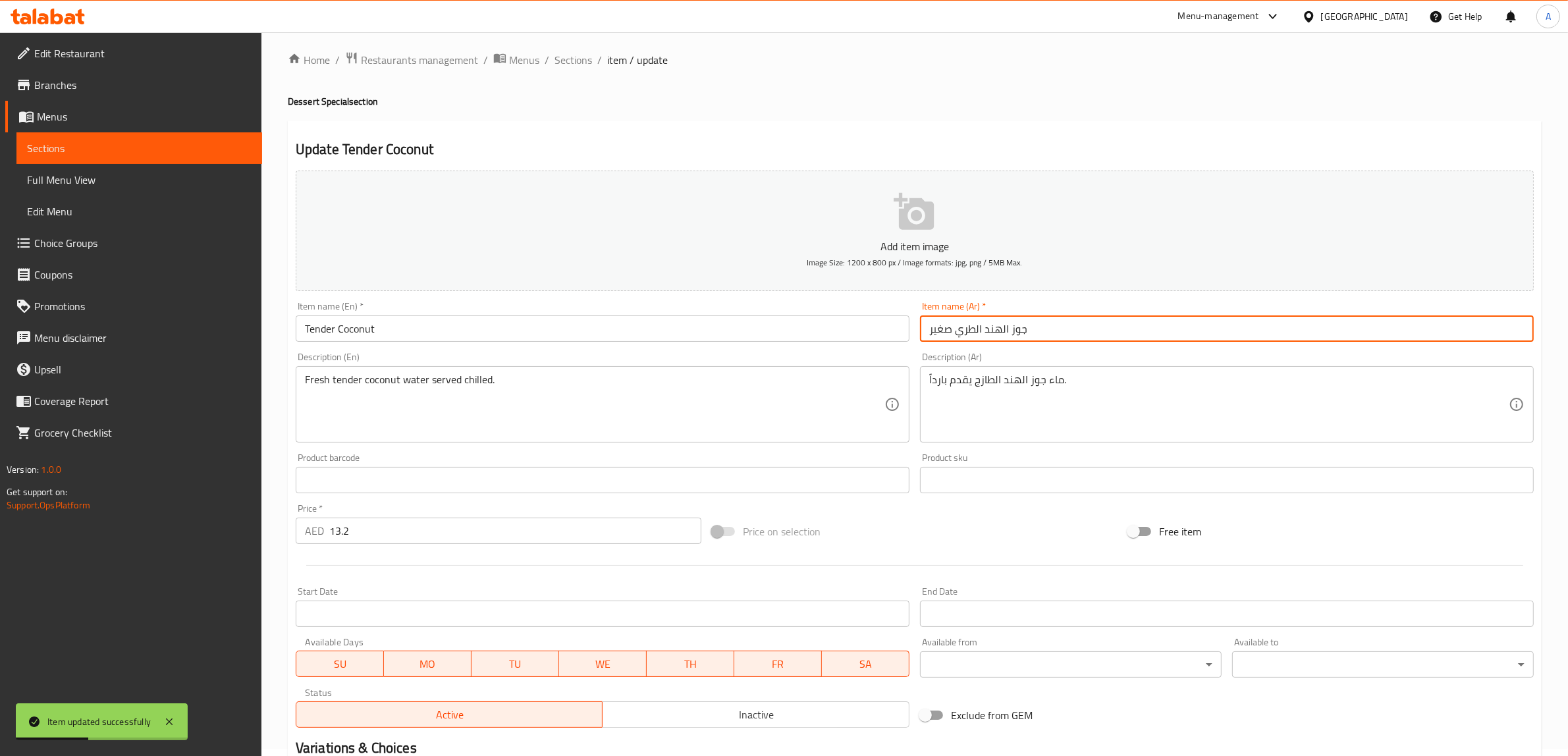
click at [946, 325] on input "جوز الهند الطري صغير" at bounding box center [1226, 328] width 614 height 26
type input "جوز الهند الطري"
drag, startPoint x: 840, startPoint y: 165, endPoint x: 837, endPoint y: 173, distance: 8.5
click at [840, 165] on div "Update Tender Coconut Add item image Image Size: 1200 x 800 px / Image formats:…" at bounding box center [914, 504] width 1254 height 767
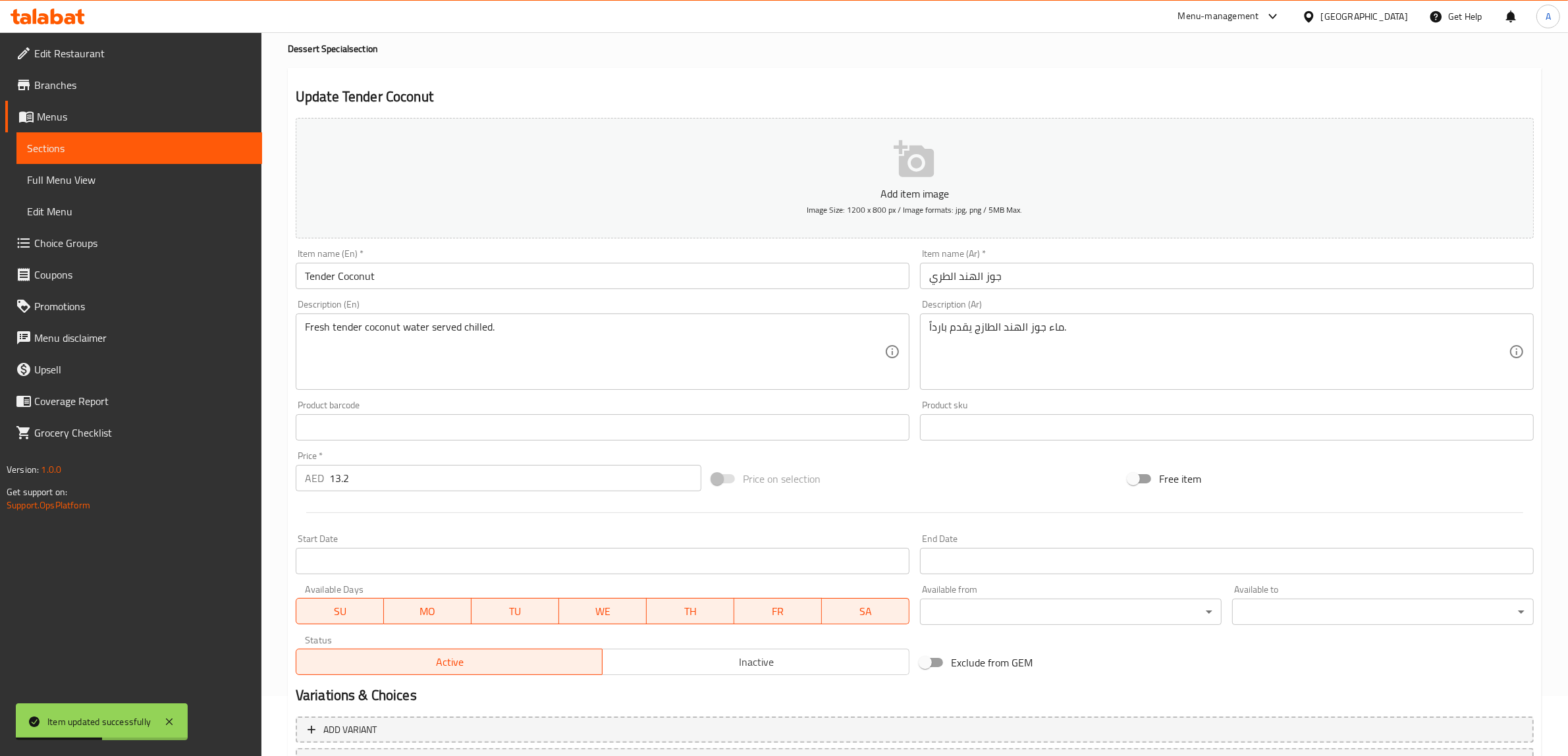
scroll to position [172, 0]
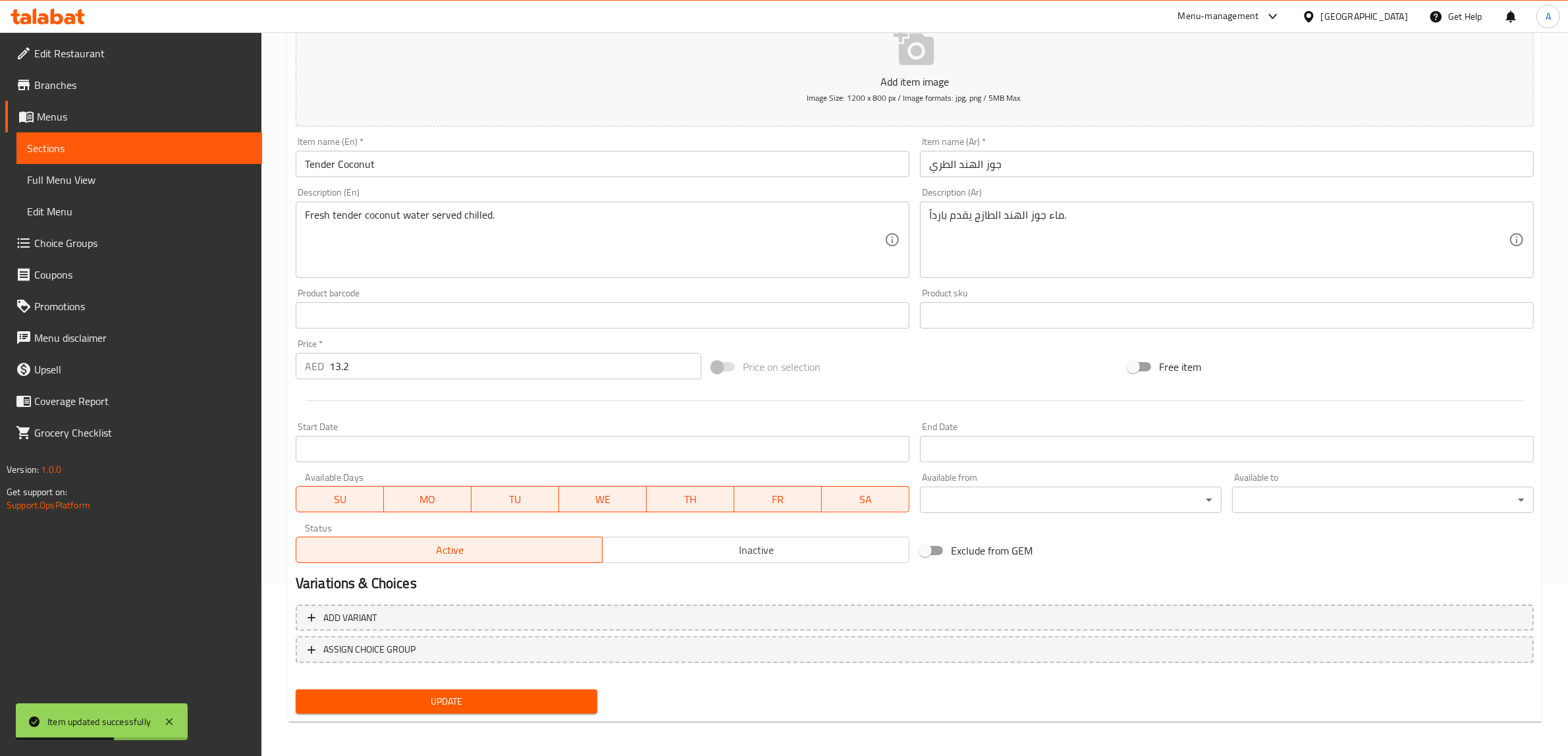
click at [474, 703] on span "Update" at bounding box center [447, 702] width 281 height 16
click at [367, 614] on span "Add variant" at bounding box center [350, 618] width 54 height 16
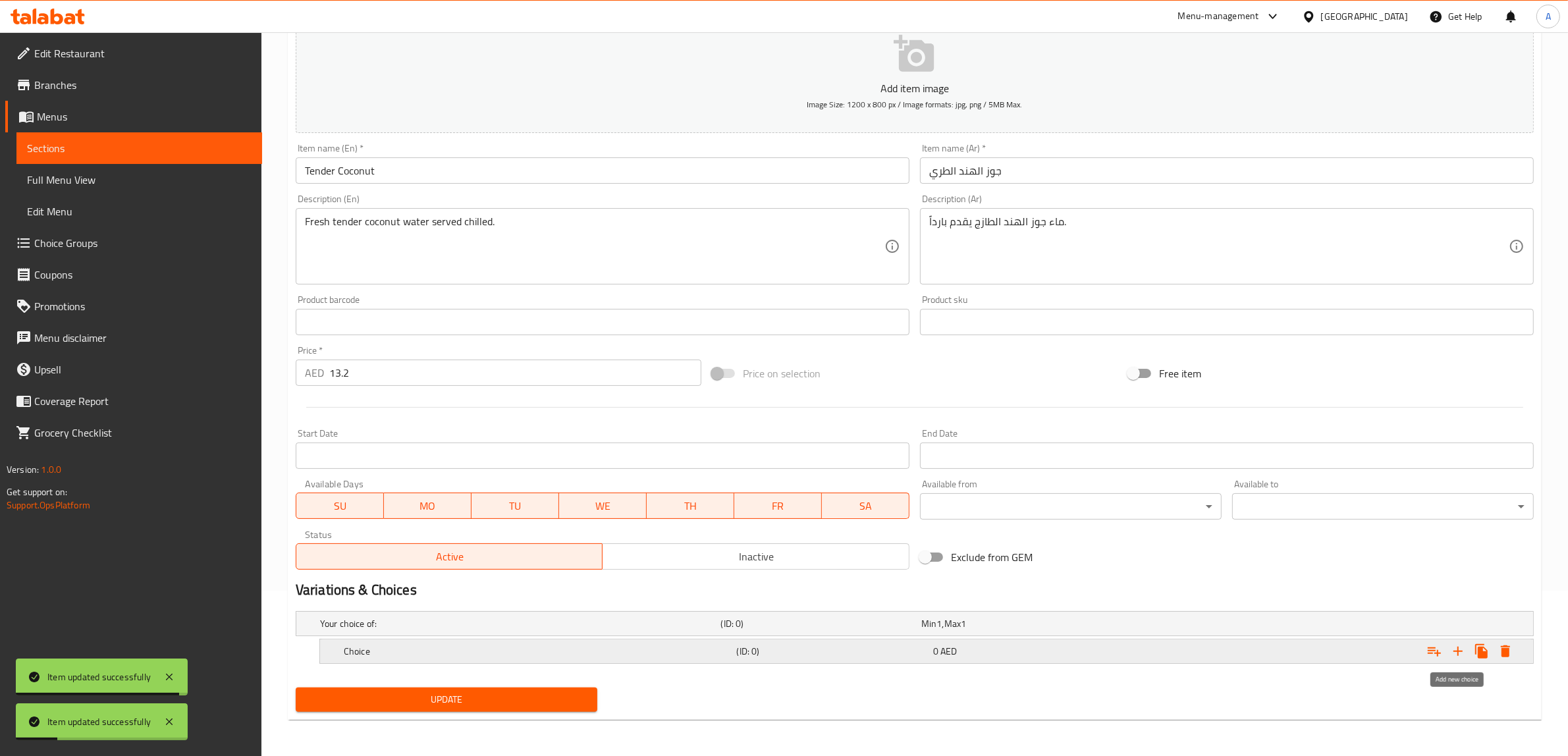
click at [1455, 650] on icon "Expand" at bounding box center [1458, 652] width 16 height 16
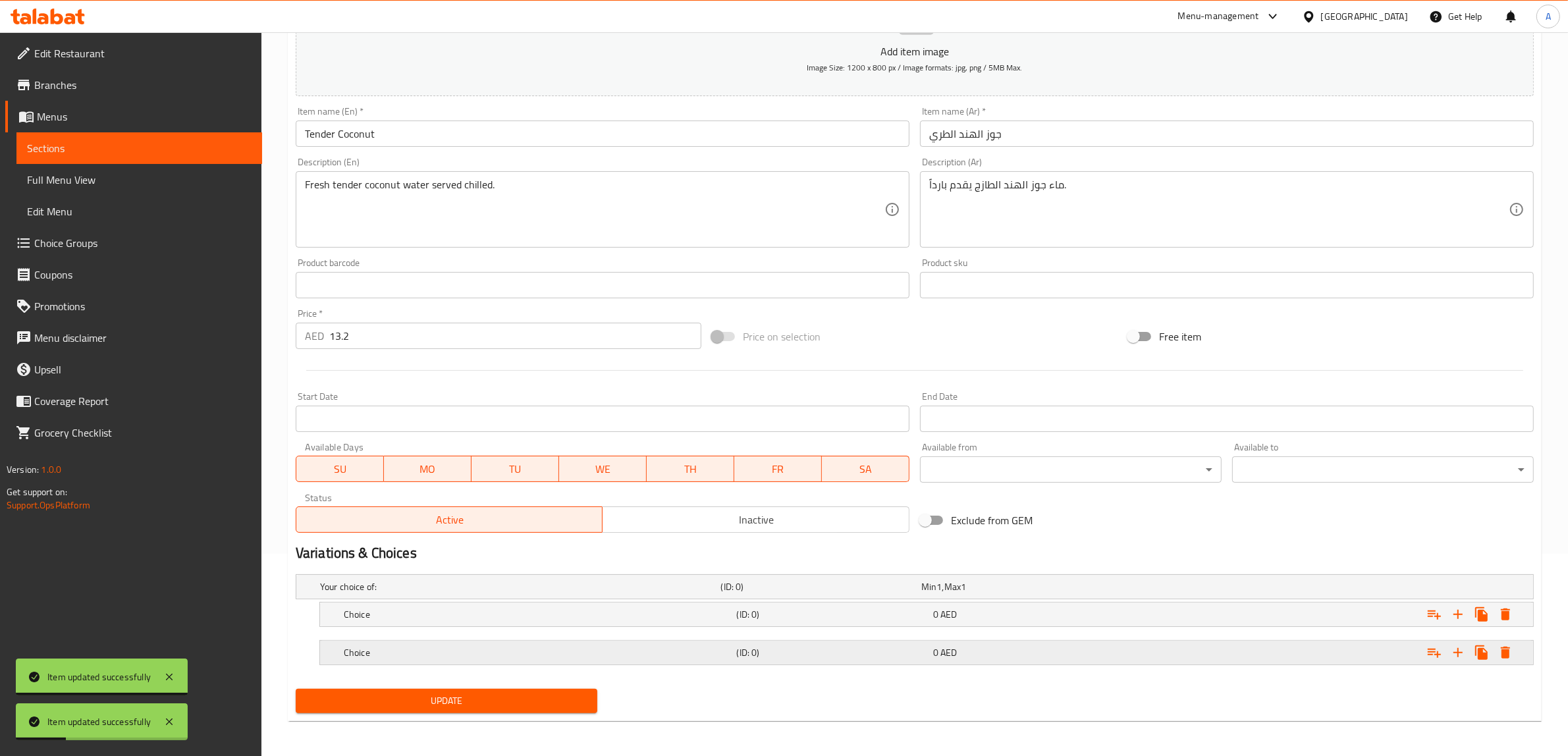
scroll to position [204, 0]
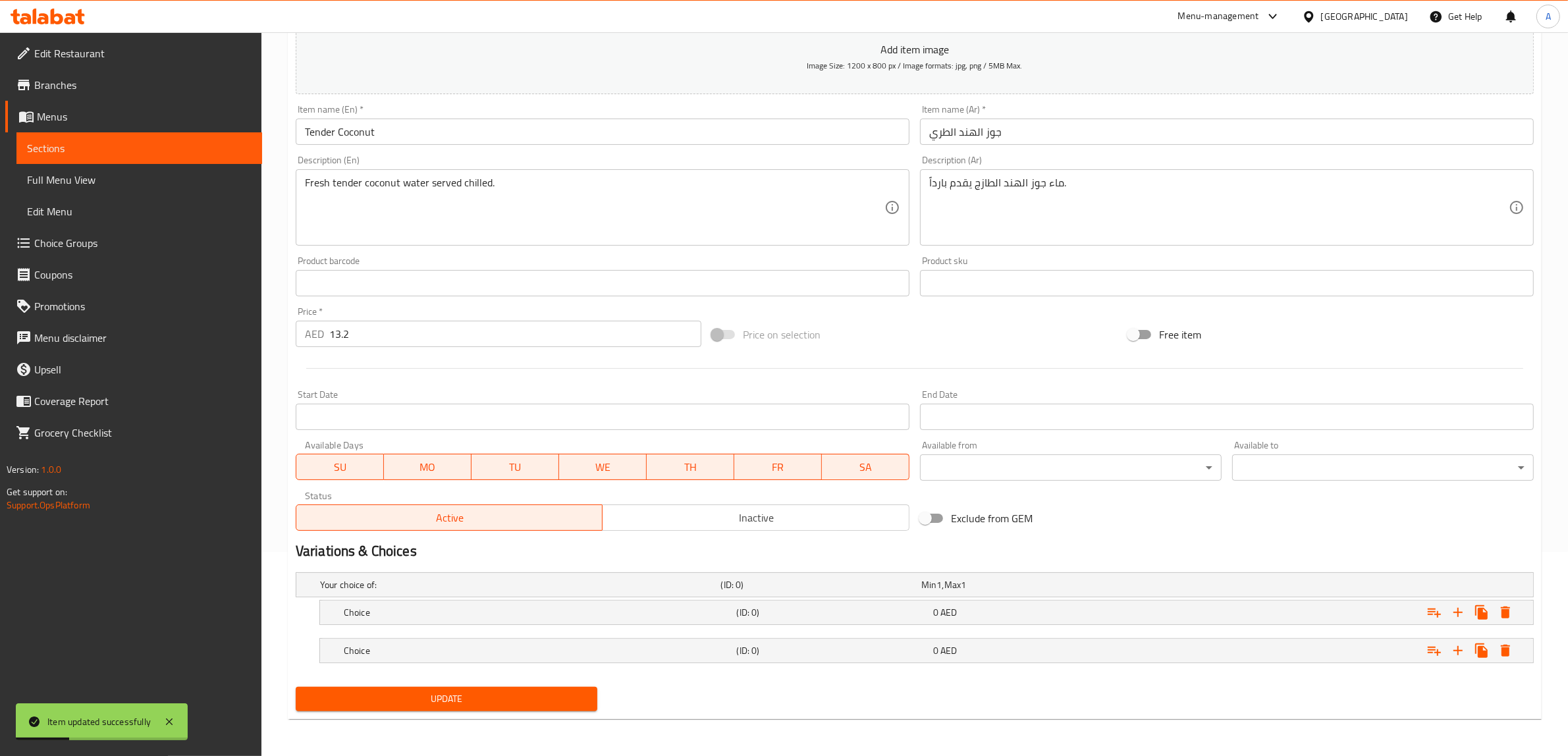
click at [773, 634] on nav at bounding box center [915, 633] width 1238 height 10
click at [765, 594] on div "(ID: 0)" at bounding box center [818, 585] width 200 height 18
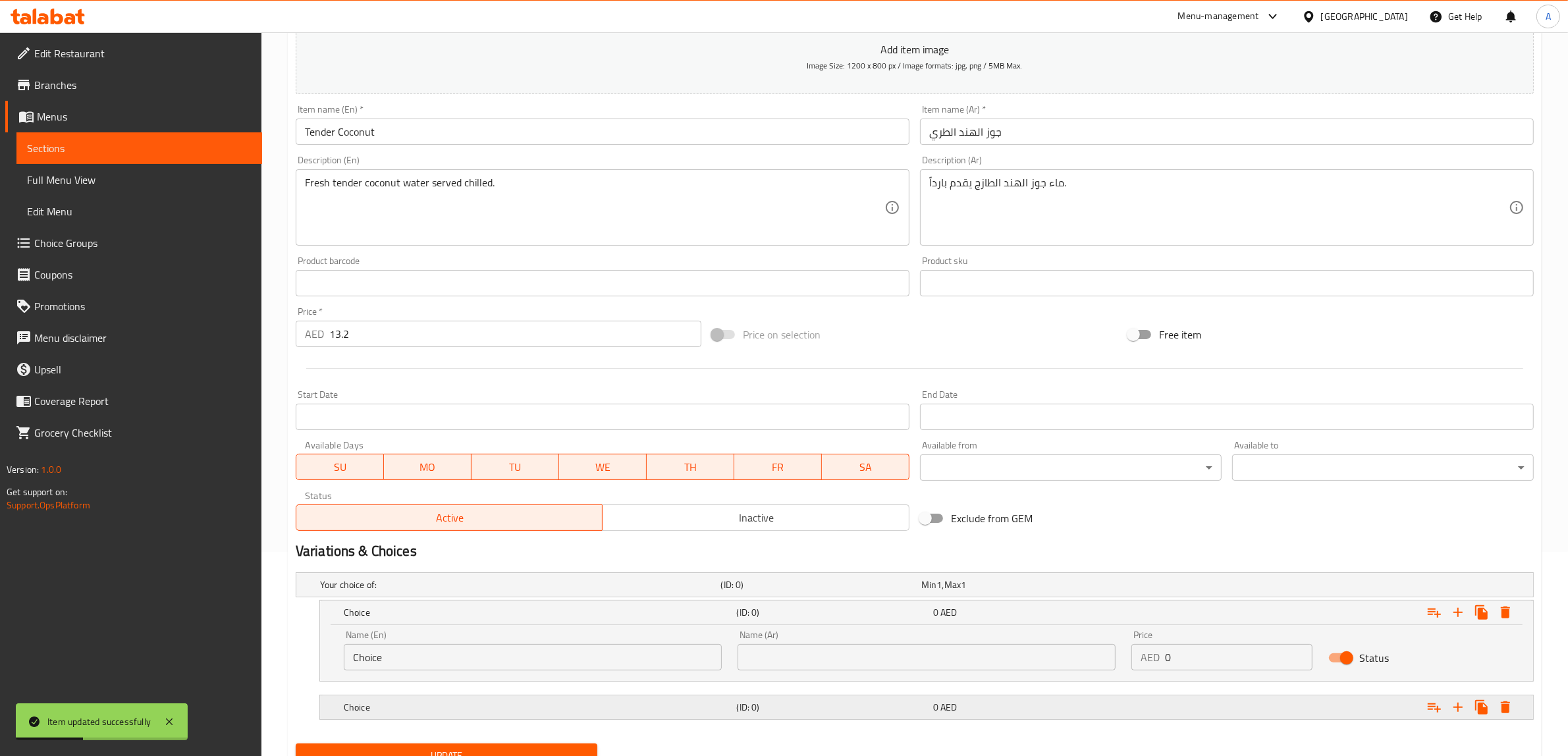
click at [733, 594] on div "(ID: 0)" at bounding box center [818, 585] width 200 height 18
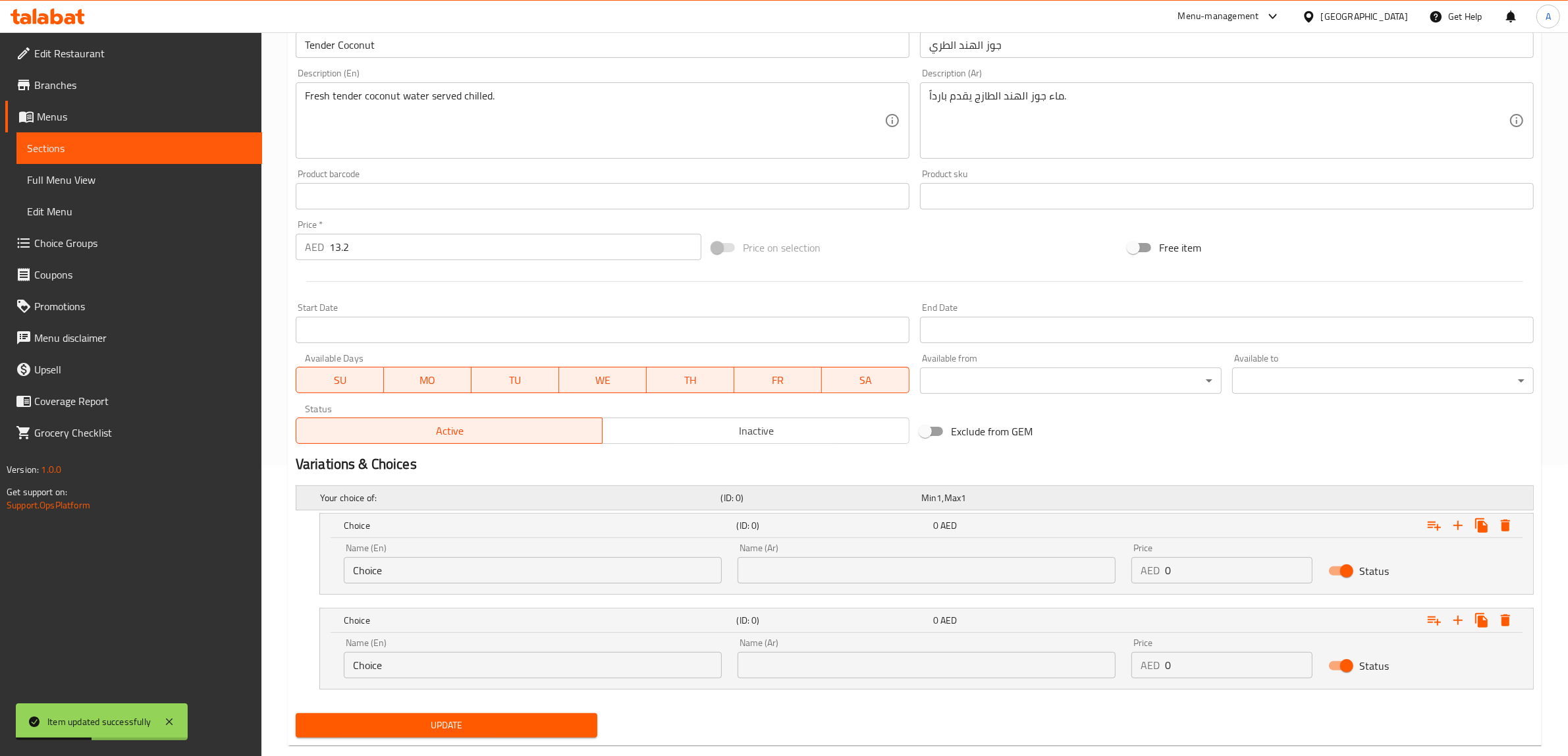
scroll to position [317, 0]
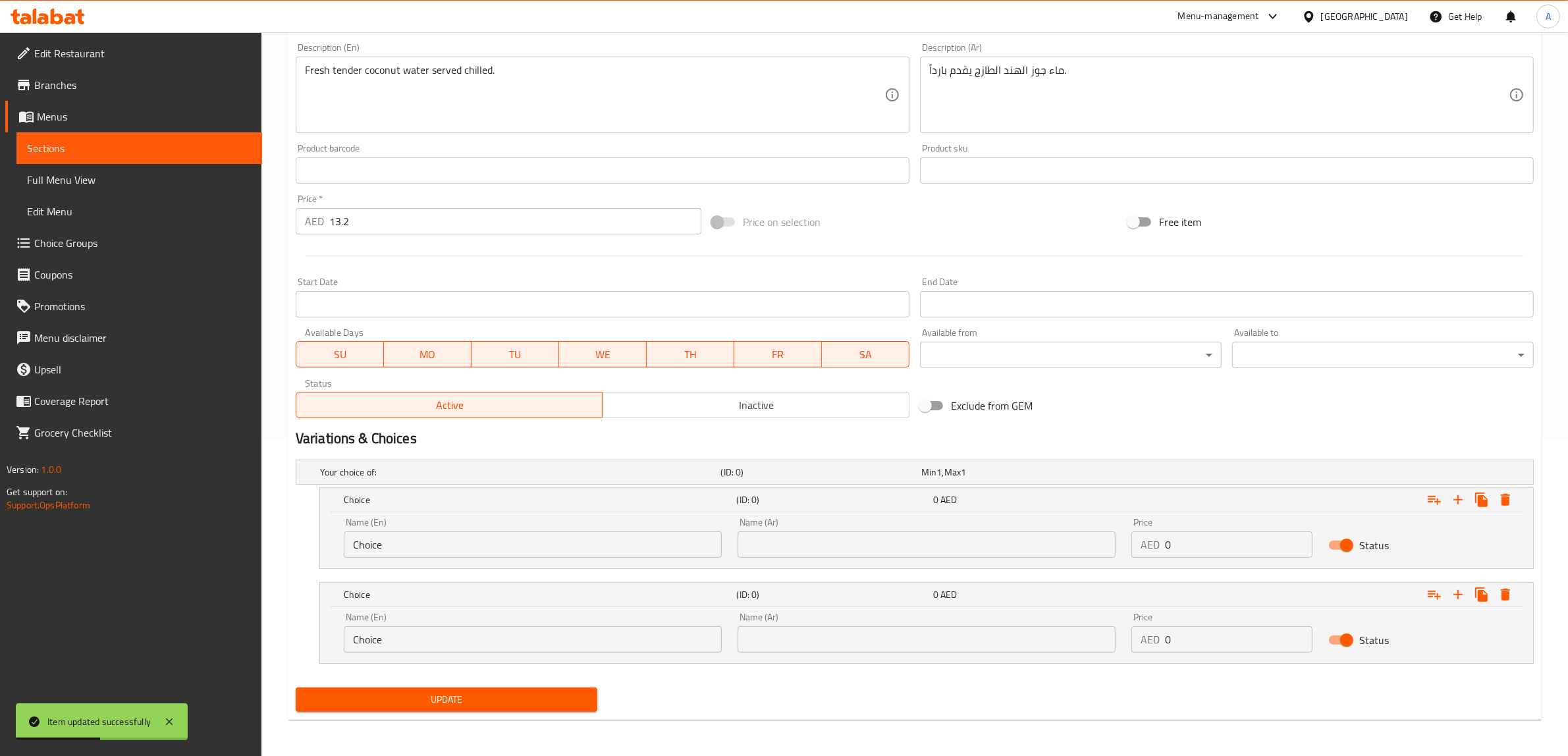
click at [452, 232] on input "13.2" at bounding box center [515, 221] width 372 height 26
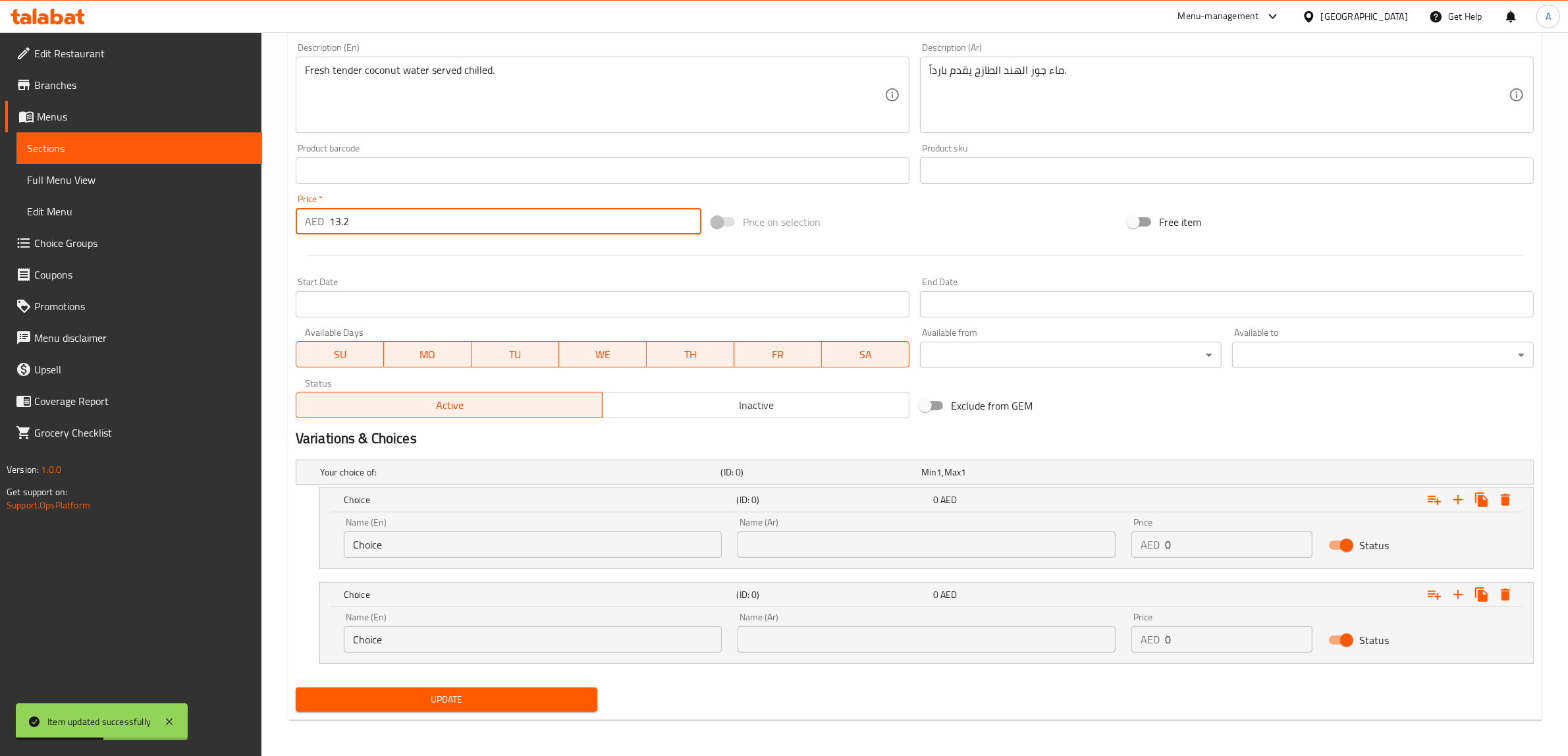
click at [452, 232] on input "13.2" at bounding box center [515, 221] width 372 height 26
type input "0"
click at [1206, 542] on input "0" at bounding box center [1238, 545] width 148 height 26
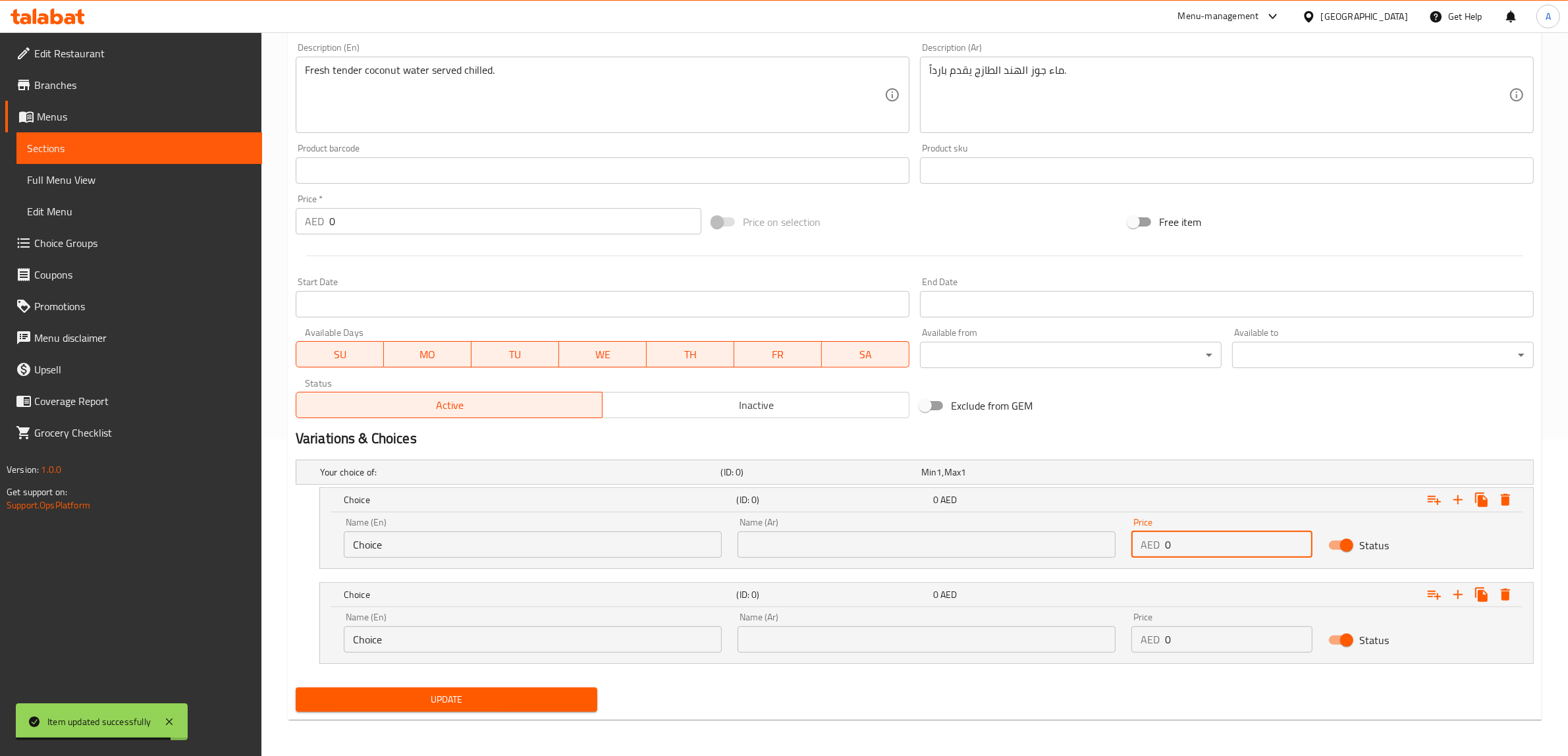
paste input "13.2"
type input "13.2"
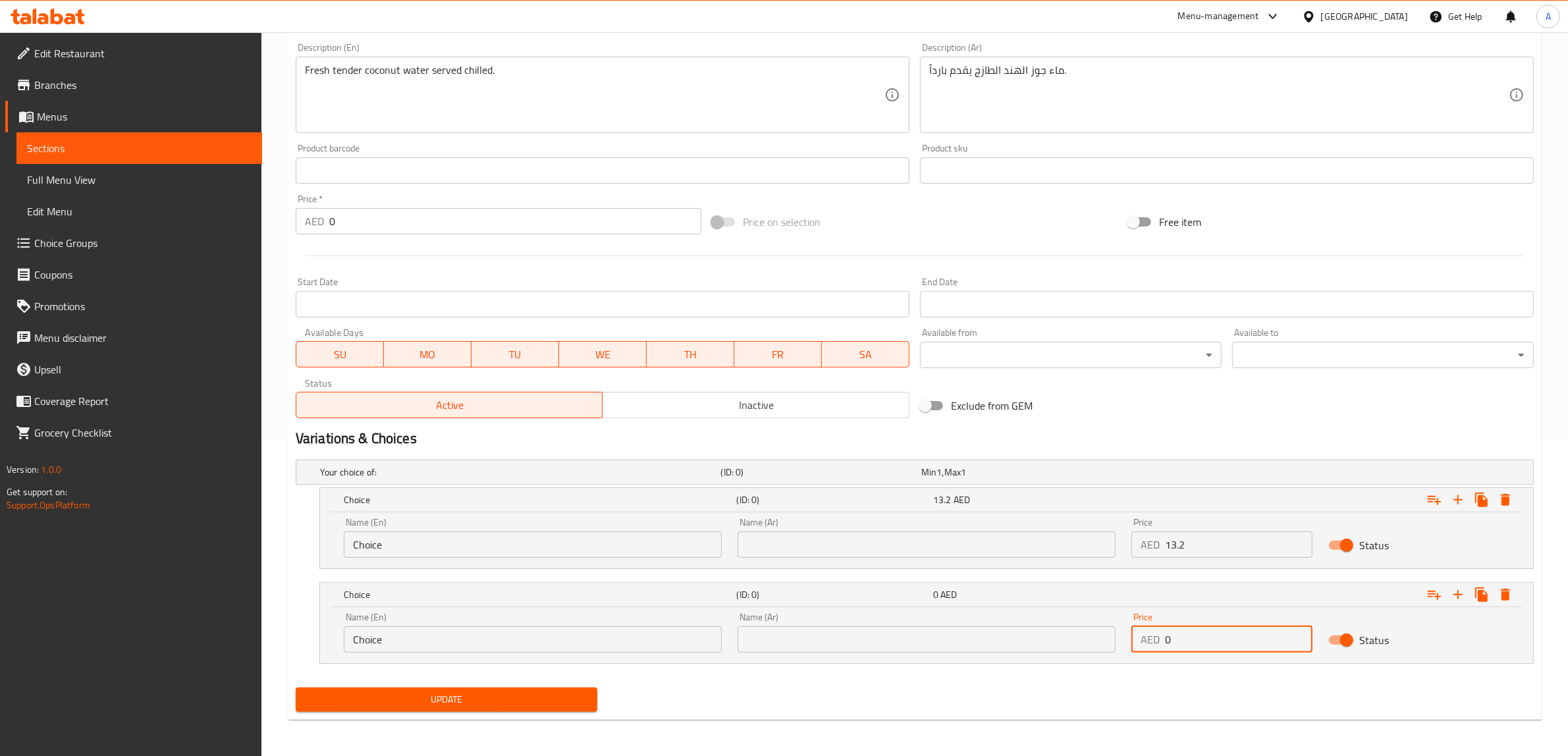
click at [1232, 642] on input "0" at bounding box center [1238, 640] width 148 height 26
paste input "15.84"
type input "15.84"
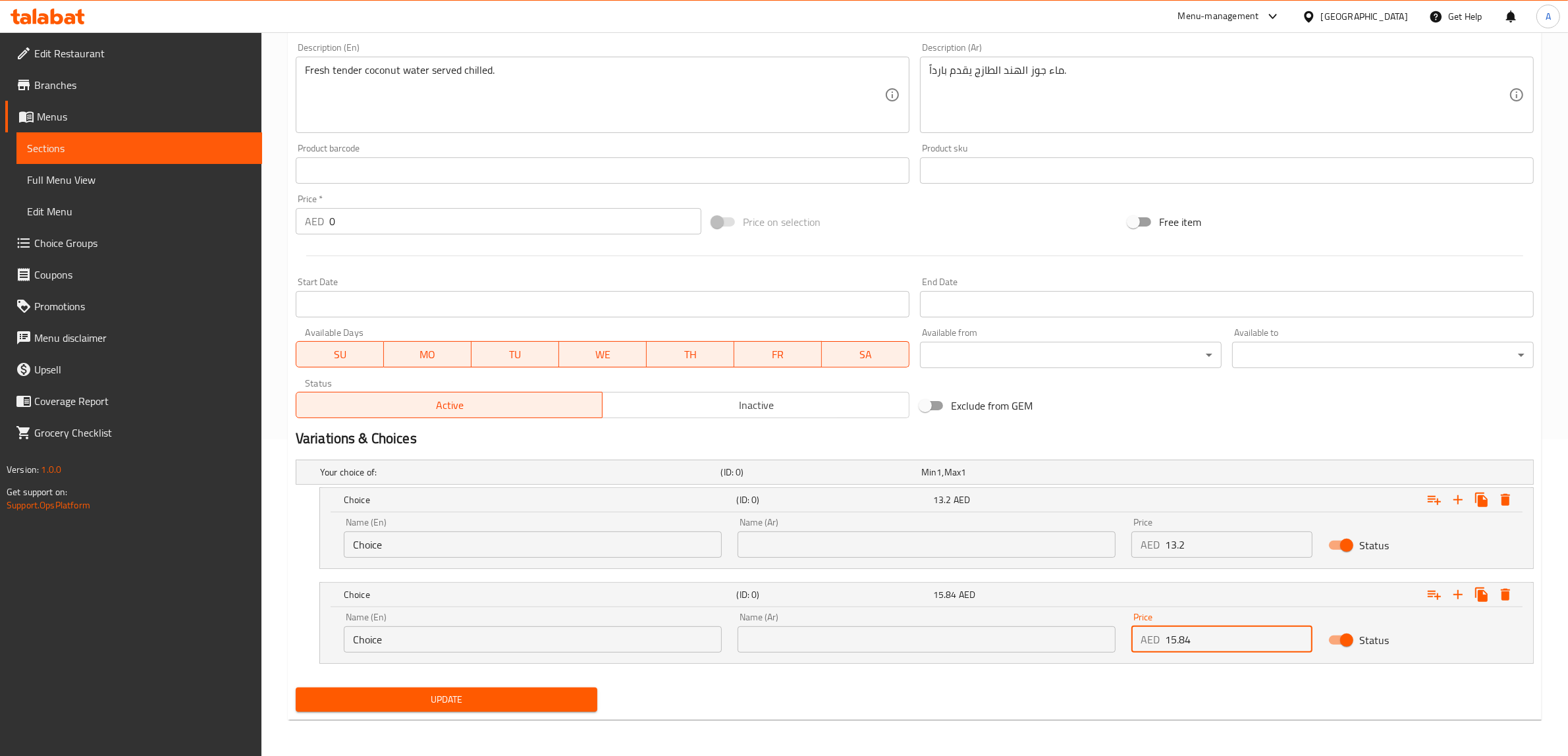
click at [581, 547] on input "Choice" at bounding box center [532, 545] width 378 height 26
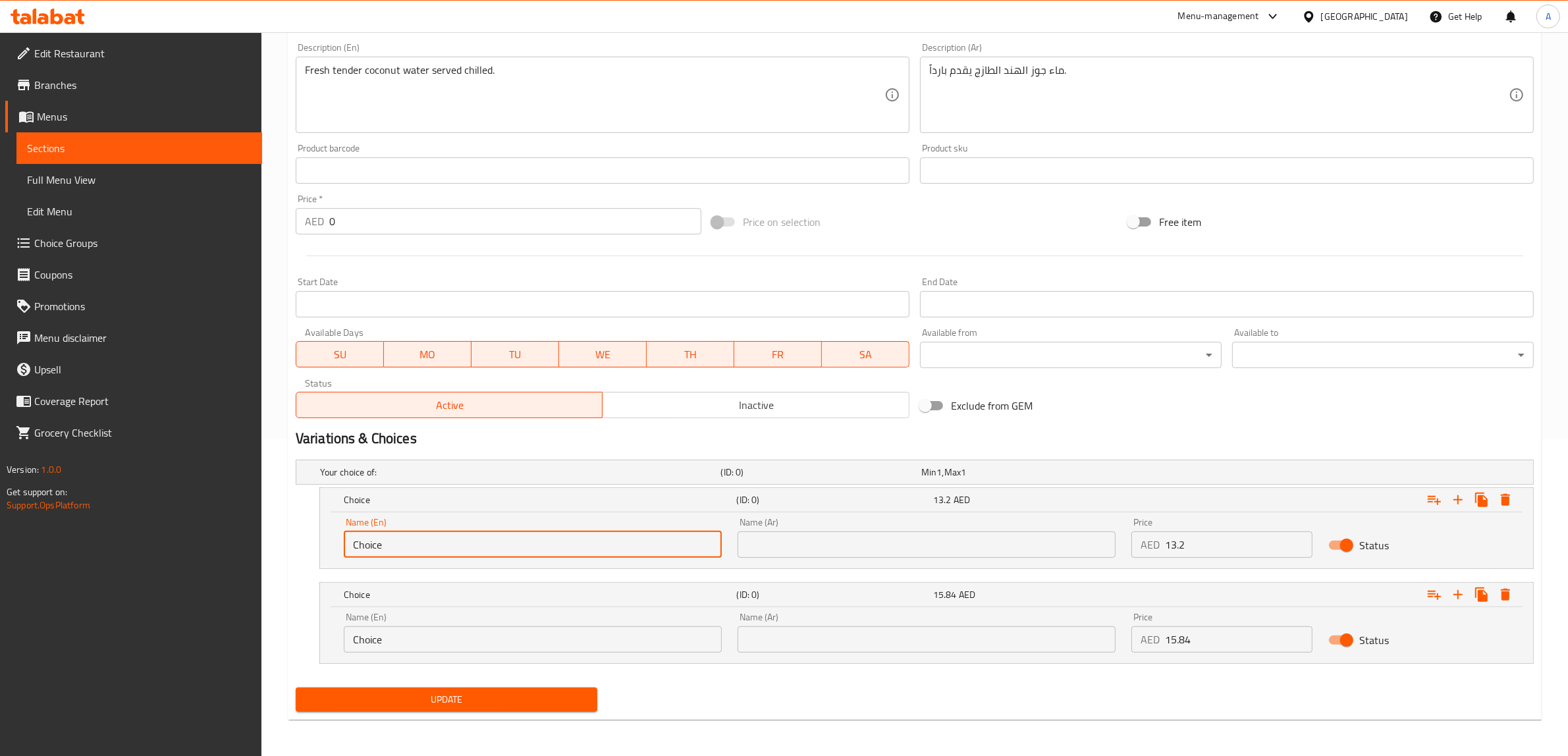
click at [581, 547] on input "Choice" at bounding box center [532, 545] width 378 height 26
type input "small"
click at [525, 649] on input "Choice" at bounding box center [532, 640] width 378 height 26
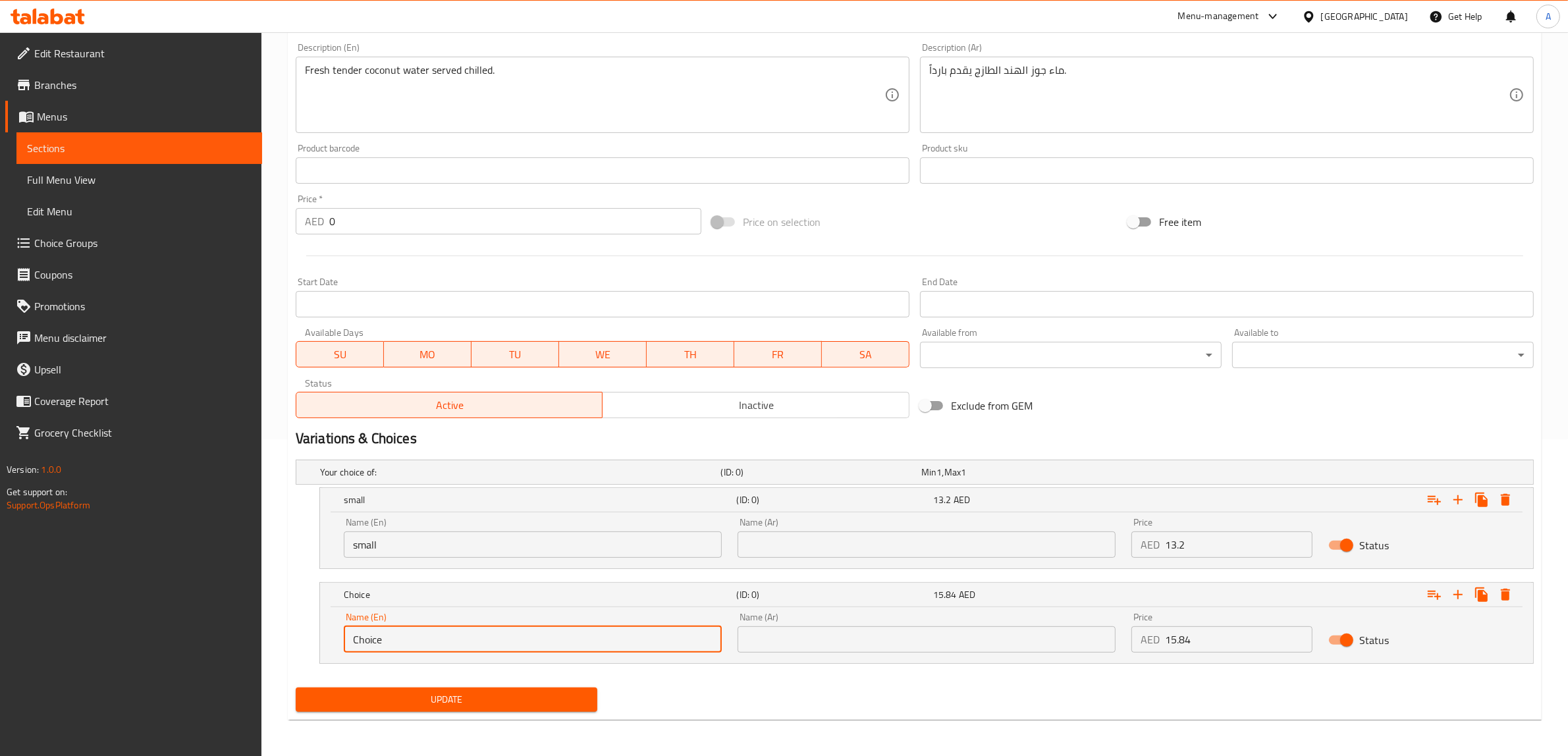
click at [525, 649] on input "Choice" at bounding box center [532, 640] width 378 height 26
type input "large"
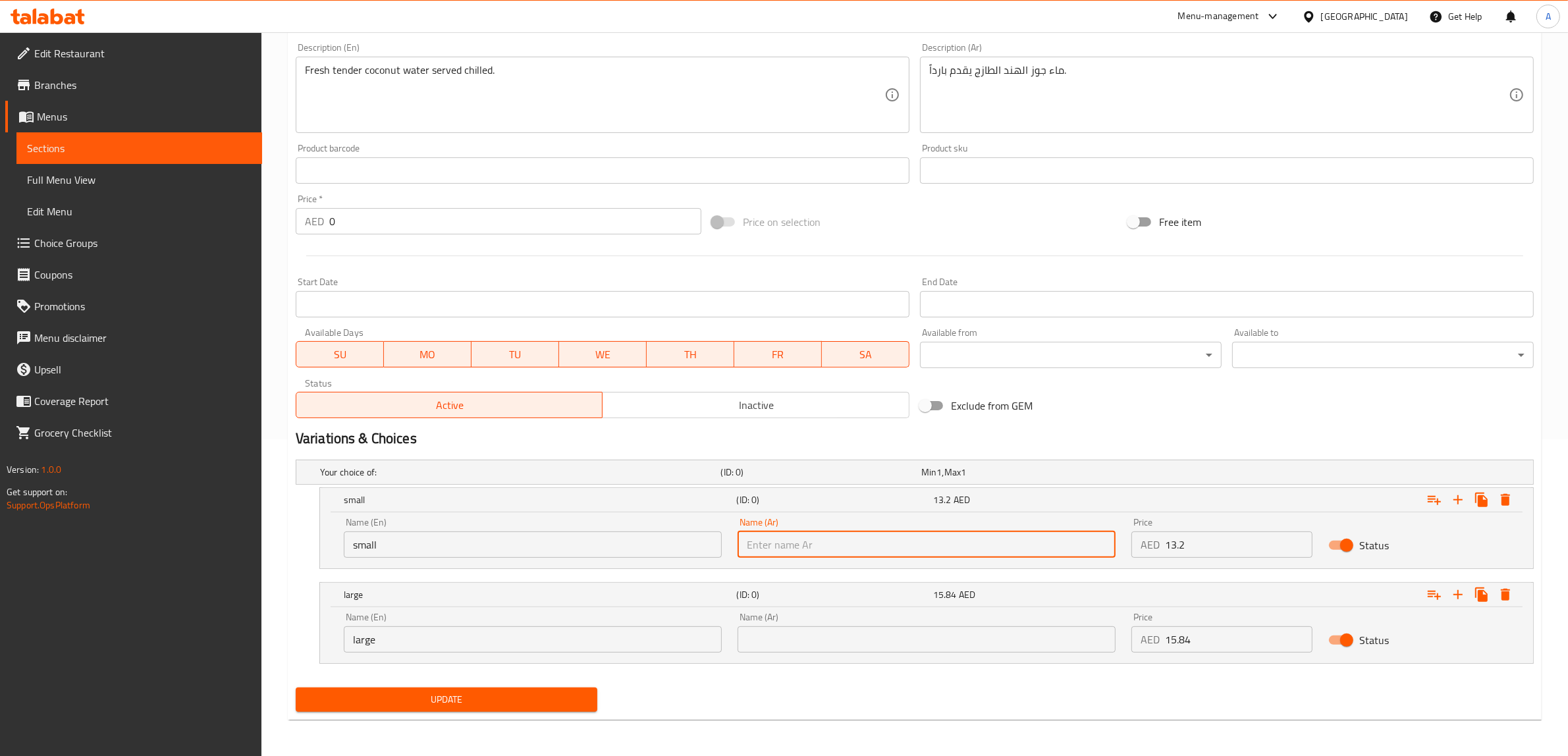
click at [825, 548] on input "text" at bounding box center [926, 545] width 378 height 26
type input "صغير"
click at [818, 637] on input "text" at bounding box center [926, 640] width 378 height 26
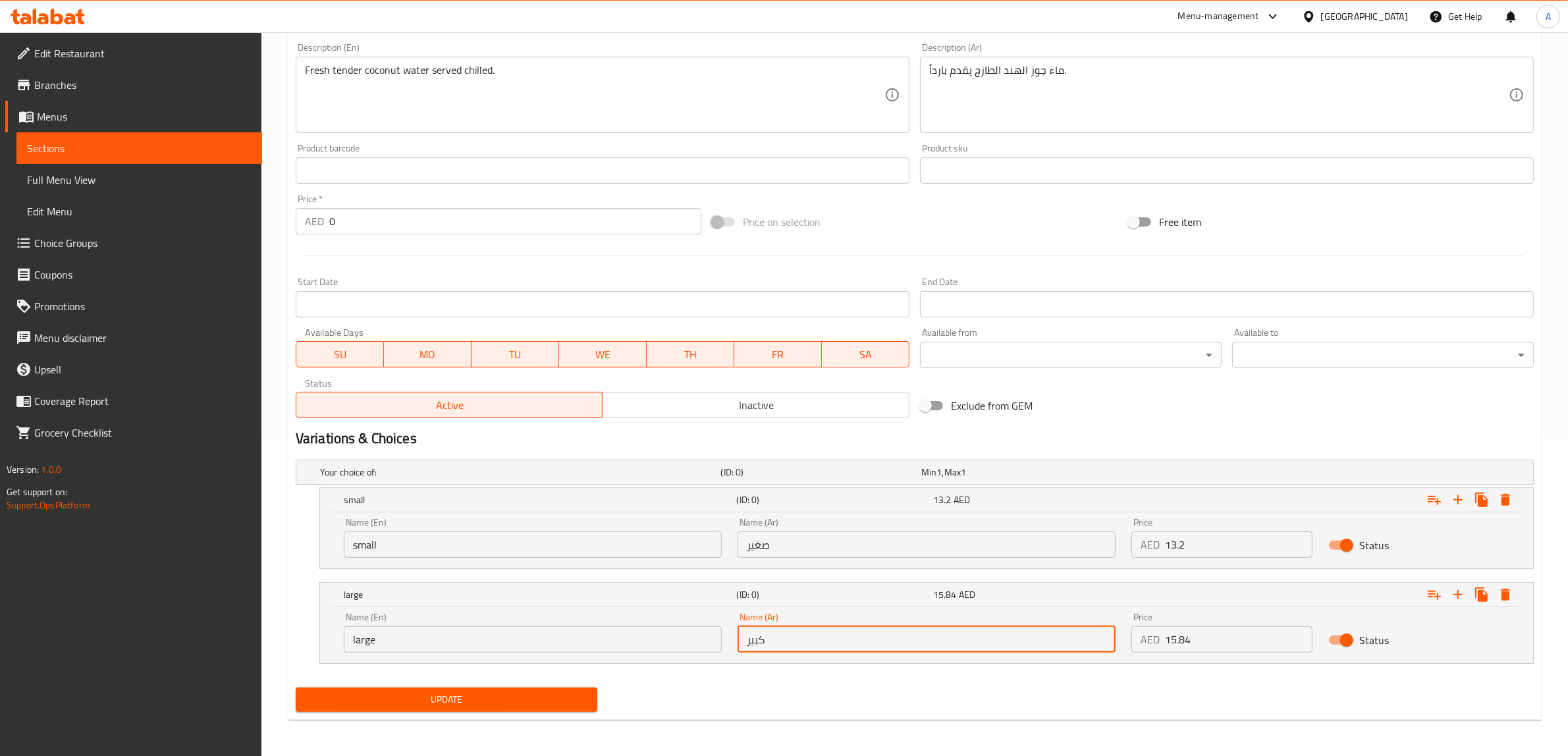
type input "كبير"
click at [570, 692] on span "Update" at bounding box center [447, 699] width 281 height 16
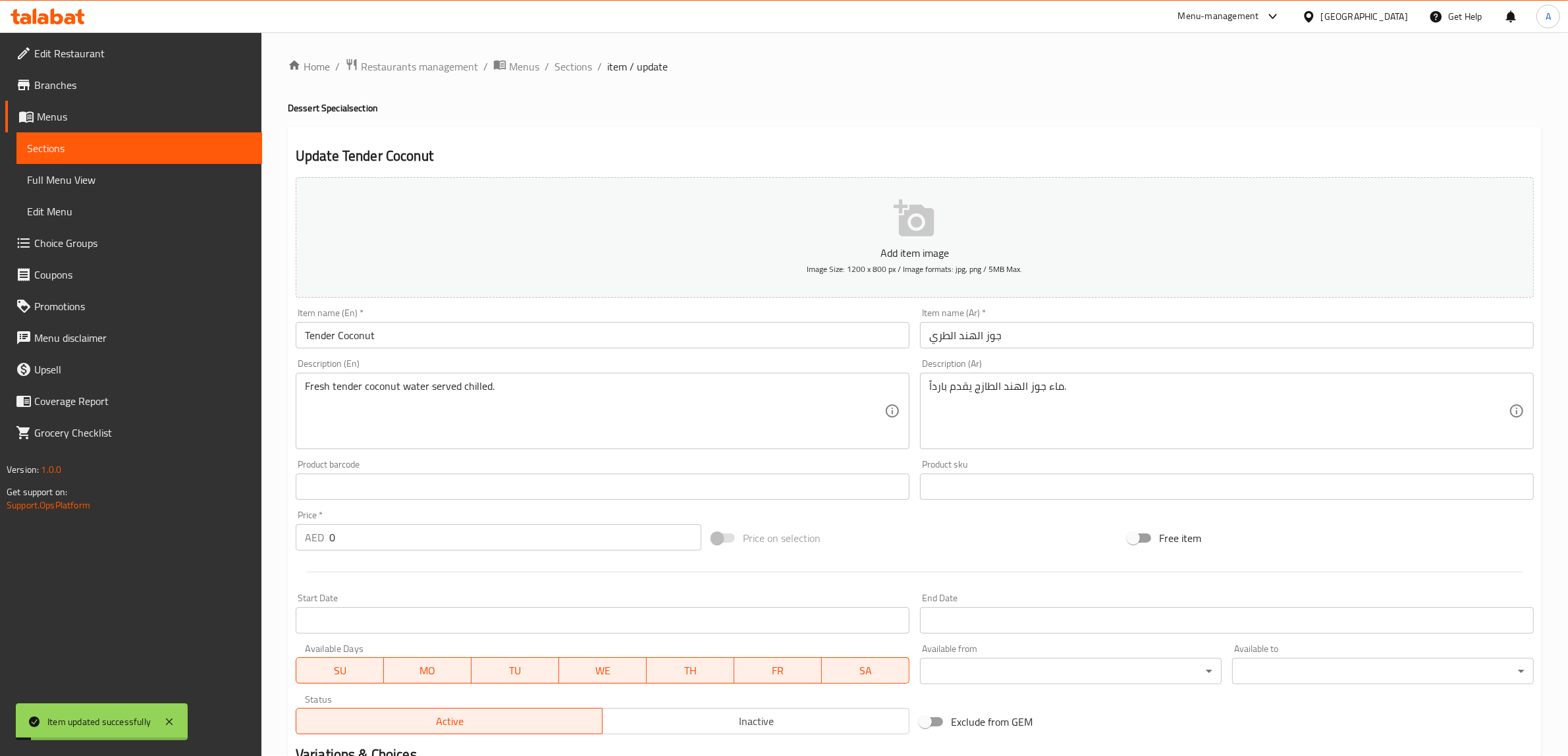
scroll to position [0, 0]
click at [574, 66] on span "Sections" at bounding box center [573, 68] width 37 height 16
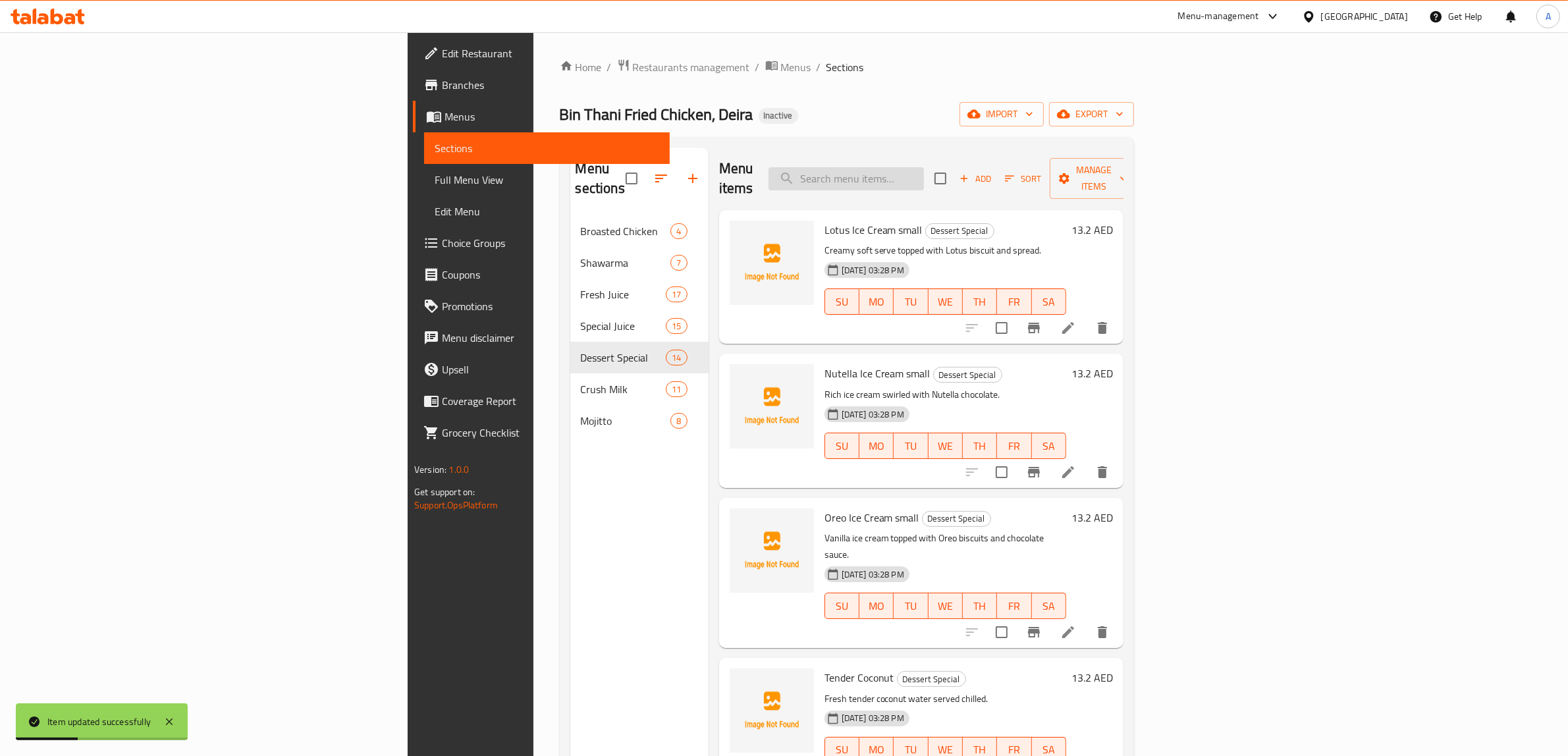
click at [924, 168] on input "search" at bounding box center [846, 179] width 156 height 23
paste input "Sugarcane"
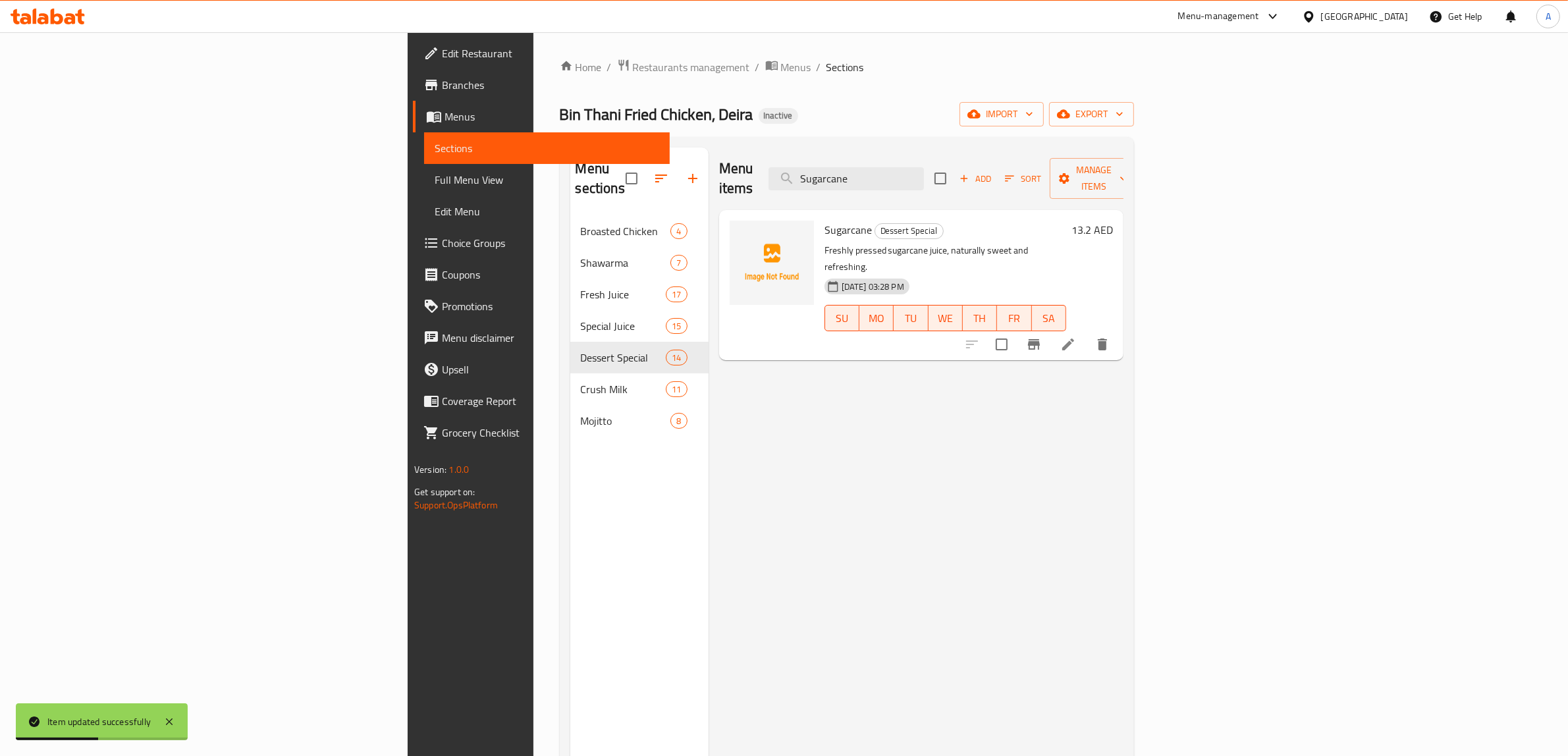
type input "Sugarcane"
click at [1086, 333] on li at bounding box center [1068, 345] width 37 height 24
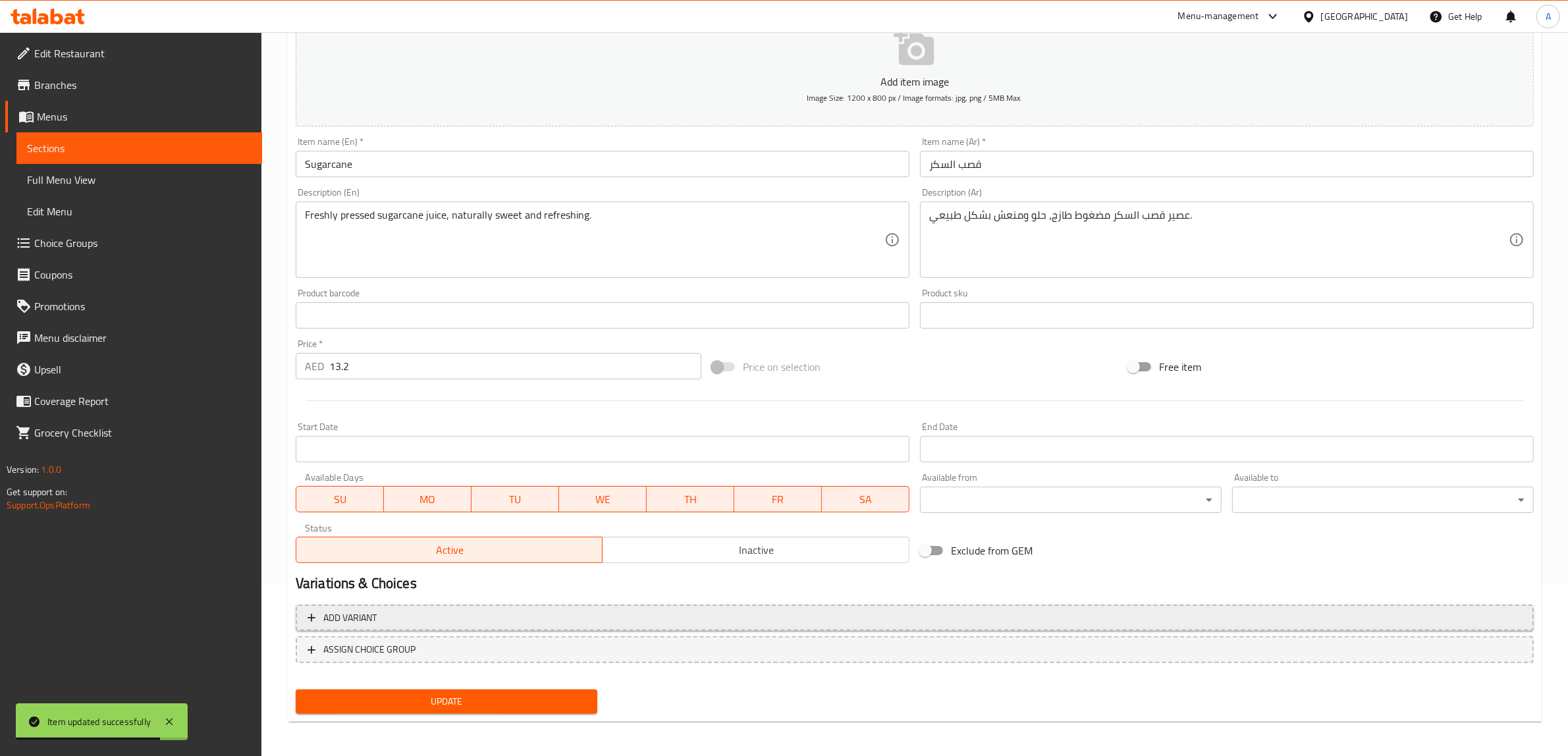
click at [541, 617] on span "Add variant" at bounding box center [914, 618] width 1214 height 16
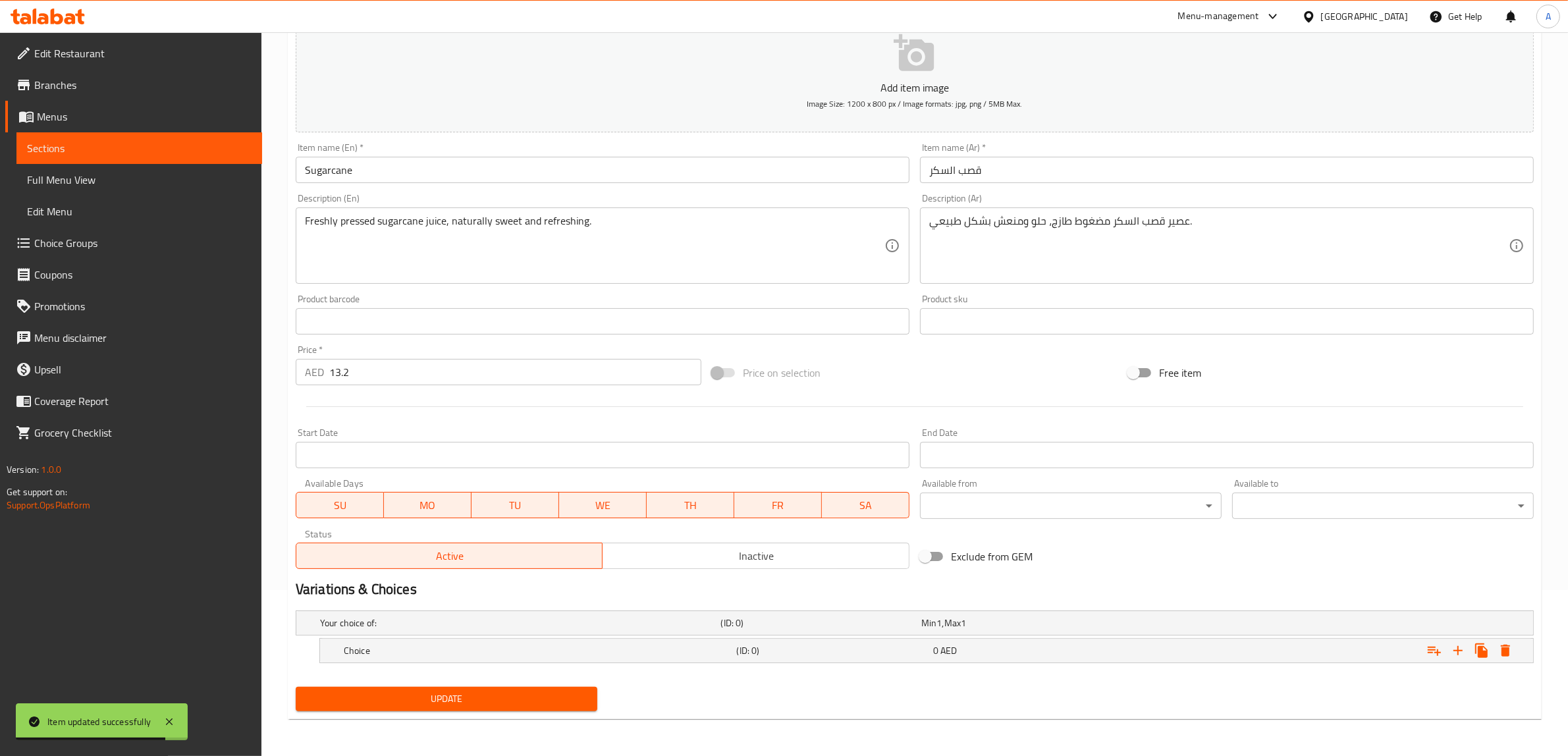
scroll to position [165, 0]
click at [1459, 649] on icon "Expand" at bounding box center [1458, 651] width 10 height 10
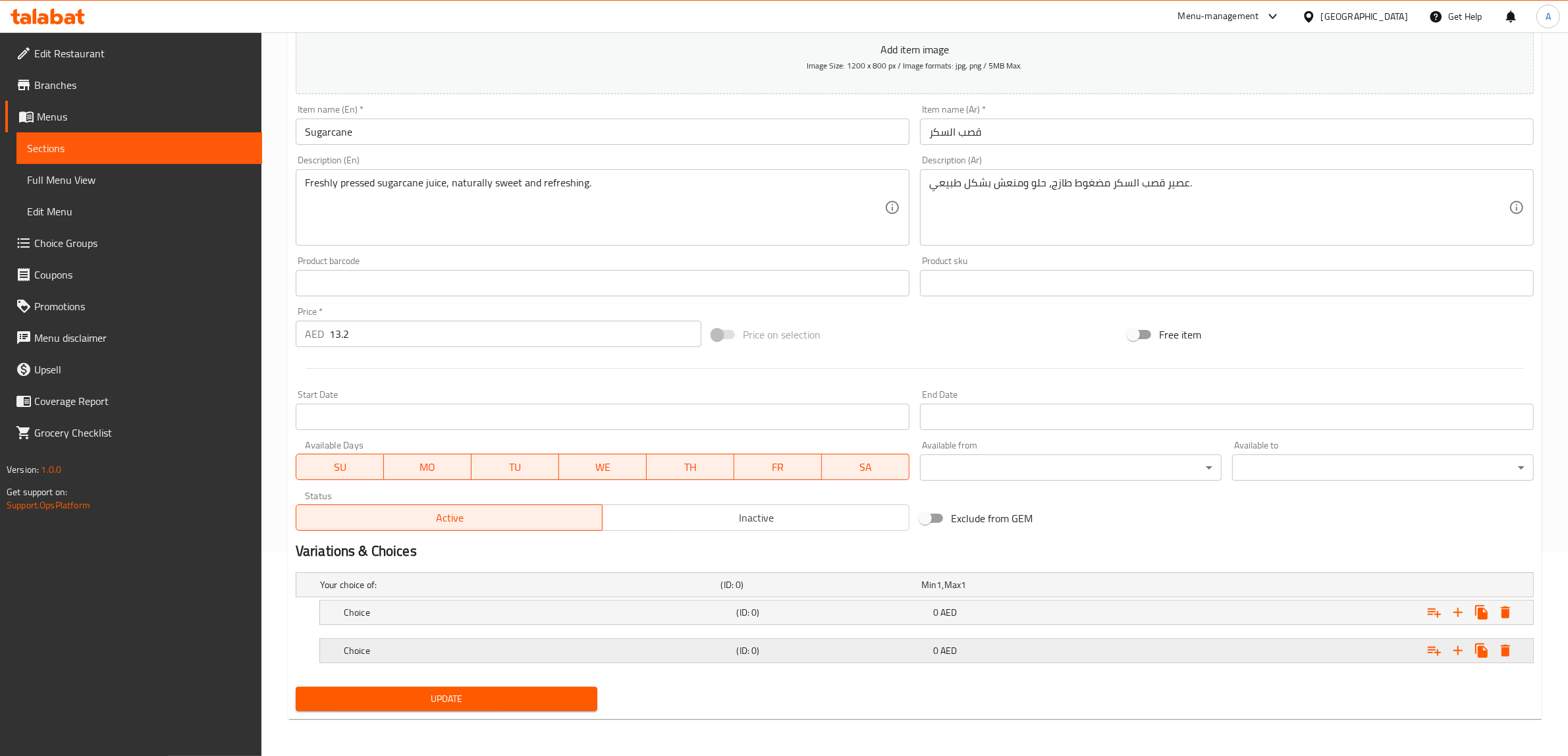
click at [669, 591] on h5 "Choice" at bounding box center [518, 585] width 396 height 13
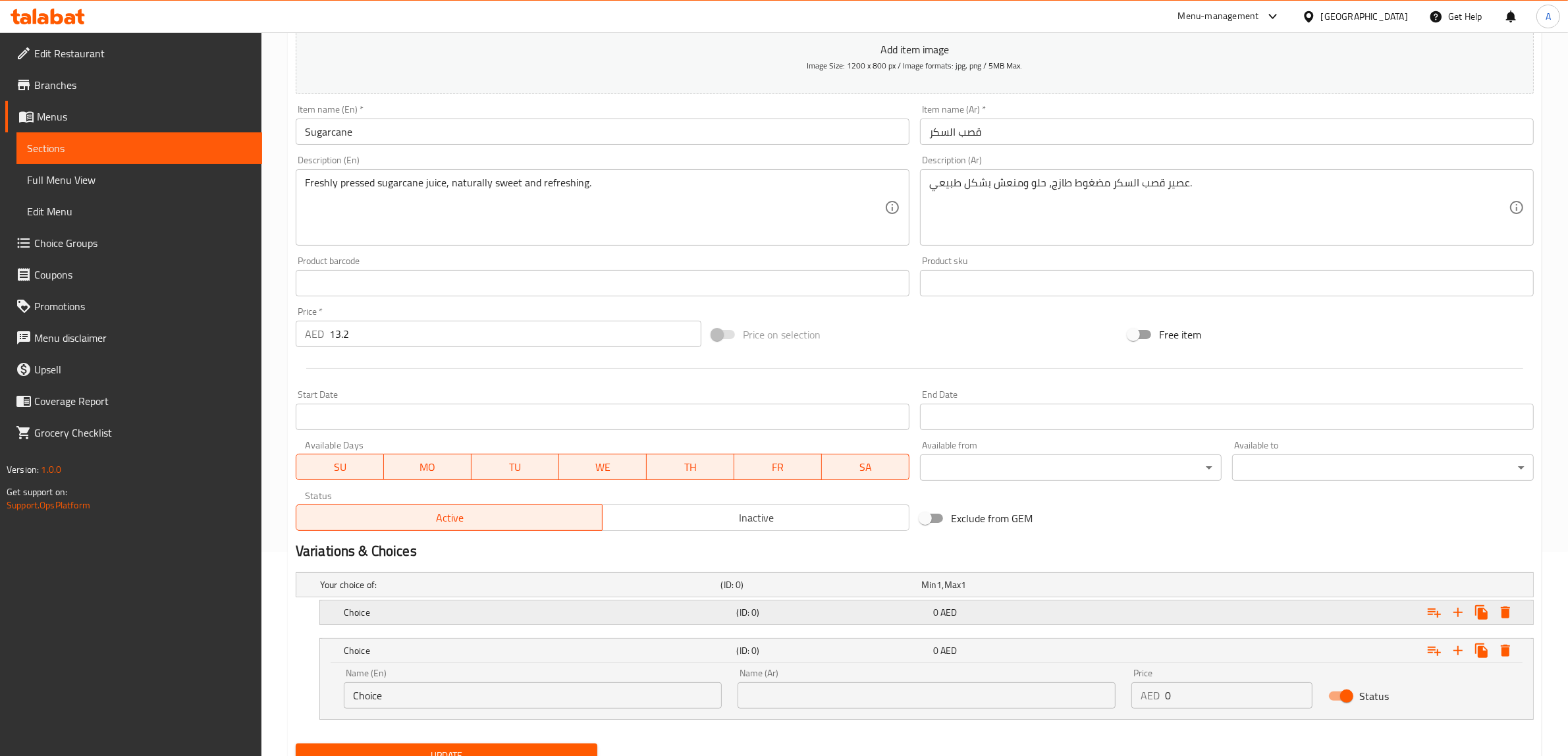
click at [671, 591] on h5 "Choice" at bounding box center [518, 585] width 396 height 13
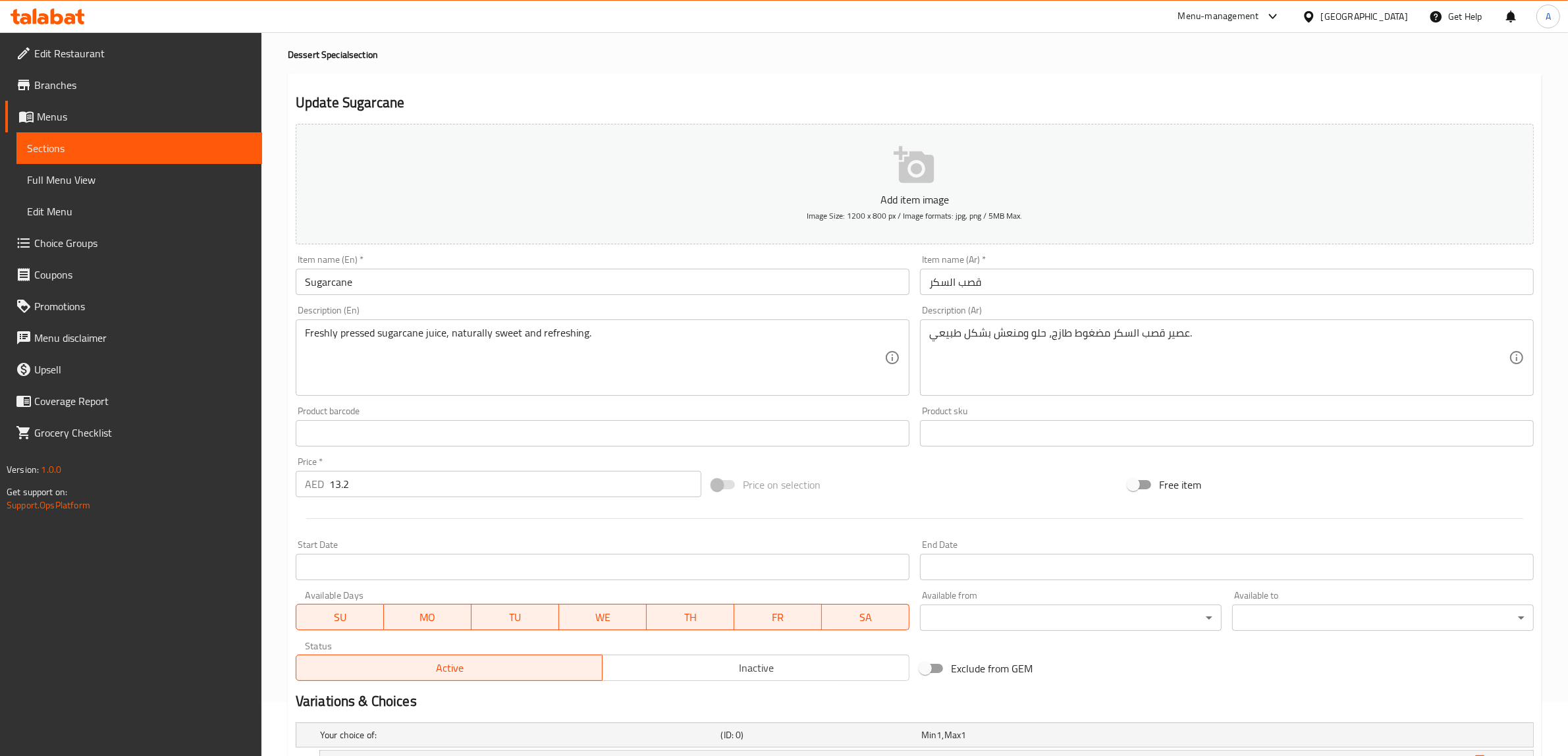
scroll to position [40, 0]
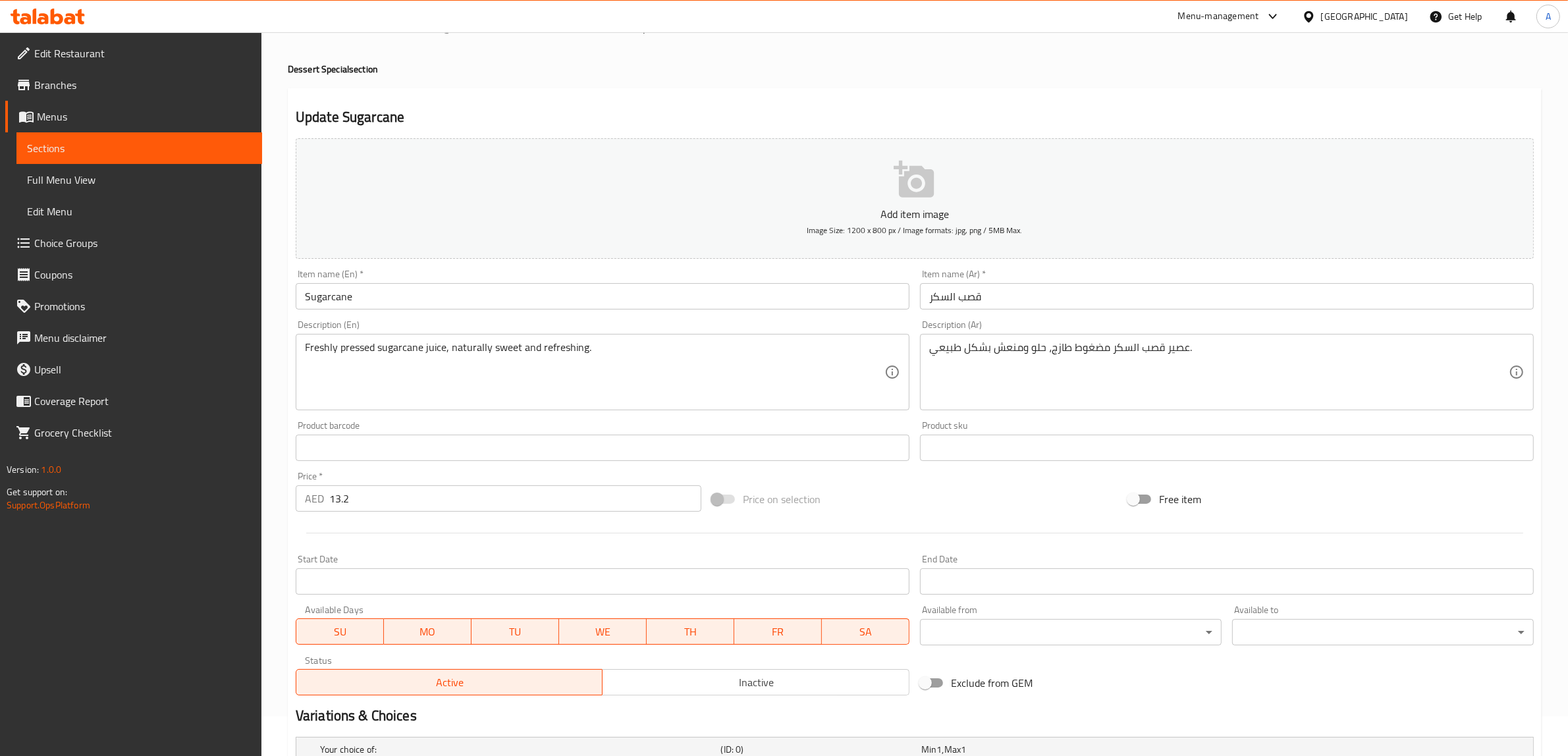
click at [455, 493] on input "13.2" at bounding box center [515, 499] width 372 height 26
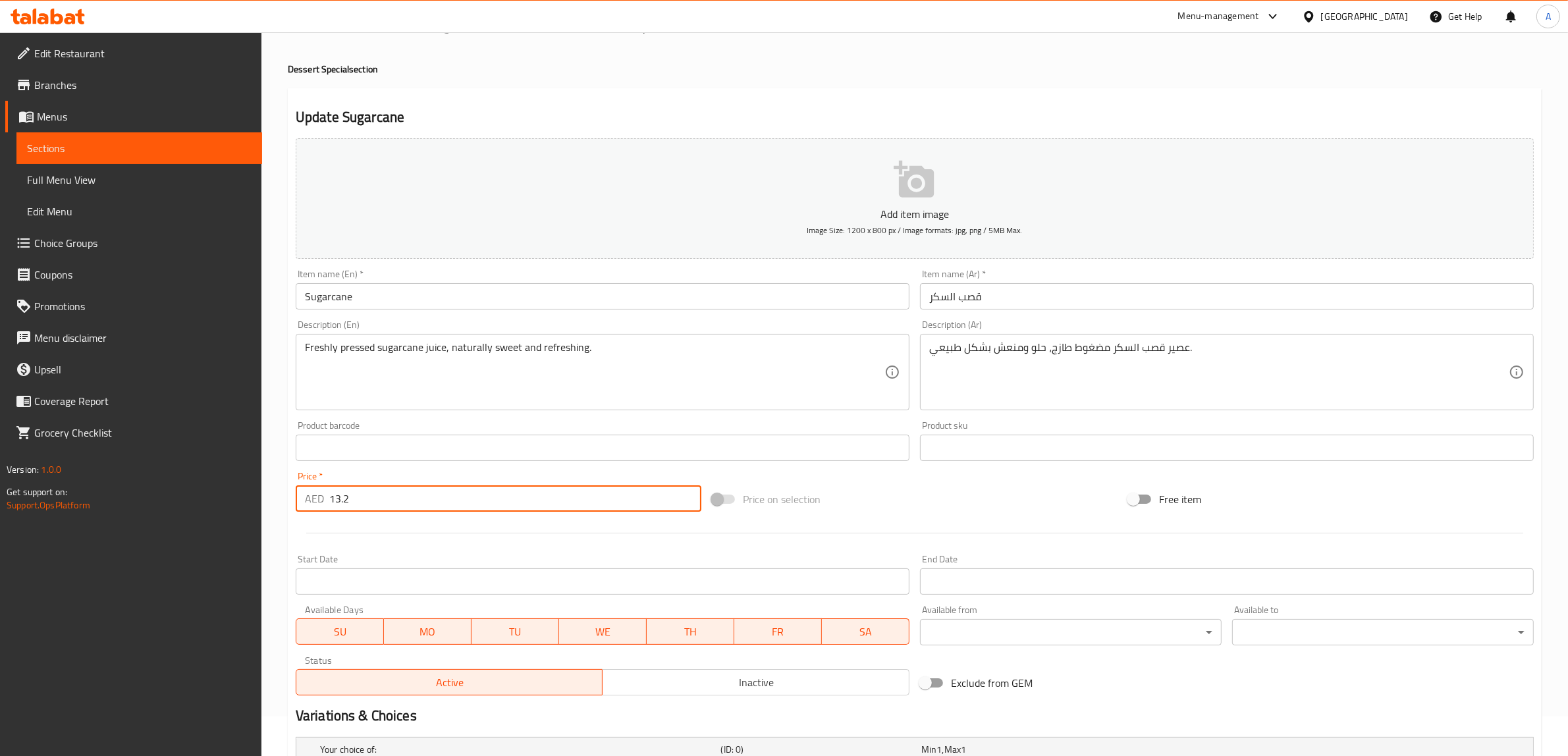
click at [455, 493] on input "13.2" at bounding box center [515, 499] width 372 height 26
type input "0"
click at [753, 114] on h2 "Update Sugarcane" at bounding box center [915, 117] width 1238 height 20
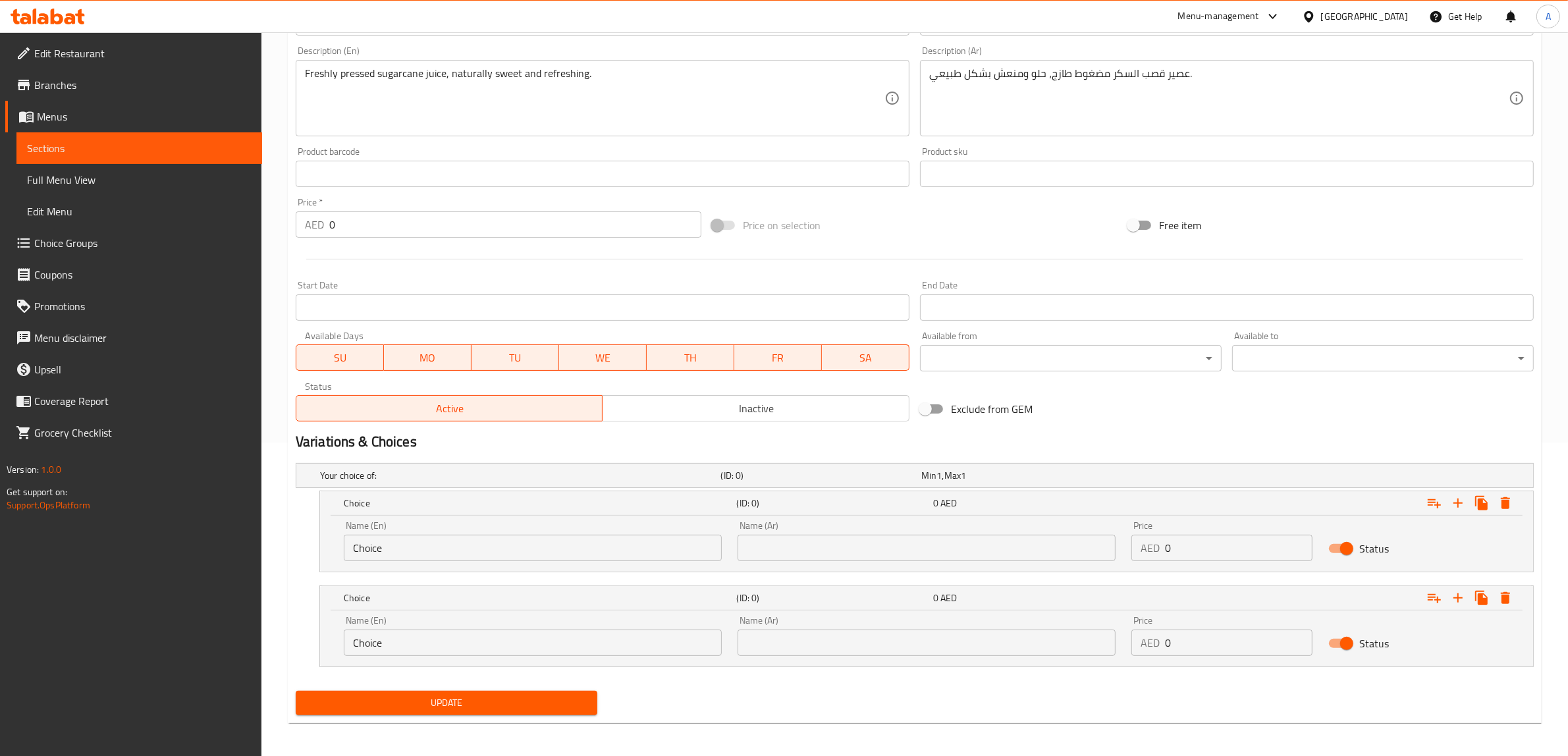
scroll to position [317, 0]
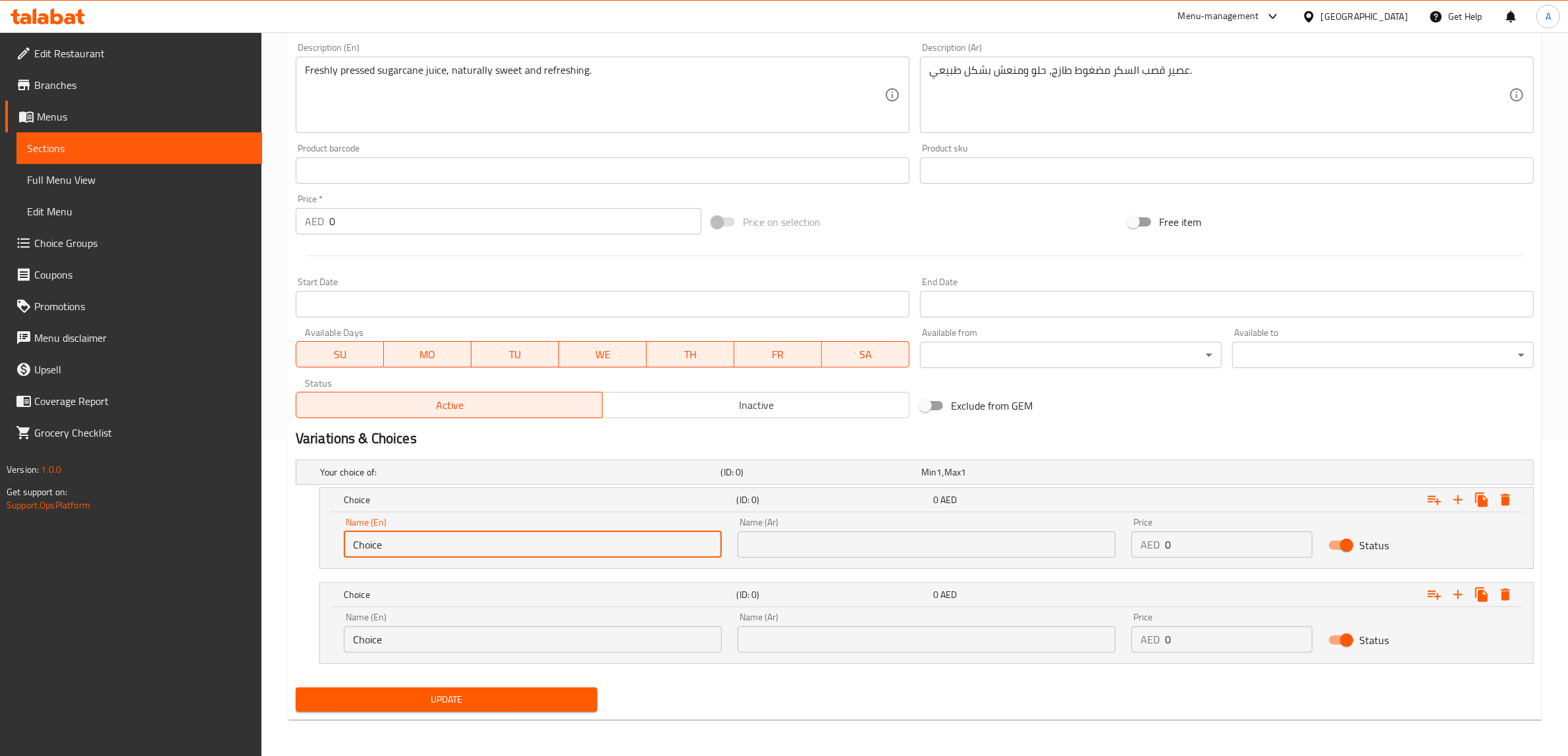
click at [484, 549] on input "Choice" at bounding box center [532, 545] width 378 height 26
click at [465, 627] on input "Choice" at bounding box center [532, 640] width 378 height 26
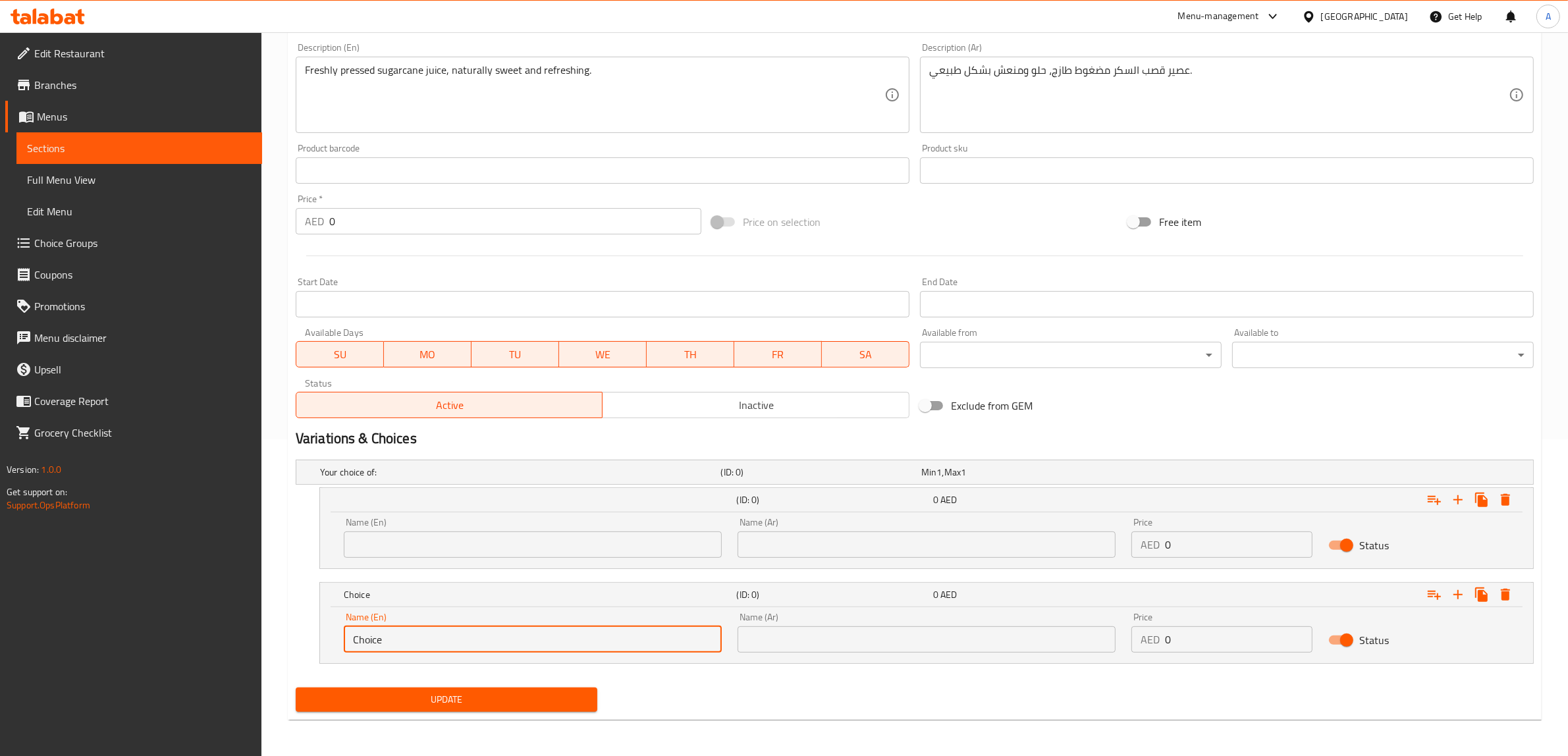
click at [465, 627] on input "Choice" at bounding box center [532, 640] width 378 height 26
click at [463, 561] on div "Name (En) Name (En)" at bounding box center [532, 538] width 394 height 56
click at [477, 538] on input "text" at bounding box center [532, 545] width 378 height 26
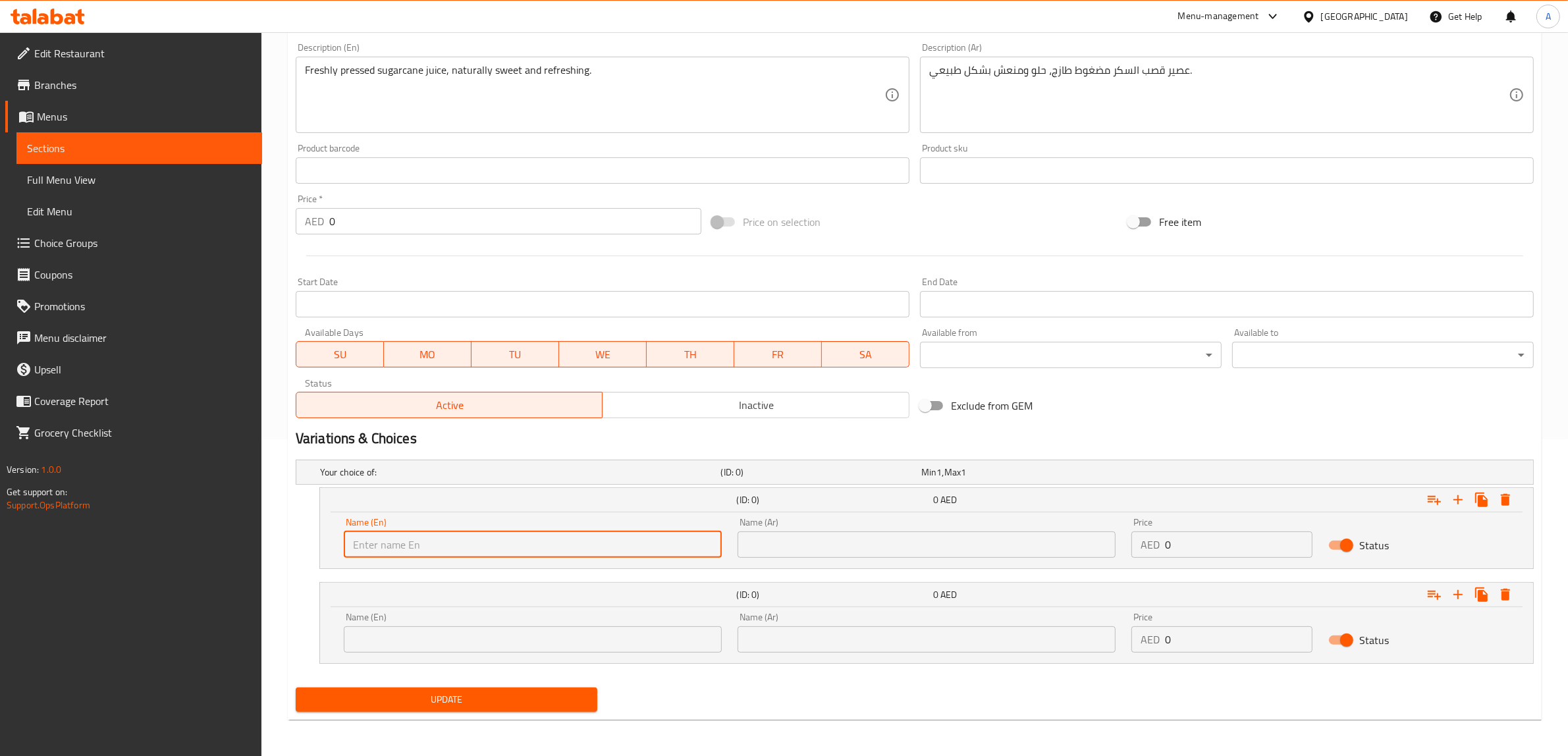
click at [452, 541] on input "text" at bounding box center [532, 545] width 378 height 26
type input "س"
type input "small"
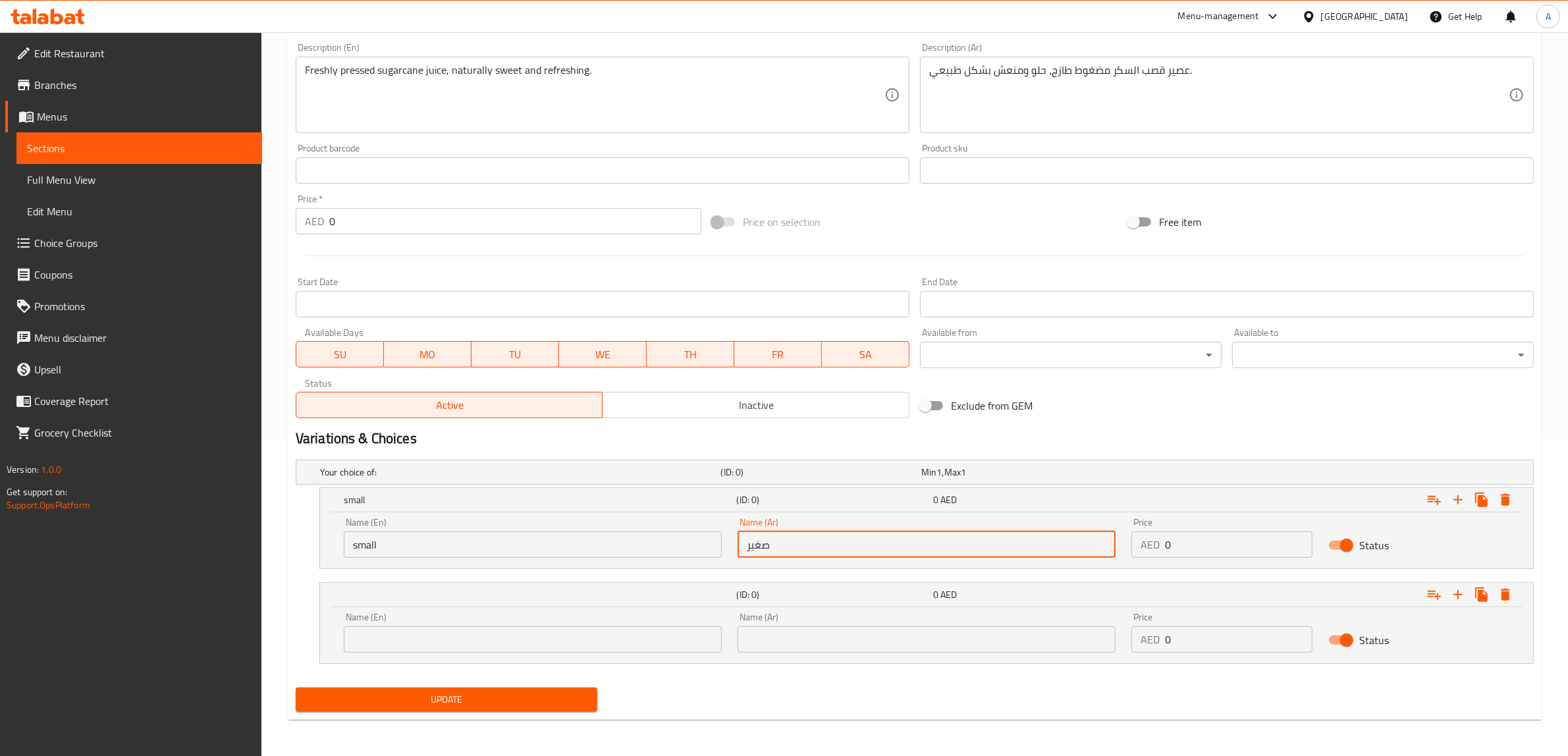
type input "صغير"
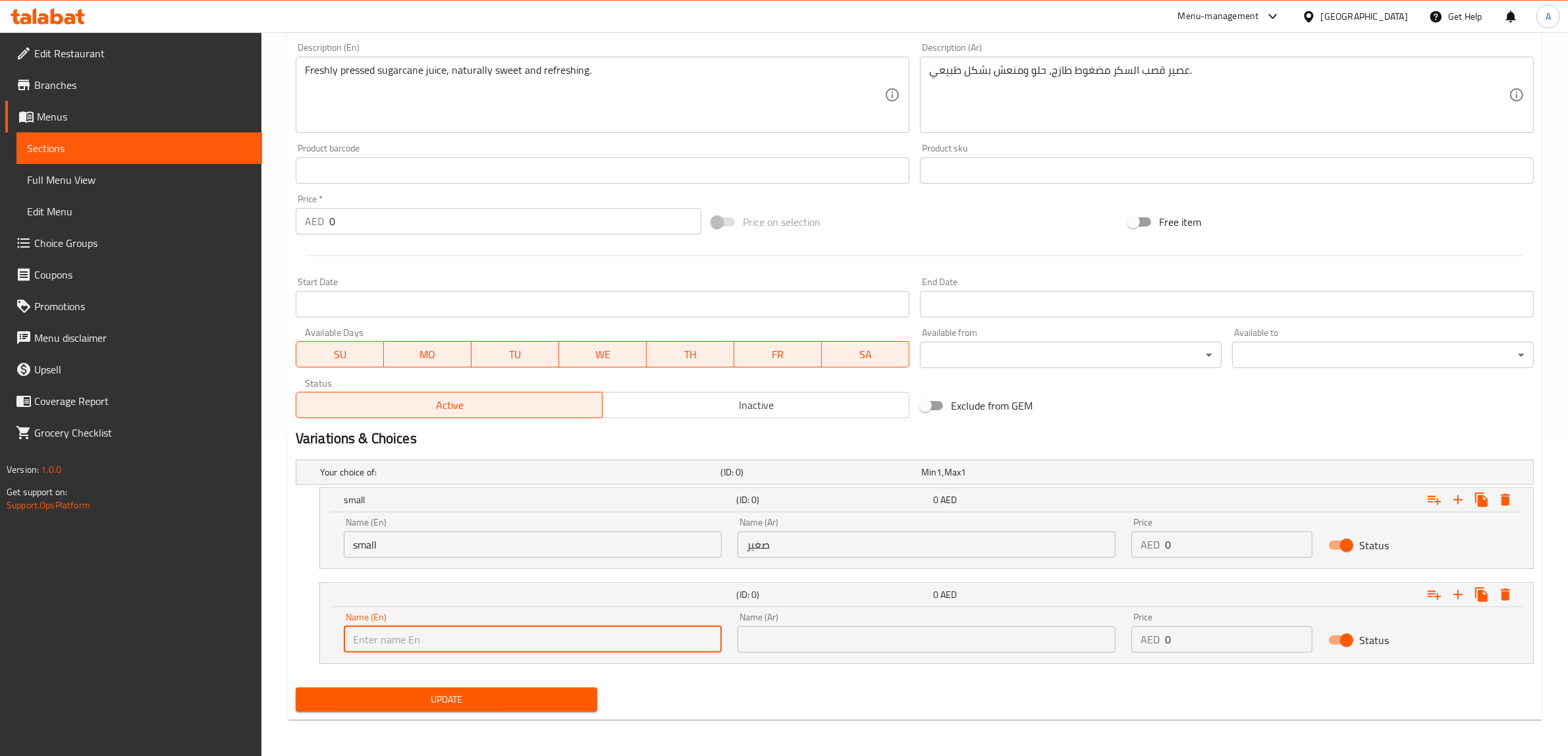
click at [560, 631] on input "text" at bounding box center [532, 640] width 378 height 26
type input "Large"
click at [806, 655] on div "Name (Ar) Name (Ar)" at bounding box center [926, 633] width 394 height 56
click at [769, 637] on input "text" at bounding box center [926, 640] width 378 height 26
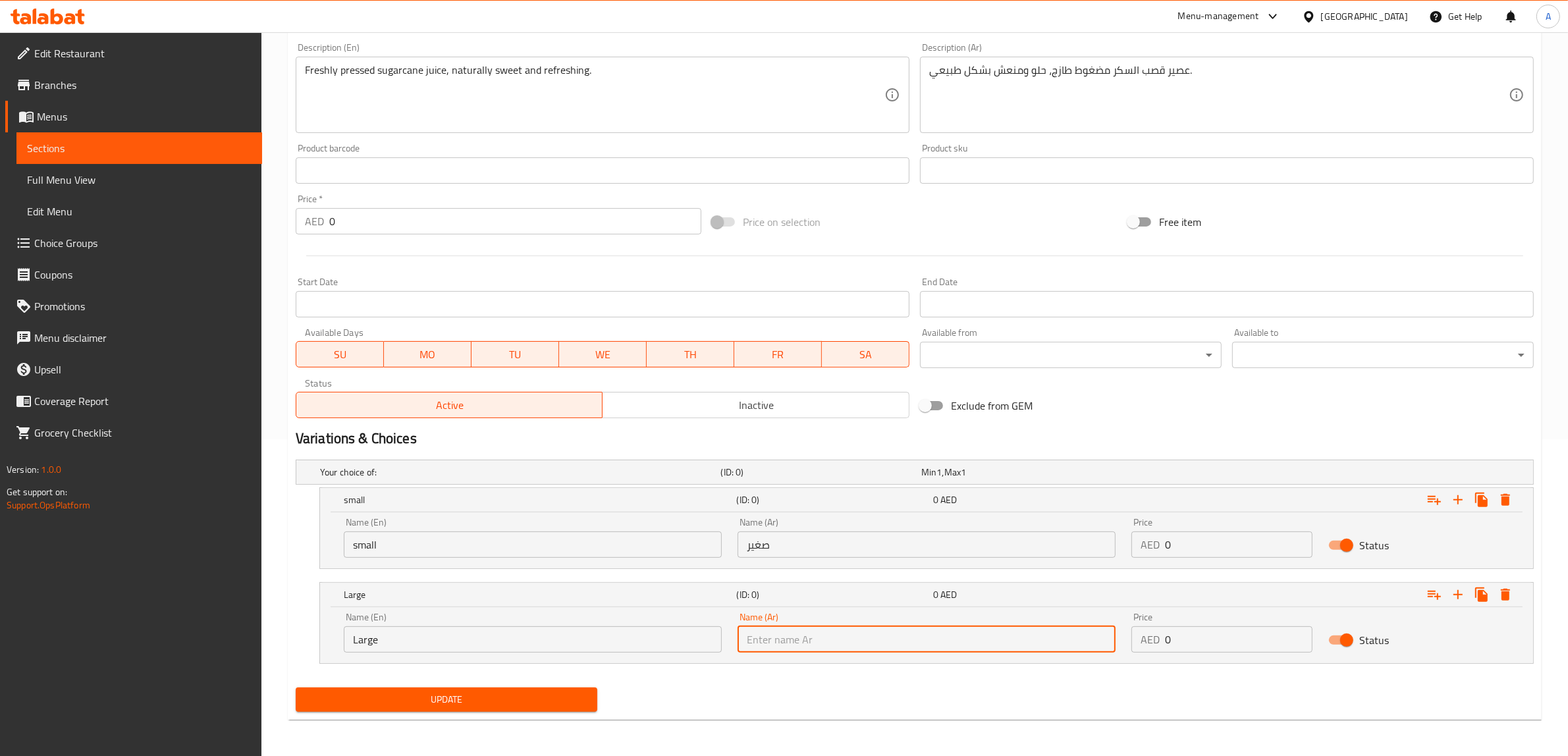
type input "كبير"
click at [1224, 542] on input "0" at bounding box center [1238, 545] width 148 height 26
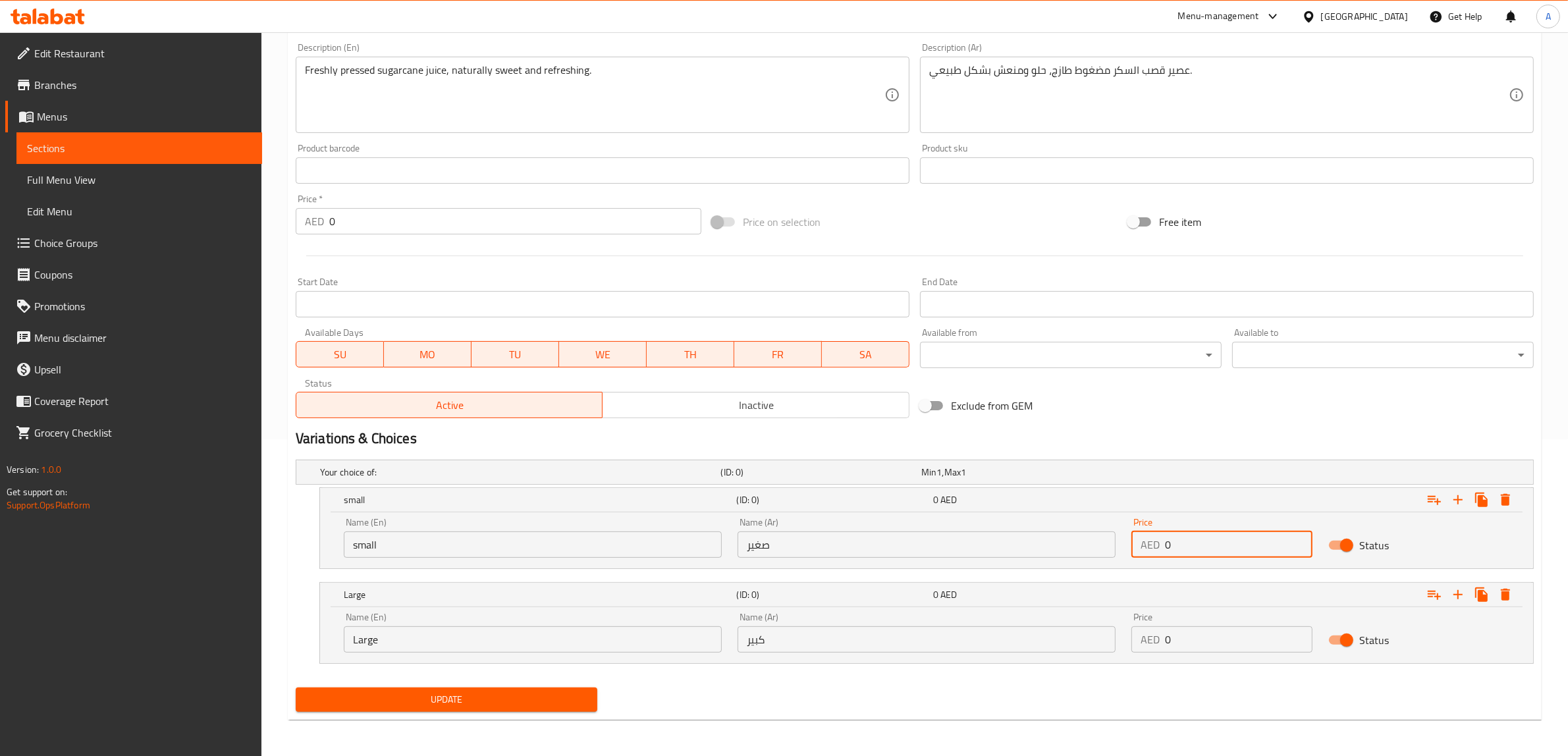
click at [1224, 542] on input "0" at bounding box center [1238, 545] width 148 height 26
paste input "13.2"
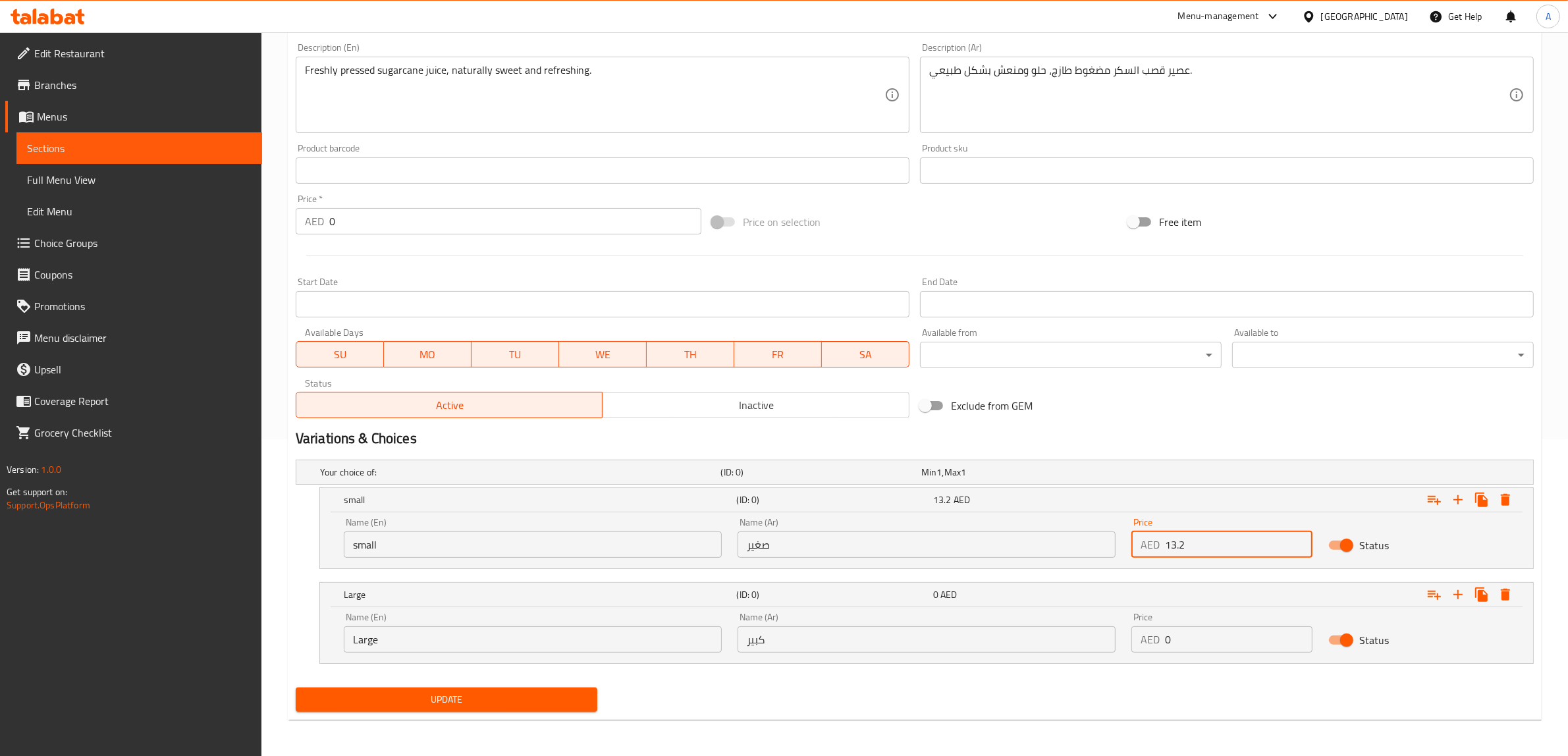
type input "13.2"
click at [1191, 630] on input "0" at bounding box center [1238, 640] width 148 height 26
paste input "15.84"
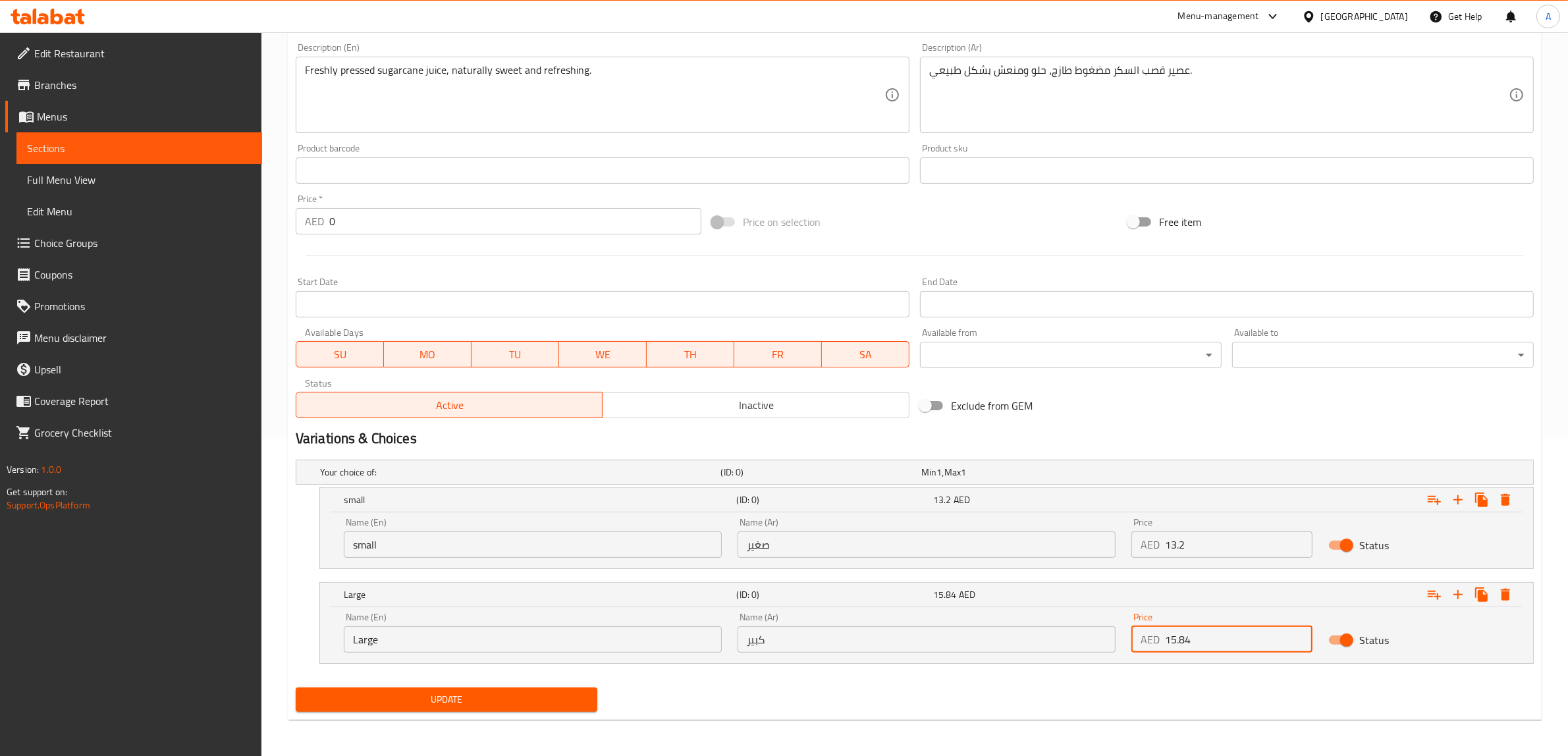
type input "15.84"
click at [1148, 402] on div "Exclude from GEM" at bounding box center [1122, 406] width 416 height 35
click at [557, 705] on span "Update" at bounding box center [447, 699] width 281 height 16
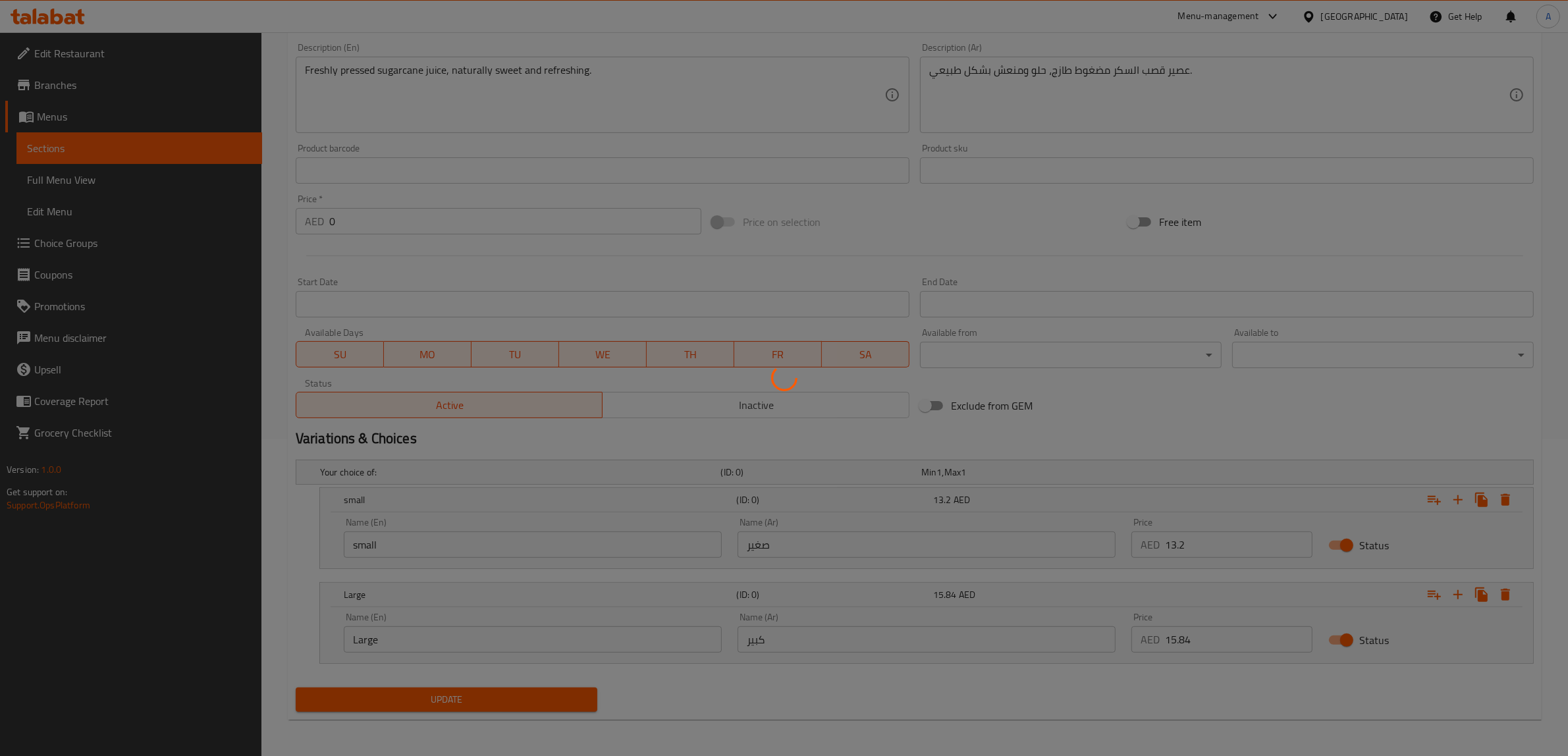
scroll to position [0, 0]
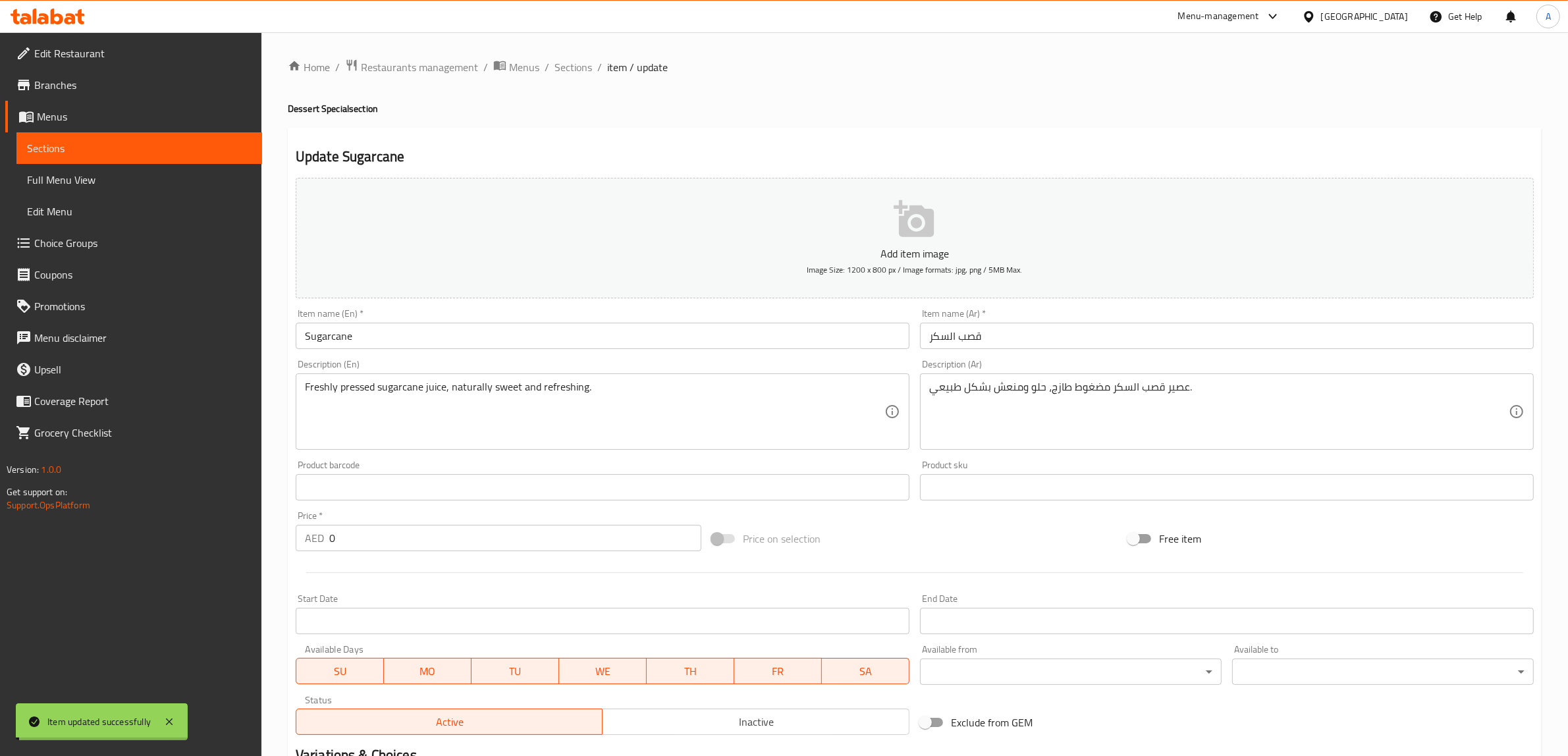
click at [574, 69] on span "Sections" at bounding box center [573, 68] width 37 height 16
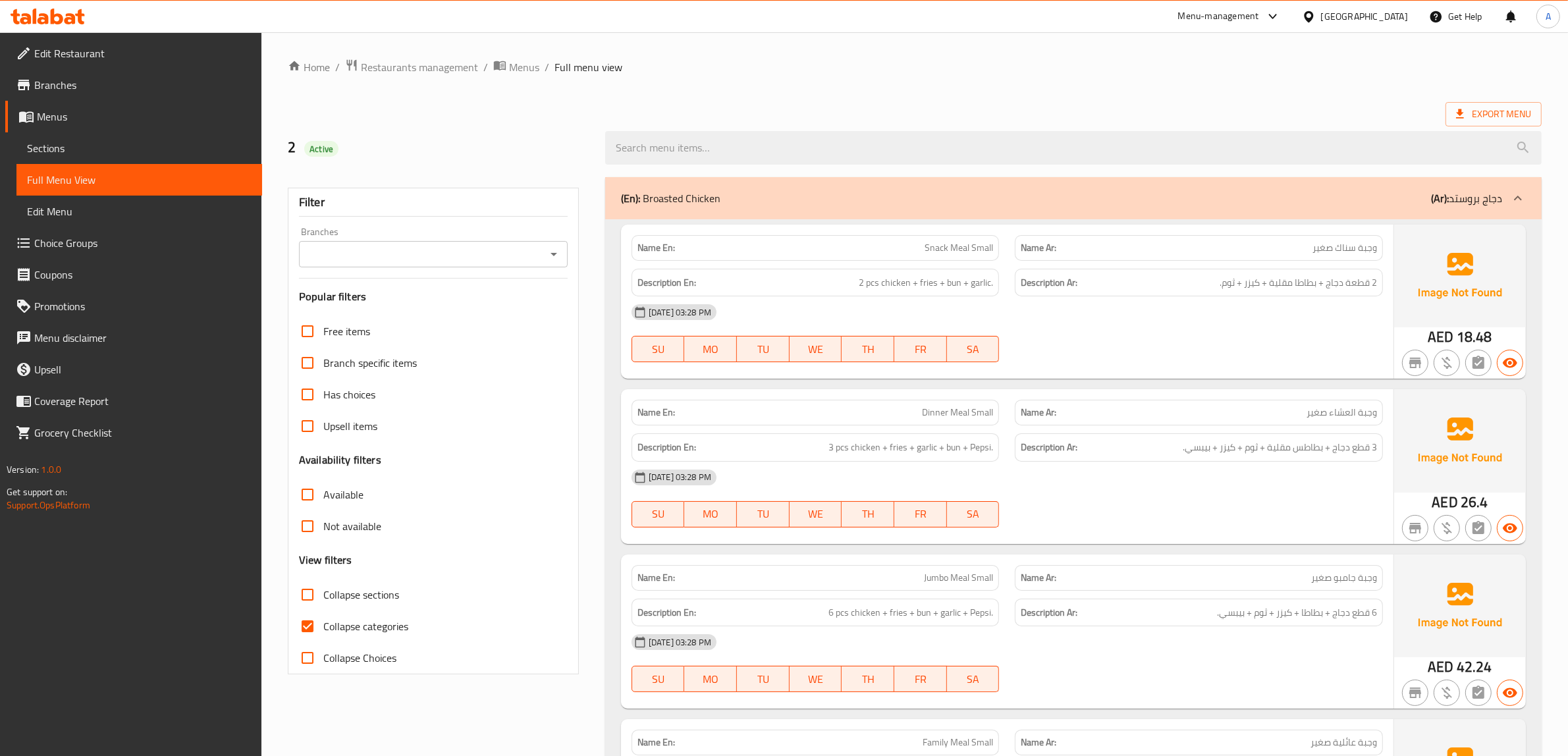
click at [316, 629] on input "Collapse categories" at bounding box center [307, 626] width 32 height 32
checkbox input "false"
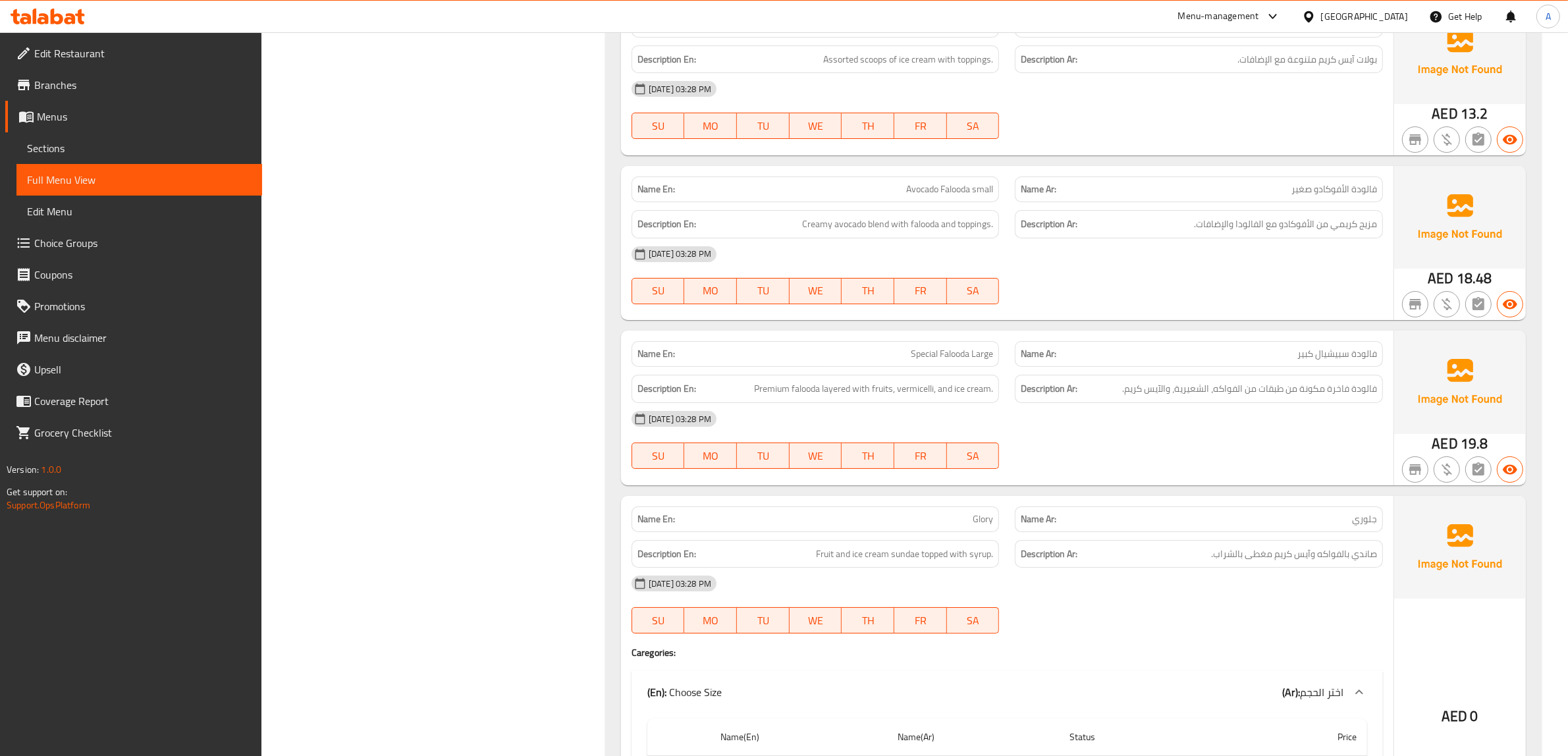
scroll to position [12586, 0]
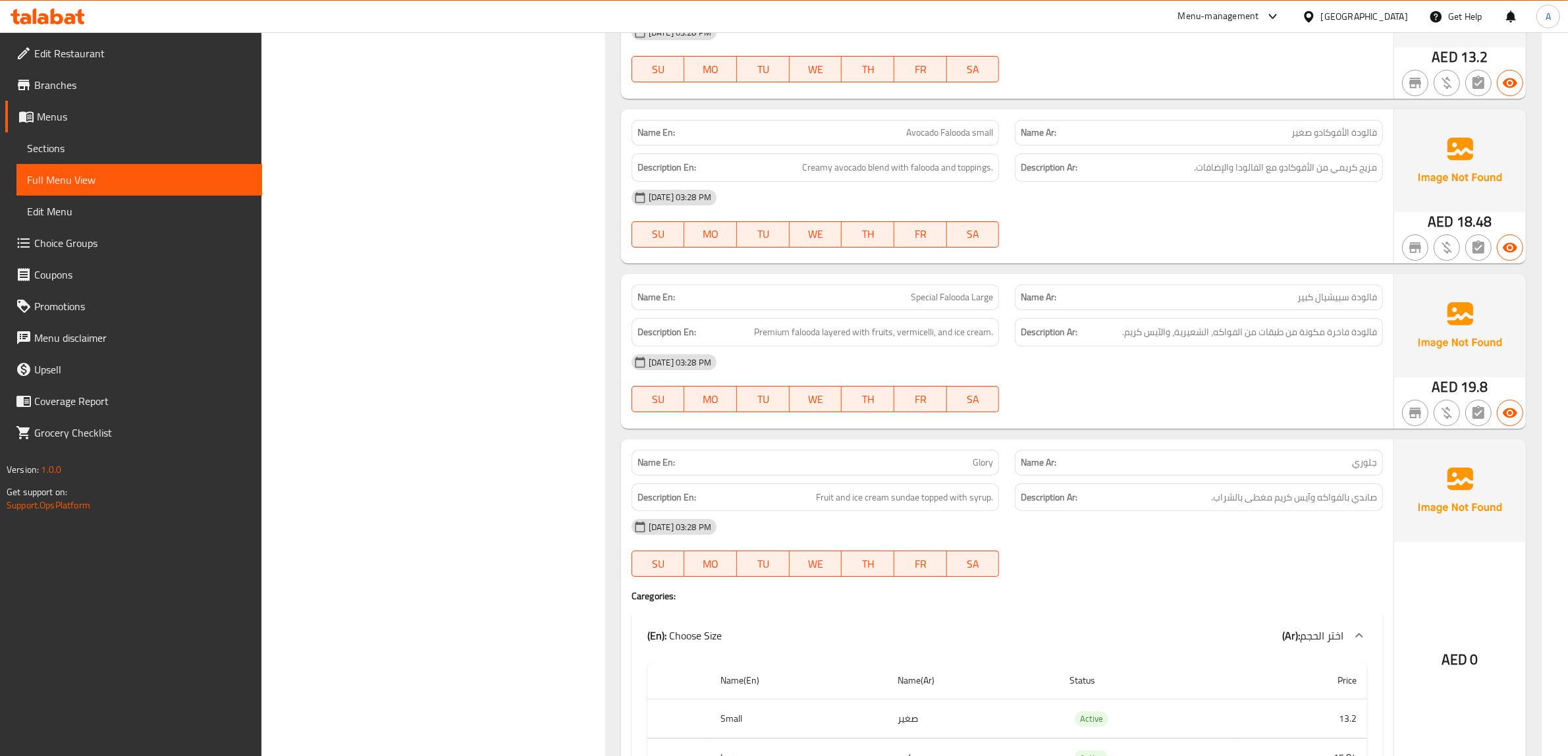
drag, startPoint x: 923, startPoint y: 346, endPoint x: 953, endPoint y: 346, distance: 30.0
copy span "Special Falooda"
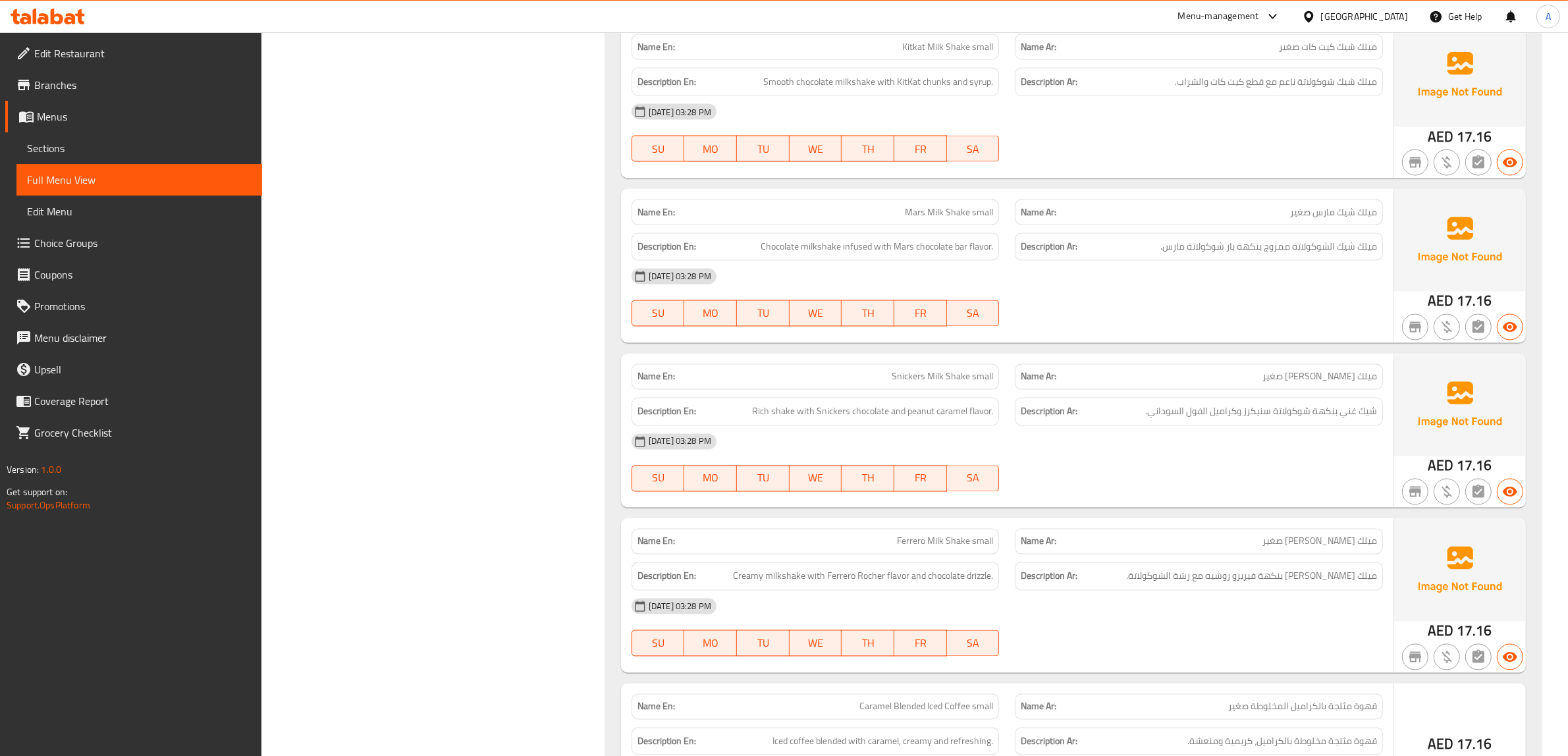
scroll to position [15491, 0]
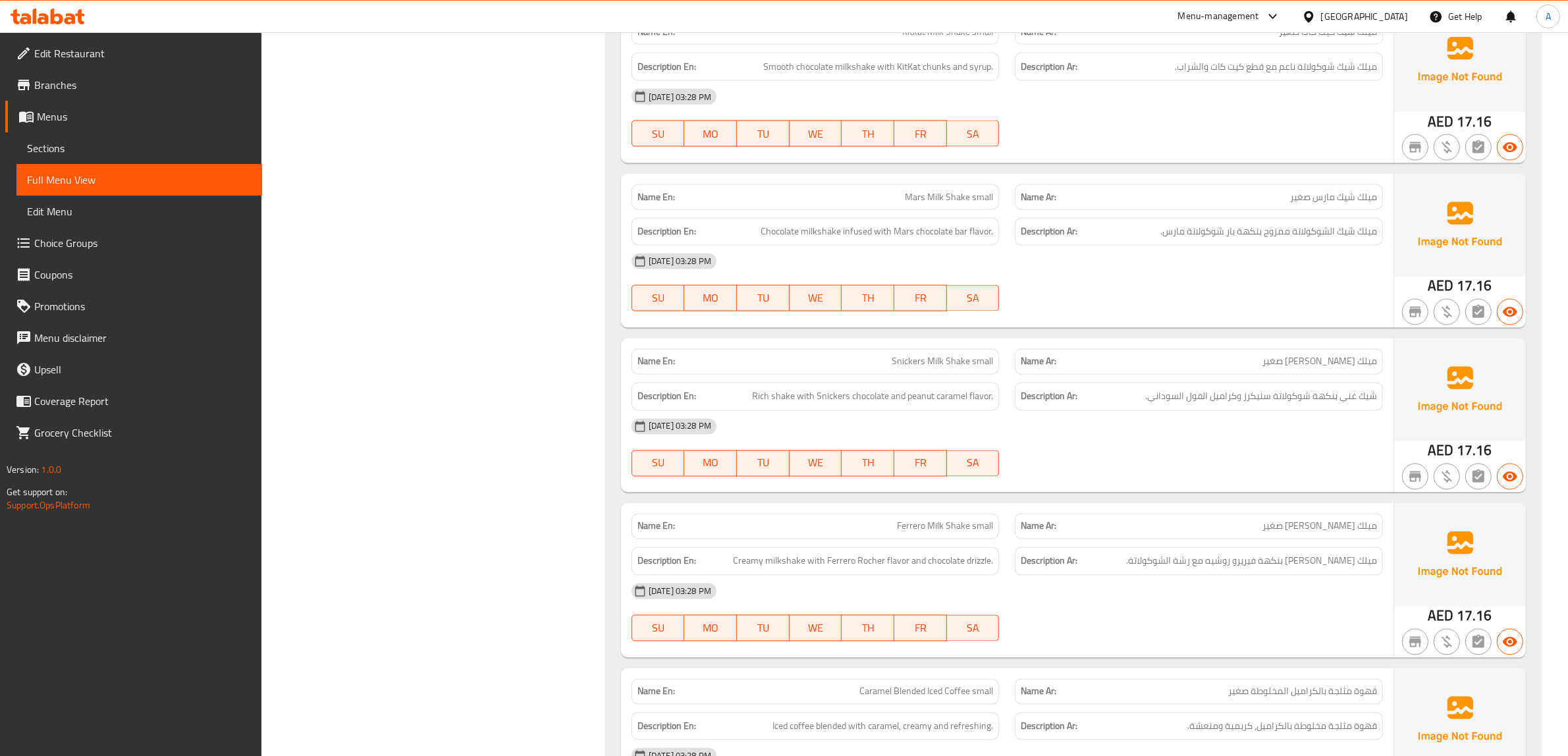
copy span "small"
click div "Description En: Rich shake with Snickers chocolate and peanut caramel flavor."
click span "Snickers Milk Shake small"
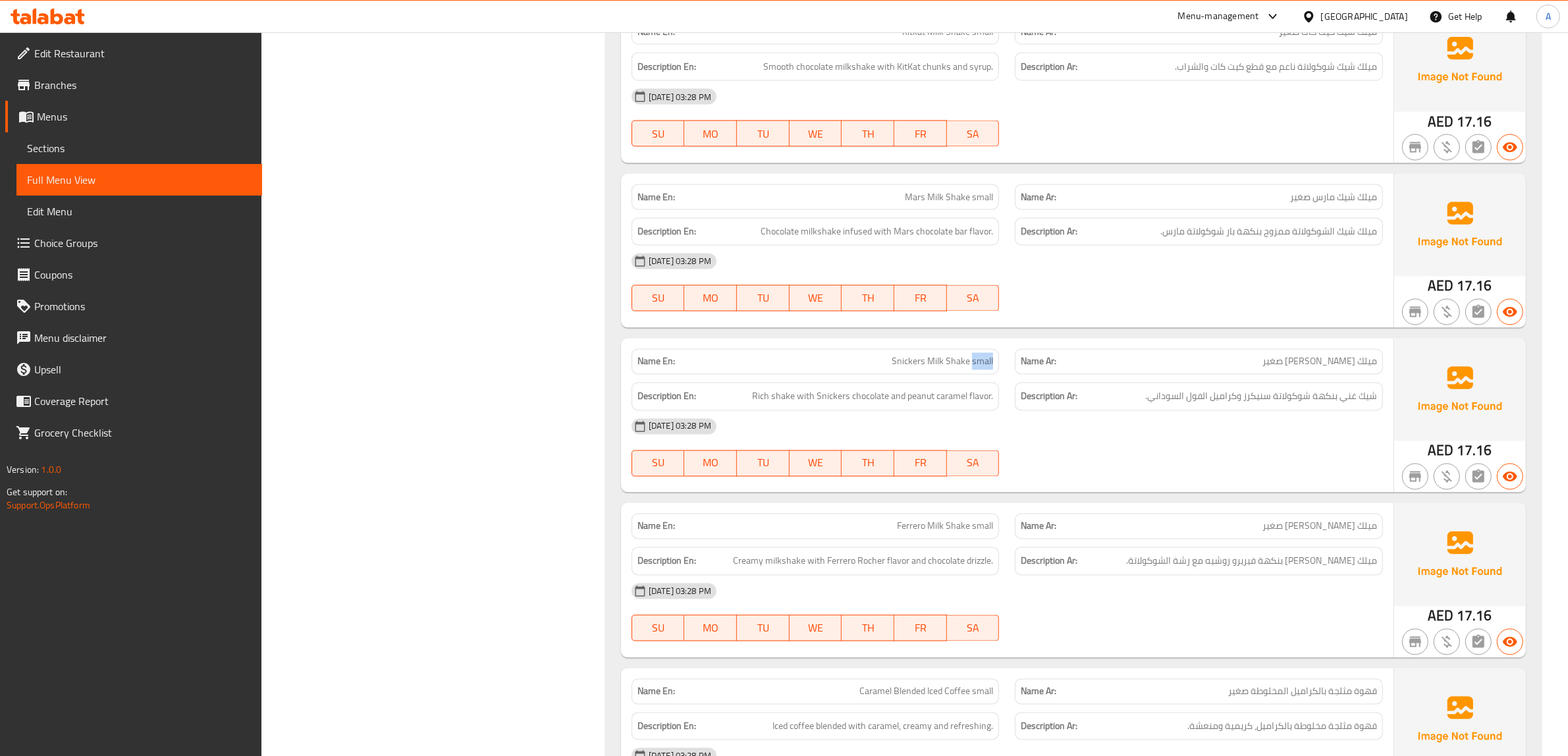
click span "Snickers Milk Shake small"
copy span "small"
click div "Filter Branches Branches Popular filters Free items Branch specific items Has c…"
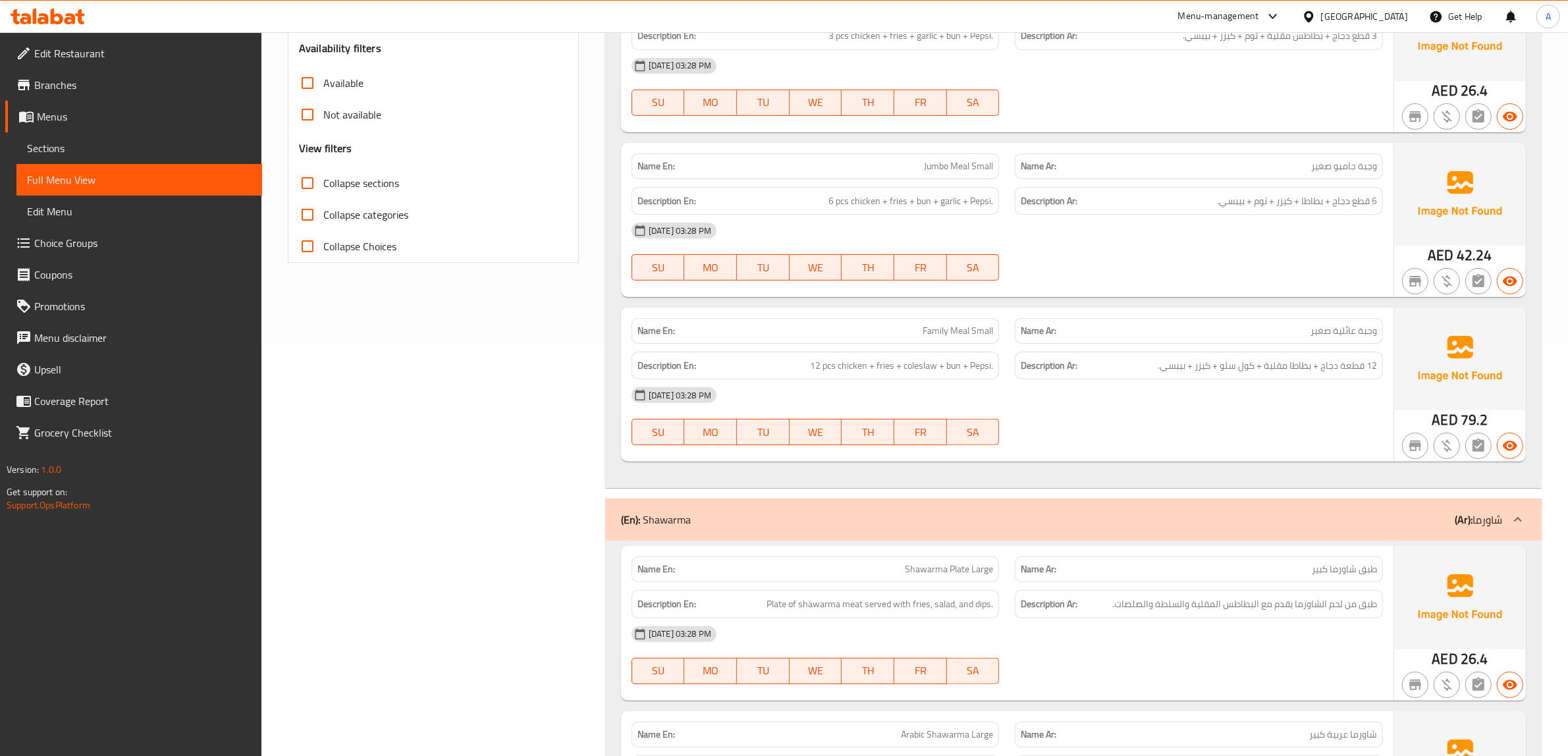
click div "Filter Branches Branches Popular filters Free items Branch specific items Has c…"
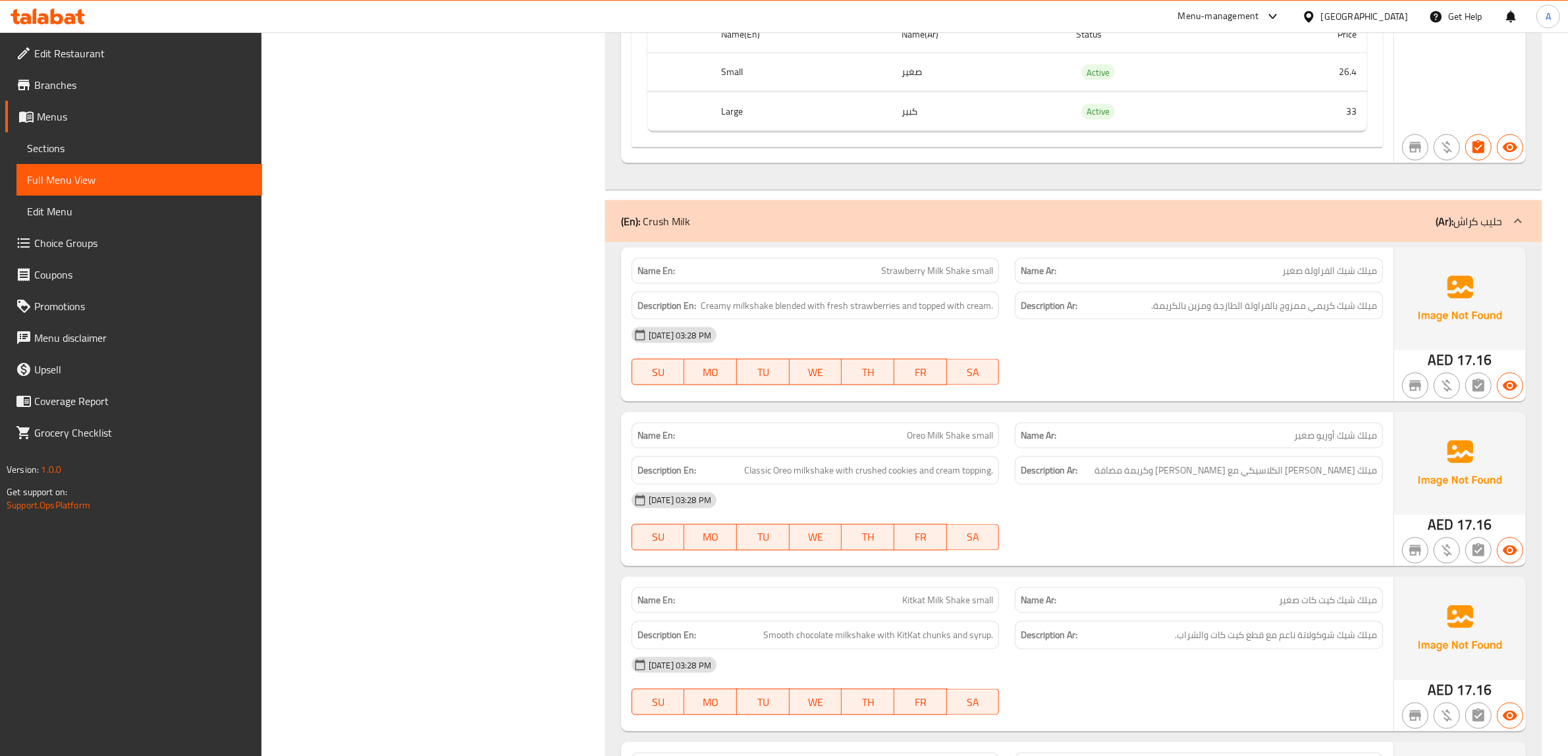
scroll to position [14927, 0]
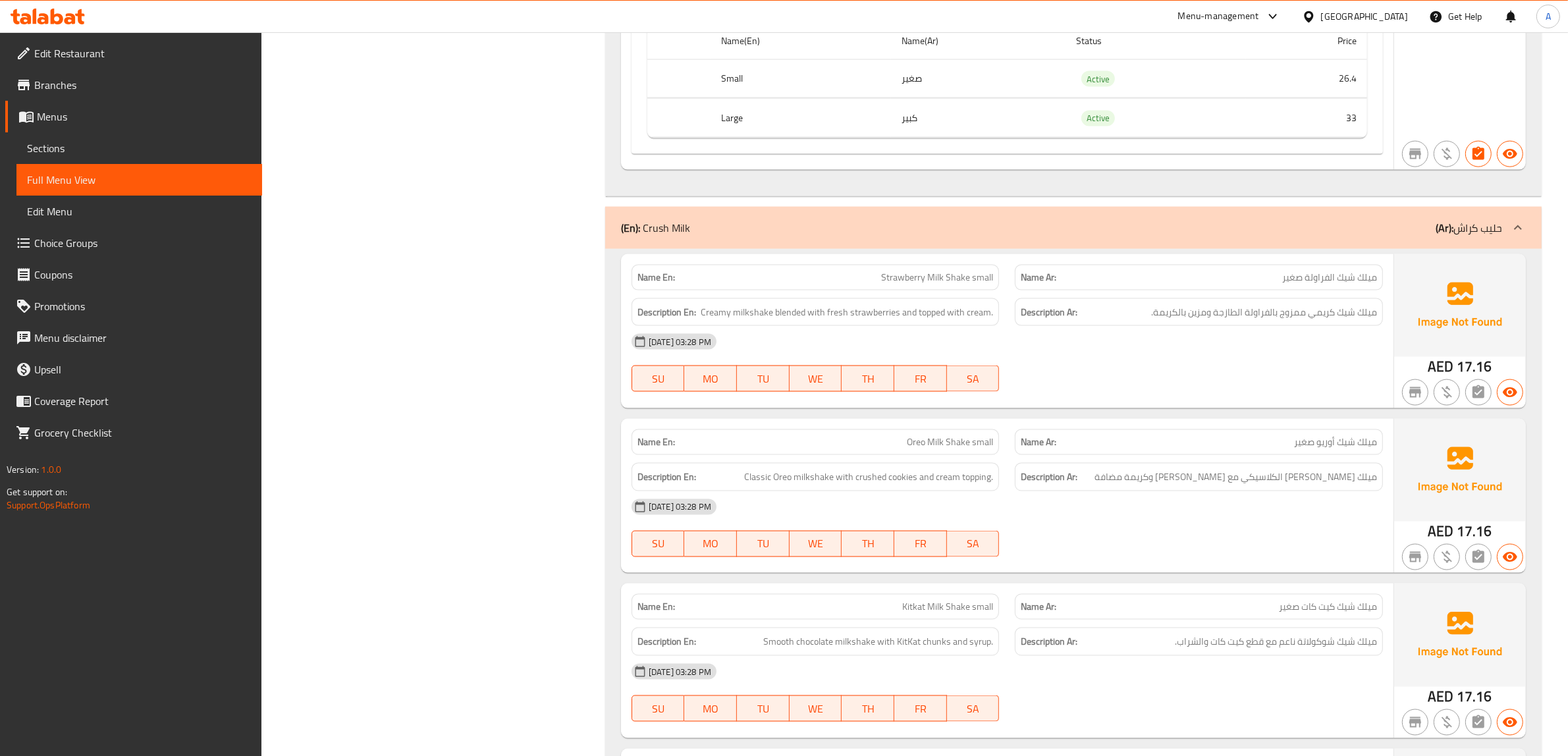
click span "ميلك شيك الفراولة صغير"
copy span "صغير"
click div "Filter Branches Branches Popular filters Free items Branch specific items Has c…"
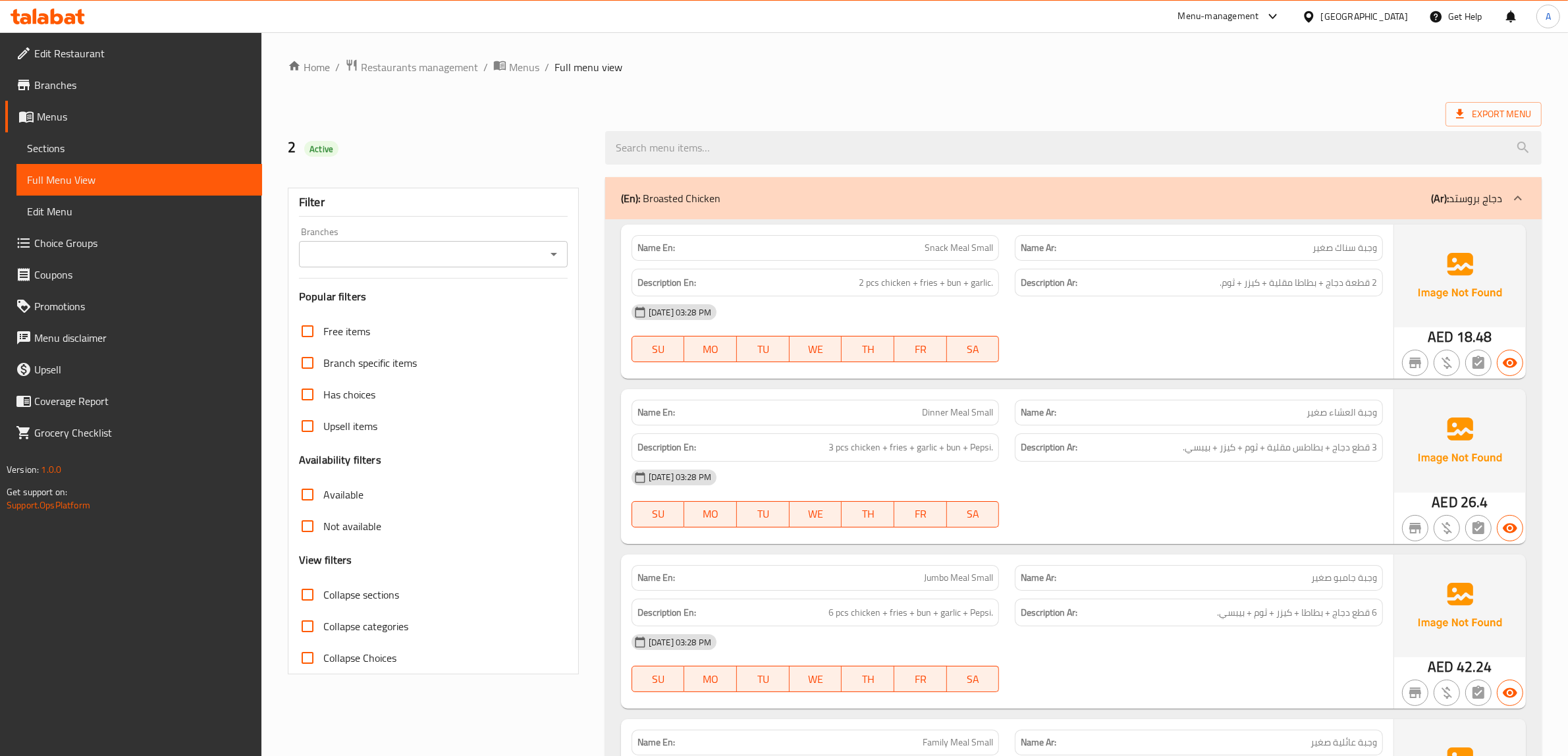
click ol "Home / Restaurants management / Menus / Full menu view"
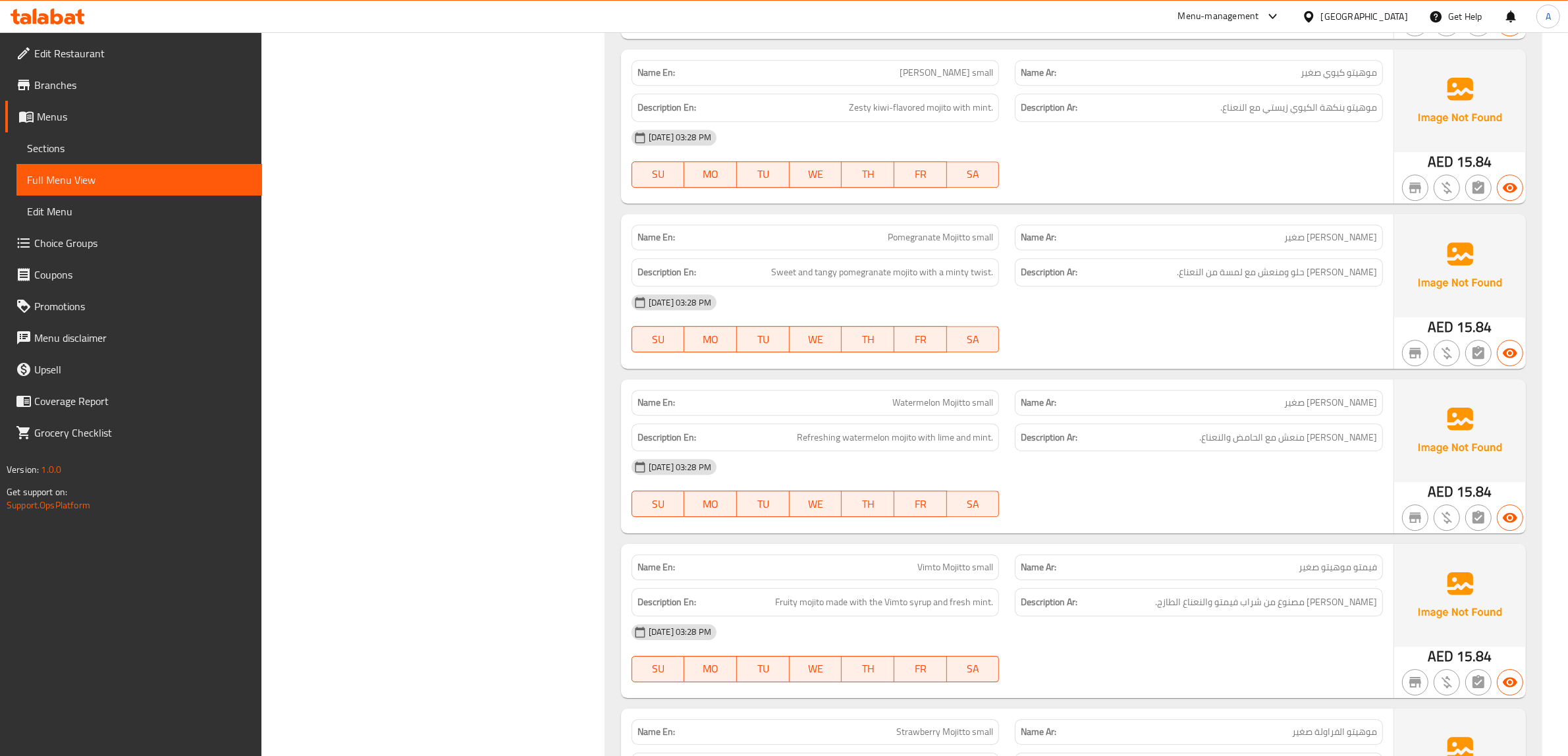
scroll to position [17479, 0]
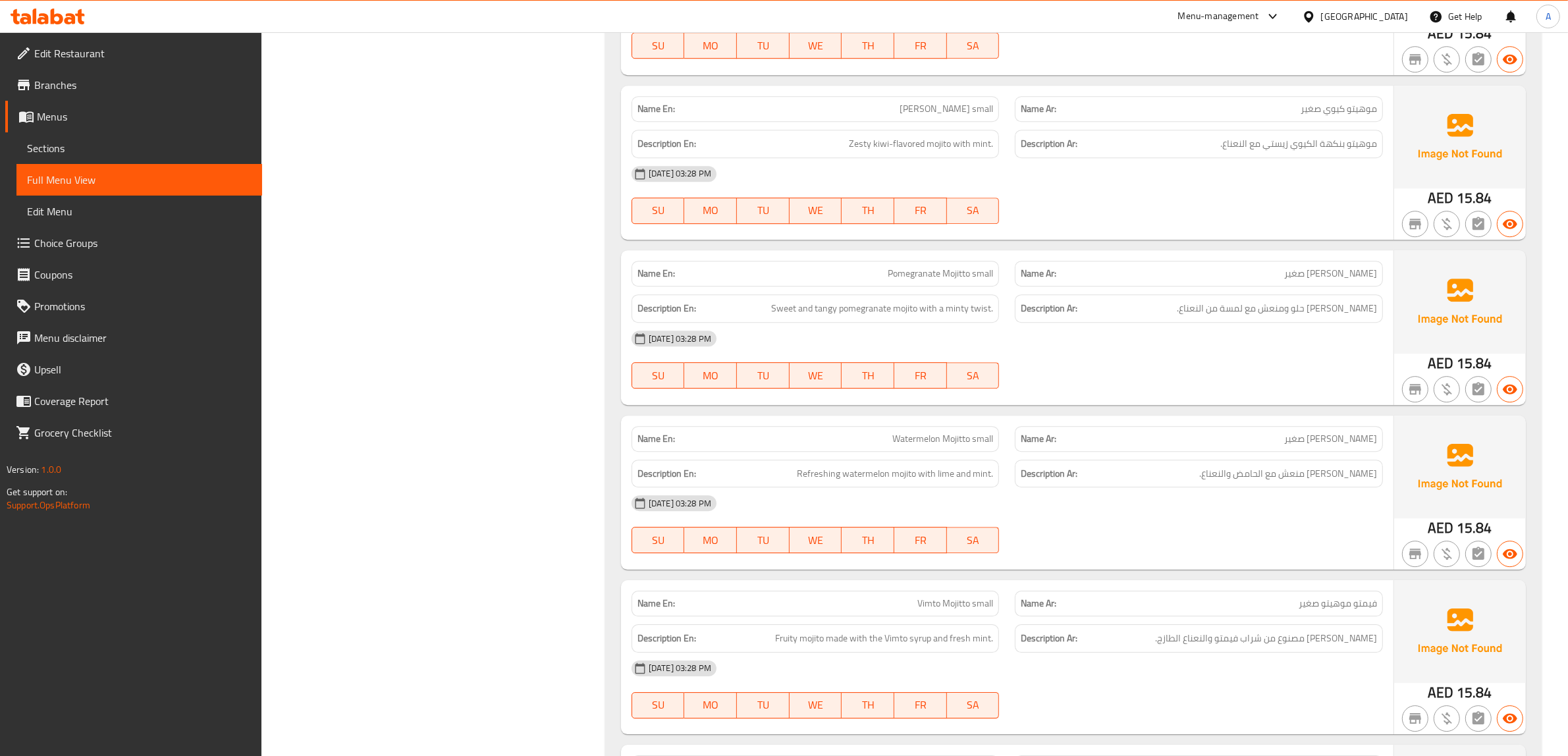
click span "Pomegranate Mojitto small"
copy span "small"
click strong "Description En:"
click span "موهيتو الرمان صغير"
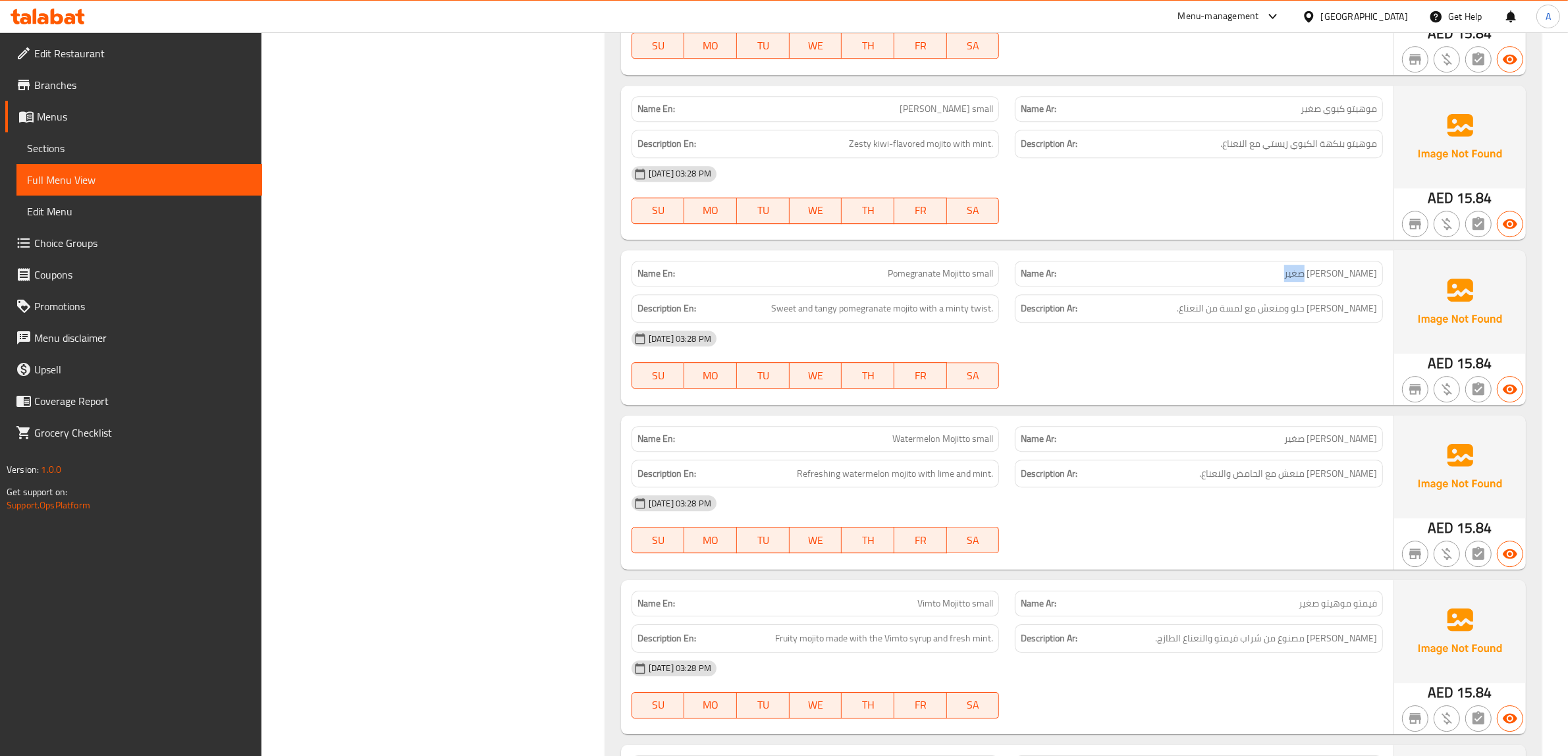
click span "موهيتو الرمان صغير"
copy span "صغير"
click h6 "Description Ar: موهيتو رمان حلو ومنعش مع لمسة من النعناع."
click div "Filter Branches Branches Popular filters Free items Branch specific items Has c…"
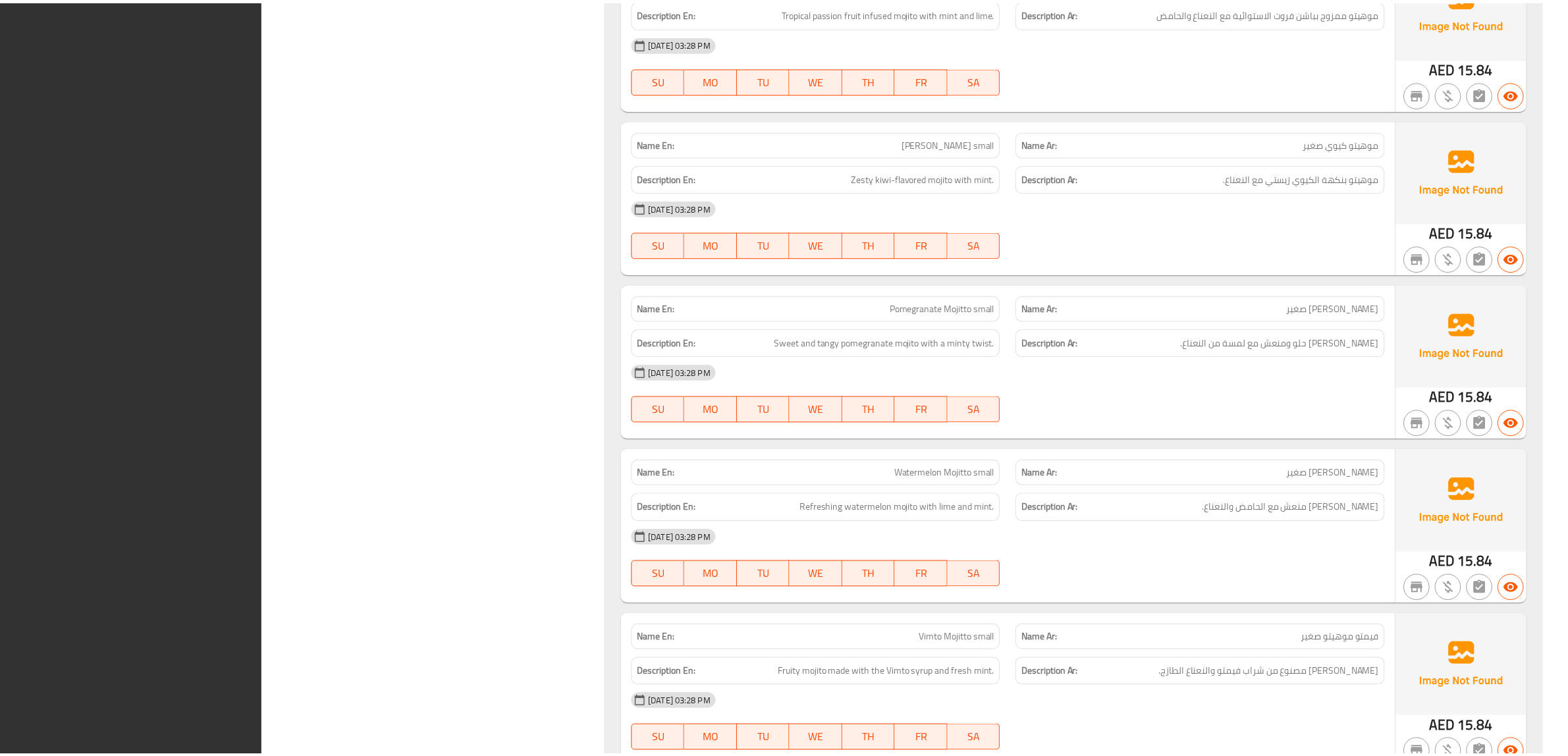
scroll to position [17726, 0]
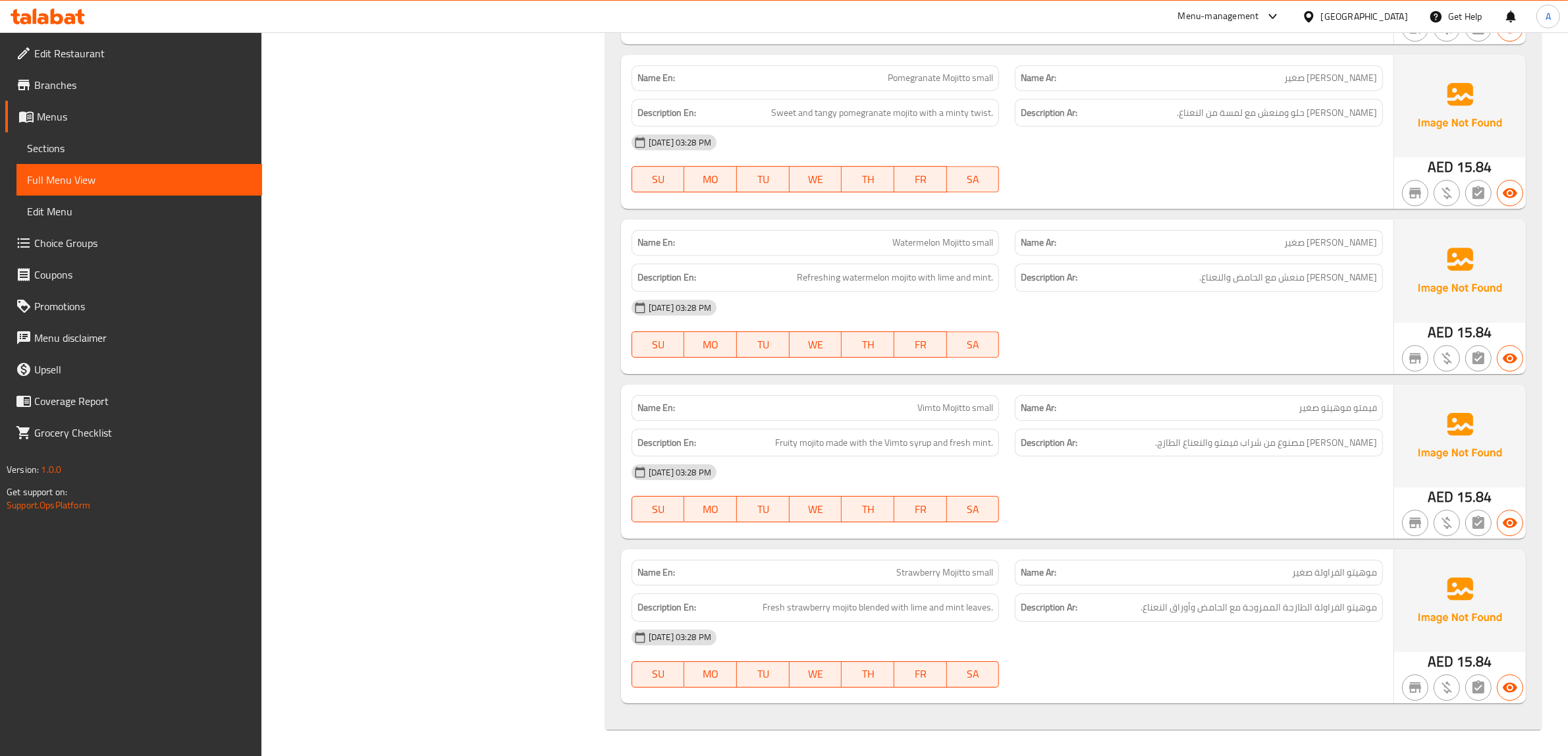
click span "Branches"
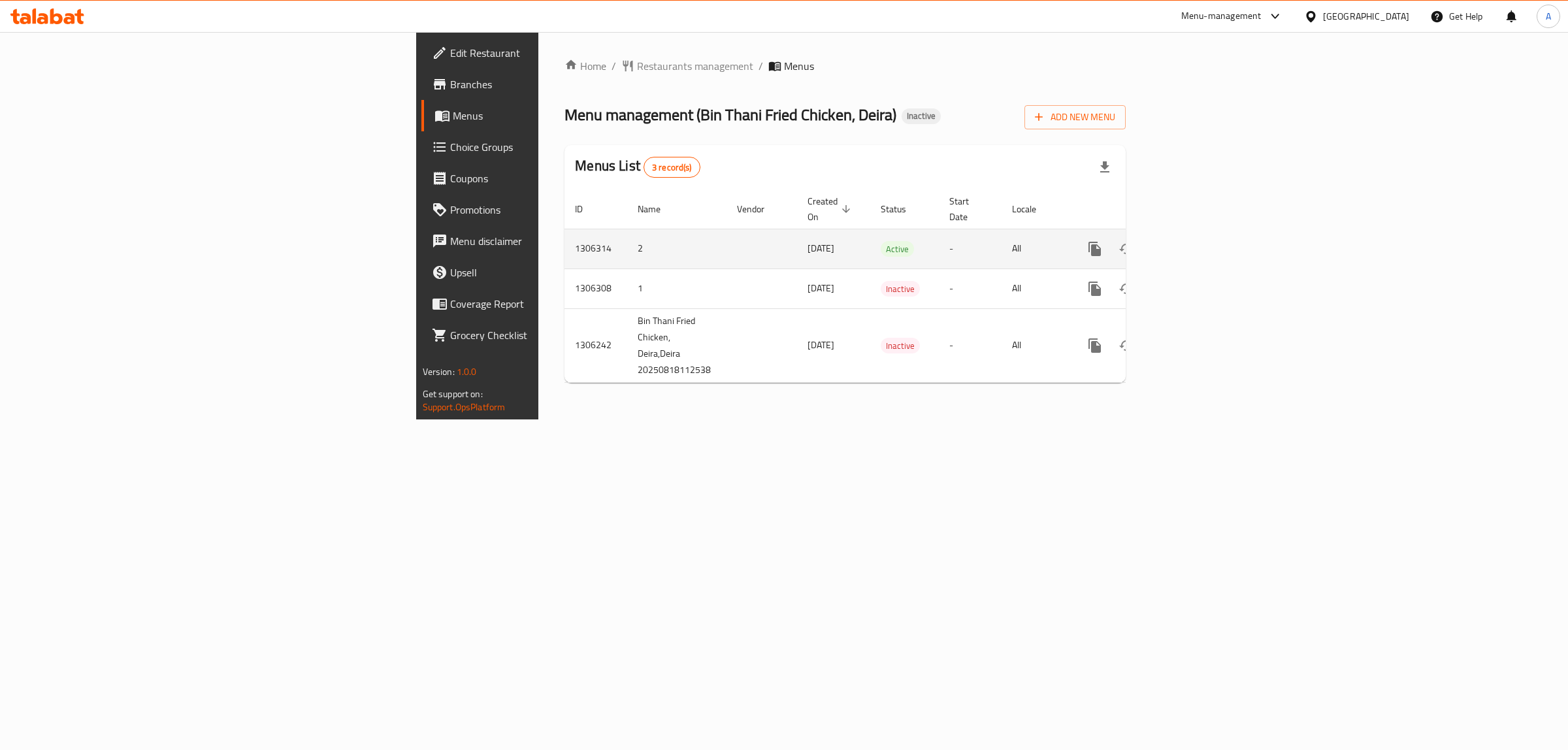
click at [1195, 243] on icon "enhanced table" at bounding box center [1189, 249] width 12 height 12
click at [1204, 233] on link "enhanced table" at bounding box center [1188, 249] width 31 height 31
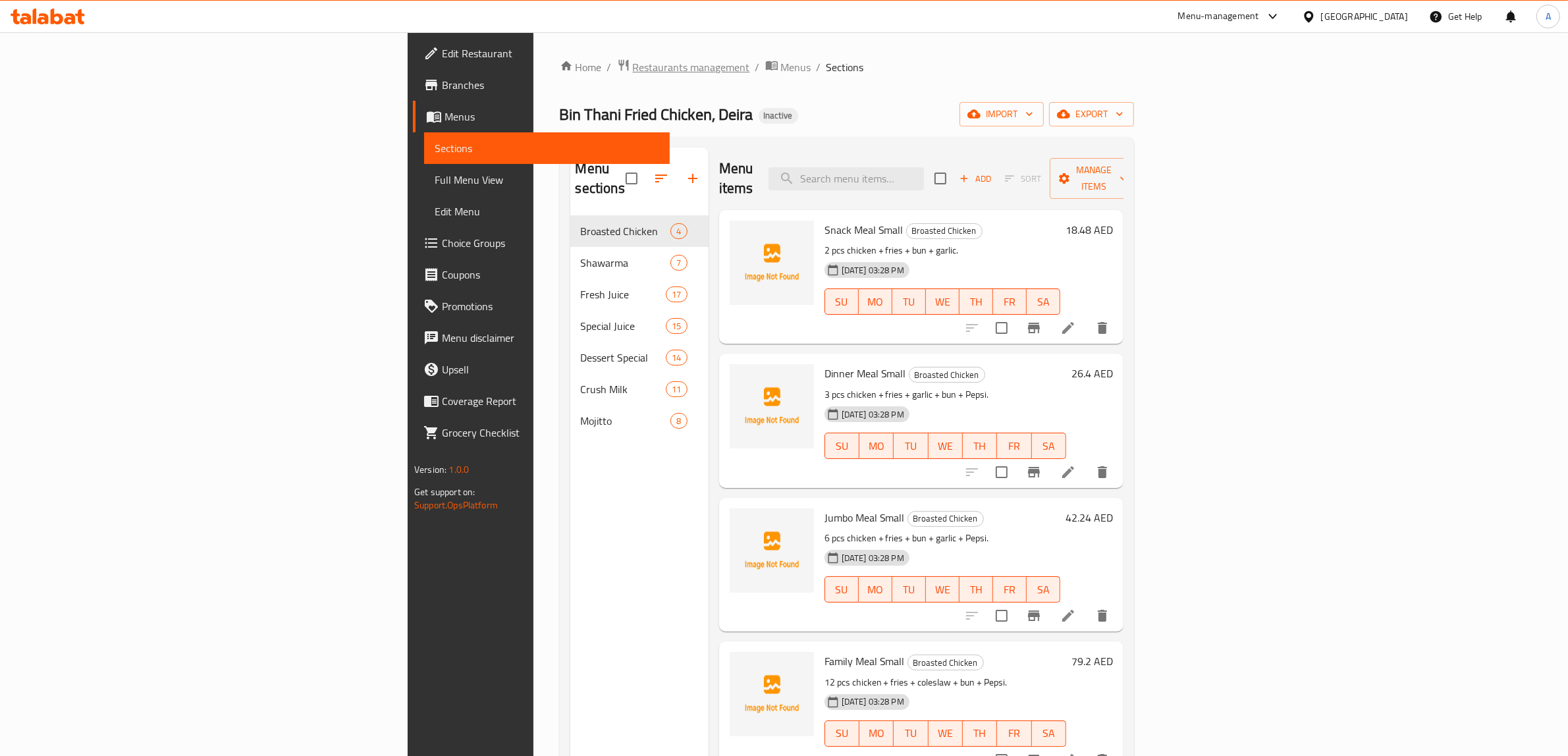
click at [633, 69] on span "Restaurants management" at bounding box center [692, 68] width 118 height 16
click at [924, 168] on input "search" at bounding box center [846, 179] width 156 height 23
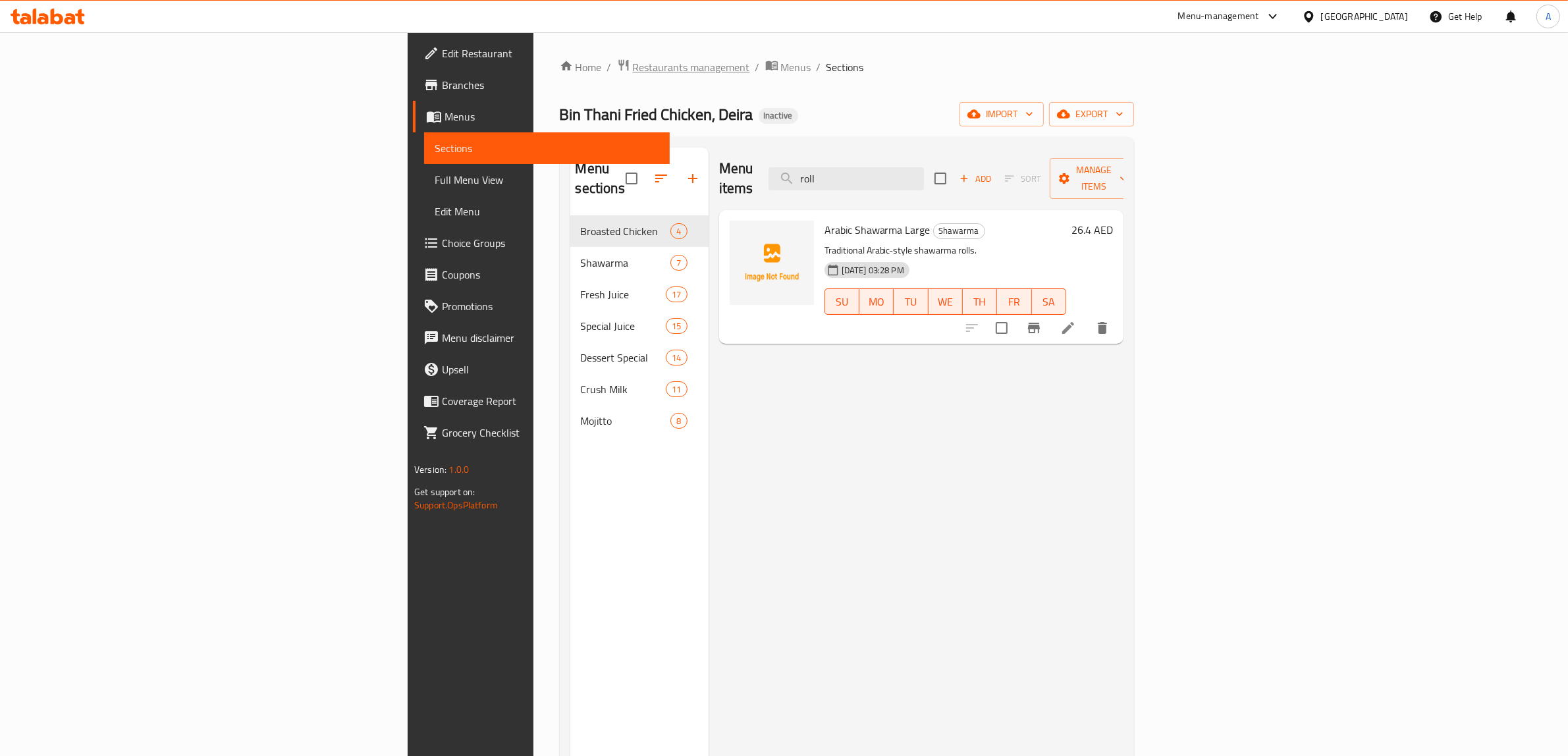
type input "roll"
click at [633, 67] on span "Restaurants management" at bounding box center [692, 68] width 118 height 16
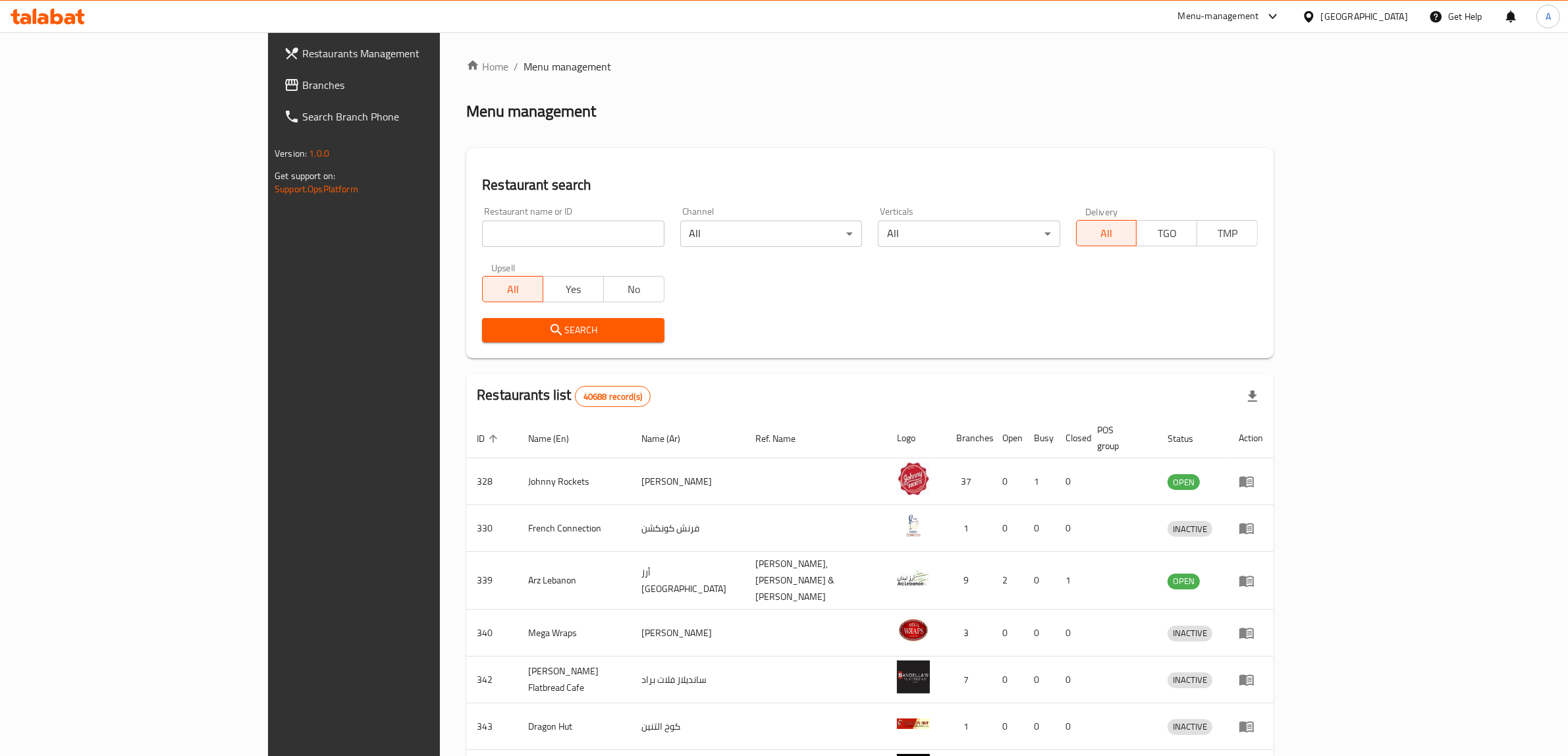
click at [1352, 15] on div "[GEOGRAPHIC_DATA]" at bounding box center [1364, 17] width 87 height 15
type input "e"
click at [1274, 98] on div "[GEOGRAPHIC_DATA]" at bounding box center [1308, 105] width 198 height 30
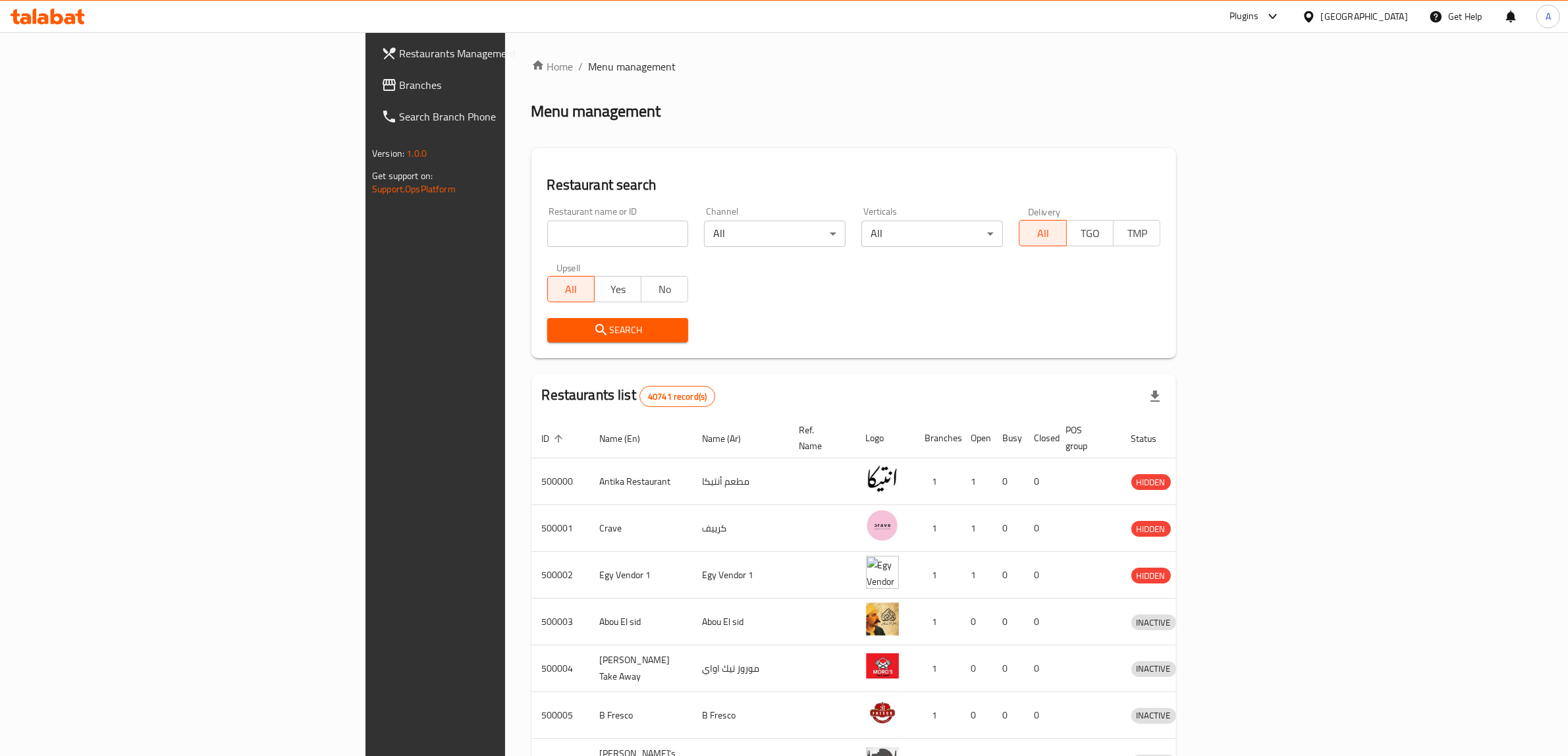
click at [400, 91] on span "Branches" at bounding box center [508, 85] width 217 height 16
